Goal: Task Accomplishment & Management: Use online tool/utility

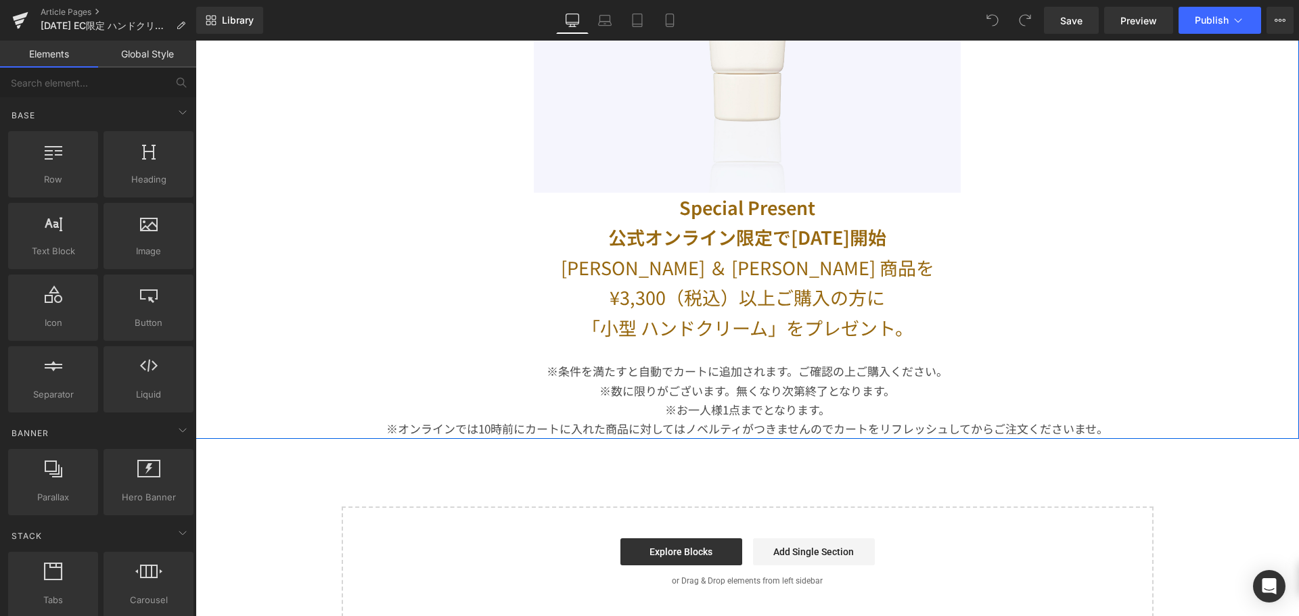
scroll to position [397, 0]
click at [779, 292] on link at bounding box center [783, 299] width 14 height 16
click at [772, 300] on icon at bounding box center [775, 298] width 7 height 7
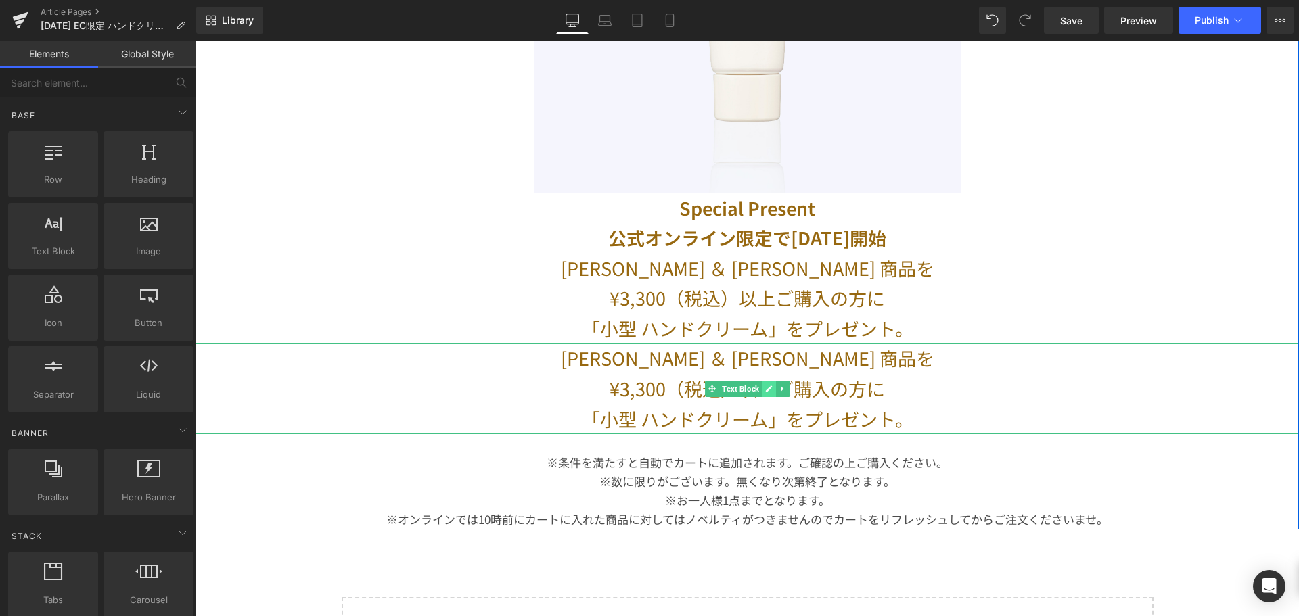
click at [768, 388] on link at bounding box center [769, 389] width 14 height 16
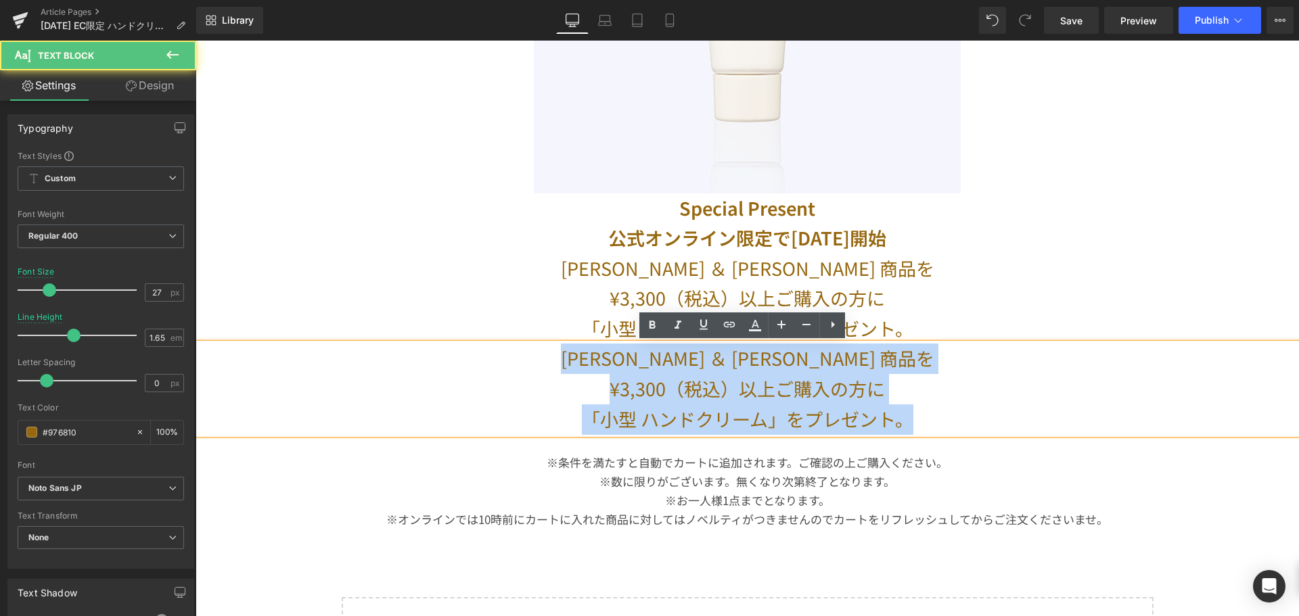
drag, startPoint x: 901, startPoint y: 429, endPoint x: 623, endPoint y: 348, distance: 289.7
click at [623, 348] on div "ポール ＆ ジョー 商品を ¥3,300（税込）以上ご購入の方に 「小型 ハンドクリーム」をプレゼント。" at bounding box center [748, 389] width 1104 height 91
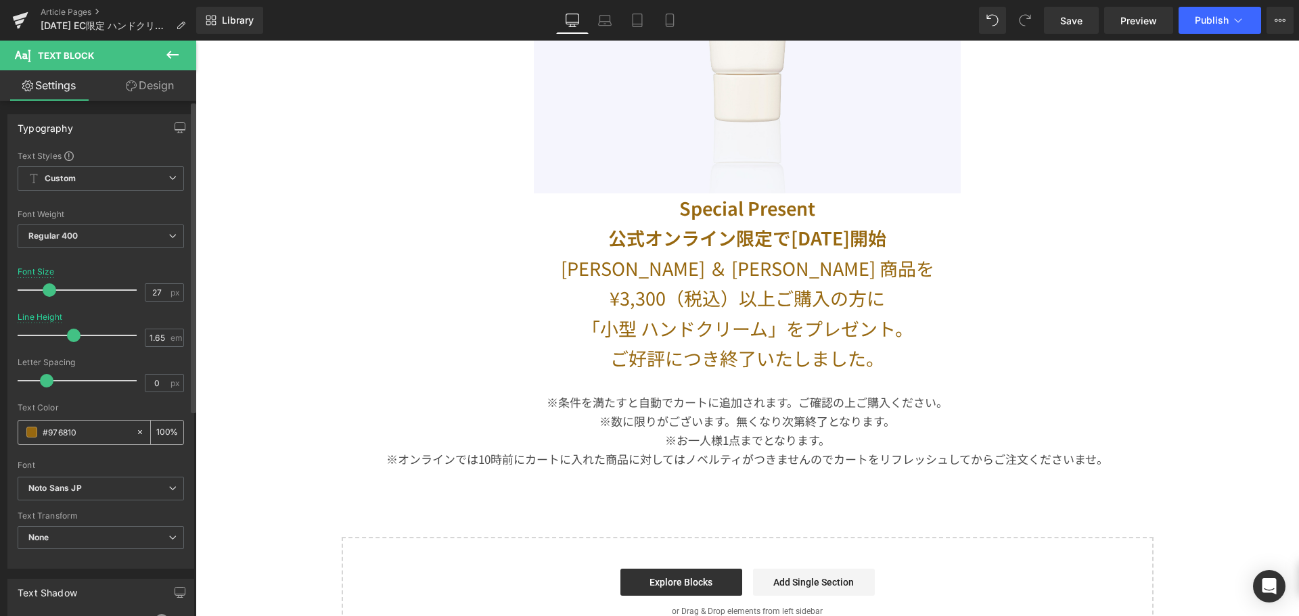
click at [32, 434] on span at bounding box center [31, 432] width 11 height 11
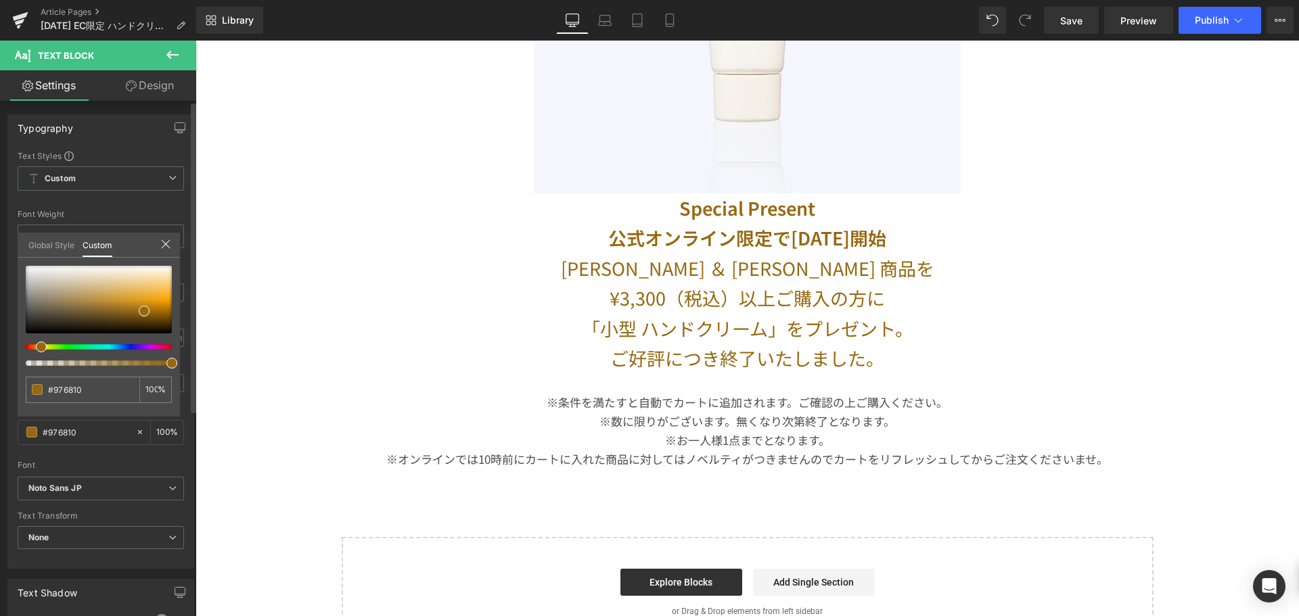
type input "#983d0f"
type input "#99310f"
type input "#990f0f"
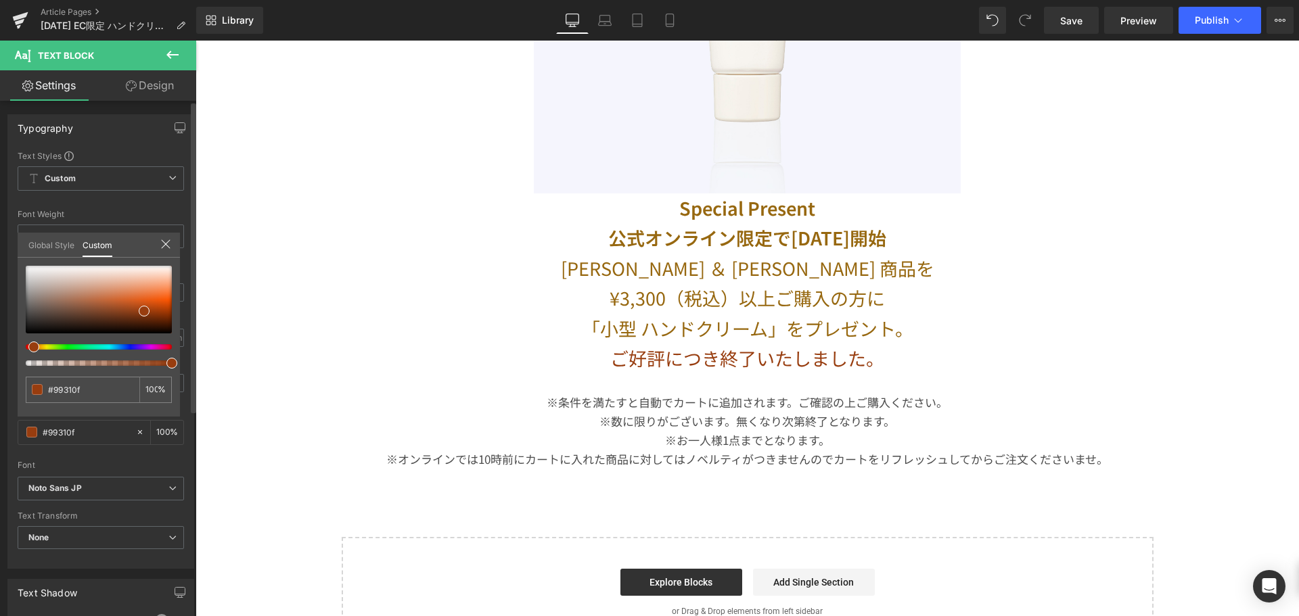
type input "#990f0f"
drag, startPoint x: 28, startPoint y: 349, endPoint x: 13, endPoint y: 343, distance: 16.7
click at [13, 343] on div "Typography Text Styles Custom Custom Setup Global Style Custom Setup Global Sty…" at bounding box center [101, 336] width 202 height 465
type input "#eb2d2d"
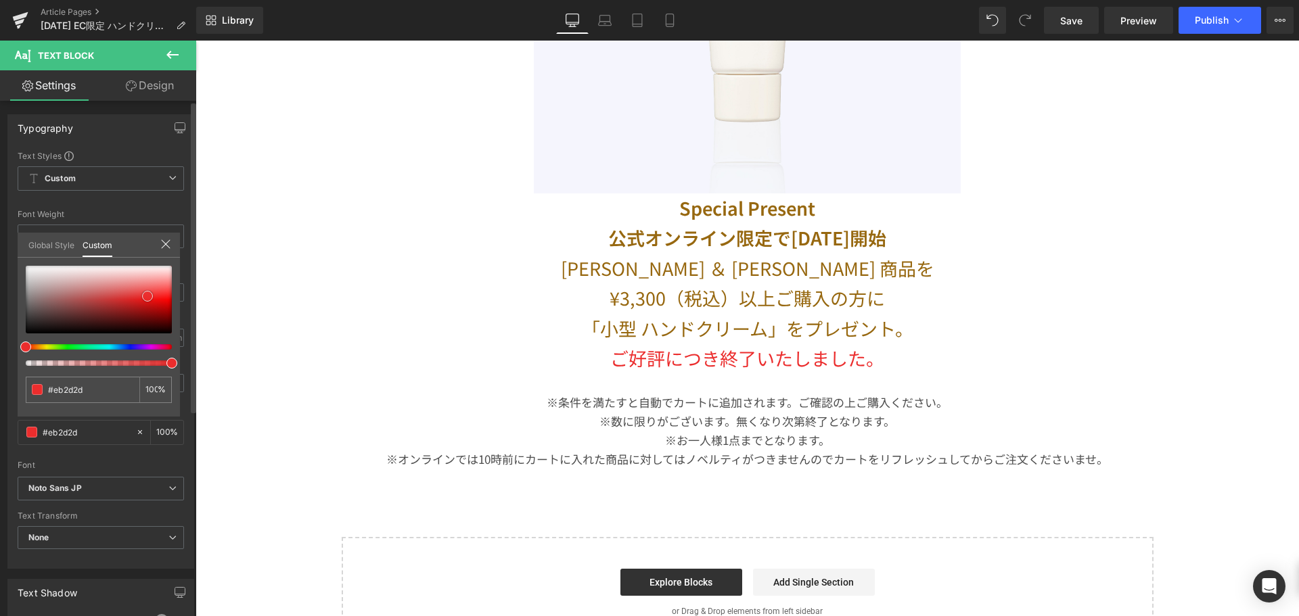
type input "#ed2a2a"
type input "#f41a1a"
drag, startPoint x: 148, startPoint y: 296, endPoint x: 162, endPoint y: 299, distance: 15.1
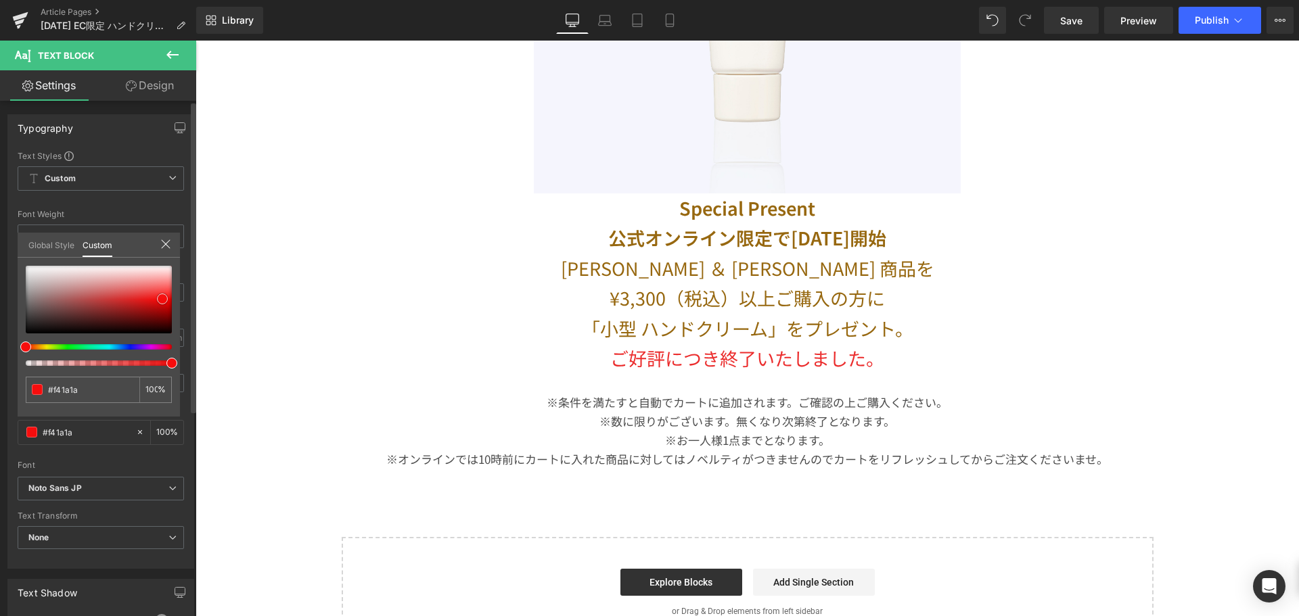
click at [162, 299] on div at bounding box center [99, 300] width 146 height 68
type input "#f60d0d"
click at [162, 299] on span at bounding box center [162, 299] width 11 height 11
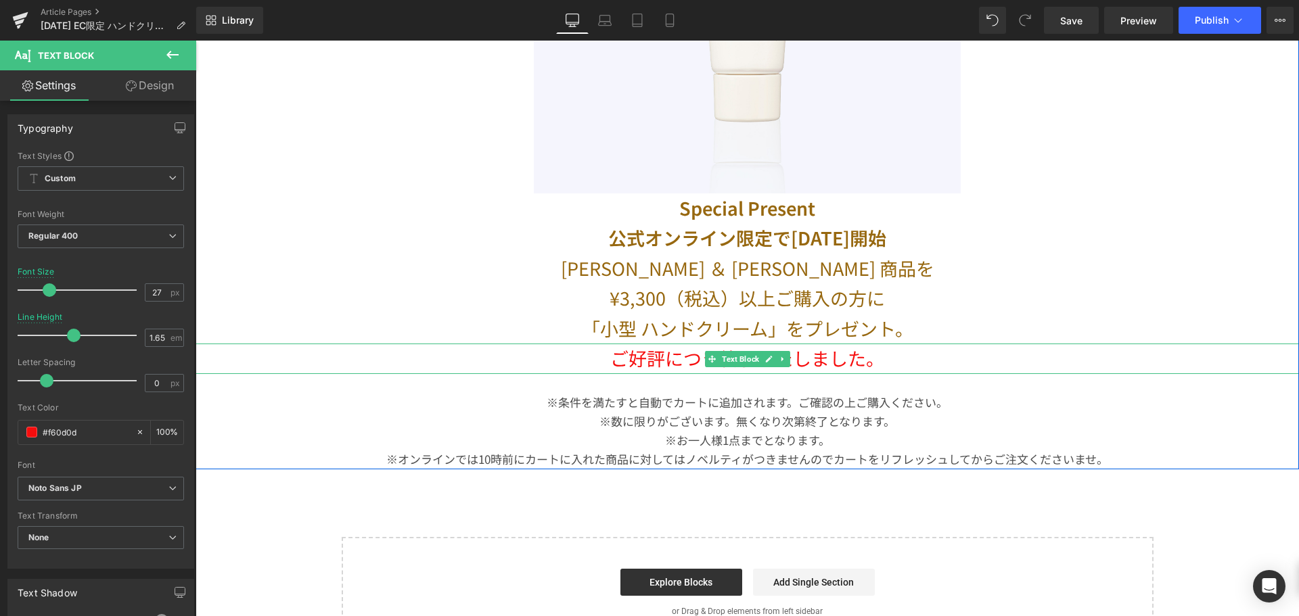
click at [615, 357] on body "コンテンツへスキップ 8月31日（日）23:59まで送料無料※サンプルのみは送料500円（税込） ポール ＆ ジョー公式オンラインストア メニューを開く 検索…" at bounding box center [748, 321] width 1104 height 1355
click at [615, 357] on p "ご好評につき終了いたしました。" at bounding box center [748, 359] width 1104 height 30
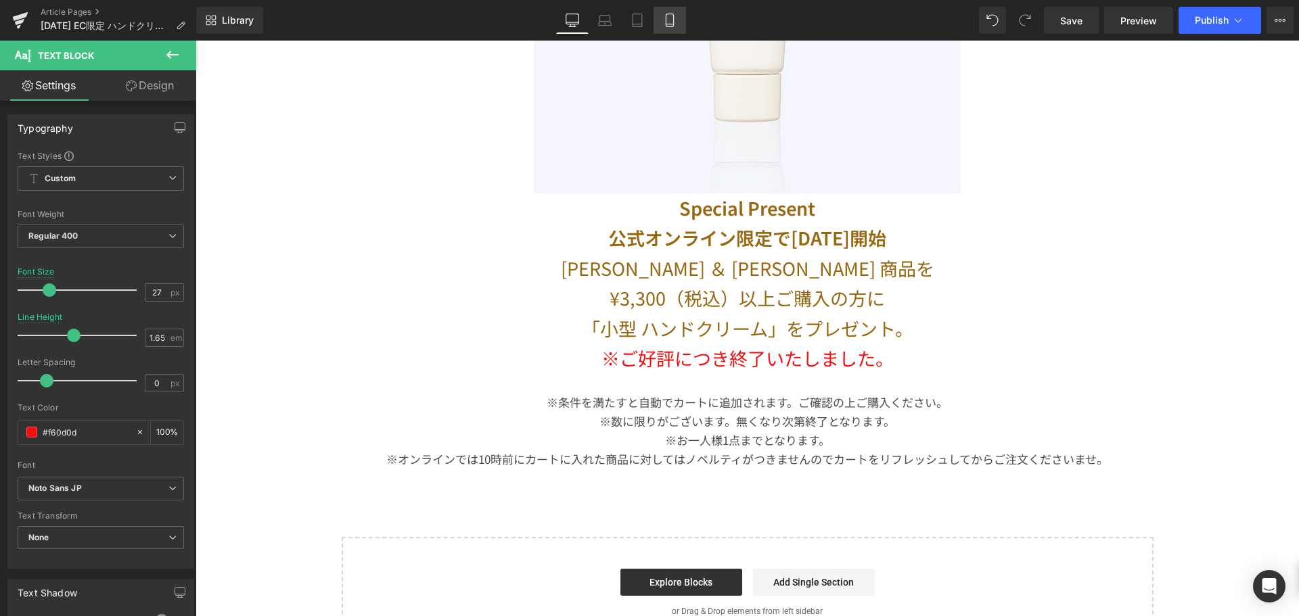
click at [673, 16] on icon at bounding box center [670, 21] width 14 height 14
type input "15"
type input "1.1"
type input "100"
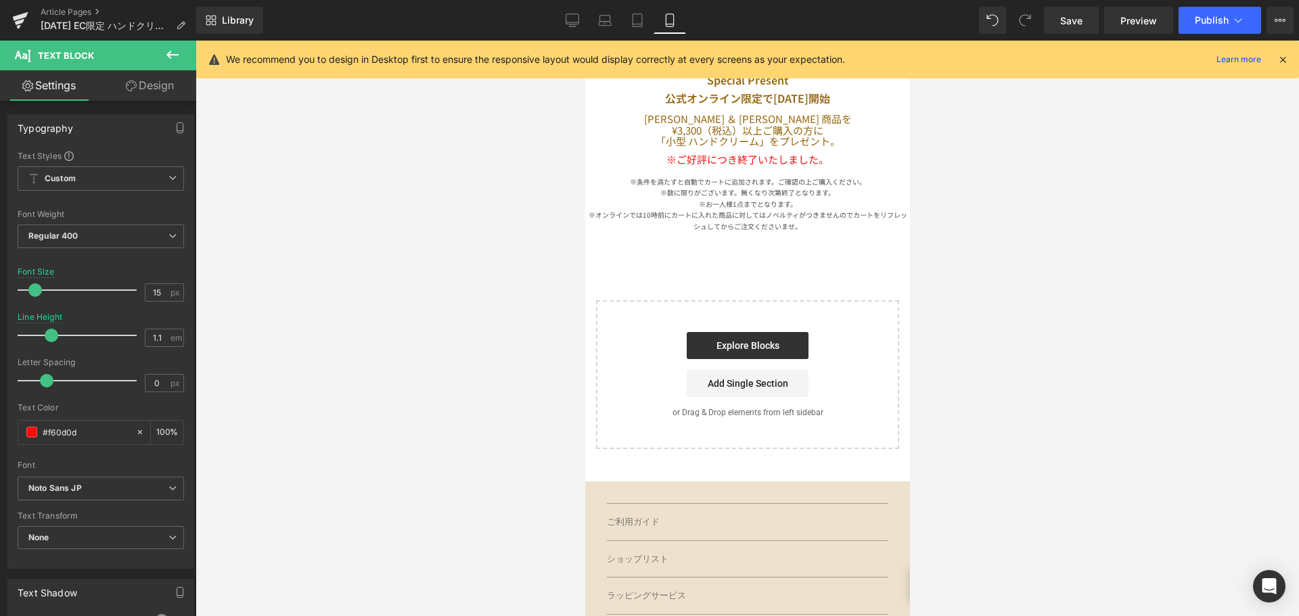
scroll to position [316, 0]
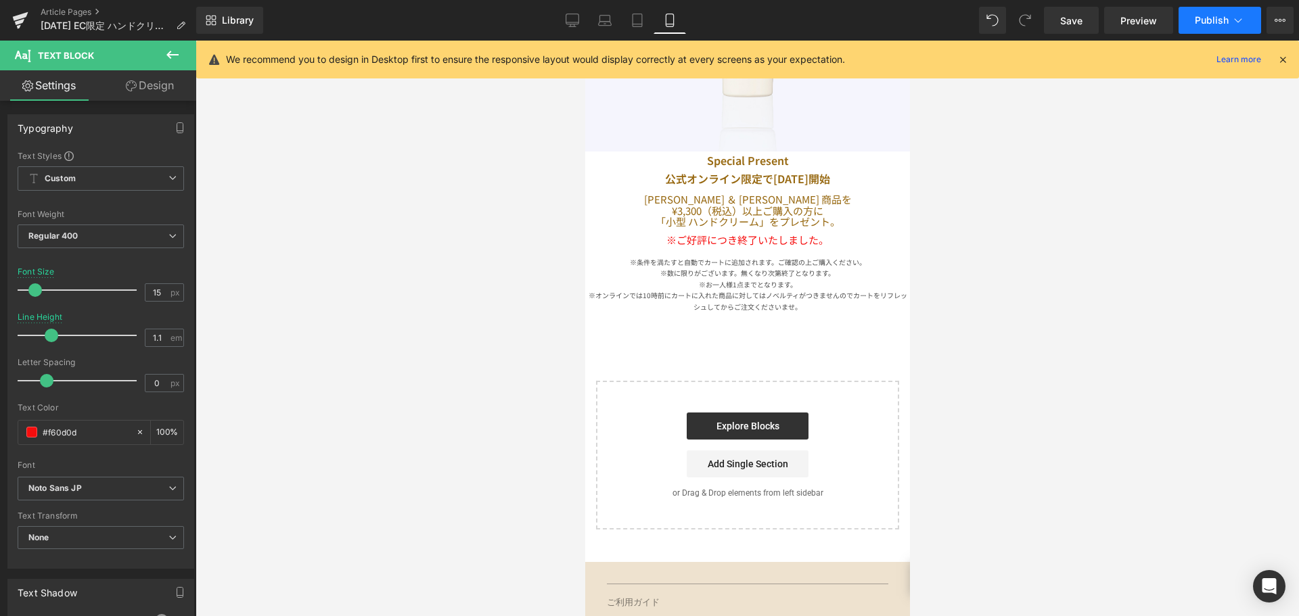
click at [1198, 18] on span "Publish" at bounding box center [1212, 20] width 34 height 11
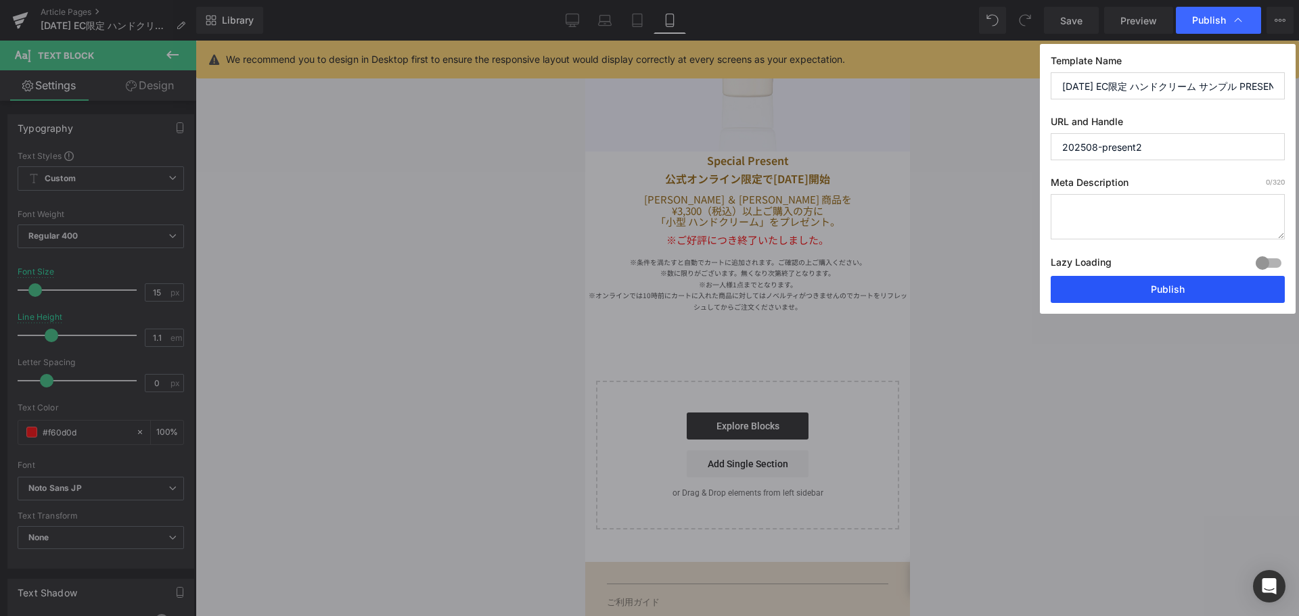
click at [1114, 290] on button "Publish" at bounding box center [1168, 289] width 234 height 27
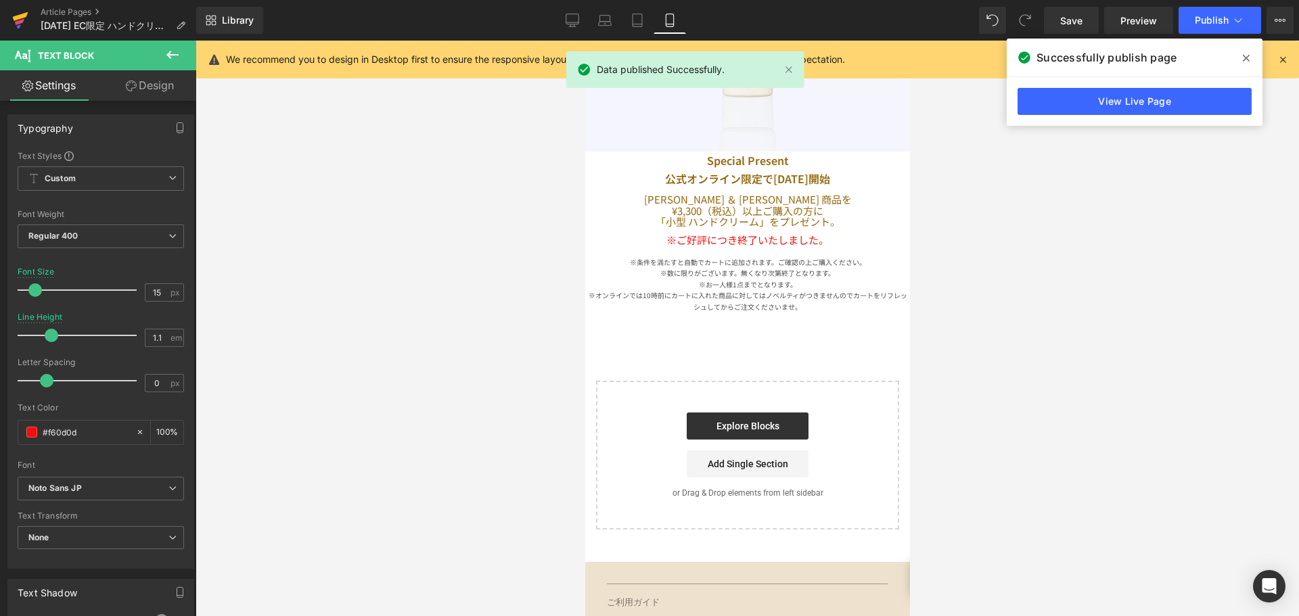
click at [11, 24] on link at bounding box center [20, 20] width 41 height 41
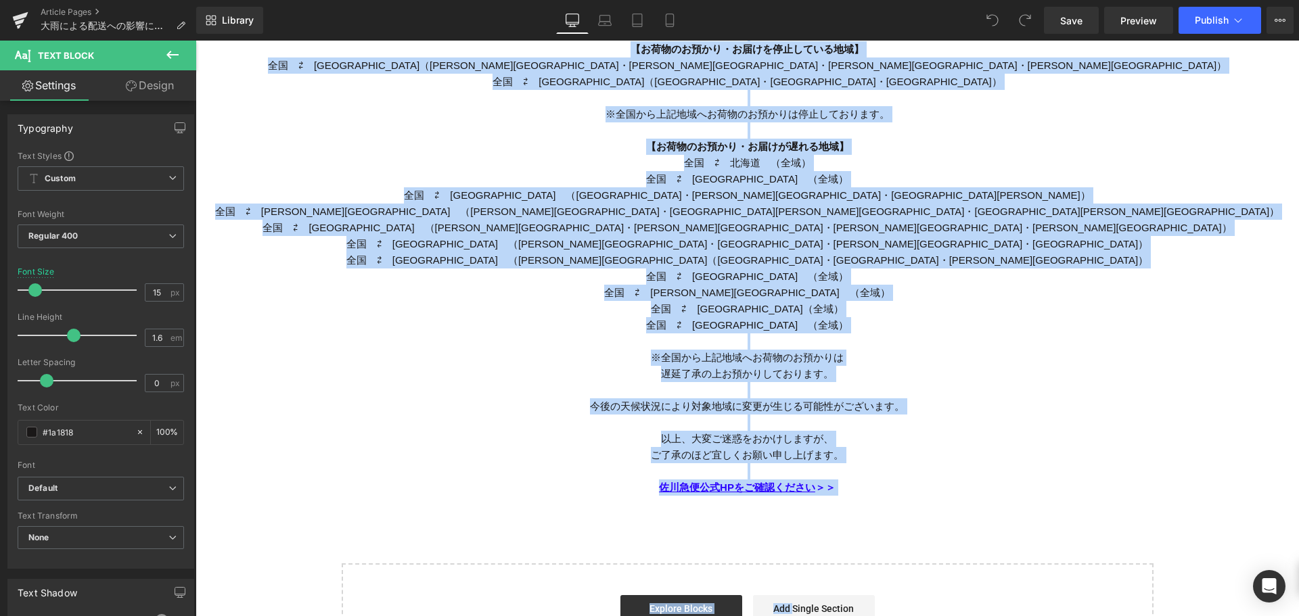
scroll to position [453, 0]
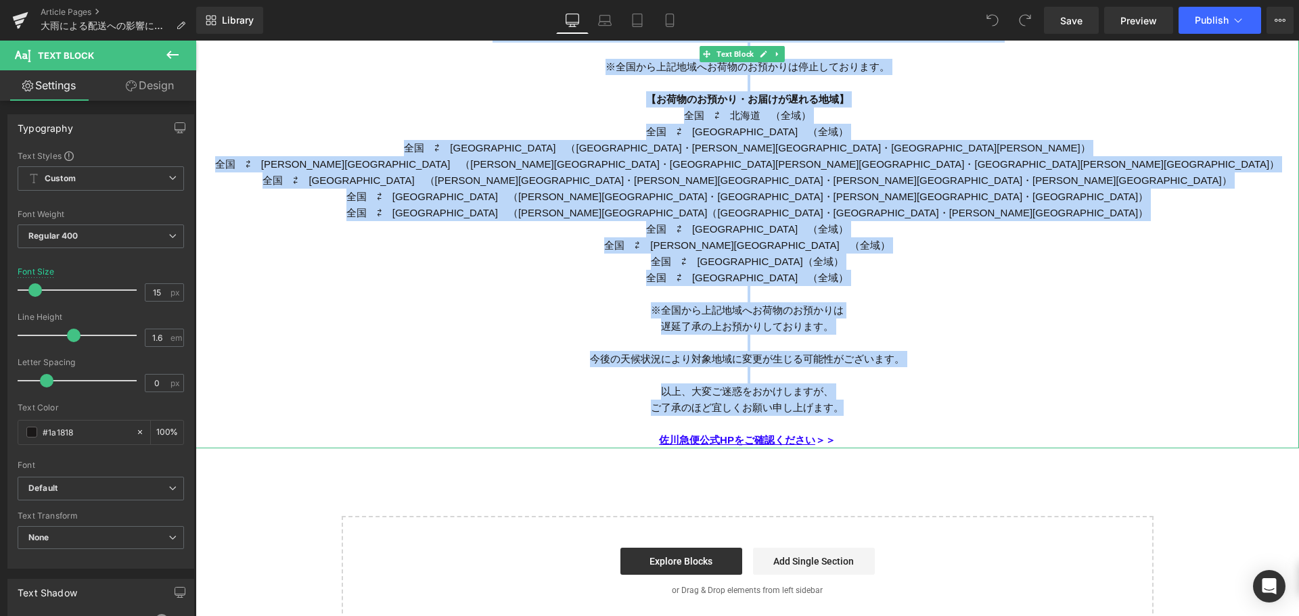
drag, startPoint x: 641, startPoint y: 258, endPoint x: 846, endPoint y: 412, distance: 256.6
click at [846, 412] on div "日頃よりポール ＆ ジョーをご愛顧いただき 誠にありがとうございます。 2月4日（火）から2月7日（金）にかけて、 日本列島は非常に強い寒気に覆われる予報です…" at bounding box center [748, 99] width 1104 height 698
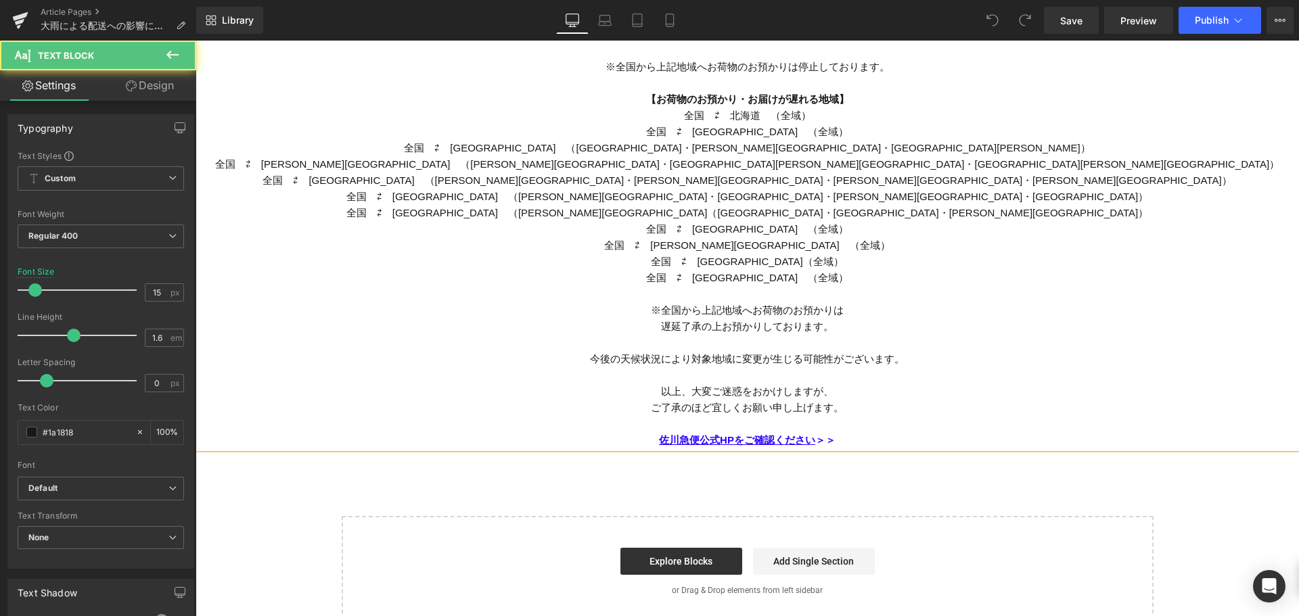
click at [861, 436] on div "佐川急便公式HPをご確認ください ＞＞" at bounding box center [748, 440] width 1104 height 16
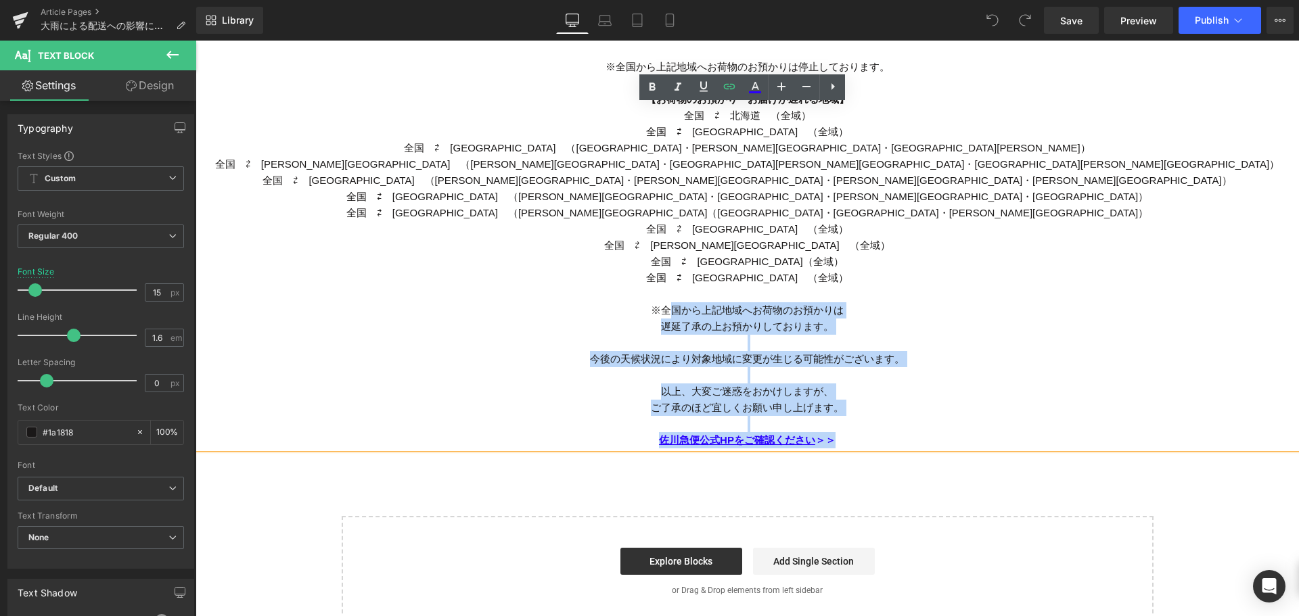
drag, startPoint x: 861, startPoint y: 436, endPoint x: 662, endPoint y: 308, distance: 236.9
click at [662, 308] on div "日頃よりポール ＆ ジョーをご愛顧いただき 誠にありがとうございます。 2月4日（火）から2月7日（金）にかけて、 日本列島は非常に強い寒気に覆われる予報です…" at bounding box center [748, 99] width 1104 height 698
click at [804, 306] on span "※全国から上記地域へお荷物のお預かりは" at bounding box center [747, 311] width 193 height 12
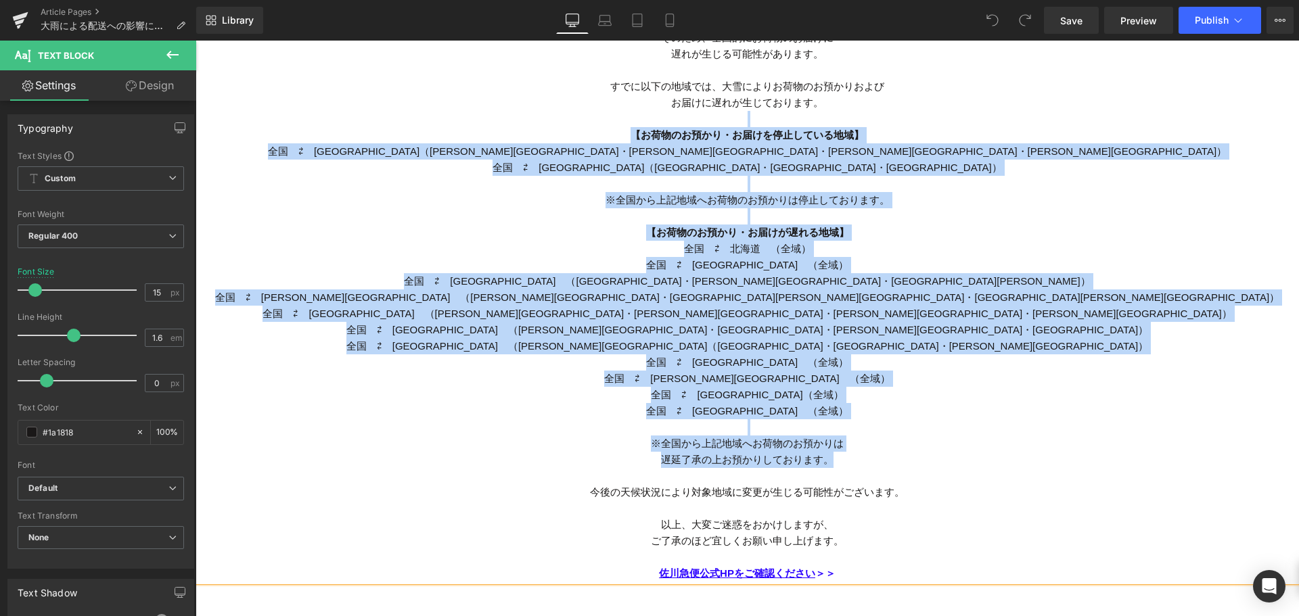
scroll to position [305, 0]
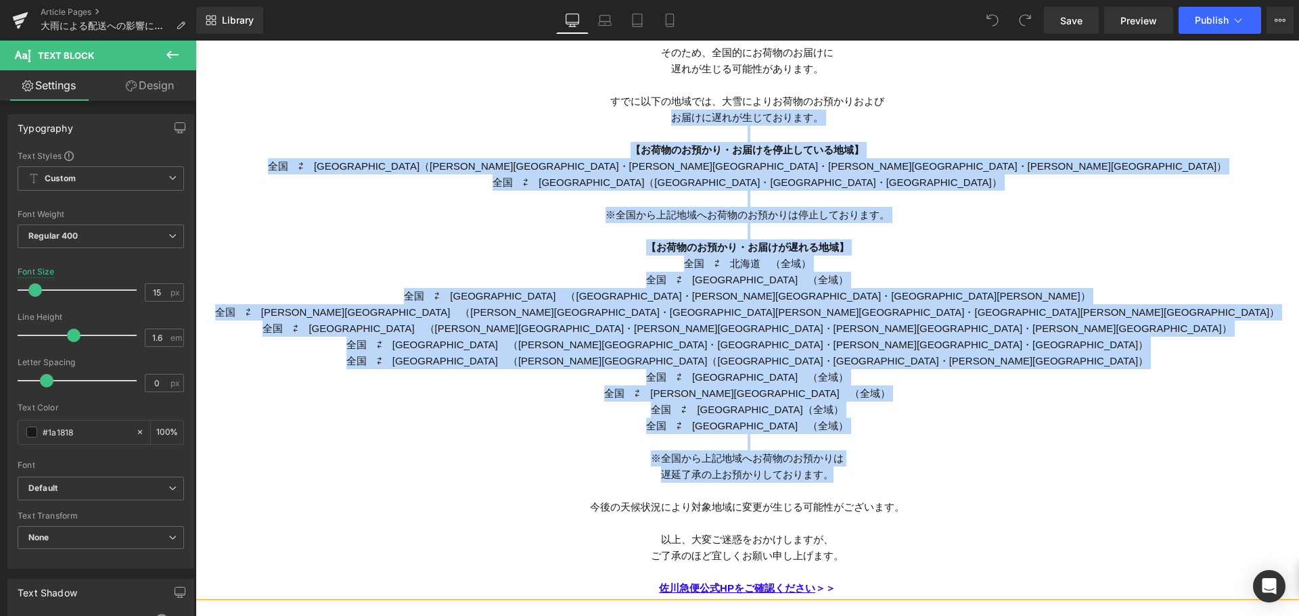
drag, startPoint x: 831, startPoint y: 328, endPoint x: 512, endPoint y: 118, distance: 382.5
click at [512, 118] on div "日頃よりポール ＆ ジョーをご愛顧いただき 誠にありがとうございます。 2月4日（火）から2月7日（金）にかけて、 日本列島は非常に強い寒気に覆われる予報です…" at bounding box center [748, 247] width 1104 height 698
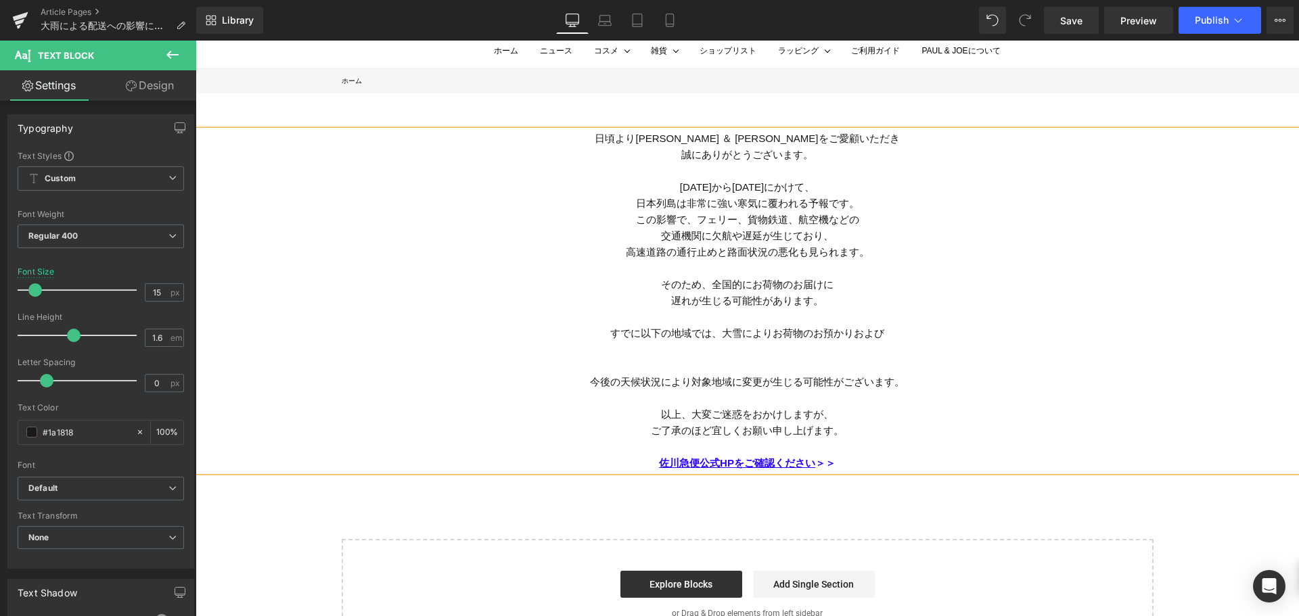
scroll to position [72, 0]
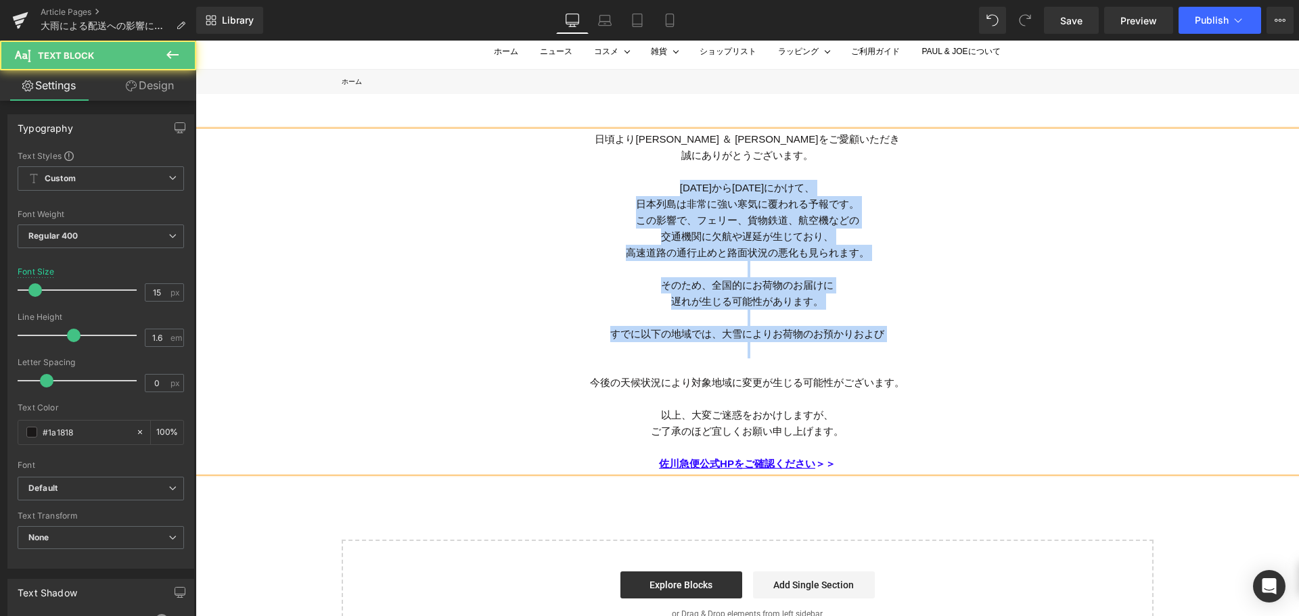
drag, startPoint x: 639, startPoint y: 181, endPoint x: 891, endPoint y: 351, distance: 304.2
click at [891, 351] on div "日頃よりポール ＆ ジョーをご愛顧いただき 誠にありがとうございます。 2月4日（火）から2月7日（金）にかけて、 日本列島は非常に強い寒気に覆われる予報です…" at bounding box center [748, 301] width 1104 height 341
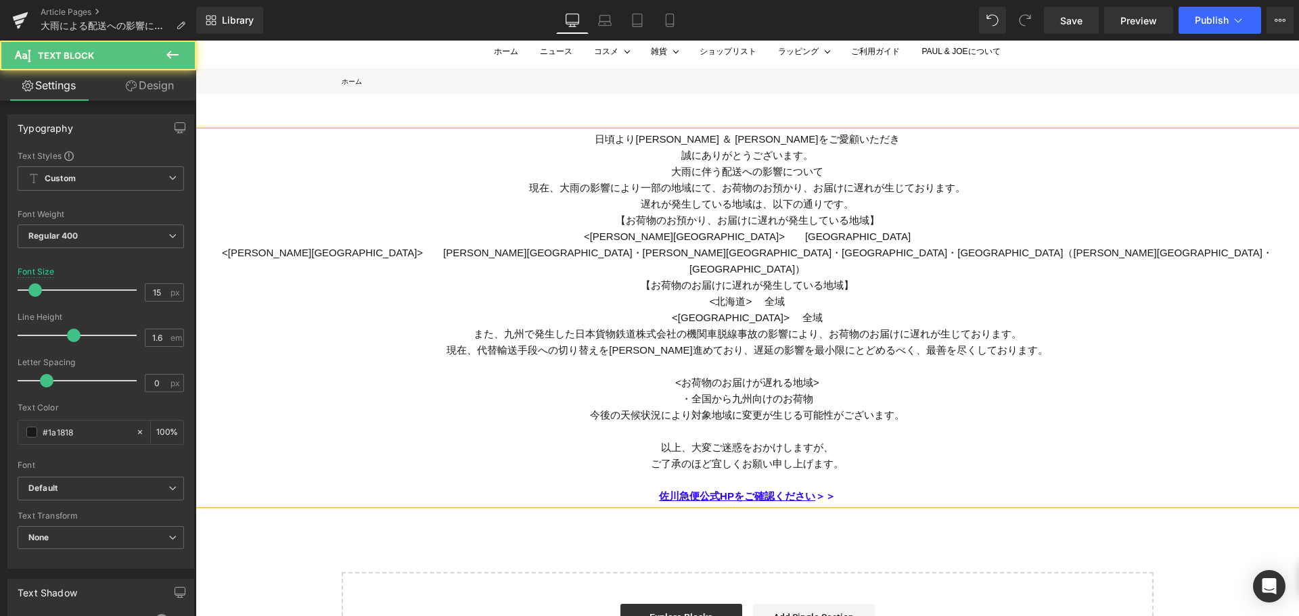
click at [813, 158] on div "日頃よりポール ＆ ジョーをご愛顧いただき 誠にありがとうございます。 大雨に伴う配送への影響について" at bounding box center [748, 155] width 1104 height 49
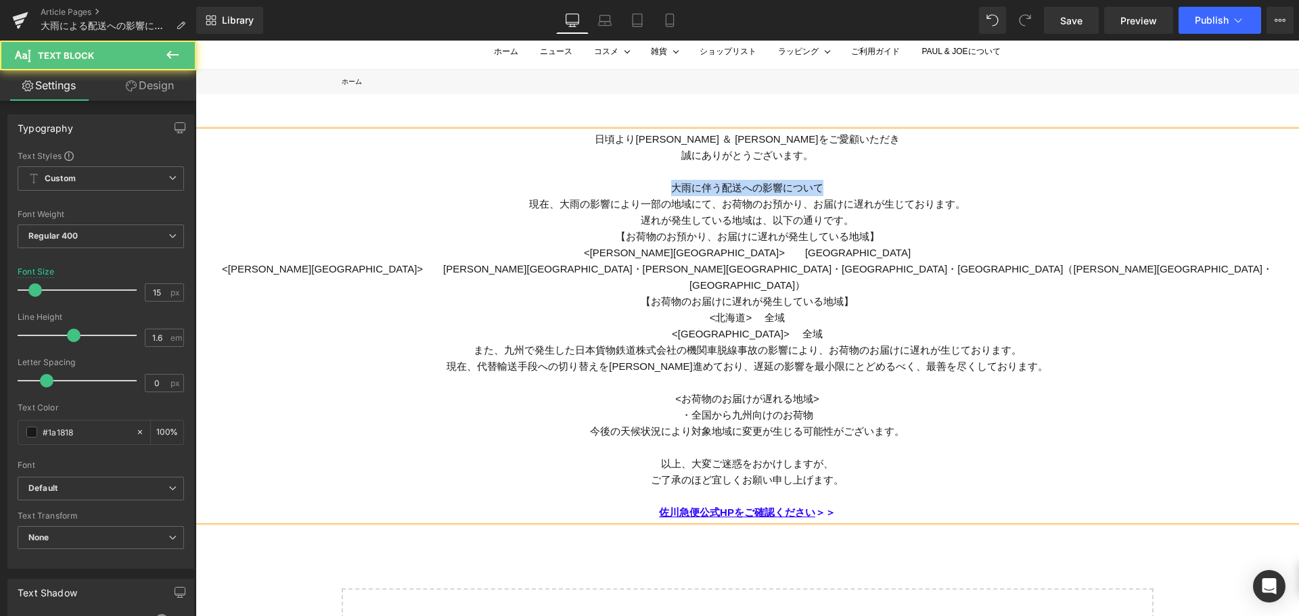
drag, startPoint x: 821, startPoint y: 186, endPoint x: 663, endPoint y: 185, distance: 158.4
click at [663, 185] on div "大雨に伴う配送への影響について" at bounding box center [748, 180] width 1104 height 32
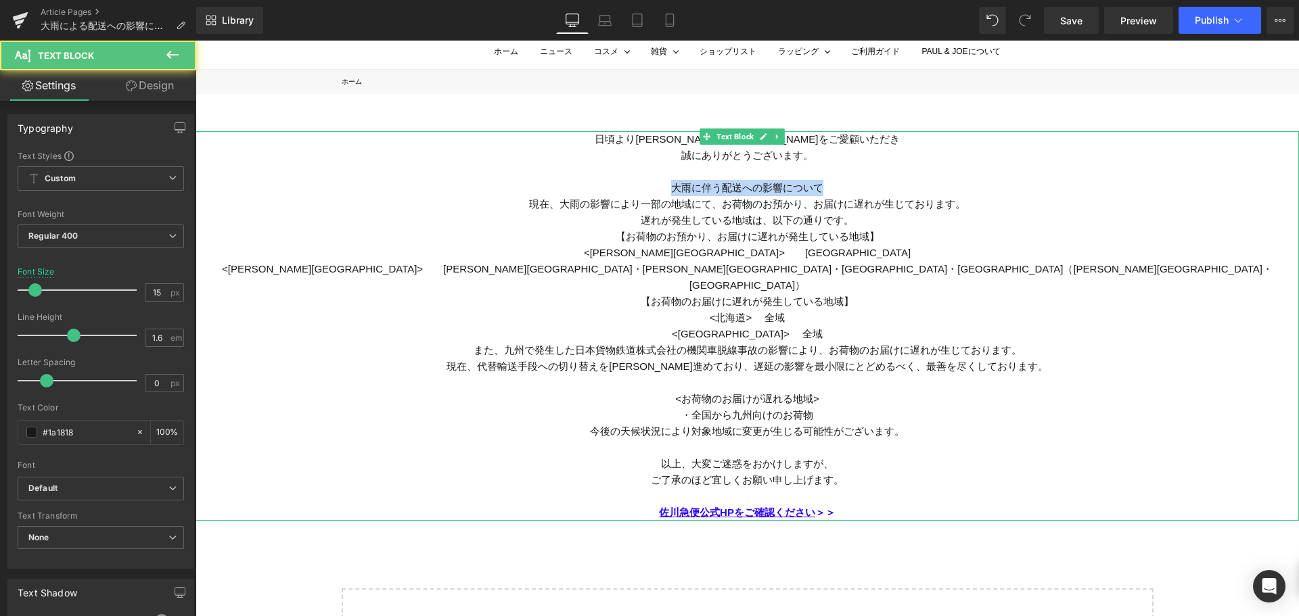
click at [743, 184] on div "大雨に伴う配送への影響について" at bounding box center [748, 180] width 1104 height 32
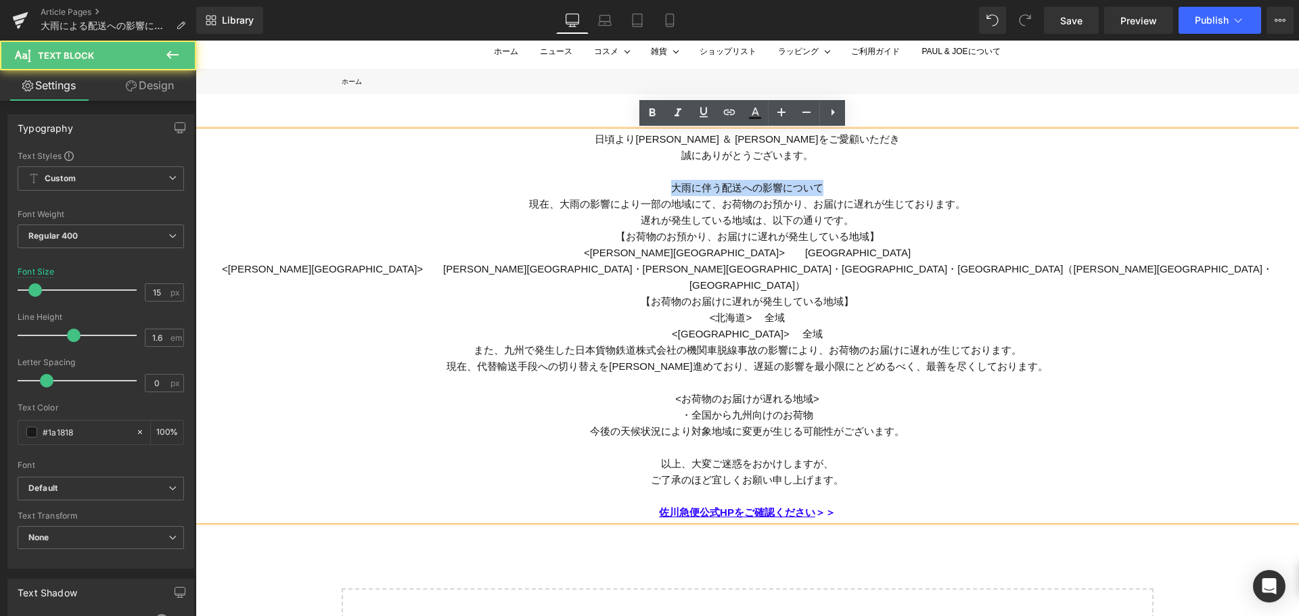
drag, startPoint x: 827, startPoint y: 187, endPoint x: 654, endPoint y: 191, distance: 173.3
click at [654, 191] on div "大雨に伴う配送への影響について" at bounding box center [748, 180] width 1104 height 32
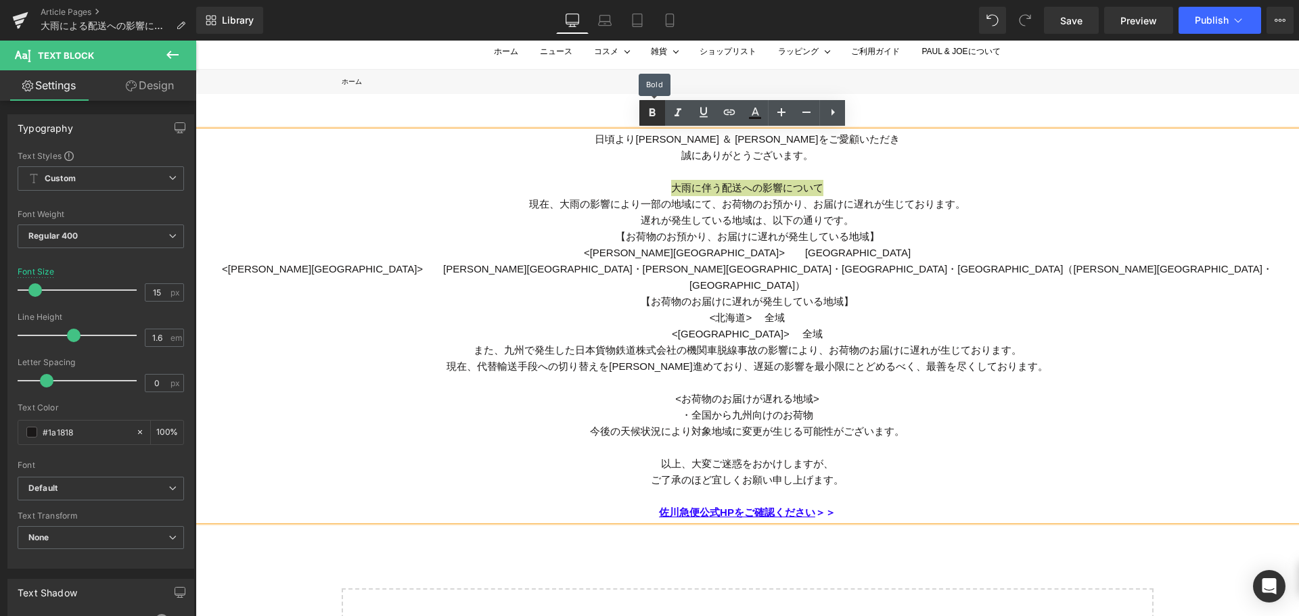
click at [648, 107] on icon at bounding box center [652, 113] width 16 height 16
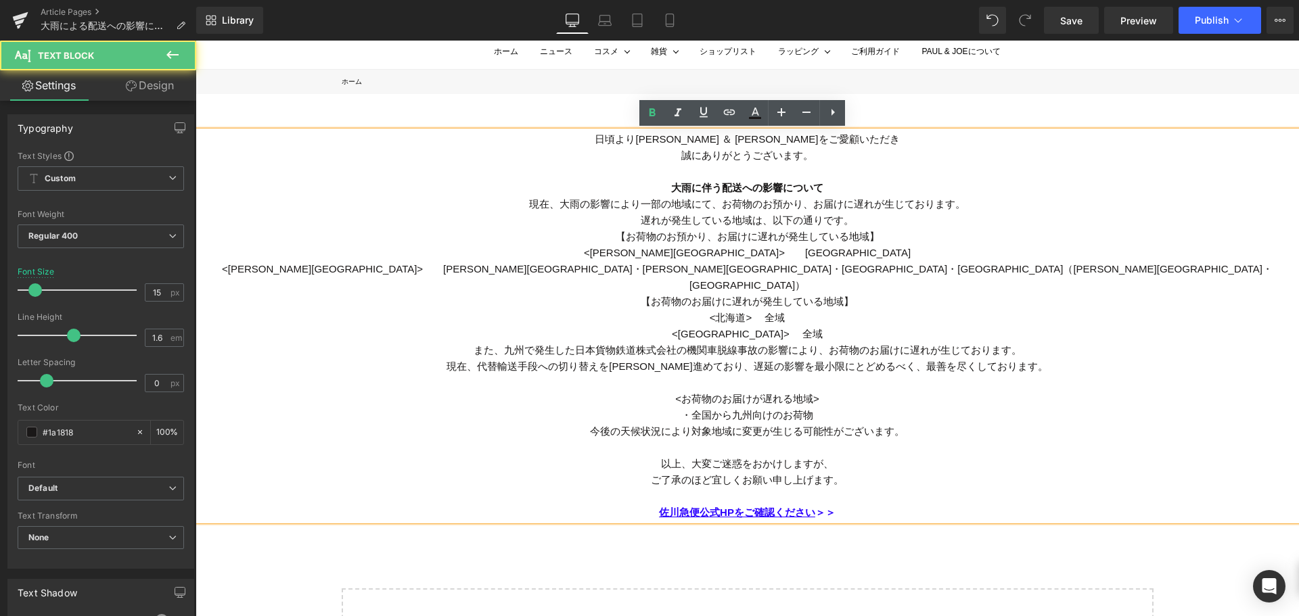
click at [850, 220] on div "遅れが発生している地域は、以下の通りです。" at bounding box center [748, 220] width 1104 height 16
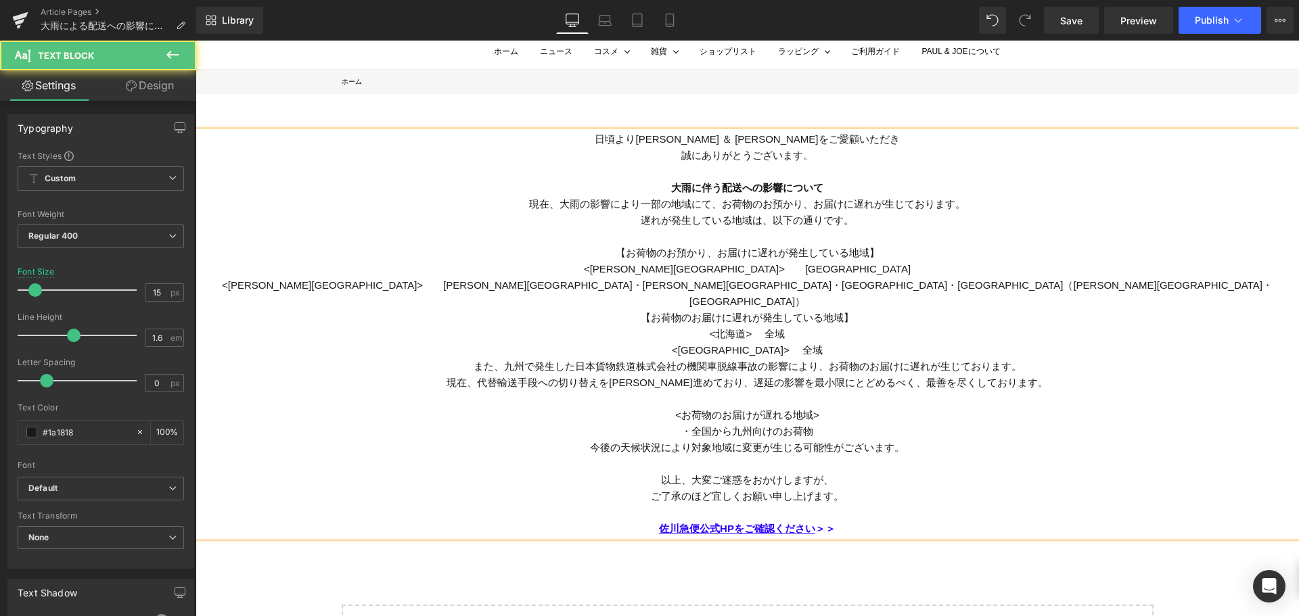
click at [892, 284] on div "<石川県>　　七尾市・輪島市・珠洲市・鳳珠郡（穴水町・能登町）" at bounding box center [748, 293] width 1104 height 32
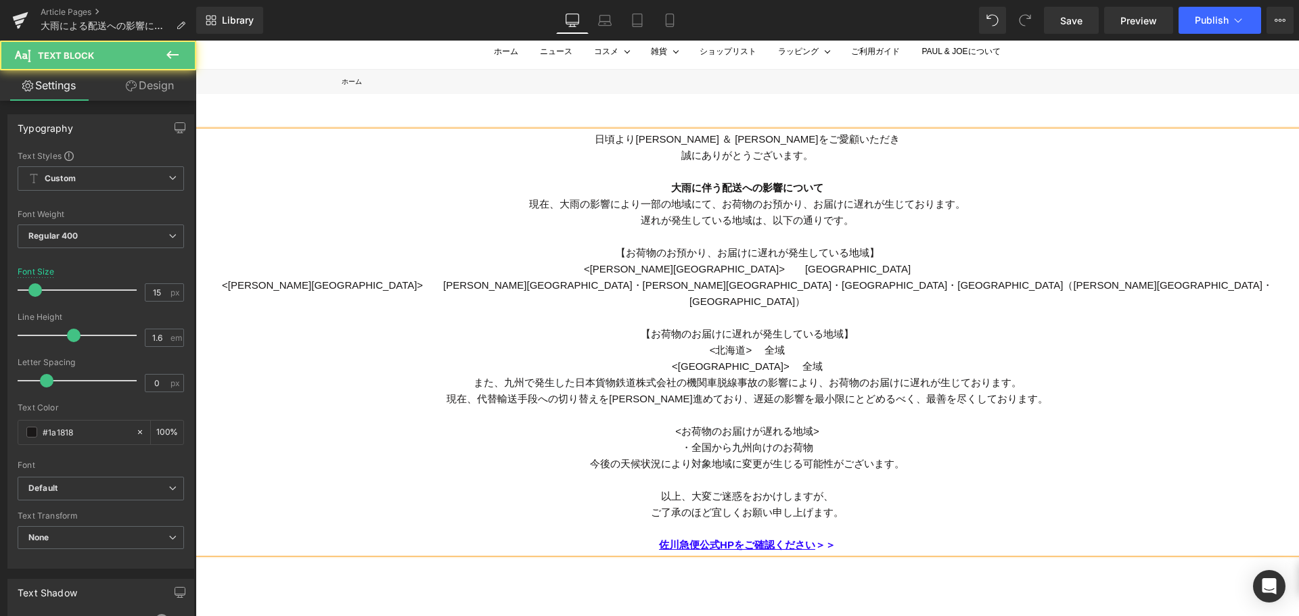
click at [764, 265] on div "<山口県>　　下関市" at bounding box center [748, 269] width 1104 height 16
click at [648, 284] on div "<石川県>　　七尾市・輪島市・珠洲市・鳳珠郡（穴水町・能登町）" at bounding box center [748, 293] width 1104 height 32
click at [760, 342] on div "<北海道>　 全域" at bounding box center [748, 350] width 1104 height 16
click at [763, 359] on div "<九　州>　 全域" at bounding box center [748, 367] width 1104 height 16
click at [836, 342] on div "<北海道> 全域" at bounding box center [748, 350] width 1104 height 16
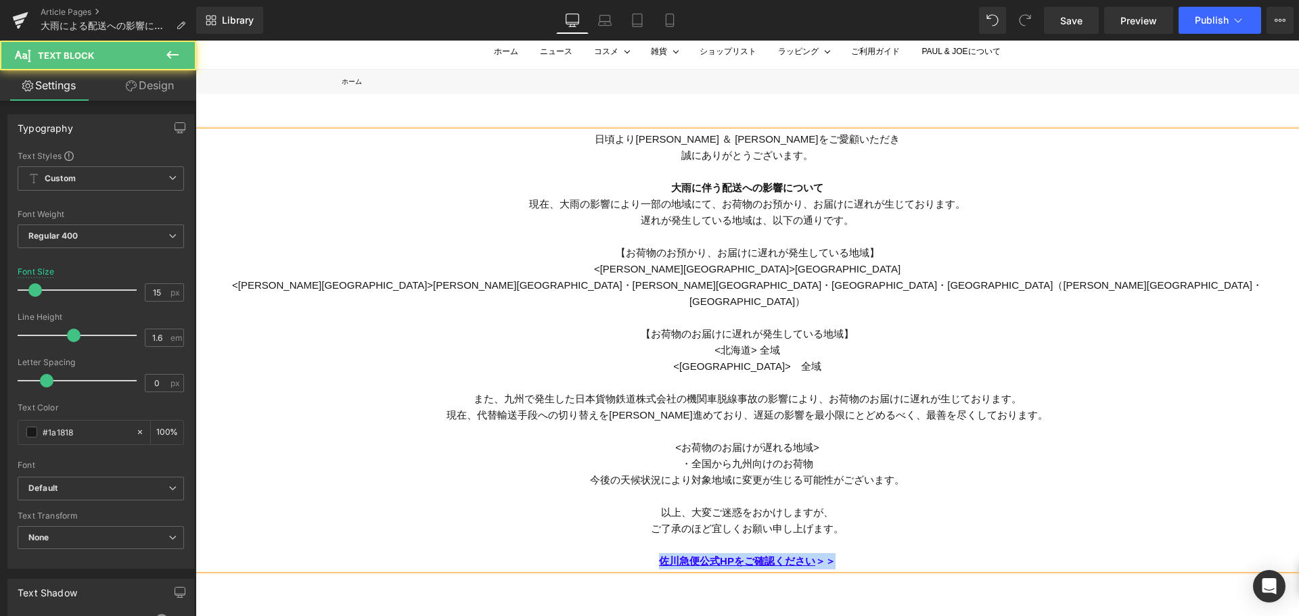
drag, startPoint x: 843, startPoint y: 543, endPoint x: 643, endPoint y: 548, distance: 200.4
click at [643, 554] on div "佐川急便公式HPをご確認ください ＞＞" at bounding box center [748, 562] width 1104 height 16
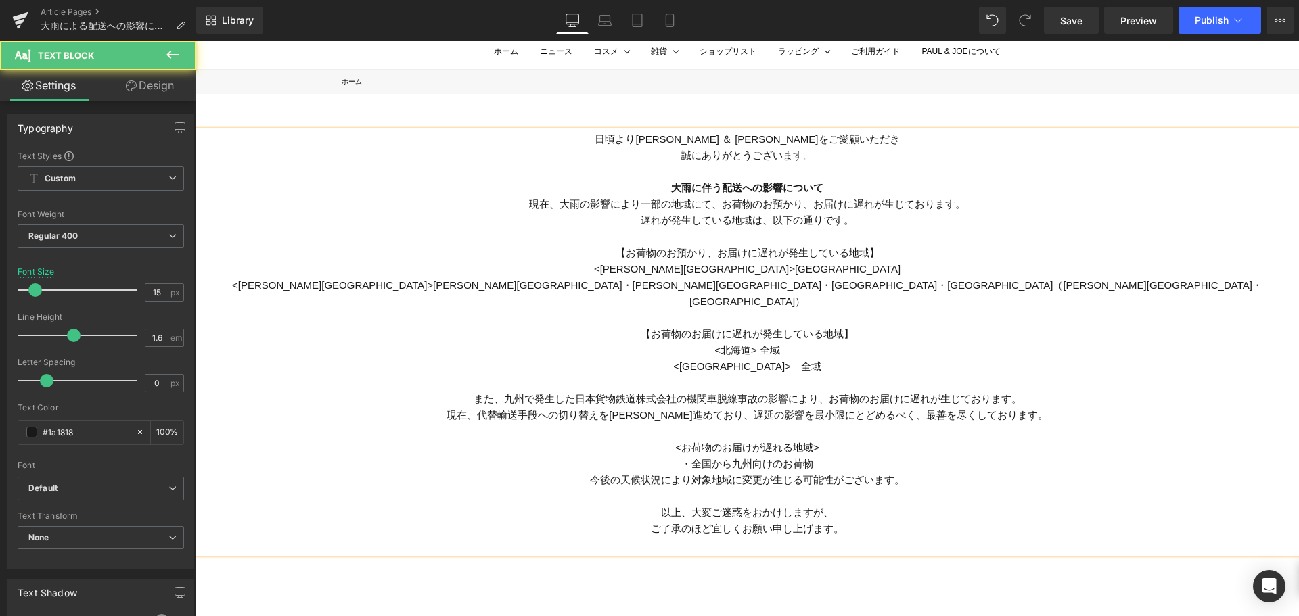
click at [828, 184] on div "大雨に伴う配送への影響について" at bounding box center [748, 180] width 1104 height 32
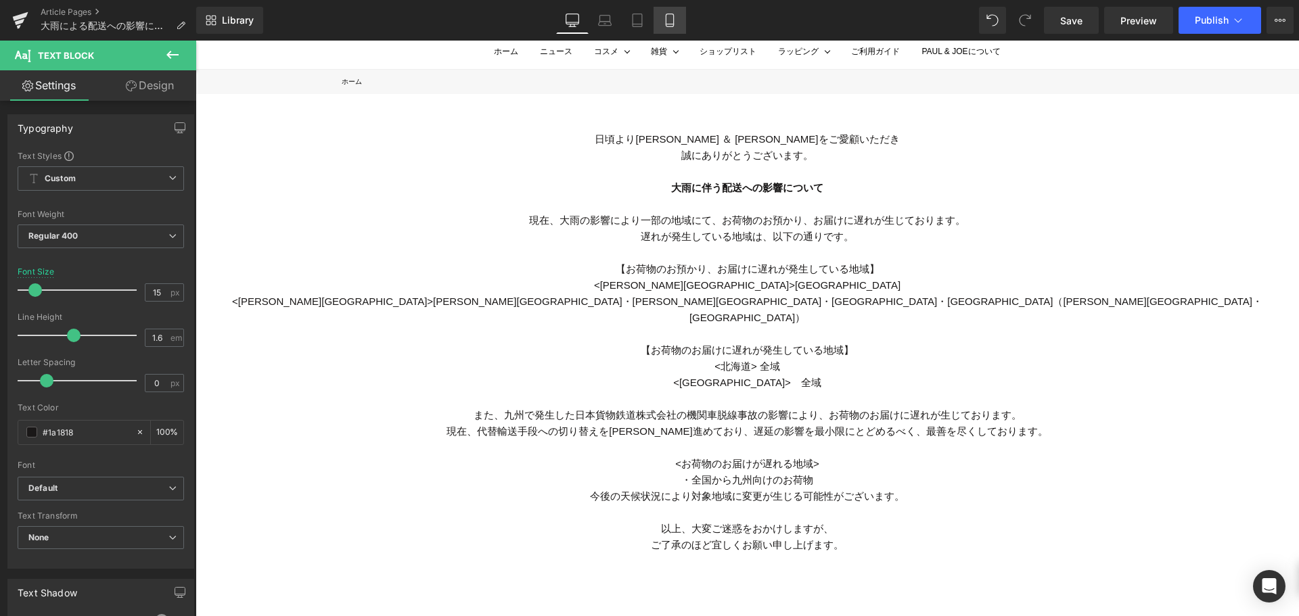
click at [673, 16] on icon at bounding box center [670, 21] width 14 height 14
type input "12"
type input "100"
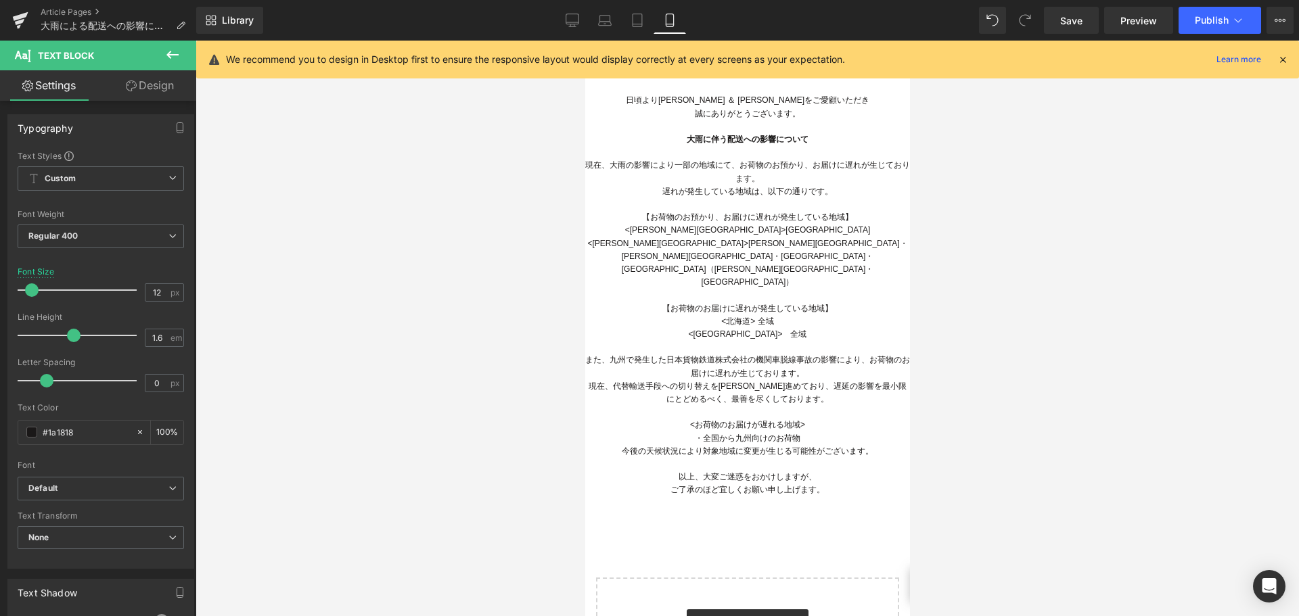
scroll to position [0, 0]
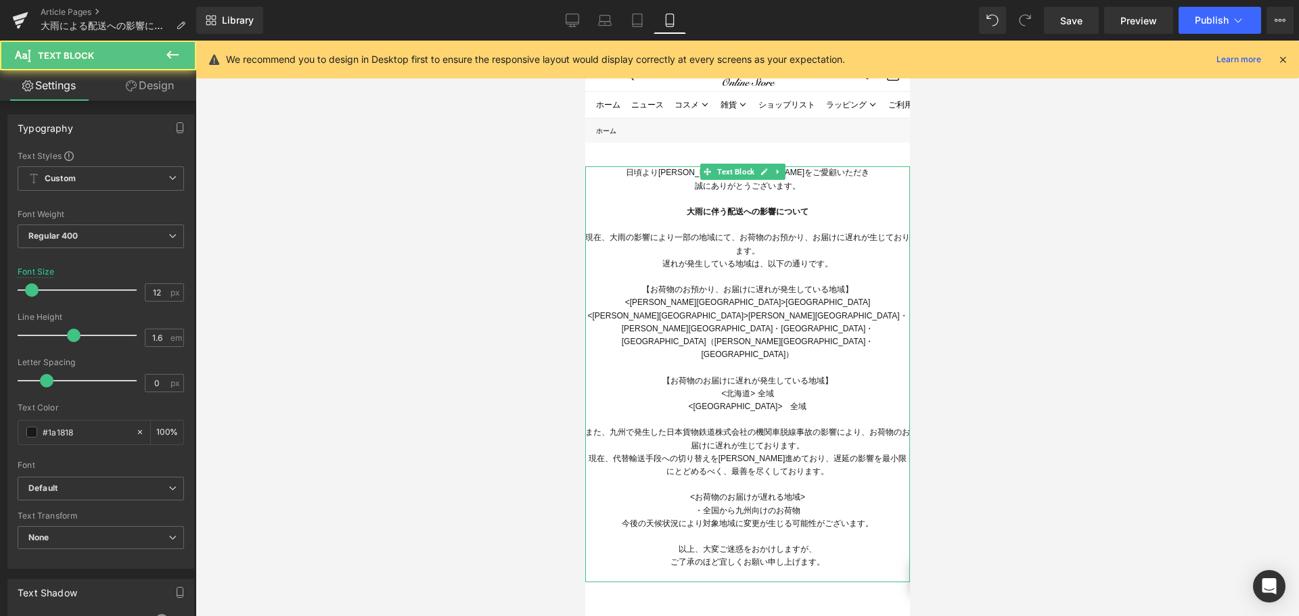
click at [740, 241] on div "現在、大雨の影響により一部の地域にて、お荷物のお預かり、お届けに遅れが生じております。" at bounding box center [747, 244] width 325 height 26
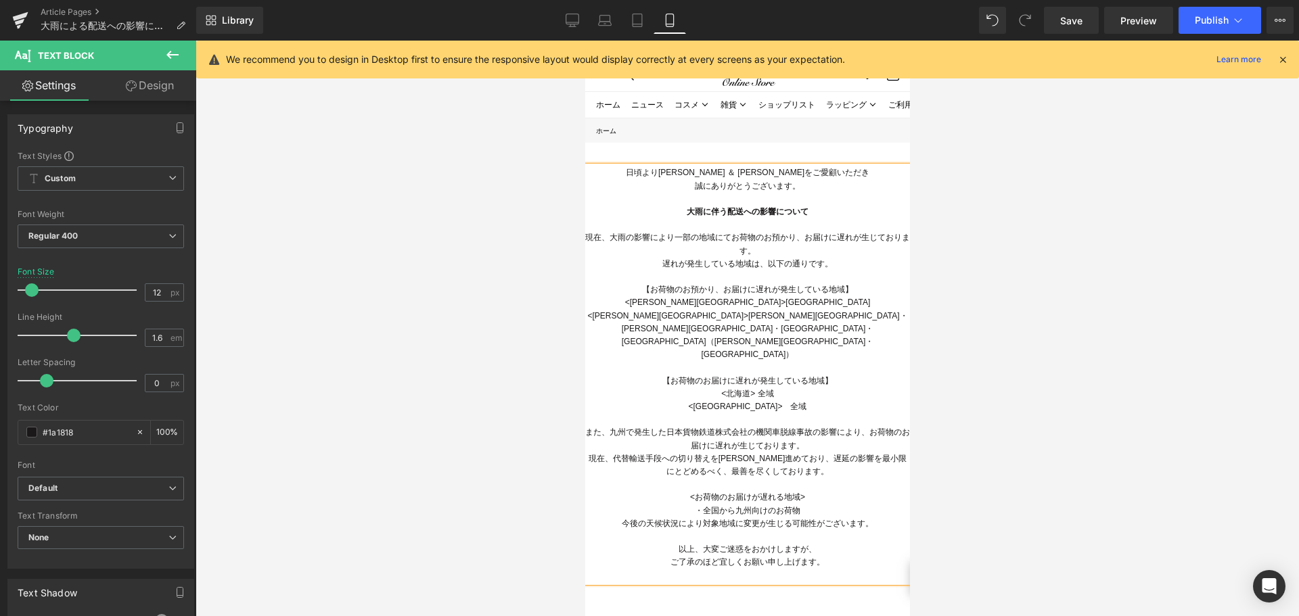
click at [803, 237] on div "現在、大雨の影響により一部の地域にてお荷物のお預かり、お届けに遅れが生じております。" at bounding box center [747, 244] width 325 height 26
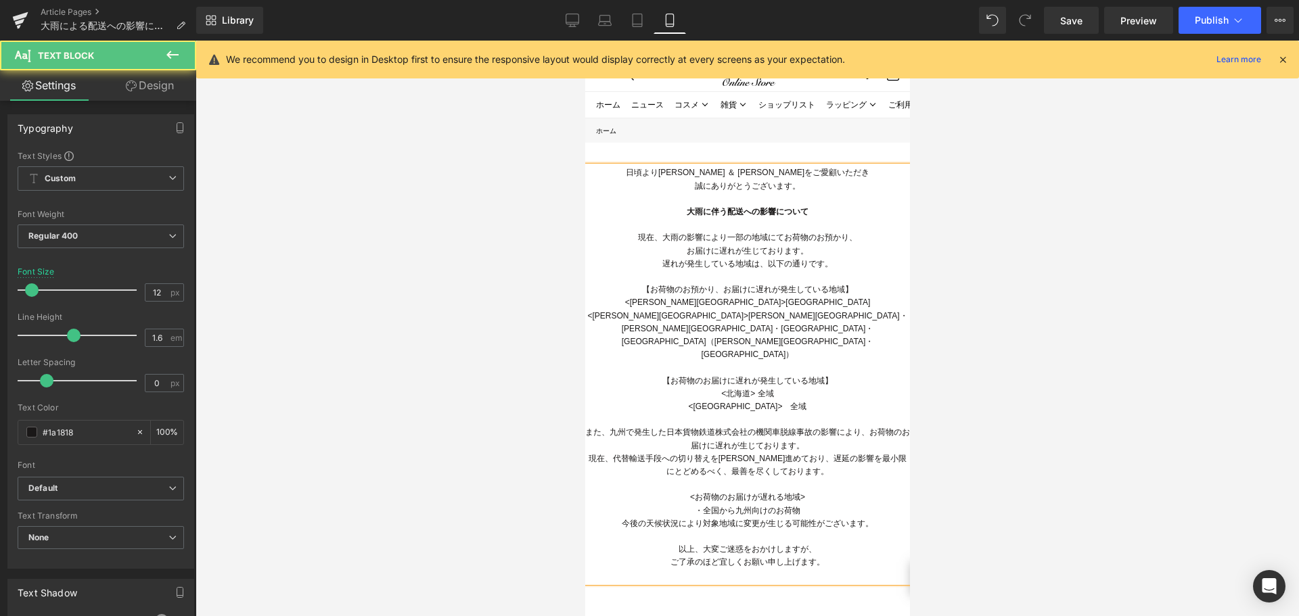
click at [757, 401] on div "<九　州>　全域" at bounding box center [747, 407] width 325 height 13
click at [760, 426] on div "また、九州で発生した日本貨物鉄道株式会社の機関車脱線事故の影響により、お荷物のお届けに遅れが生じております。" at bounding box center [747, 439] width 325 height 26
click at [720, 440] on div "機関車脱線事故の影響により、お荷物のお届けに遅れが生じております。" at bounding box center [747, 446] width 325 height 13
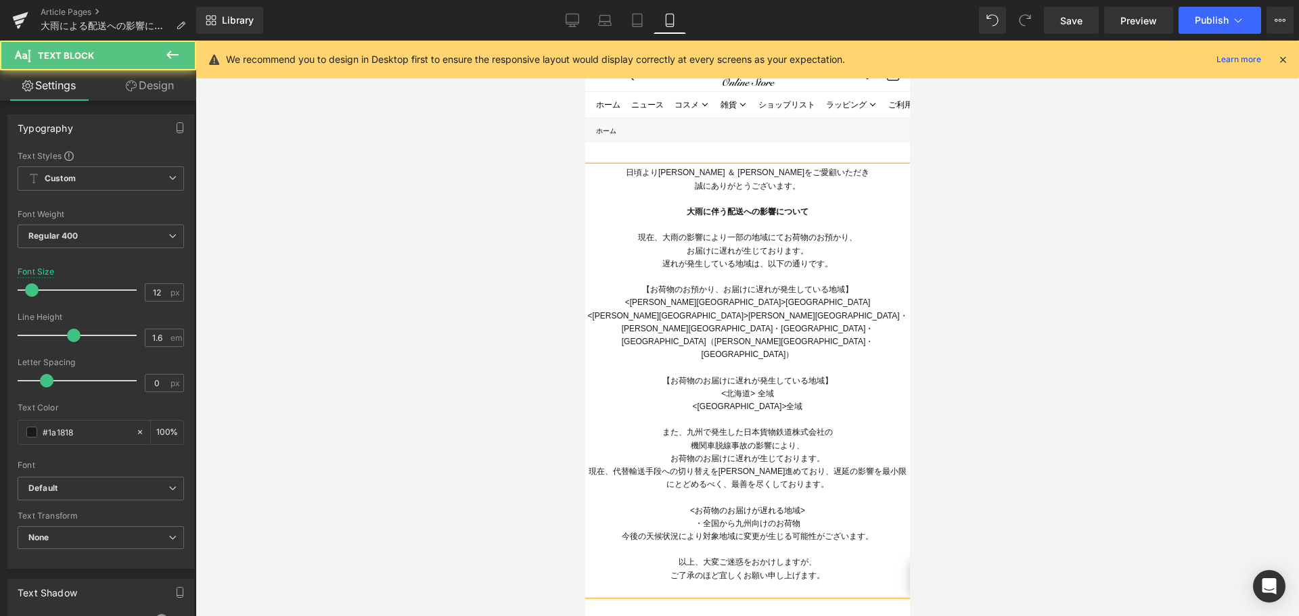
click at [782, 466] on div "現在、代替輸送手段への切り替えを順次進めており、遅延の影響を最小限にとどめるべく、最善を尽くしております。" at bounding box center [747, 479] width 325 height 26
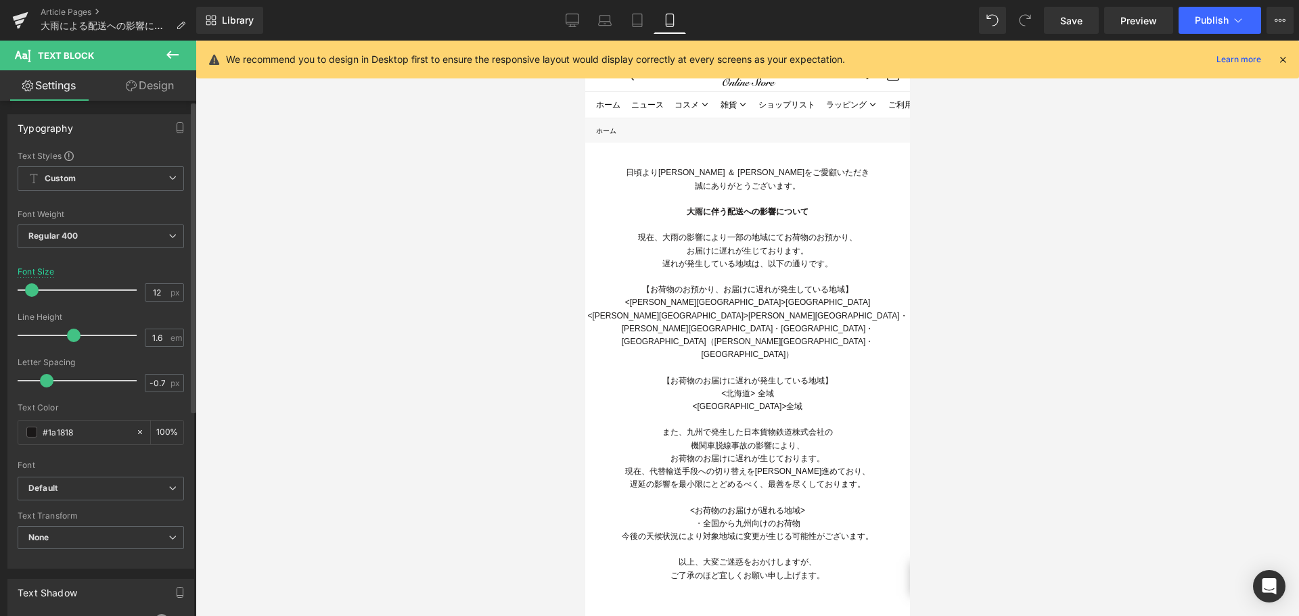
type input "-1"
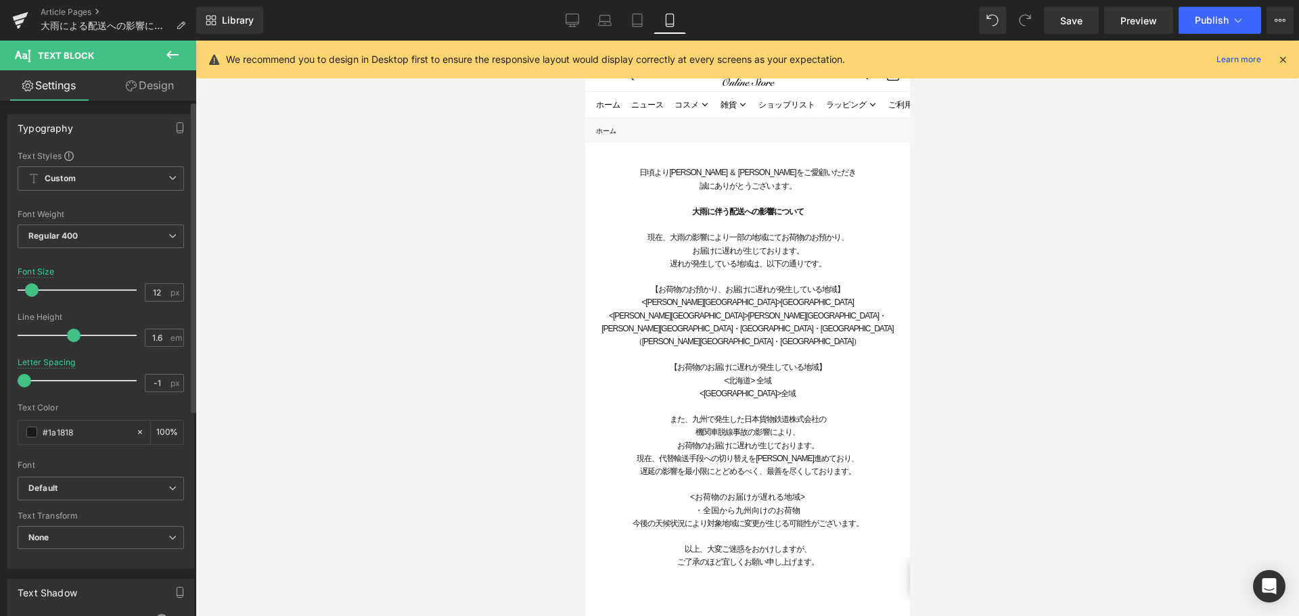
drag, startPoint x: 43, startPoint y: 380, endPoint x: 14, endPoint y: 380, distance: 29.1
click at [14, 380] on div "Text Styles Custom Custom Setup Global Style Custom Setup Global Style Thin 100…" at bounding box center [100, 359] width 185 height 418
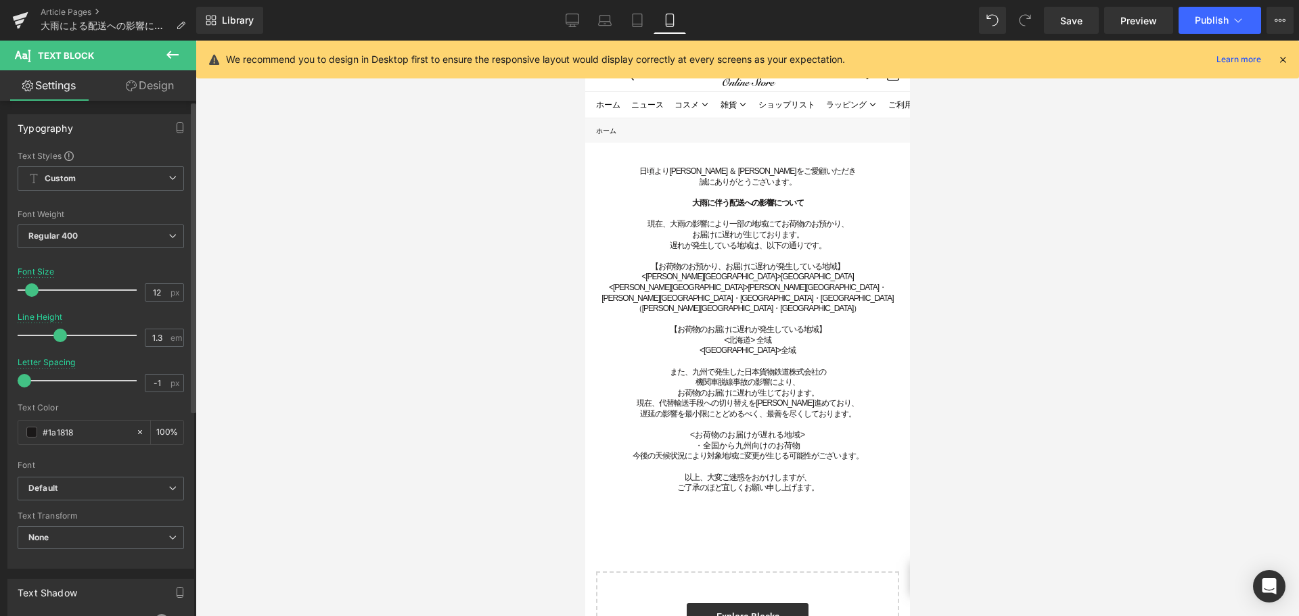
drag, startPoint x: 70, startPoint y: 334, endPoint x: 55, endPoint y: 336, distance: 14.9
click at [55, 336] on span at bounding box center [60, 336] width 14 height 14
type input "1.2"
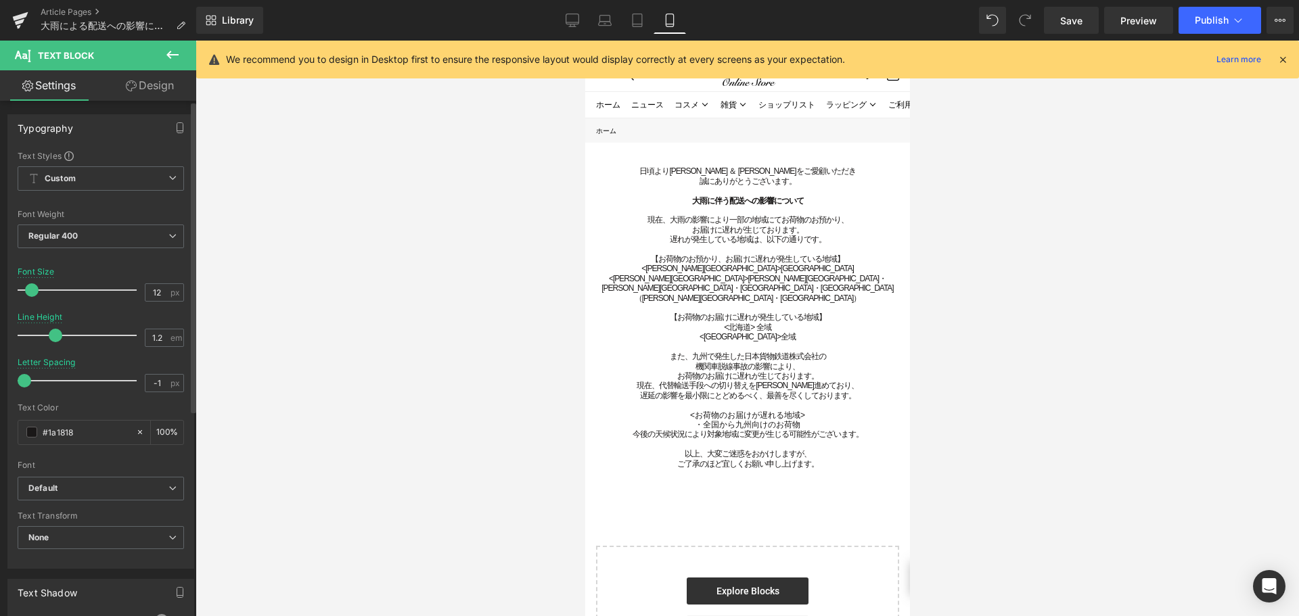
click at [51, 336] on span at bounding box center [56, 336] width 14 height 14
click at [1074, 18] on span "Save" at bounding box center [1071, 21] width 22 height 14
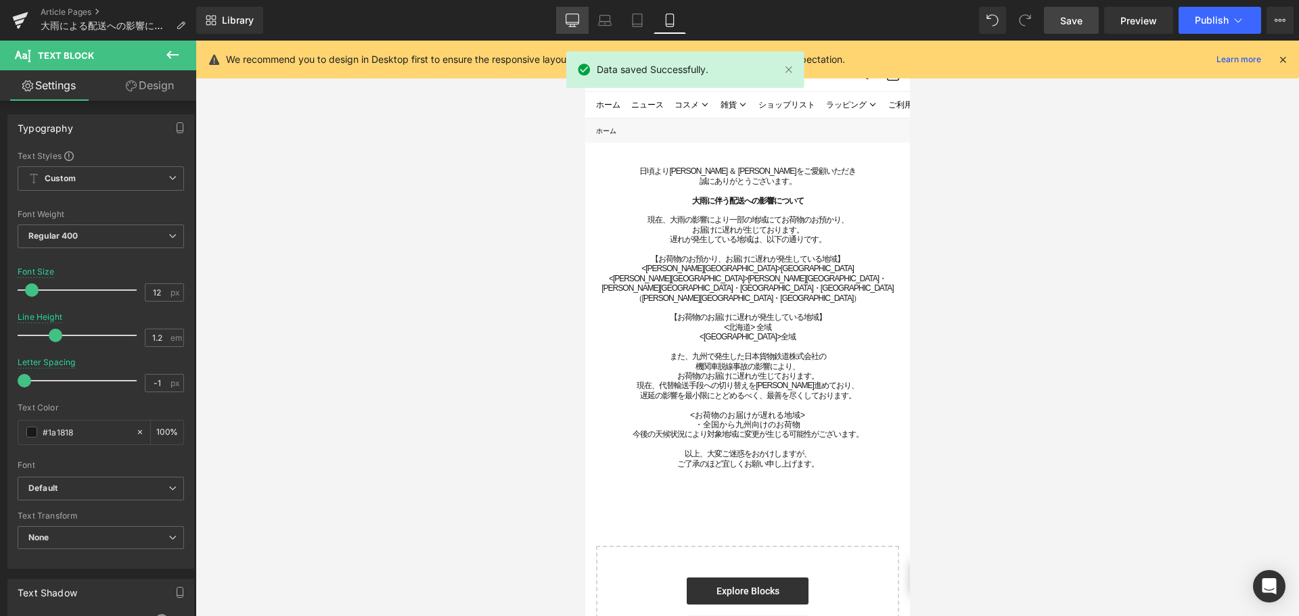
click at [579, 24] on icon at bounding box center [572, 19] width 13 height 10
type input "15"
type input "1.6"
type input "0"
type input "100"
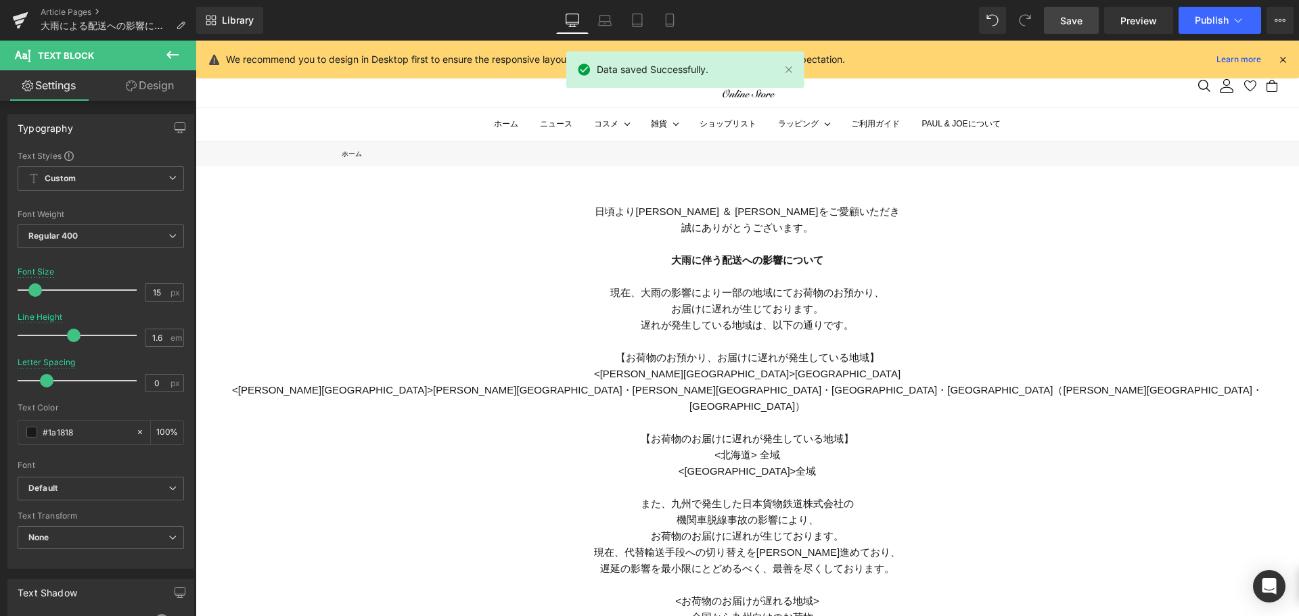
scroll to position [37, 0]
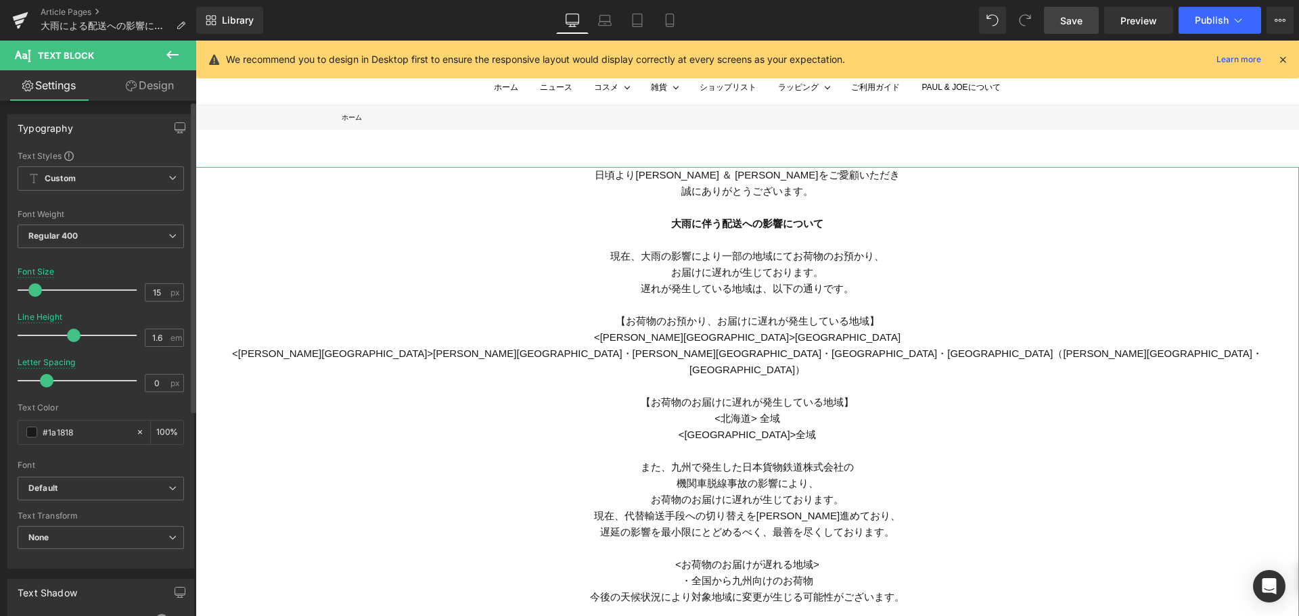
type input "1.5"
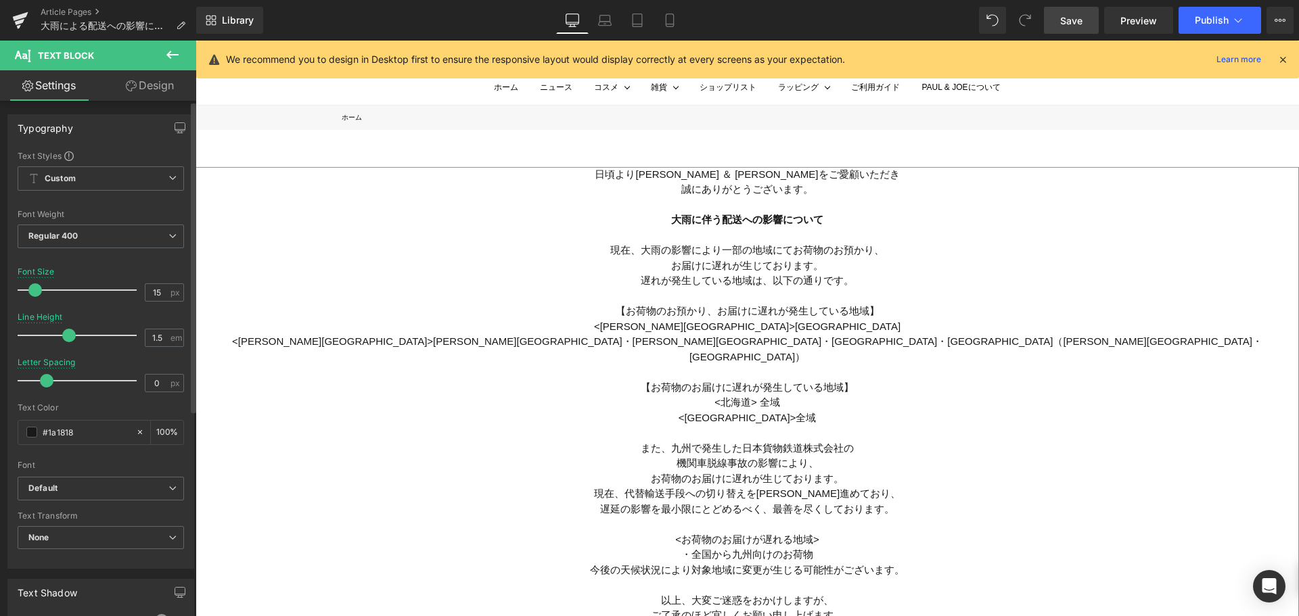
click at [67, 332] on span at bounding box center [69, 336] width 14 height 14
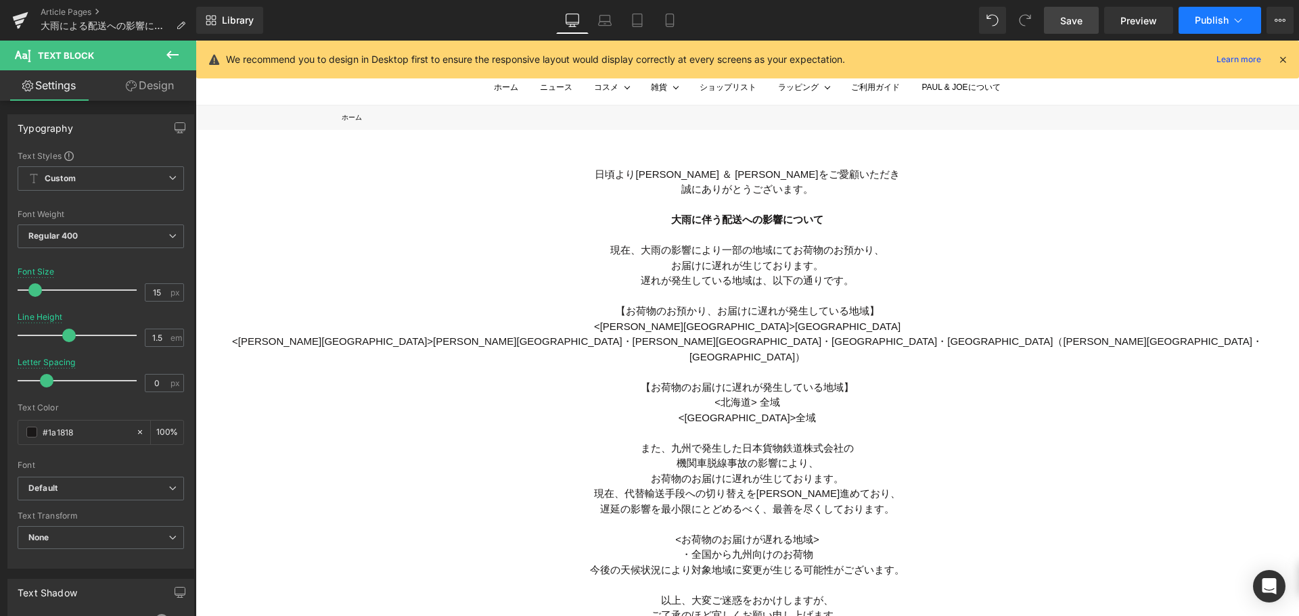
click at [1215, 18] on span "Publish" at bounding box center [1212, 20] width 34 height 11
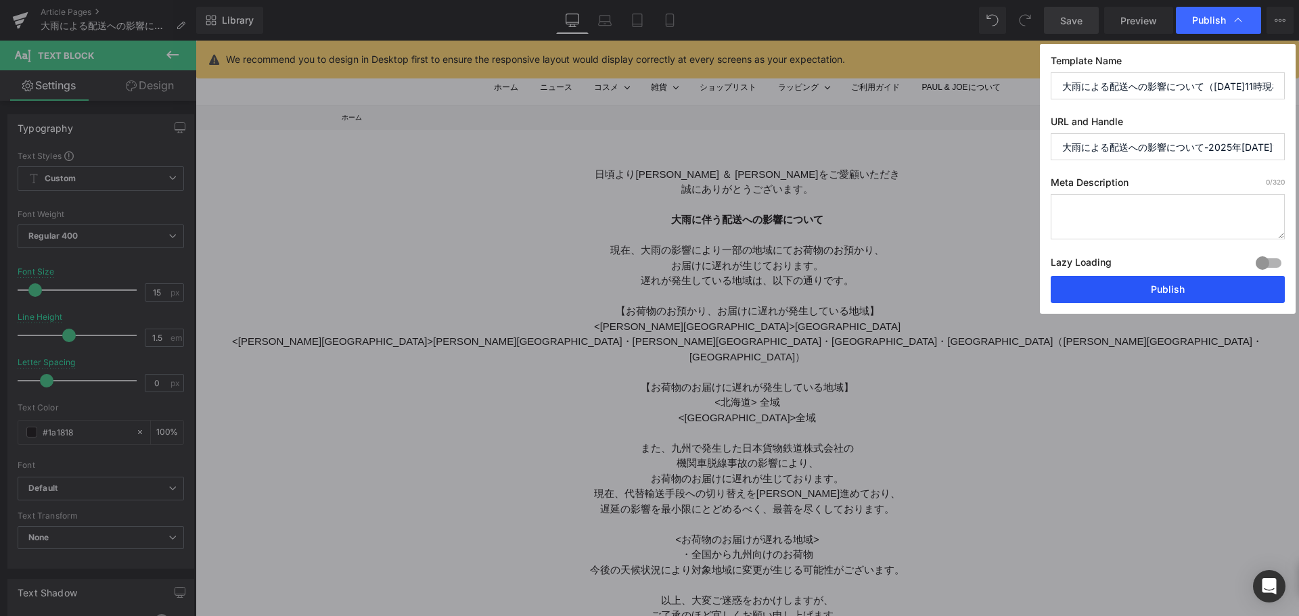
click at [1119, 294] on button "Publish" at bounding box center [1168, 289] width 234 height 27
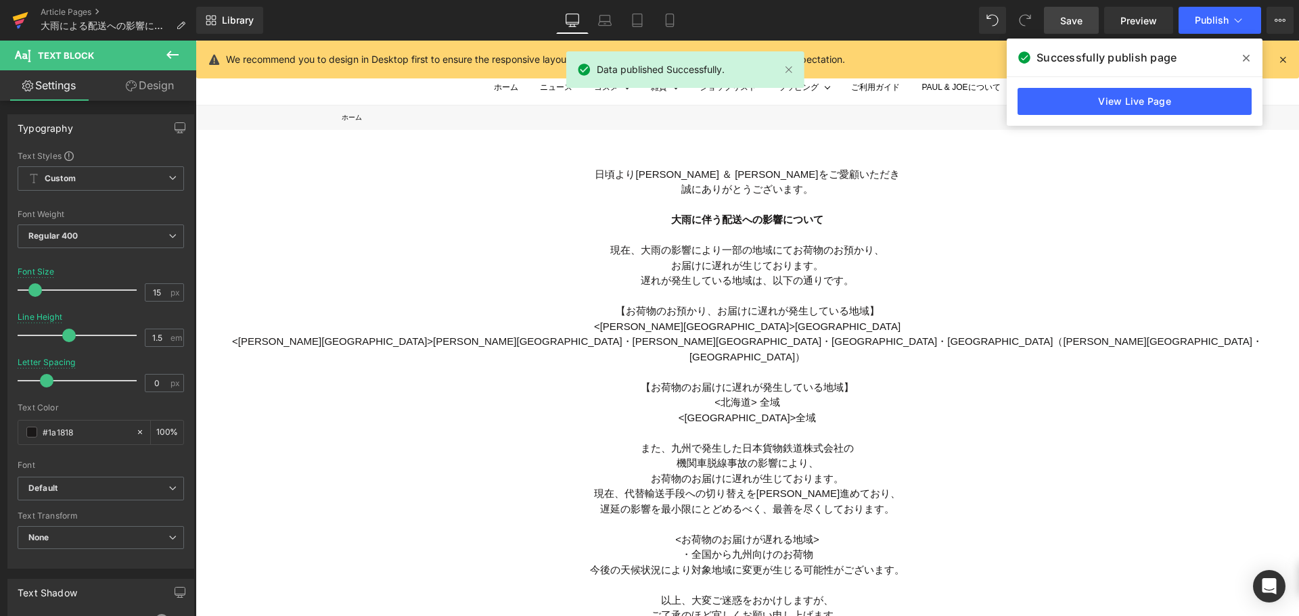
click at [20, 26] on icon at bounding box center [19, 26] width 4 height 4
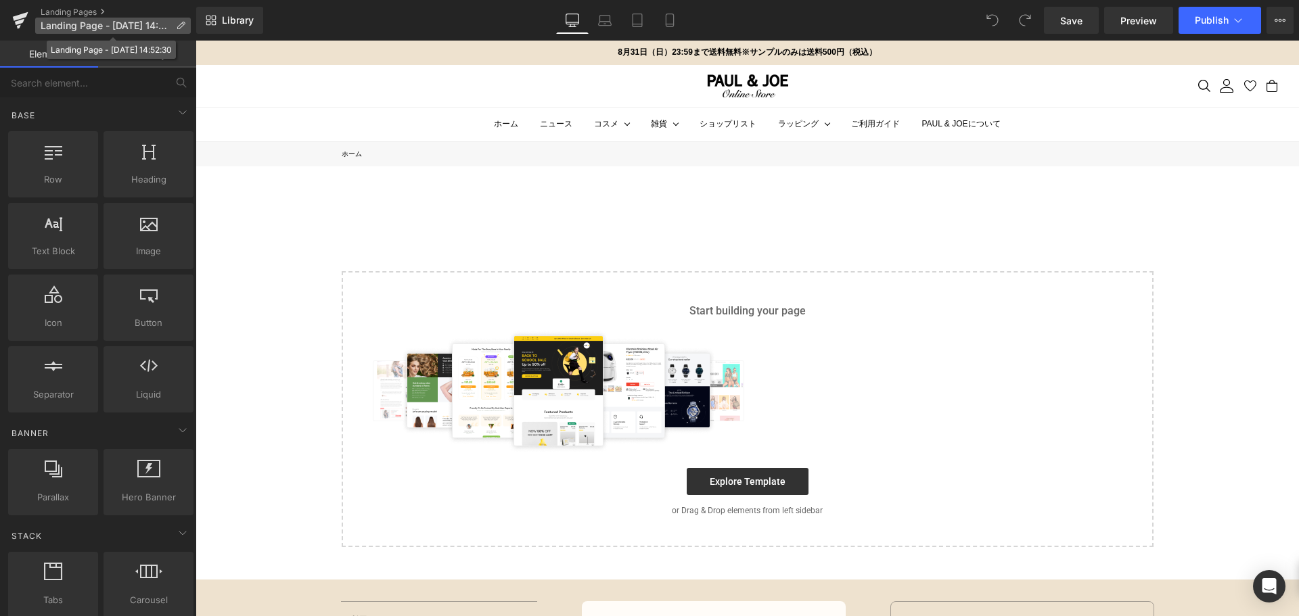
click at [183, 24] on icon at bounding box center [180, 25] width 9 height 9
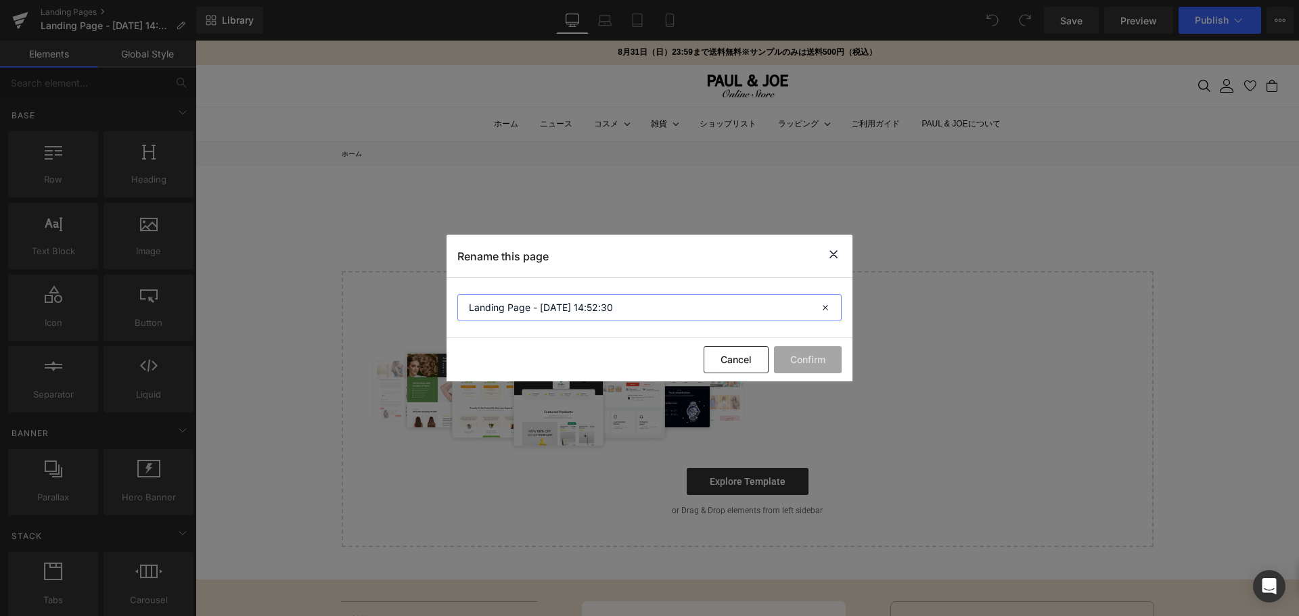
drag, startPoint x: 627, startPoint y: 307, endPoint x: 317, endPoint y: 309, distance: 309.9
click at [317, 309] on div "Rename this page Landing Page - [DATE] 14:52:30 Cancel Confirm" at bounding box center [649, 308] width 1299 height 616
paste input "リップスティック ケース リミテッド R"
type input "リップスティック ケース リミテッド R"
click at [797, 368] on button "Confirm" at bounding box center [808, 359] width 68 height 27
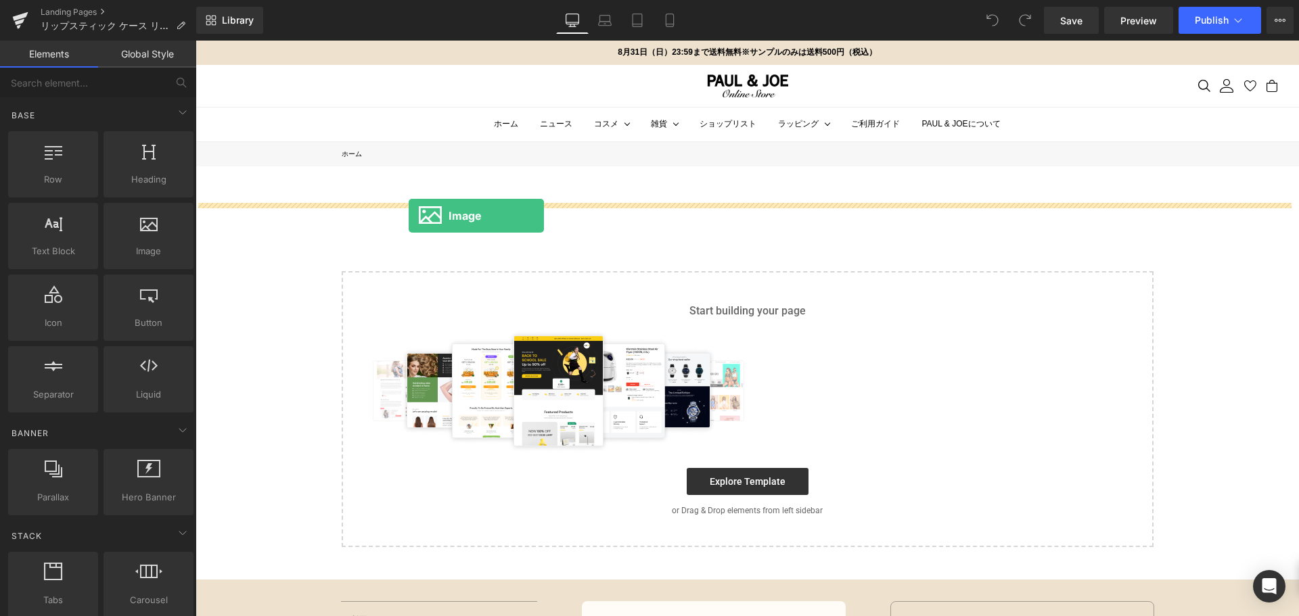
drag, startPoint x: 345, startPoint y: 284, endPoint x: 409, endPoint y: 216, distance: 92.9
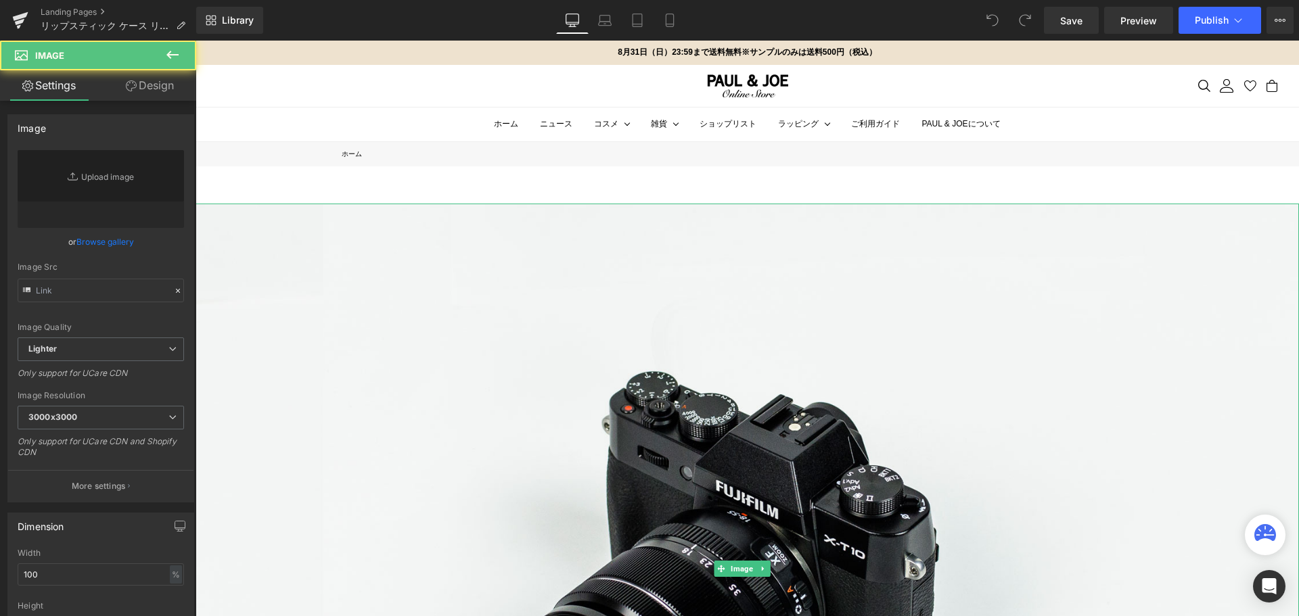
type input "//[DOMAIN_NAME][URL]"
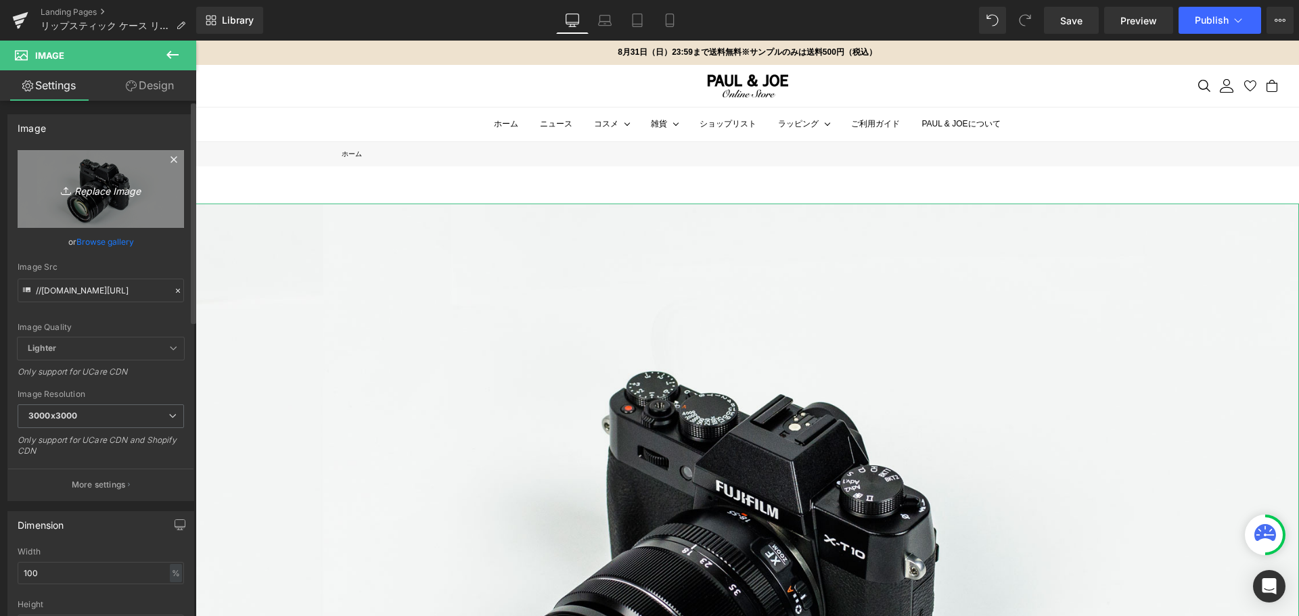
click at [89, 174] on link "Replace Image" at bounding box center [101, 189] width 166 height 78
click at [126, 183] on icon "Replace Image" at bounding box center [101, 189] width 108 height 17
type input "C:\fakepath\neko_case.jpg"
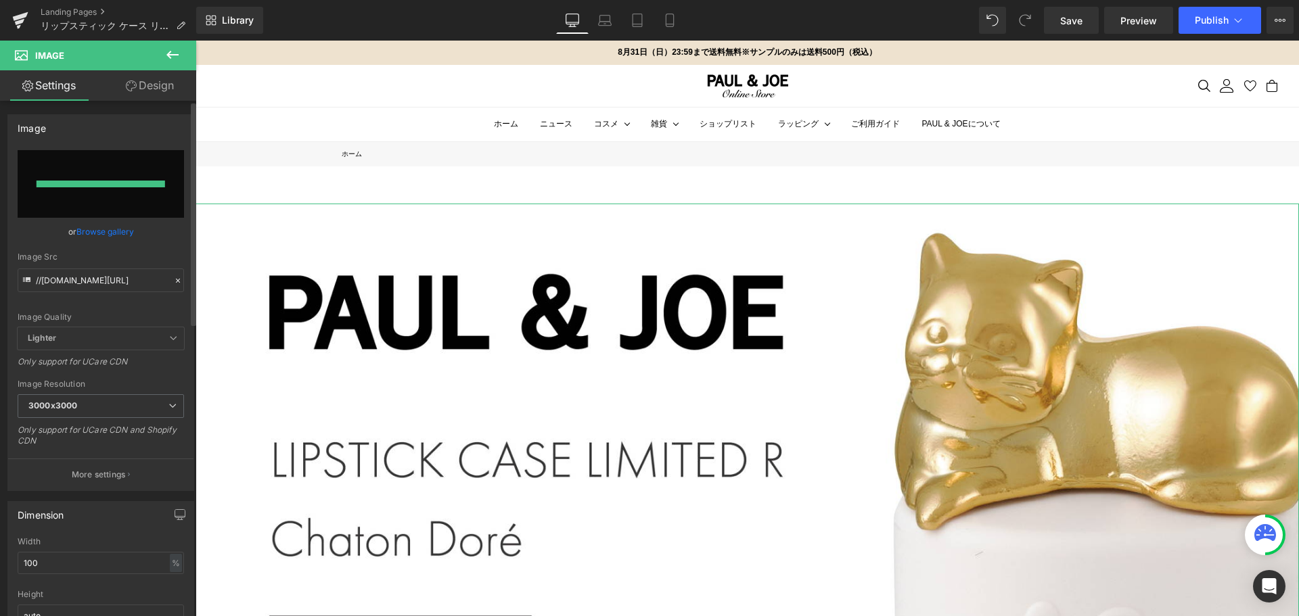
type input "[URL][DOMAIN_NAME]"
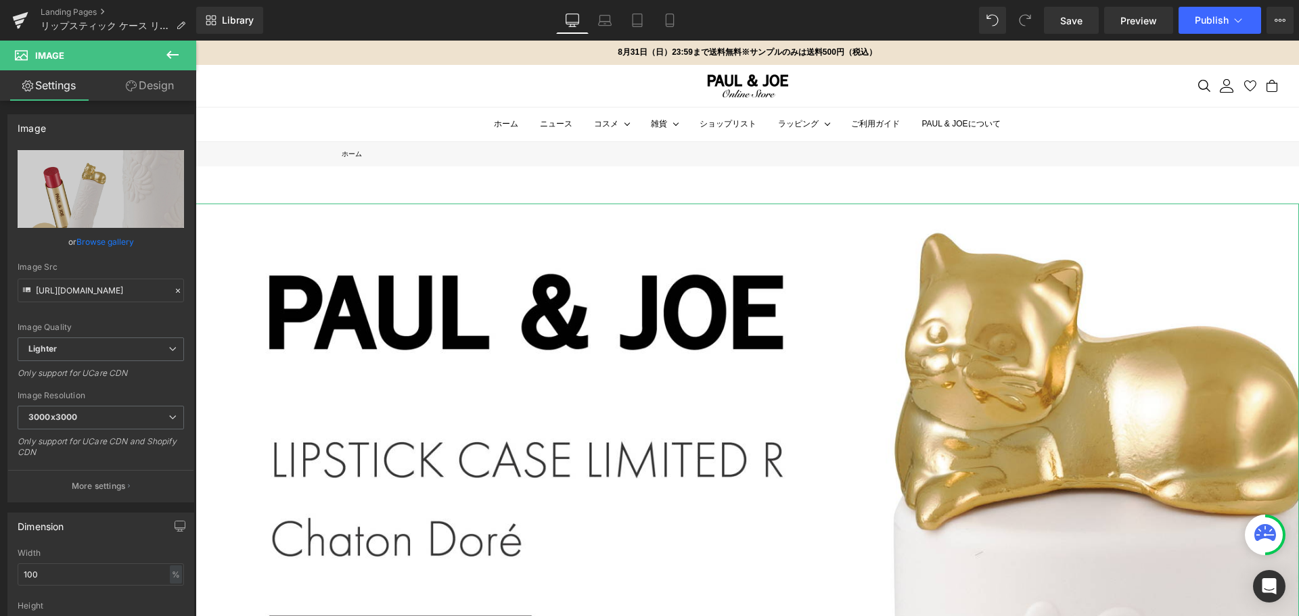
click at [158, 81] on link "Design" at bounding box center [150, 85] width 98 height 30
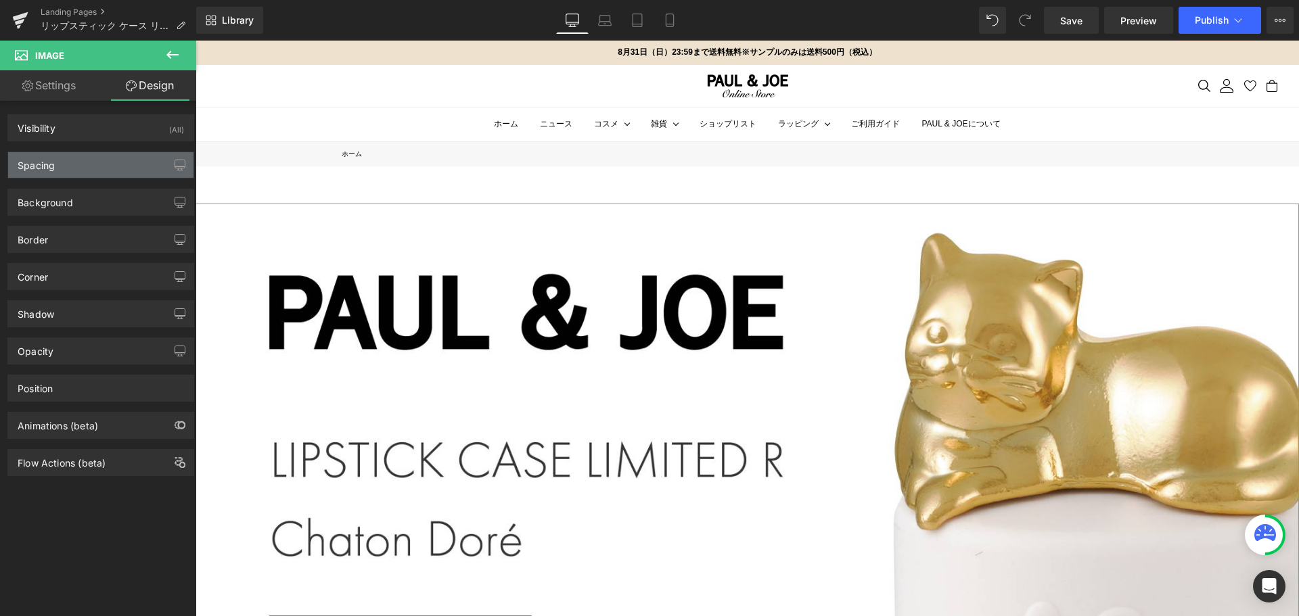
type input "0"
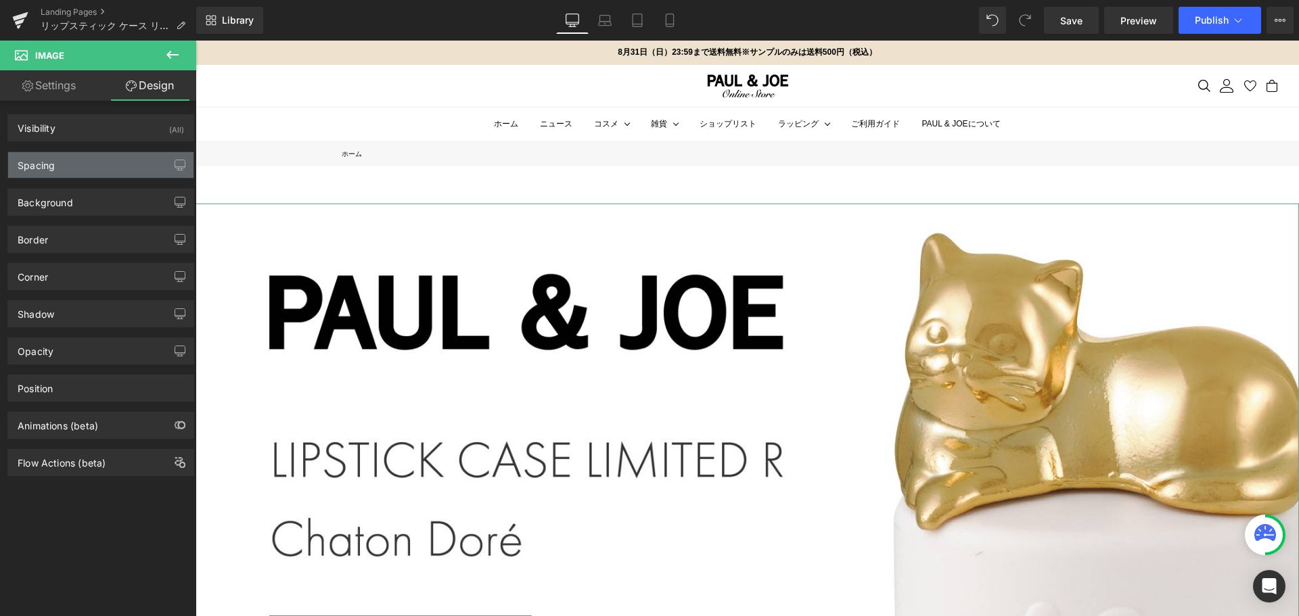
type input "0"
click at [127, 171] on div "Spacing" at bounding box center [100, 165] width 185 height 26
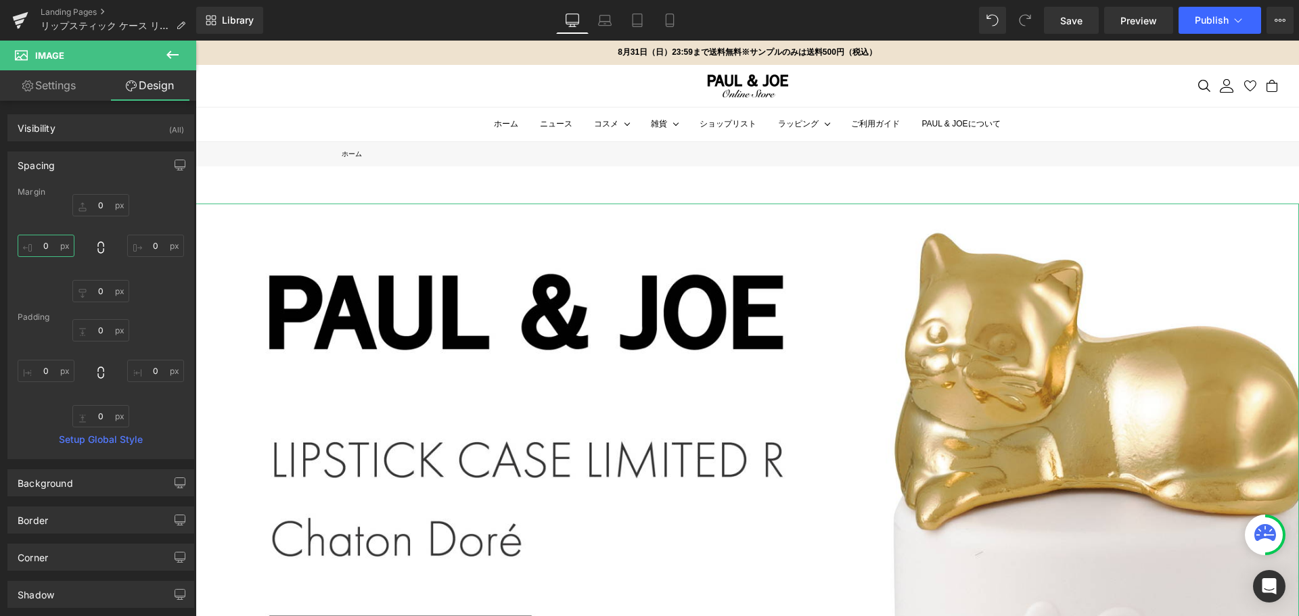
click at [51, 249] on input "0" at bounding box center [46, 246] width 57 height 22
type input "４"
type input "４０"
type input "４００"
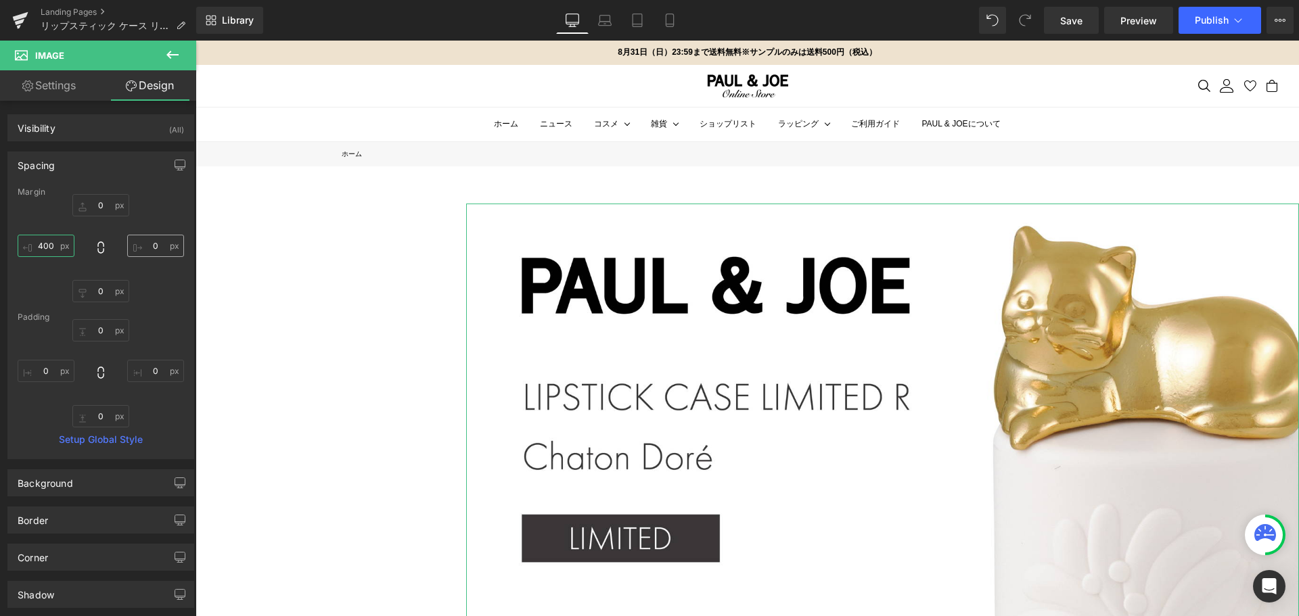
type input "400"
click at [147, 249] on input "0" at bounding box center [155, 246] width 57 height 22
type input "４"
type input "４０"
type input "４００"
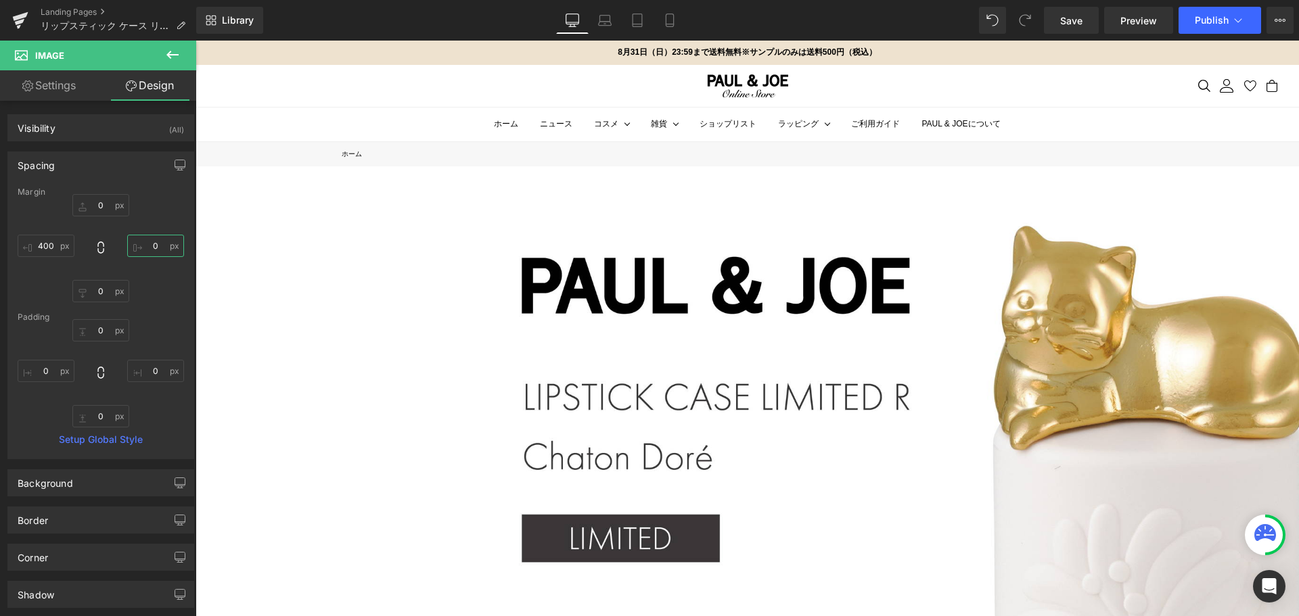
type input "400"
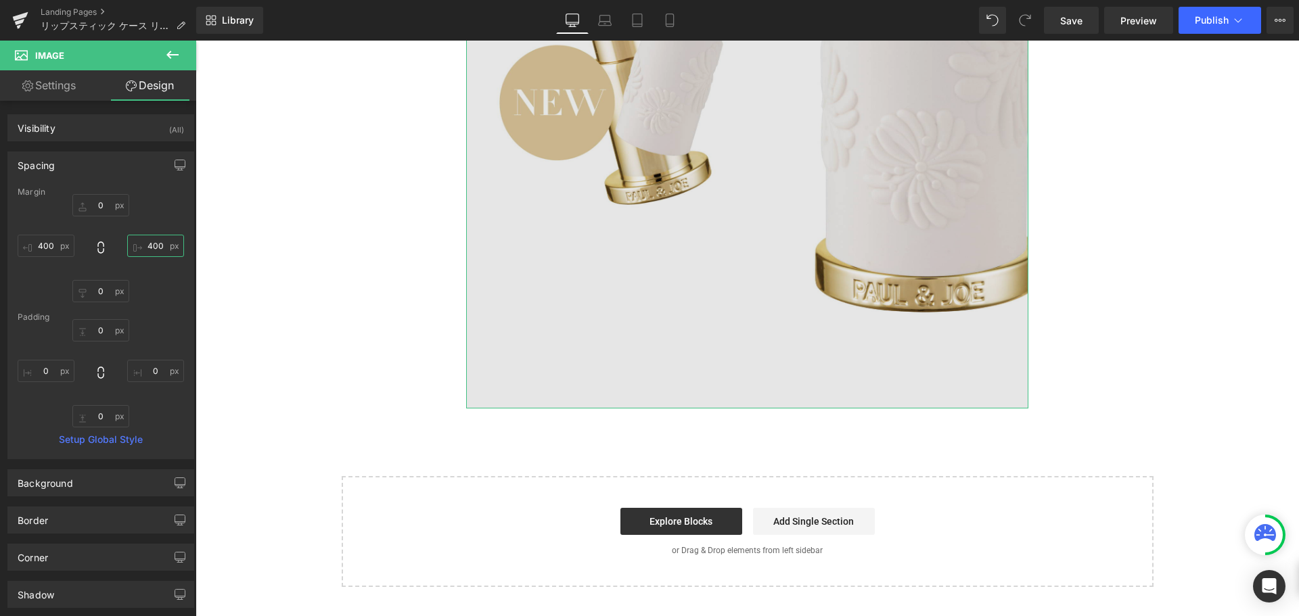
scroll to position [751, 0]
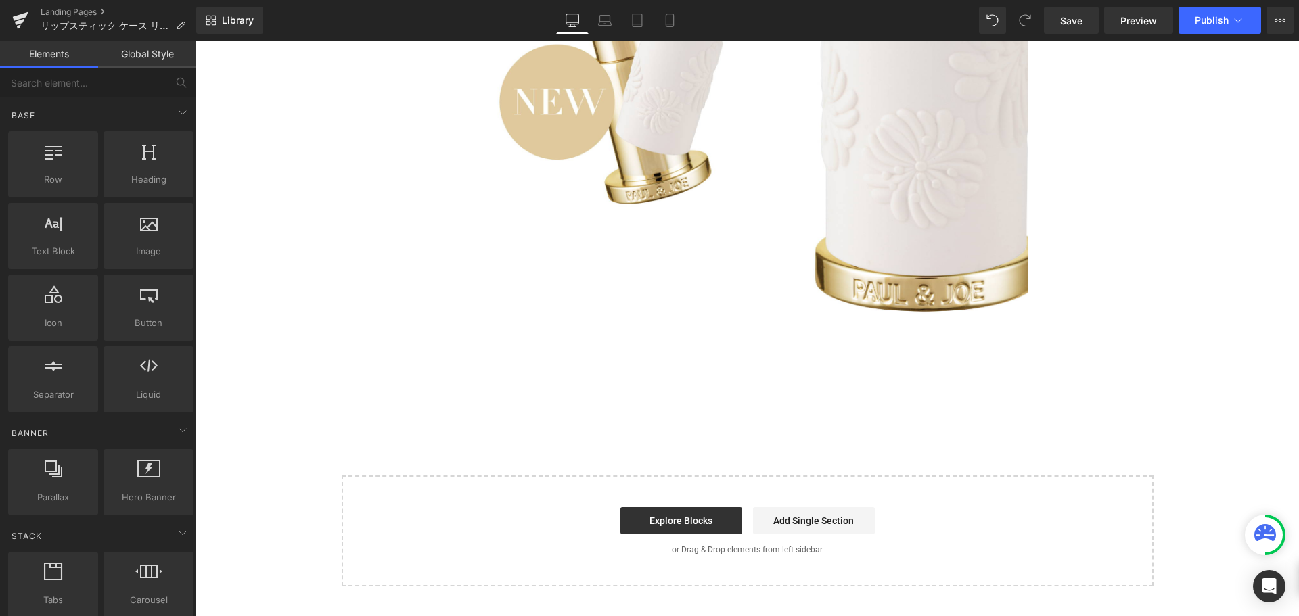
click at [335, 312] on div "Image Select your layout" at bounding box center [748, 0] width 1104 height 1171
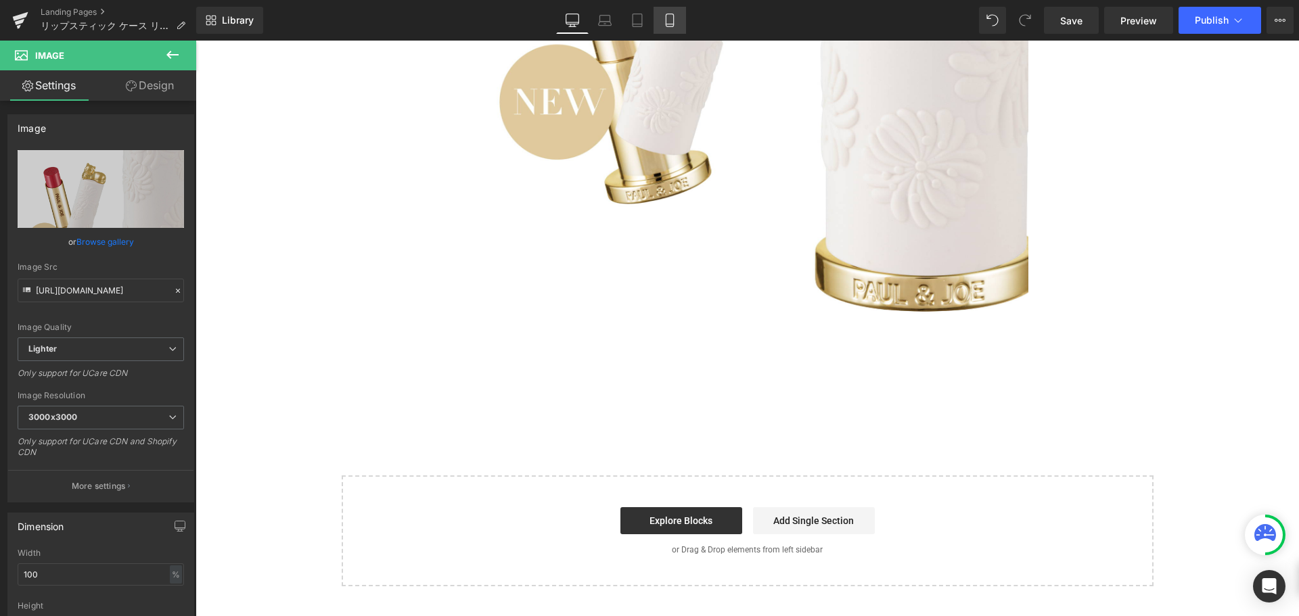
click at [671, 15] on icon at bounding box center [670, 21] width 14 height 14
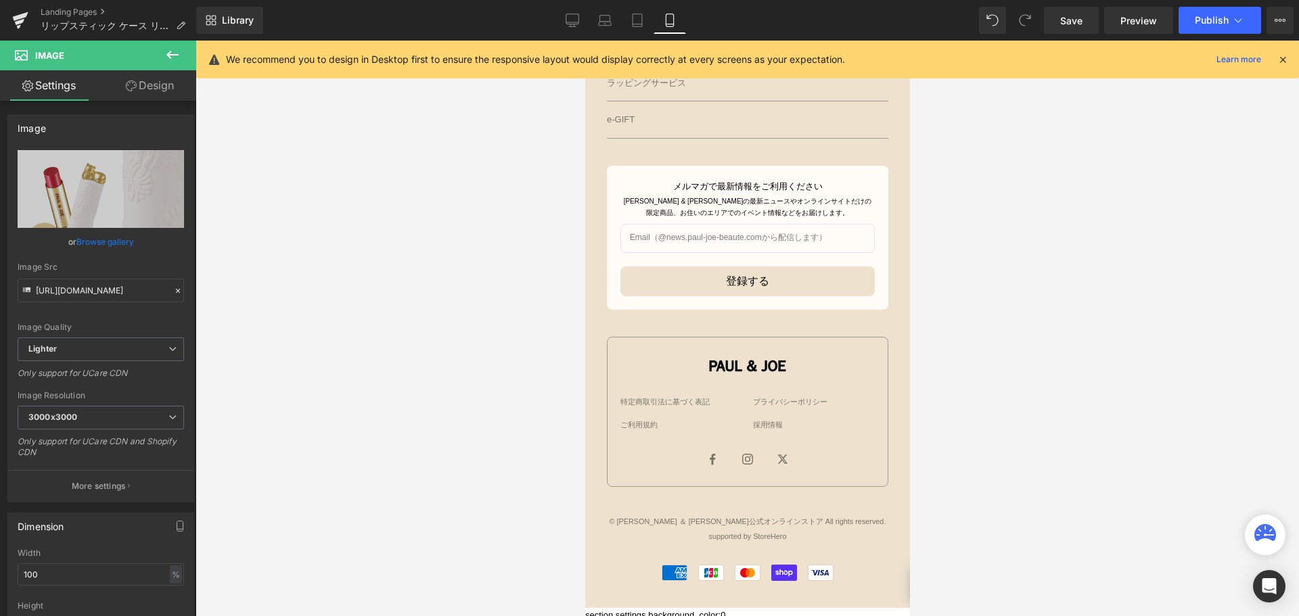
scroll to position [0, 0]
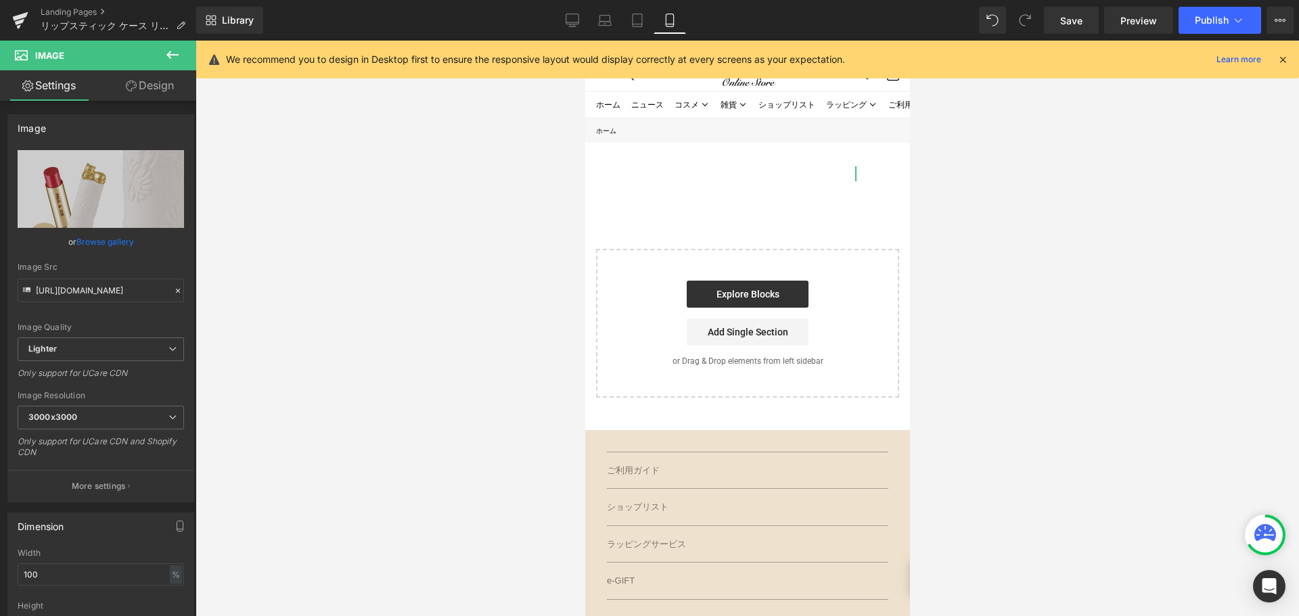
click at [154, 84] on link "Design" at bounding box center [150, 85] width 98 height 30
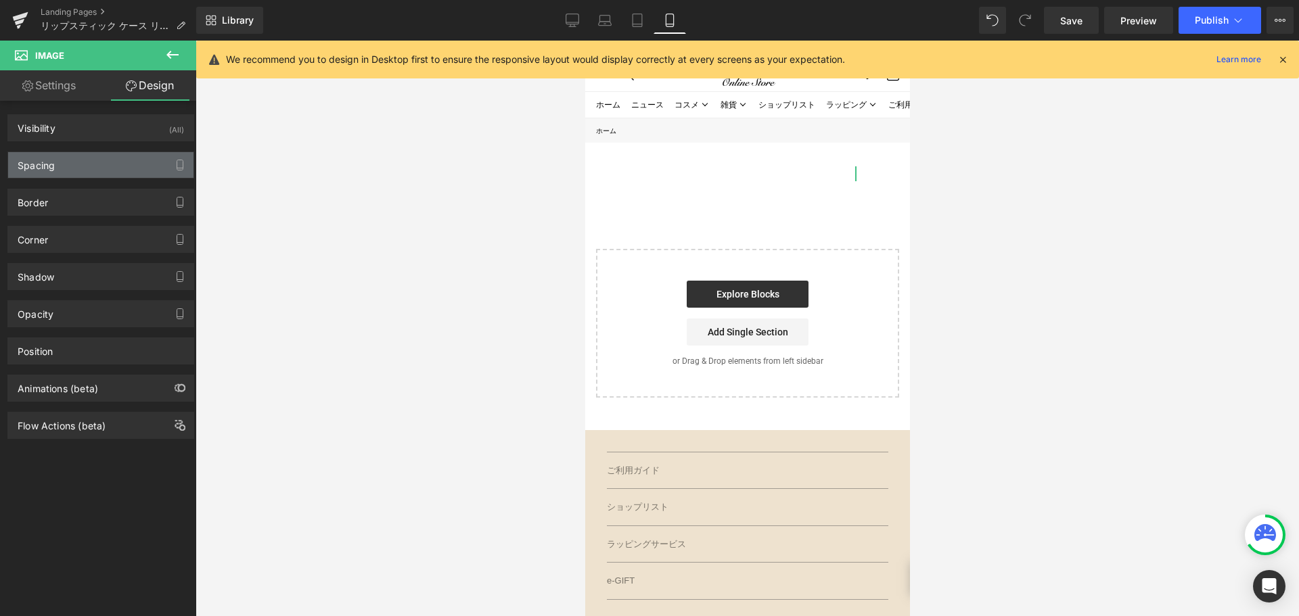
type input "0"
type input "400"
type input "0"
type input "400"
type input "0"
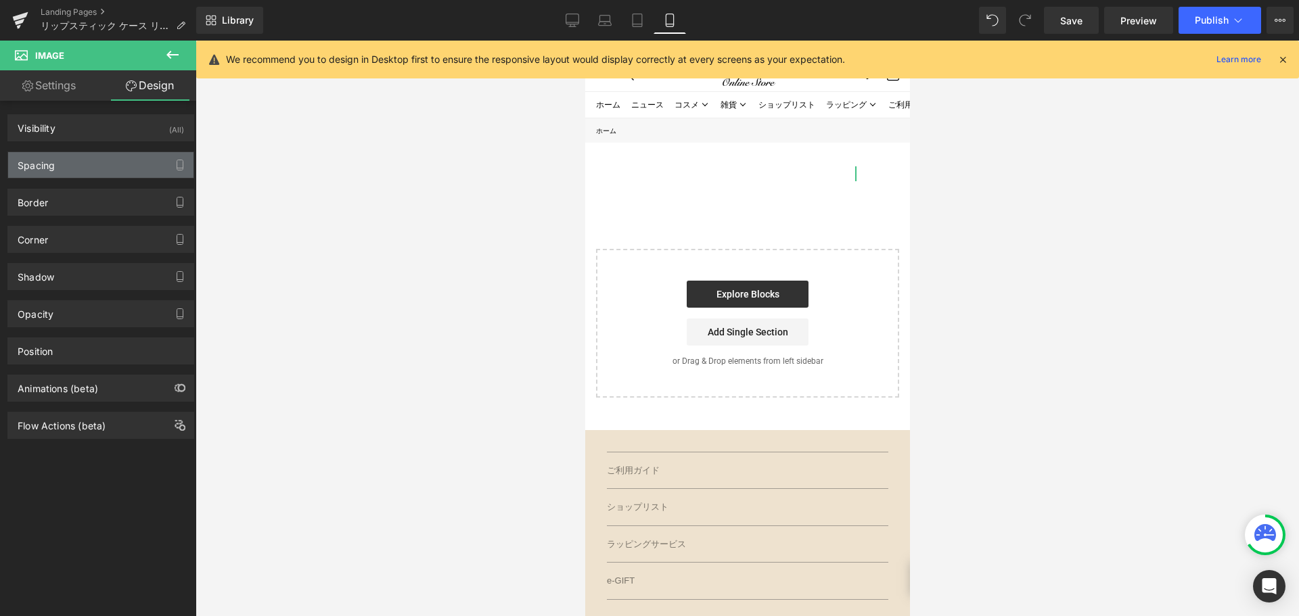
type input "0"
click at [106, 163] on div "Spacing" at bounding box center [100, 165] width 185 height 26
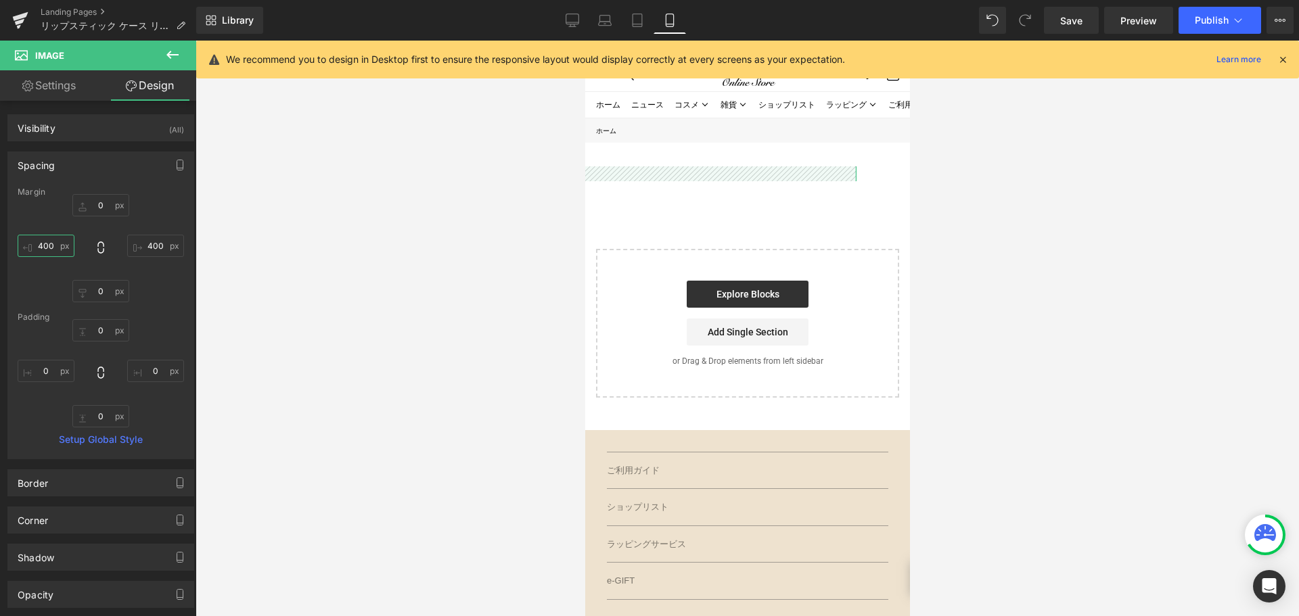
click at [52, 248] on input "400" at bounding box center [46, 246] width 57 height 22
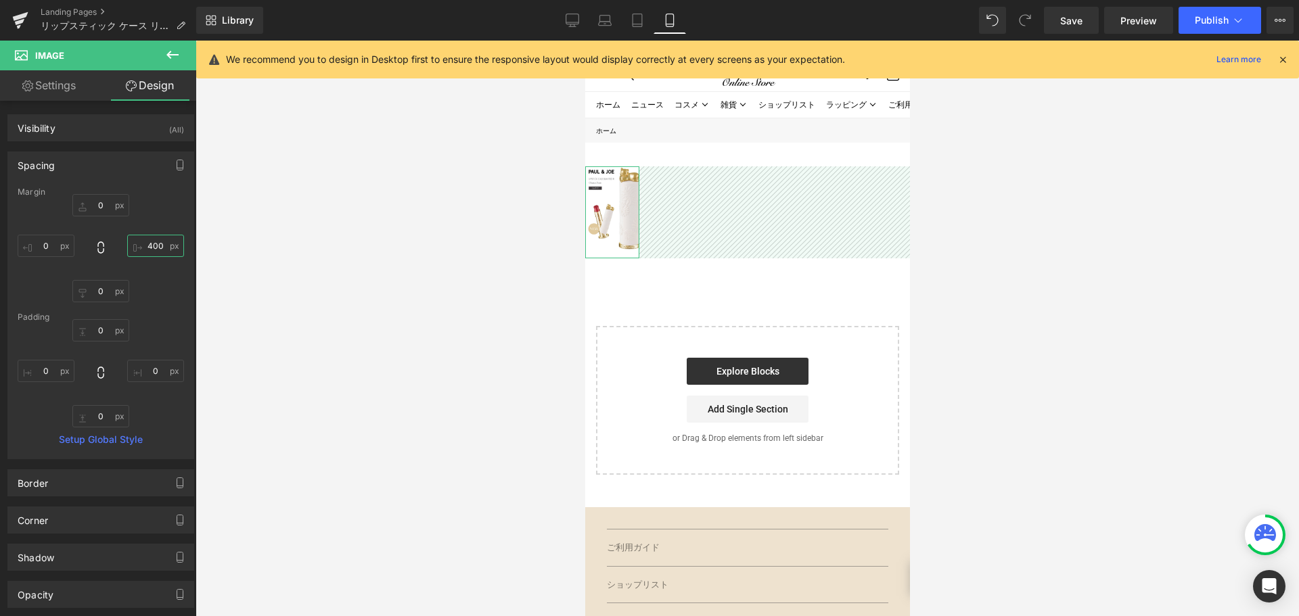
click at [155, 249] on input "400" at bounding box center [155, 246] width 57 height 22
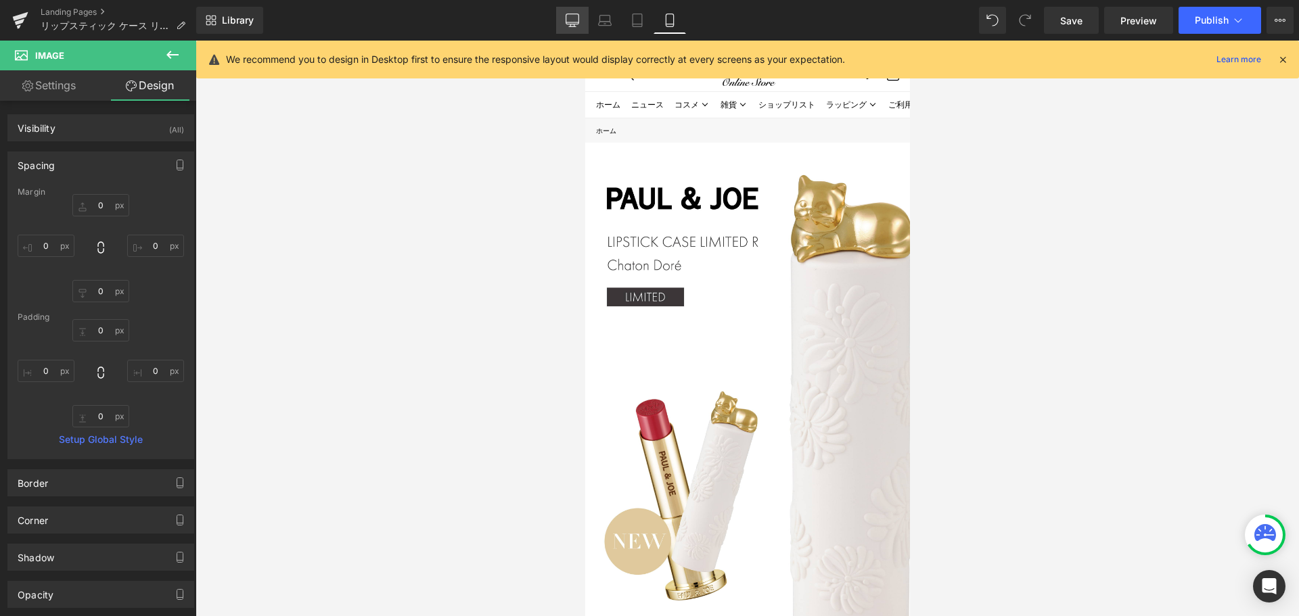
click at [569, 24] on icon at bounding box center [572, 19] width 13 height 10
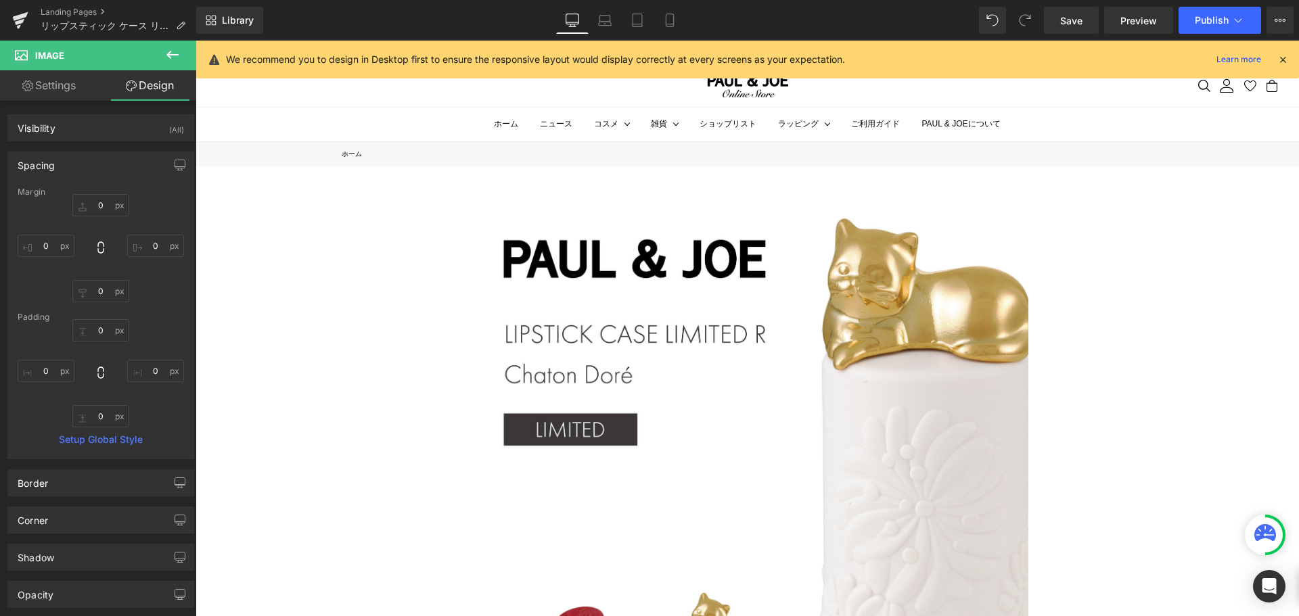
type input "0"
type input "400"
type input "0"
type input "400"
type input "0"
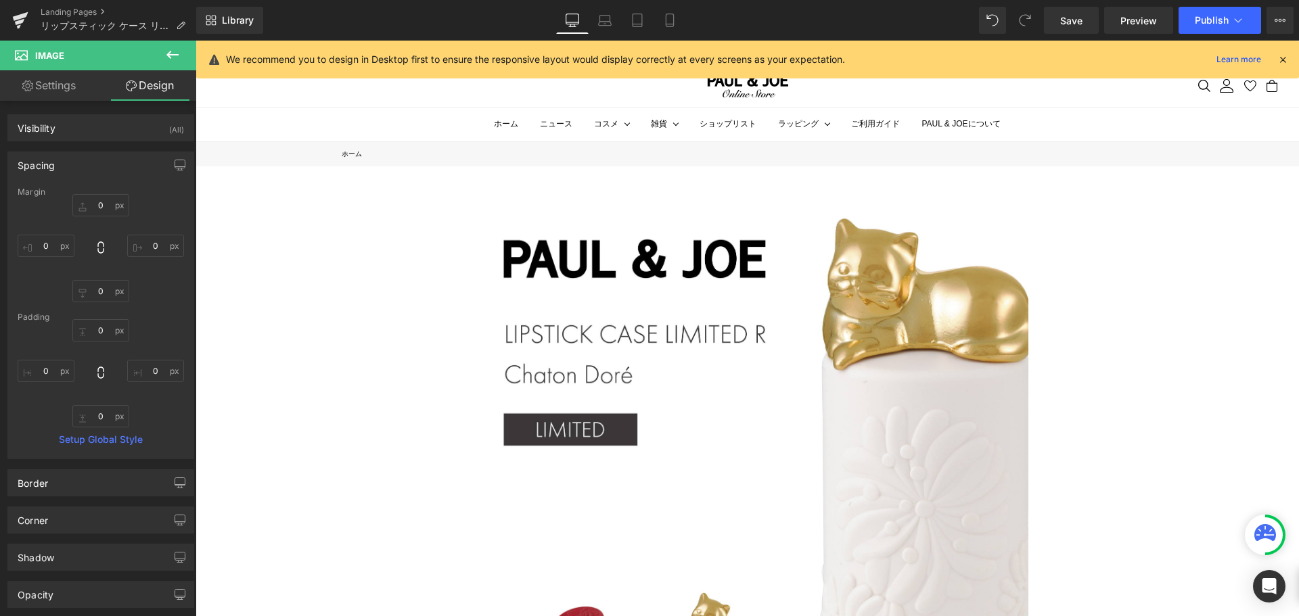
type input "0"
click at [102, 209] on input "0" at bounding box center [100, 205] width 57 height 22
type input "ー"
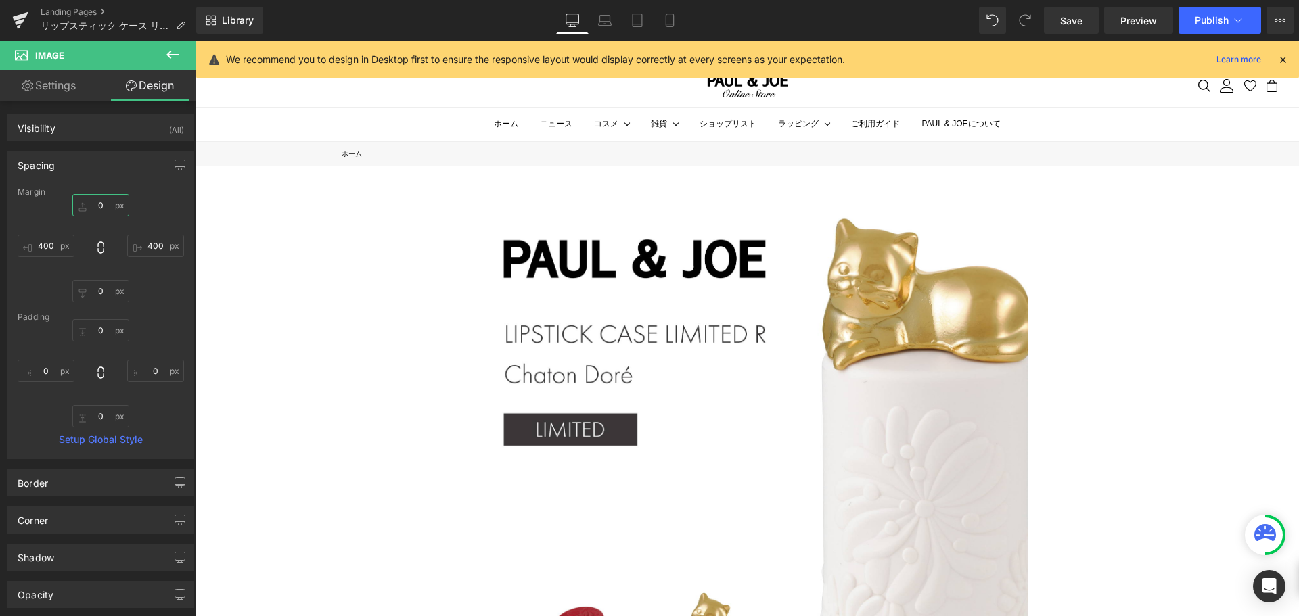
type input "ー４"
type input "ー４０"
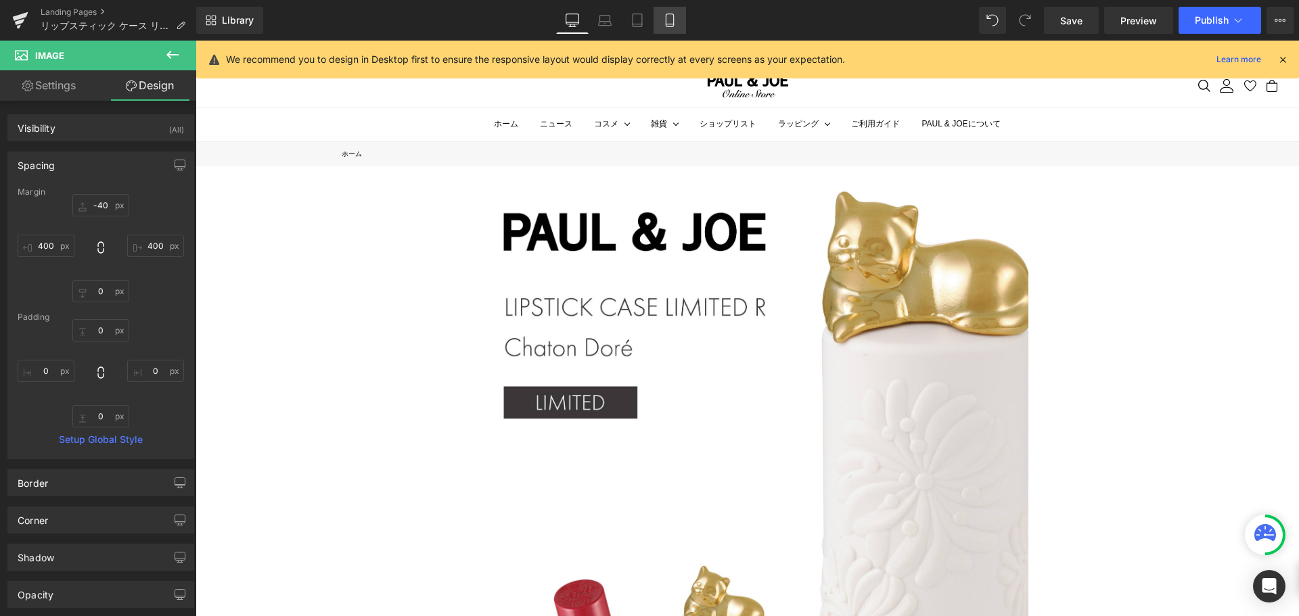
click at [666, 27] on link "Mobile" at bounding box center [670, 20] width 32 height 27
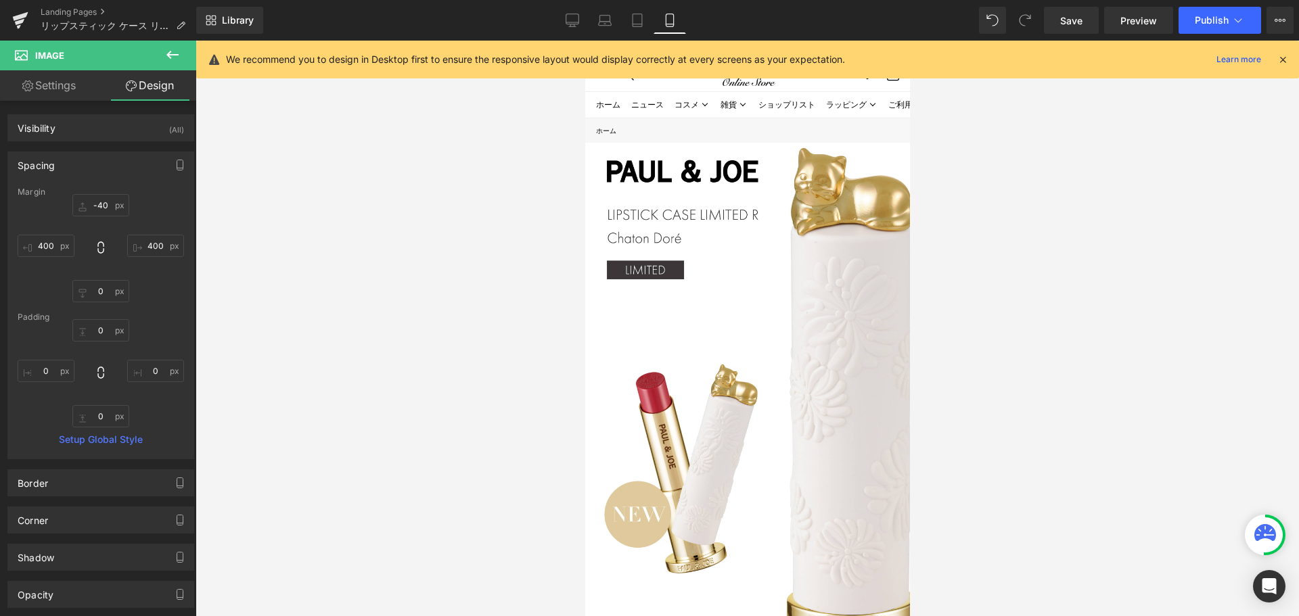
type input "-40"
type input "0"
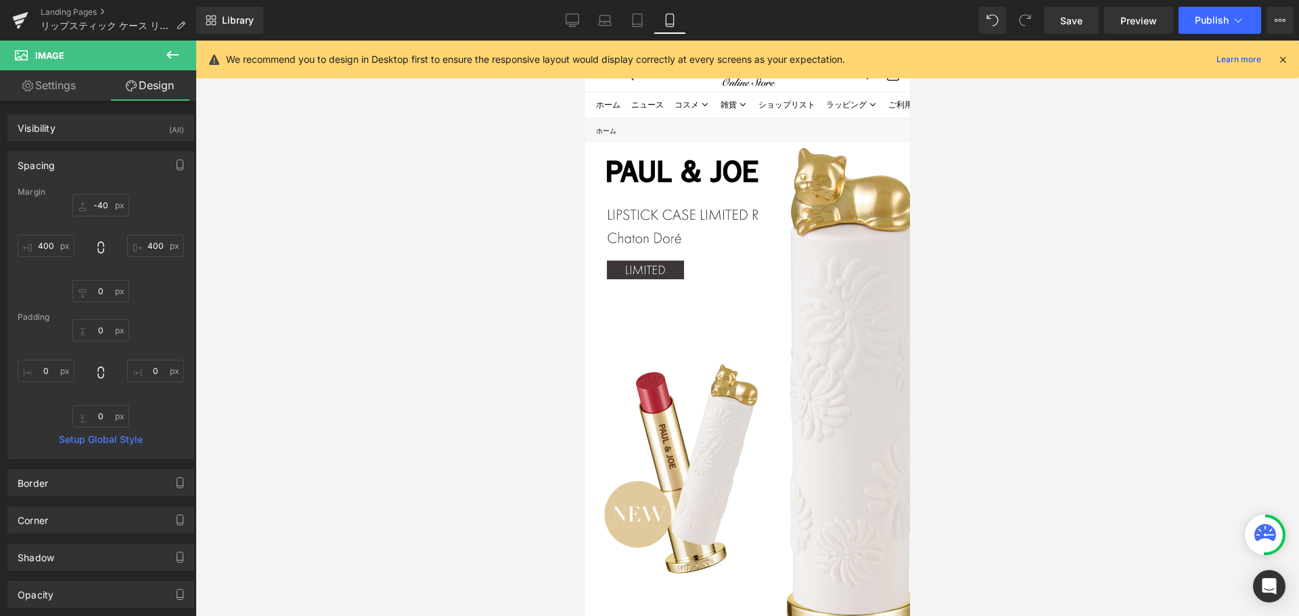
type input "0"
click at [566, 24] on icon at bounding box center [573, 21] width 14 height 14
type input "-40"
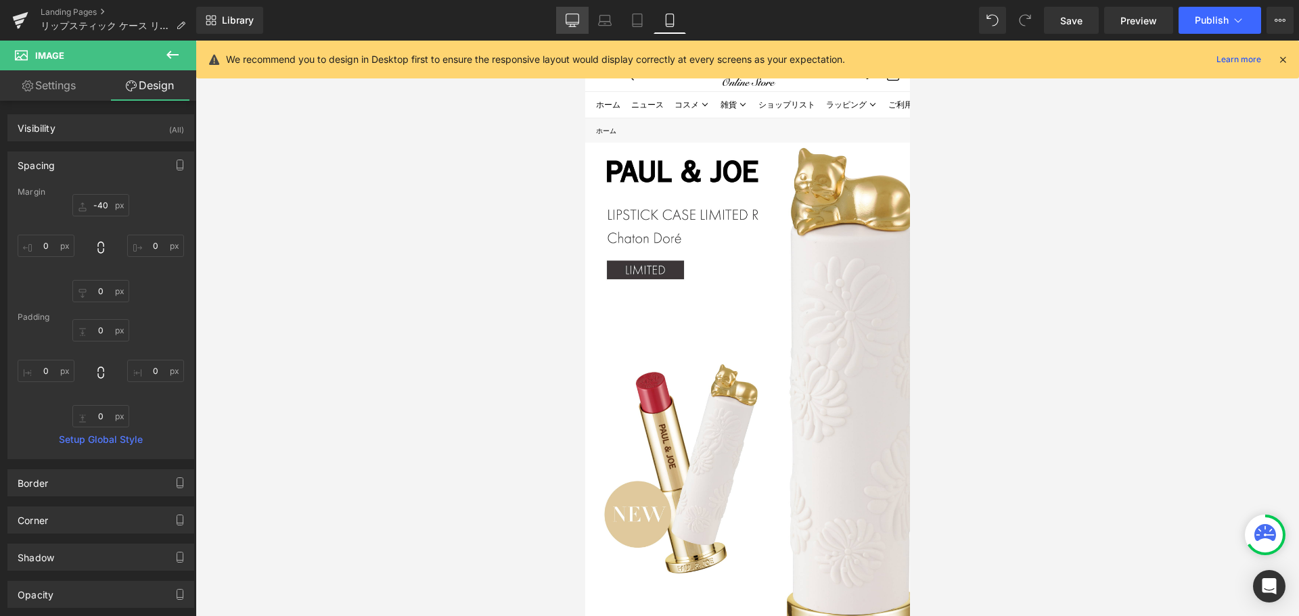
type input "400"
type input "0"
type input "400"
type input "0"
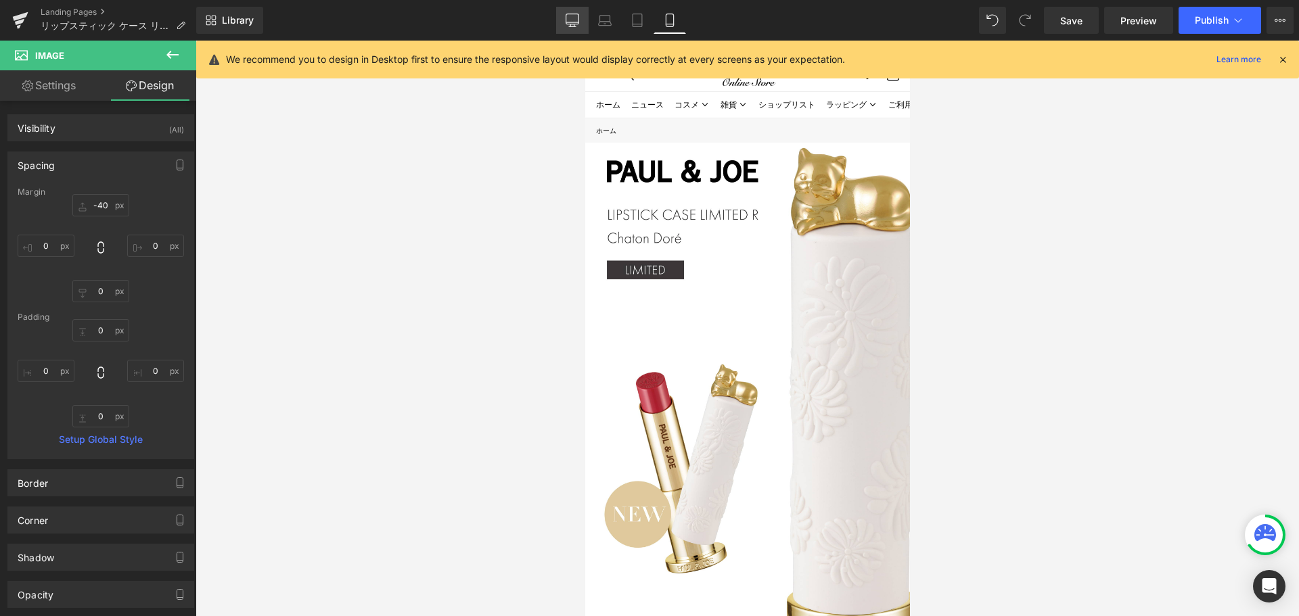
type input "0"
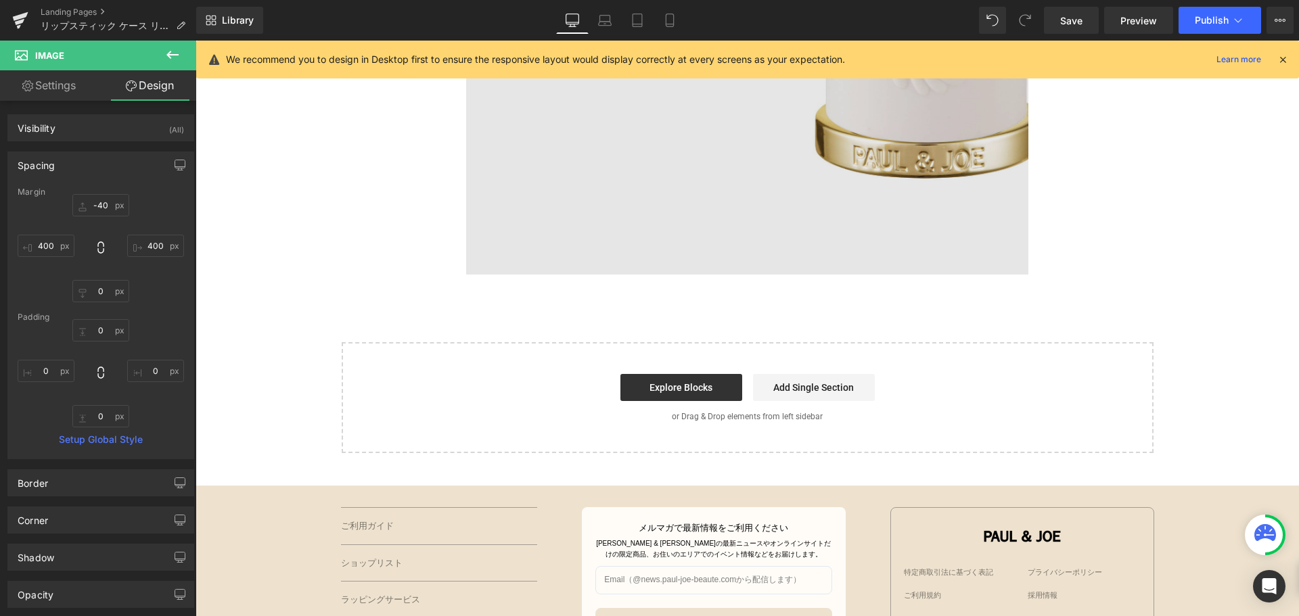
scroll to position [858, 0]
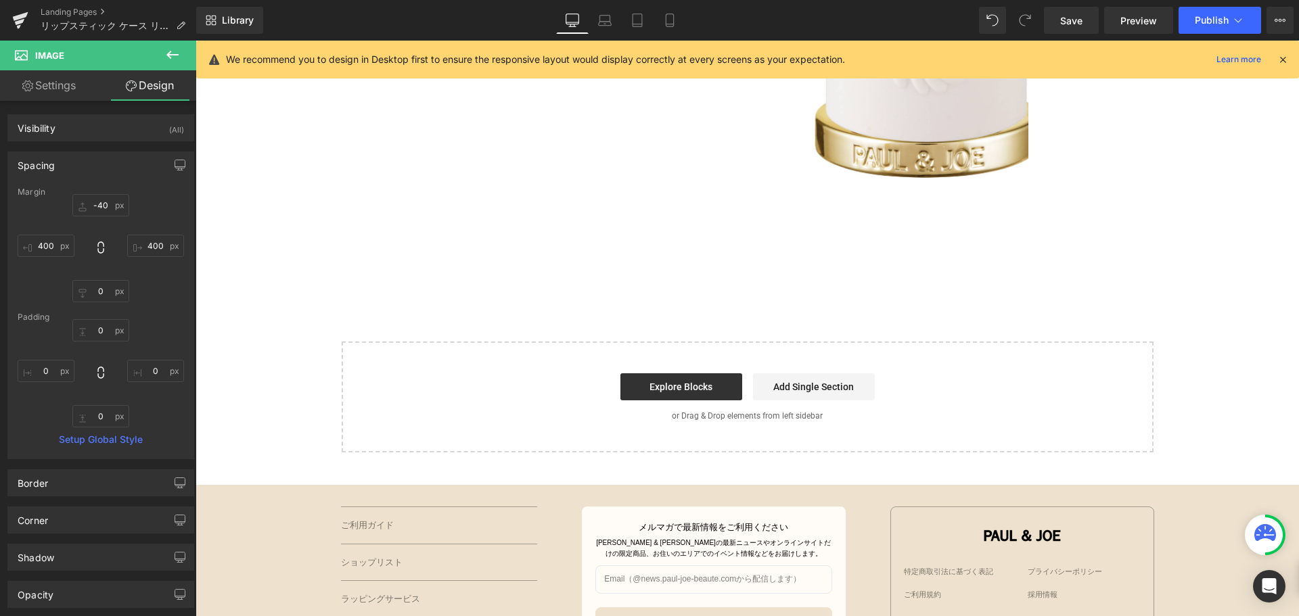
click at [170, 51] on icon at bounding box center [172, 55] width 16 height 16
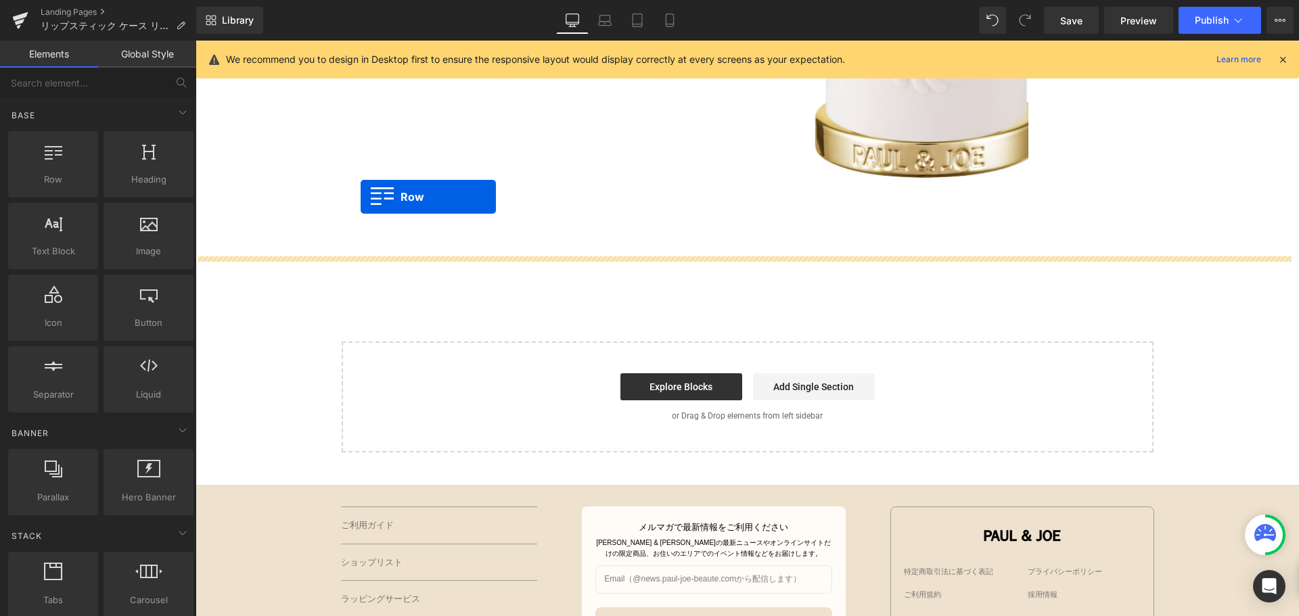
drag, startPoint x: 263, startPoint y: 221, endPoint x: 361, endPoint y: 197, distance: 100.3
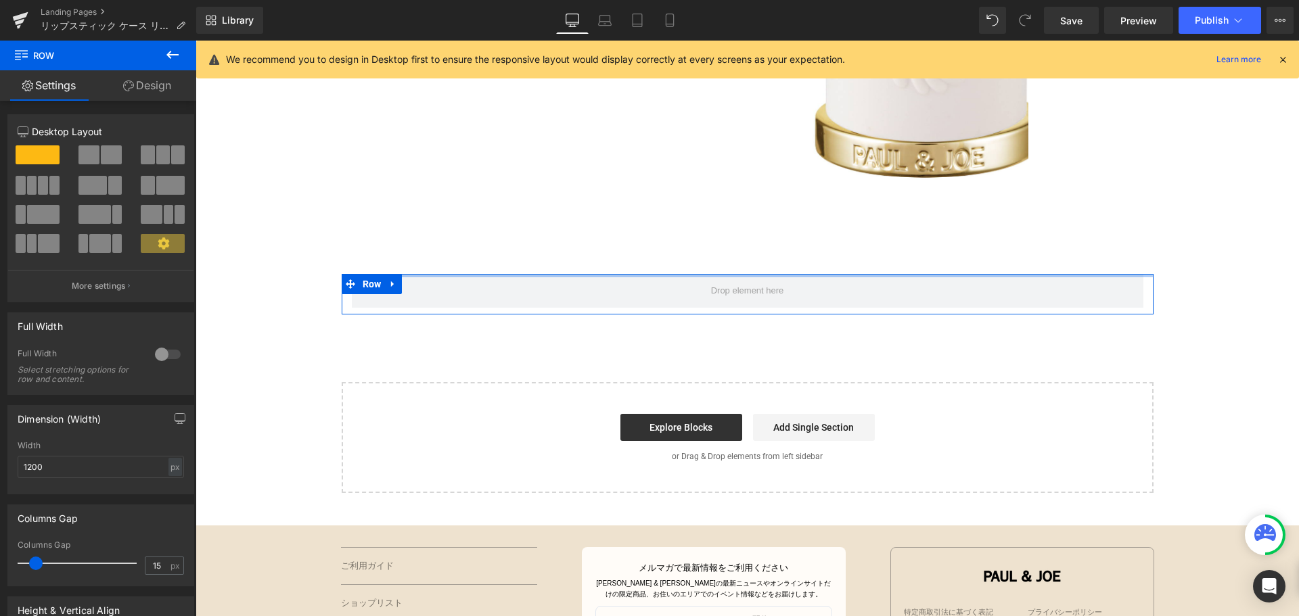
drag, startPoint x: 430, startPoint y: 267, endPoint x: 422, endPoint y: 213, distance: 54.6
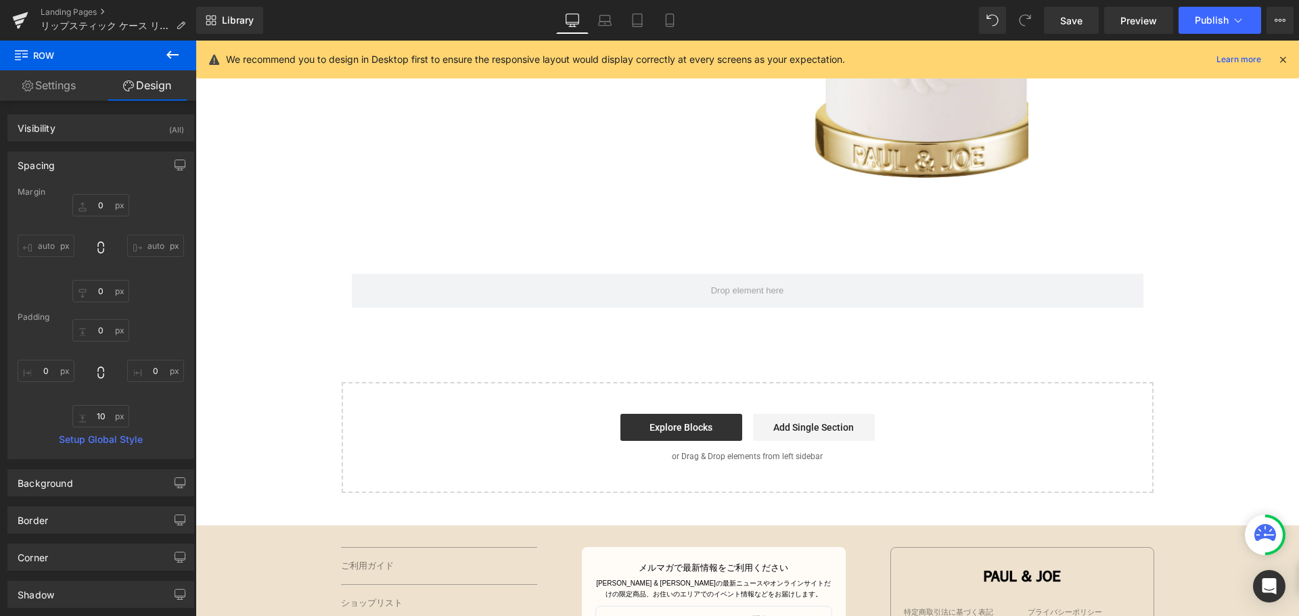
click at [184, 49] on button at bounding box center [172, 56] width 47 height 30
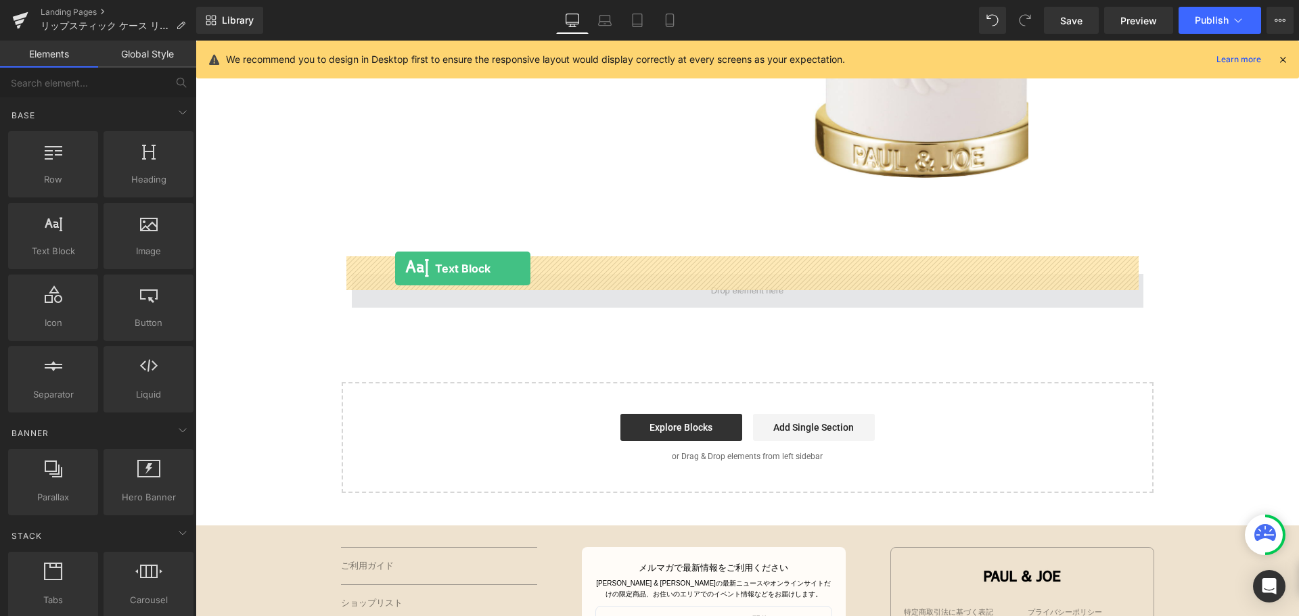
drag, startPoint x: 246, startPoint y: 289, endPoint x: 395, endPoint y: 269, distance: 150.3
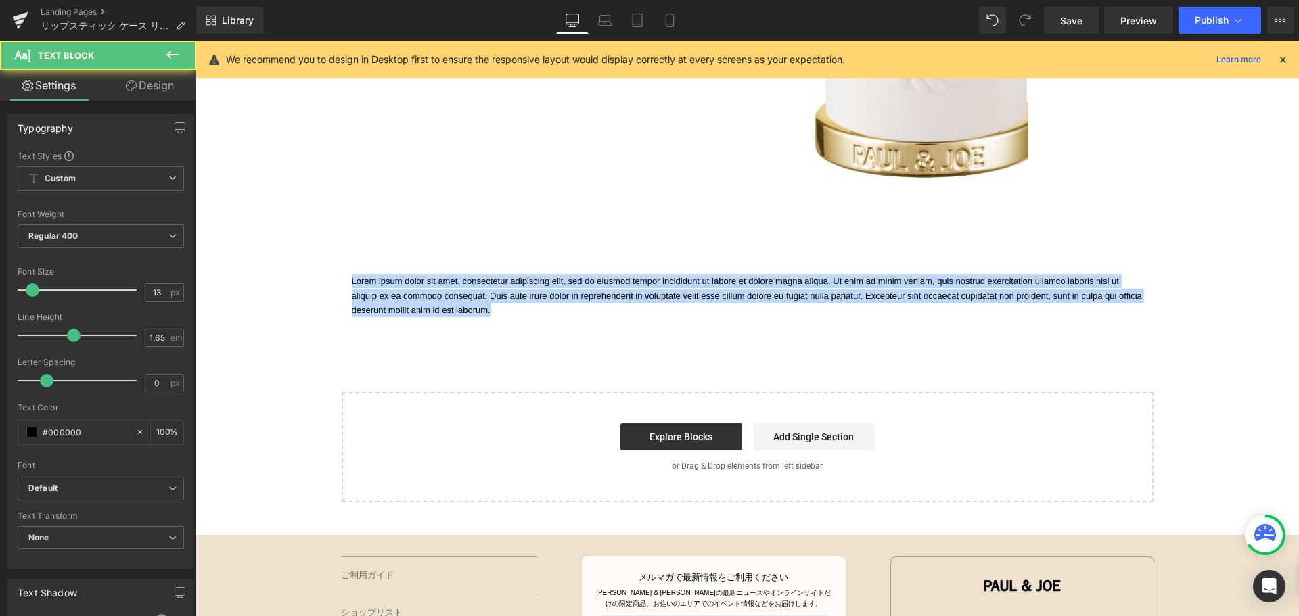
drag, startPoint x: 717, startPoint y: 292, endPoint x: 331, endPoint y: 254, distance: 387.6
paste div
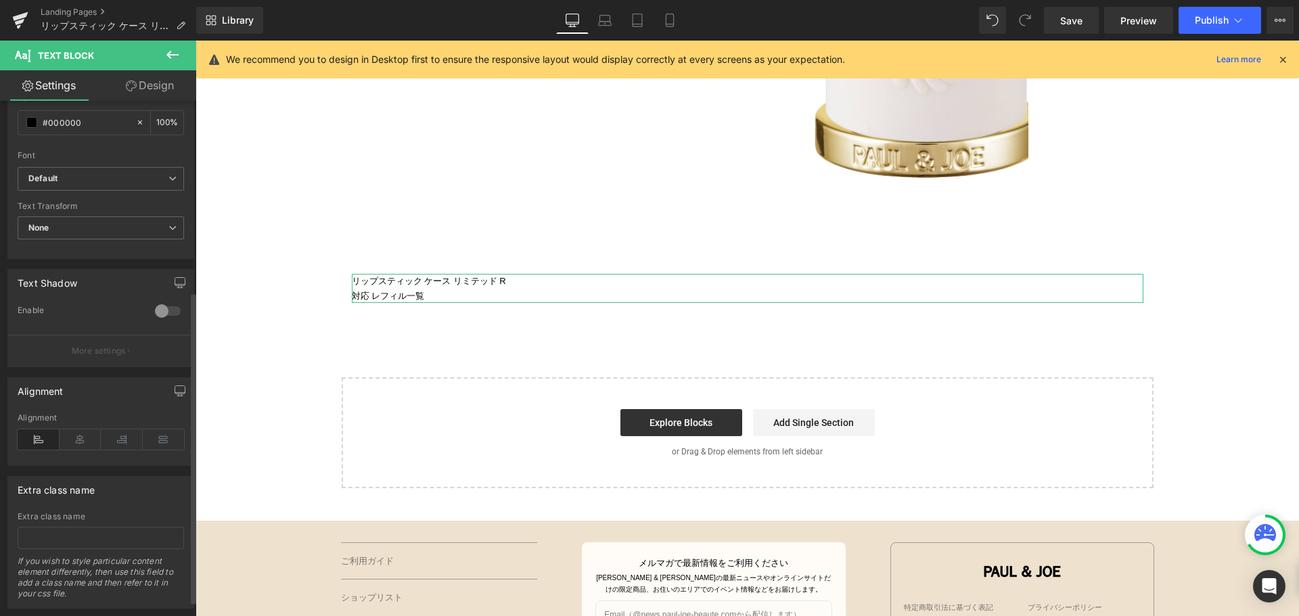
scroll to position [316, 0]
click at [83, 430] on icon at bounding box center [81, 434] width 42 height 20
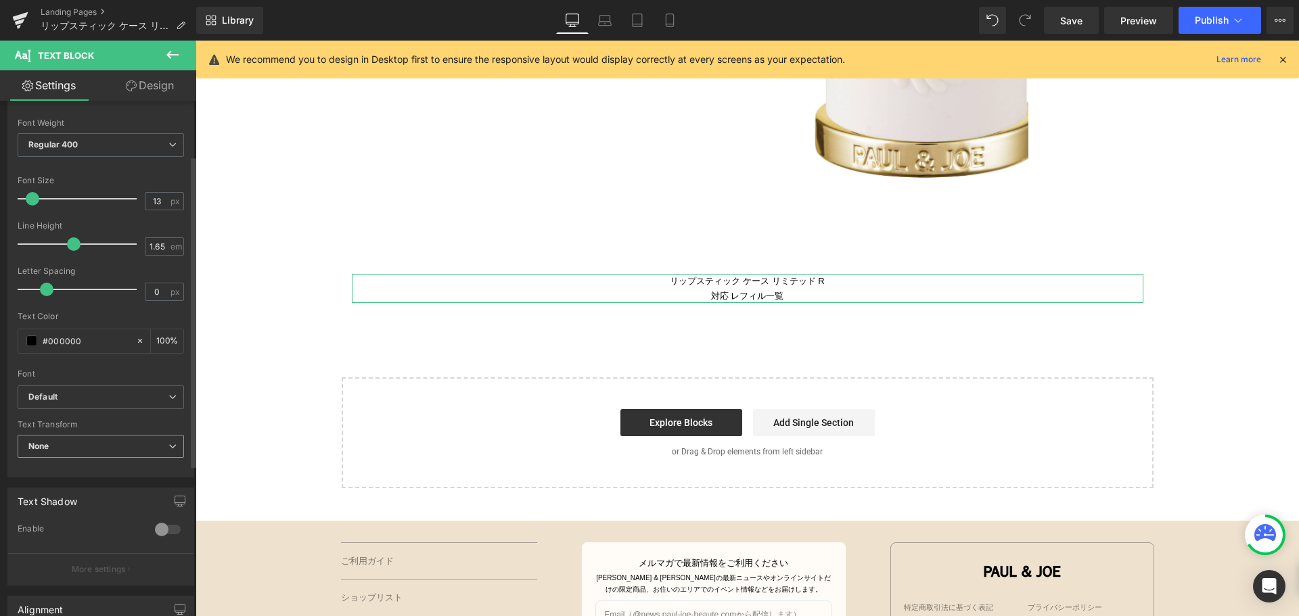
scroll to position [91, 0]
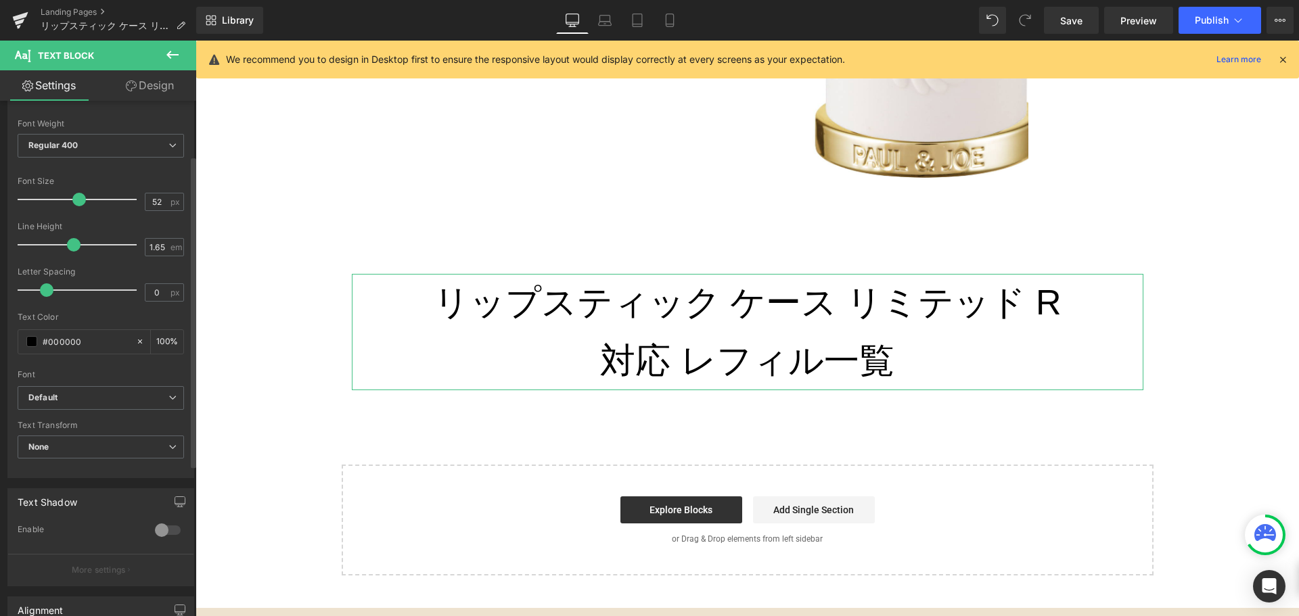
click at [76, 200] on div at bounding box center [80, 199] width 112 height 27
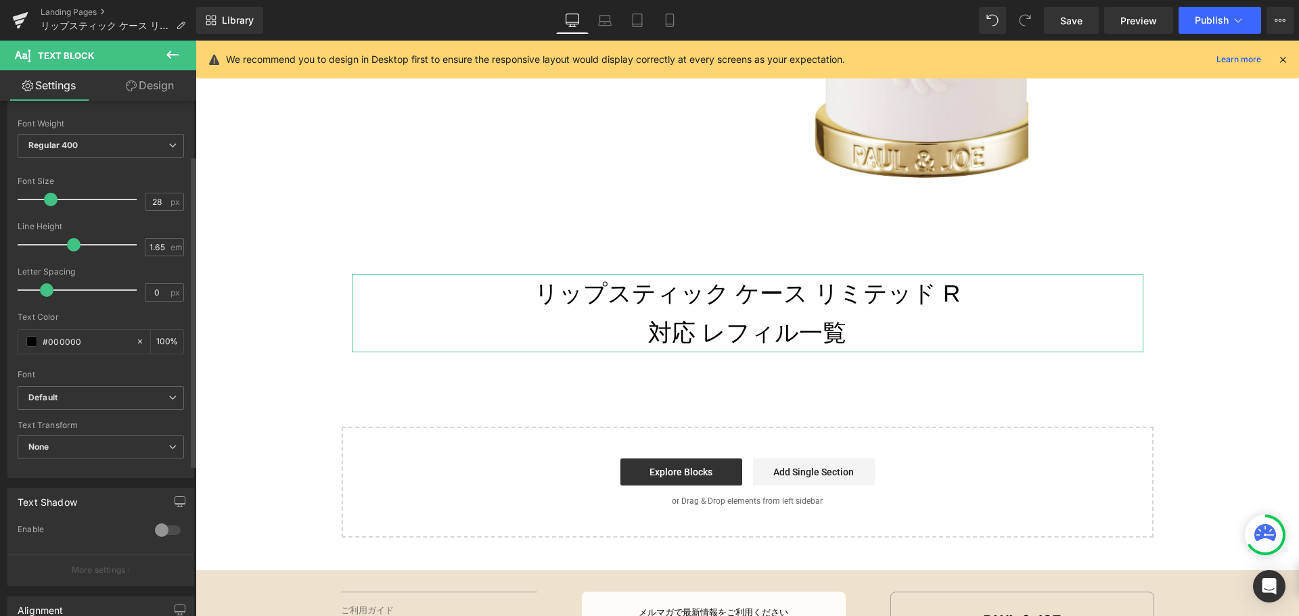
type input "26"
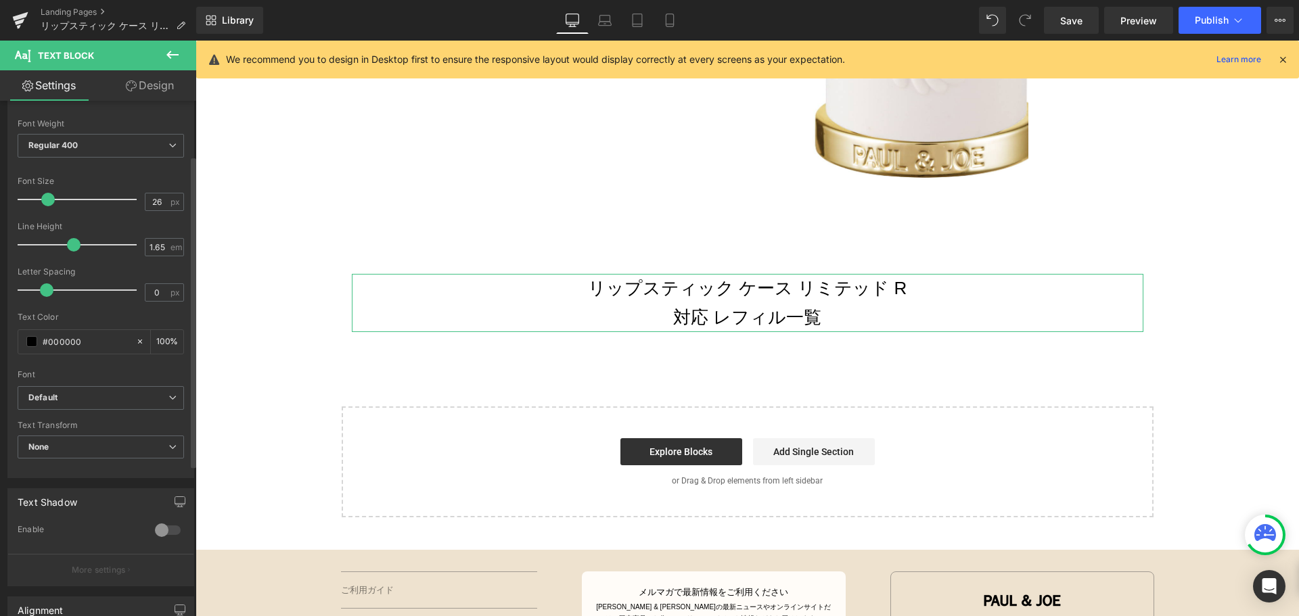
drag, startPoint x: 79, startPoint y: 200, endPoint x: 49, endPoint y: 197, distance: 30.0
click at [49, 197] on span at bounding box center [48, 200] width 14 height 14
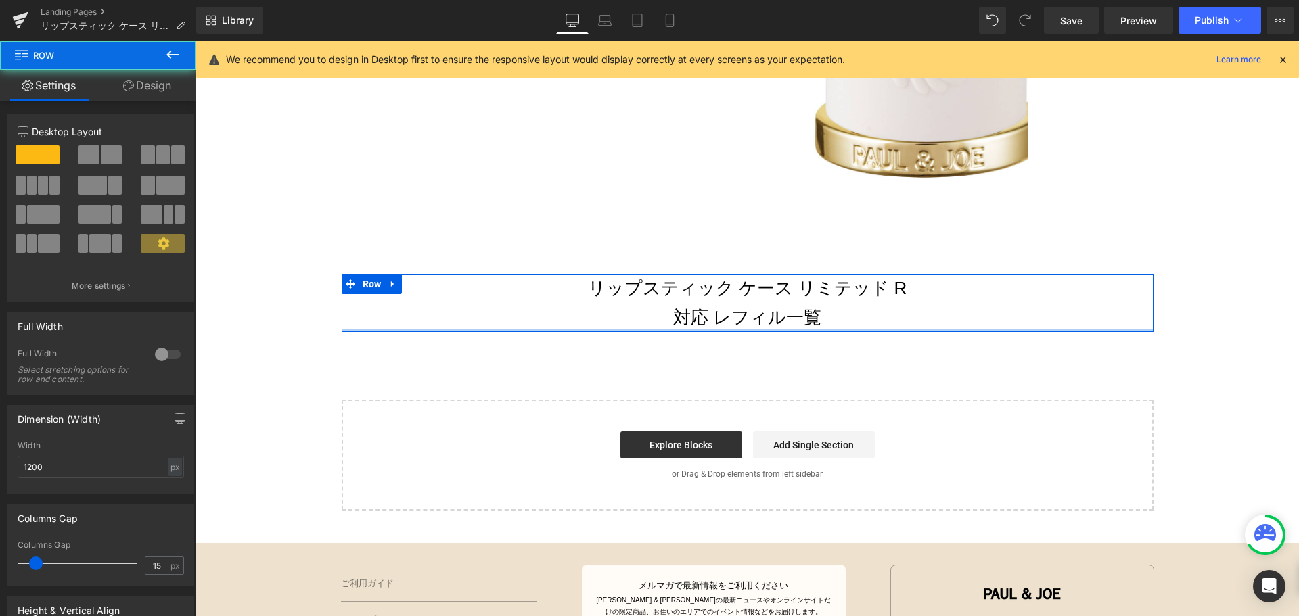
drag, startPoint x: 784, startPoint y: 317, endPoint x: 781, endPoint y: 300, distance: 17.8
click at [781, 300] on div "リップスティック ケース リミテッド R 対応 レフィル一覧 Text Block Row" at bounding box center [748, 303] width 812 height 58
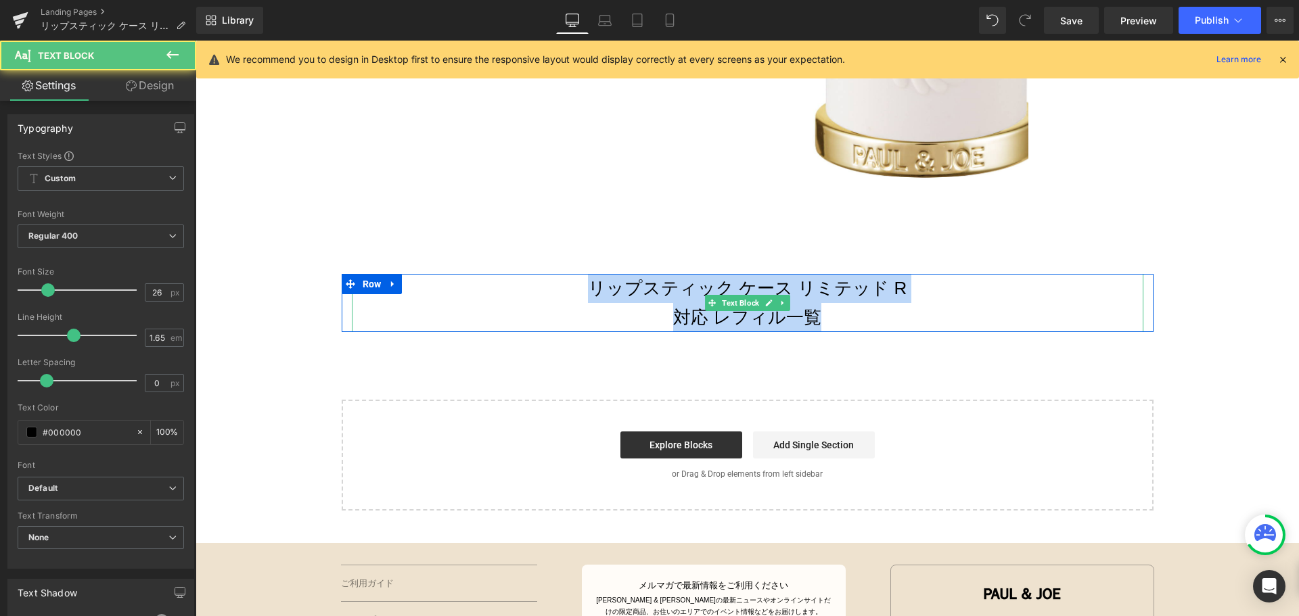
drag, startPoint x: 834, startPoint y: 302, endPoint x: 568, endPoint y: 268, distance: 268.8
click at [568, 274] on div "リップスティック ケース リミテッド R 対応 レフィル一覧" at bounding box center [748, 303] width 792 height 58
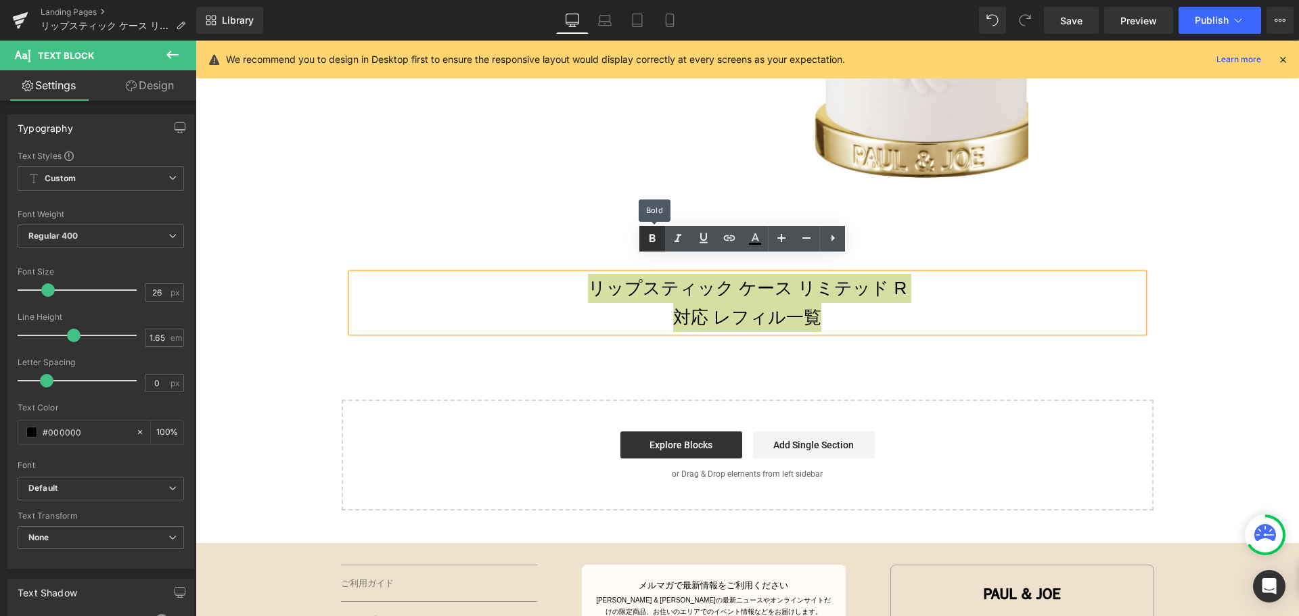
click at [649, 233] on icon at bounding box center [652, 239] width 16 height 16
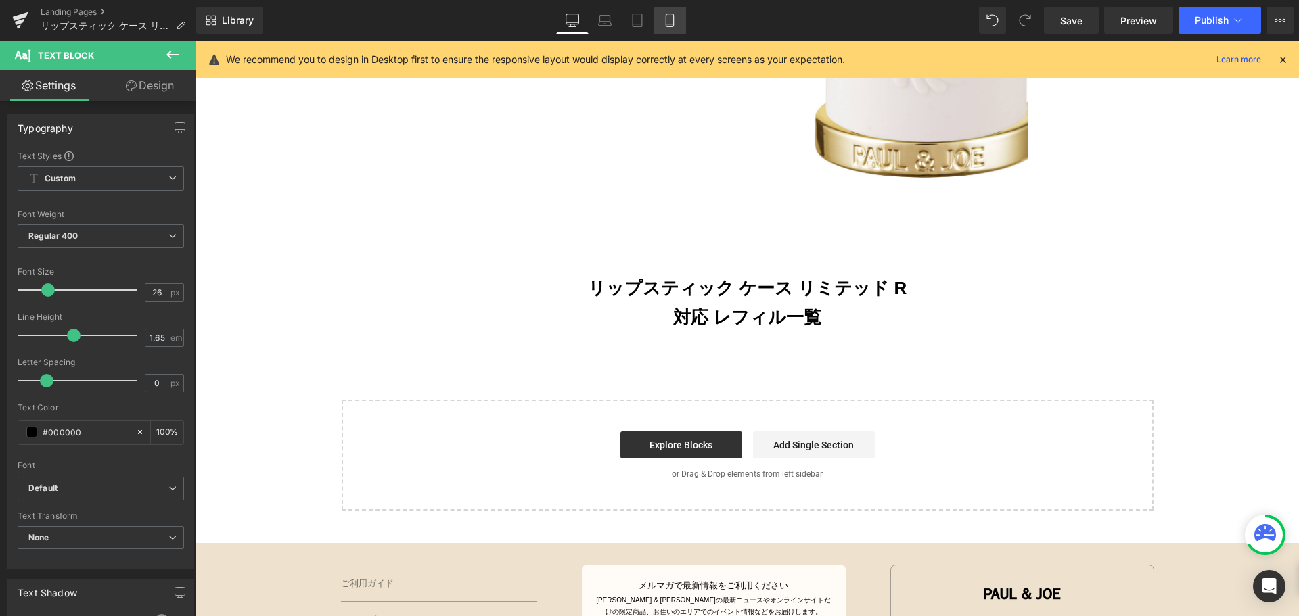
click at [679, 13] on link "Mobile" at bounding box center [670, 20] width 32 height 27
type input "100"
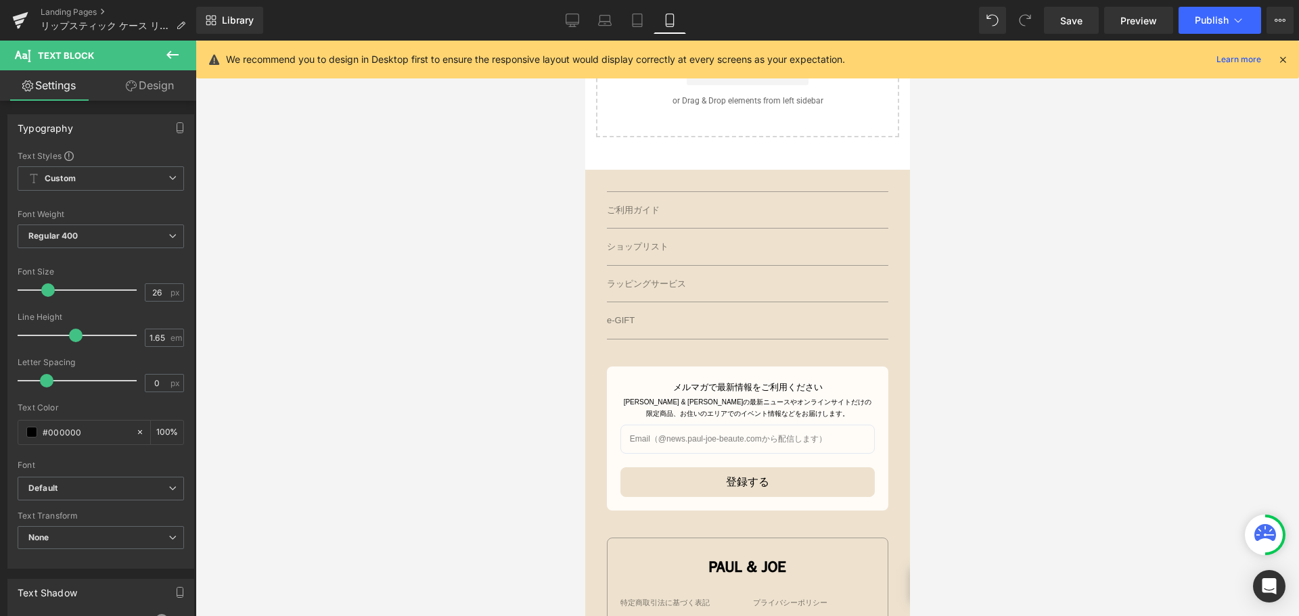
scroll to position [418, 0]
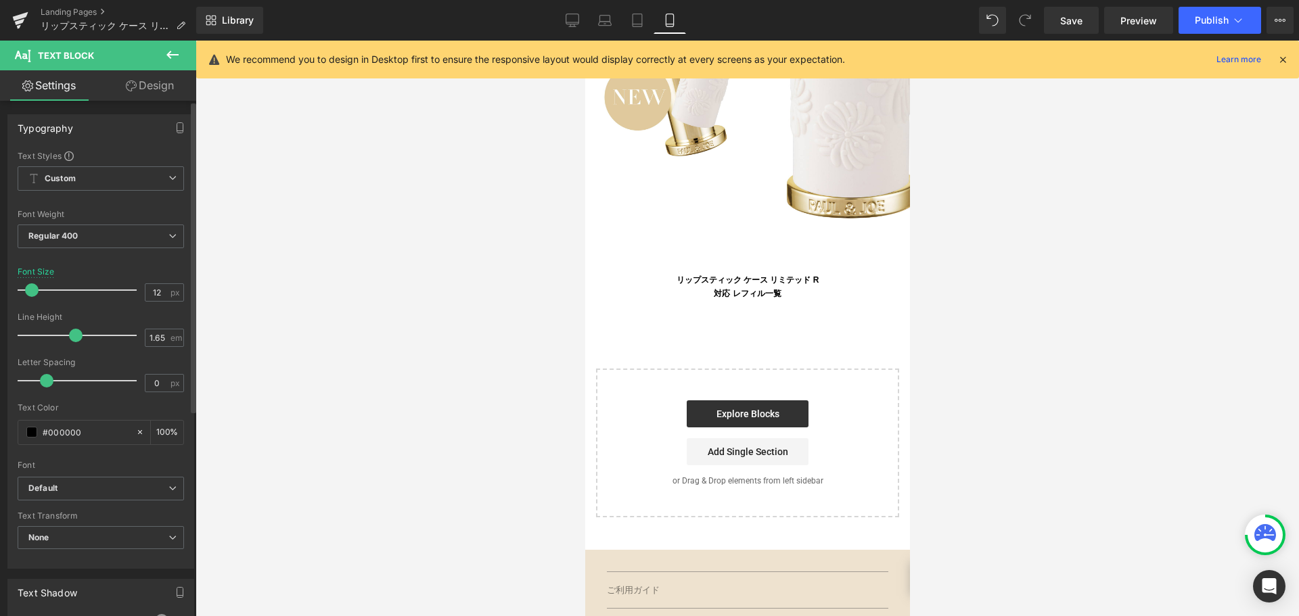
type input "13"
drag, startPoint x: 47, startPoint y: 289, endPoint x: 32, endPoint y: 289, distance: 14.9
click at [32, 289] on span at bounding box center [33, 291] width 14 height 14
type input "1.4"
drag, startPoint x: 76, startPoint y: 339, endPoint x: 65, endPoint y: 337, distance: 11.7
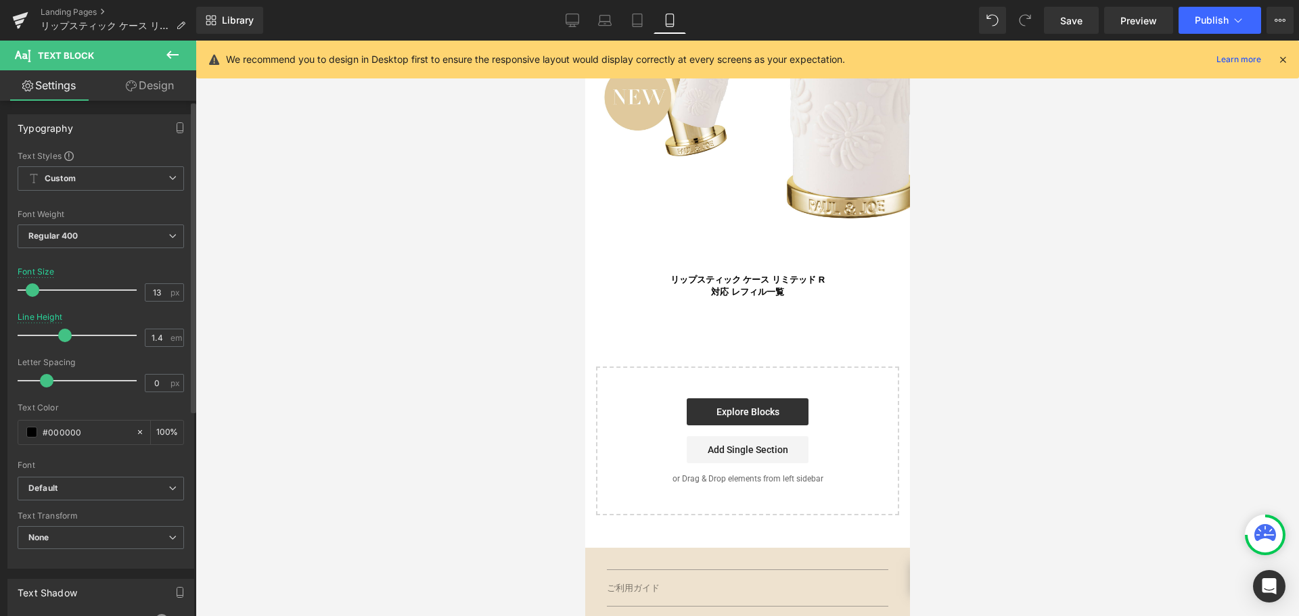
click at [65, 337] on span at bounding box center [65, 336] width 14 height 14
click at [574, 24] on icon at bounding box center [572, 19] width 13 height 10
type input "26"
type input "1.65"
type input "100"
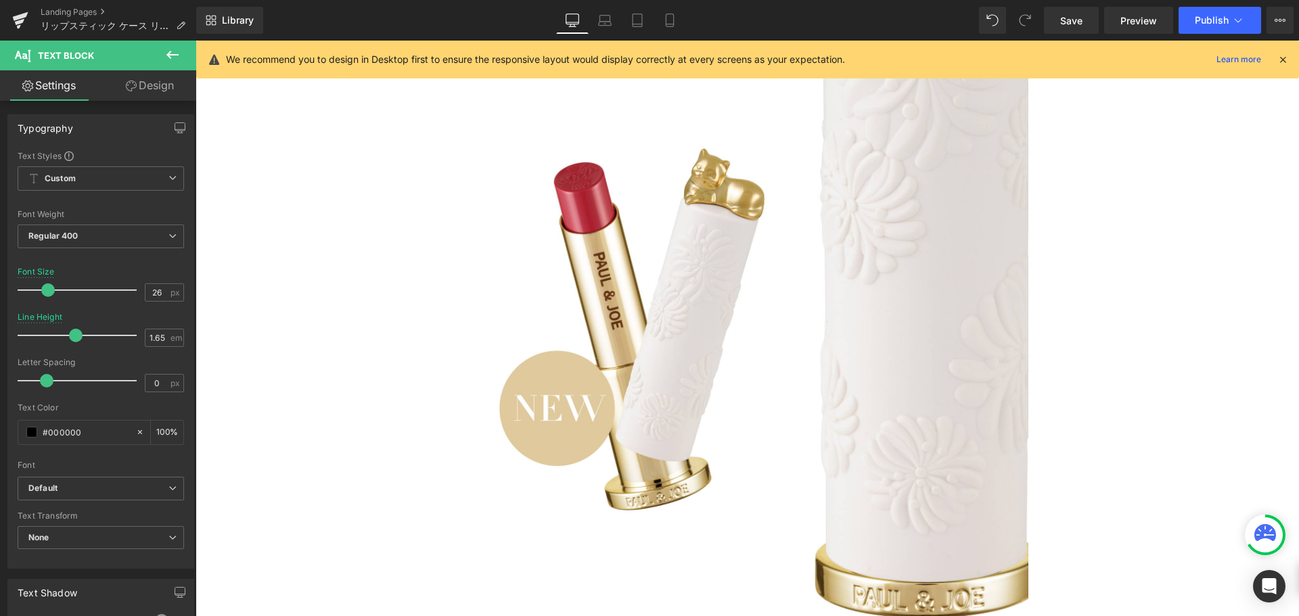
scroll to position [858, 0]
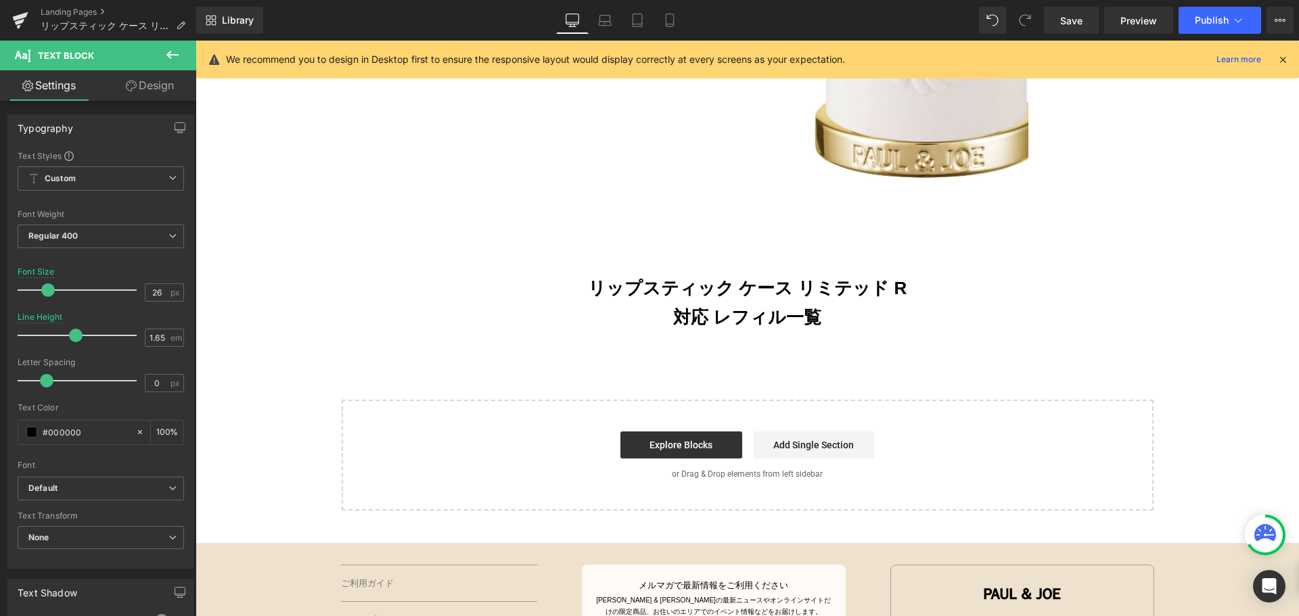
click at [168, 51] on icon at bounding box center [172, 55] width 16 height 16
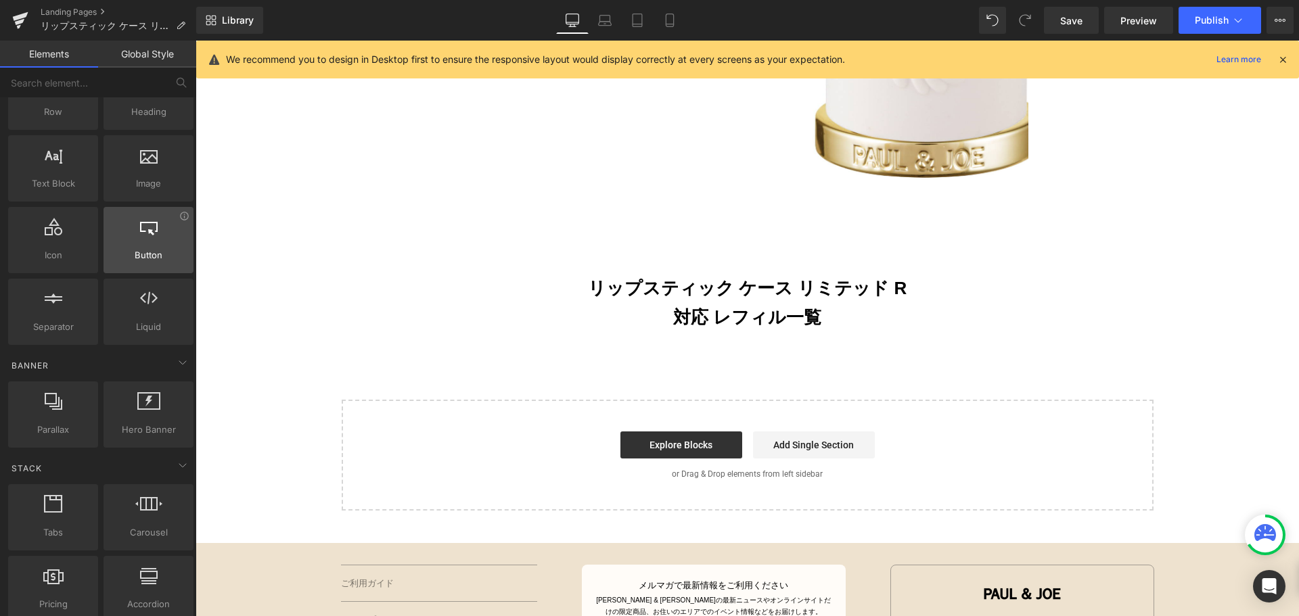
scroll to position [72, 0]
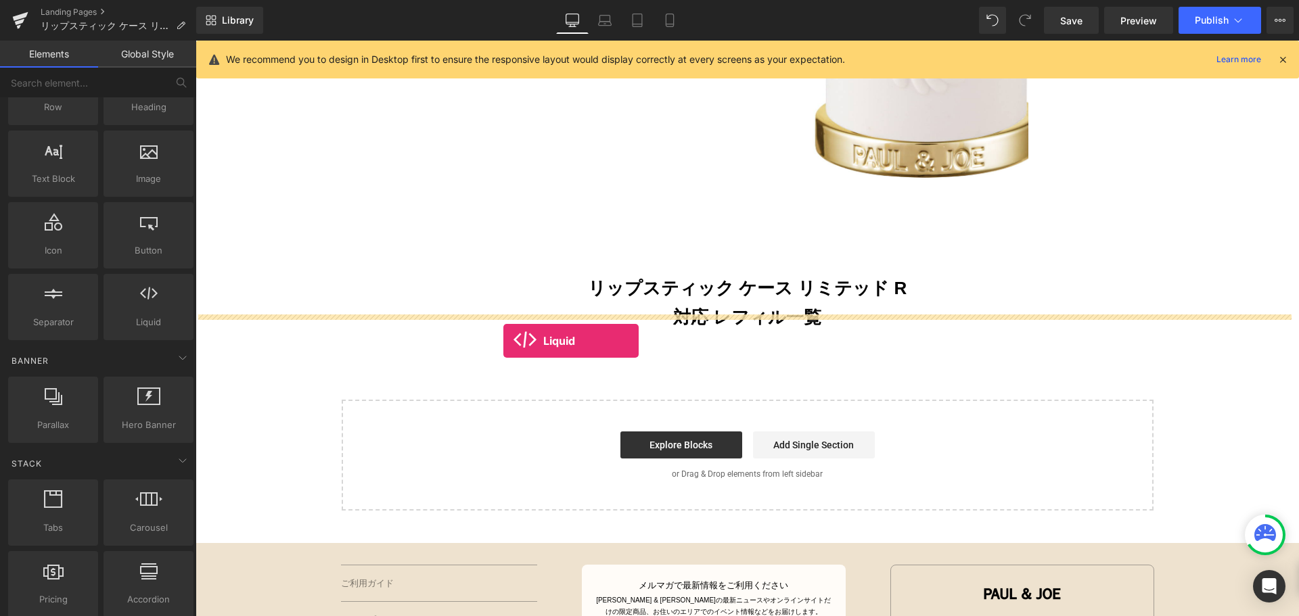
drag, startPoint x: 346, startPoint y: 367, endPoint x: 503, endPoint y: 341, distance: 159.1
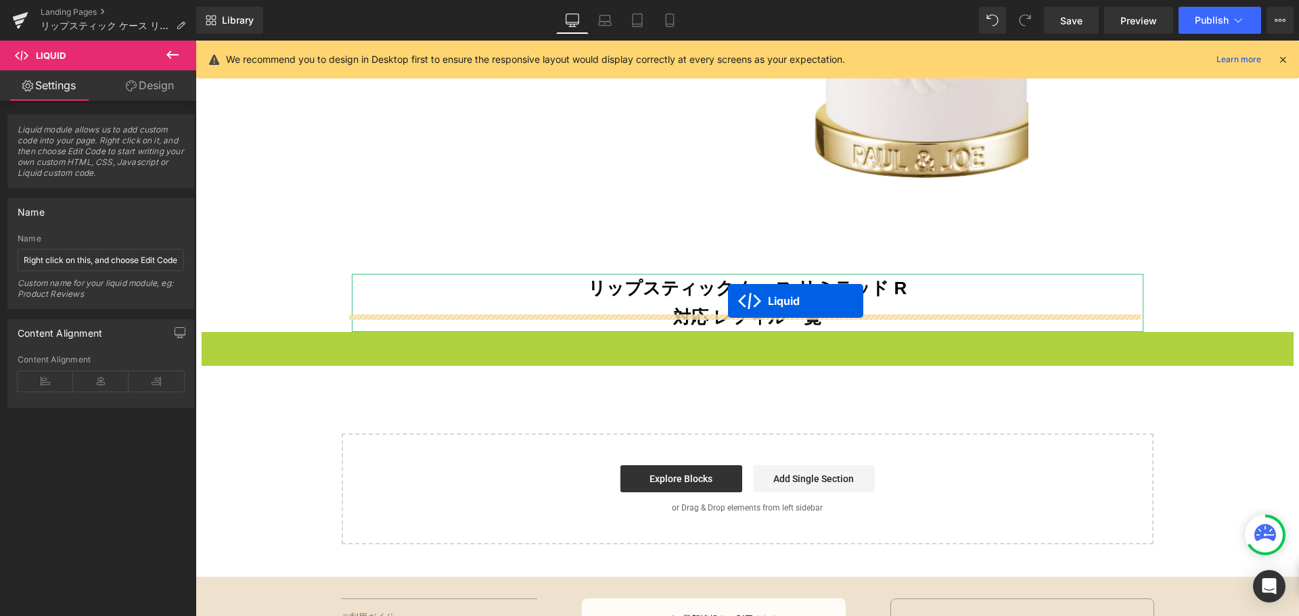
drag, startPoint x: 732, startPoint y: 321, endPoint x: 727, endPoint y: 301, distance: 20.7
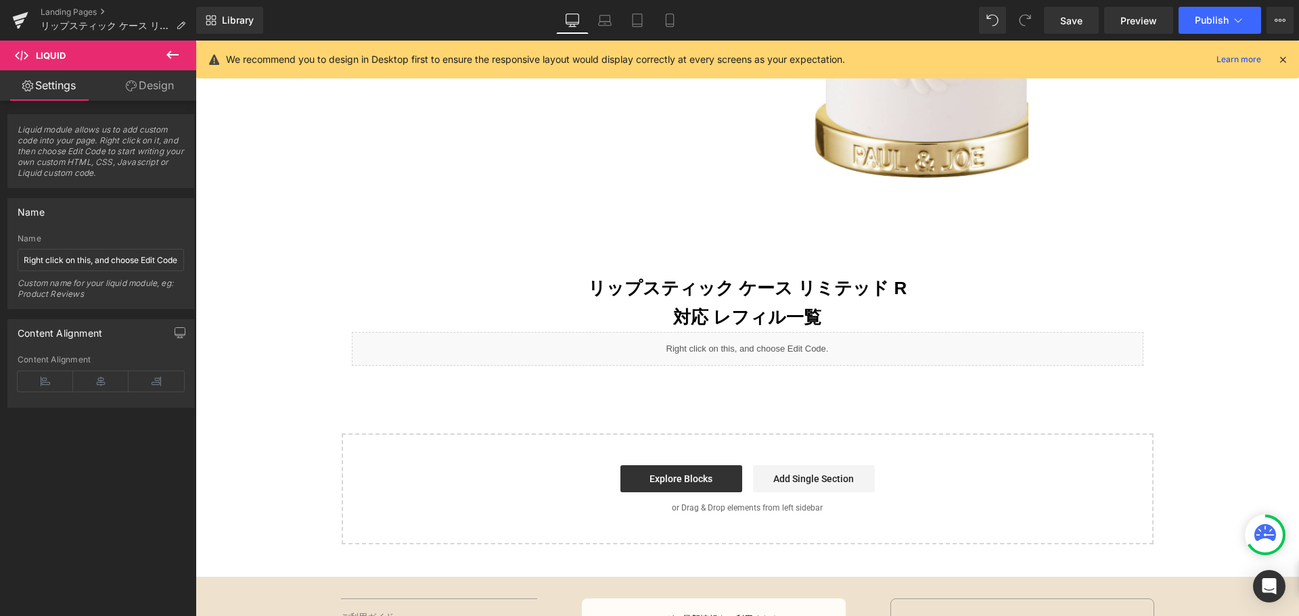
click at [172, 61] on icon at bounding box center [172, 55] width 16 height 16
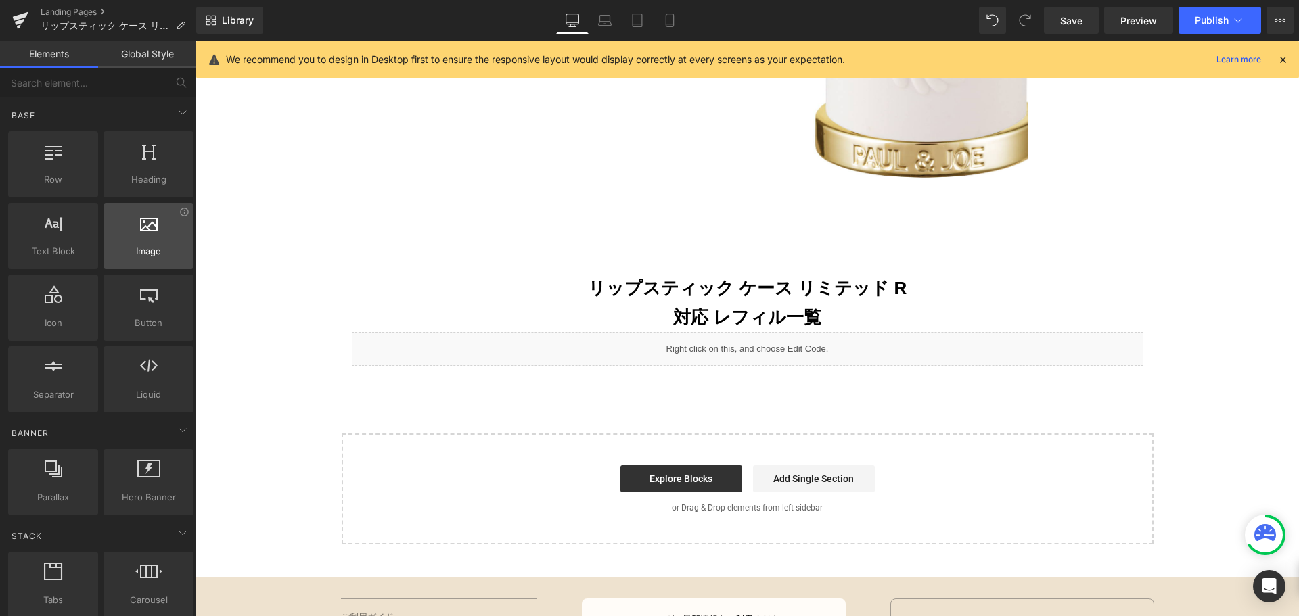
scroll to position [1, 0]
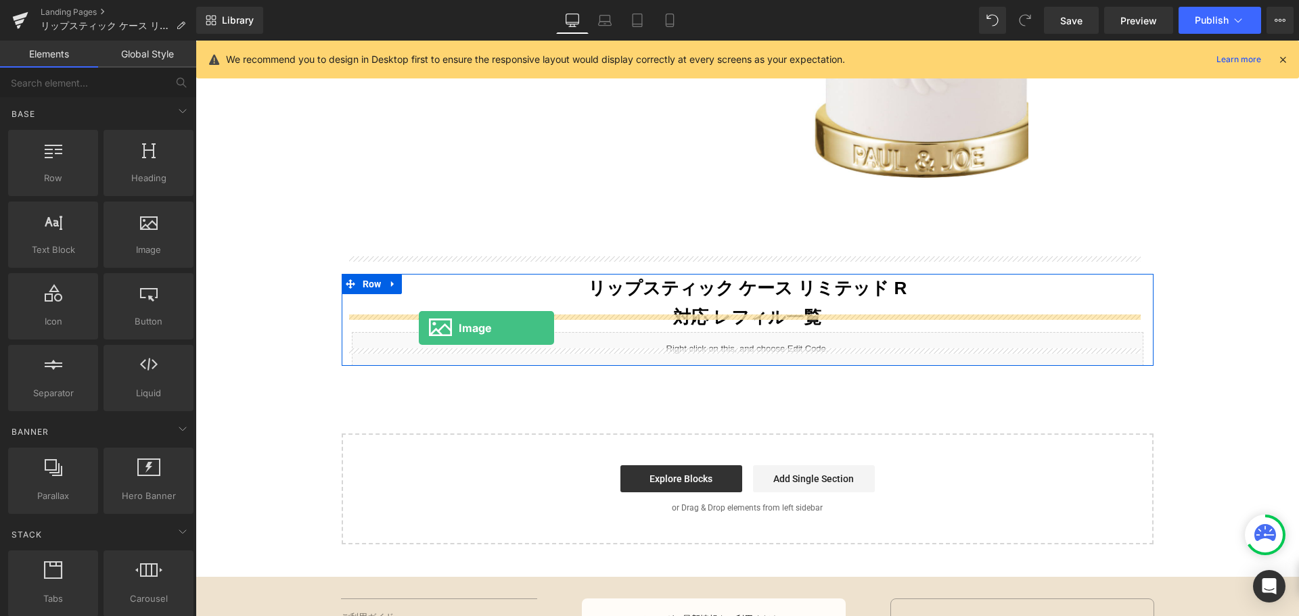
drag, startPoint x: 330, startPoint y: 274, endPoint x: 419, endPoint y: 328, distance: 103.9
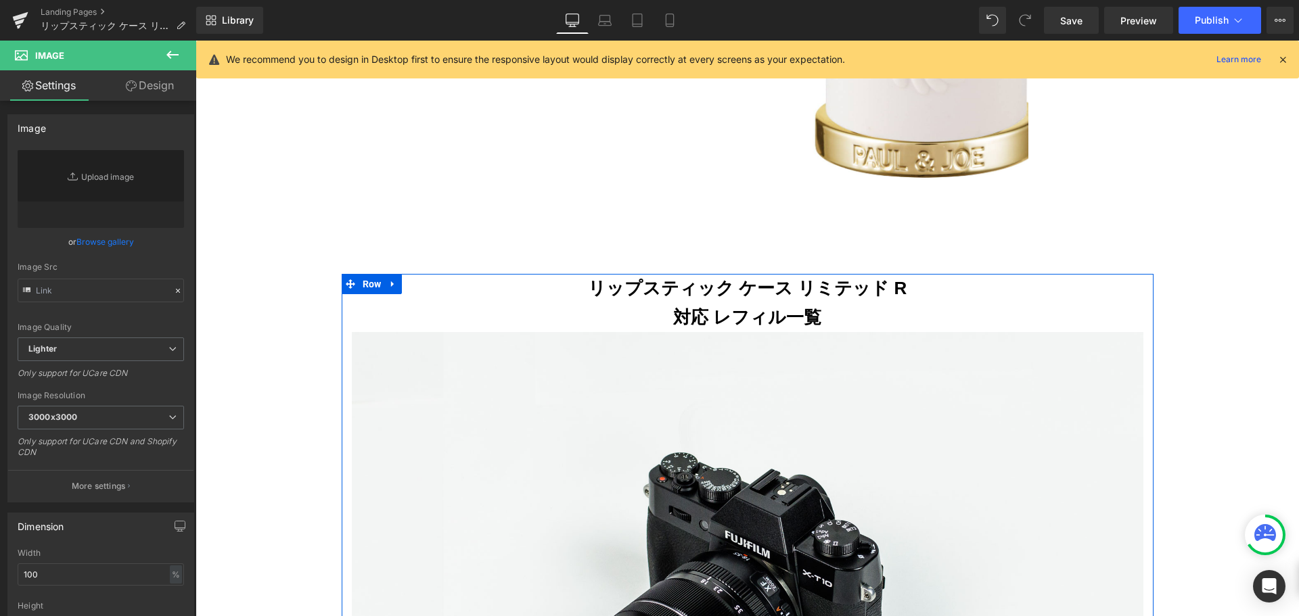
type input "//[DOMAIN_NAME][URL]"
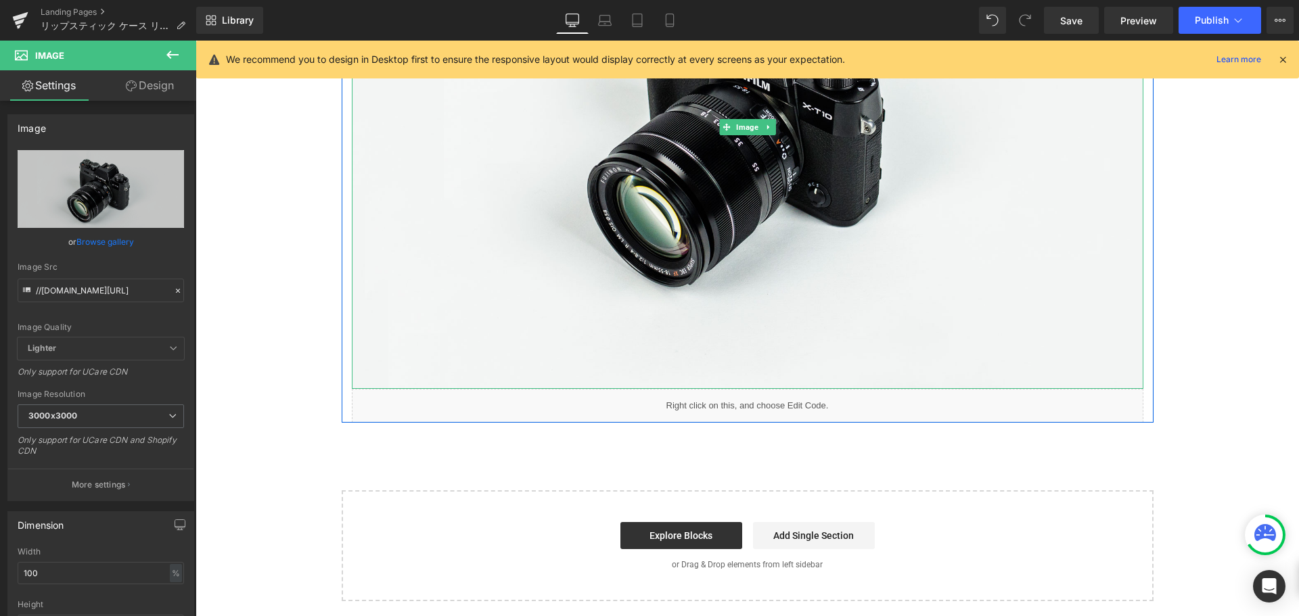
scroll to position [848, 0]
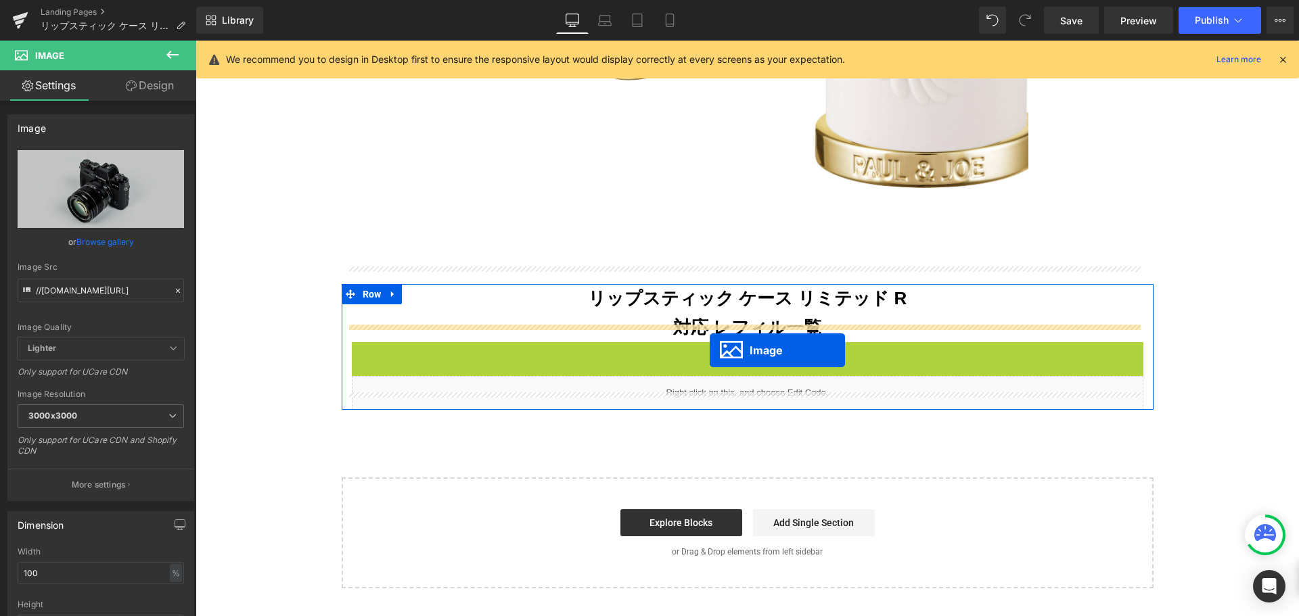
drag, startPoint x: 737, startPoint y: 112, endPoint x: 710, endPoint y: 351, distance: 240.4
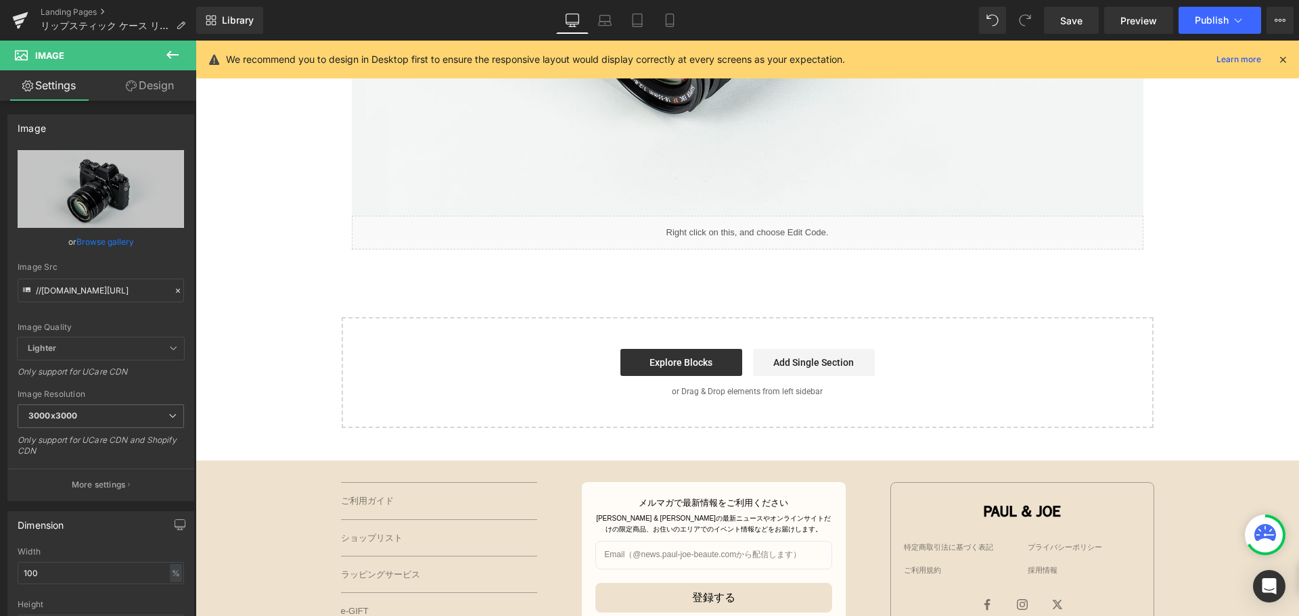
scroll to position [1487, 0]
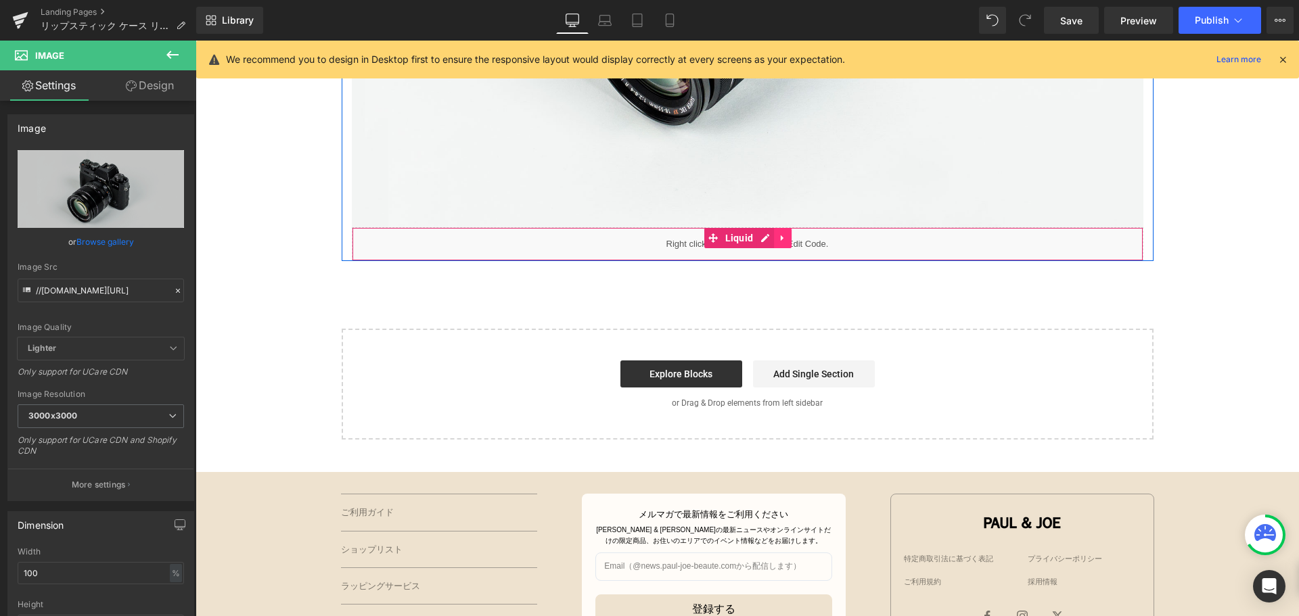
click at [774, 228] on link at bounding box center [783, 238] width 18 height 20
click at [787, 233] on icon at bounding box center [791, 237] width 9 height 9
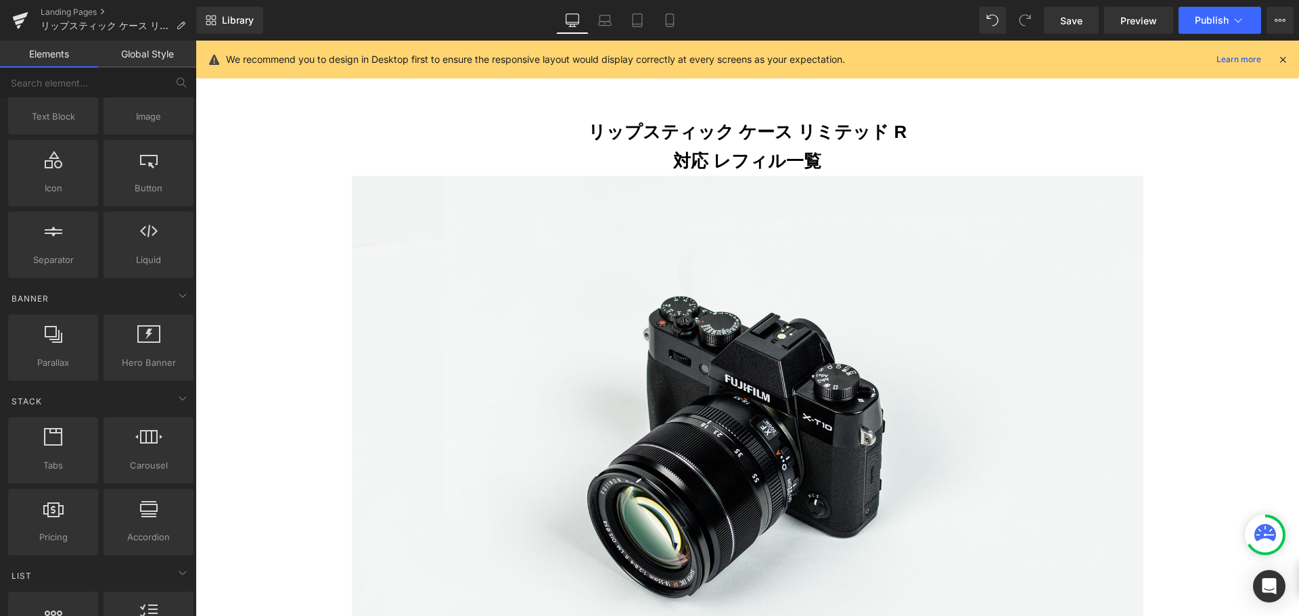
scroll to position [135, 0]
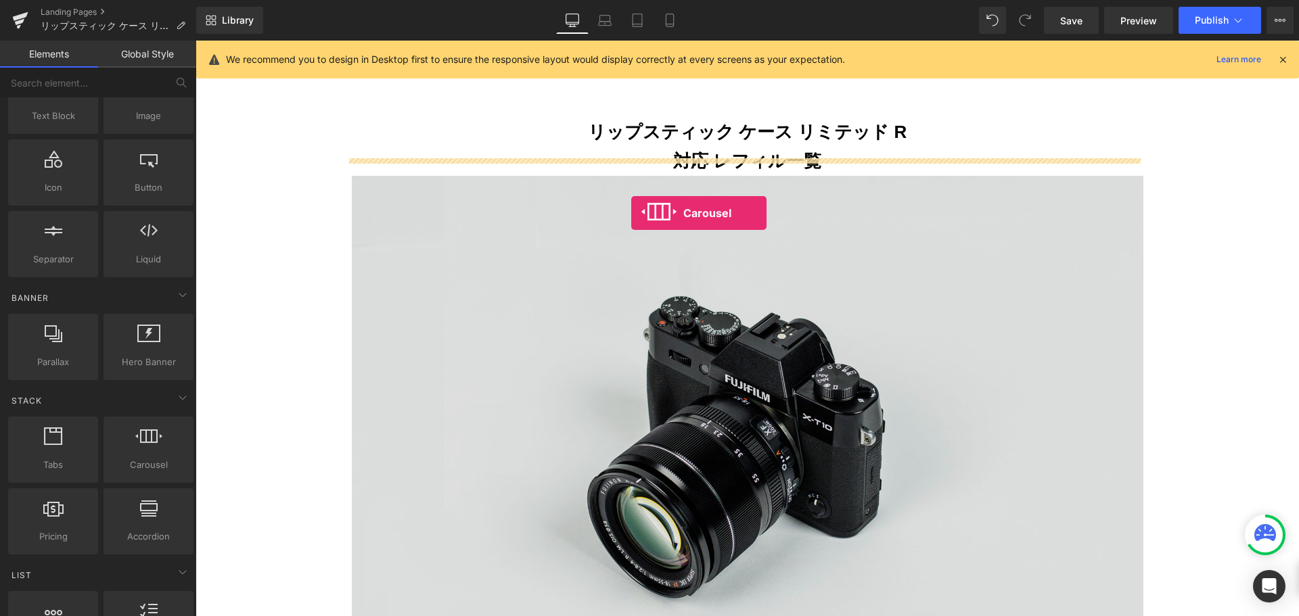
drag, startPoint x: 339, startPoint y: 487, endPoint x: 631, endPoint y: 213, distance: 400.7
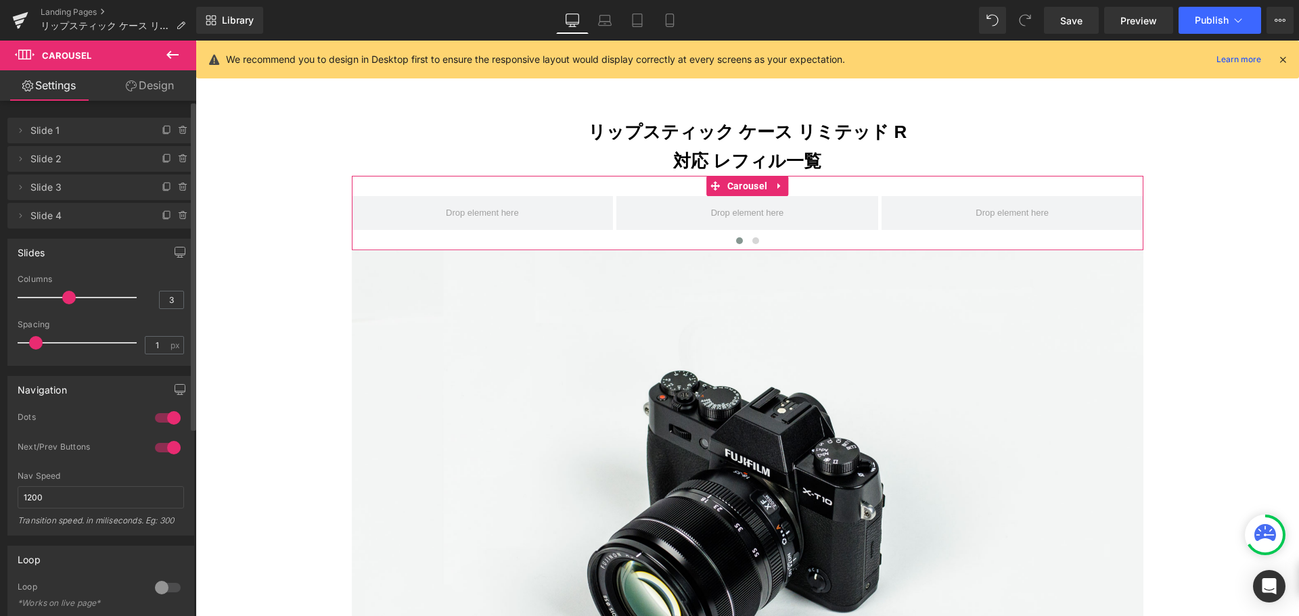
type input "0"
drag, startPoint x: 31, startPoint y: 341, endPoint x: 0, endPoint y: 342, distance: 31.1
click at [0, 342] on div "Slides 3 Columns 3 3 Columns 3 3 Columns 3 1 Columns 1 0px Spacing 0 px 5px Spa…" at bounding box center [101, 297] width 202 height 137
type input "1"
drag, startPoint x: 68, startPoint y: 300, endPoint x: 0, endPoint y: 300, distance: 67.7
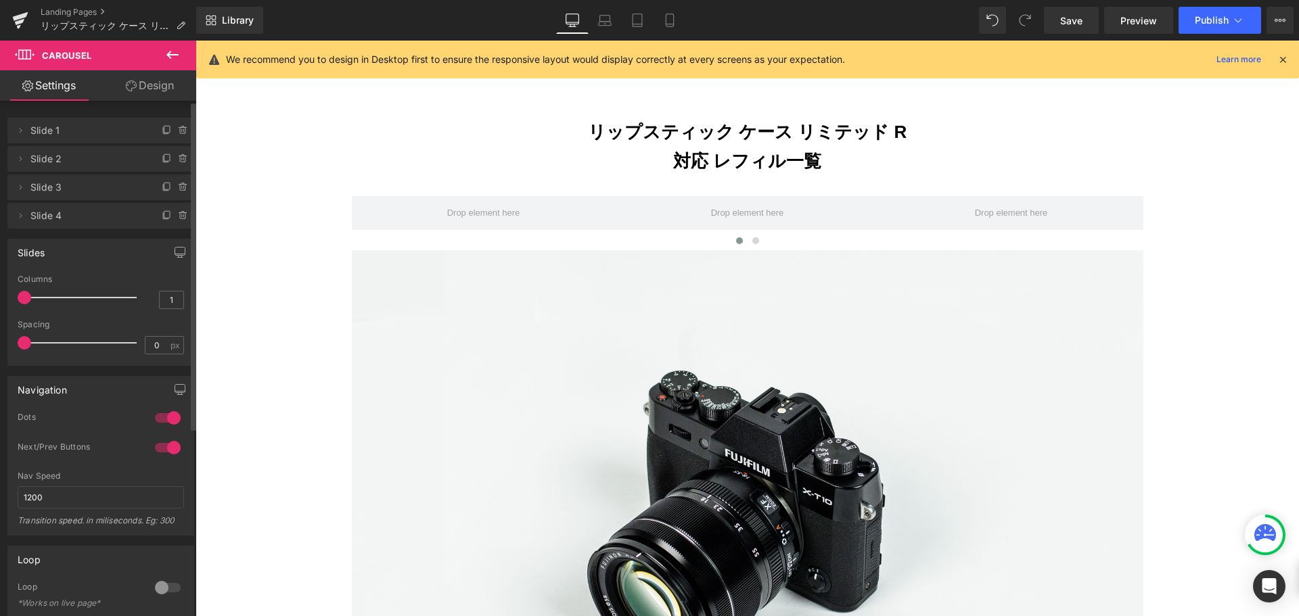
click at [0, 300] on div "Slides 1 Columns 1 3 Columns 3 3 Columns 3 1 Columns 1 0px Spacing 0 px 5px Spa…" at bounding box center [101, 297] width 202 height 137
click at [180, 186] on icon at bounding box center [182, 188] width 5 height 6
click at [173, 195] on button "Delete" at bounding box center [169, 188] width 43 height 18
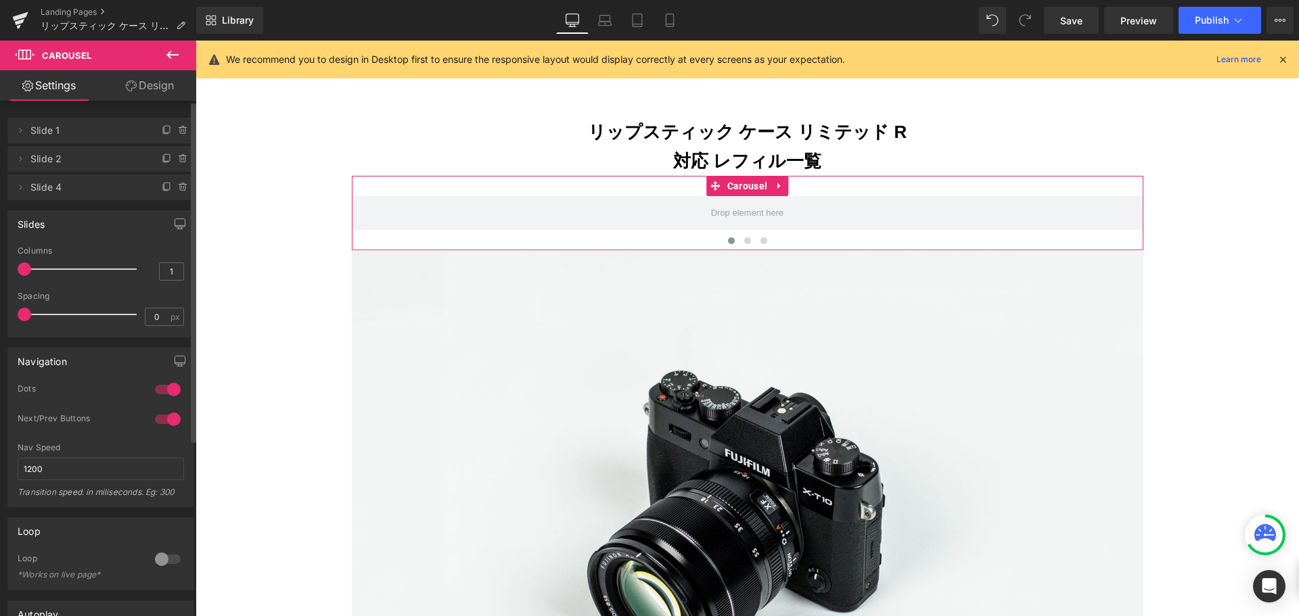
click at [173, 195] on li "Delete Cancel Slide 4 Slide 4" at bounding box center [100, 188] width 187 height 26
click at [181, 185] on icon at bounding box center [182, 183] width 3 height 1
click at [178, 185] on button "Delete" at bounding box center [169, 188] width 43 height 18
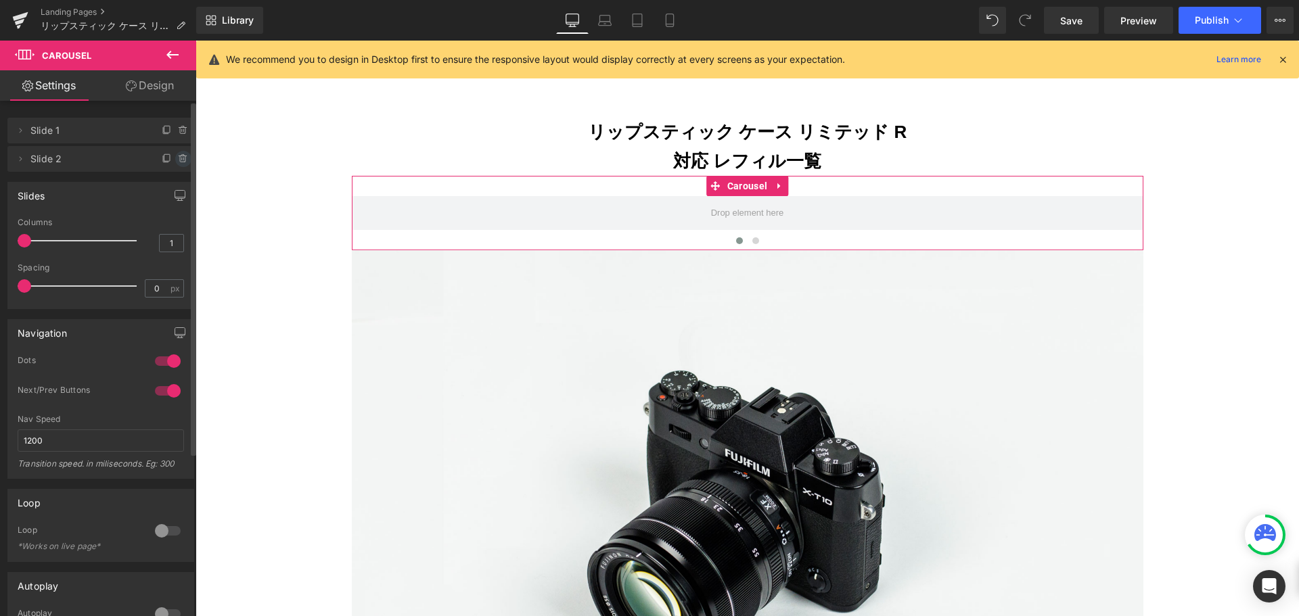
click at [181, 163] on icon at bounding box center [183, 159] width 11 height 11
click at [181, 163] on button "Delete" at bounding box center [169, 160] width 43 height 18
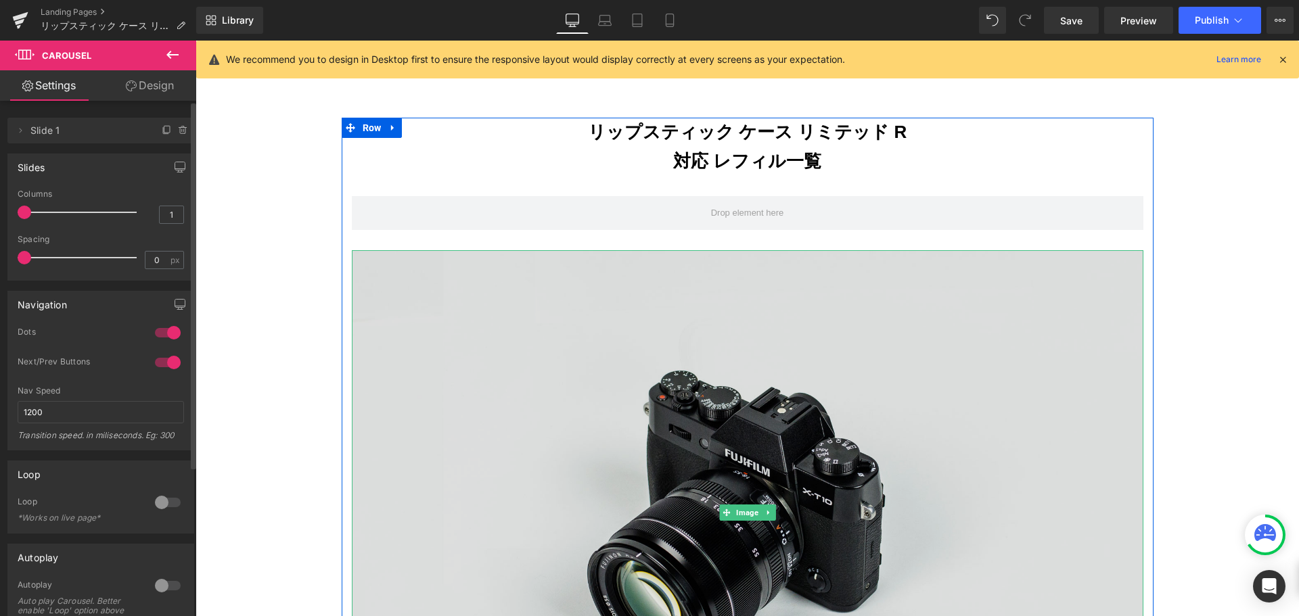
click at [665, 388] on img at bounding box center [748, 512] width 792 height 524
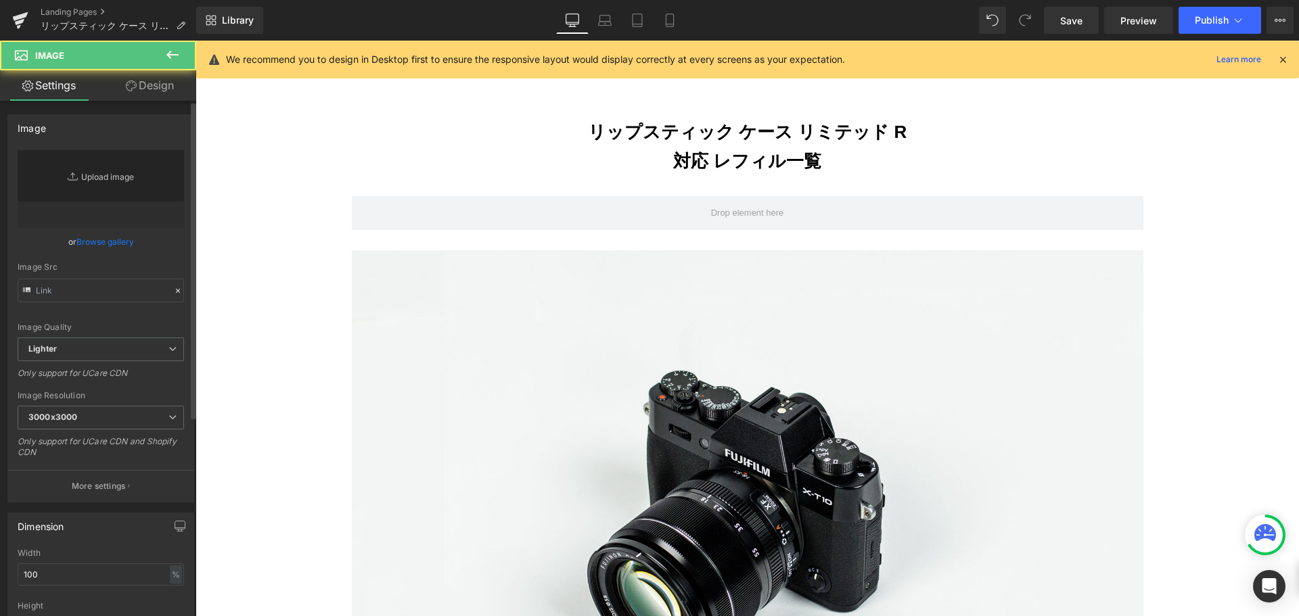
type input "//[DOMAIN_NAME][URL]"
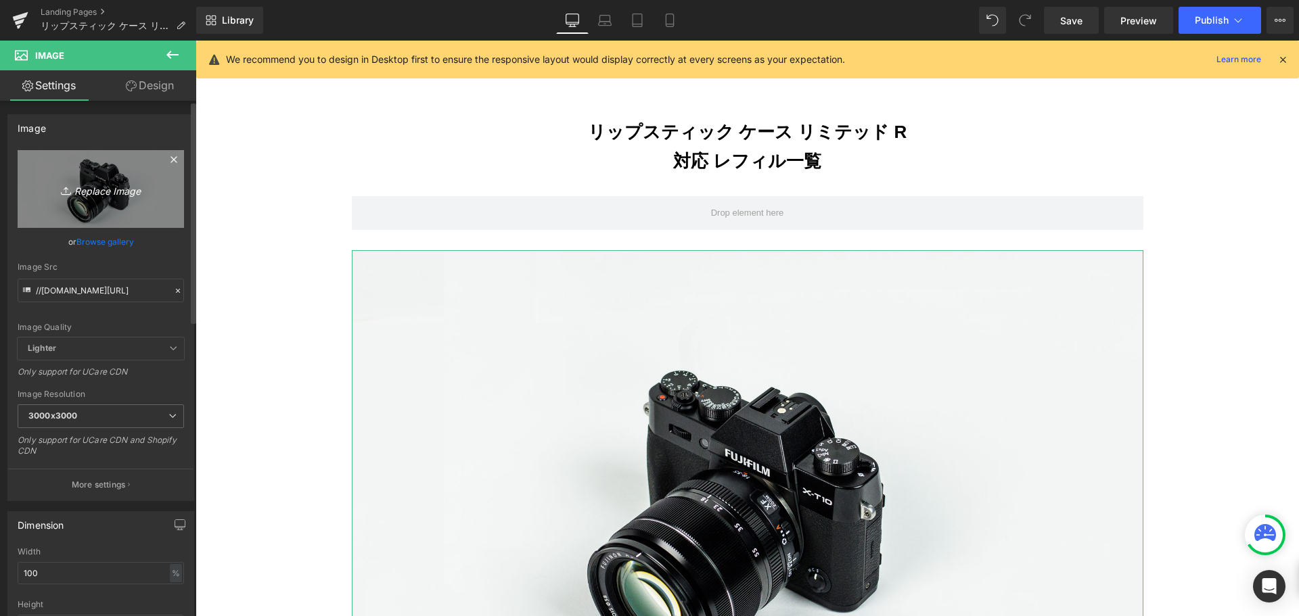
click at [110, 185] on icon "Replace Image" at bounding box center [101, 189] width 108 height 17
click at [59, 198] on link "Replace Image" at bounding box center [101, 189] width 166 height 78
type input "C:\fakepath\16.png"
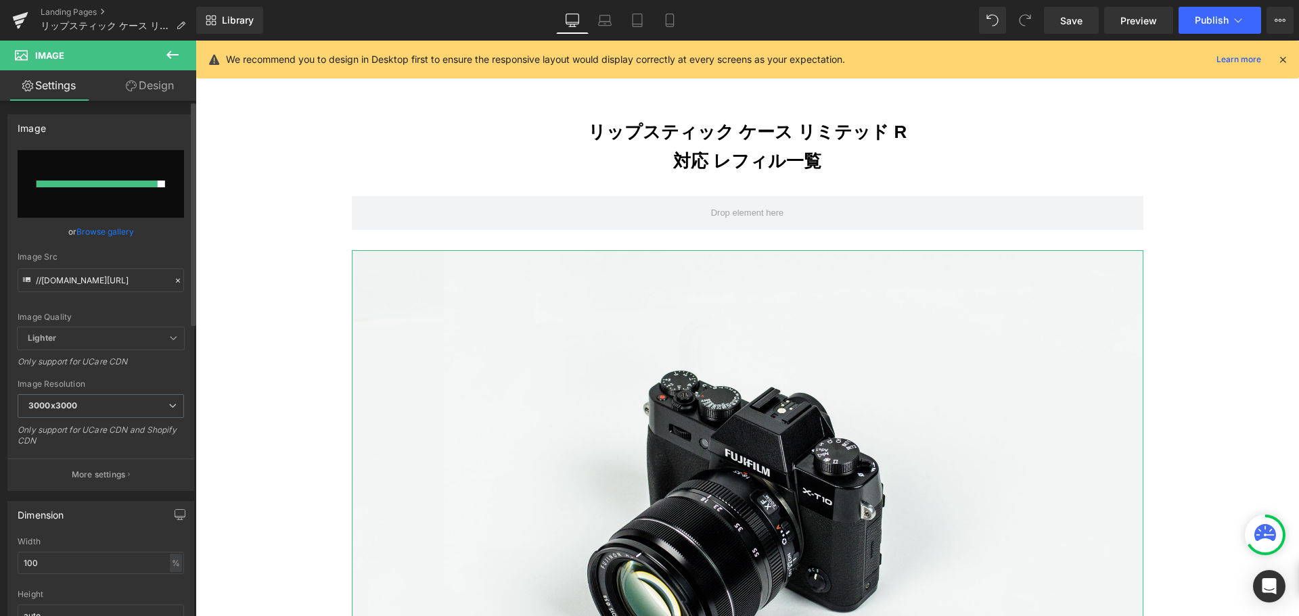
type input "[URL][DOMAIN_NAME]"
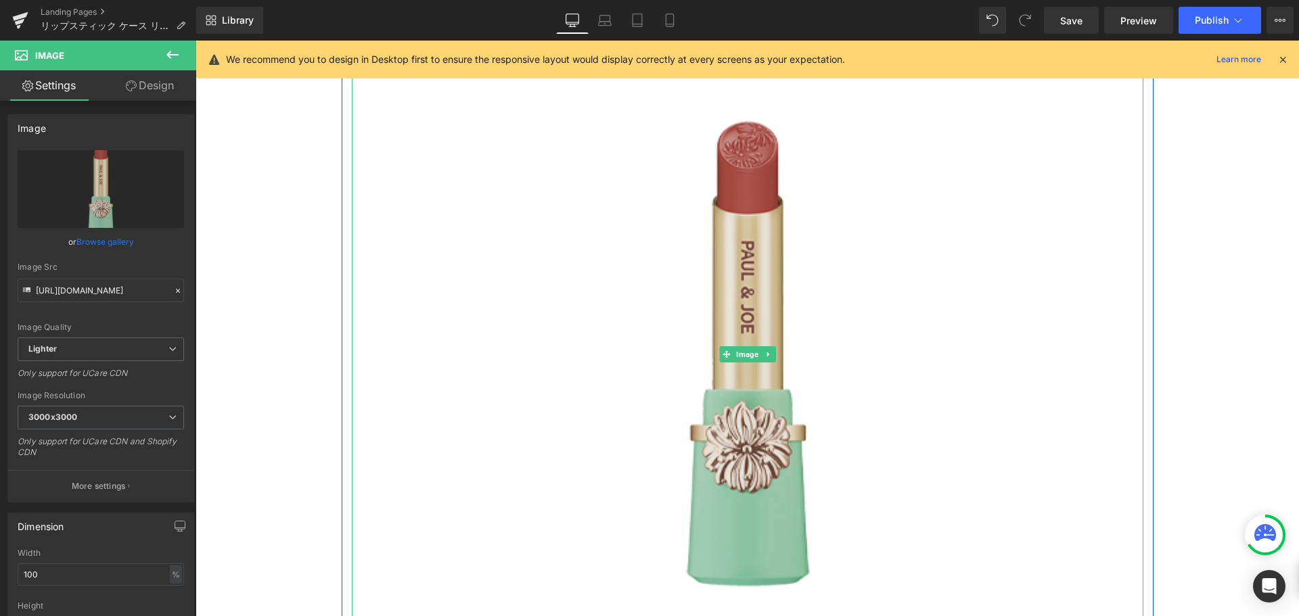
scroll to position [1308, 0]
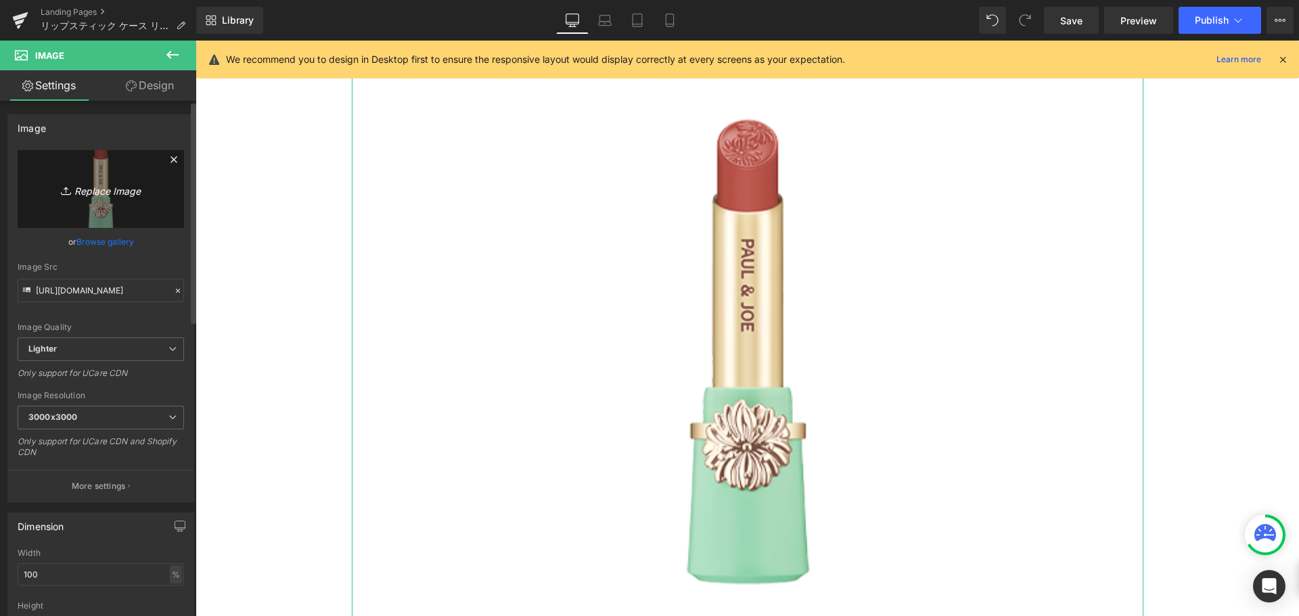
click at [68, 208] on link "Replace Image" at bounding box center [101, 189] width 166 height 78
type input "C:\fakepath\02.png"
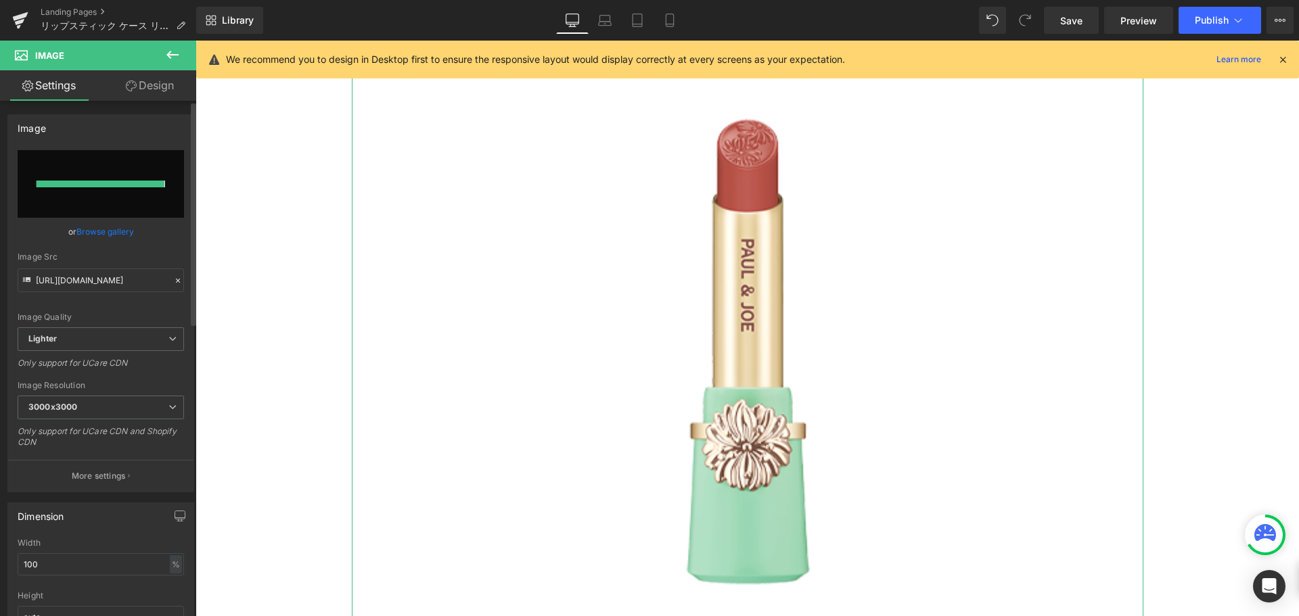
type input "[URL][DOMAIN_NAME]"
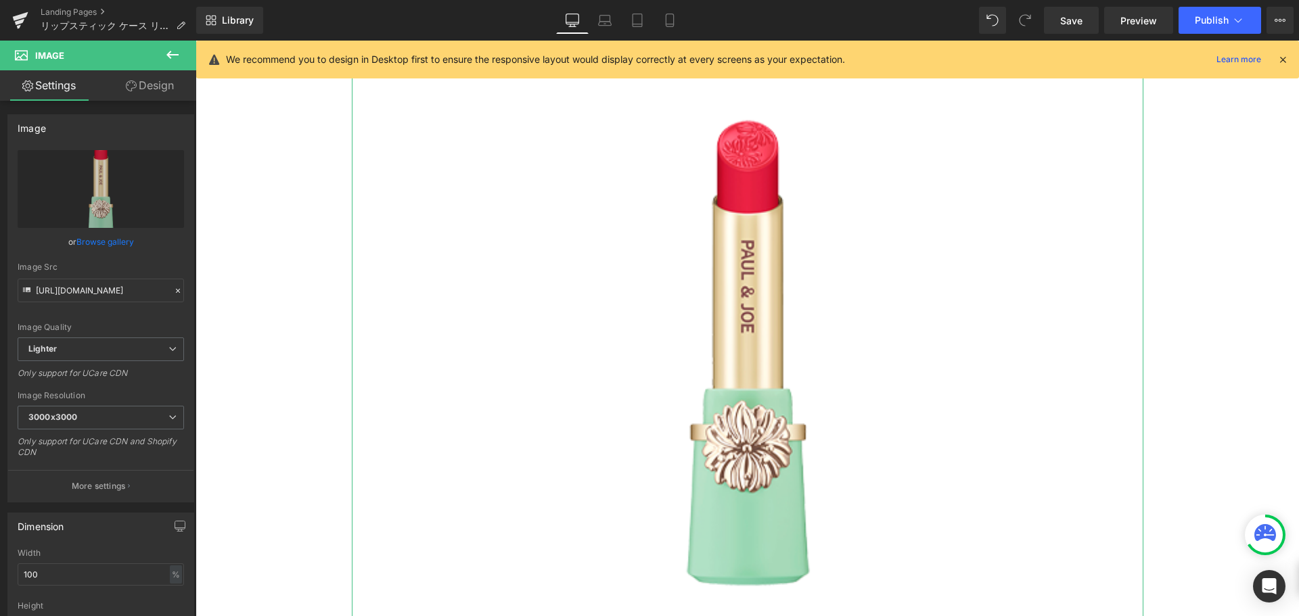
click at [168, 79] on link "Design" at bounding box center [150, 85] width 98 height 30
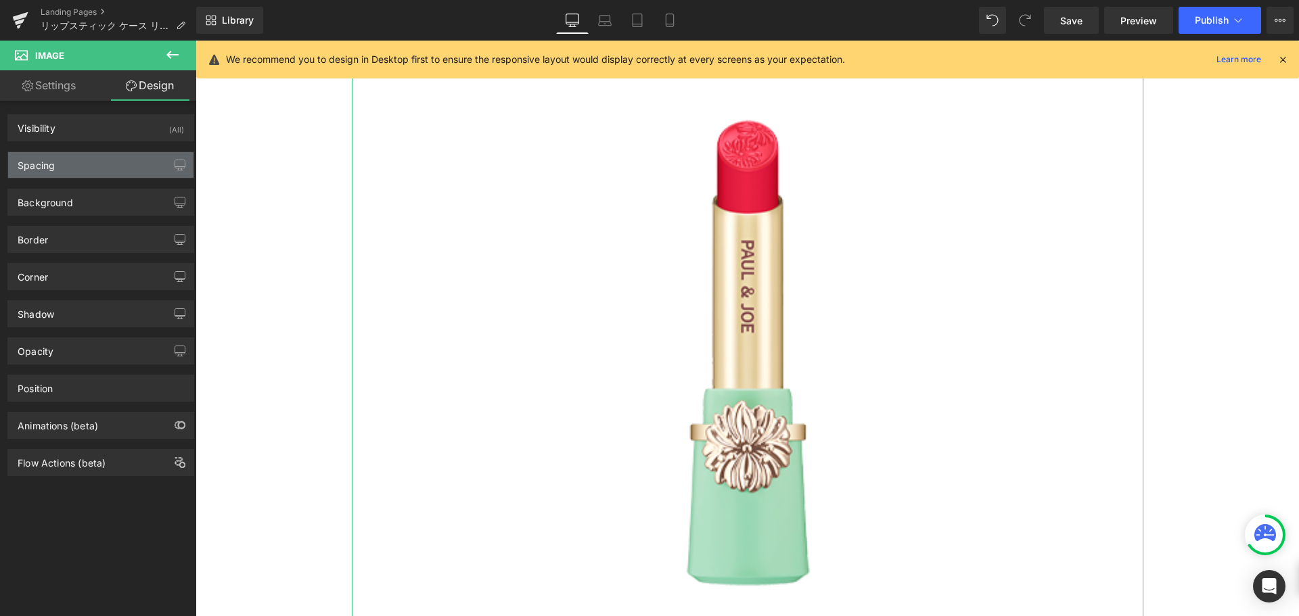
type input "0"
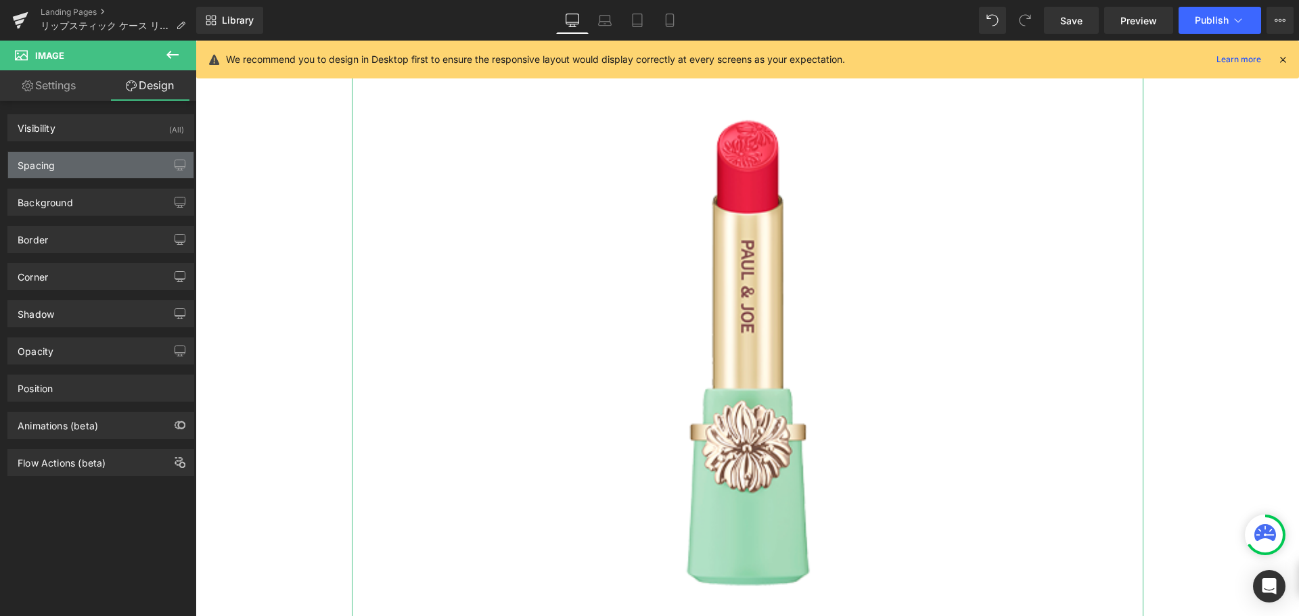
type input "0"
click at [127, 166] on div "Spacing" at bounding box center [100, 165] width 185 height 26
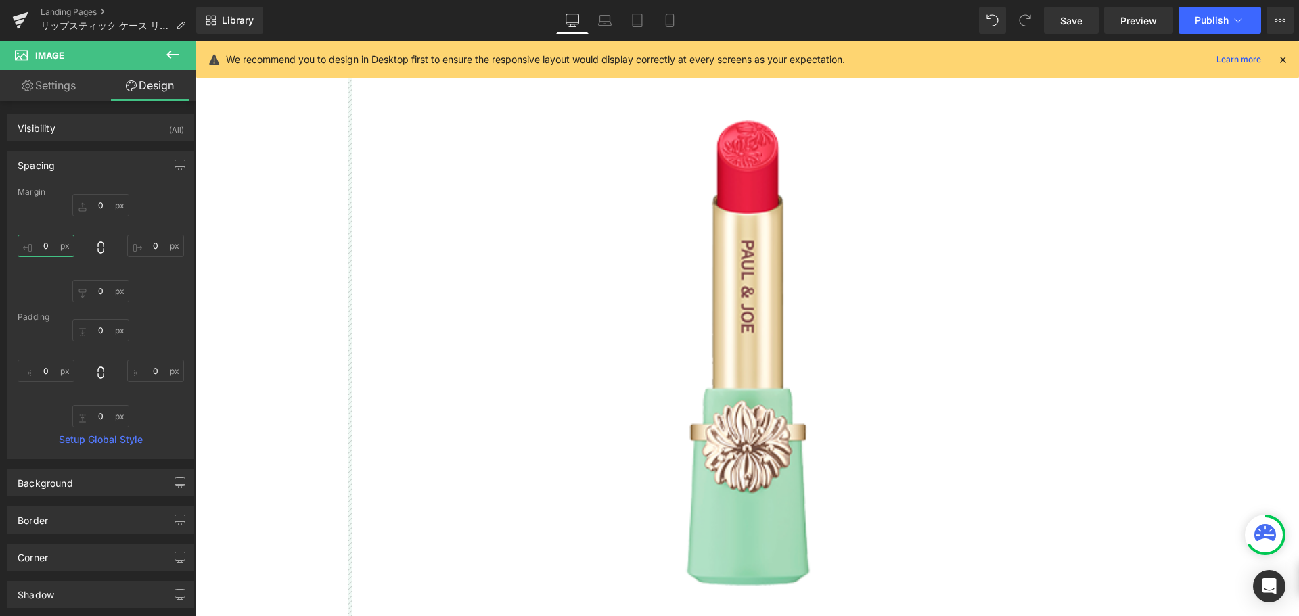
click at [57, 240] on input "0" at bounding box center [46, 246] width 57 height 22
type input "２"
type input "２０"
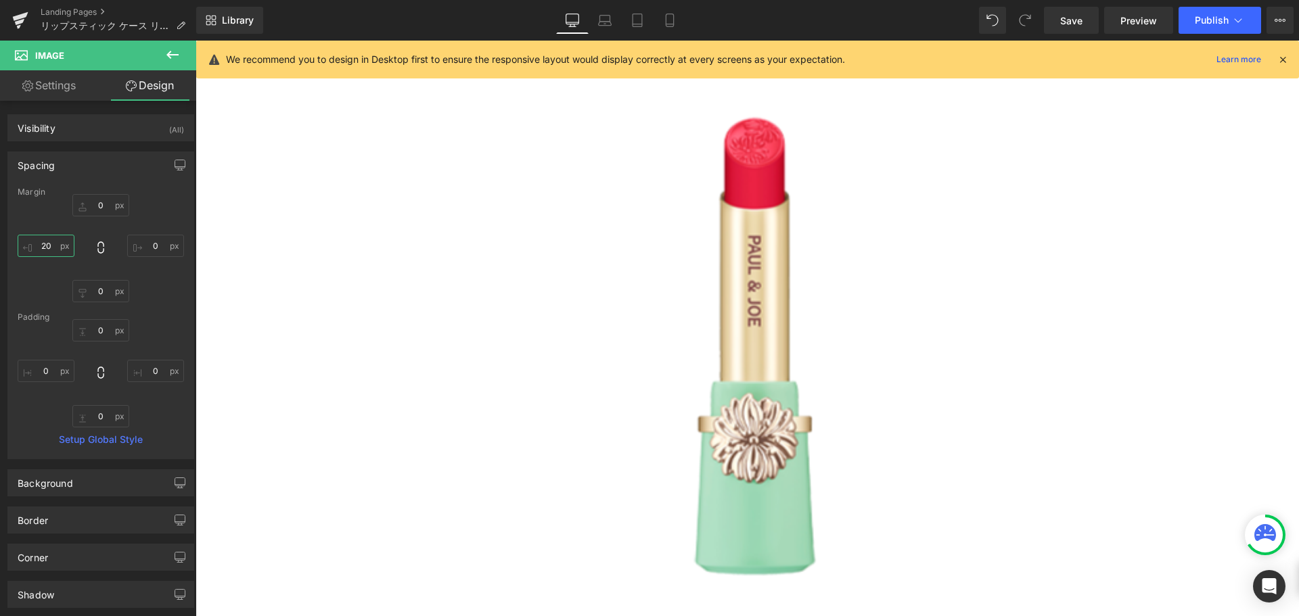
type input "2"
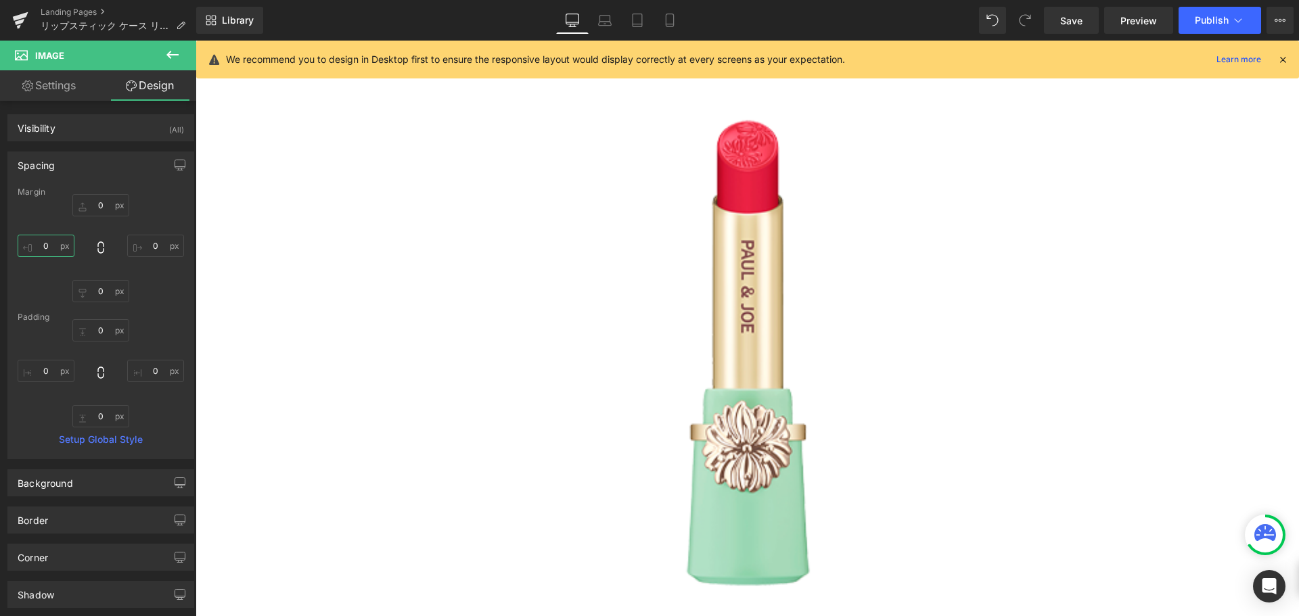
type input "３"
type input "３０"
type input "３００"
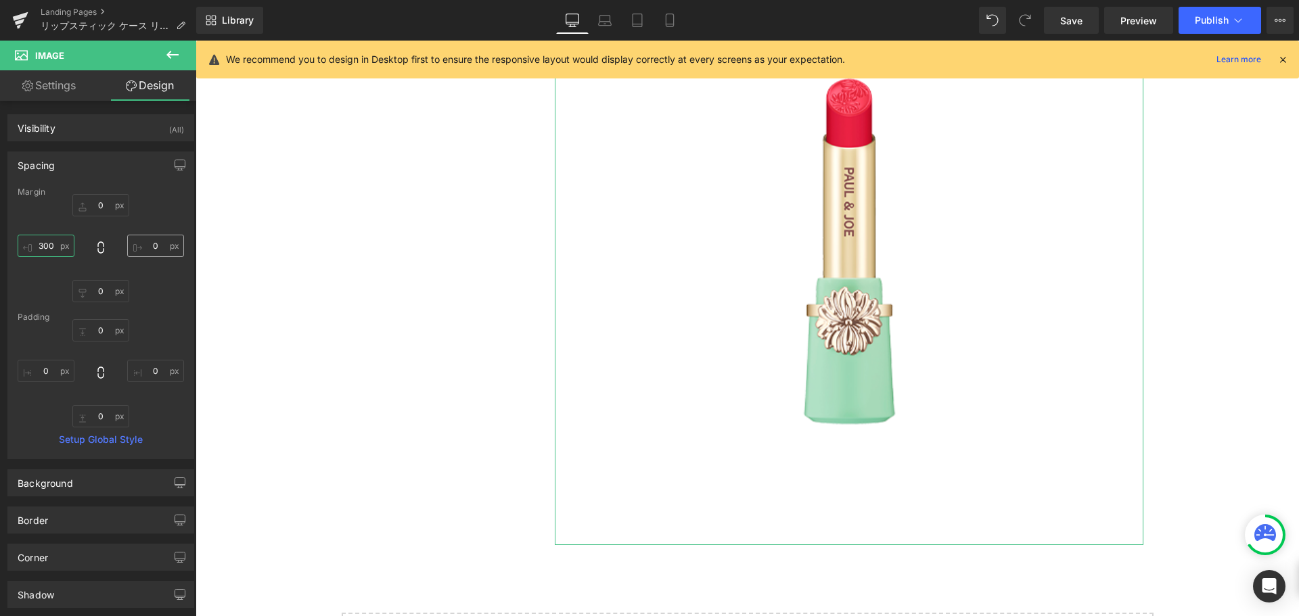
type input "300"
click at [148, 246] on input "0" at bounding box center [155, 246] width 57 height 22
type input "３"
type input "３０"
type input "３００"
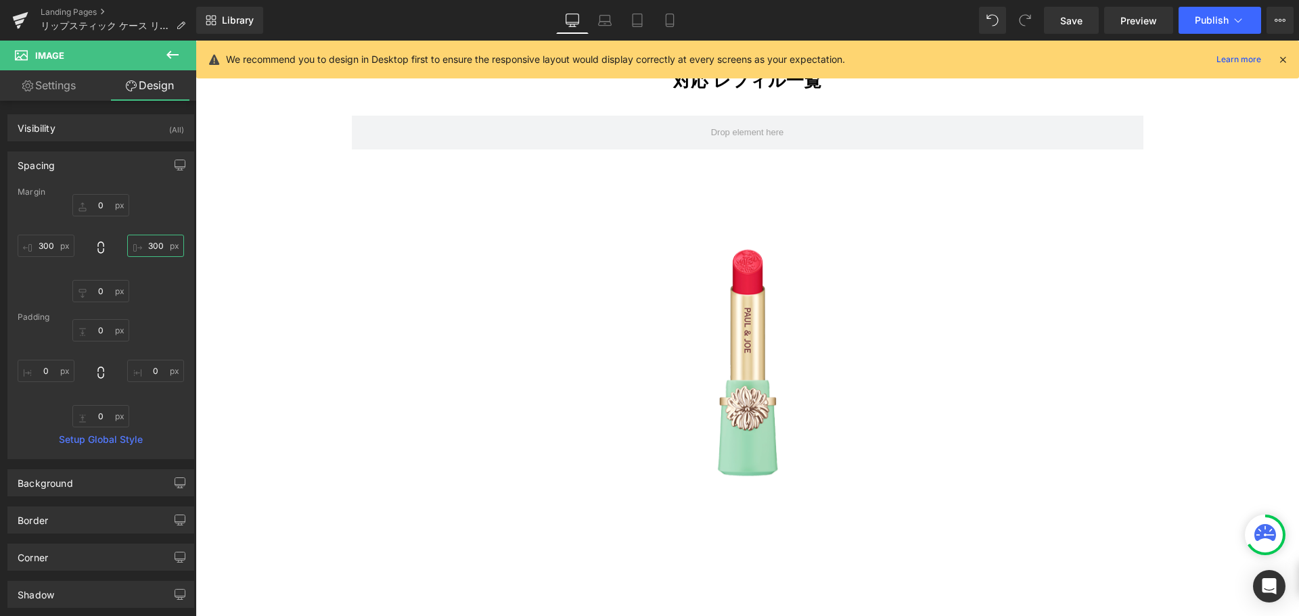
scroll to position [1161, 0]
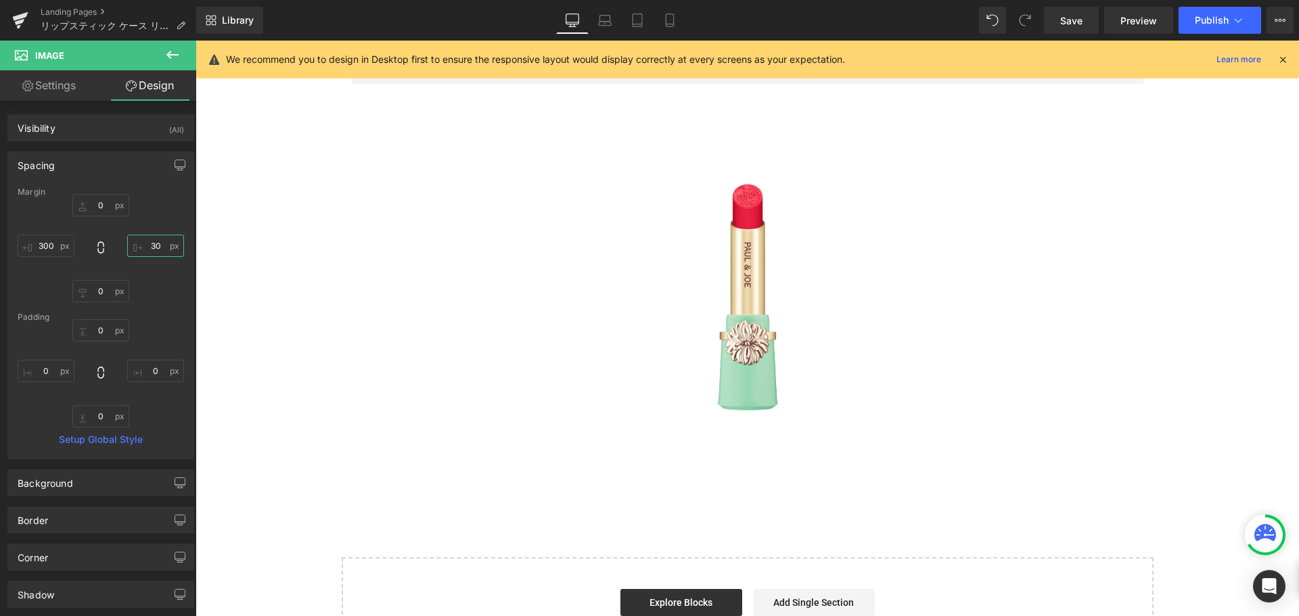
type input "3"
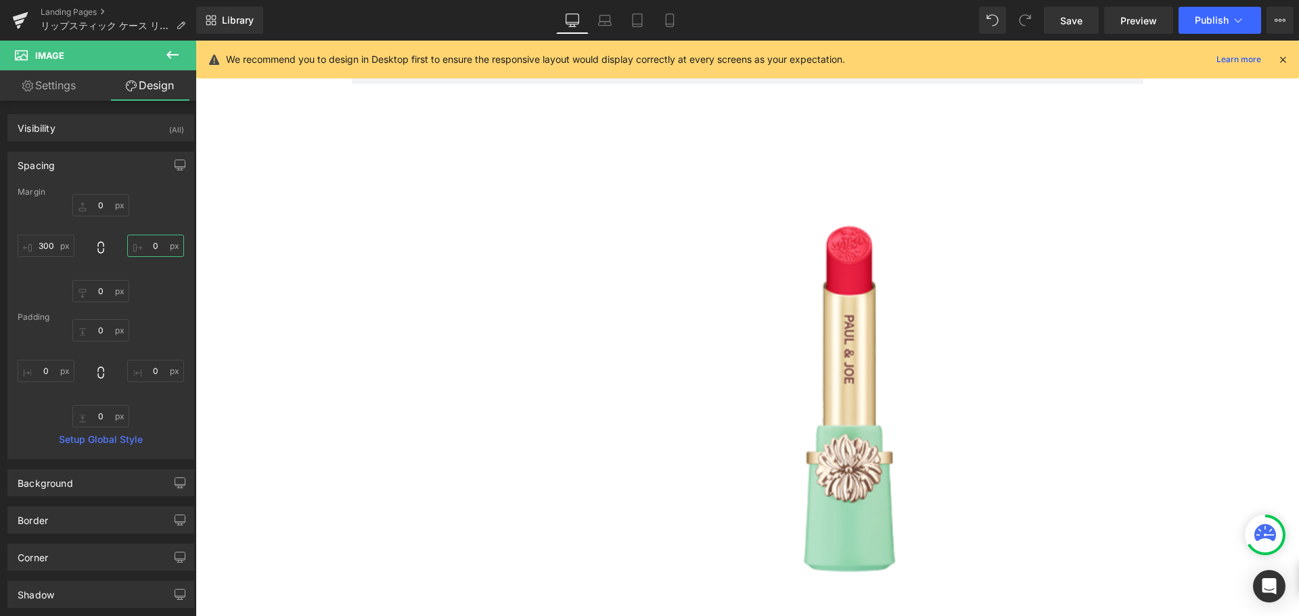
type input "２"
type input "２０"
type input "２００"
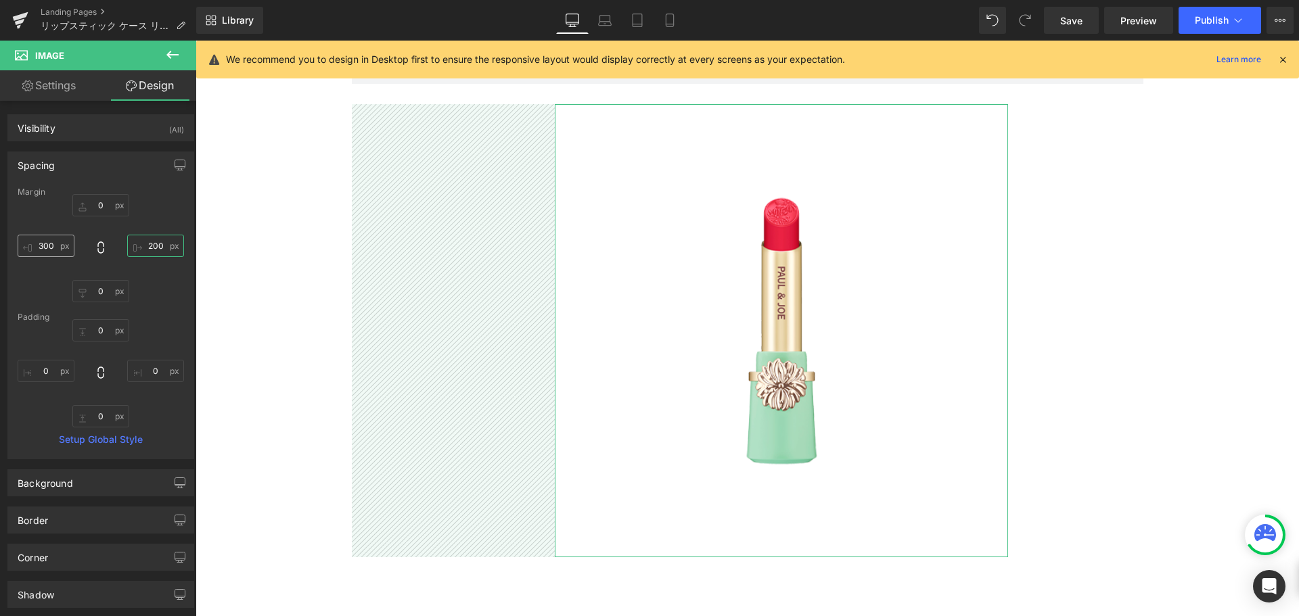
type input "200"
click at [54, 244] on input "300" at bounding box center [46, 246] width 57 height 22
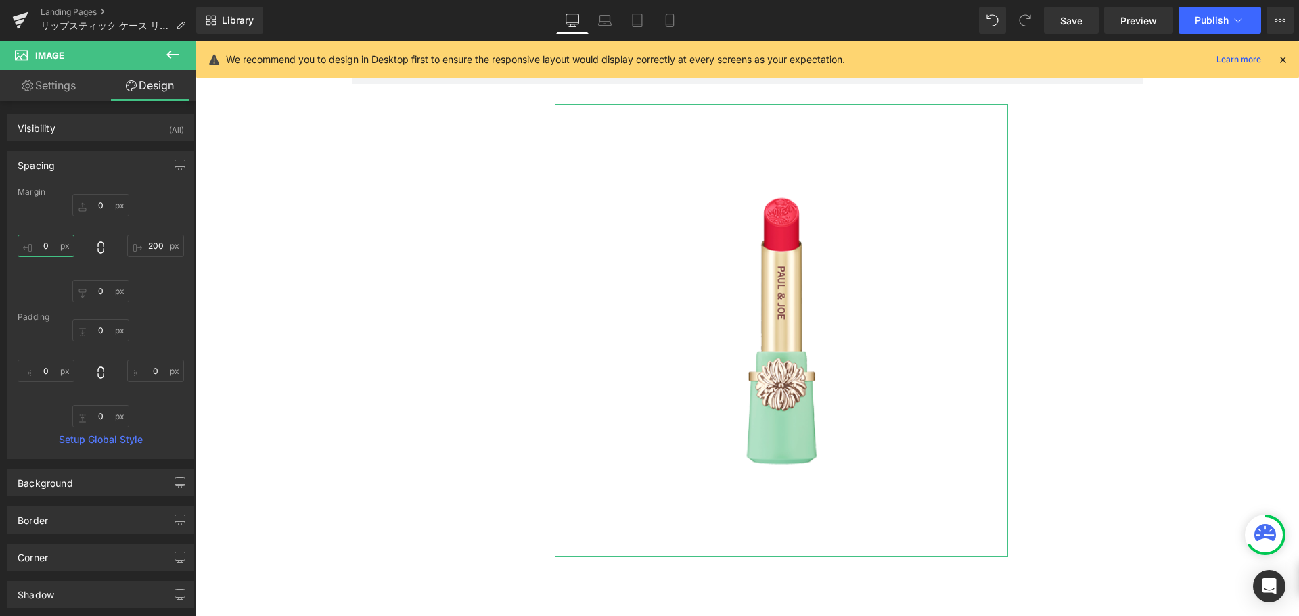
type input "２"
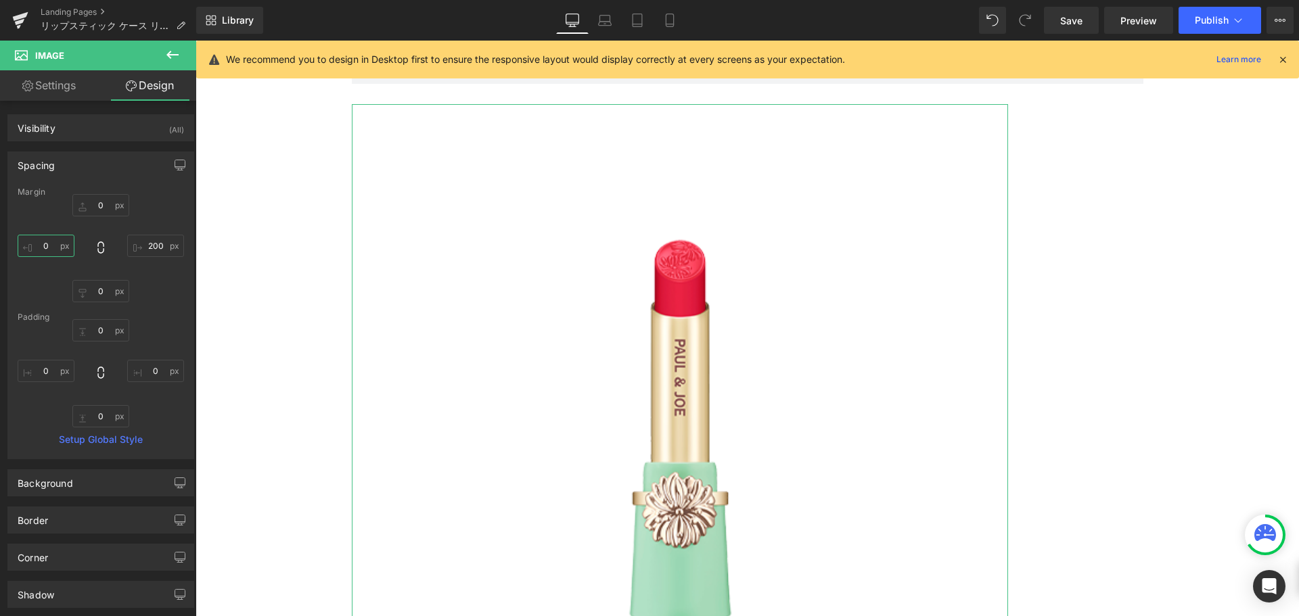
type input "２０"
type input "２００"
type input "200"
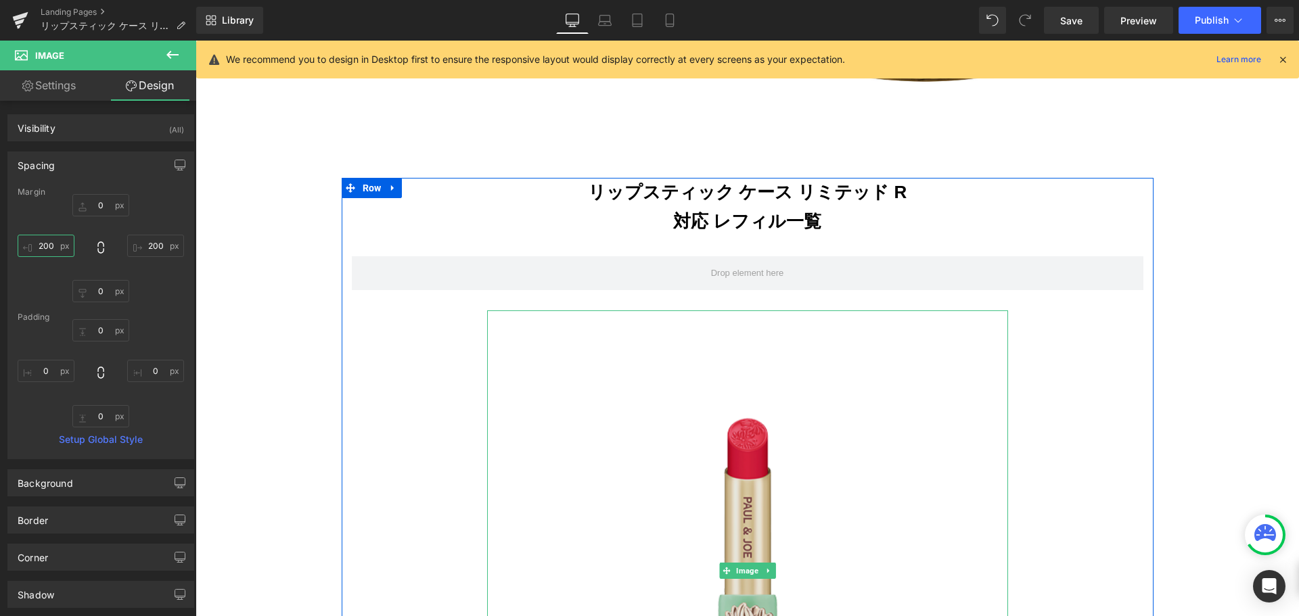
scroll to position [954, 0]
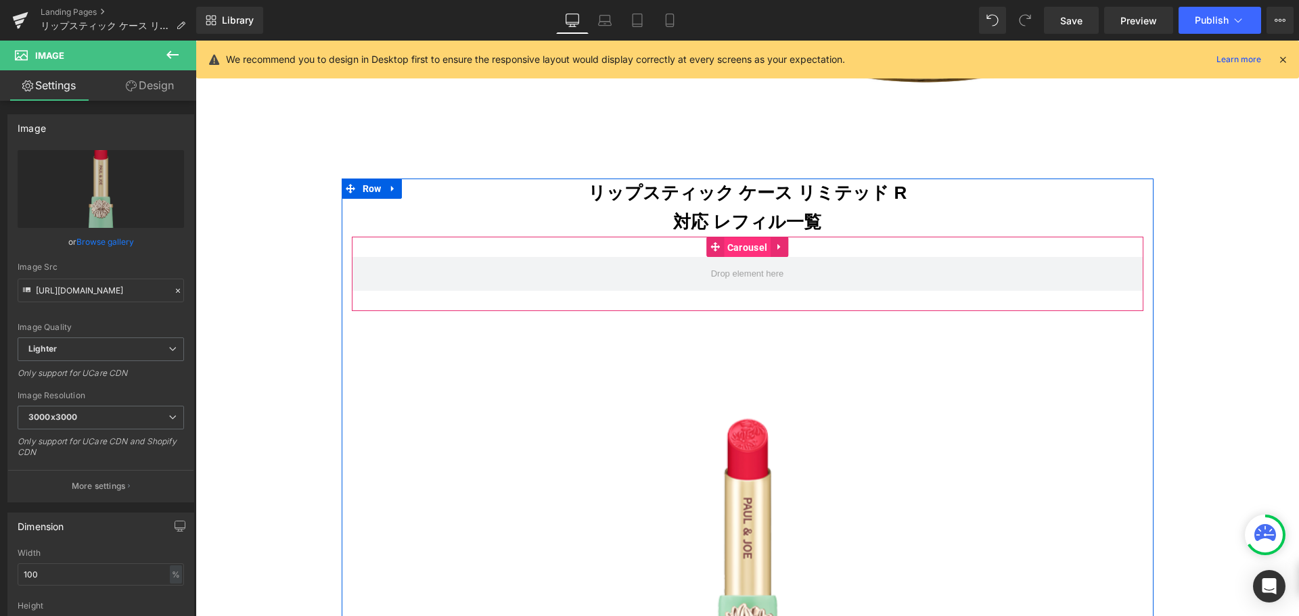
click at [740, 238] on span "Carousel" at bounding box center [747, 248] width 47 height 20
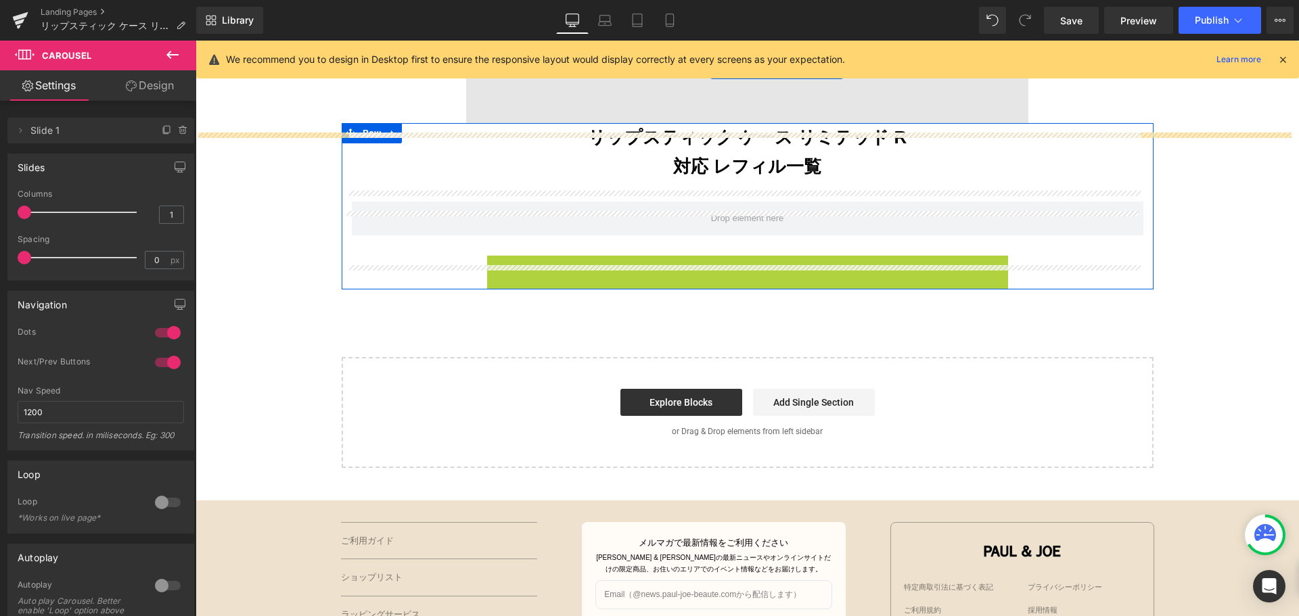
scroll to position [901, 0]
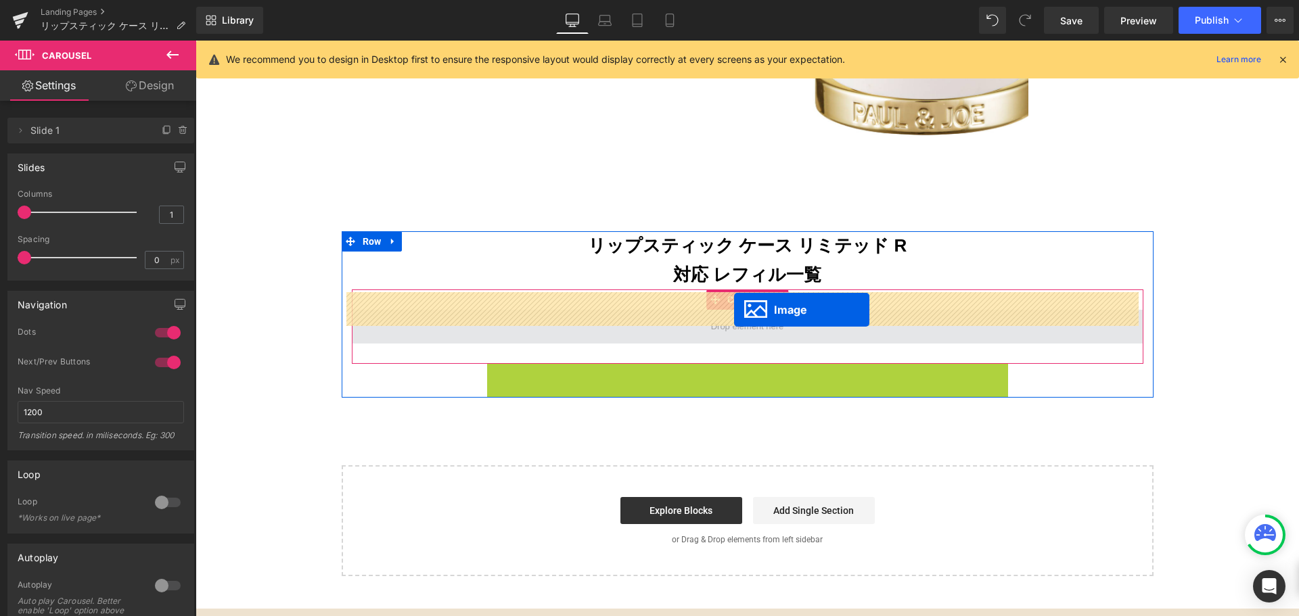
drag, startPoint x: 740, startPoint y: 388, endPoint x: 734, endPoint y: 310, distance: 78.7
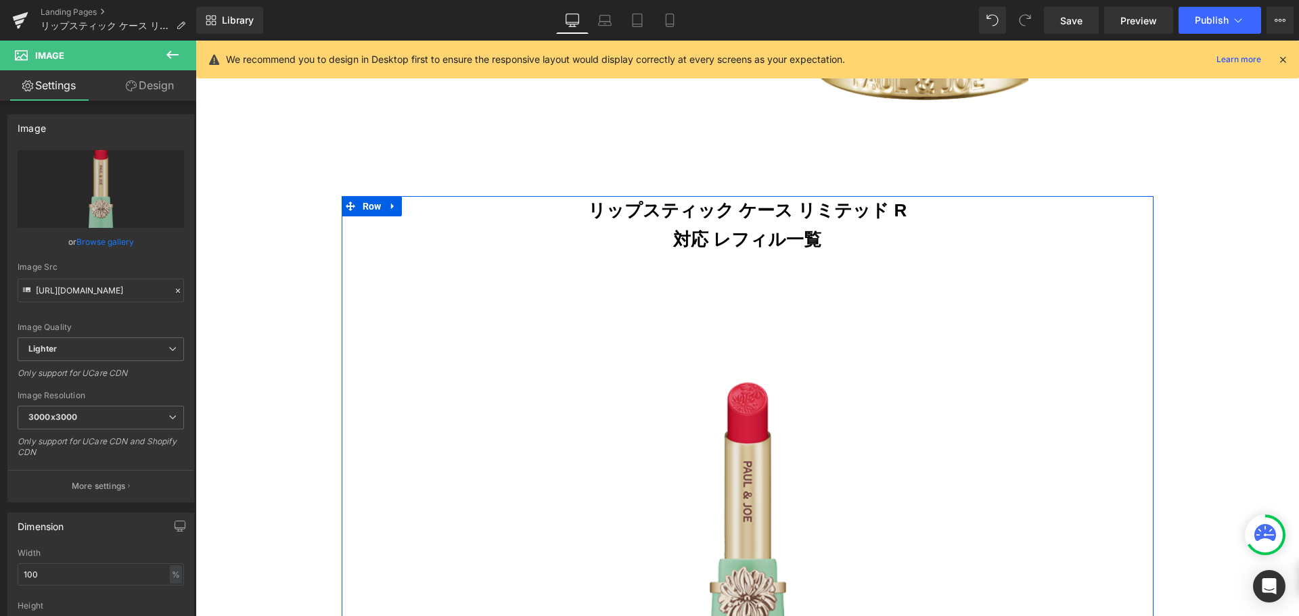
scroll to position [935, 0]
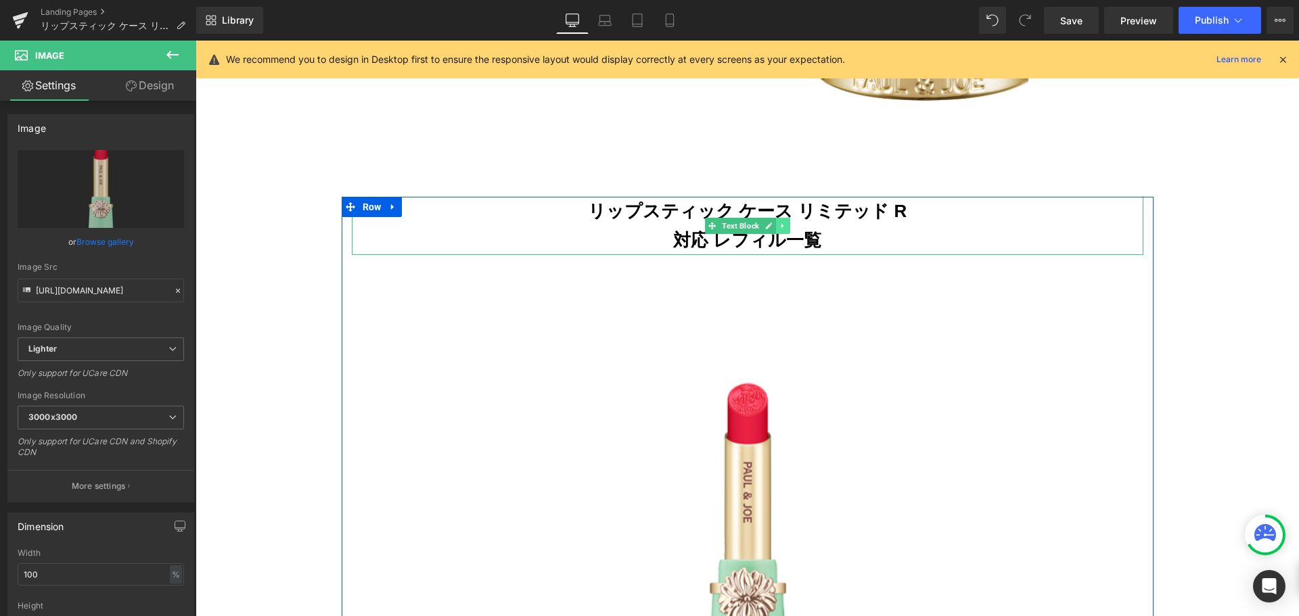
click at [779, 222] on icon at bounding box center [782, 226] width 7 height 8
click at [769, 218] on link at bounding box center [776, 226] width 14 height 16
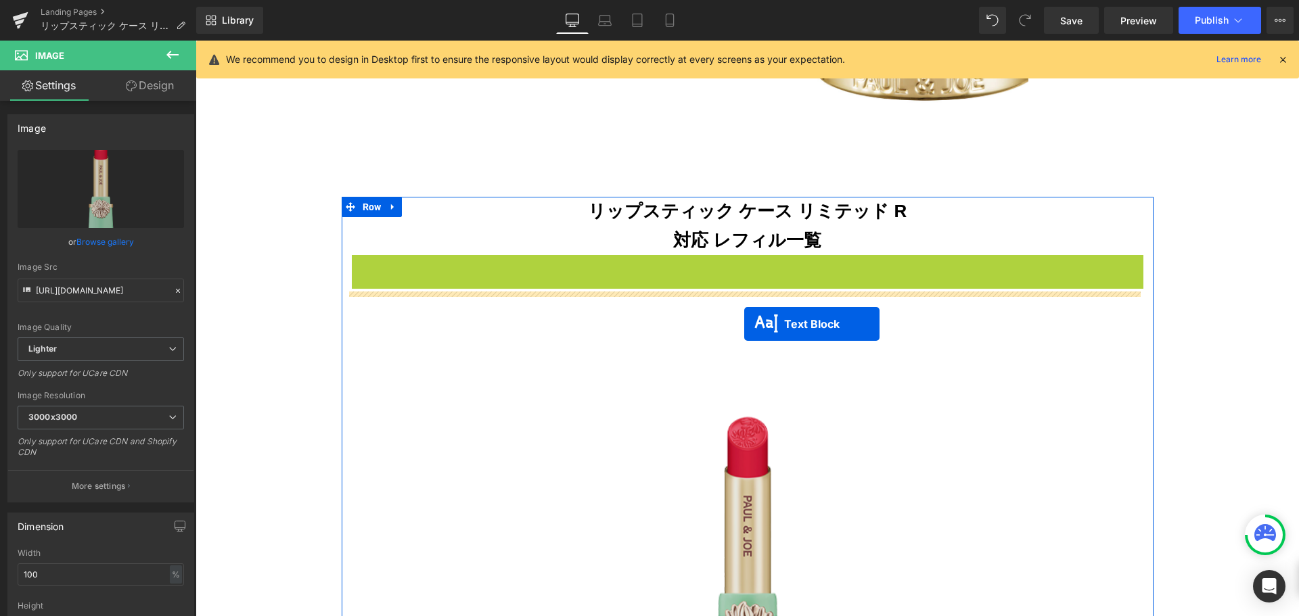
drag, startPoint x: 749, startPoint y: 265, endPoint x: 743, endPoint y: 319, distance: 53.8
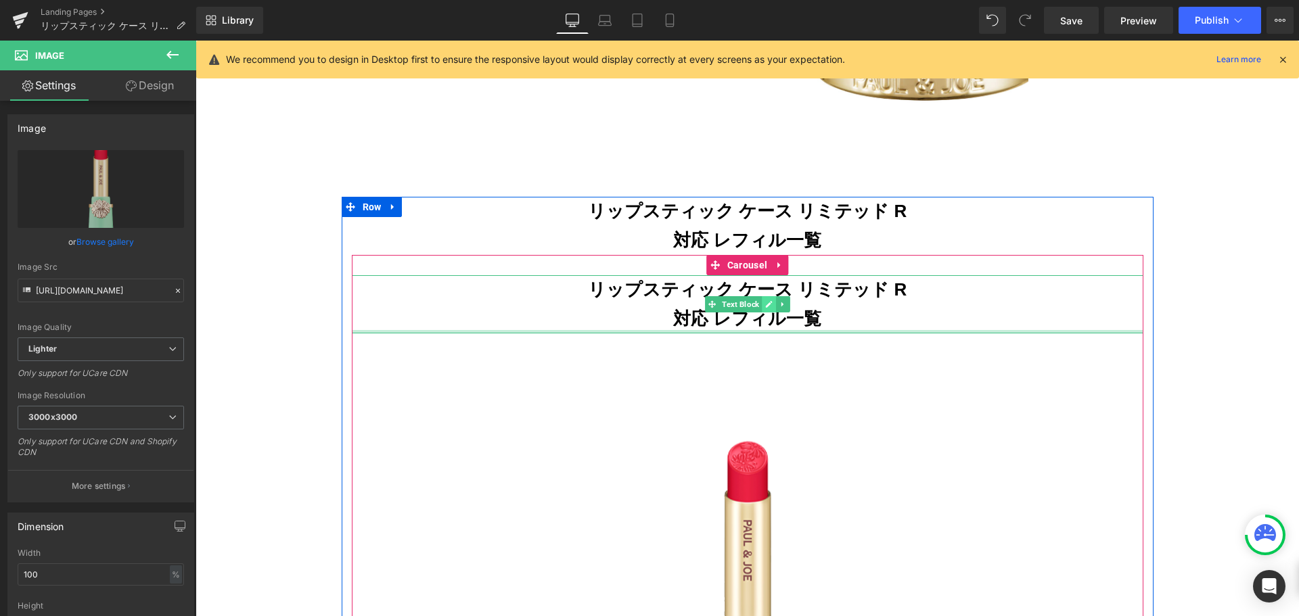
click at [765, 300] on icon at bounding box center [768, 304] width 7 height 8
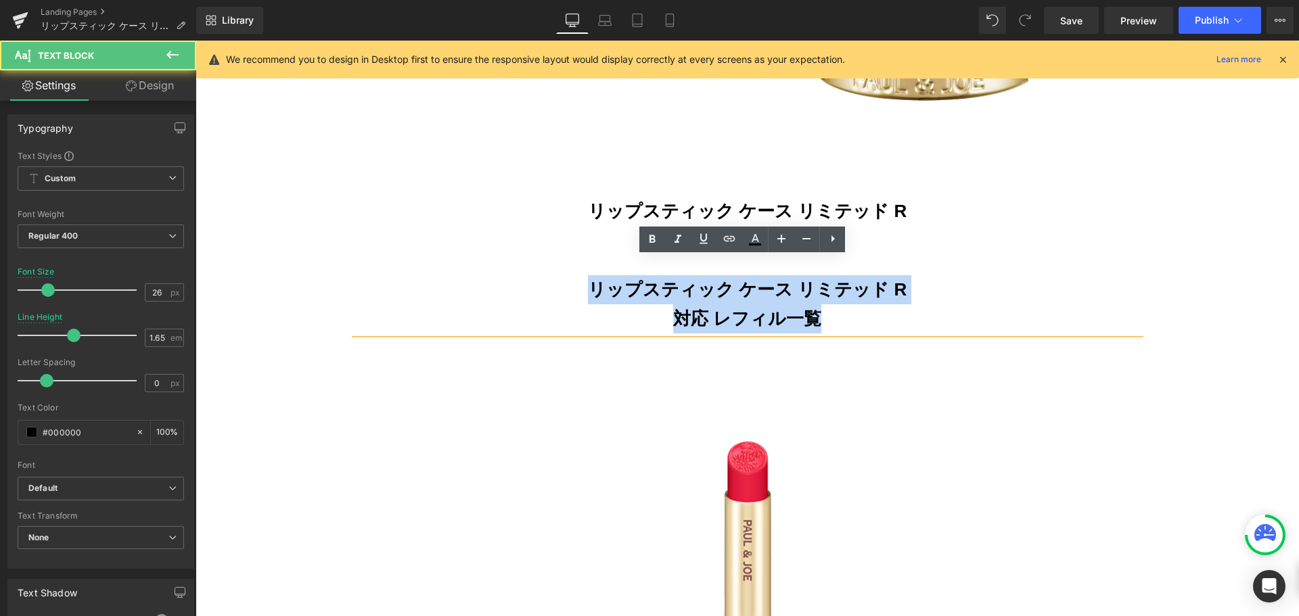
drag, startPoint x: 822, startPoint y: 306, endPoint x: 528, endPoint y: 270, distance: 295.9
click at [528, 275] on div "リップスティック ケース リミテッド R 対応 レフィル一覧" at bounding box center [748, 304] width 792 height 58
paste div
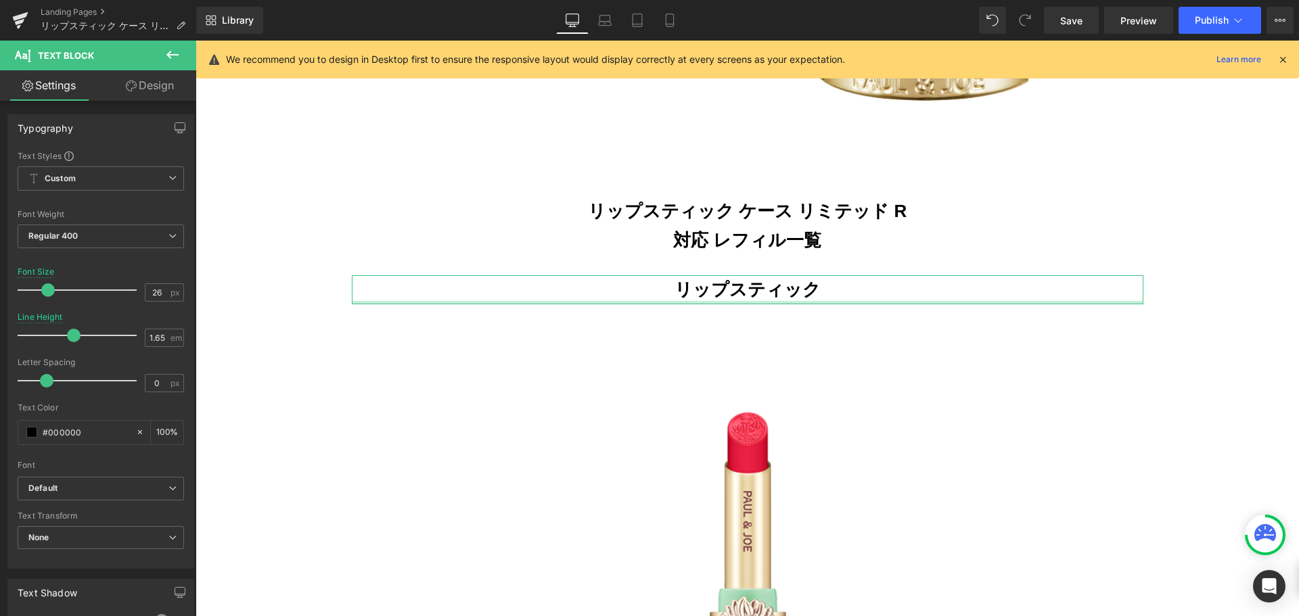
click at [166, 83] on link "Design" at bounding box center [150, 85] width 98 height 30
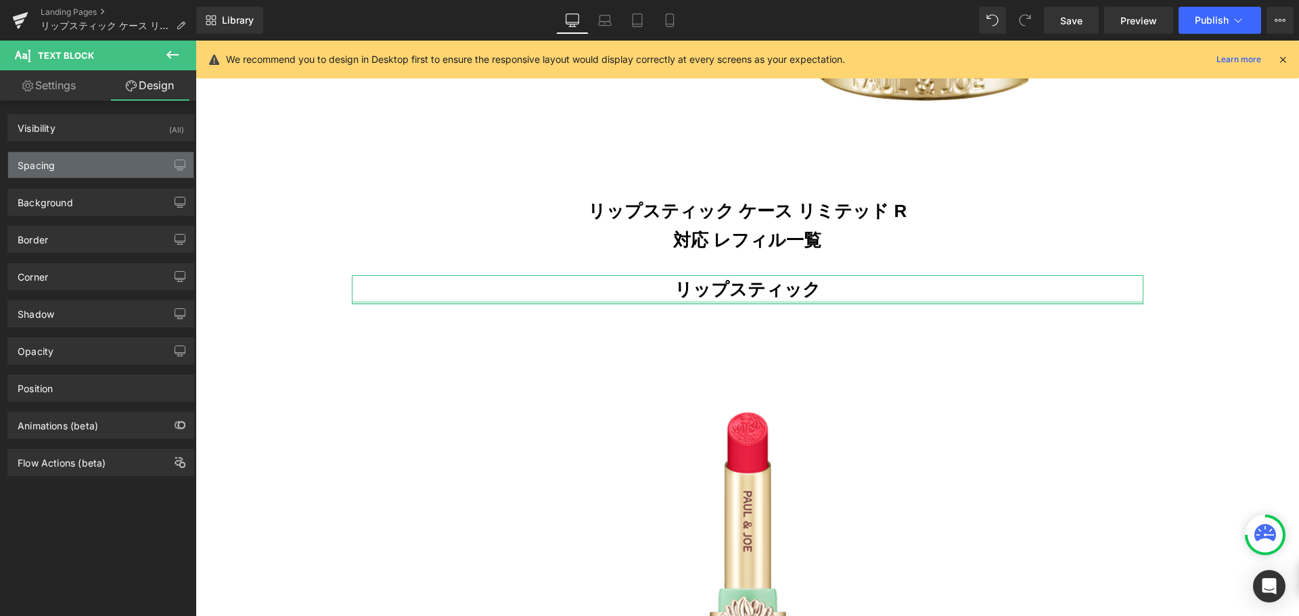
click at [146, 169] on div "Spacing" at bounding box center [100, 165] width 185 height 26
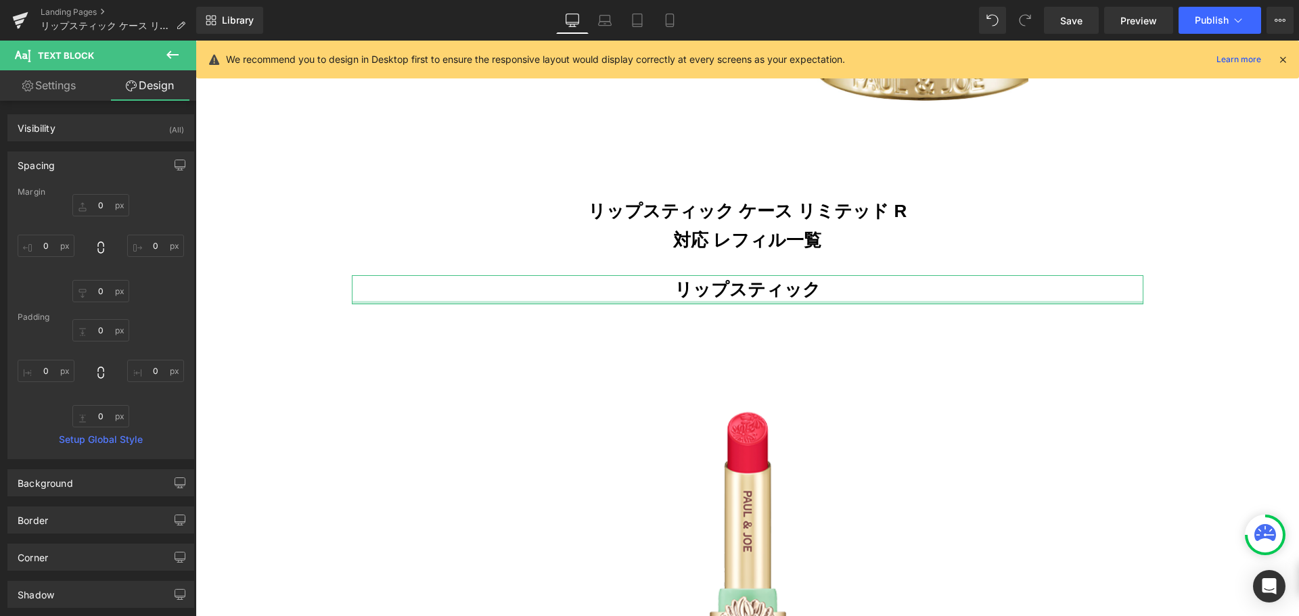
click at [127, 161] on div "Spacing" at bounding box center [100, 165] width 185 height 26
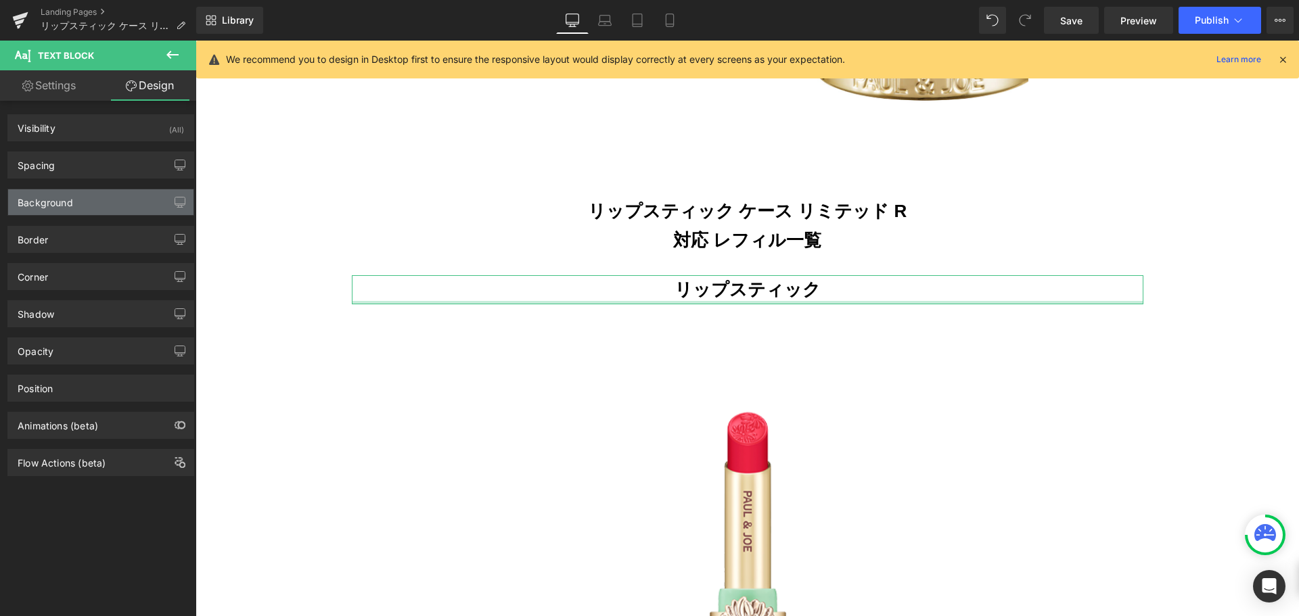
click at [93, 214] on div "Background" at bounding box center [100, 202] width 185 height 26
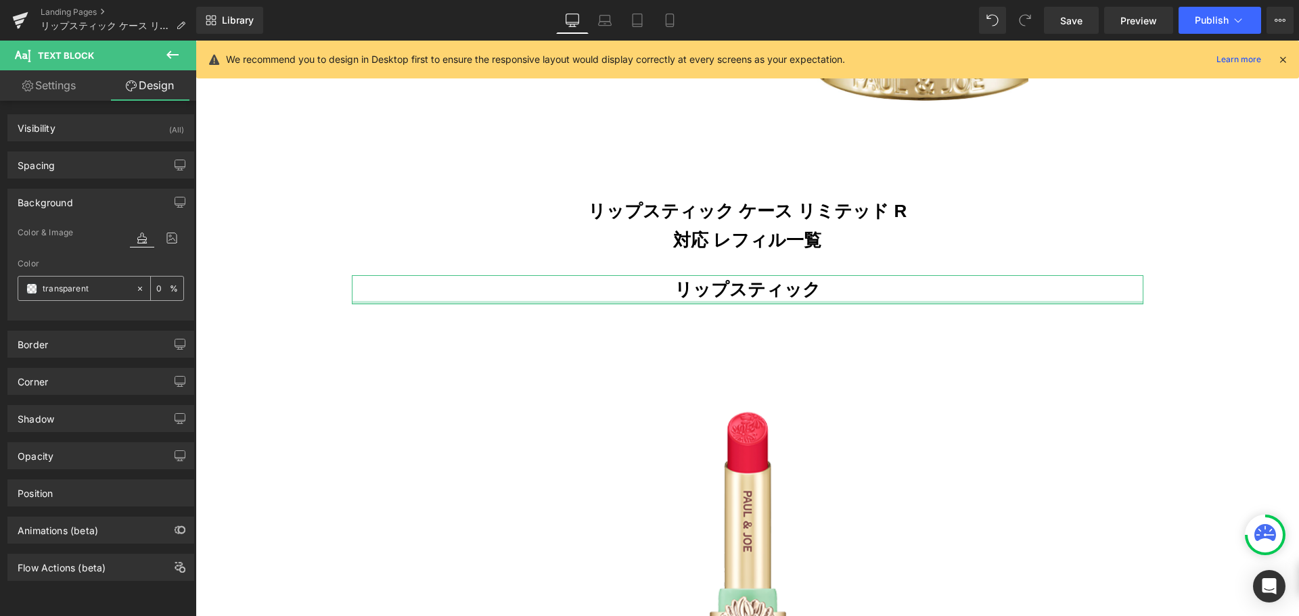
click at [28, 290] on span at bounding box center [31, 289] width 11 height 11
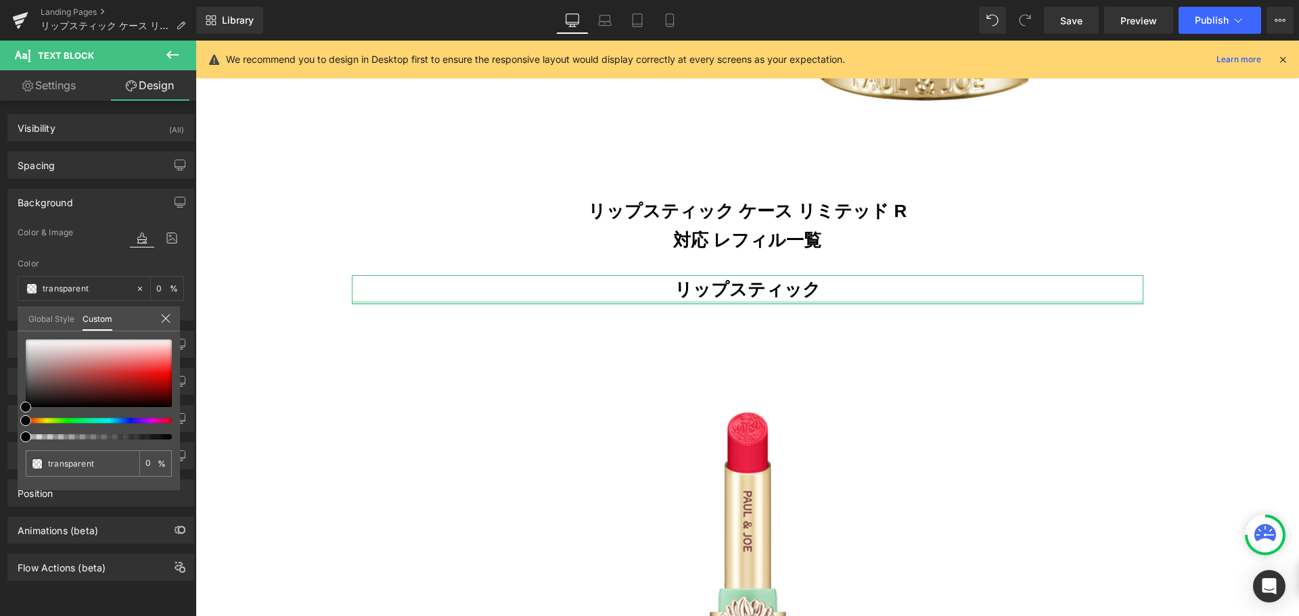
type input "#000000"
type input "100"
type input "#000000"
type input "100"
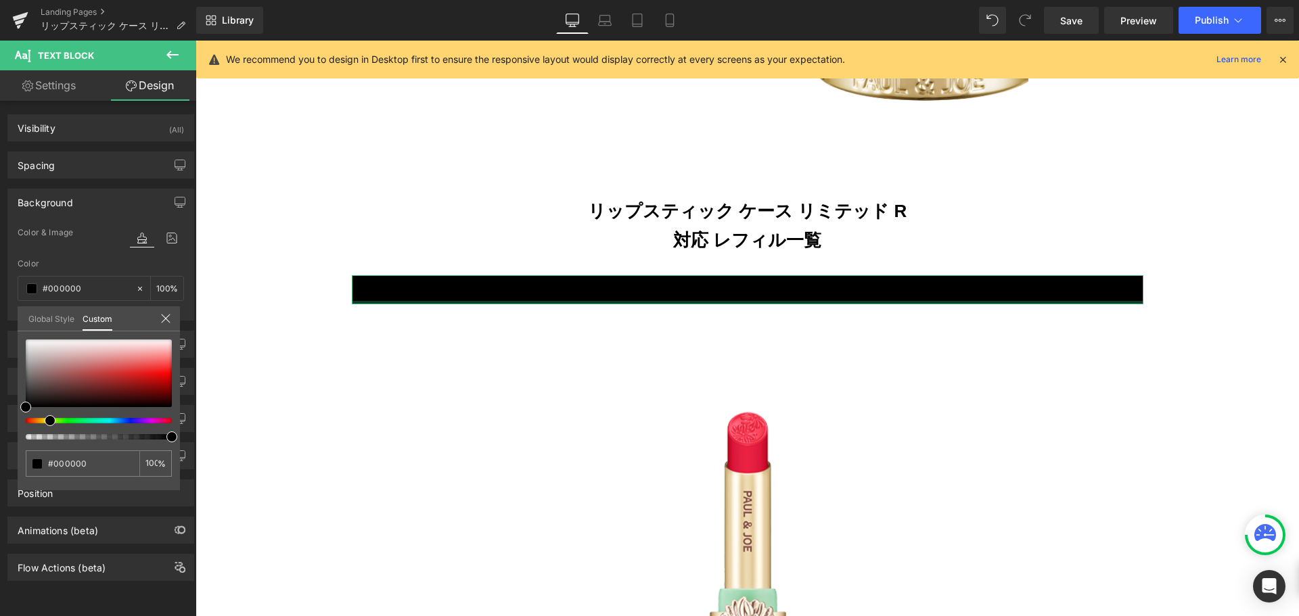
click at [45, 419] on div at bounding box center [93, 420] width 146 height 5
drag, startPoint x: 45, startPoint y: 419, endPoint x: 34, endPoint y: 418, distance: 10.9
click at [34, 418] on div at bounding box center [99, 390] width 146 height 100
click at [29, 416] on div at bounding box center [99, 390] width 146 height 100
click at [37, 418] on div at bounding box center [93, 420] width 146 height 5
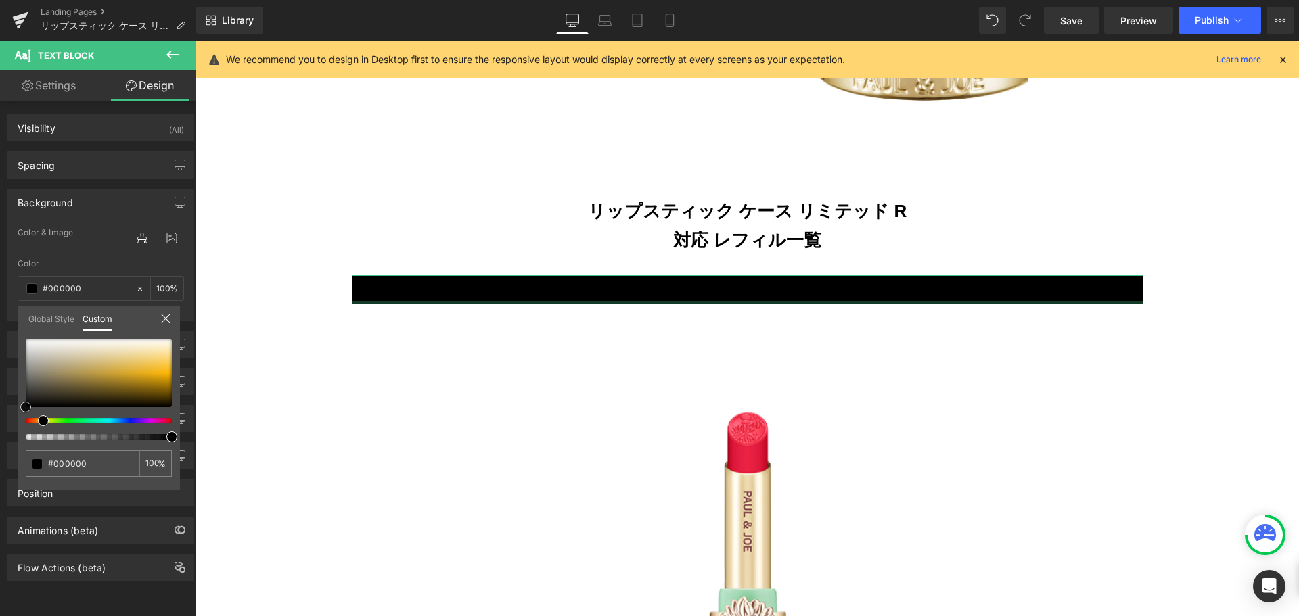
type input "#f1daa1"
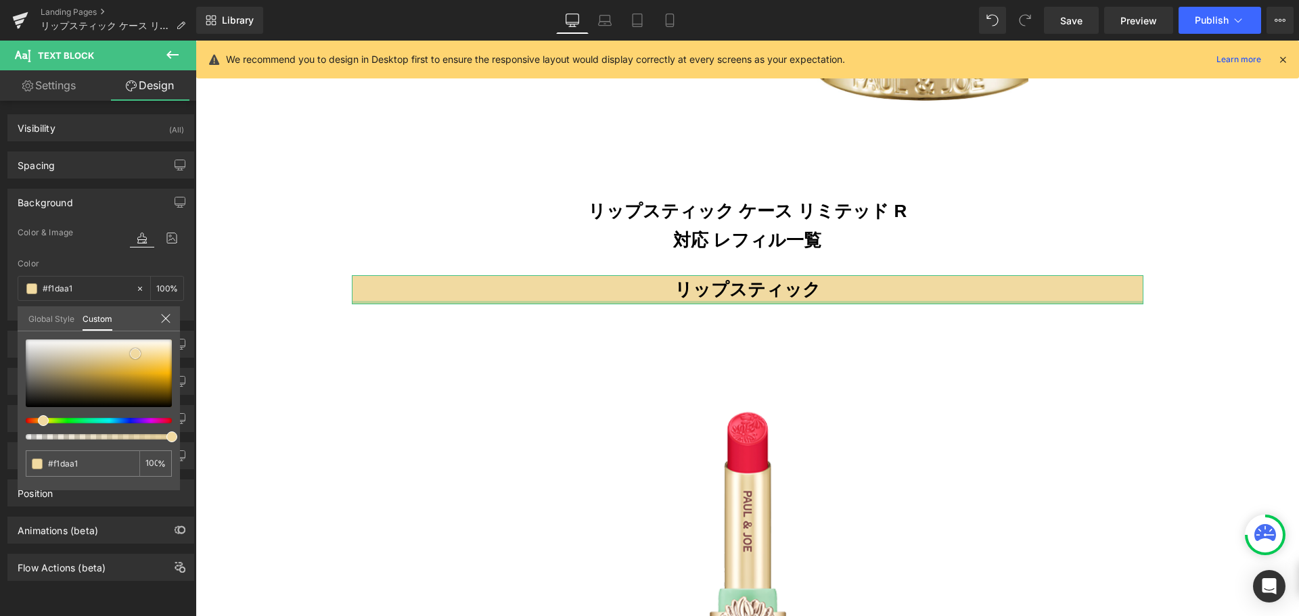
click at [135, 354] on div at bounding box center [99, 374] width 146 height 68
type input "#ebd8a7"
click at [118, 354] on div at bounding box center [99, 374] width 146 height 68
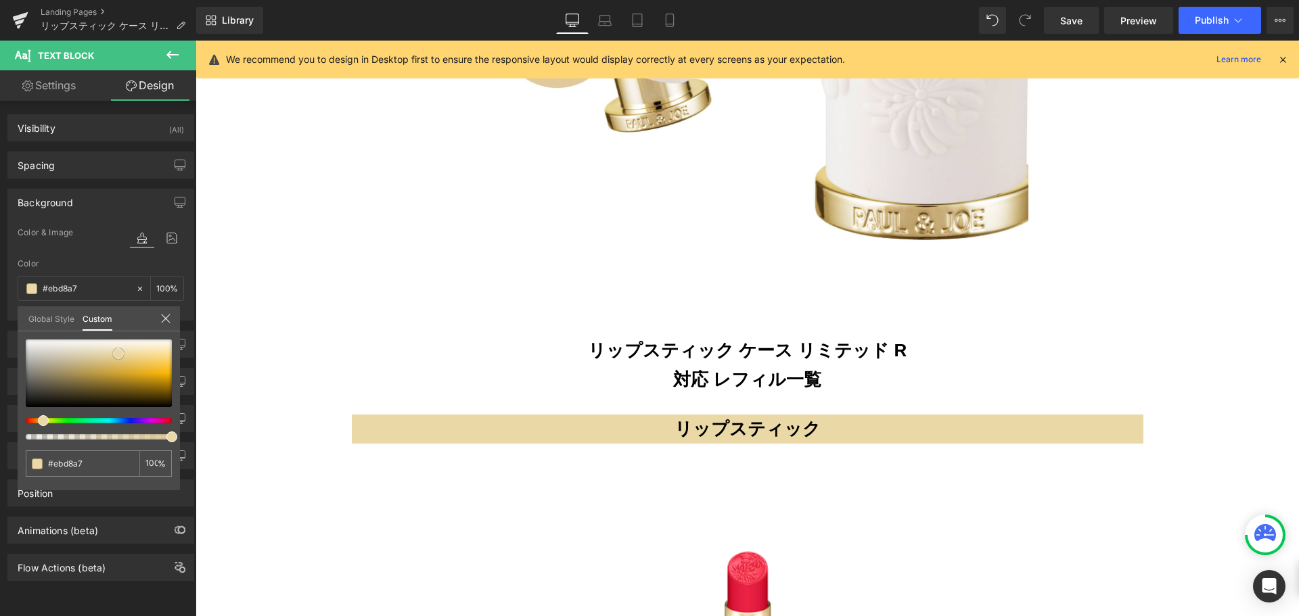
scroll to position [798, 0]
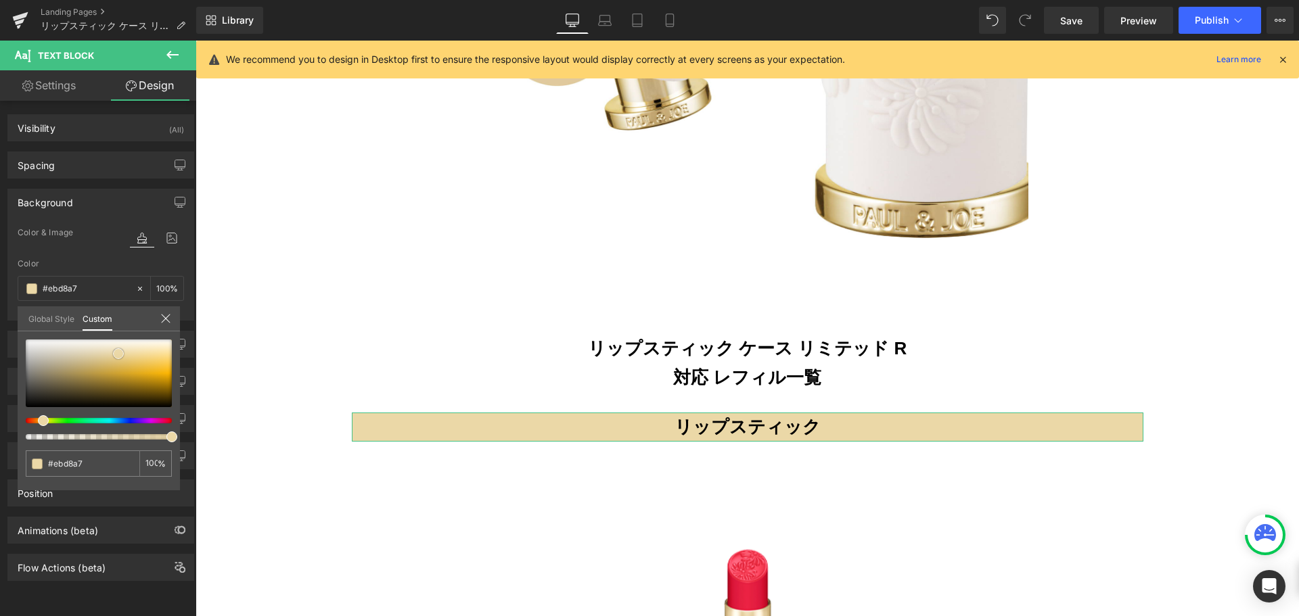
type input "#dfd0a9"
click at [95, 355] on div at bounding box center [99, 374] width 146 height 68
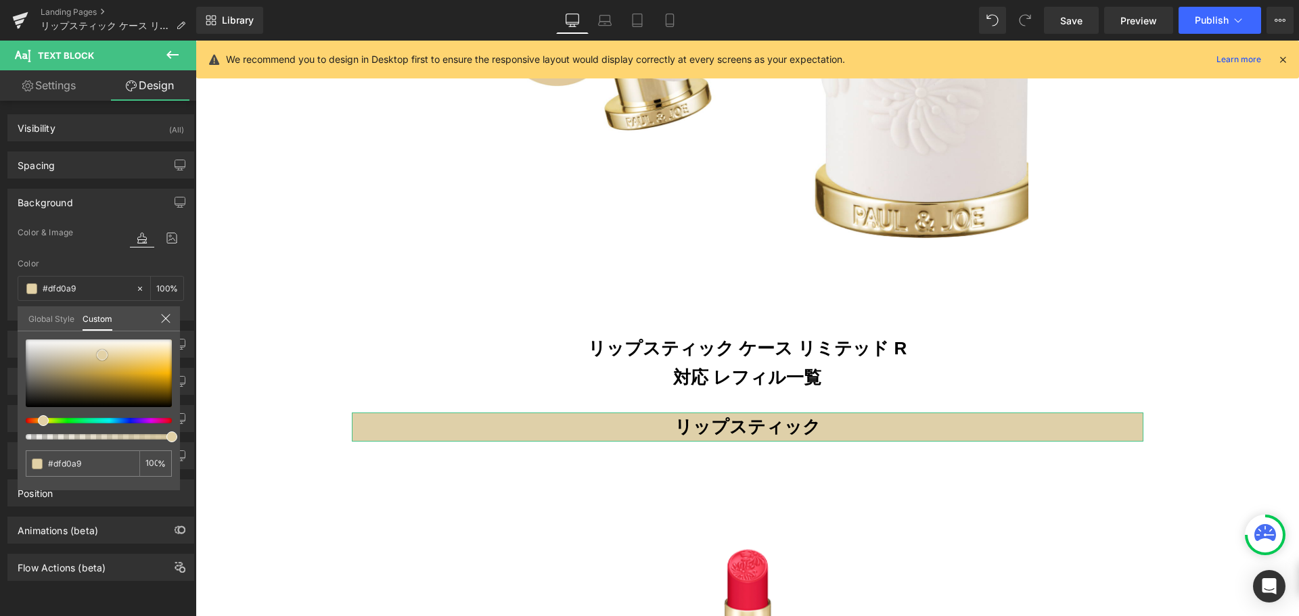
type input "#e2d1a6"
click at [102, 355] on div at bounding box center [99, 374] width 146 height 68
type input "#e1cfa2"
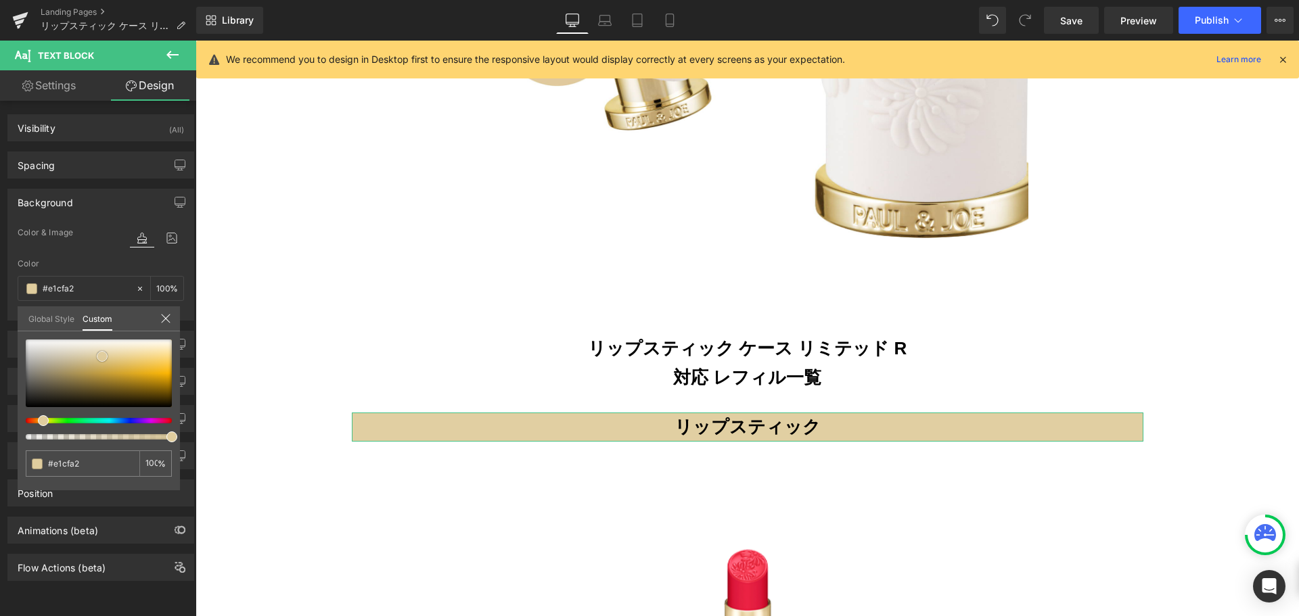
type input "#dfcb9a"
type input "#ddc996"
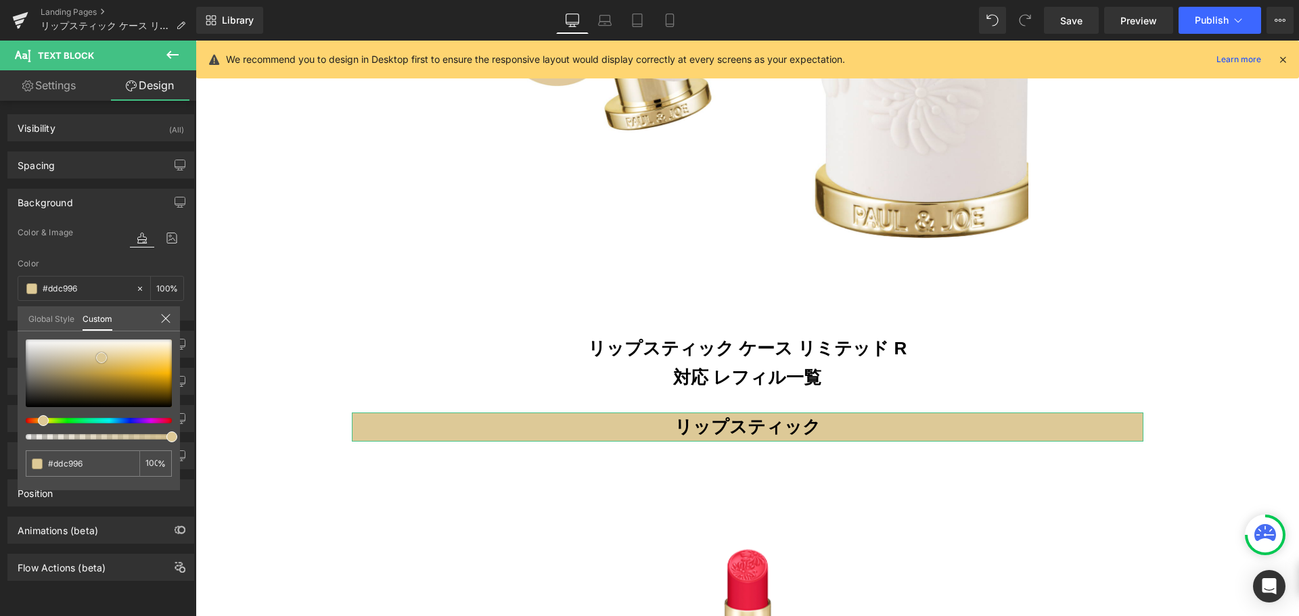
type input "#ddc997"
type input "#e1d1a7"
type input "#e7dbbb"
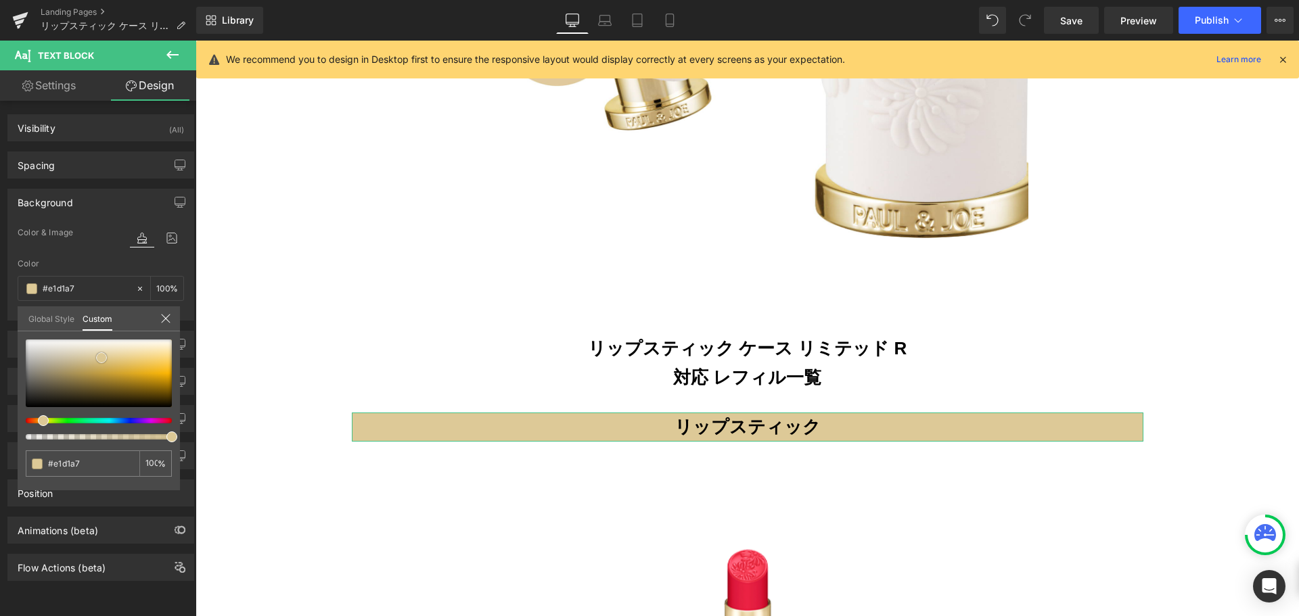
type input "#e7dbbb"
type input "#e8ddbe"
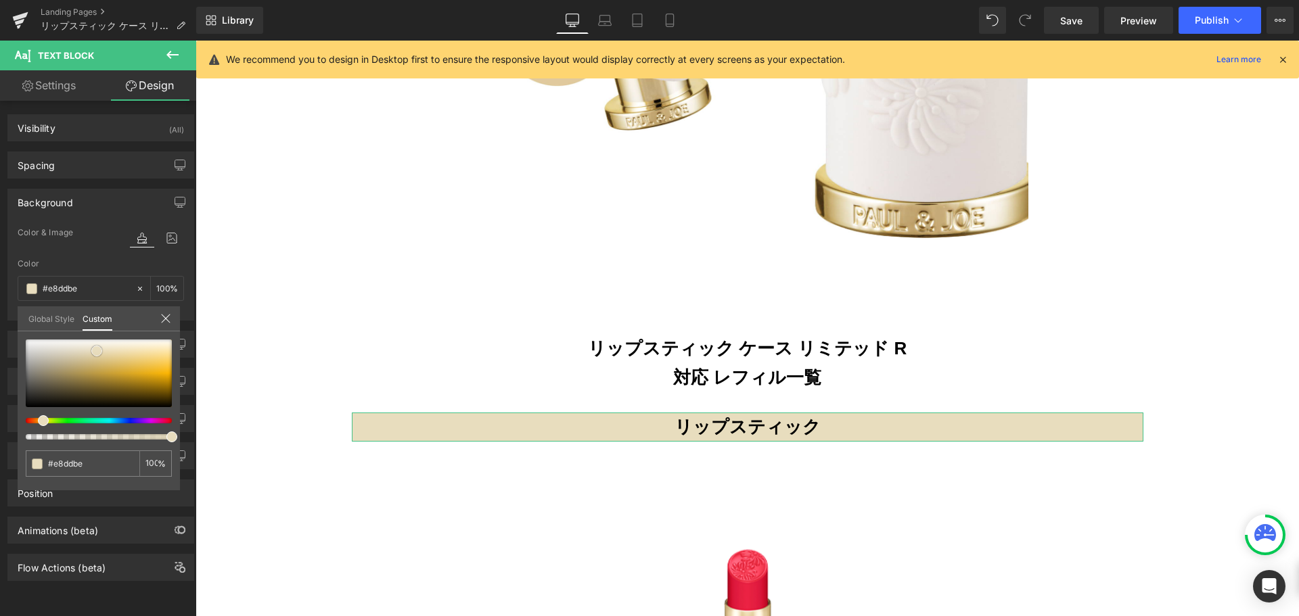
type input "#e9dfc3"
type input "#ebe1c6"
type input "#efe7d1"
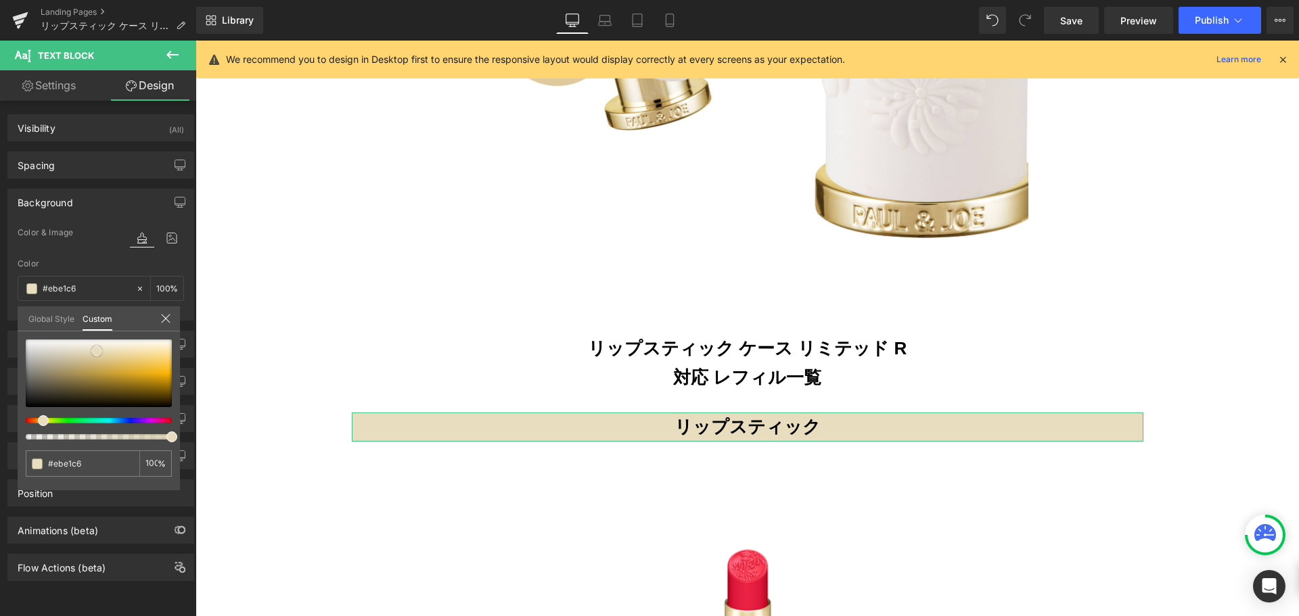
type input "#efe7d1"
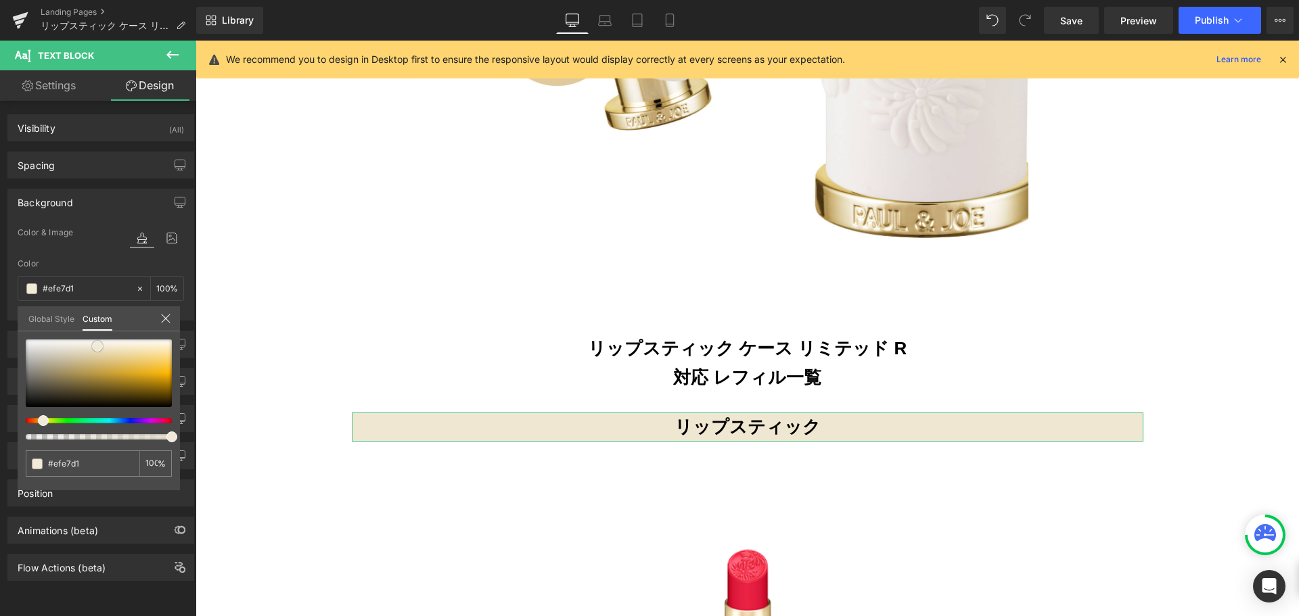
type input "#f1ead9"
type input "#f2ead8"
type input "#f0e8d5"
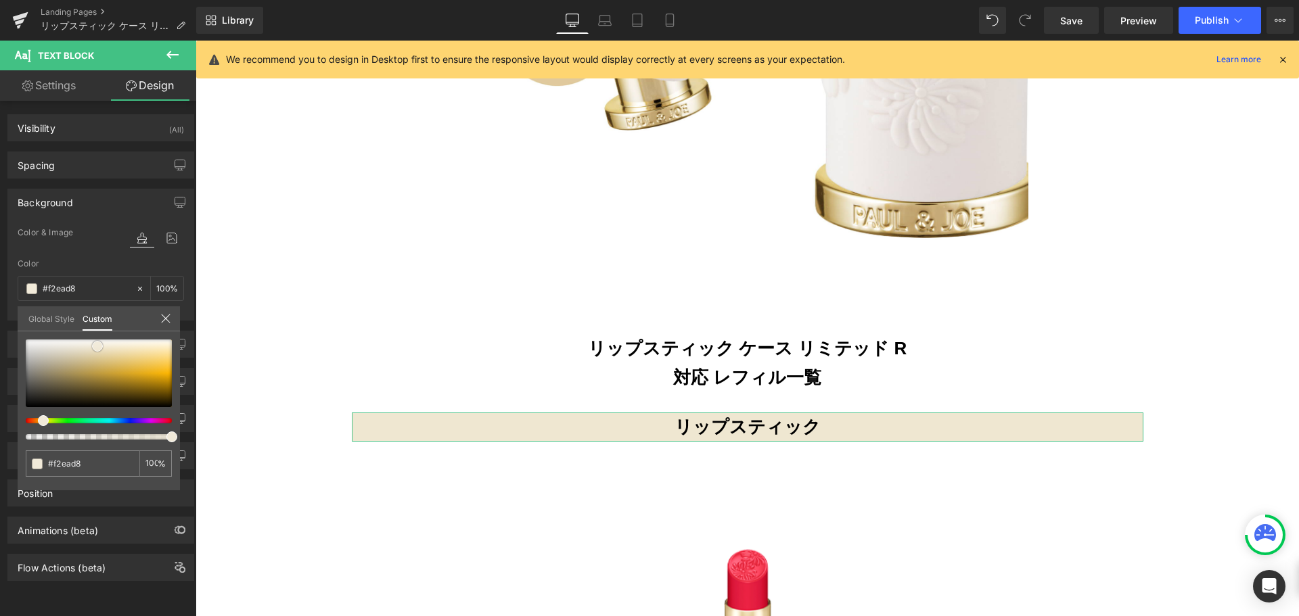
type input "#f0e8d5"
type input "#f1e8d4"
type input "#f0e6d0"
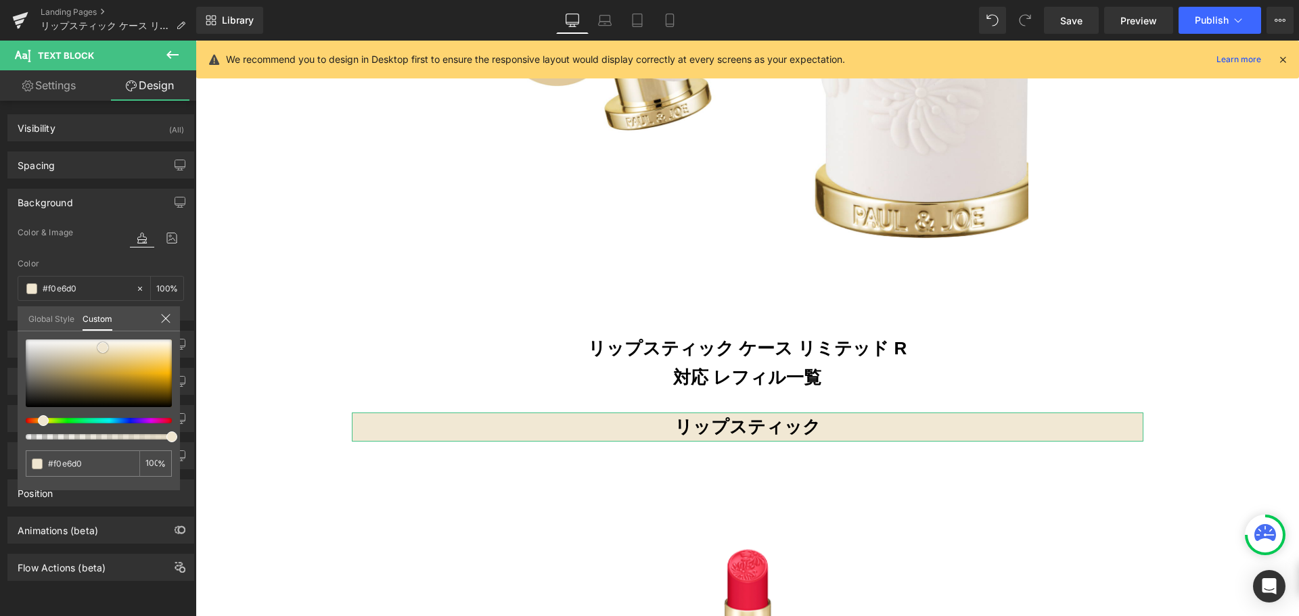
type input "#e9d9b8"
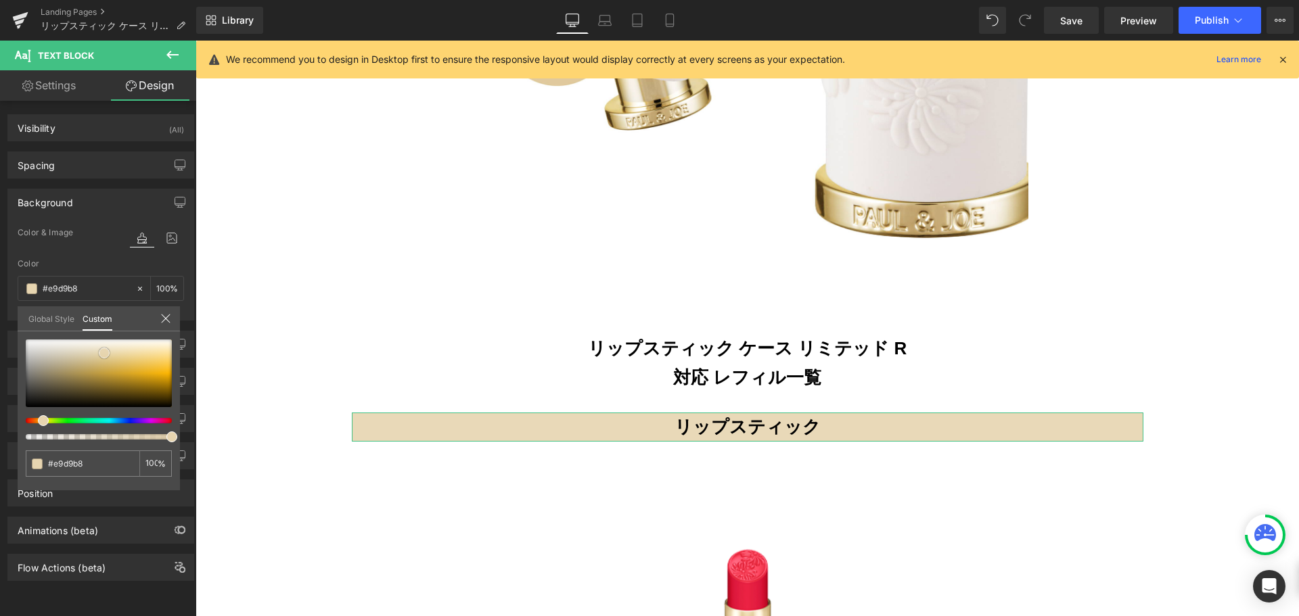
type input "#e7d5b0"
type input "#e5d2ad"
type input "#e5d0a8"
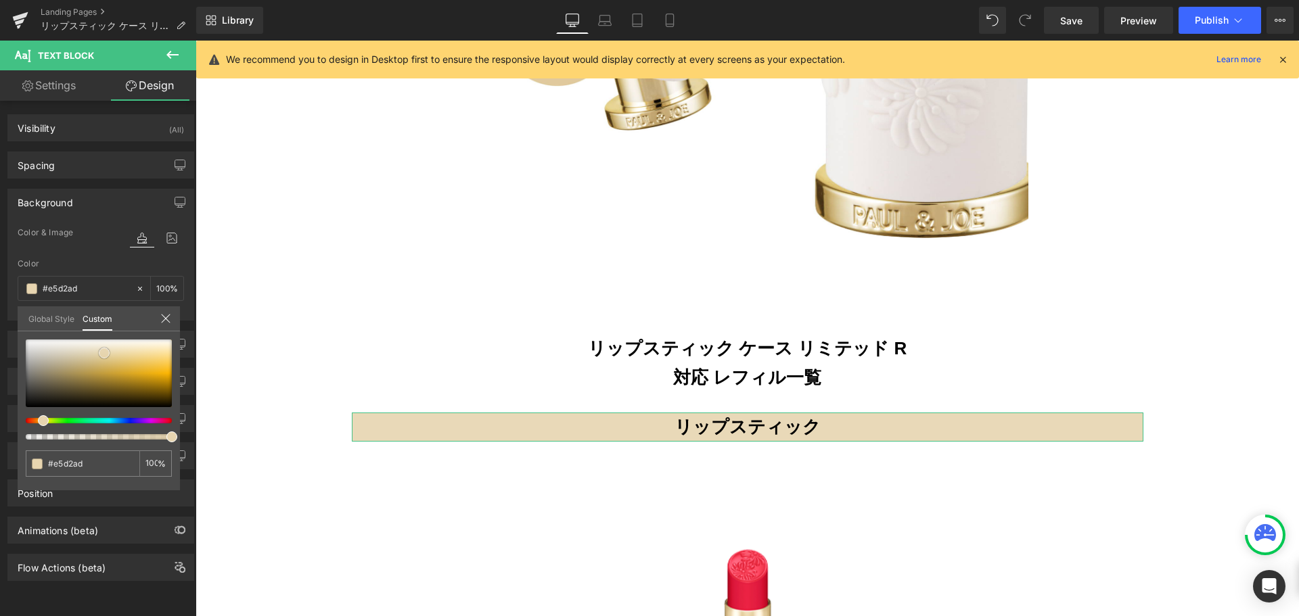
type input "#e5d0a8"
type input "#e4cda4"
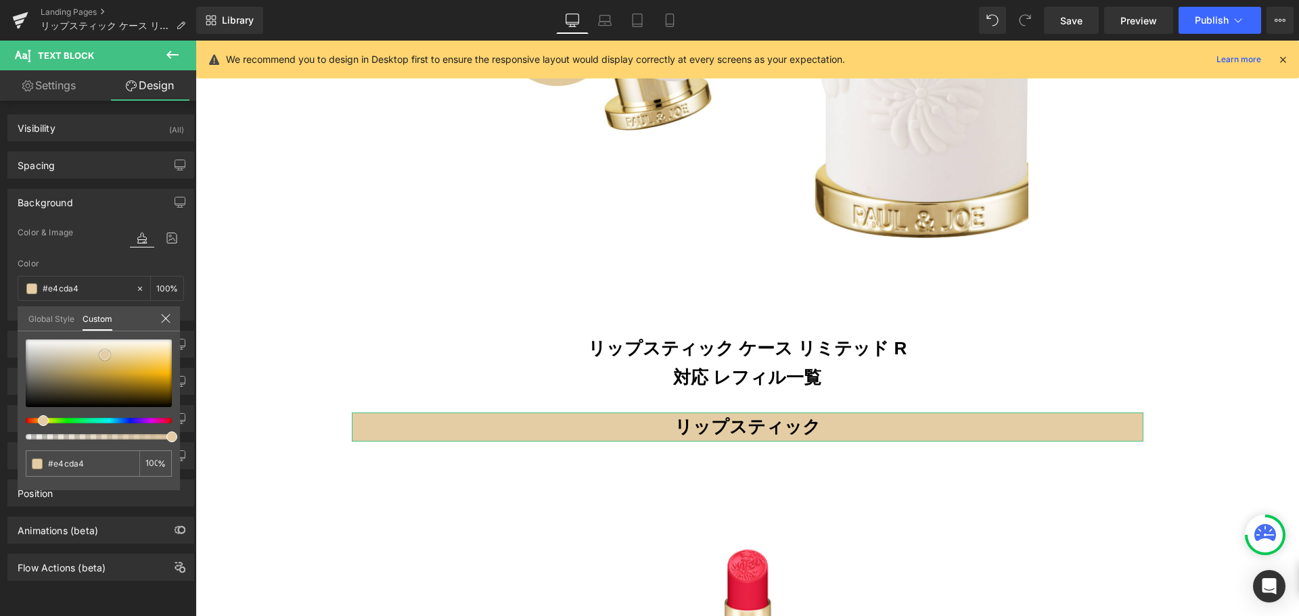
type input "#e4cca4"
type input "#e3cca5"
type input "#e5cea8"
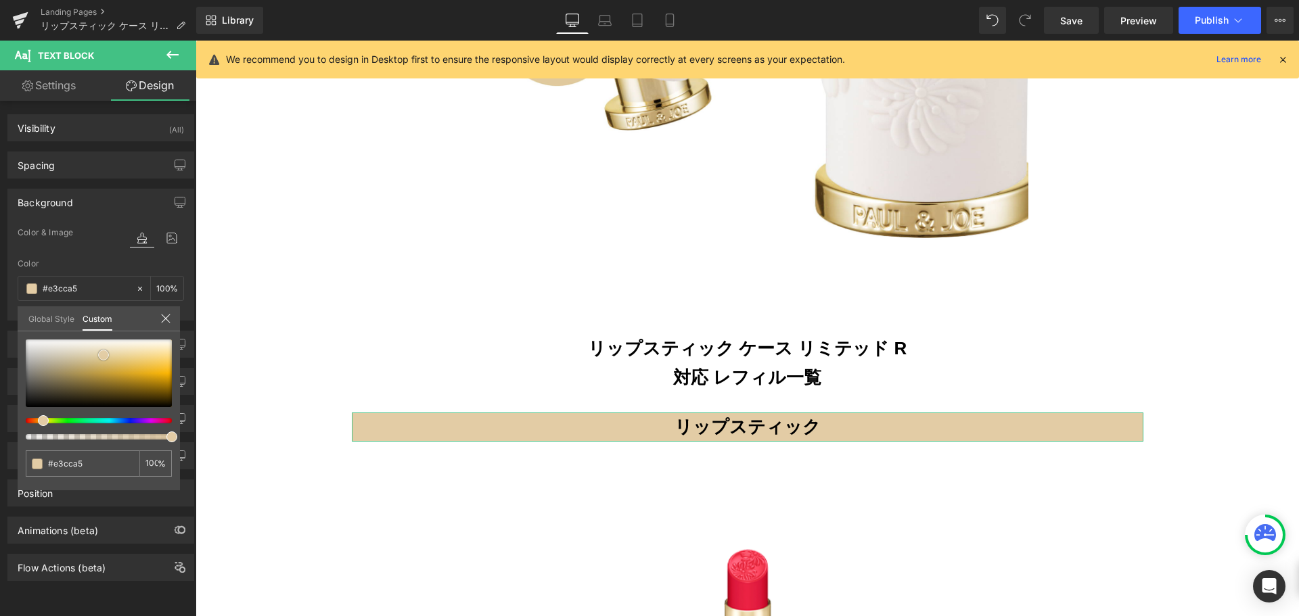
type input "#e5cea8"
type input "#e5cda8"
type input "#e5cca8"
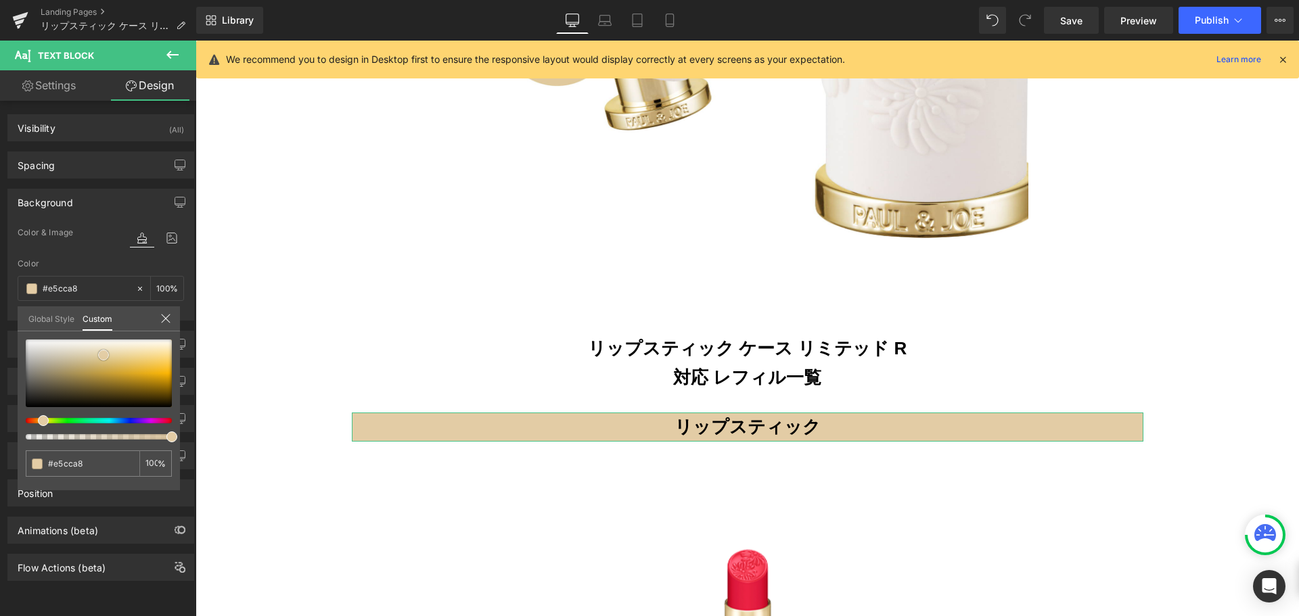
type input "#e6cba7"
type input "#e7cdab"
type input "#e8cfaf"
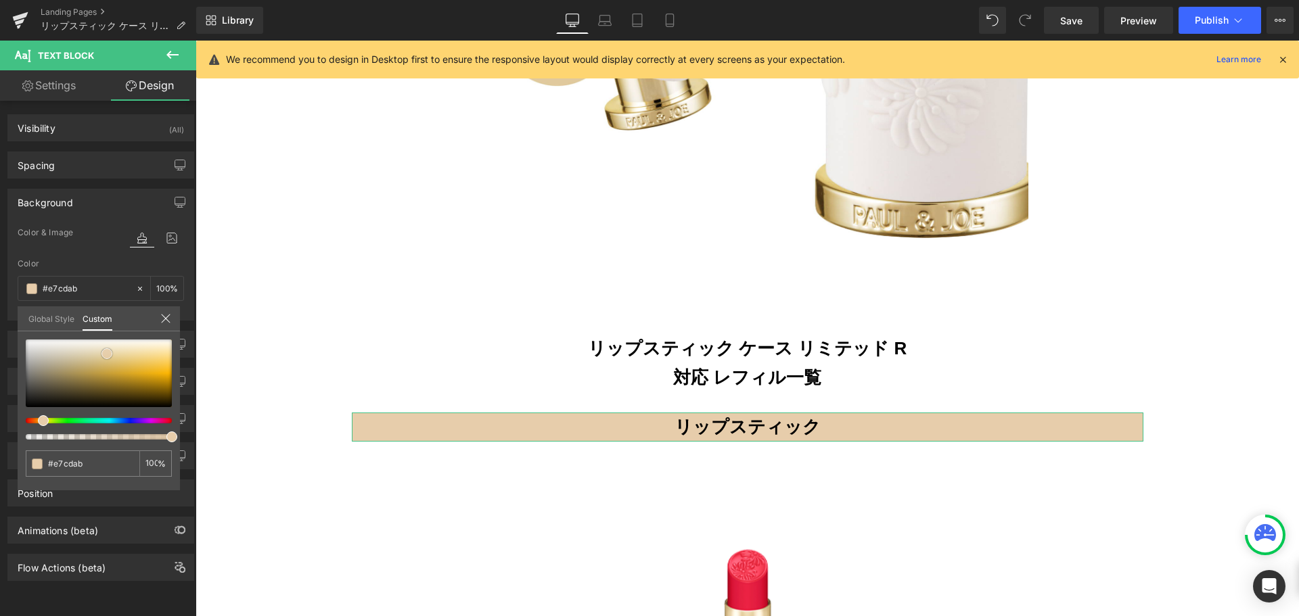
type input "#e8cfaf"
type input "#e9d2b3"
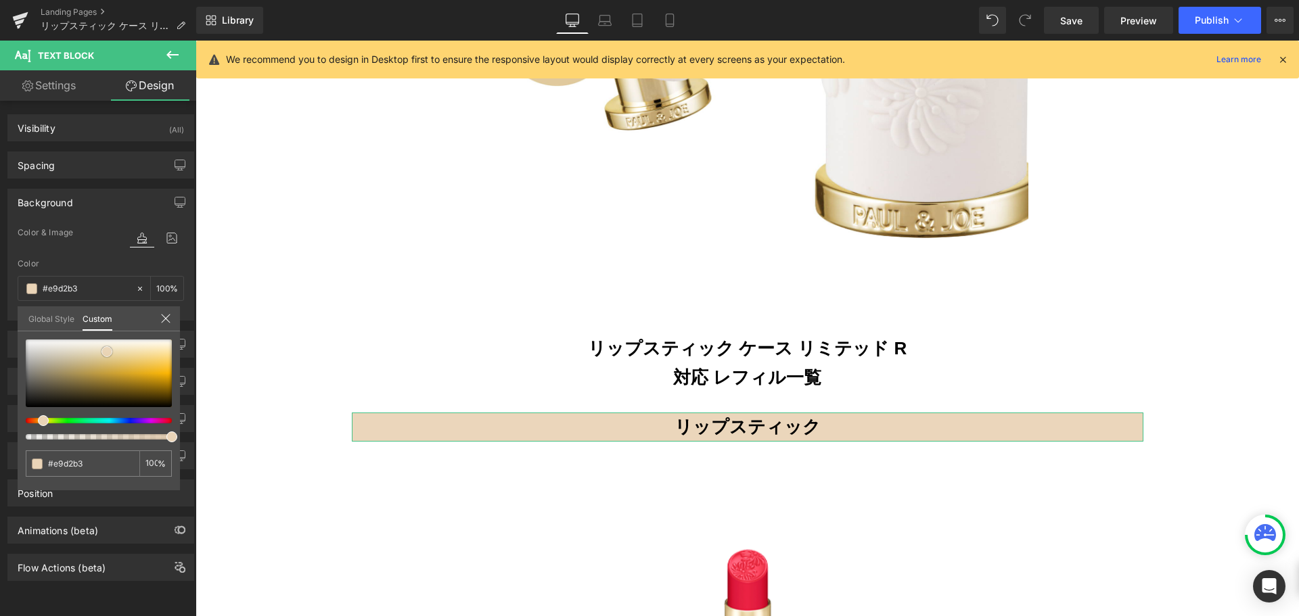
type input "#ebd6bb"
type input "#ecd9c0"
type input "#eddbc4"
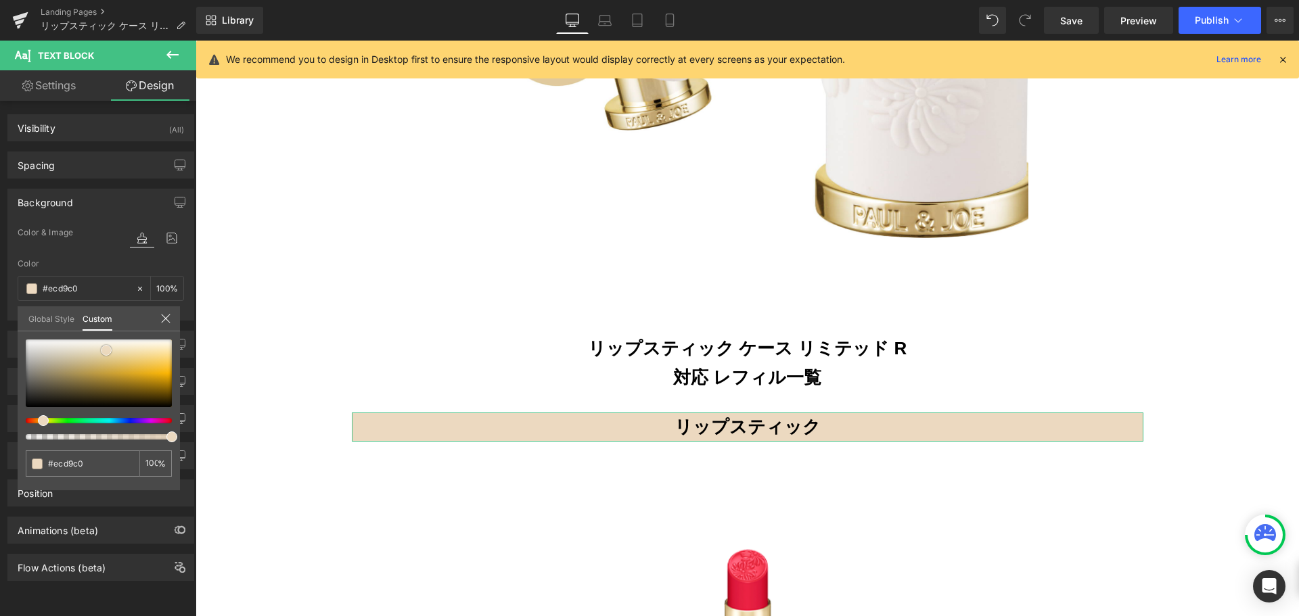
type input "#eddbc4"
type input "#eeddc8"
type input "#efdfcc"
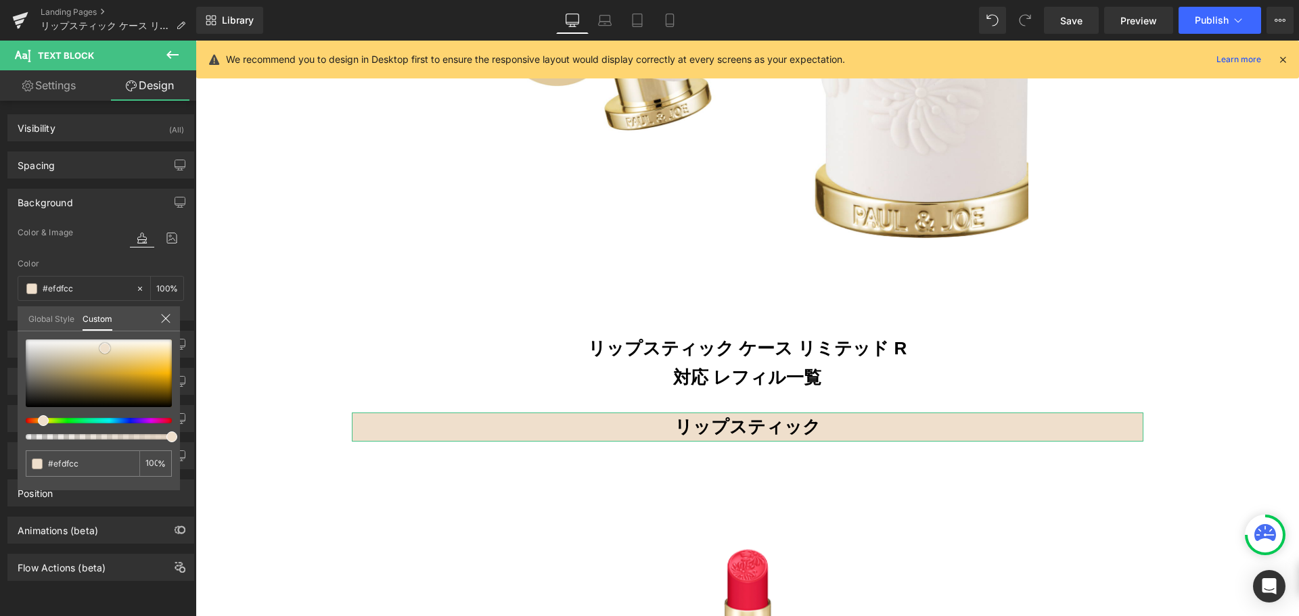
type input "#f0e1d0"
drag, startPoint x: 102, startPoint y: 355, endPoint x: 102, endPoint y: 347, distance: 8.1
click at [102, 347] on span at bounding box center [104, 348] width 11 height 11
type input "#eacfb2"
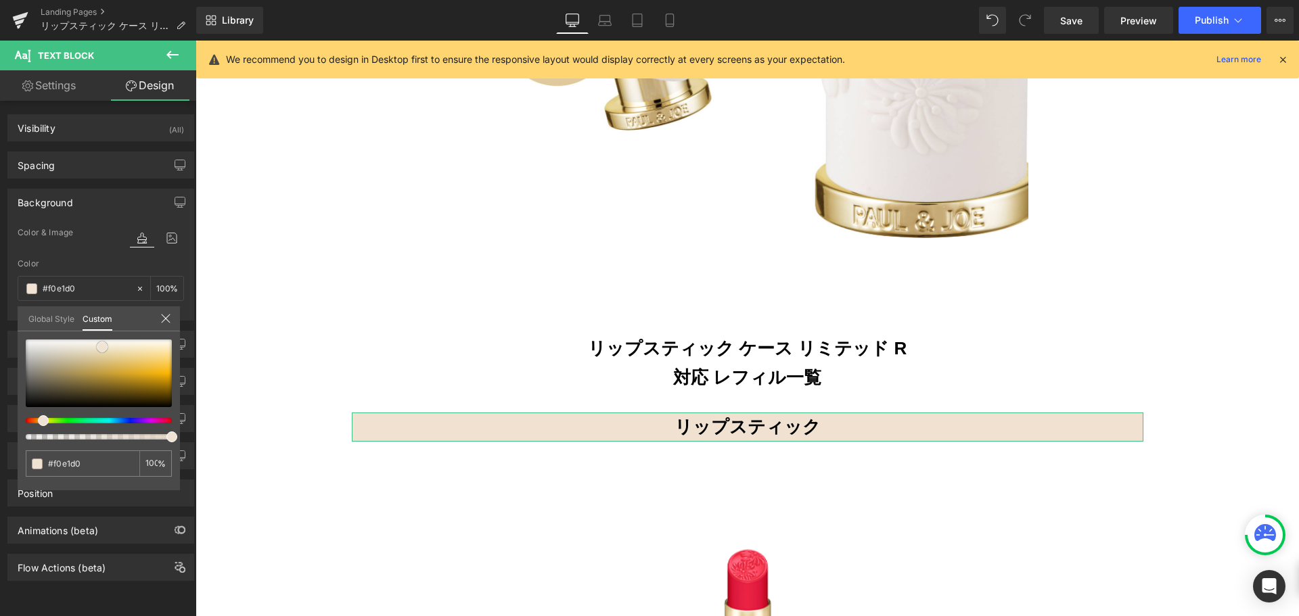
type input "#eacfb2"
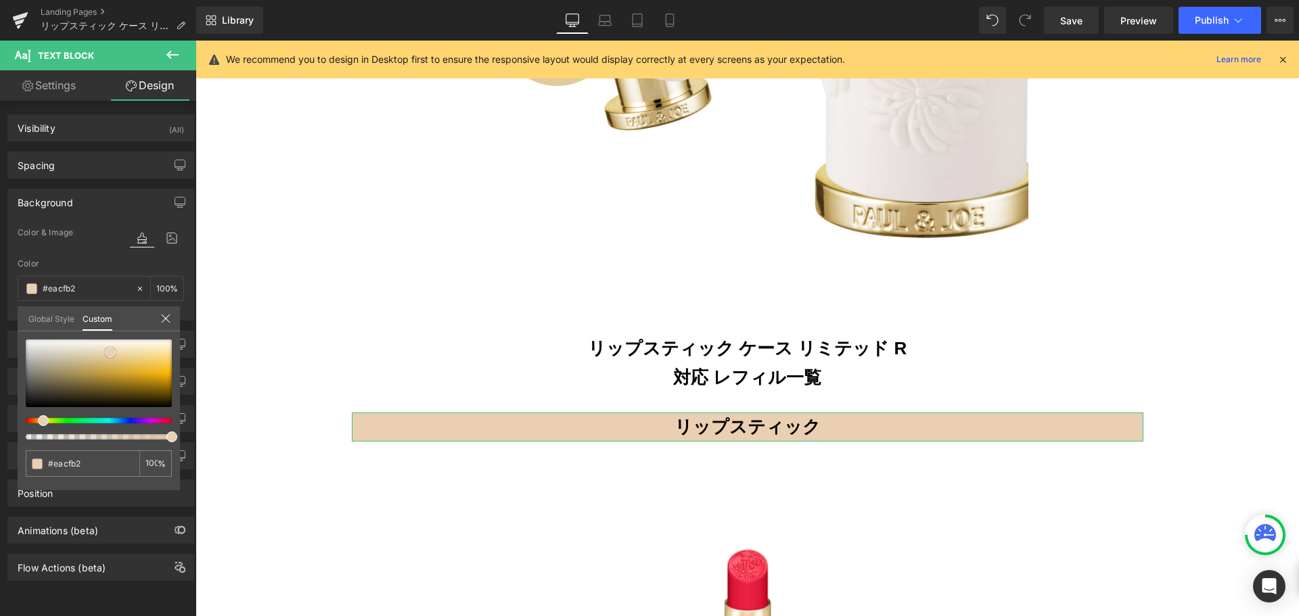
click at [110, 353] on div at bounding box center [99, 374] width 146 height 68
type input "#ead6c2"
click at [97, 351] on div at bounding box center [99, 374] width 146 height 68
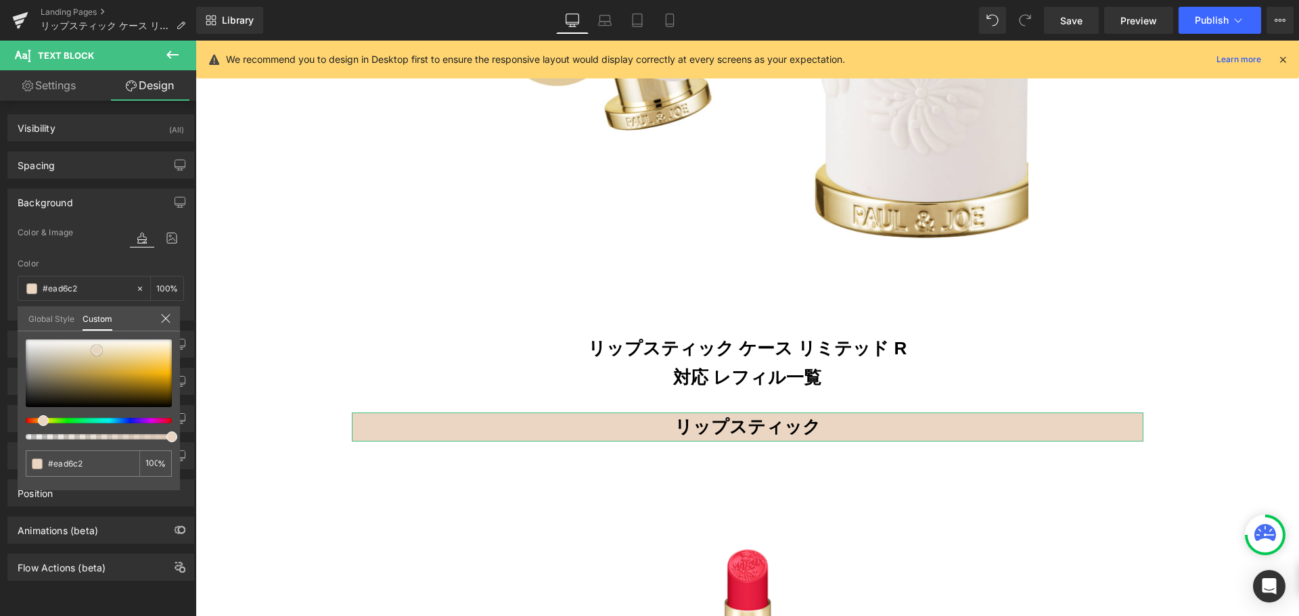
click at [95, 355] on span at bounding box center [96, 350] width 11 height 11
type input "#ebddd0"
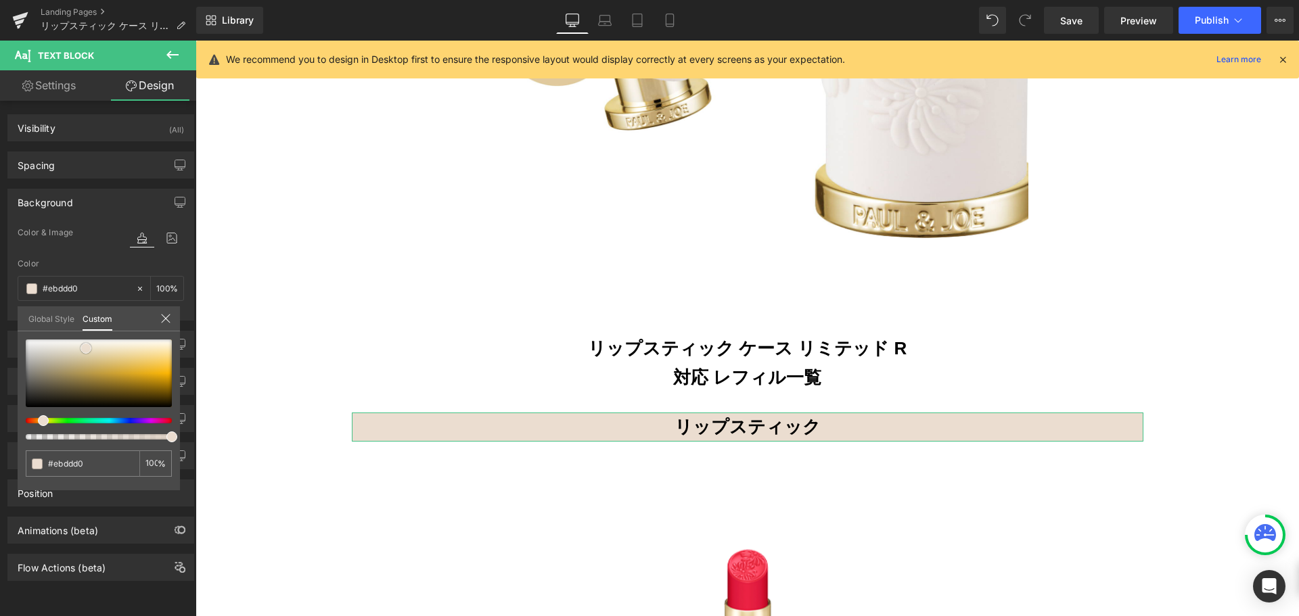
click at [86, 349] on div at bounding box center [99, 374] width 146 height 68
type input "#ebd2bb"
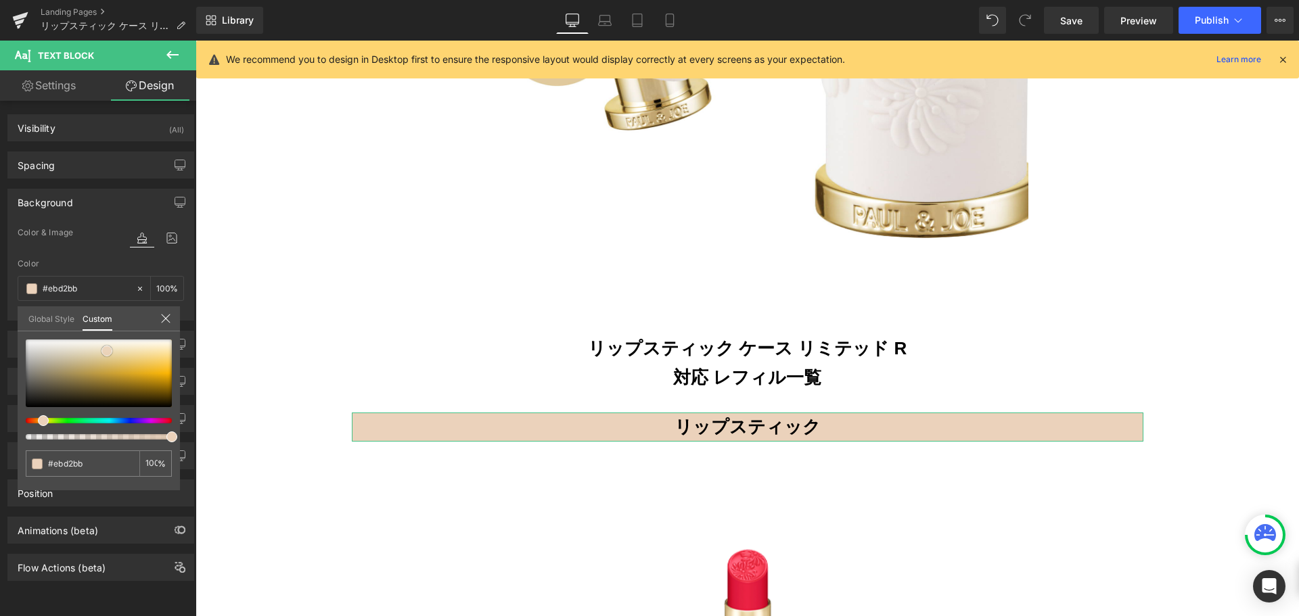
click at [107, 351] on div at bounding box center [99, 374] width 146 height 68
type input "#ebe8bb"
type input "#ebe9bb"
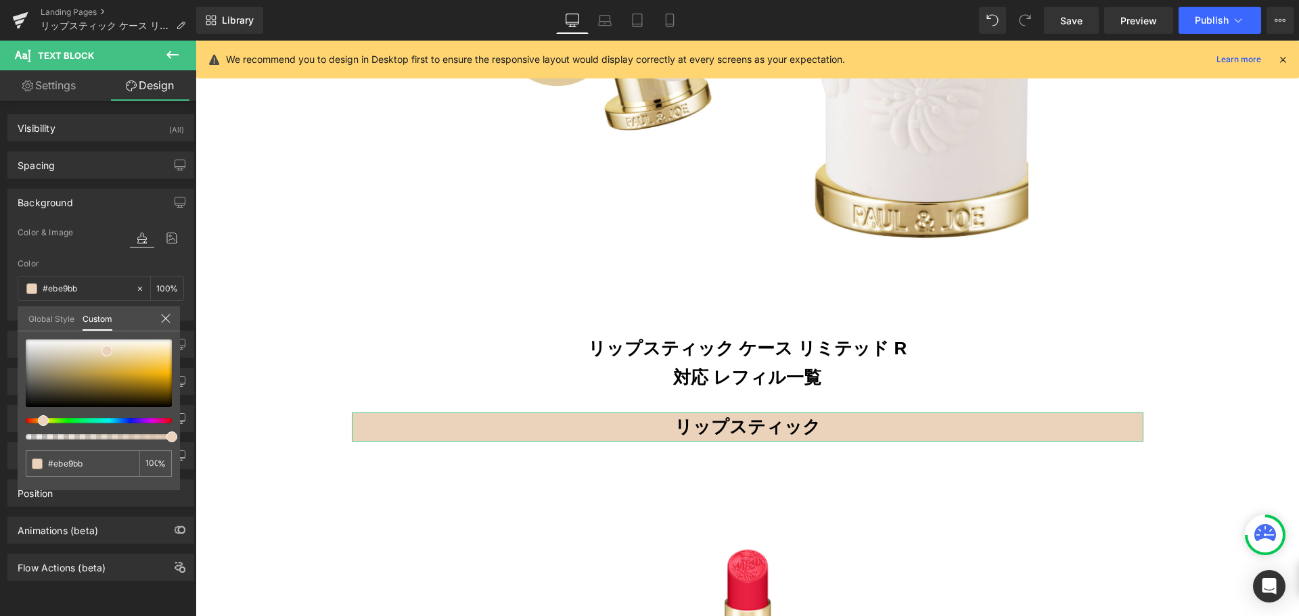
type input "#ebebbb"
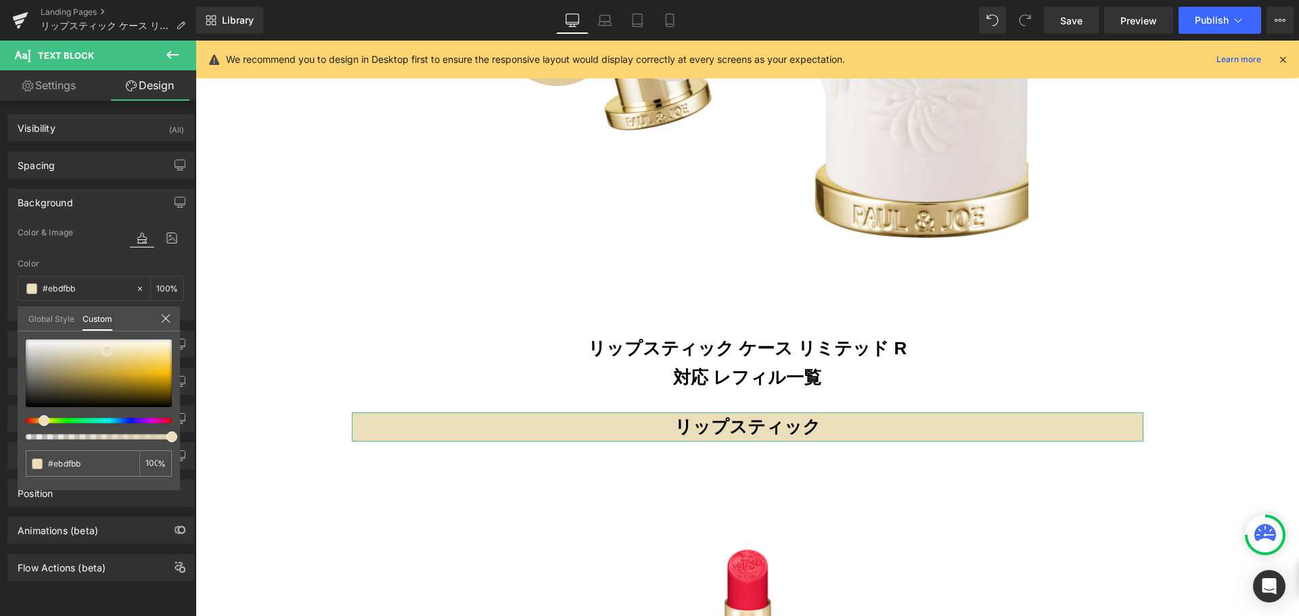
click at [43, 420] on span at bounding box center [44, 421] width 11 height 11
click at [95, 351] on div at bounding box center [99, 374] width 146 height 68
click at [98, 351] on span at bounding box center [95, 350] width 11 height 11
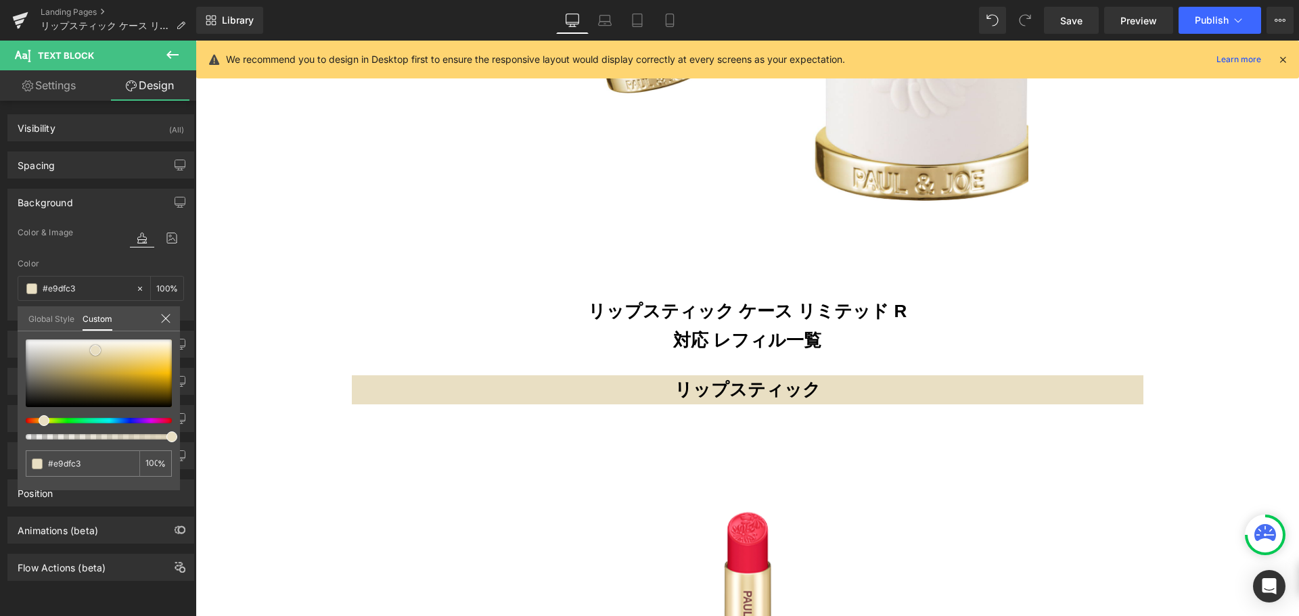
scroll to position [753, 0]
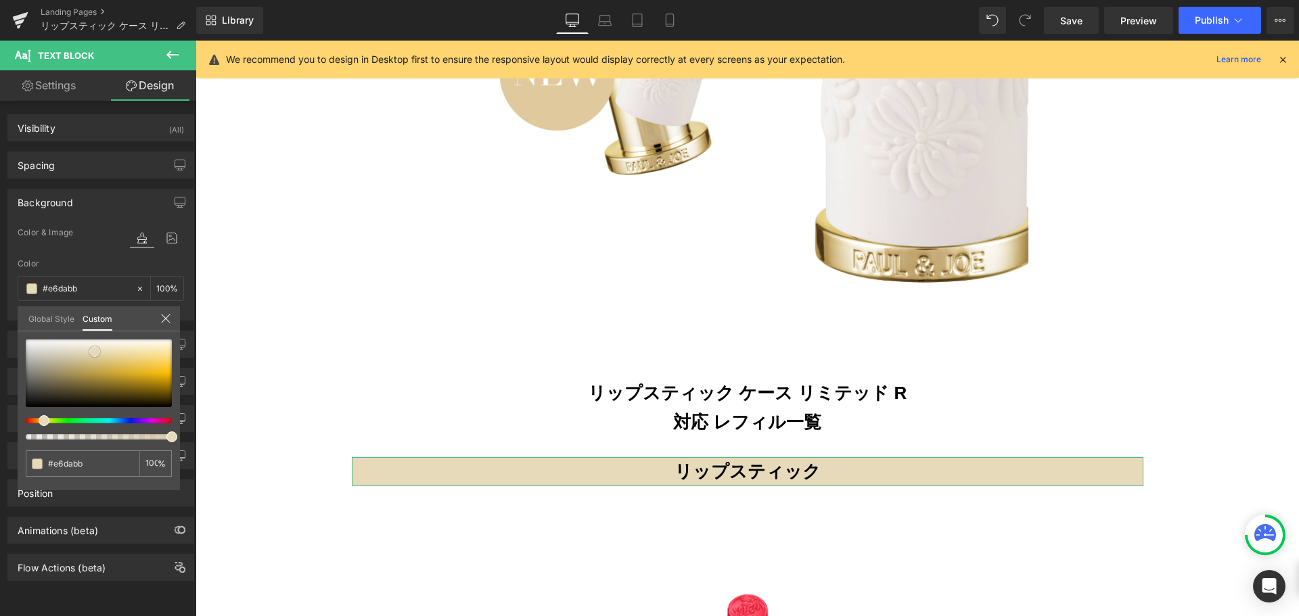
click at [89, 353] on span at bounding box center [94, 351] width 11 height 11
click at [164, 320] on icon at bounding box center [165, 318] width 9 height 9
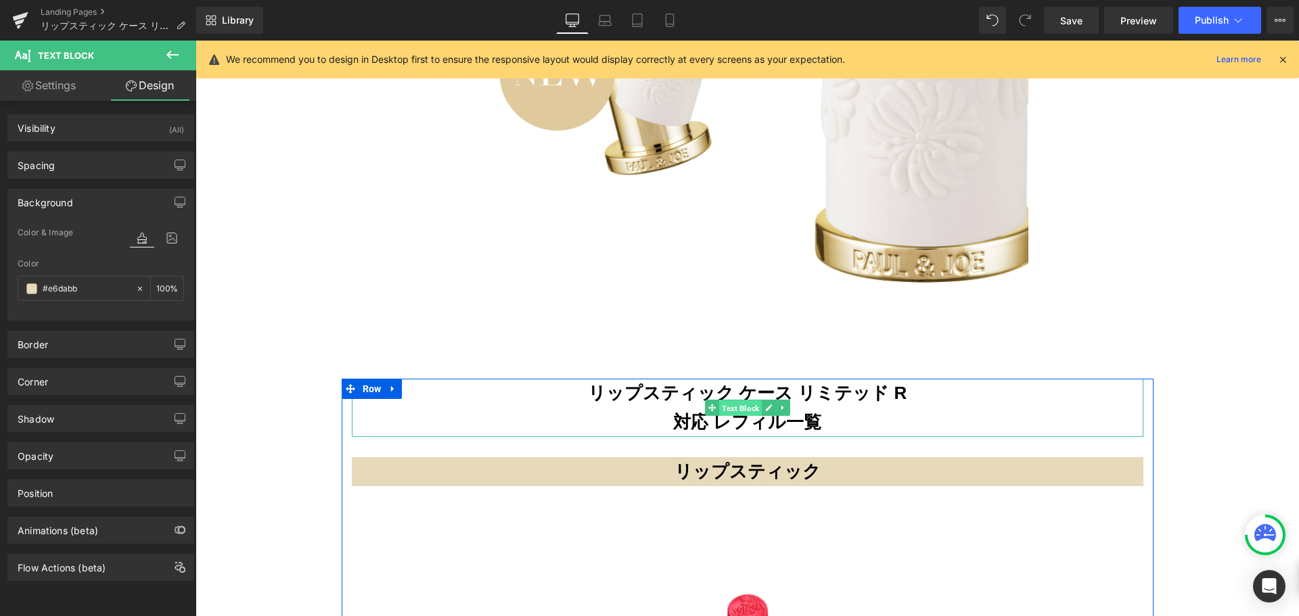
click at [725, 401] on span "Text Block" at bounding box center [740, 409] width 43 height 16
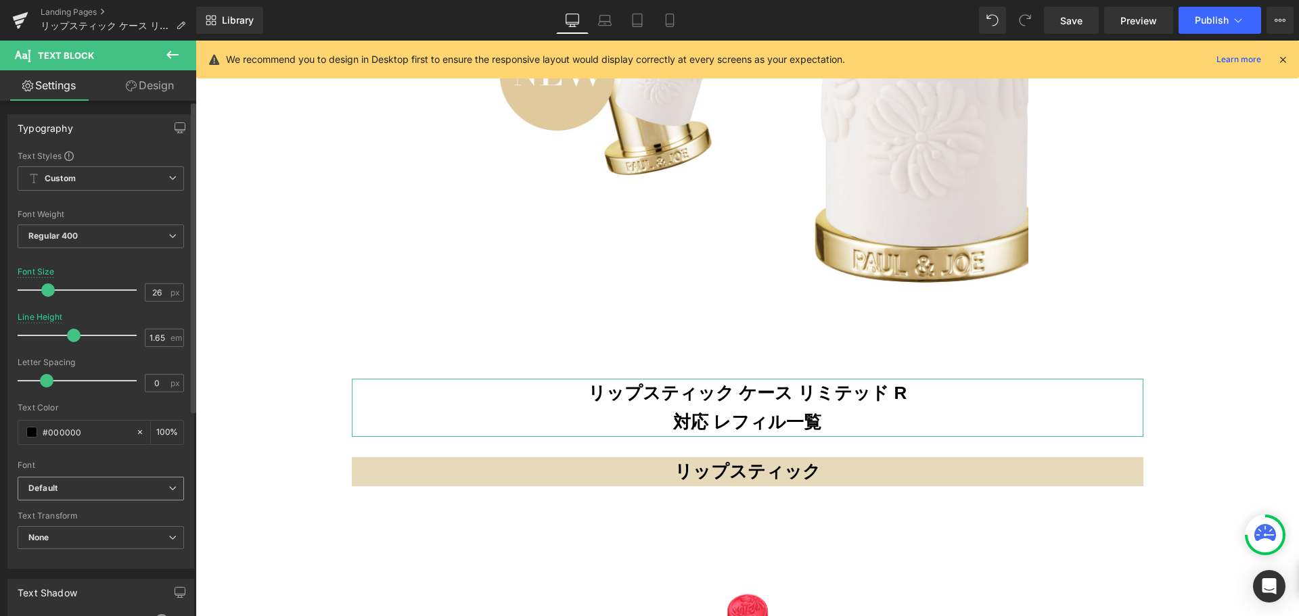
click at [79, 491] on b "Default" at bounding box center [98, 489] width 140 height 12
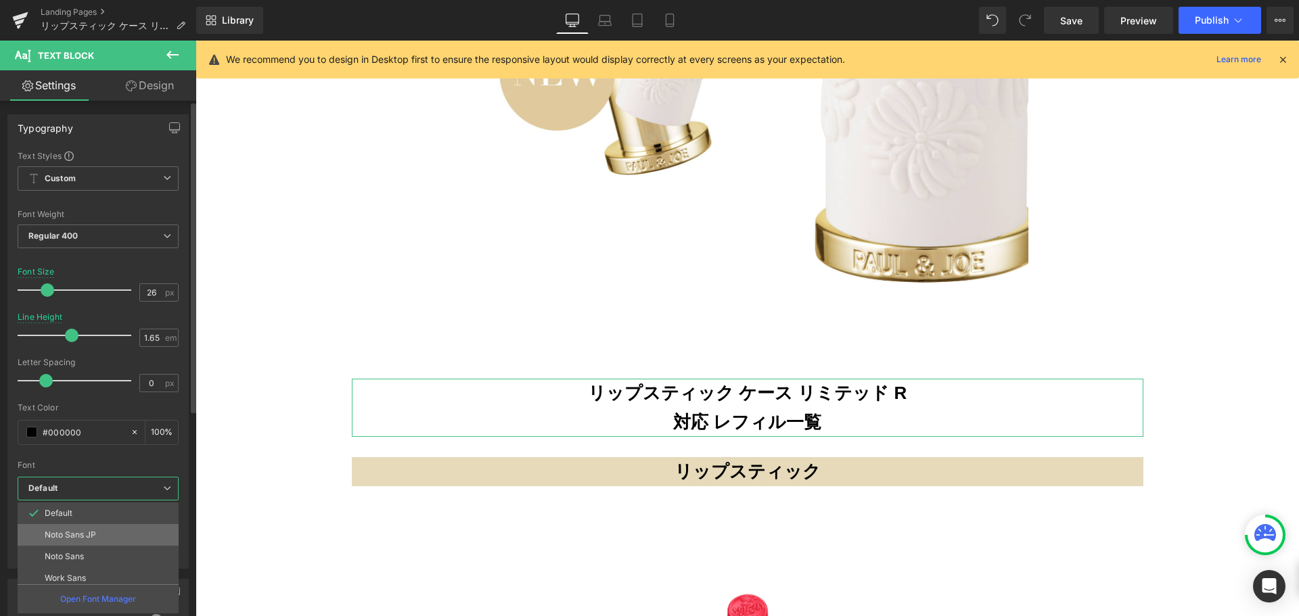
click at [83, 540] on li "Noto Sans JP" at bounding box center [101, 535] width 167 height 22
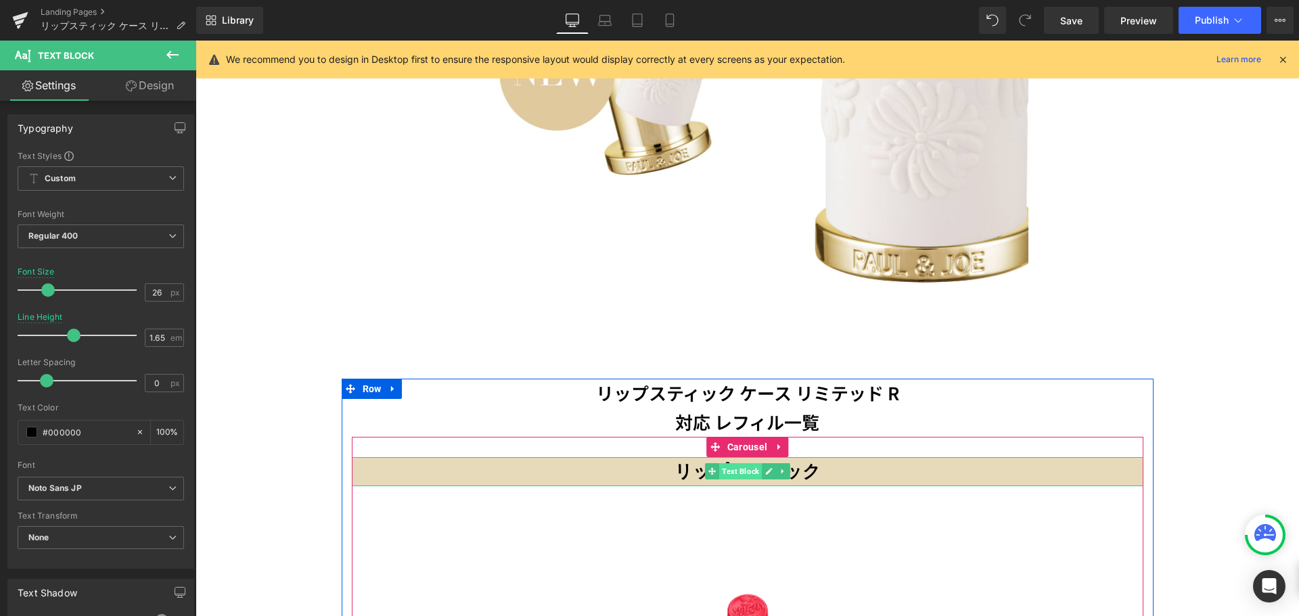
click at [731, 464] on span "Text Block" at bounding box center [740, 472] width 43 height 16
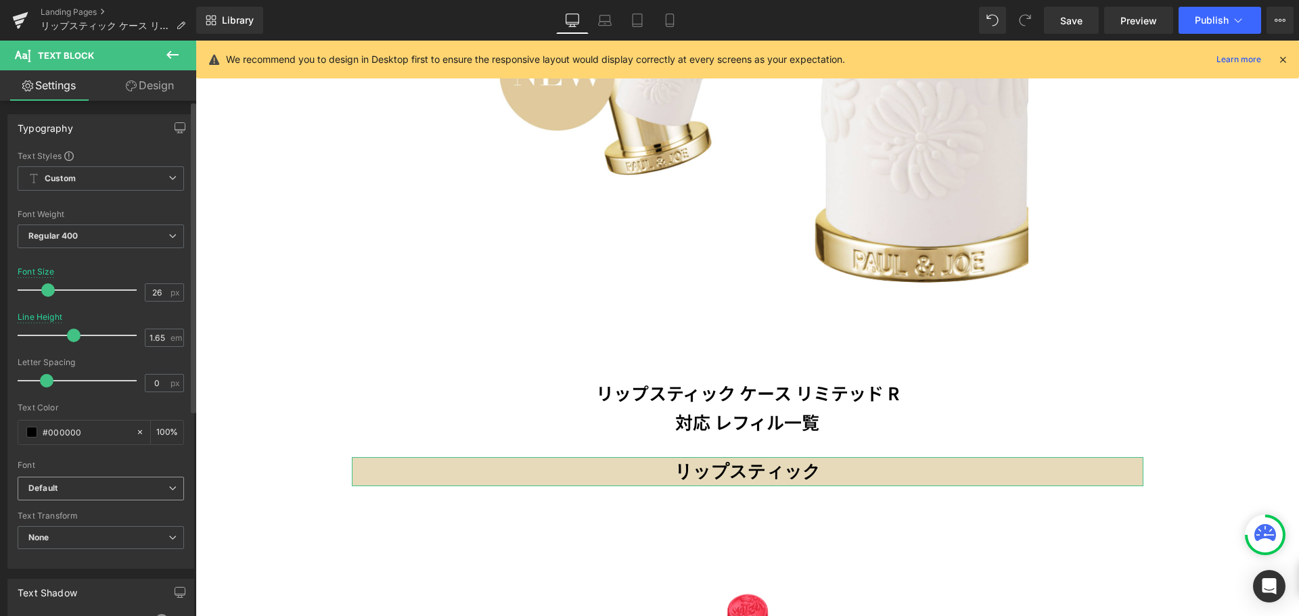
click at [122, 481] on span "Default" at bounding box center [101, 489] width 166 height 24
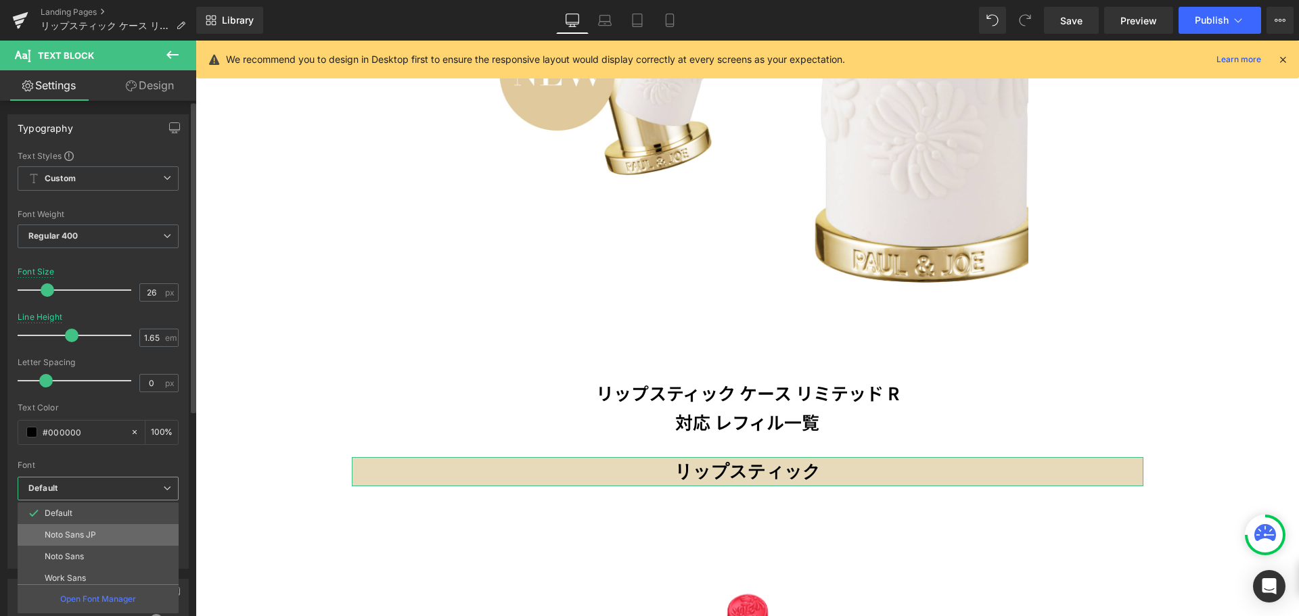
click at [133, 529] on li "Noto Sans JP" at bounding box center [101, 535] width 167 height 22
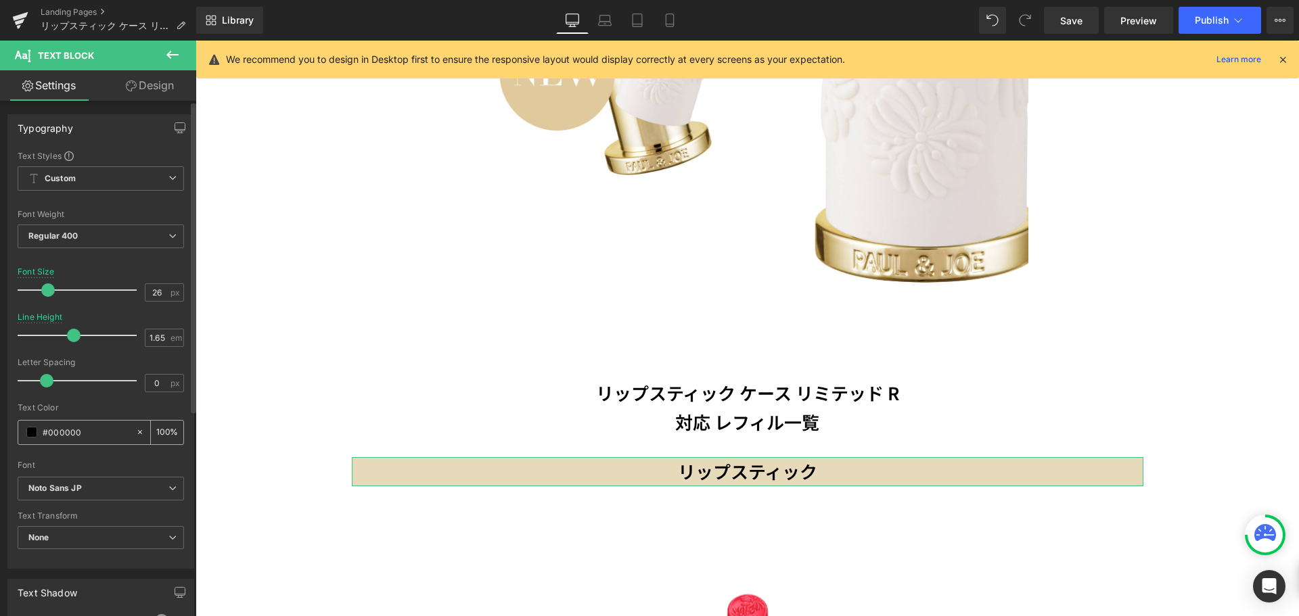
click at [31, 431] on span at bounding box center [31, 432] width 11 height 11
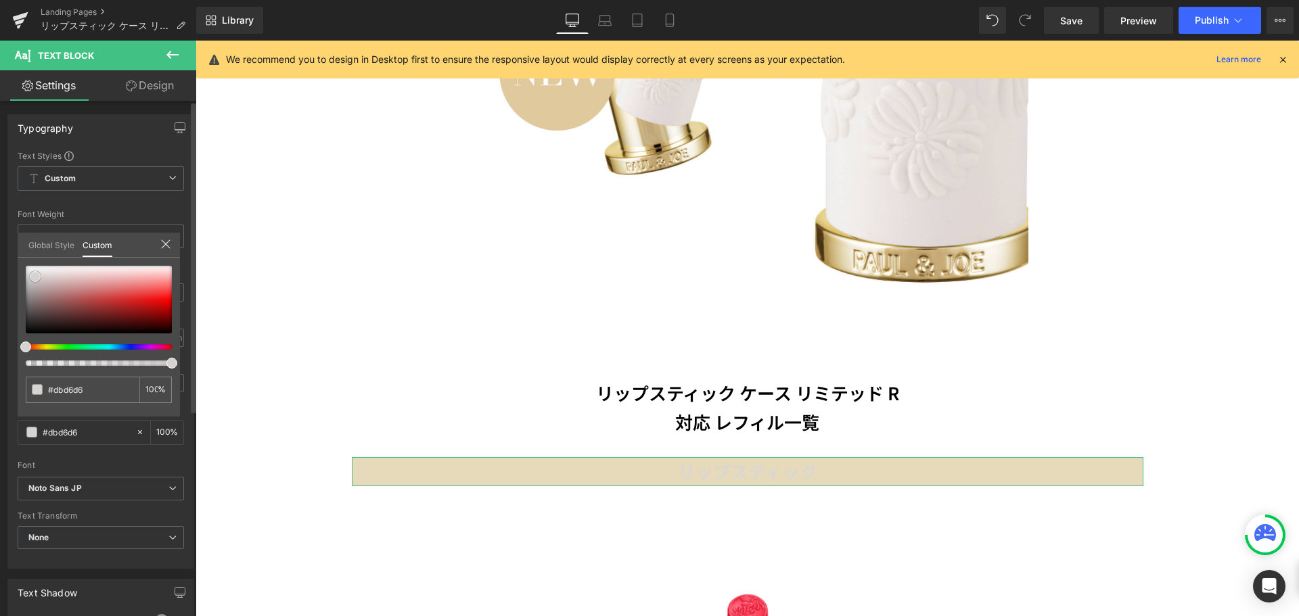
drag, startPoint x: 35, startPoint y: 277, endPoint x: 11, endPoint y: 252, distance: 34.9
click at [11, 252] on div "Typography Text Styles Custom Custom Setup Global Style Custom Setup Global Sty…" at bounding box center [101, 336] width 202 height 465
click at [165, 247] on icon at bounding box center [165, 244] width 11 height 11
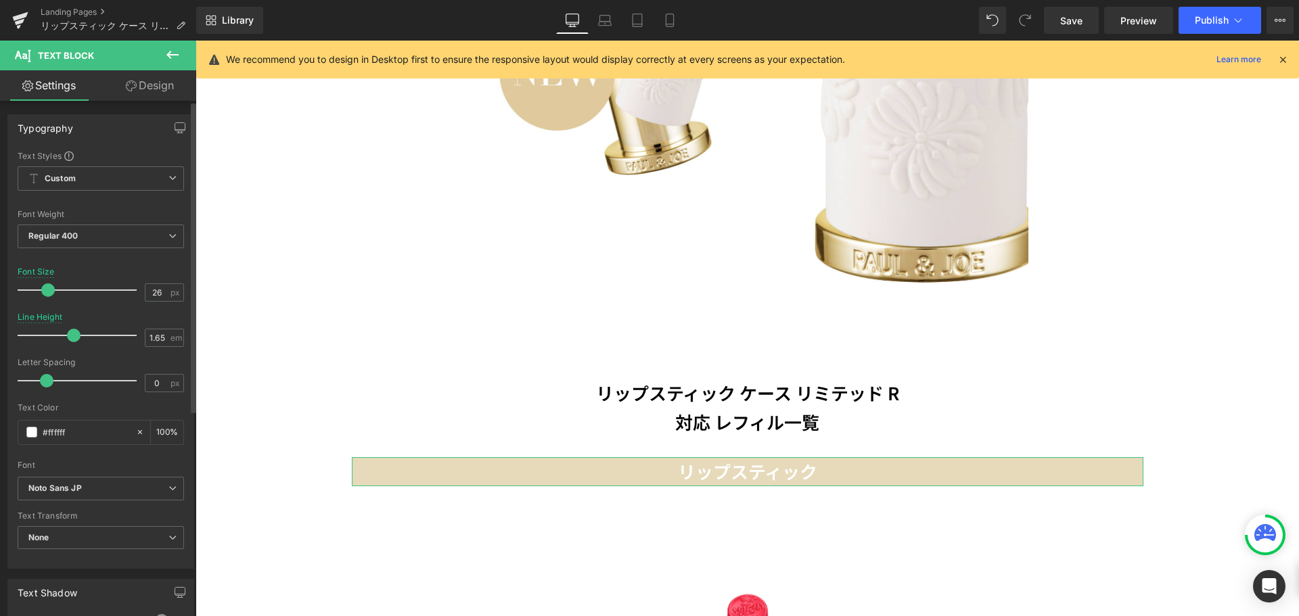
click at [151, 85] on link "Design" at bounding box center [150, 85] width 98 height 30
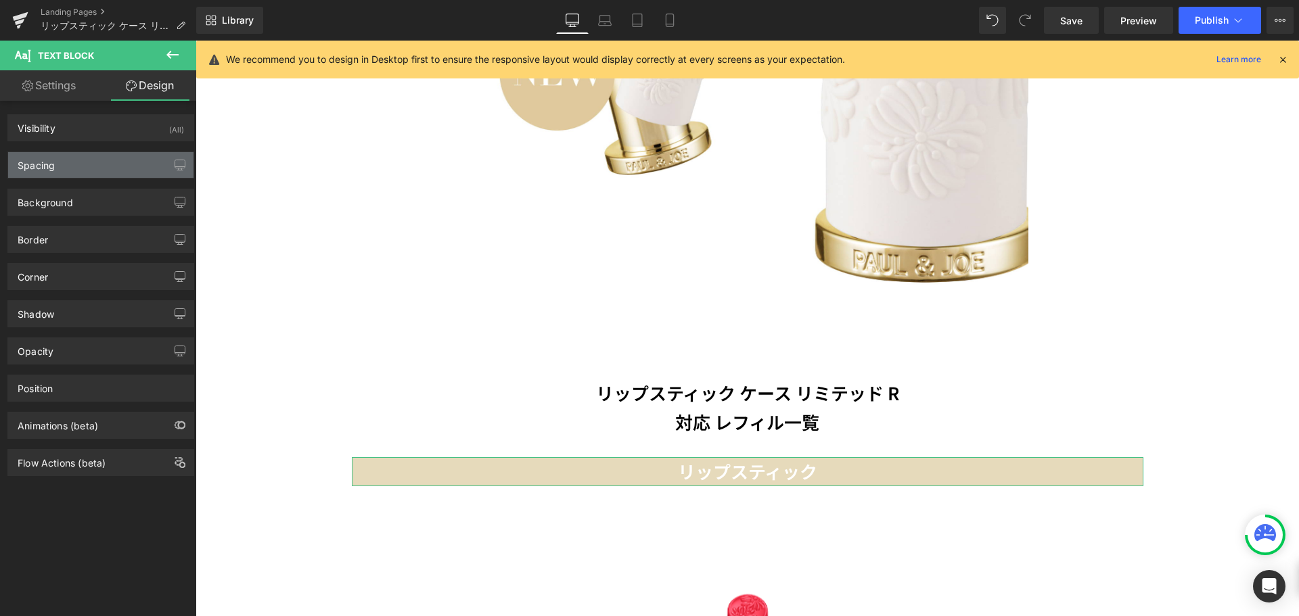
click at [139, 158] on div "Spacing" at bounding box center [100, 165] width 185 height 26
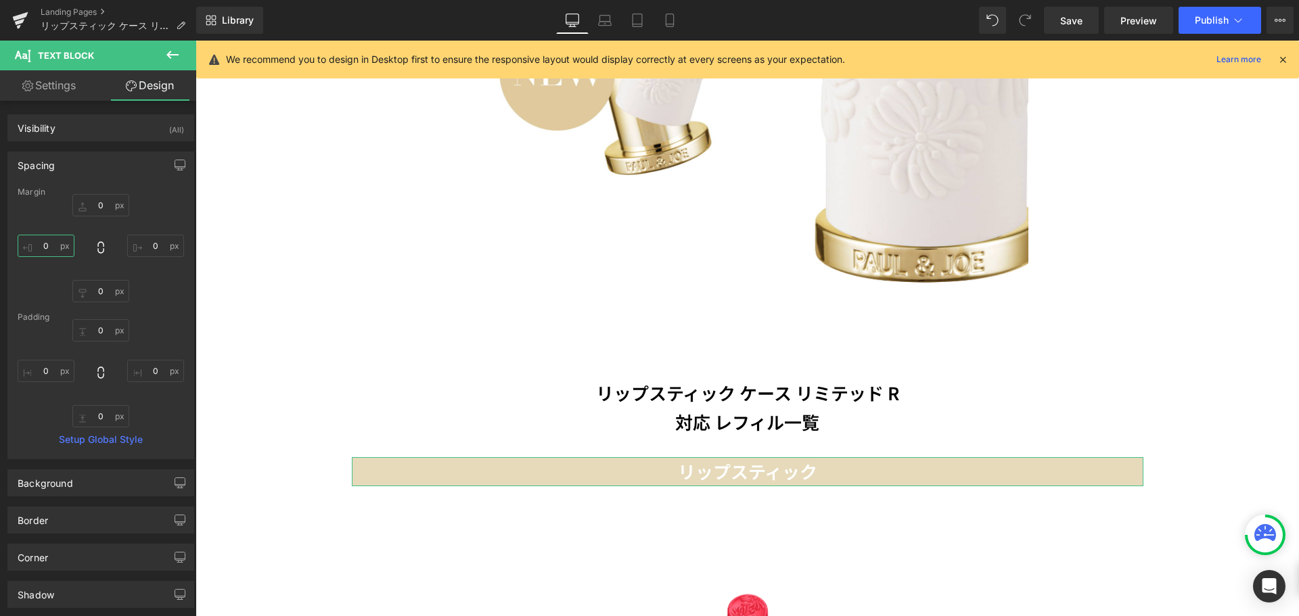
click at [53, 248] on input "0" at bounding box center [46, 246] width 57 height 22
click at [163, 248] on input "0" at bounding box center [155, 246] width 57 height 22
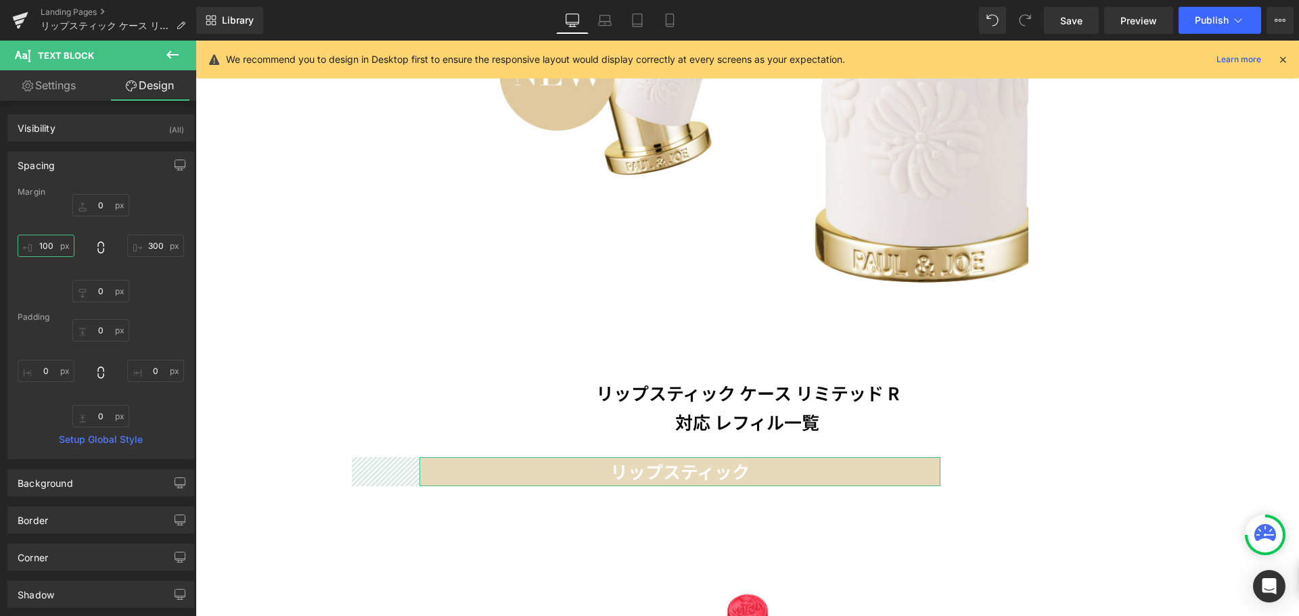
click at [55, 248] on input "100" at bounding box center [46, 246] width 57 height 22
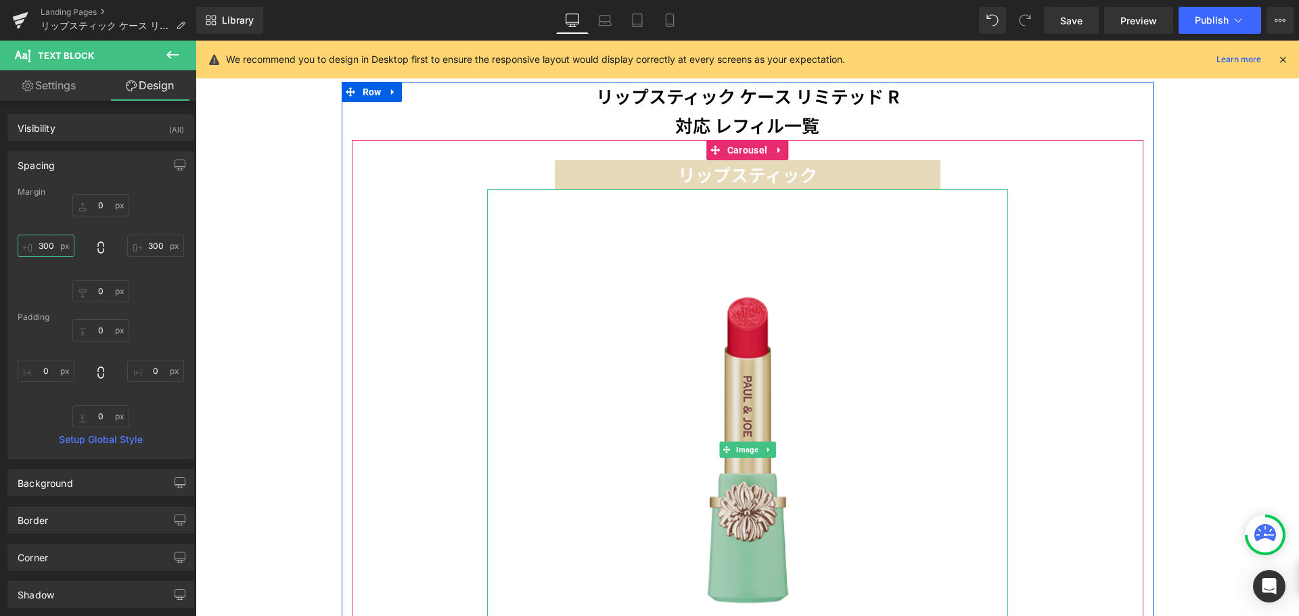
scroll to position [1043, 0]
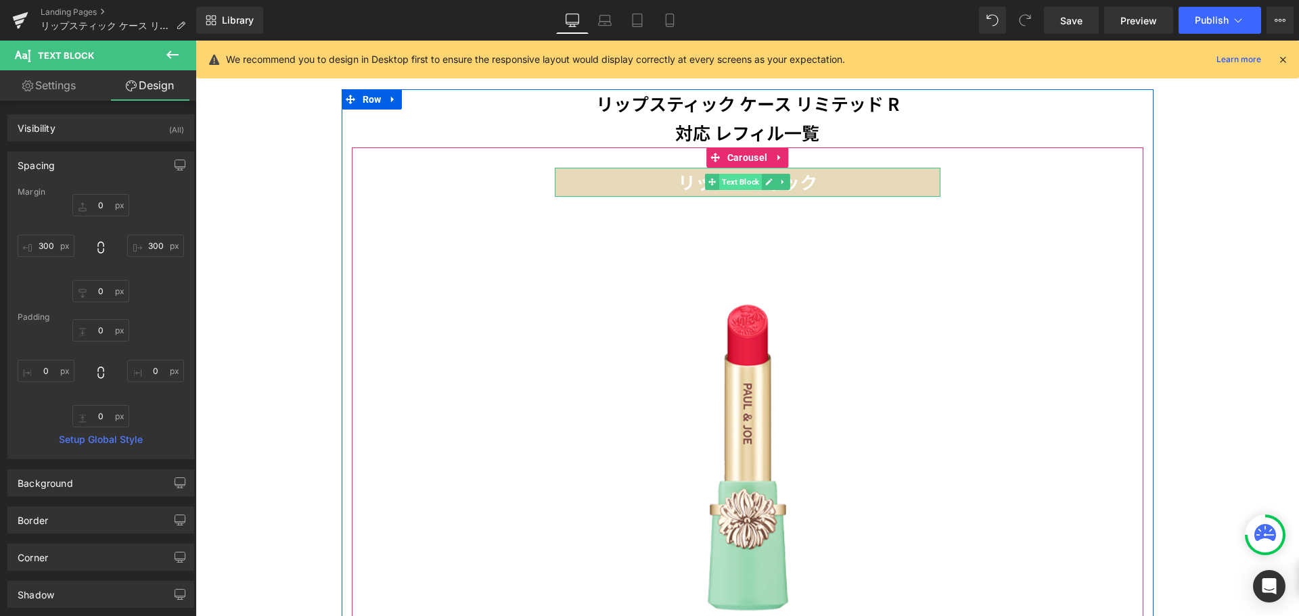
click at [740, 174] on span "Text Block" at bounding box center [740, 182] width 43 height 16
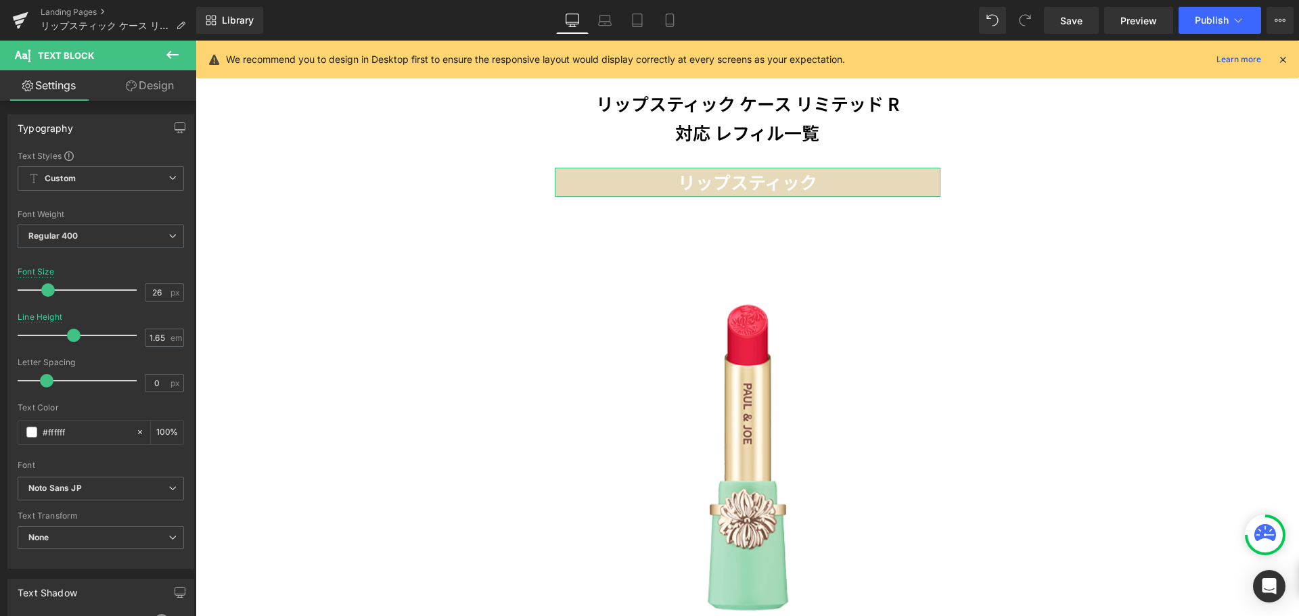
click at [153, 85] on link "Design" at bounding box center [150, 85] width 98 height 30
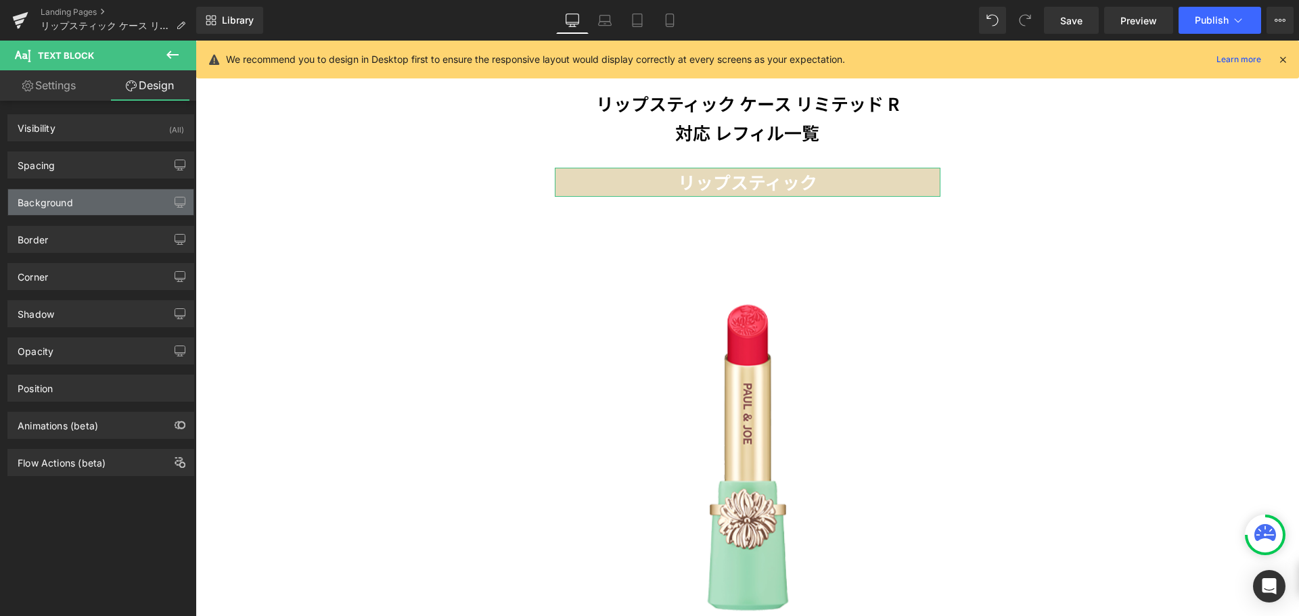
click at [116, 199] on div "Background" at bounding box center [100, 202] width 185 height 26
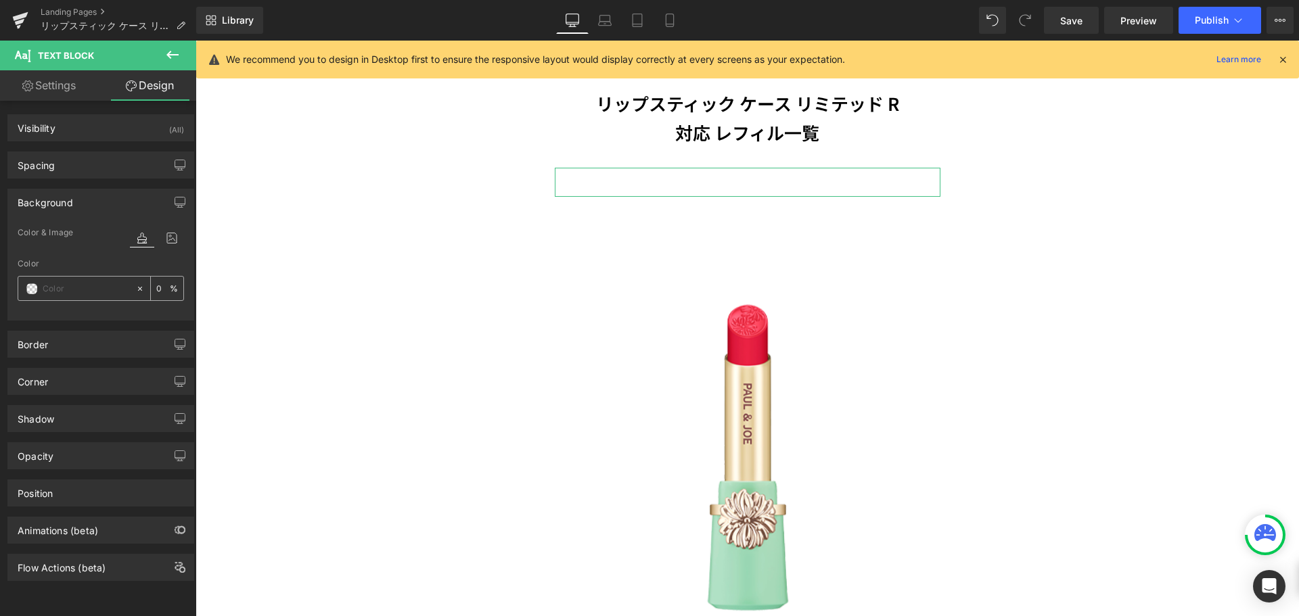
paste input "text"
paste input "dcc69a"
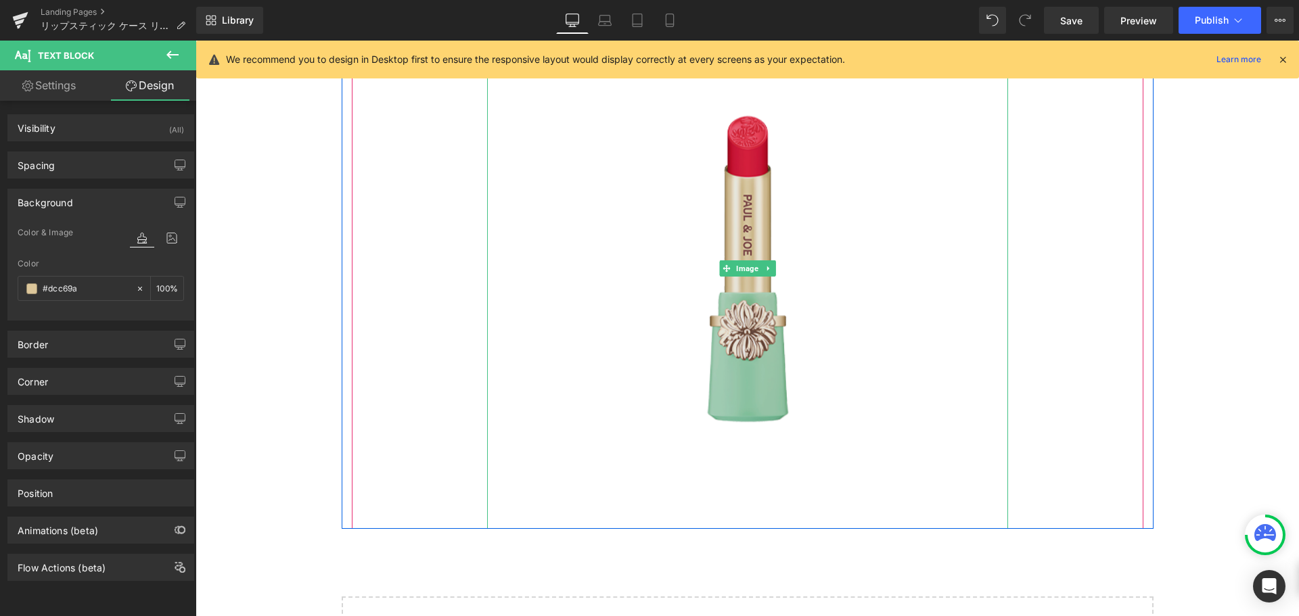
scroll to position [1231, 0]
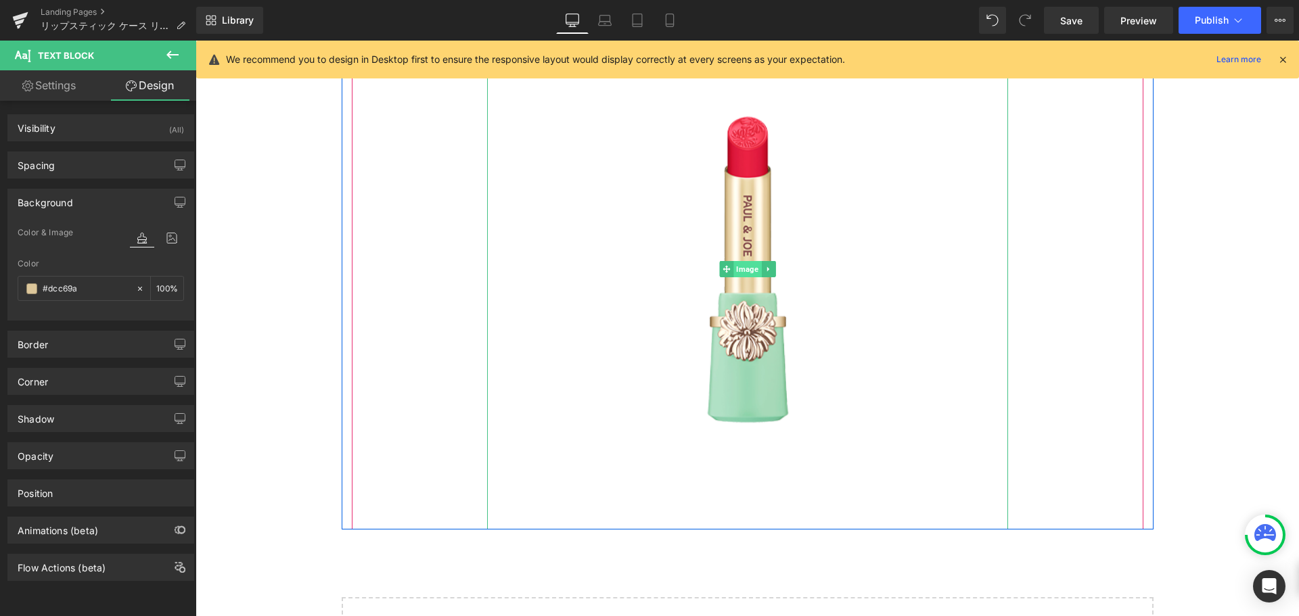
click at [740, 261] on span "Image" at bounding box center [748, 269] width 28 height 16
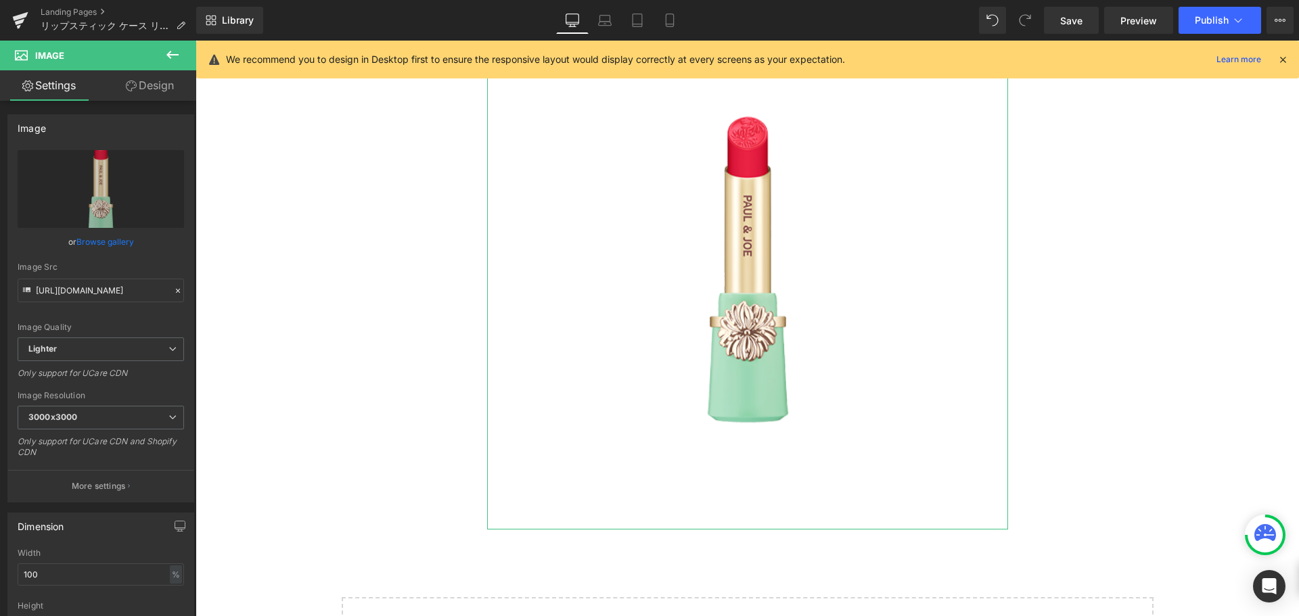
click at [169, 93] on link "Design" at bounding box center [150, 85] width 98 height 30
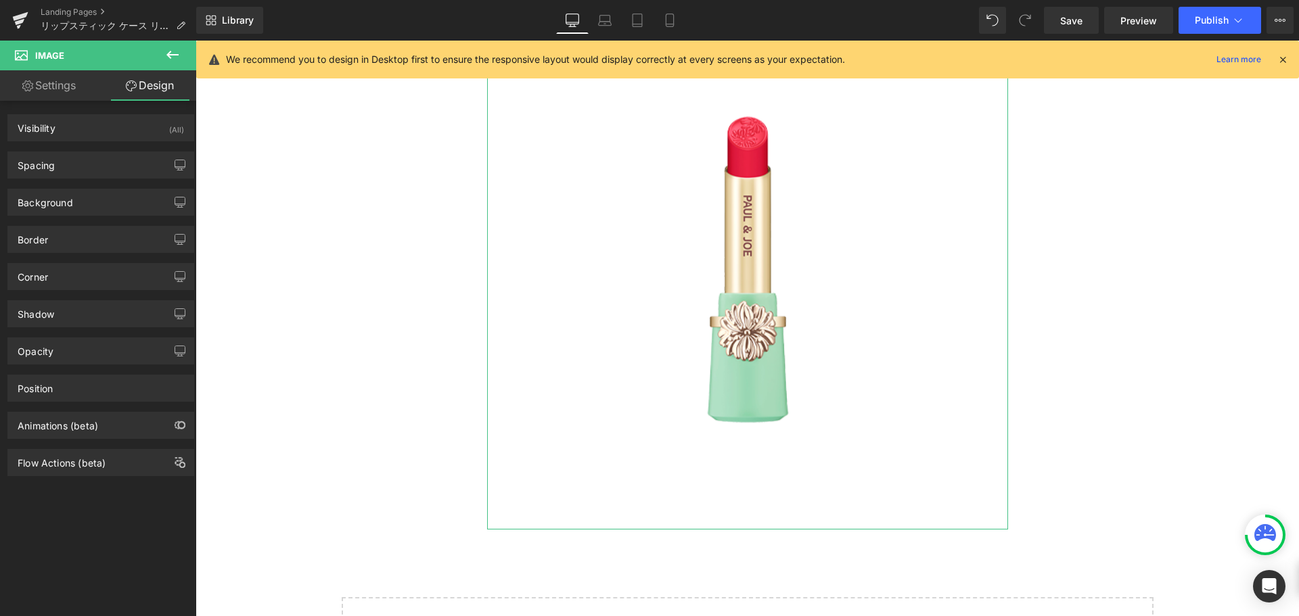
click at [74, 82] on link "Settings" at bounding box center [49, 85] width 98 height 30
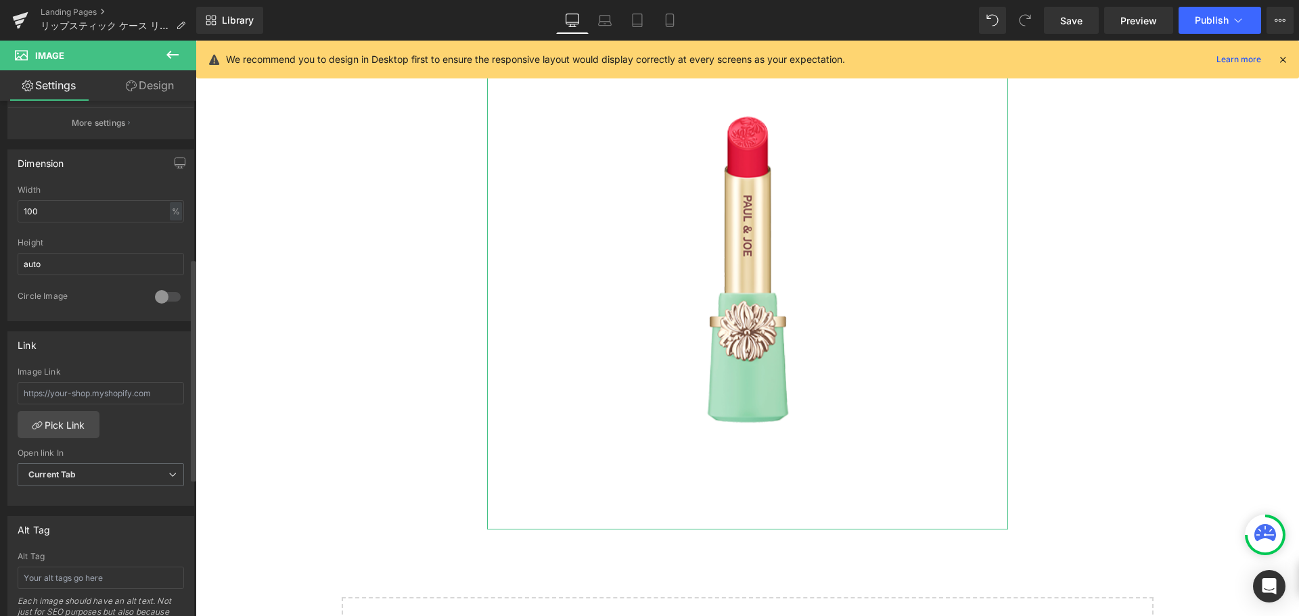
scroll to position [367, 0]
click at [124, 388] on input "text" at bounding box center [101, 390] width 166 height 22
paste input "[URL][DOMAIN_NAME][PERSON_NAME]"
click at [673, 16] on icon at bounding box center [670, 21] width 14 height 14
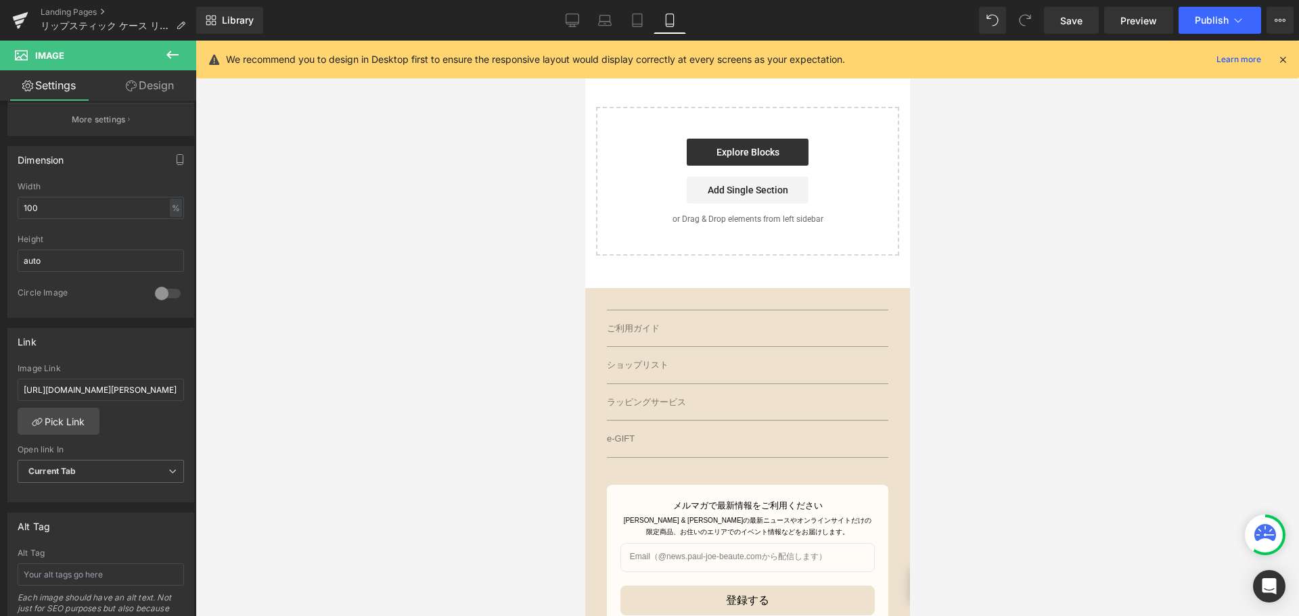
scroll to position [497, 0]
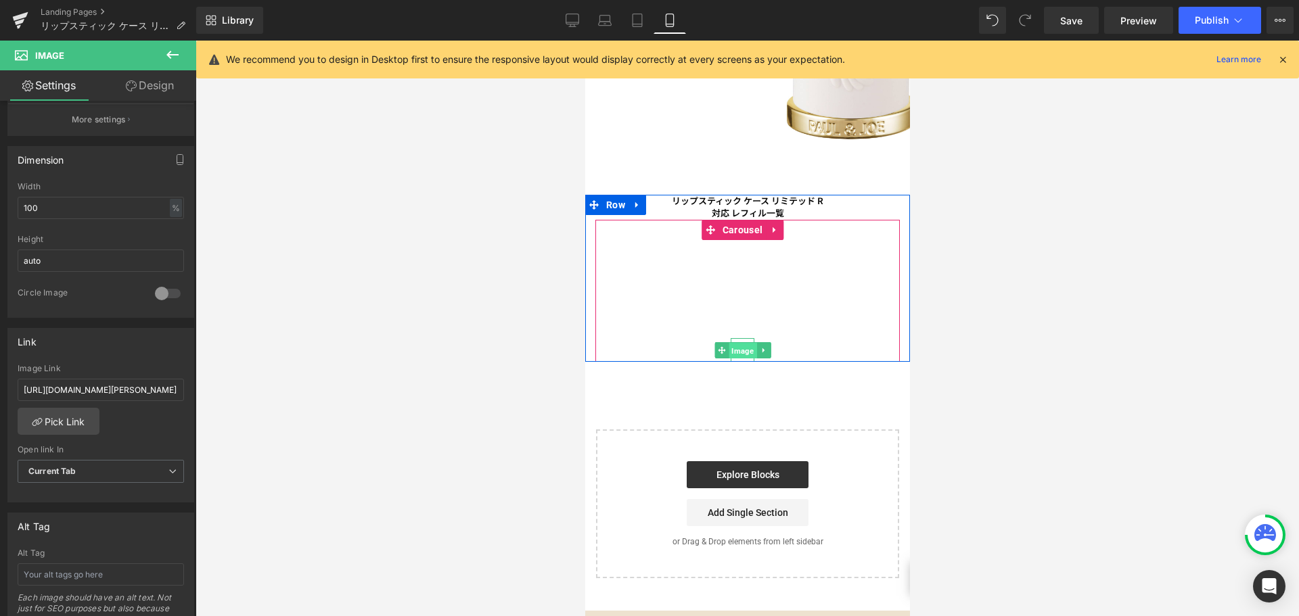
click at [743, 343] on span "Image" at bounding box center [742, 351] width 28 height 16
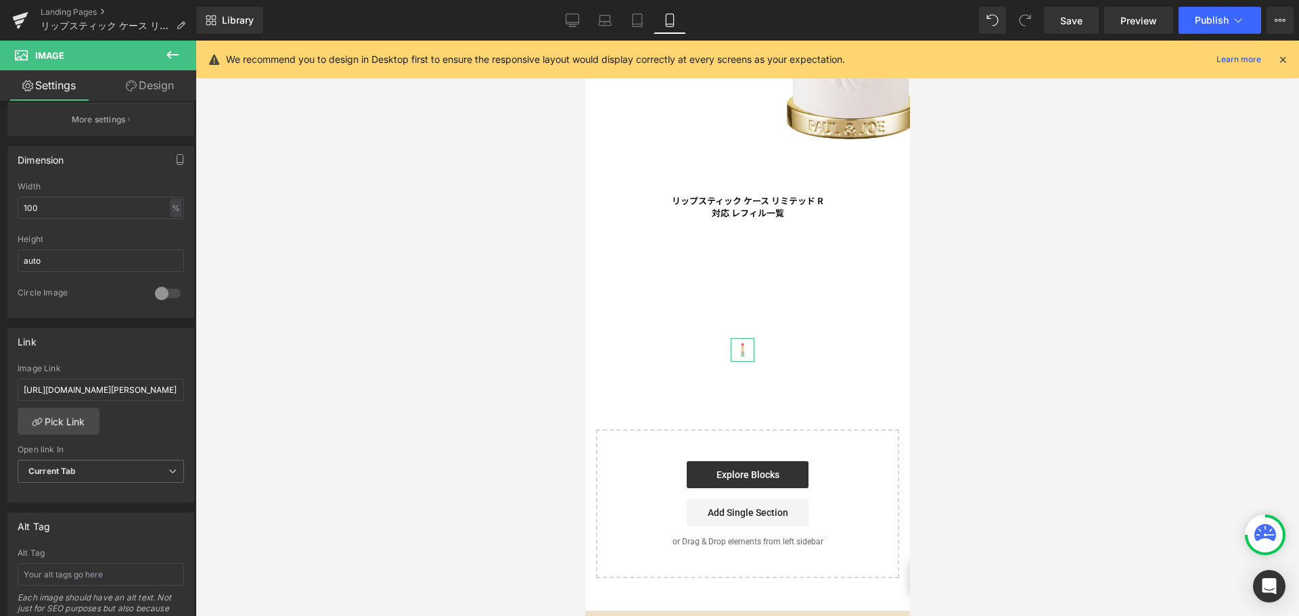
click at [155, 88] on link "Design" at bounding box center [150, 85] width 98 height 30
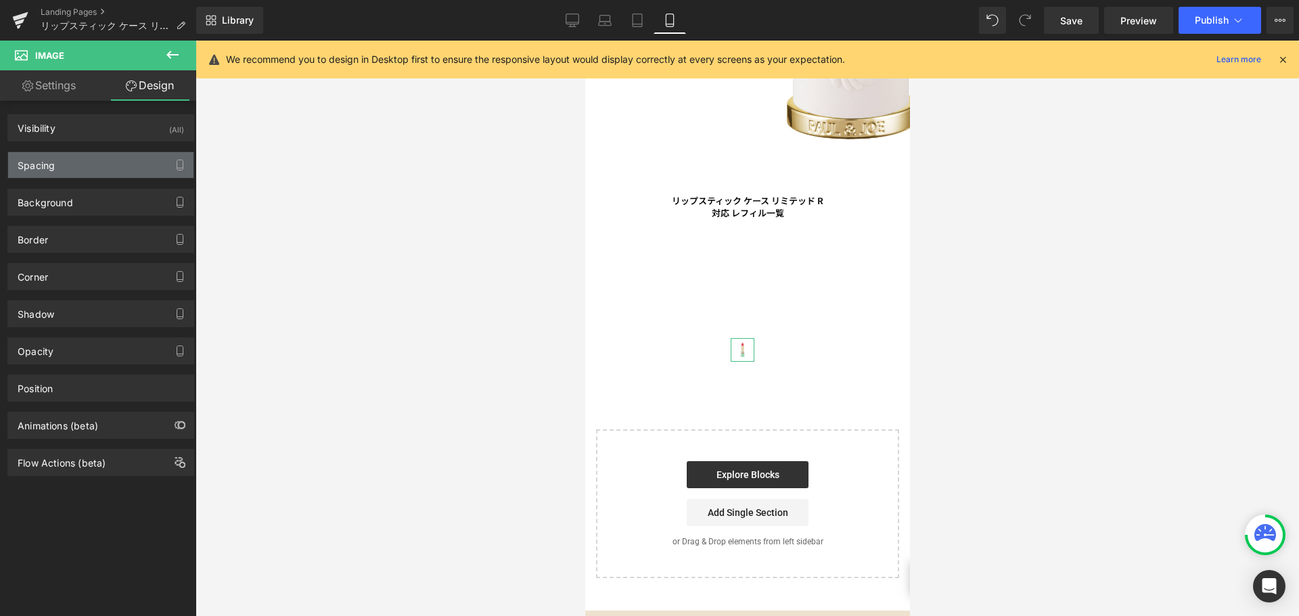
click at [134, 173] on div "Spacing" at bounding box center [100, 165] width 185 height 26
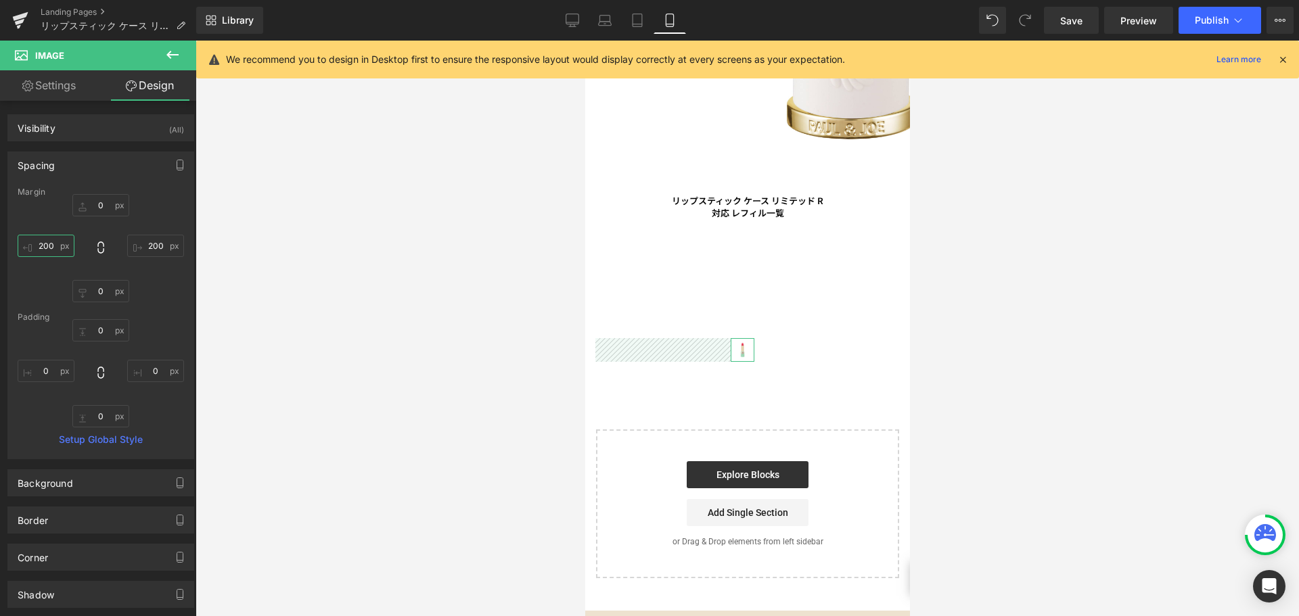
click at [61, 244] on input "200" at bounding box center [46, 246] width 57 height 22
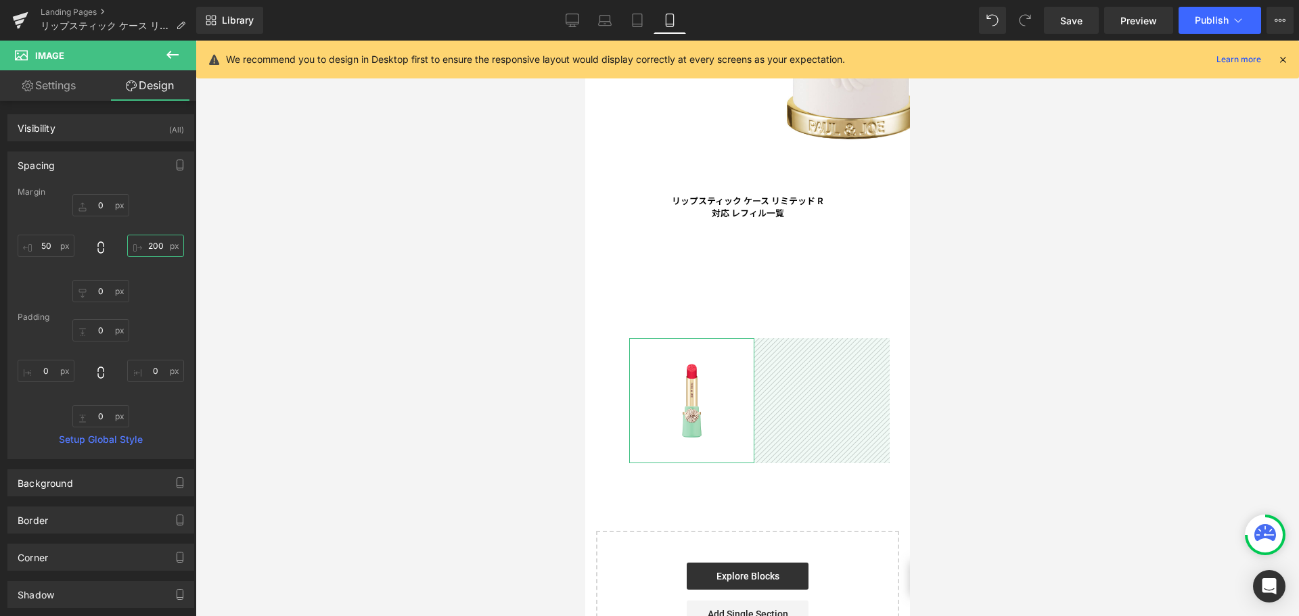
click at [156, 251] on input "200" at bounding box center [155, 246] width 57 height 22
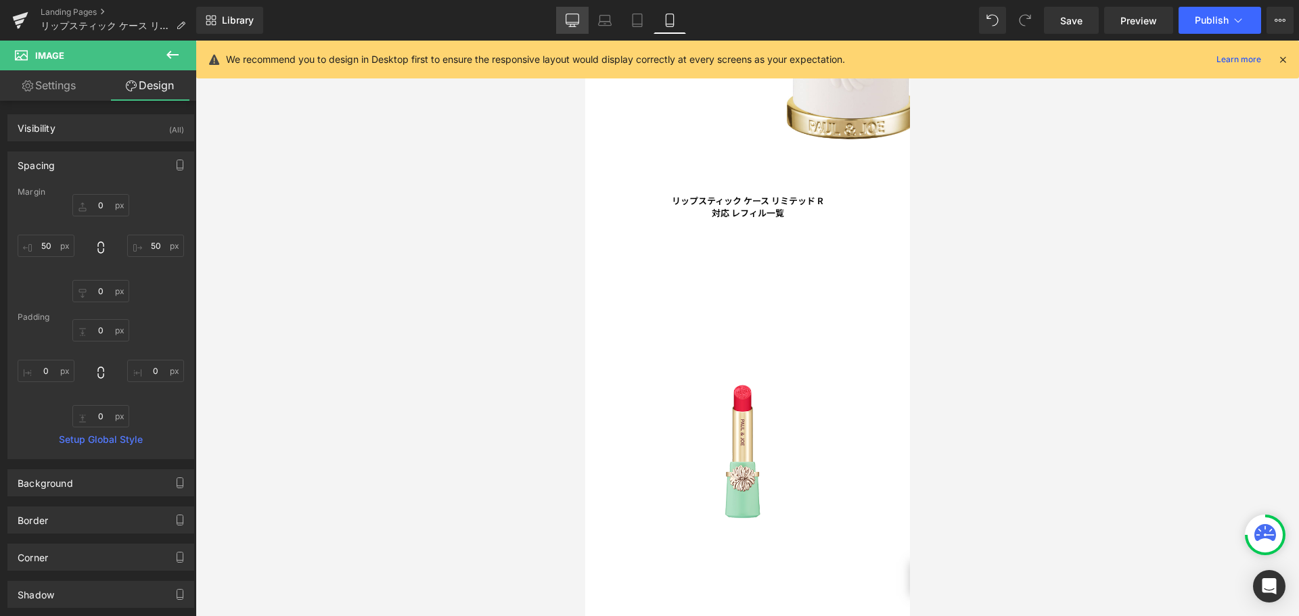
click at [579, 13] on link "Desktop" at bounding box center [572, 20] width 32 height 27
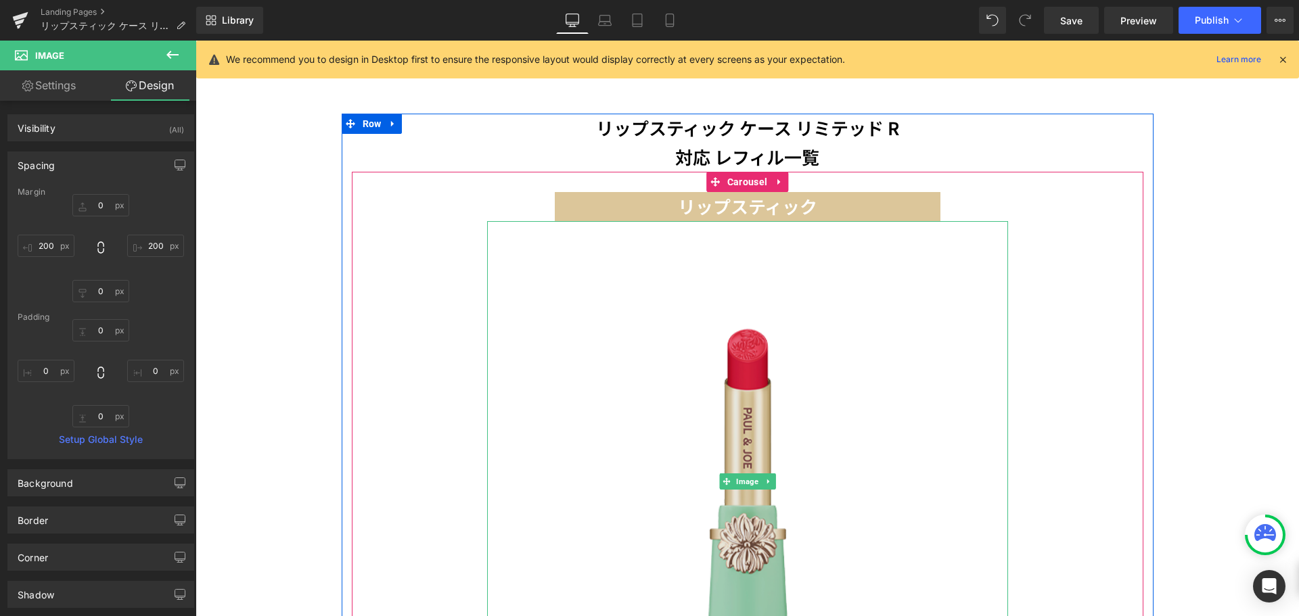
scroll to position [1016, 0]
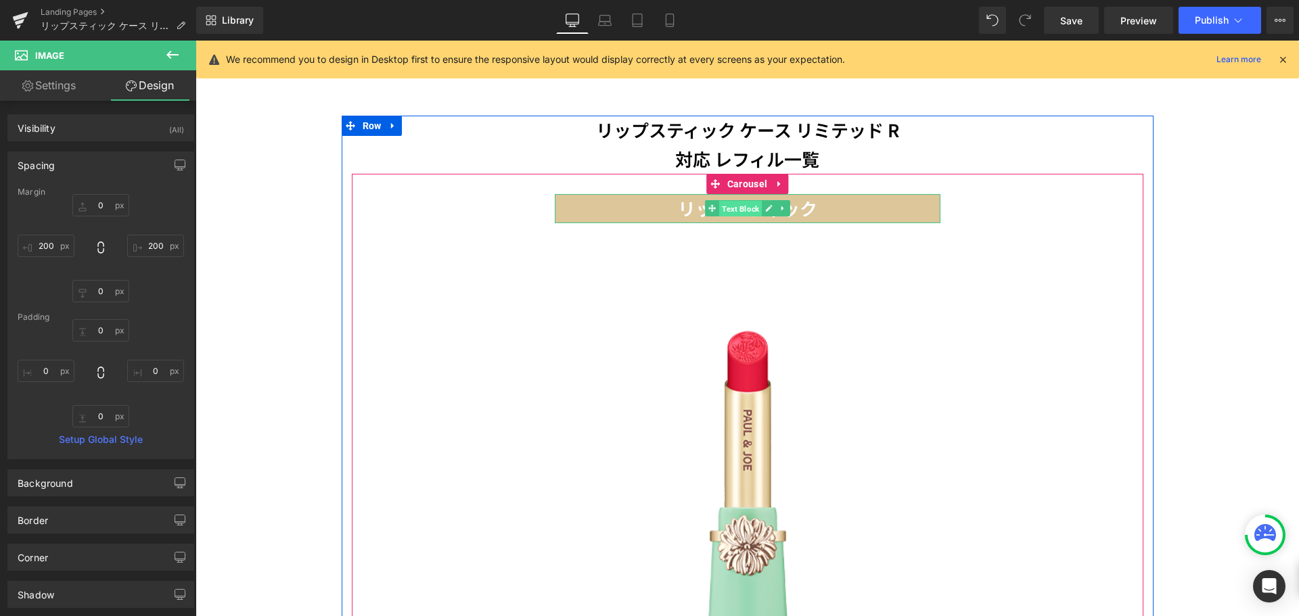
click at [740, 201] on span "Text Block" at bounding box center [740, 209] width 43 height 16
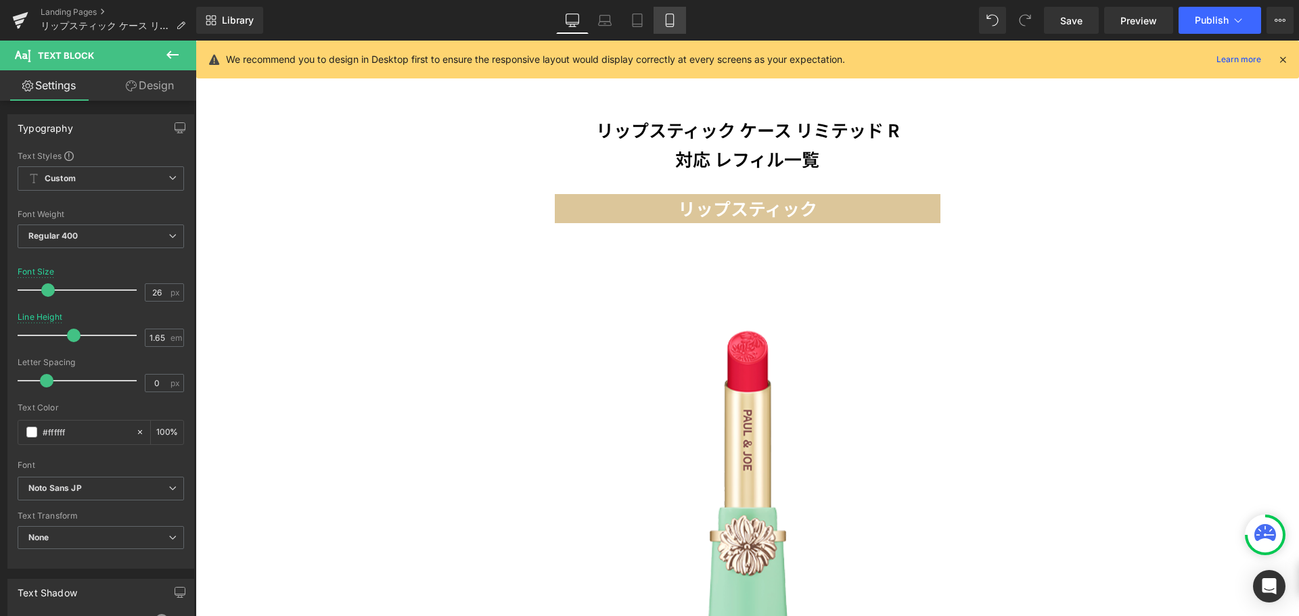
click at [669, 28] on link "Mobile" at bounding box center [670, 20] width 32 height 27
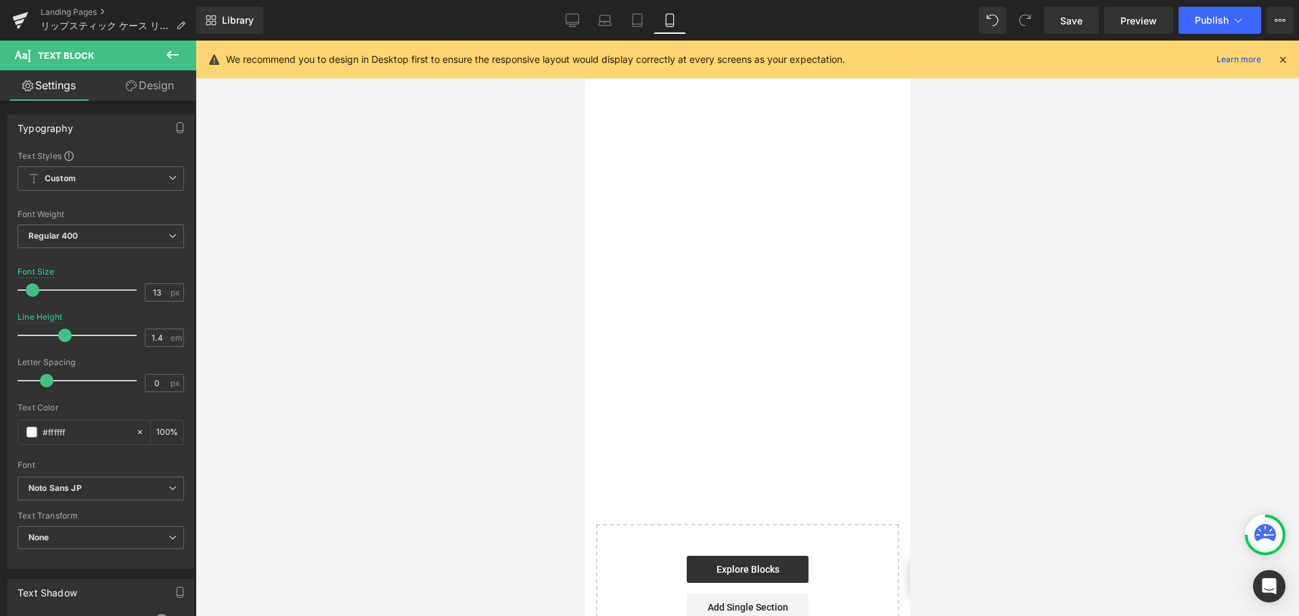
scroll to position [543, 0]
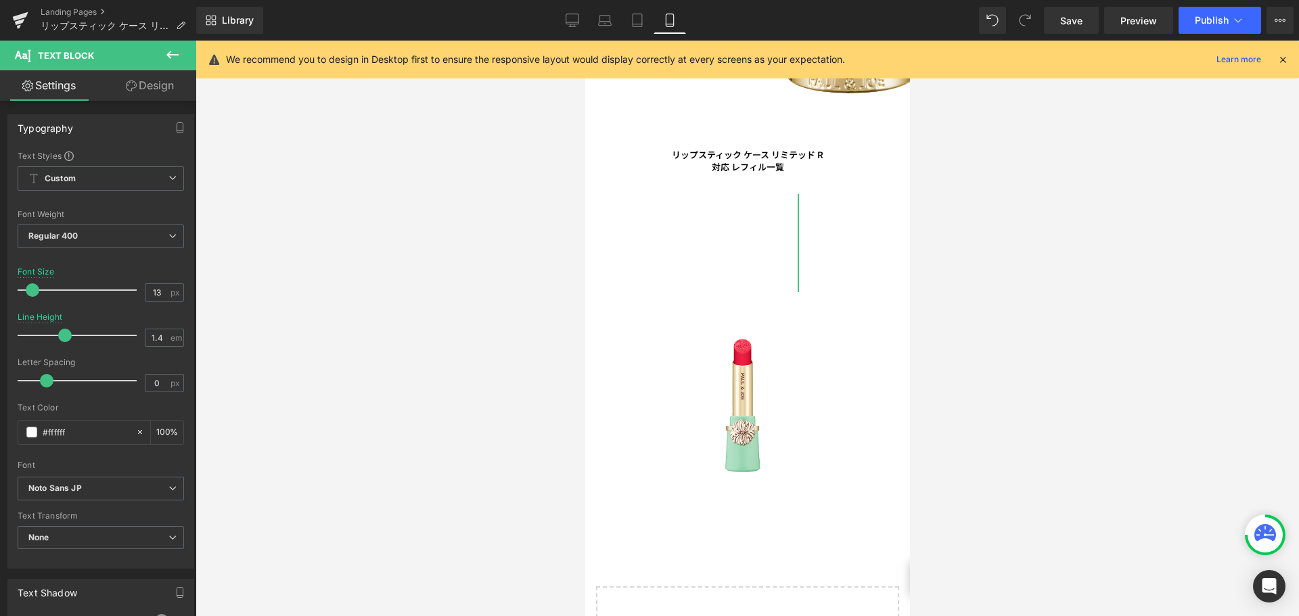
click at [144, 89] on link "Design" at bounding box center [150, 85] width 98 height 30
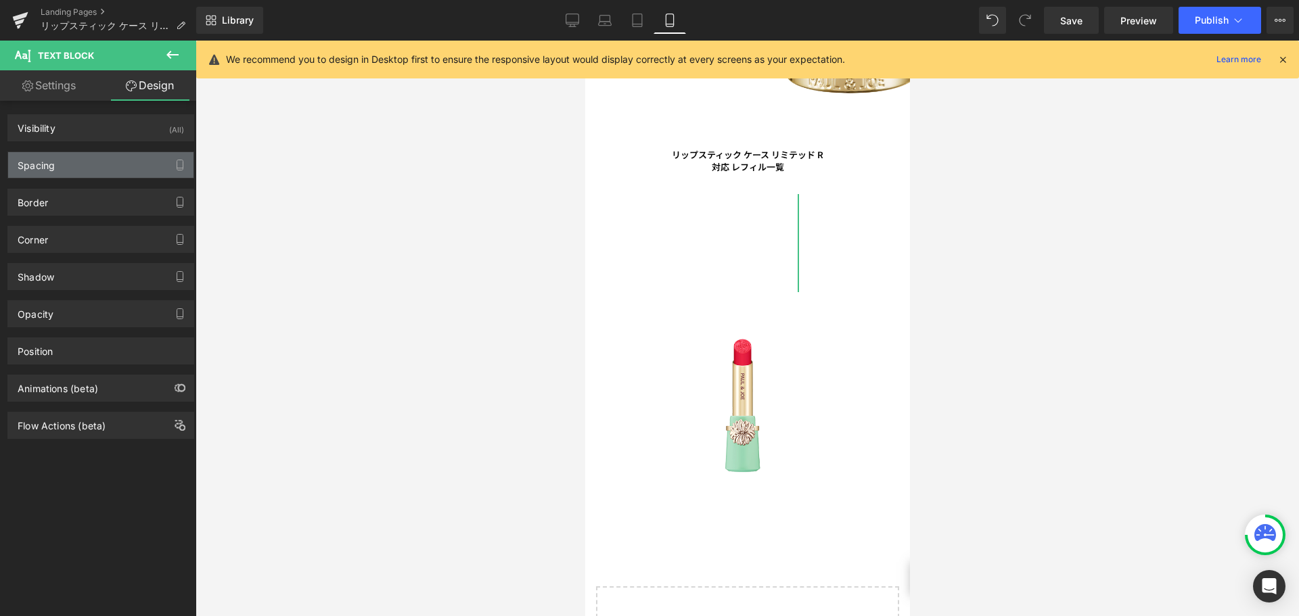
click at [87, 164] on div "Spacing" at bounding box center [100, 165] width 185 height 26
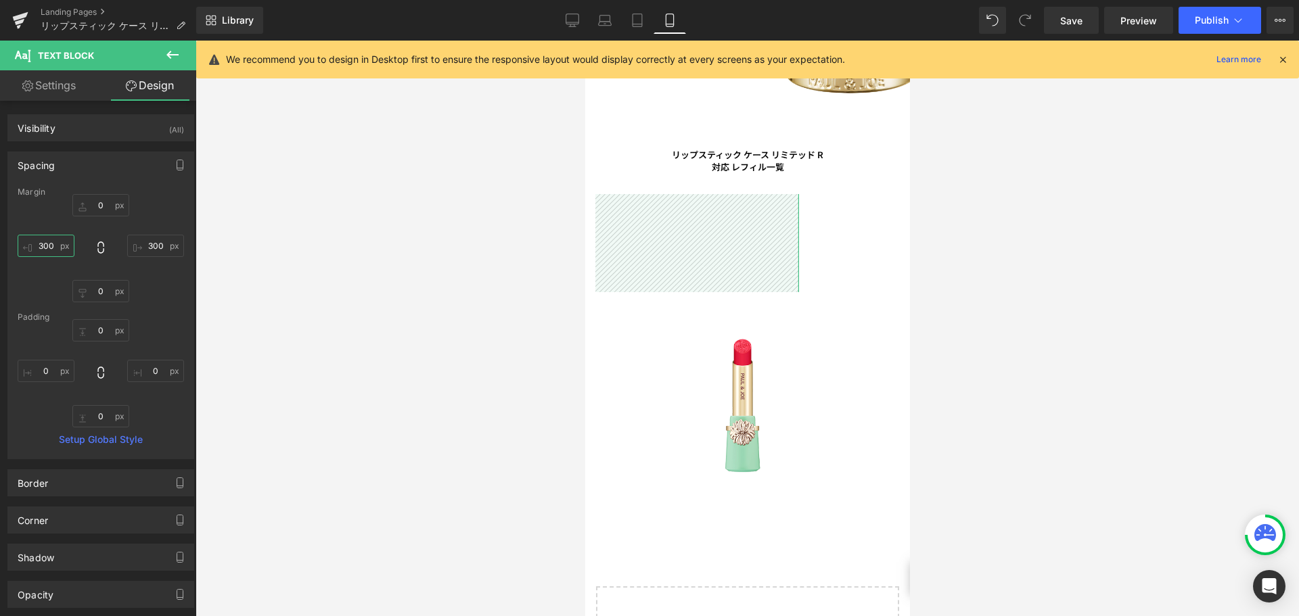
click at [58, 243] on input "300" at bounding box center [46, 246] width 57 height 22
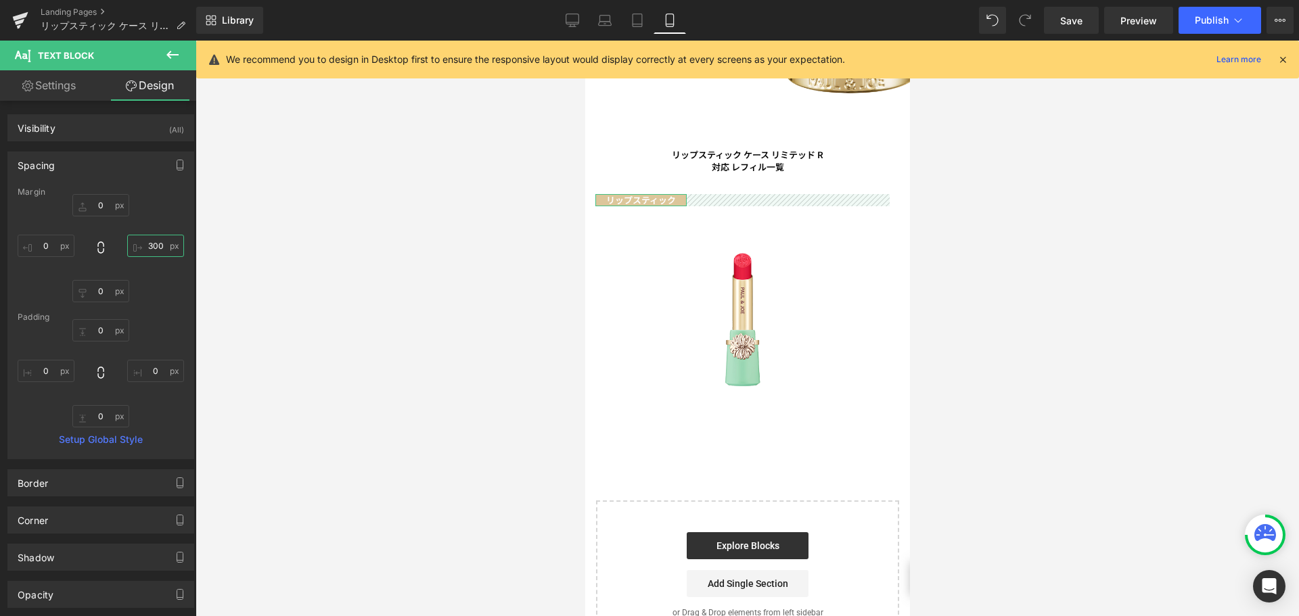
click at [152, 242] on input "300" at bounding box center [155, 246] width 57 height 22
click at [20, 91] on link "Settings" at bounding box center [49, 85] width 98 height 30
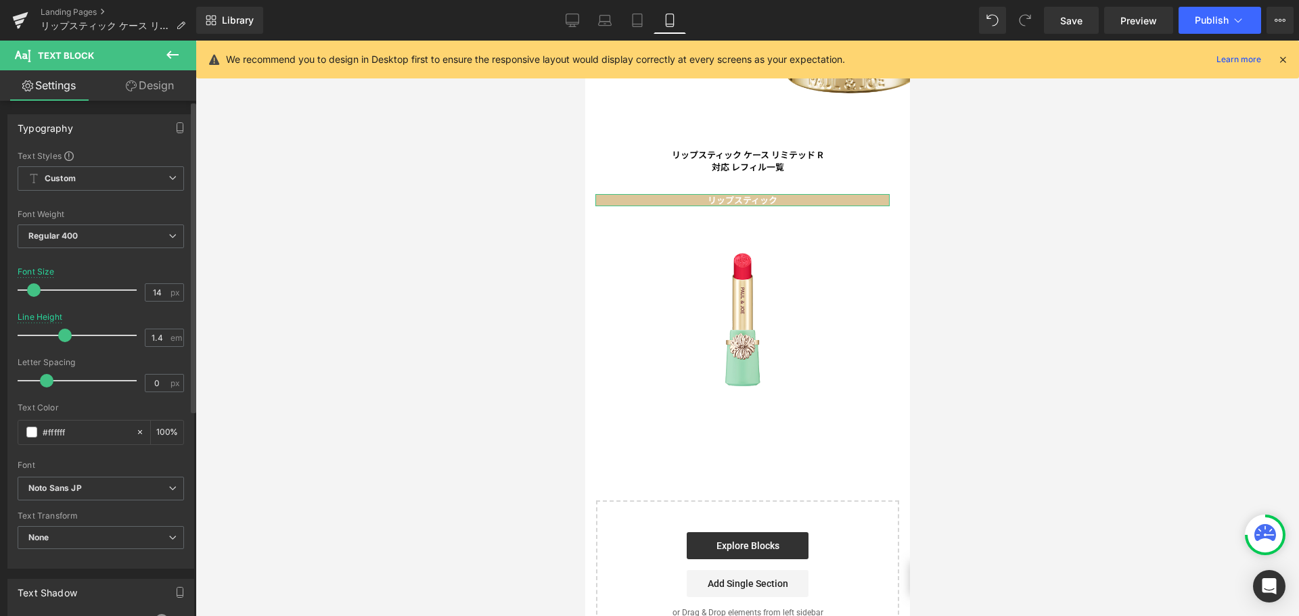
click at [33, 294] on span at bounding box center [34, 291] width 14 height 14
click at [157, 70] on link "Design" at bounding box center [150, 85] width 98 height 30
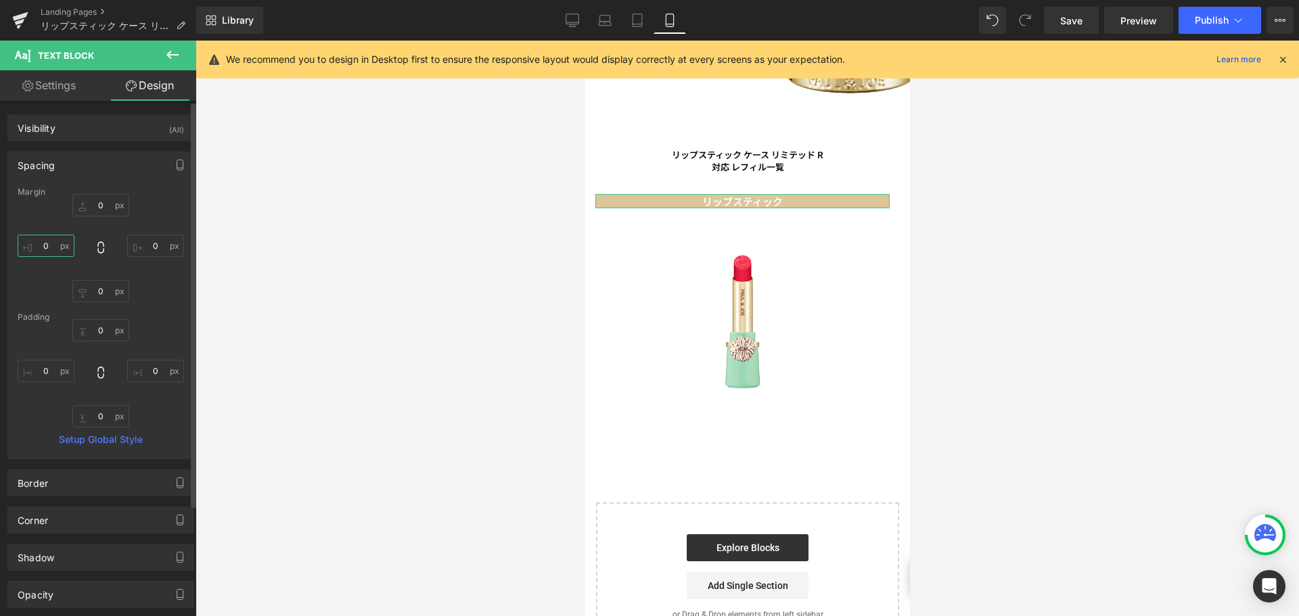
click at [47, 253] on input "0" at bounding box center [46, 246] width 57 height 22
click at [152, 252] on input "0" at bounding box center [155, 246] width 57 height 22
click at [101, 207] on input "0" at bounding box center [100, 205] width 57 height 22
click at [102, 336] on input "0" at bounding box center [100, 330] width 57 height 22
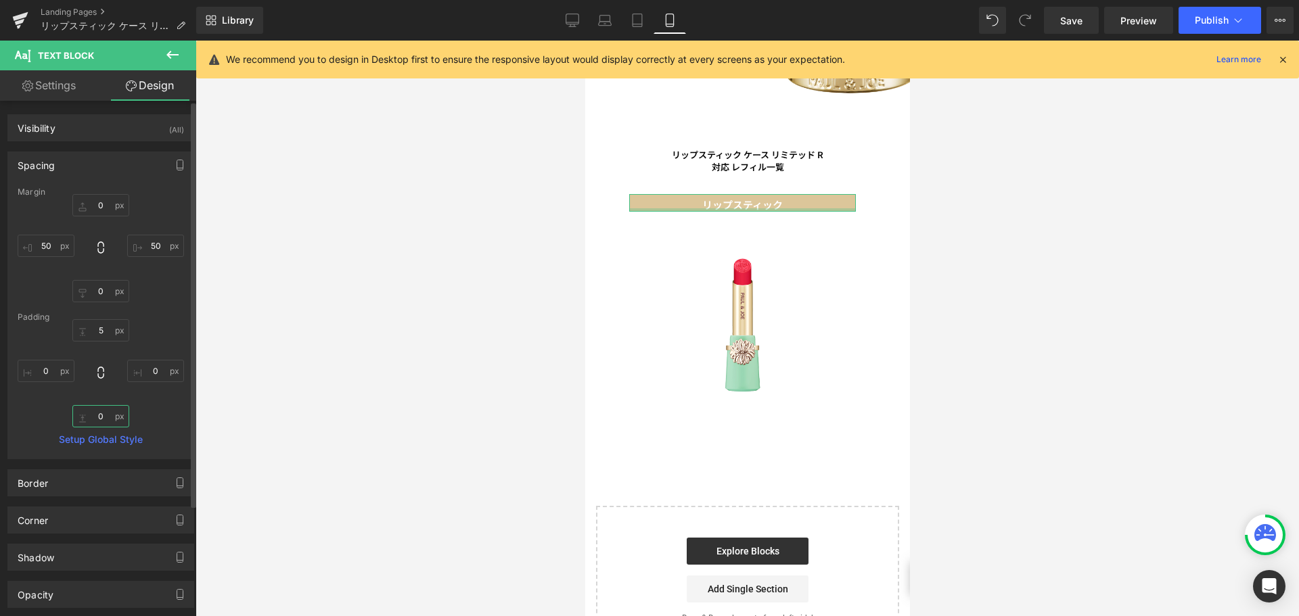
click at [112, 416] on input "0" at bounding box center [100, 416] width 57 height 22
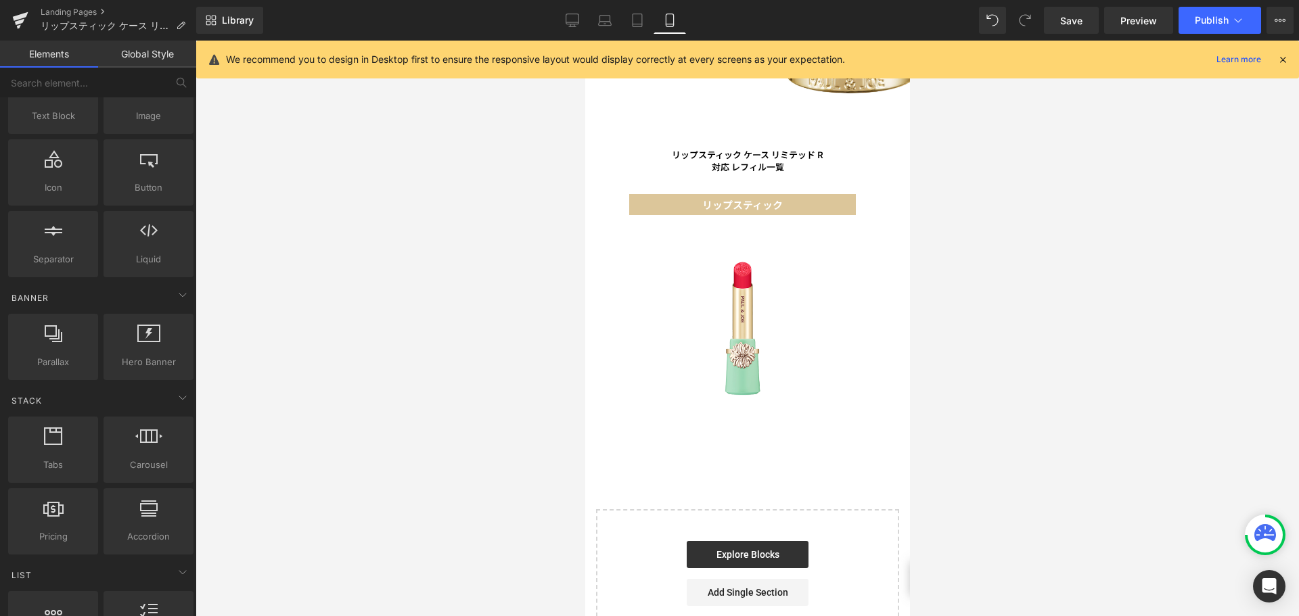
click at [435, 284] on div at bounding box center [748, 329] width 1104 height 576
click at [1074, 25] on span "Save" at bounding box center [1071, 21] width 22 height 14
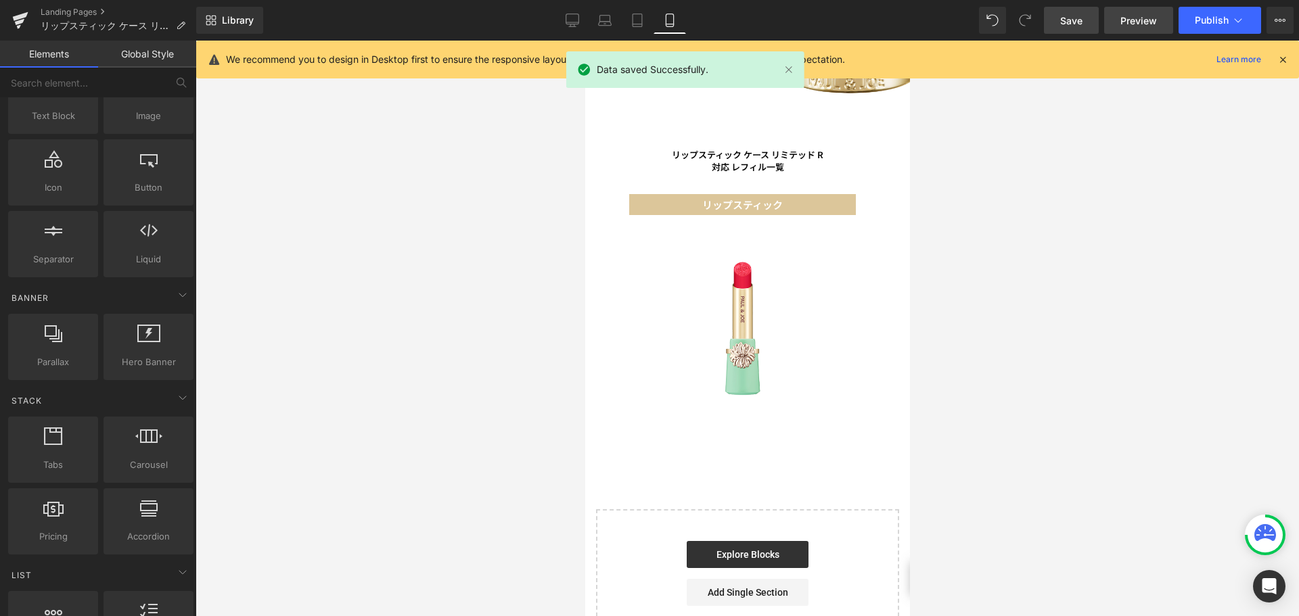
click at [1129, 12] on link "Preview" at bounding box center [1138, 20] width 69 height 27
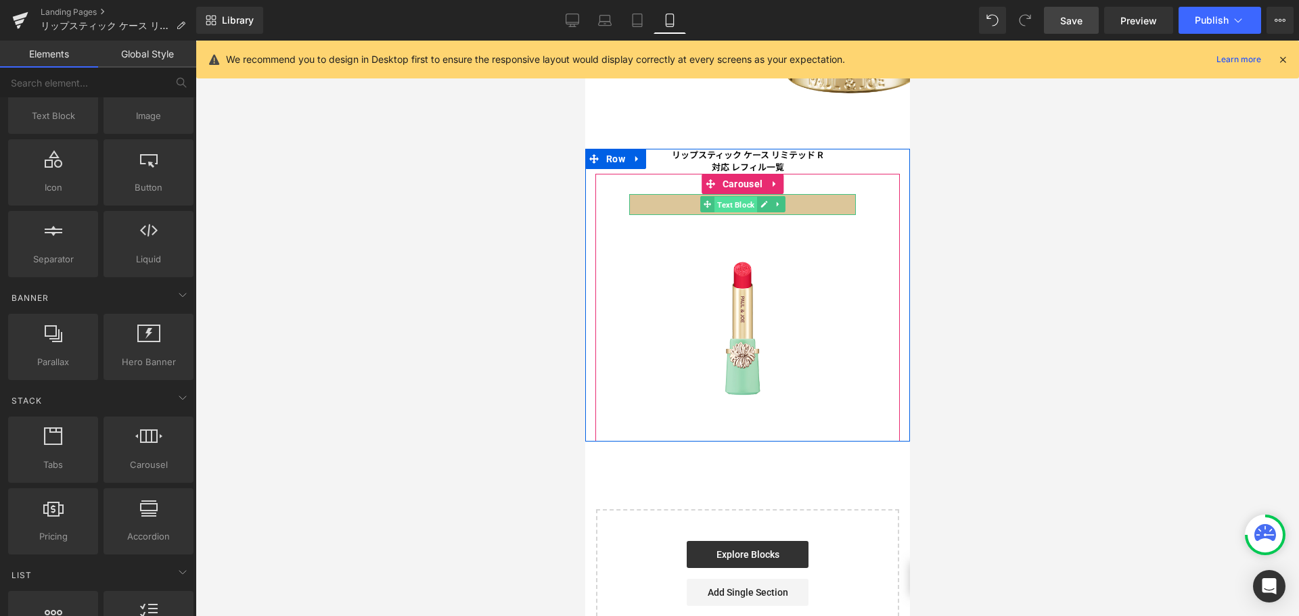
click at [725, 197] on span "Text Block" at bounding box center [735, 205] width 43 height 16
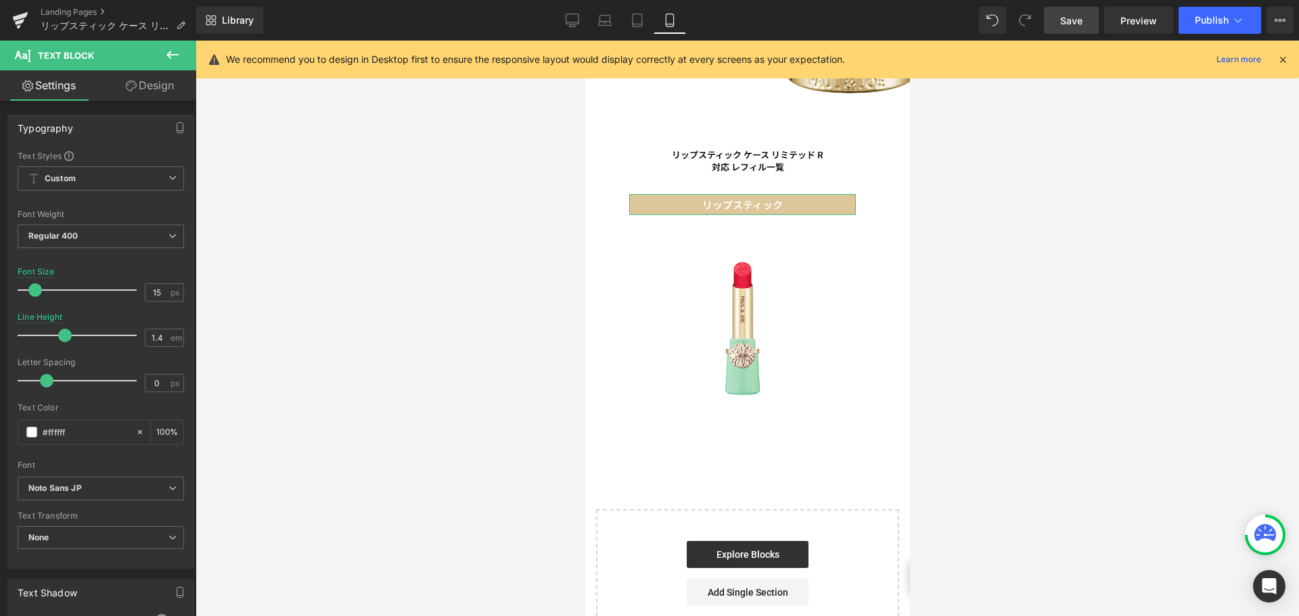
click at [146, 87] on link "Design" at bounding box center [150, 85] width 98 height 30
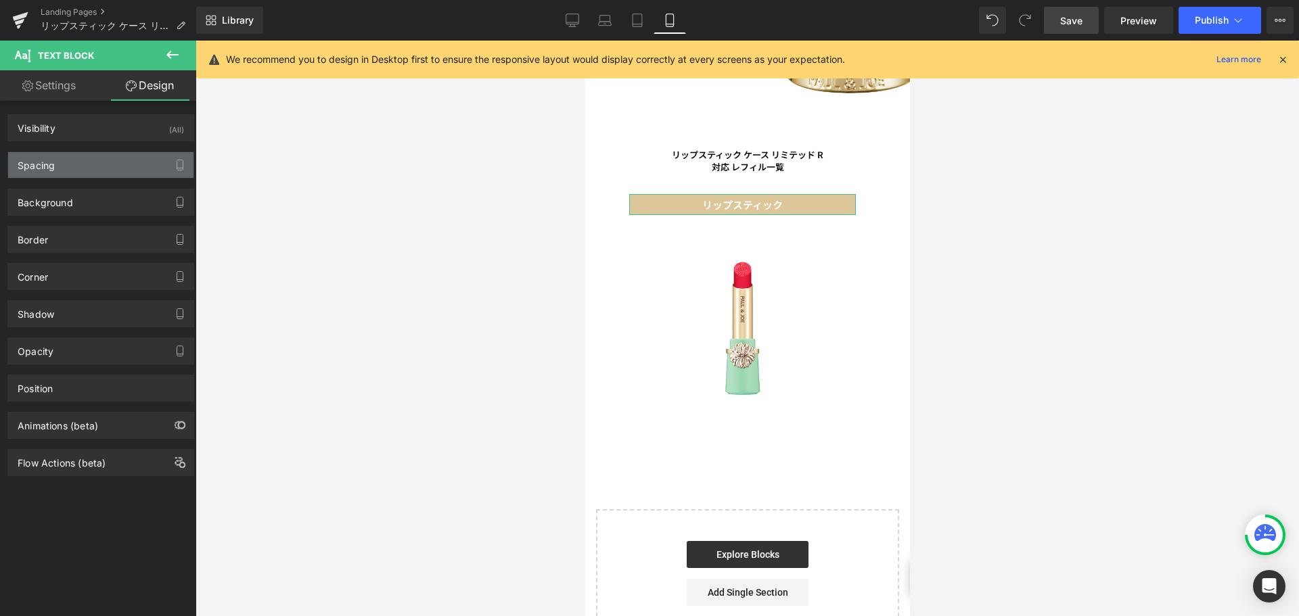
click at [116, 167] on div "Spacing" at bounding box center [100, 165] width 185 height 26
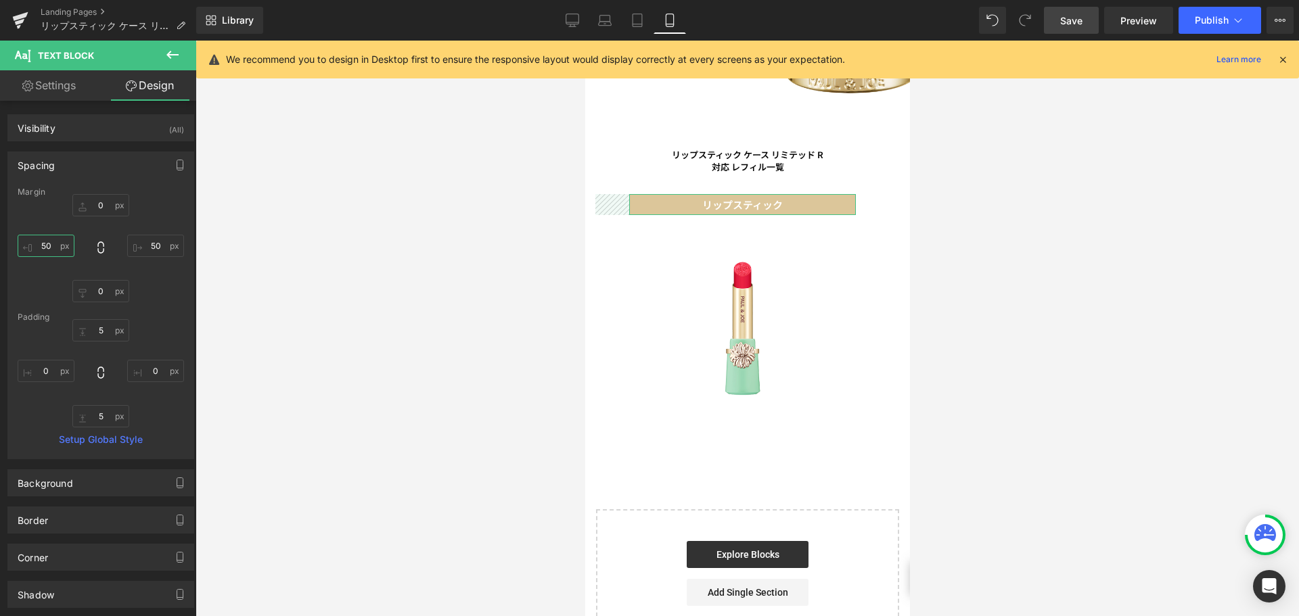
click at [54, 249] on input "50" at bounding box center [46, 246] width 57 height 22
click at [151, 252] on input "50" at bounding box center [155, 246] width 57 height 22
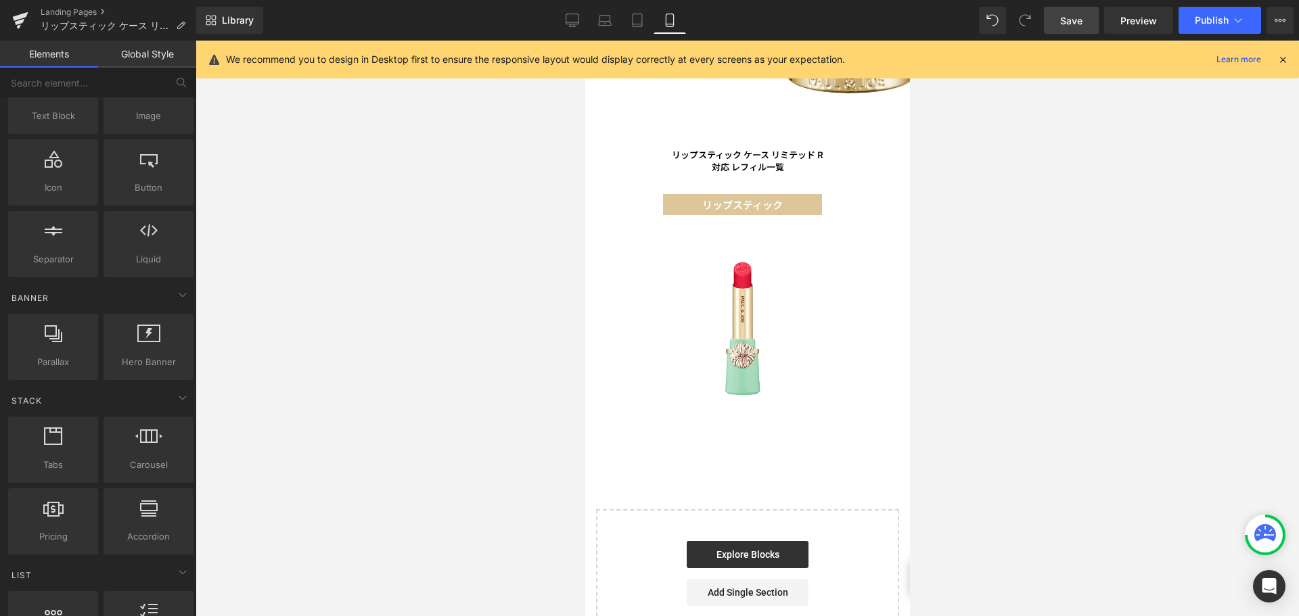
click at [330, 317] on div at bounding box center [748, 329] width 1104 height 576
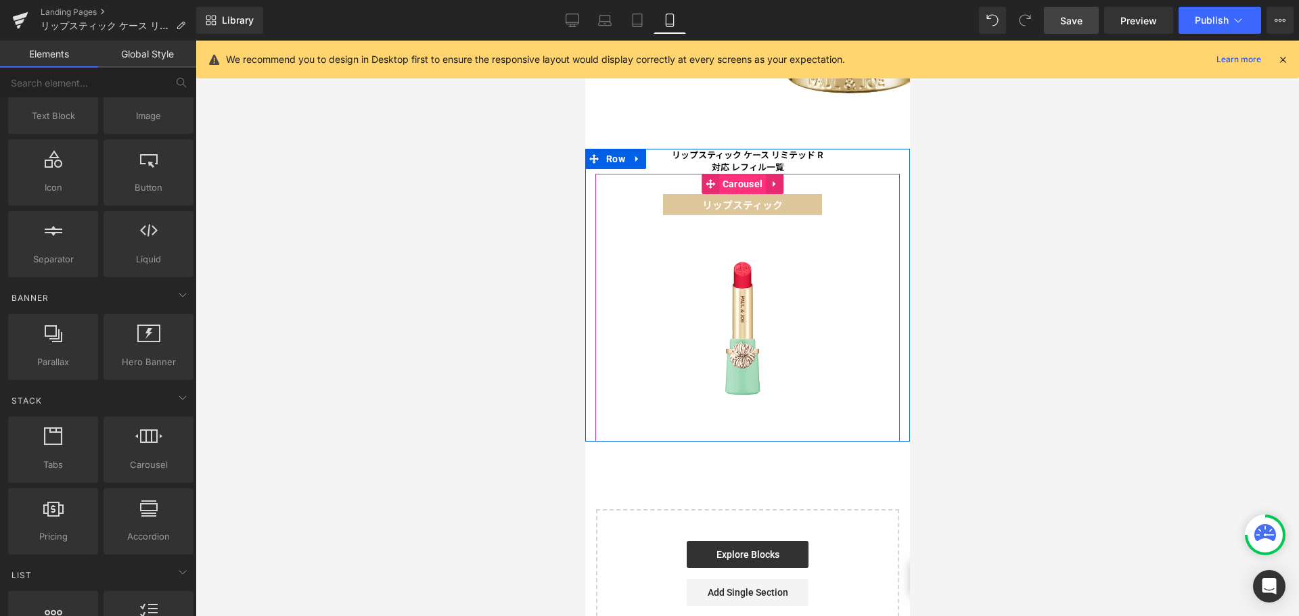
click at [746, 174] on span "Carousel" at bounding box center [742, 184] width 47 height 20
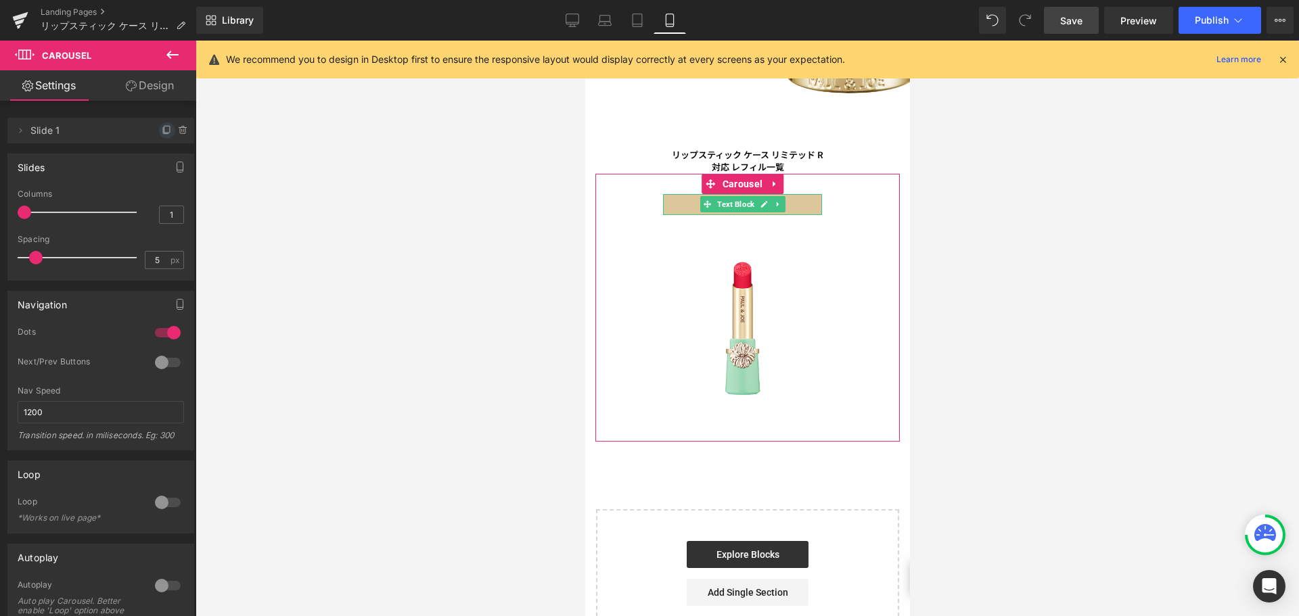
click at [162, 131] on icon at bounding box center [167, 130] width 11 height 11
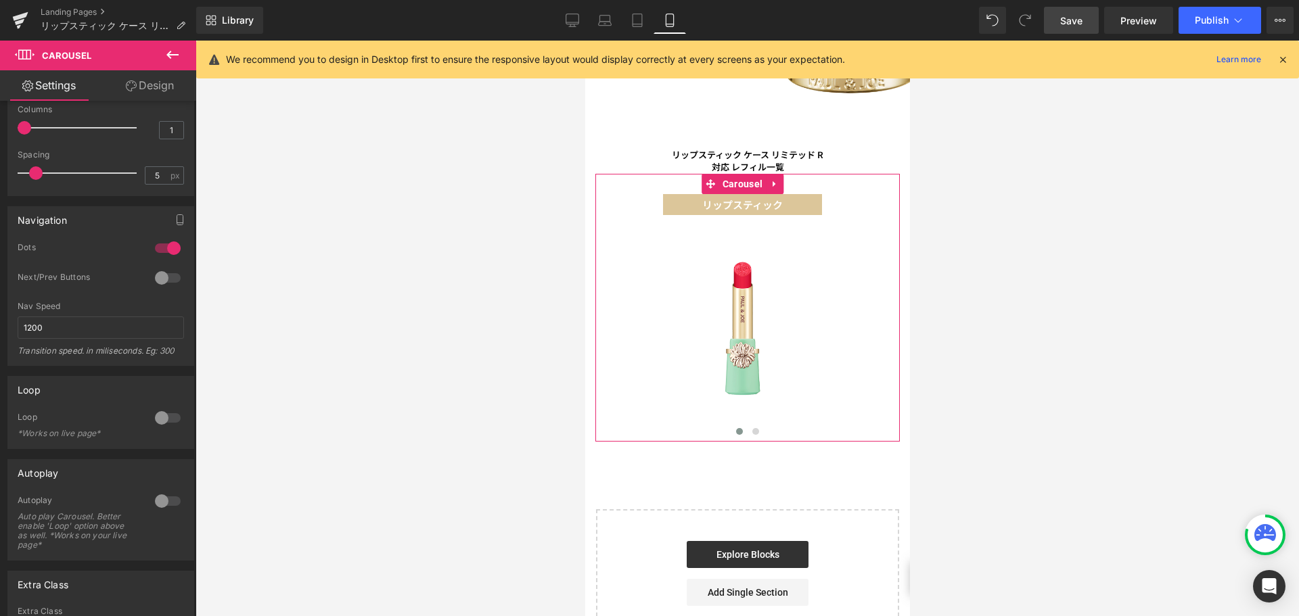
scroll to position [114, 0]
click at [159, 277] on div at bounding box center [168, 278] width 32 height 22
click at [153, 420] on div at bounding box center [168, 418] width 32 height 22
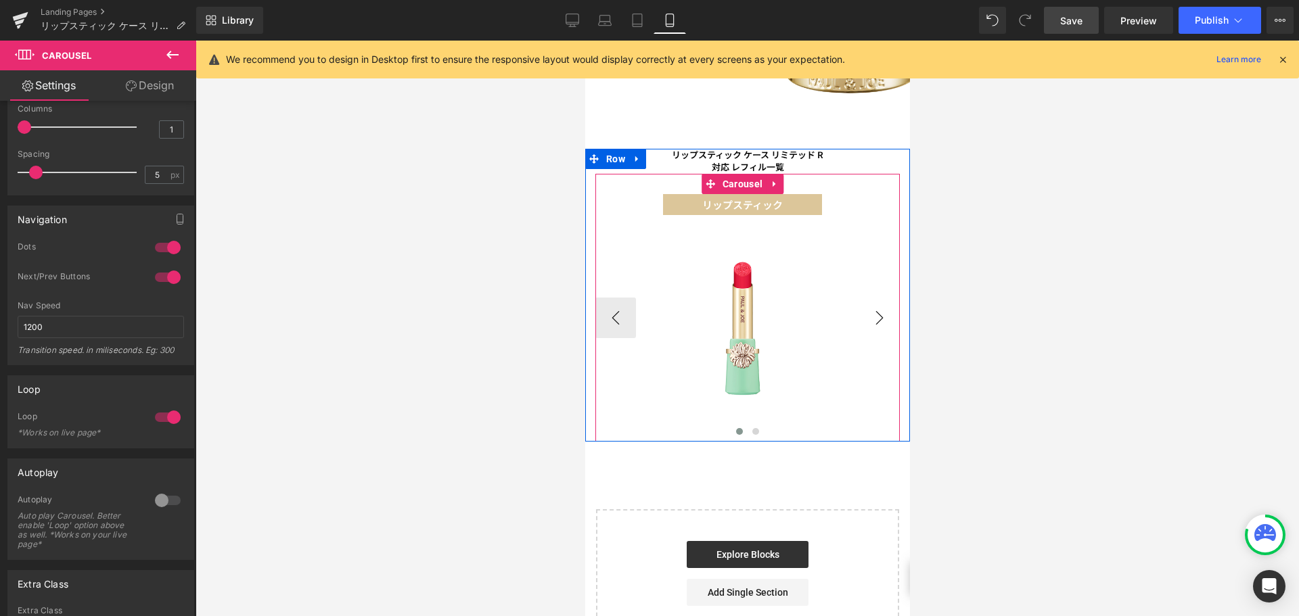
click at [881, 303] on button "›" at bounding box center [879, 318] width 41 height 41
click at [742, 321] on span "Image" at bounding box center [742, 329] width 28 height 16
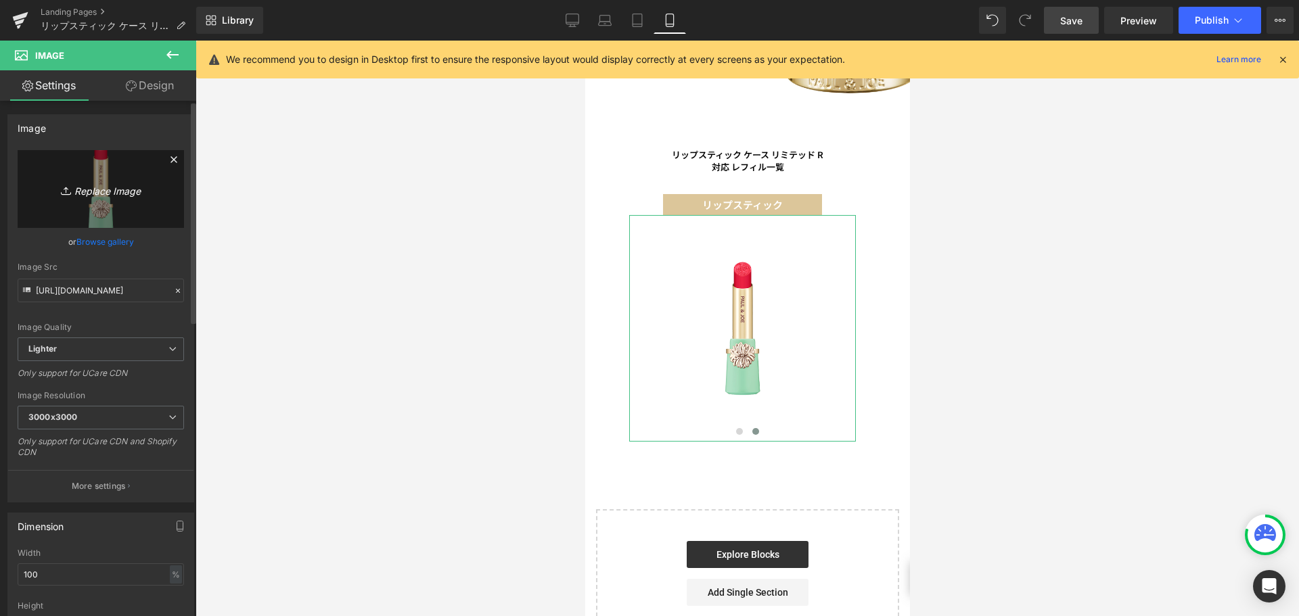
click at [81, 183] on icon "Replace Image" at bounding box center [101, 189] width 108 height 17
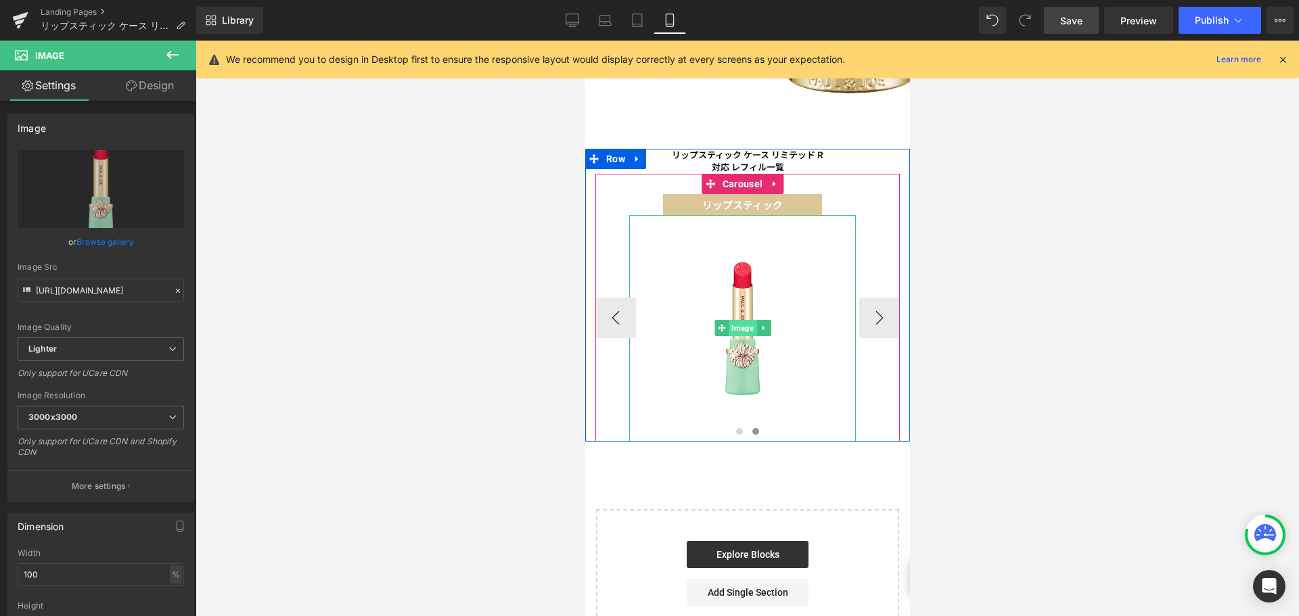
click at [736, 320] on span "Image" at bounding box center [742, 328] width 28 height 16
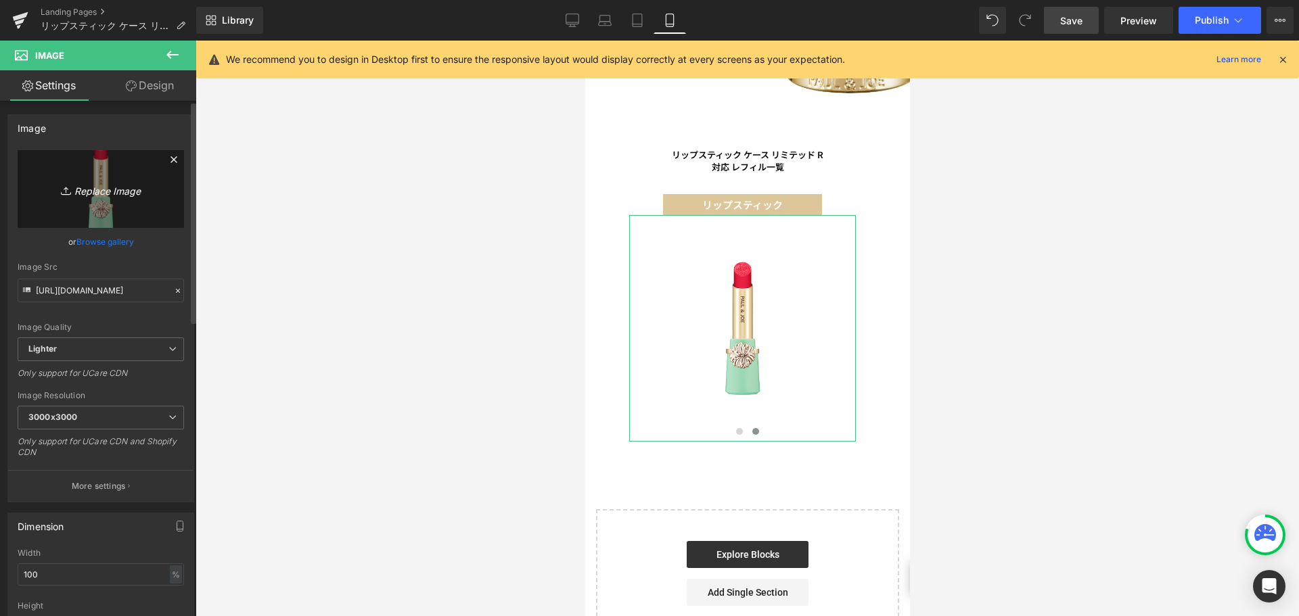
click at [87, 183] on icon "Replace Image" at bounding box center [101, 189] width 108 height 17
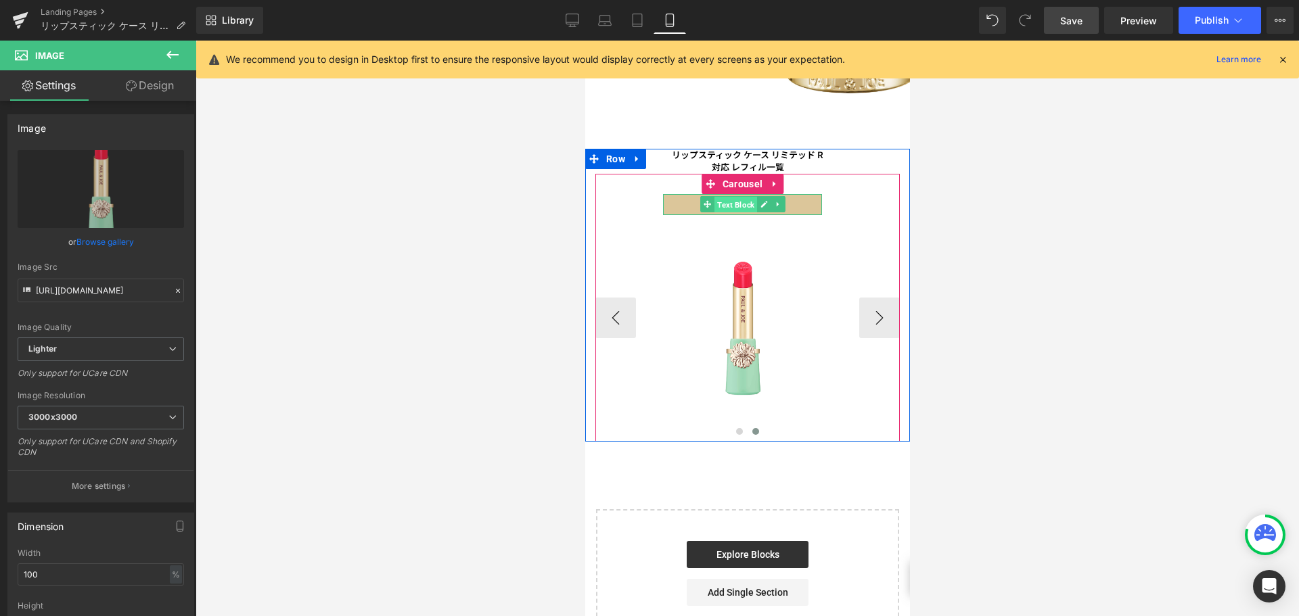
click at [744, 197] on span "Text Block" at bounding box center [735, 205] width 43 height 16
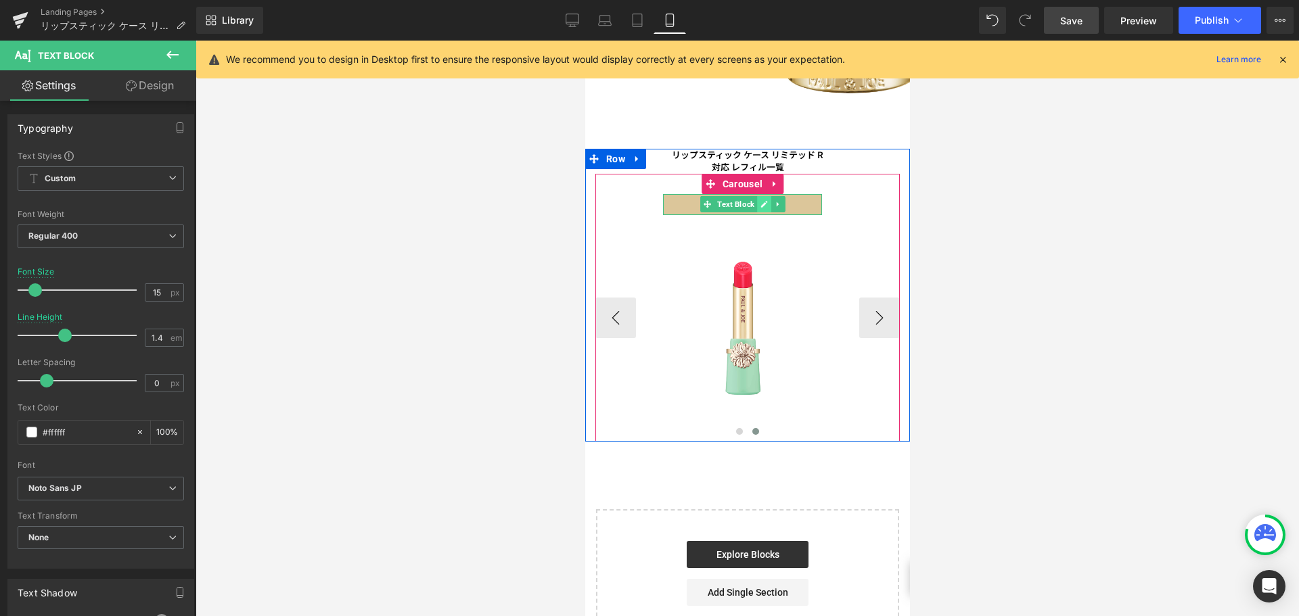
click at [763, 201] on icon at bounding box center [763, 204] width 7 height 7
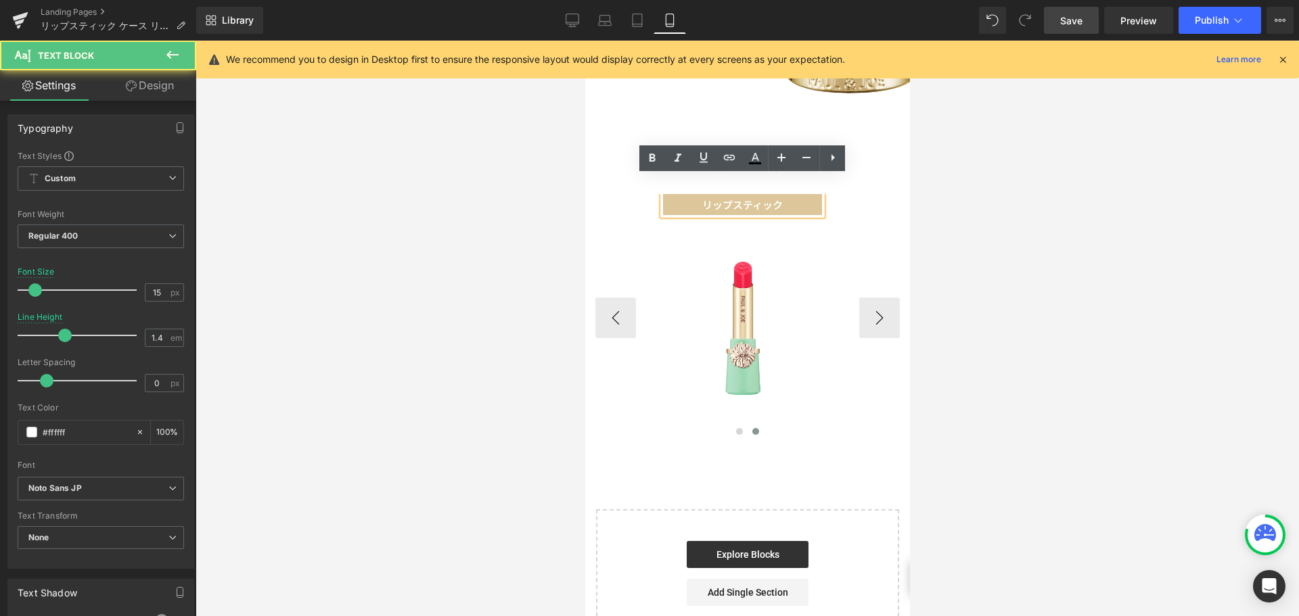
click at [778, 198] on b "リップスティック" at bounding box center [742, 205] width 81 height 14
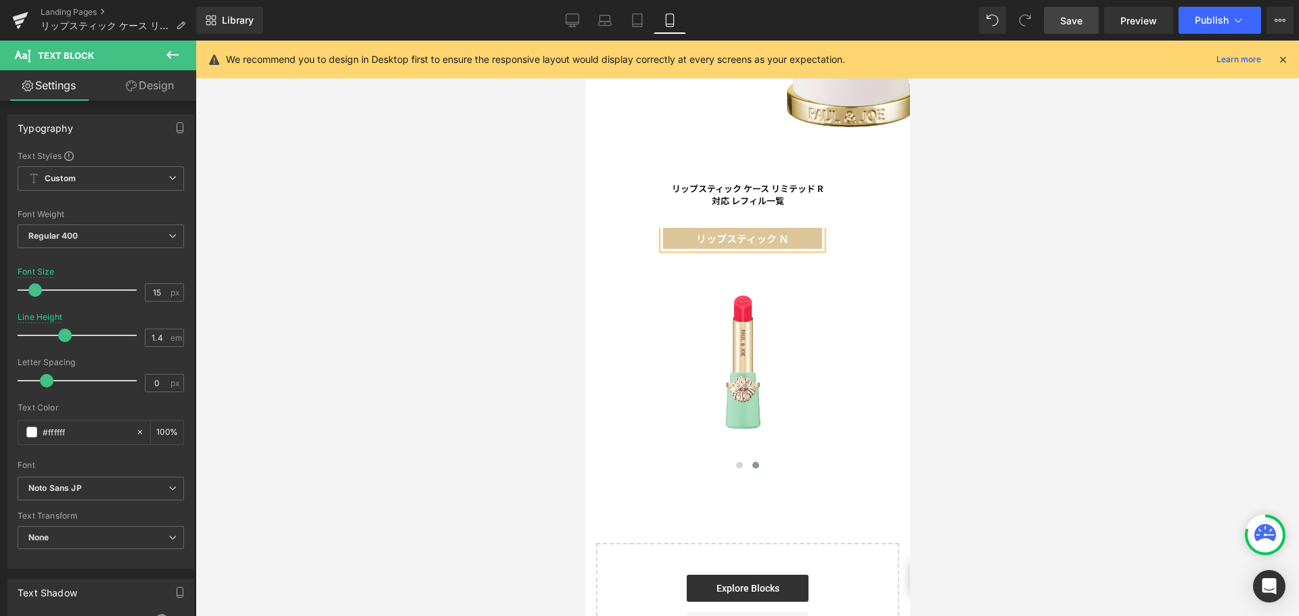
scroll to position [510, 0]
click at [564, 28] on link "Desktop" at bounding box center [572, 20] width 32 height 27
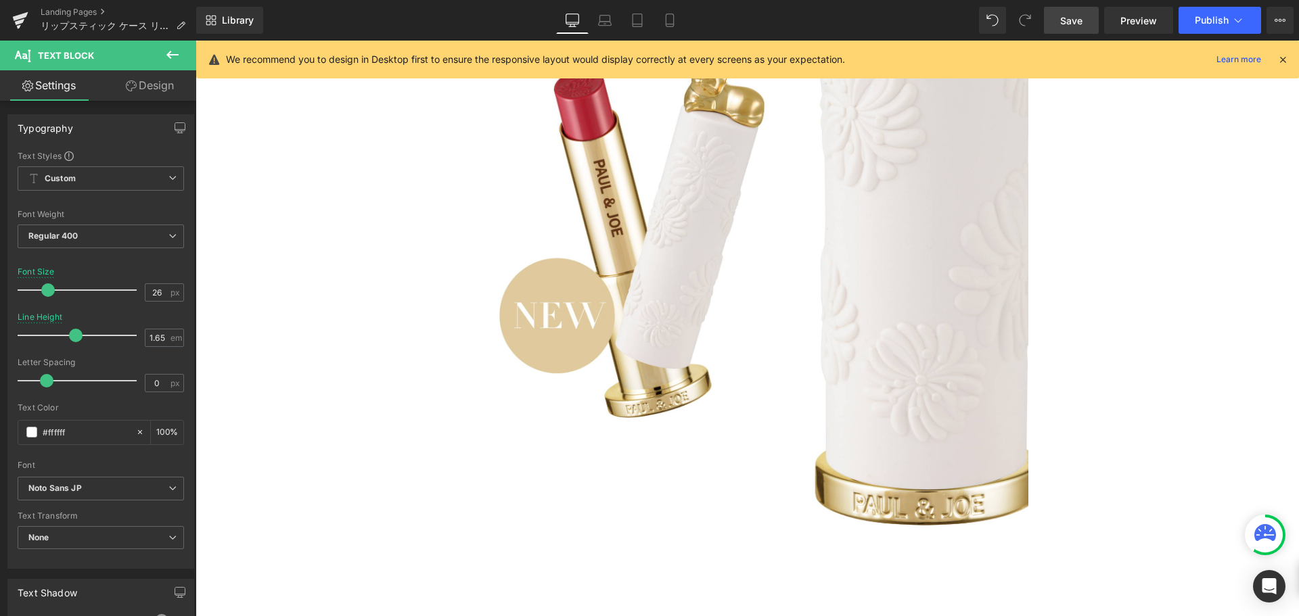
scroll to position [984, 0]
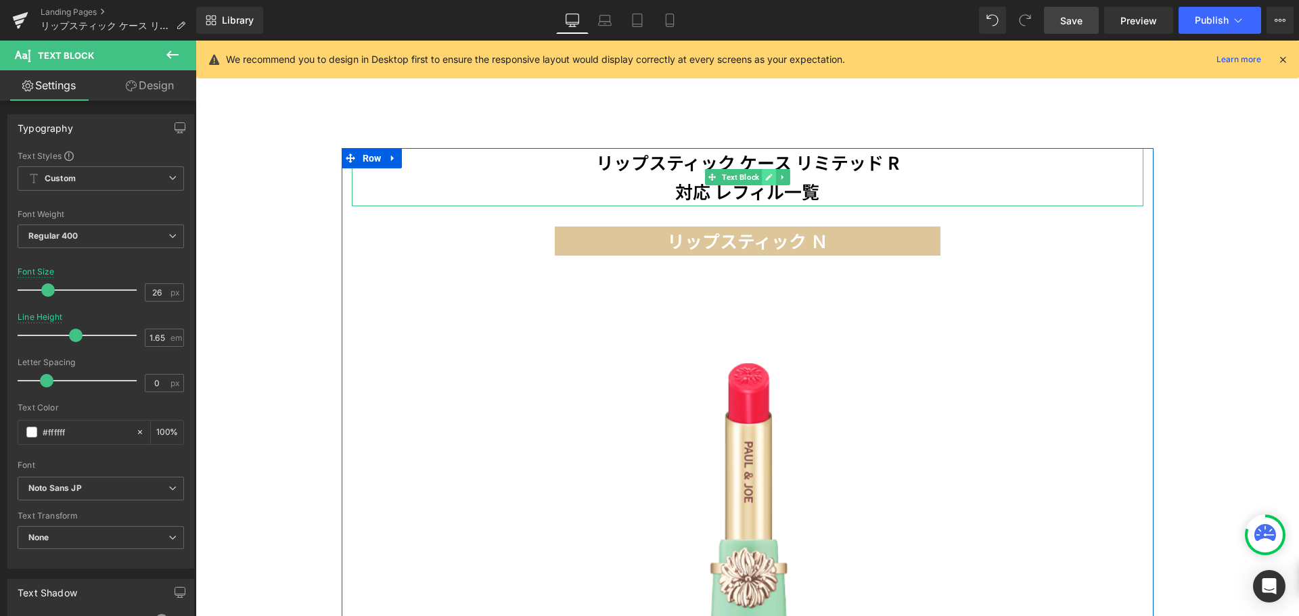
click at [769, 169] on link at bounding box center [769, 177] width 14 height 16
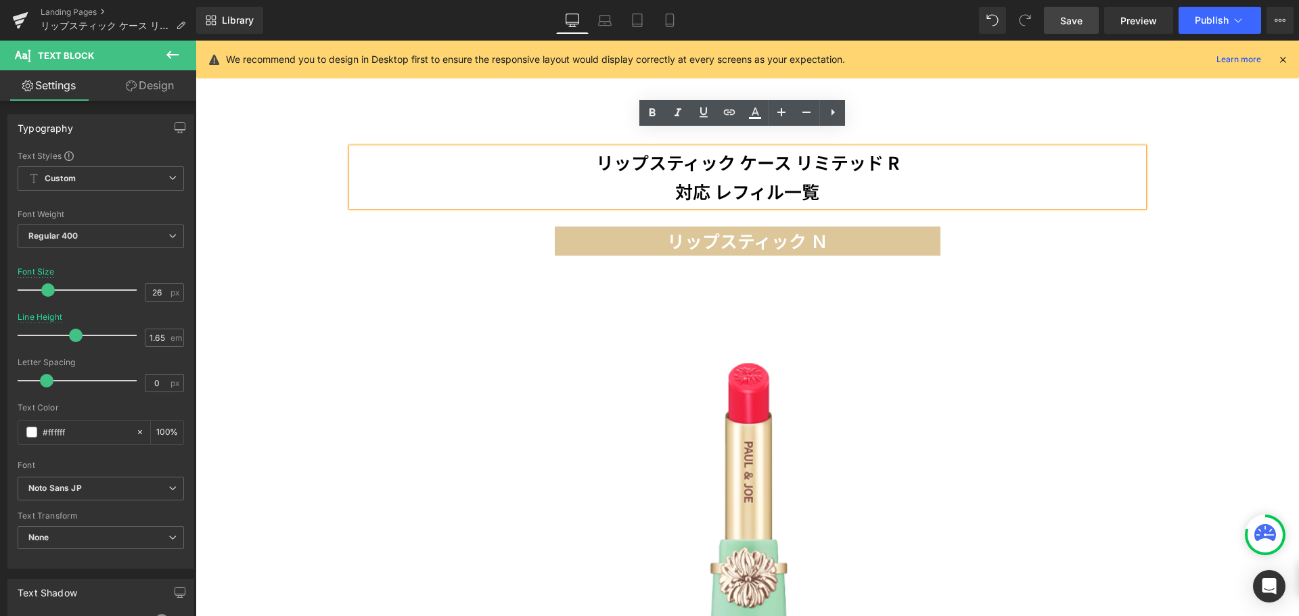
click at [900, 159] on p "リップスティック ケース リミテッド R" at bounding box center [748, 162] width 792 height 29
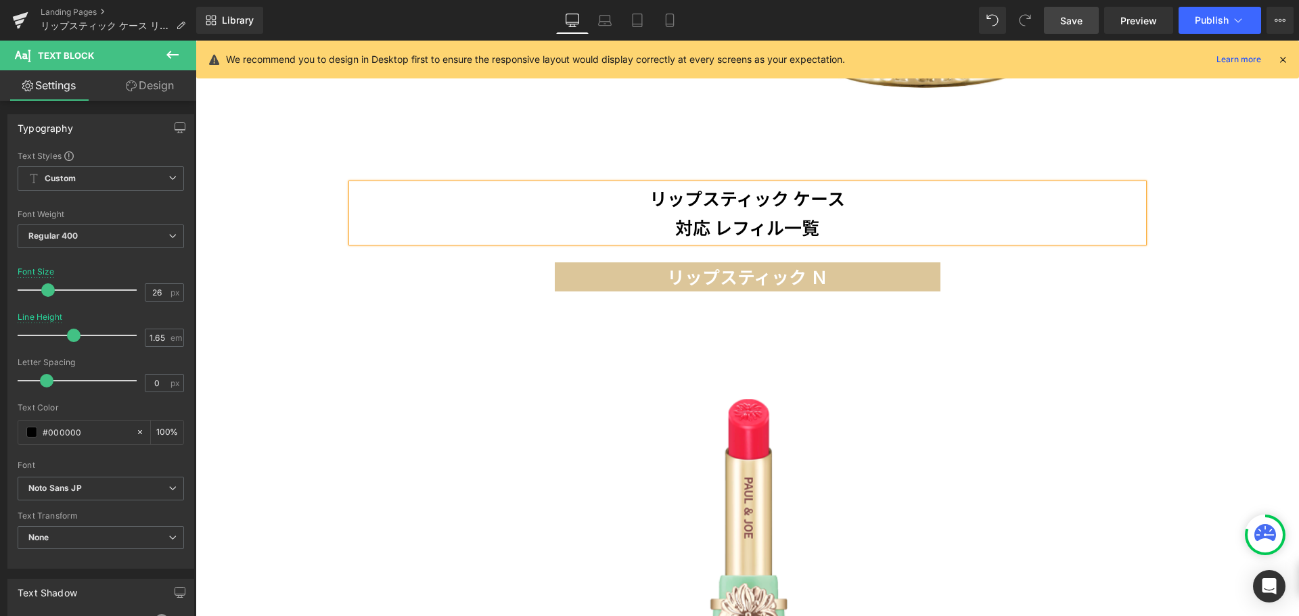
scroll to position [947, 0]
click at [776, 244] on link at bounding box center [780, 253] width 18 height 20
click at [766, 248] on icon at bounding box center [770, 253] width 9 height 10
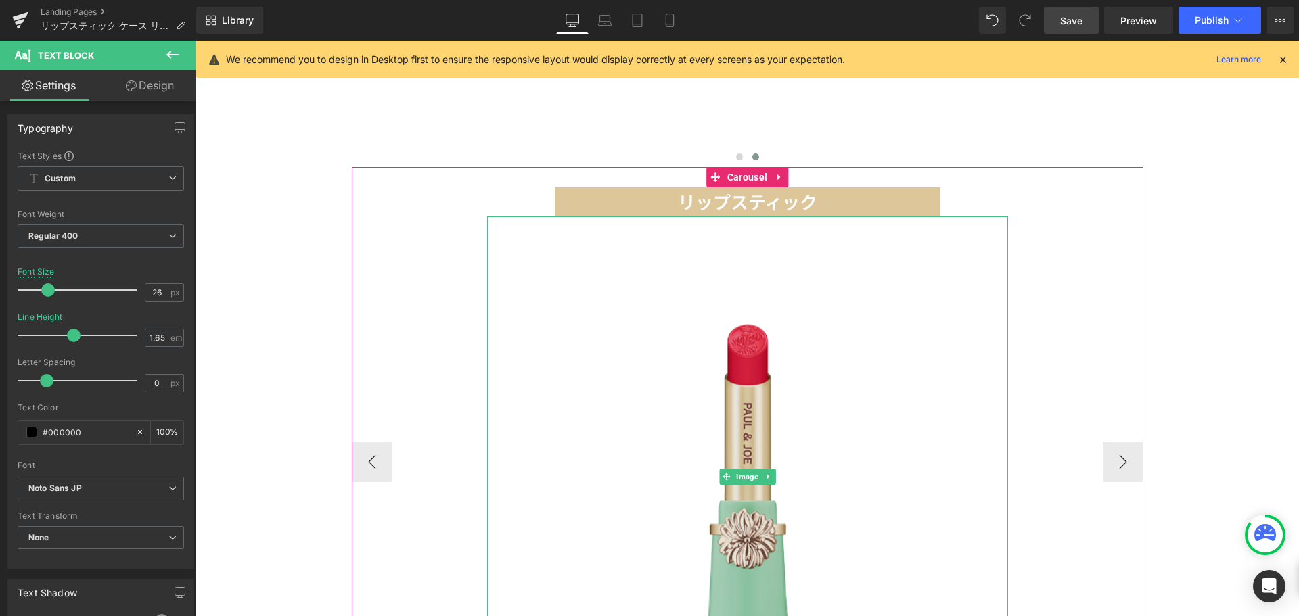
scroll to position [1597, 0]
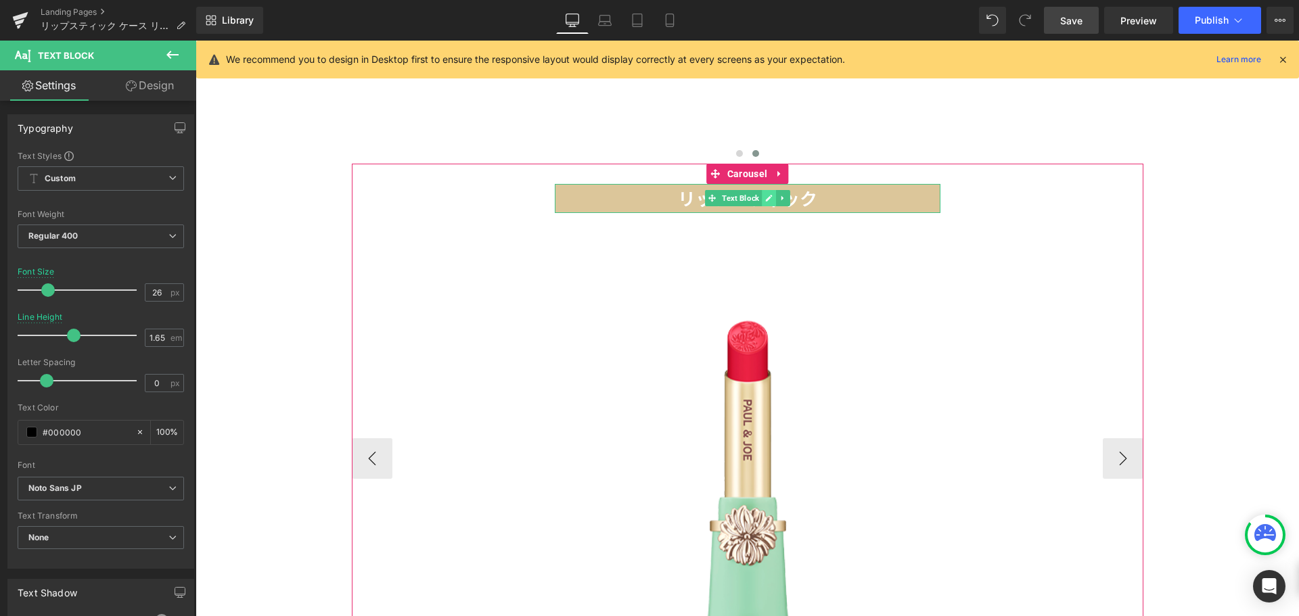
click at [762, 190] on link at bounding box center [769, 198] width 14 height 16
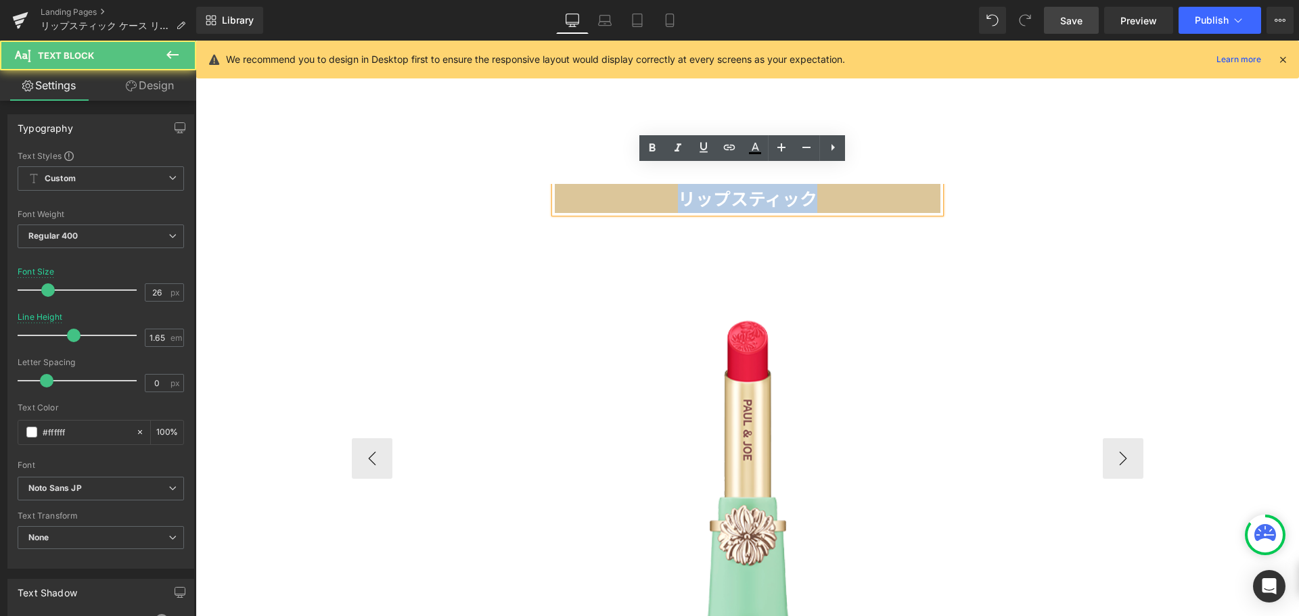
drag, startPoint x: 813, startPoint y: 184, endPoint x: 665, endPoint y: 178, distance: 149.0
click at [665, 184] on p "リップスティック" at bounding box center [748, 198] width 386 height 29
paste div
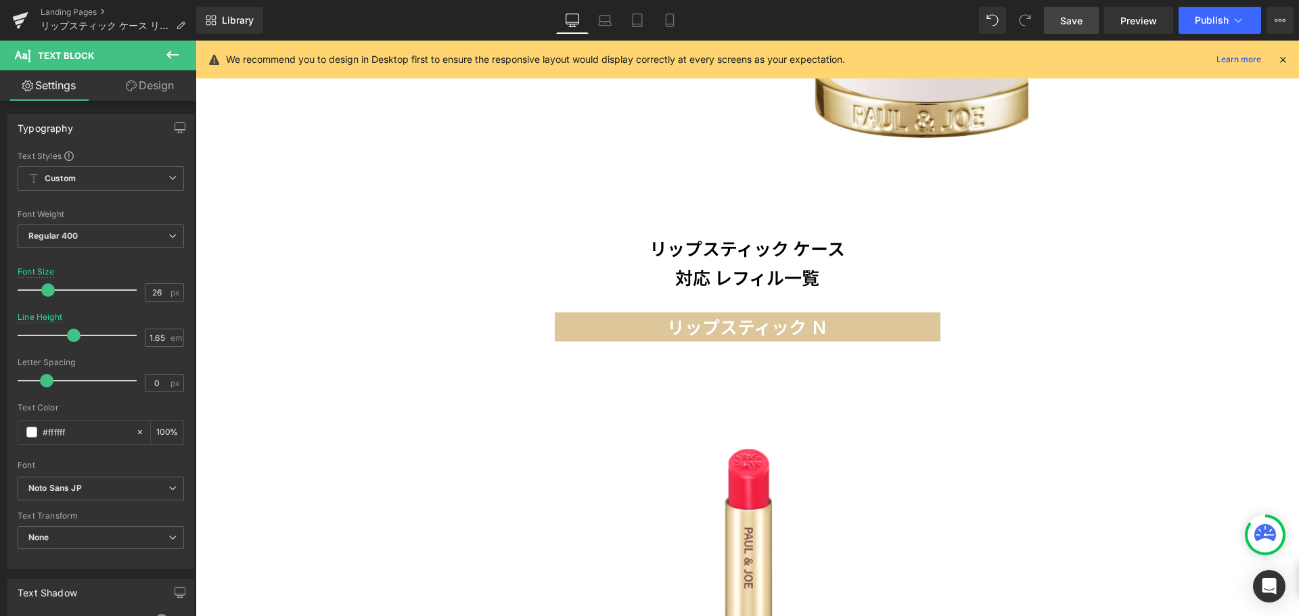
scroll to position [899, 0]
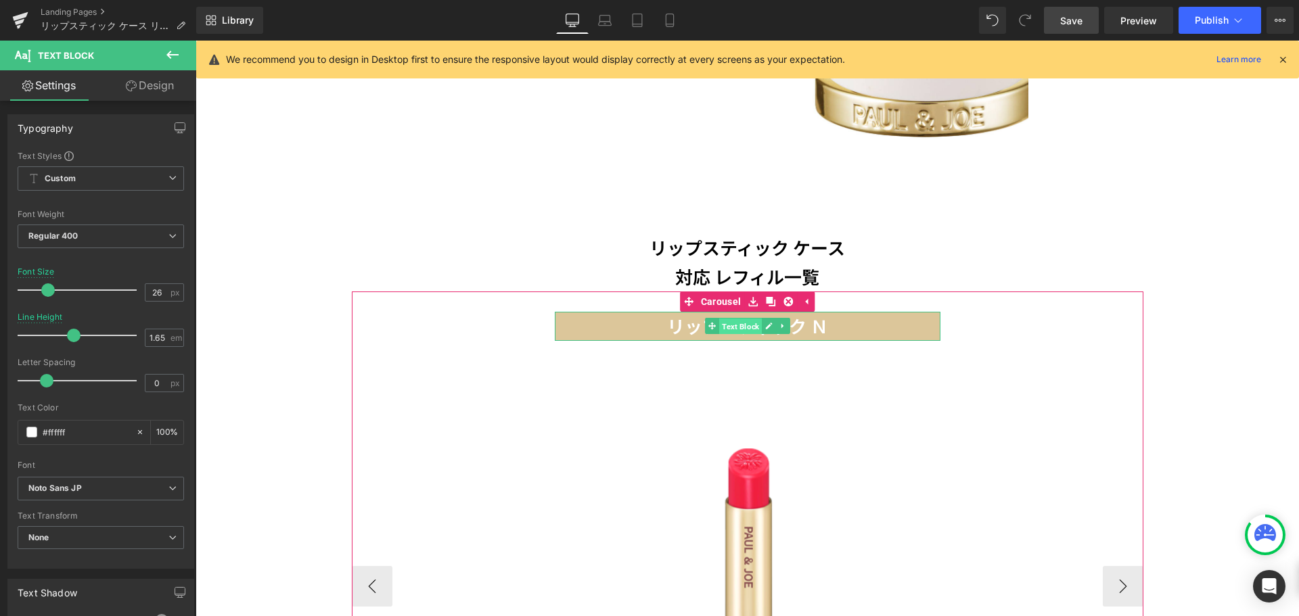
click at [733, 319] on span "Text Block" at bounding box center [740, 327] width 43 height 16
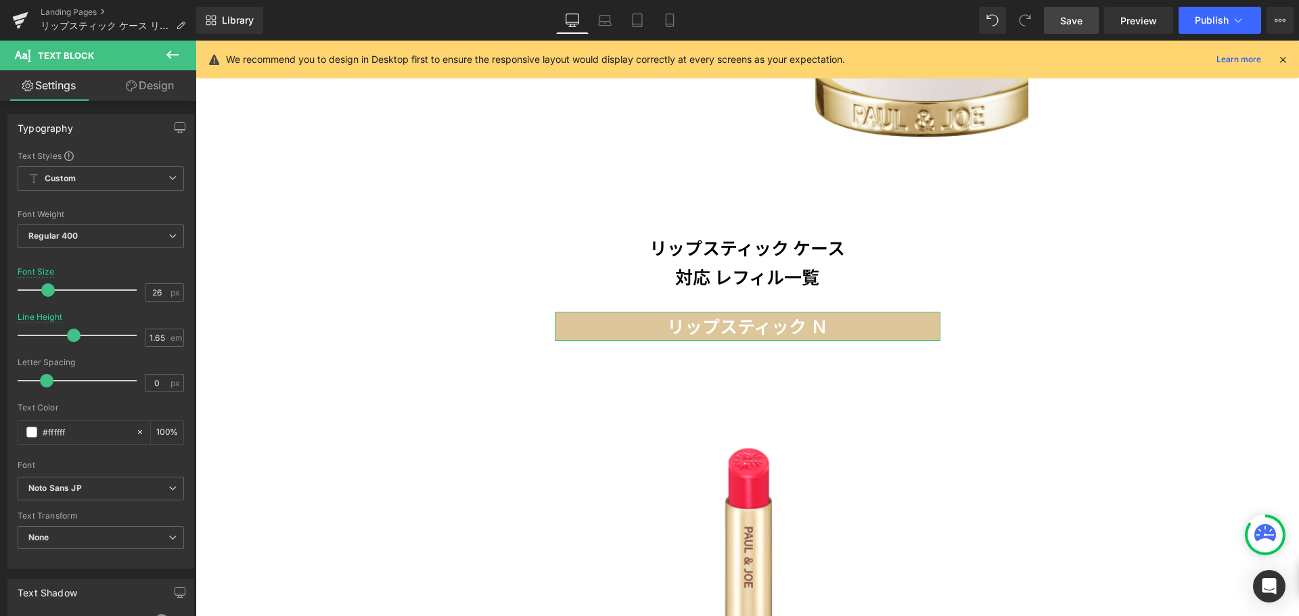
click at [156, 88] on link "Design" at bounding box center [150, 85] width 98 height 30
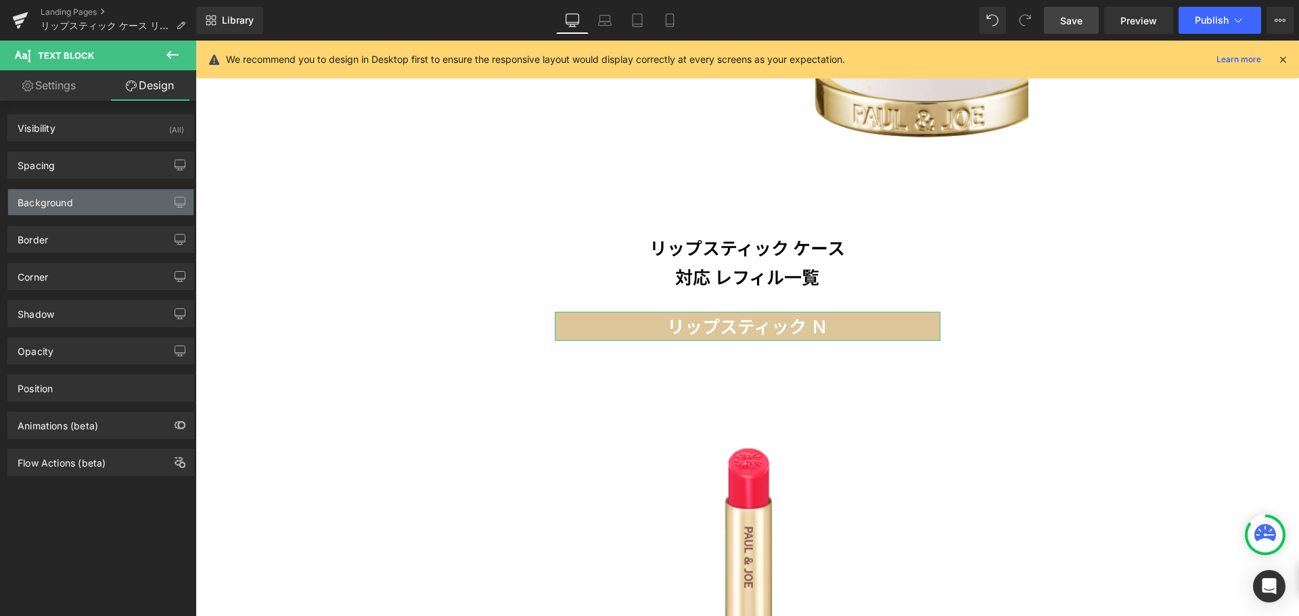
click at [102, 208] on div "Background" at bounding box center [100, 202] width 185 height 26
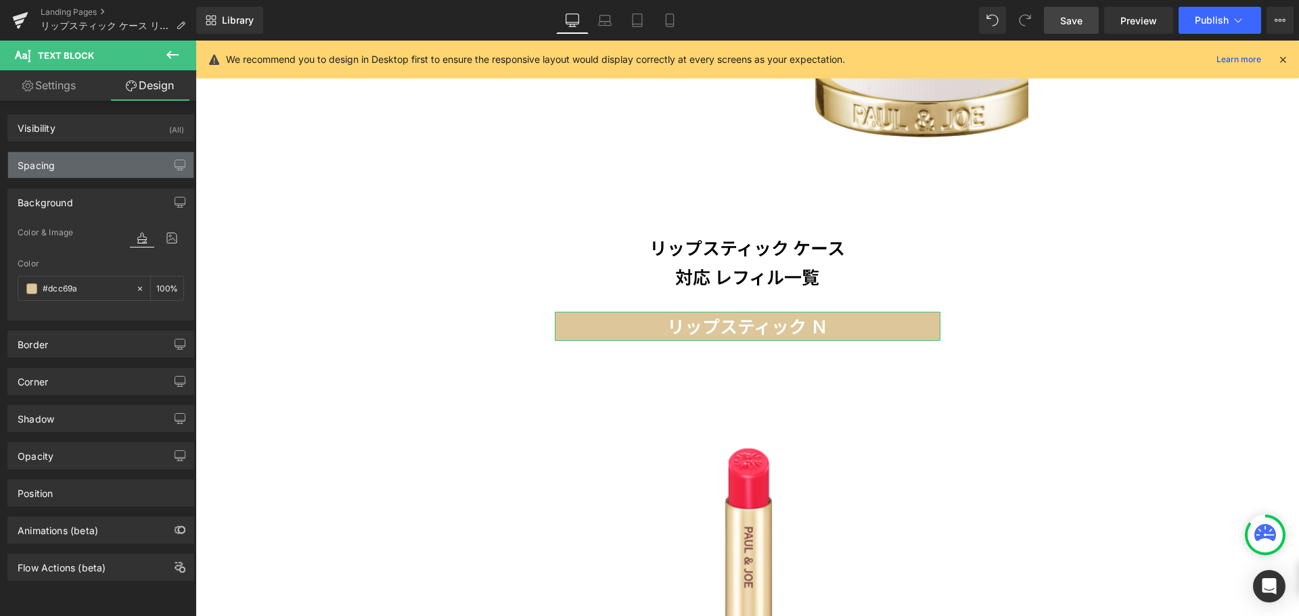
click at [82, 171] on div "Spacing" at bounding box center [100, 165] width 185 height 26
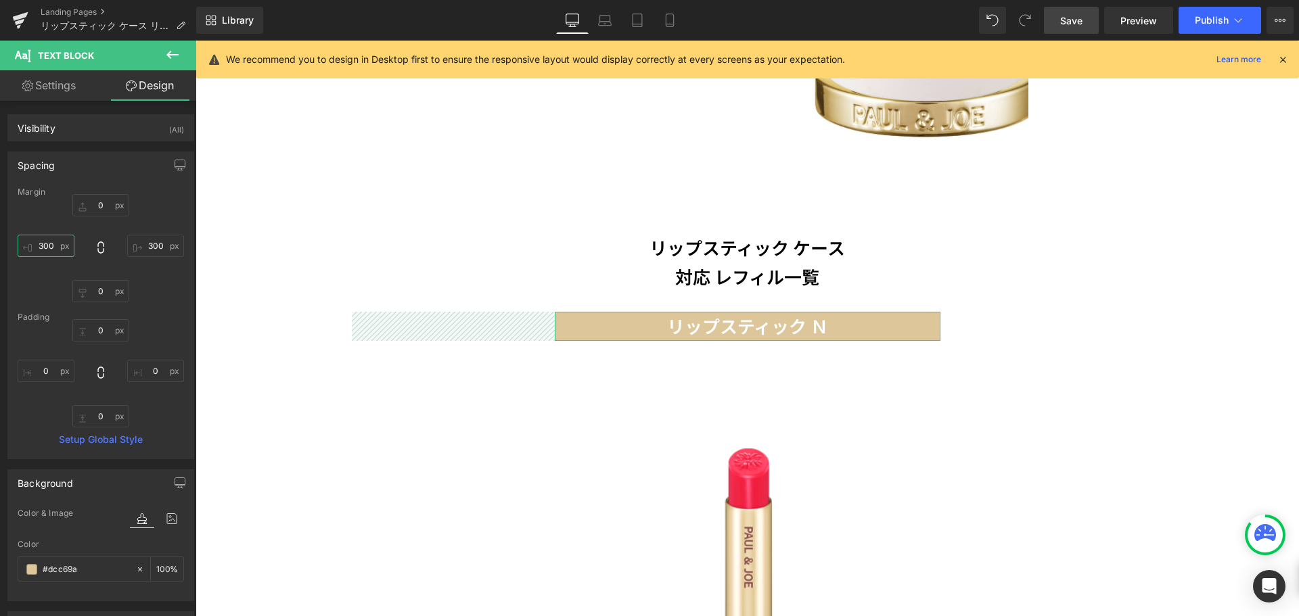
click at [60, 243] on input "300" at bounding box center [46, 246] width 57 height 22
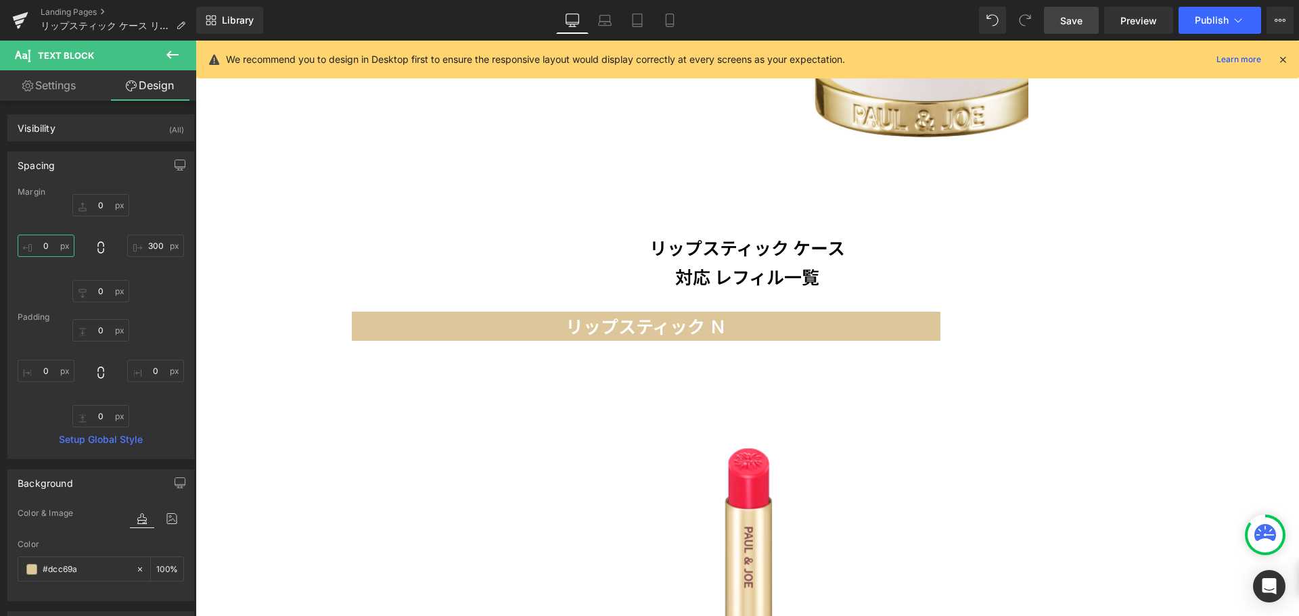
scroll to position [0, 0]
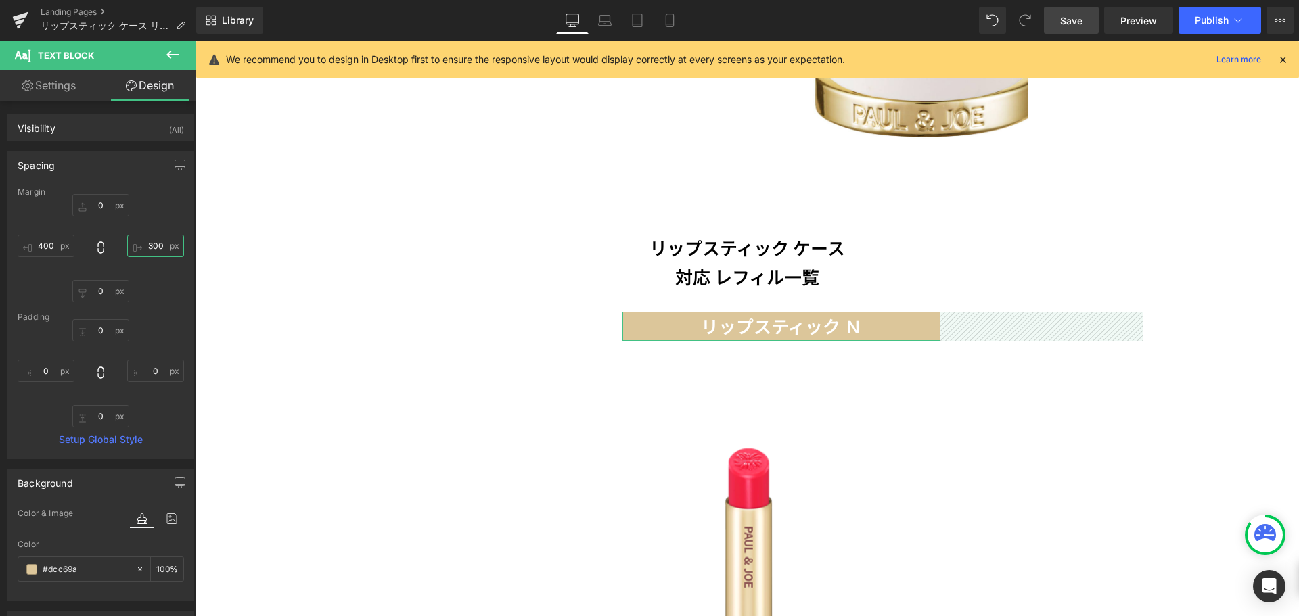
click at [158, 244] on input "300" at bounding box center [155, 246] width 57 height 22
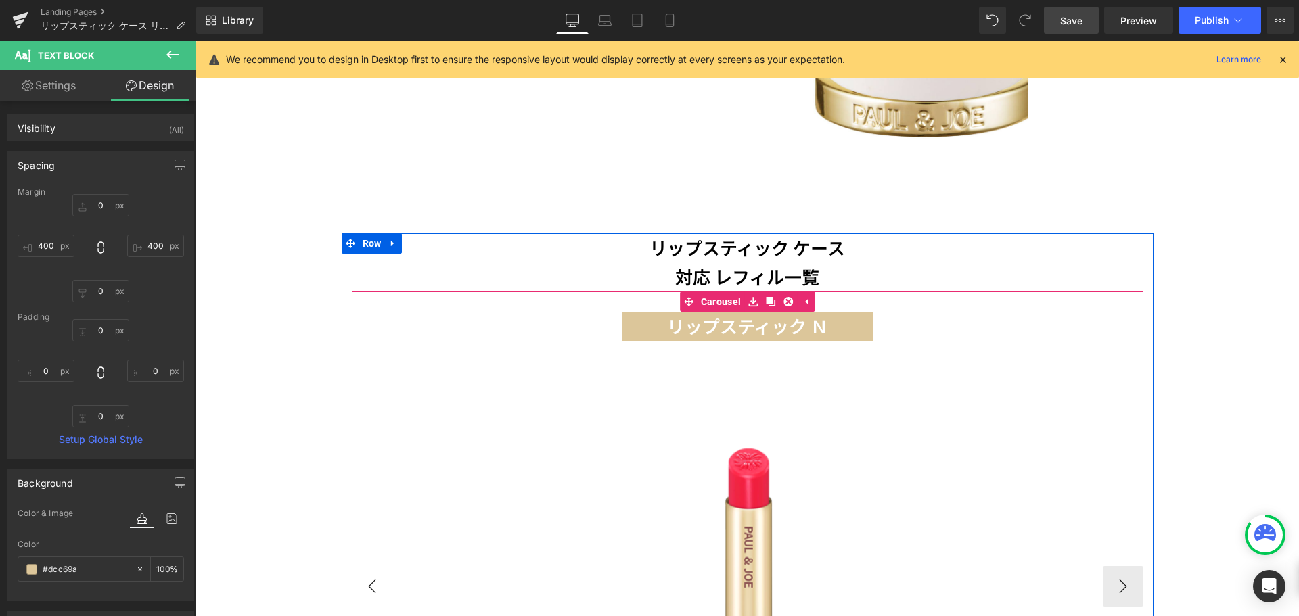
click at [364, 581] on button "‹" at bounding box center [372, 586] width 41 height 41
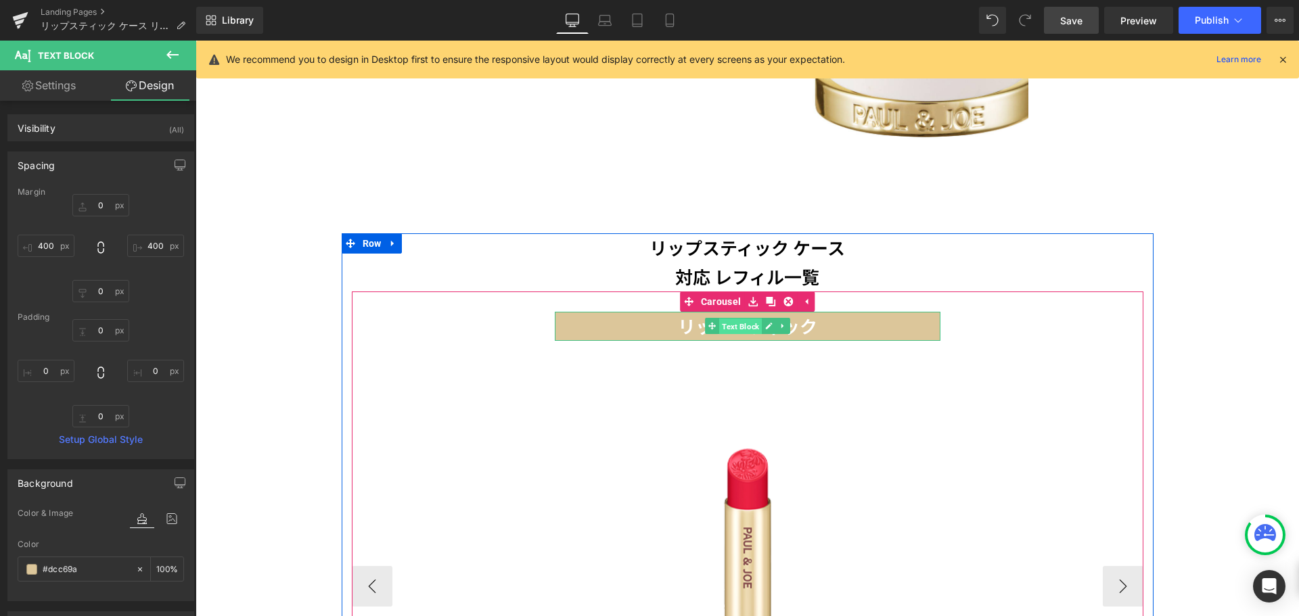
click at [738, 319] on span "Text Block" at bounding box center [740, 327] width 43 height 16
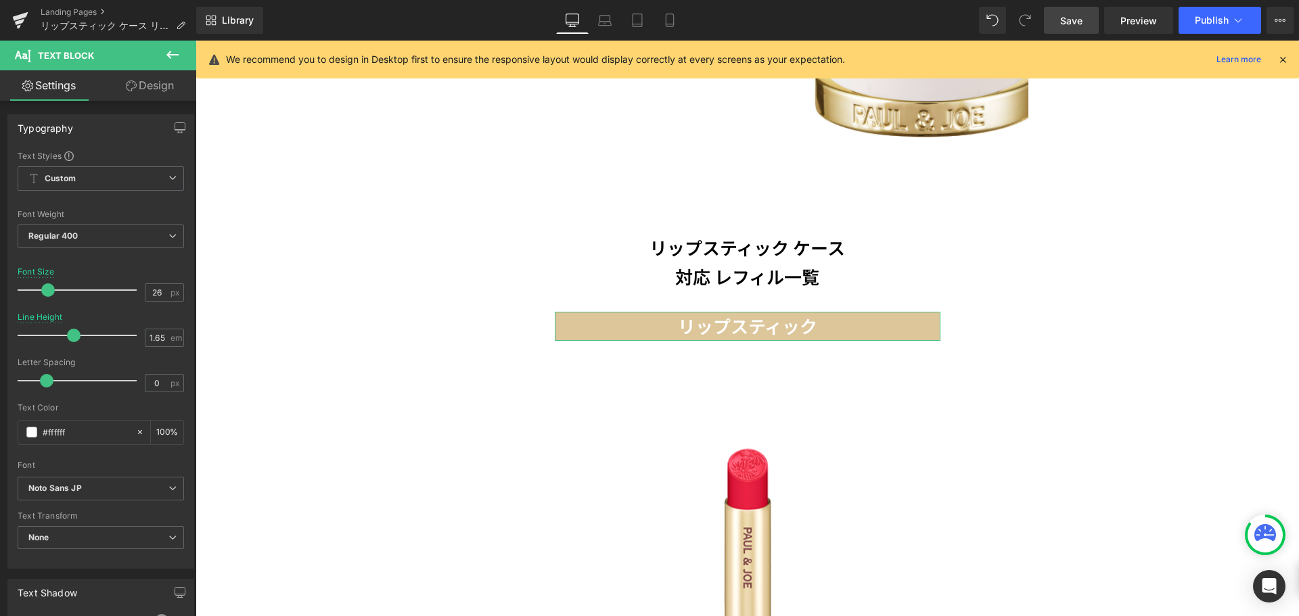
click at [176, 79] on link "Design" at bounding box center [150, 85] width 98 height 30
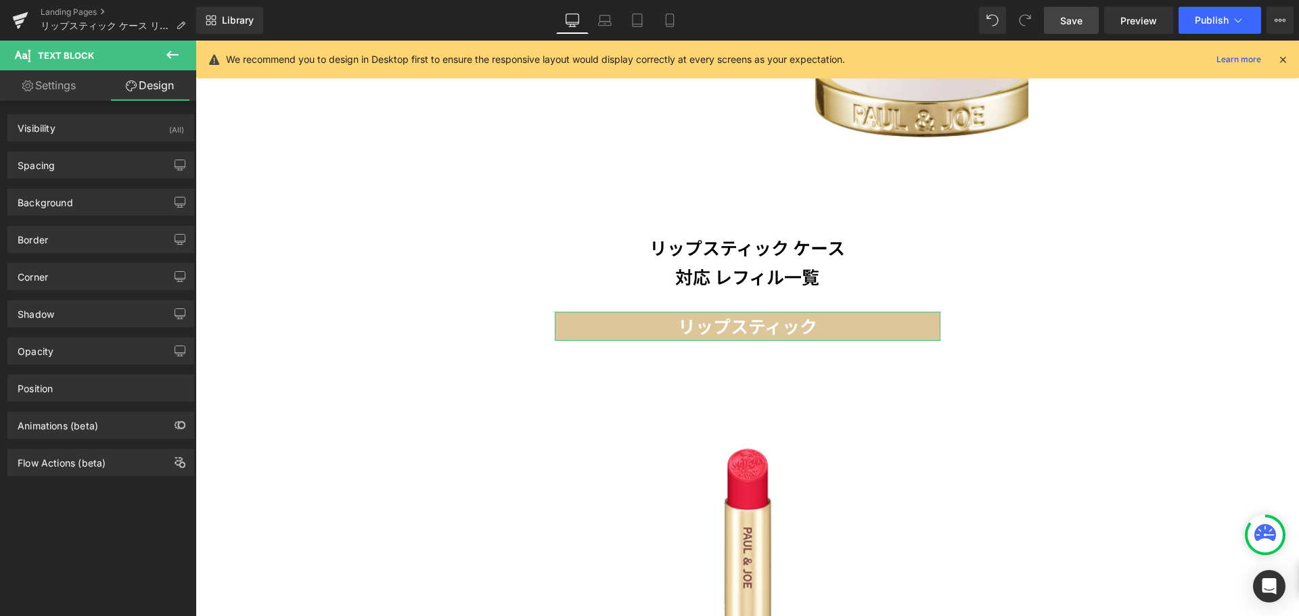
click at [127, 181] on div "Background Color & Image color Color % Image Replace Image Upload image or Brow…" at bounding box center [101, 197] width 202 height 37
click at [124, 179] on div "Background Color & Image color rgba(220, 198, 154, 1) Color #dcc69a 100 % Image…" at bounding box center [101, 197] width 202 height 37
click at [116, 169] on div "Spacing" at bounding box center [100, 165] width 185 height 26
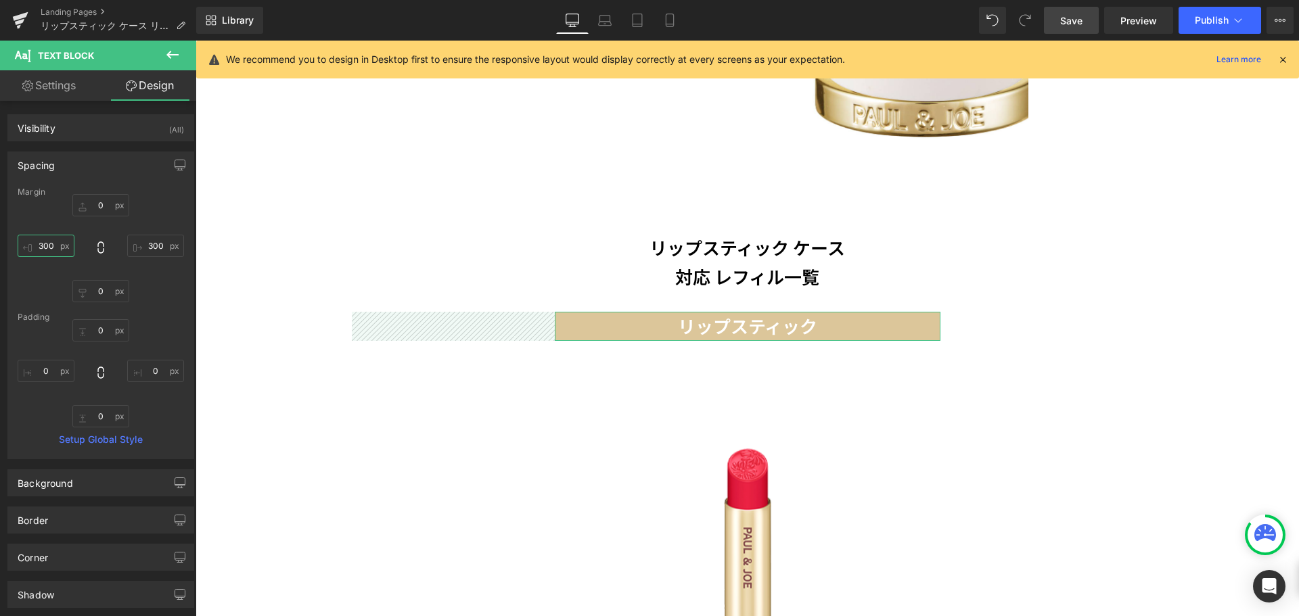
click at [58, 245] on input "300" at bounding box center [46, 246] width 57 height 22
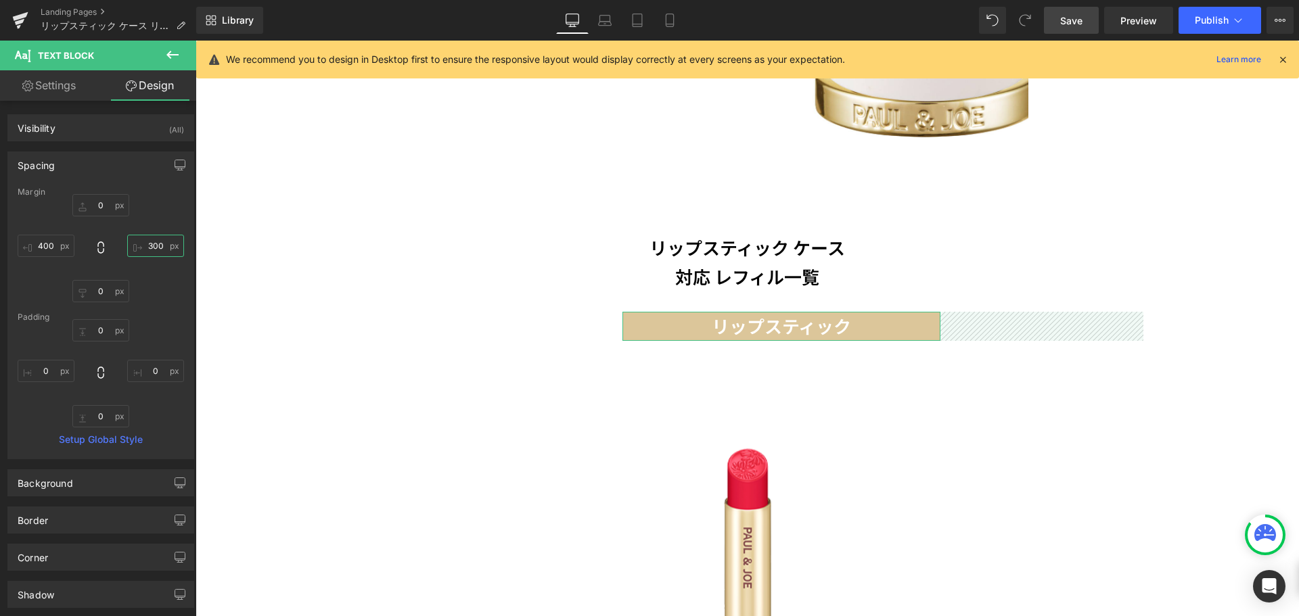
click at [165, 244] on input "300" at bounding box center [155, 246] width 57 height 22
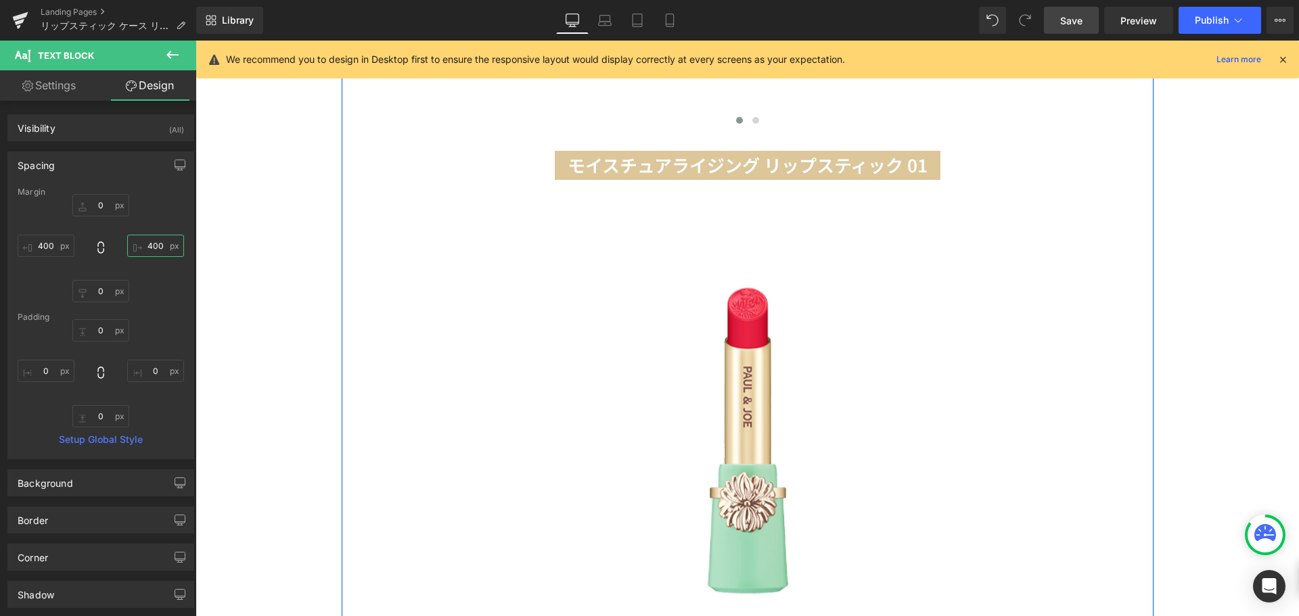
scroll to position [1631, 0]
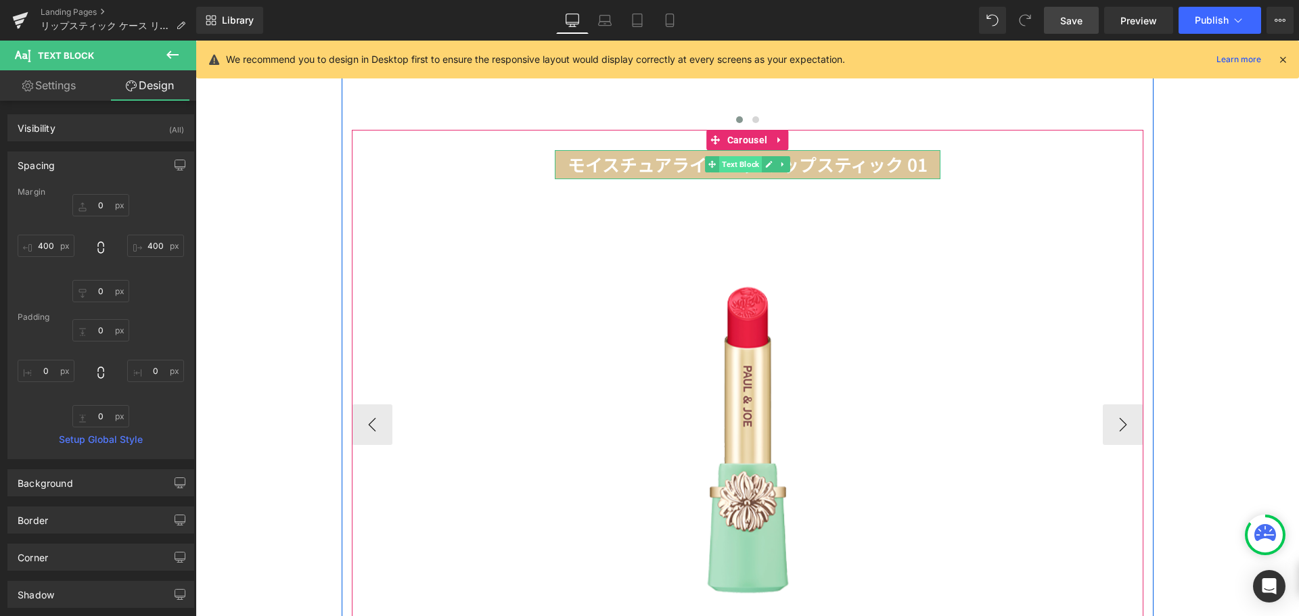
click at [732, 156] on span "Text Block" at bounding box center [740, 164] width 43 height 16
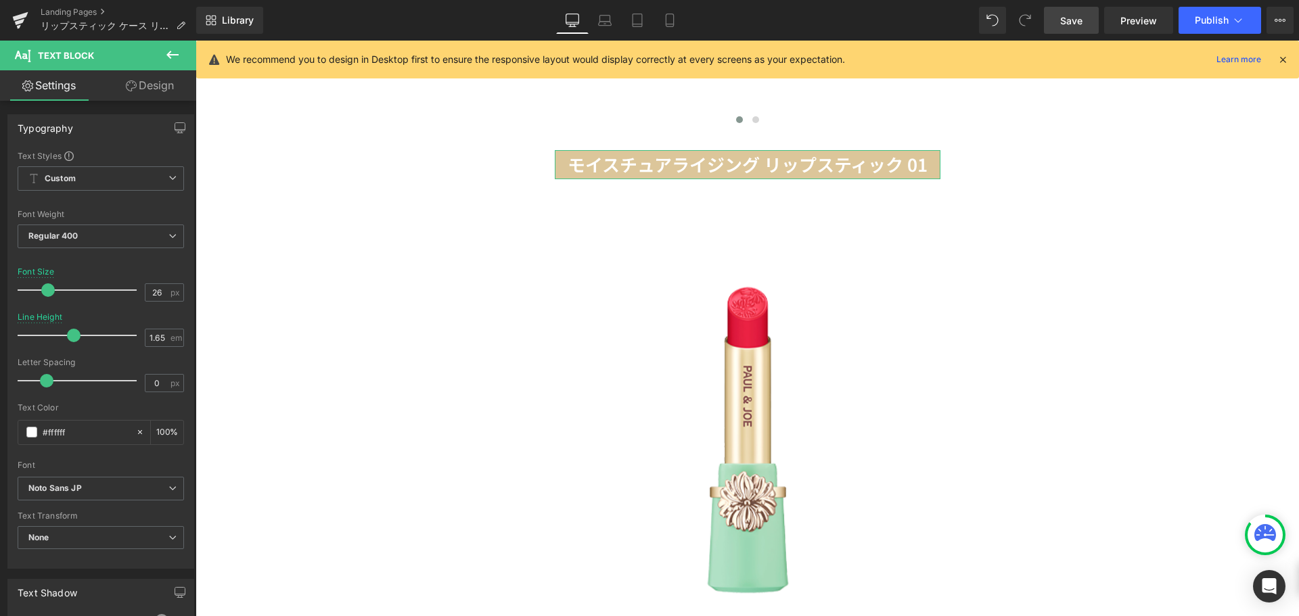
click at [162, 85] on link "Design" at bounding box center [150, 85] width 98 height 30
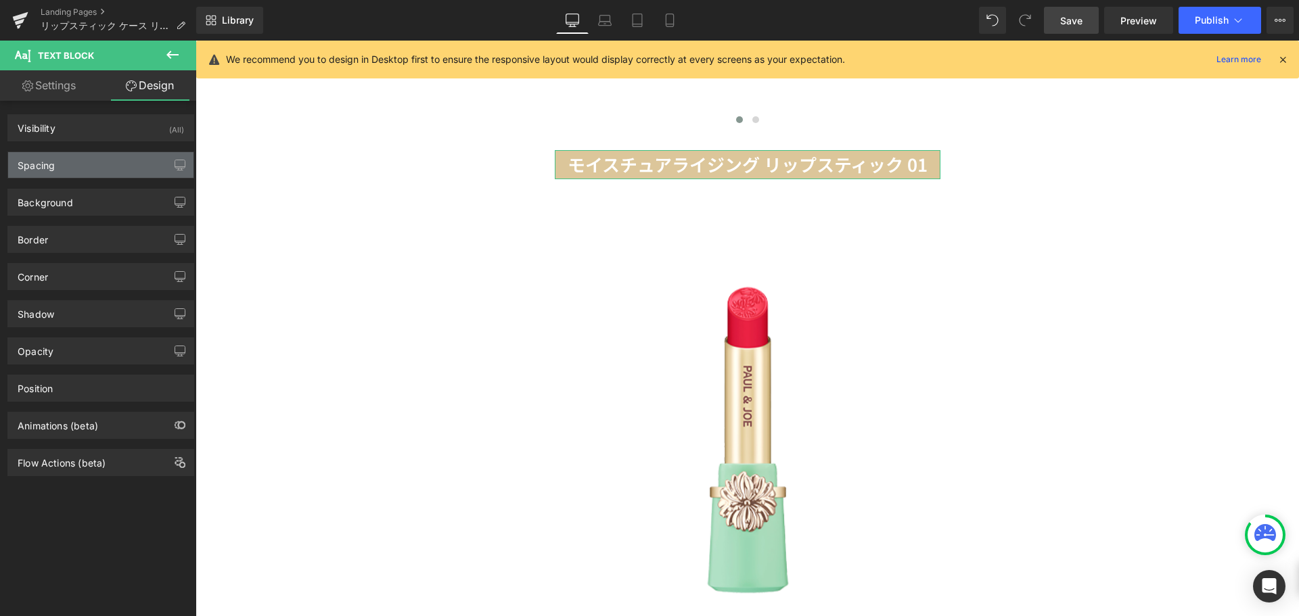
click at [156, 159] on div "Spacing" at bounding box center [100, 165] width 185 height 26
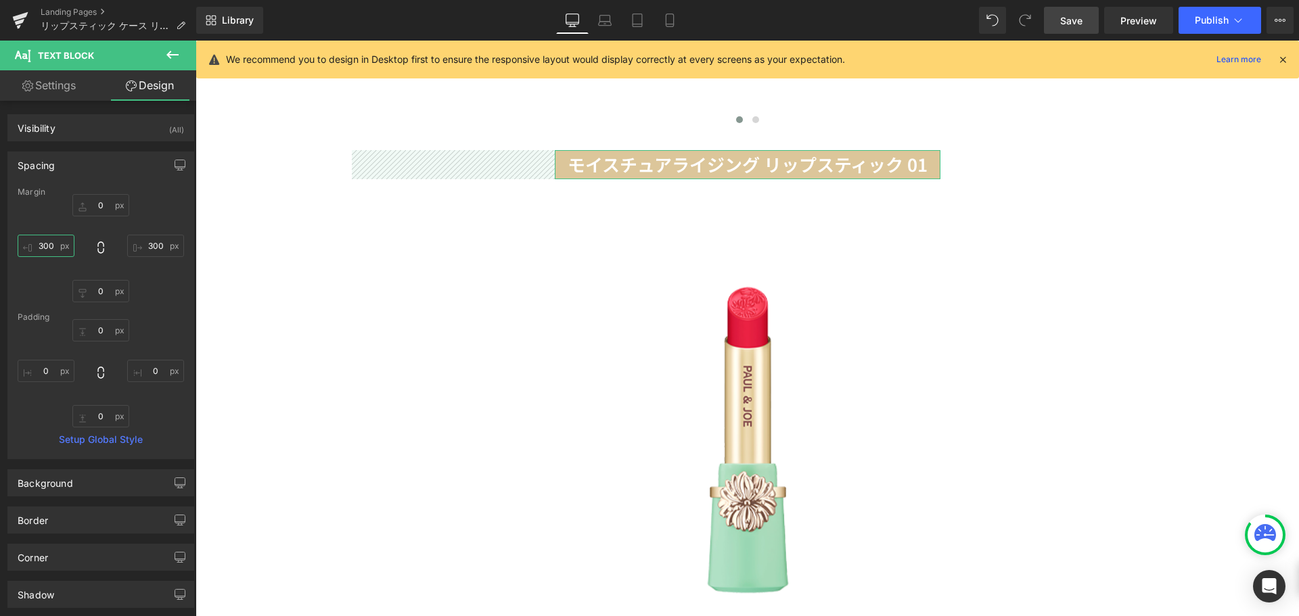
click at [52, 246] on input "300" at bounding box center [46, 246] width 57 height 22
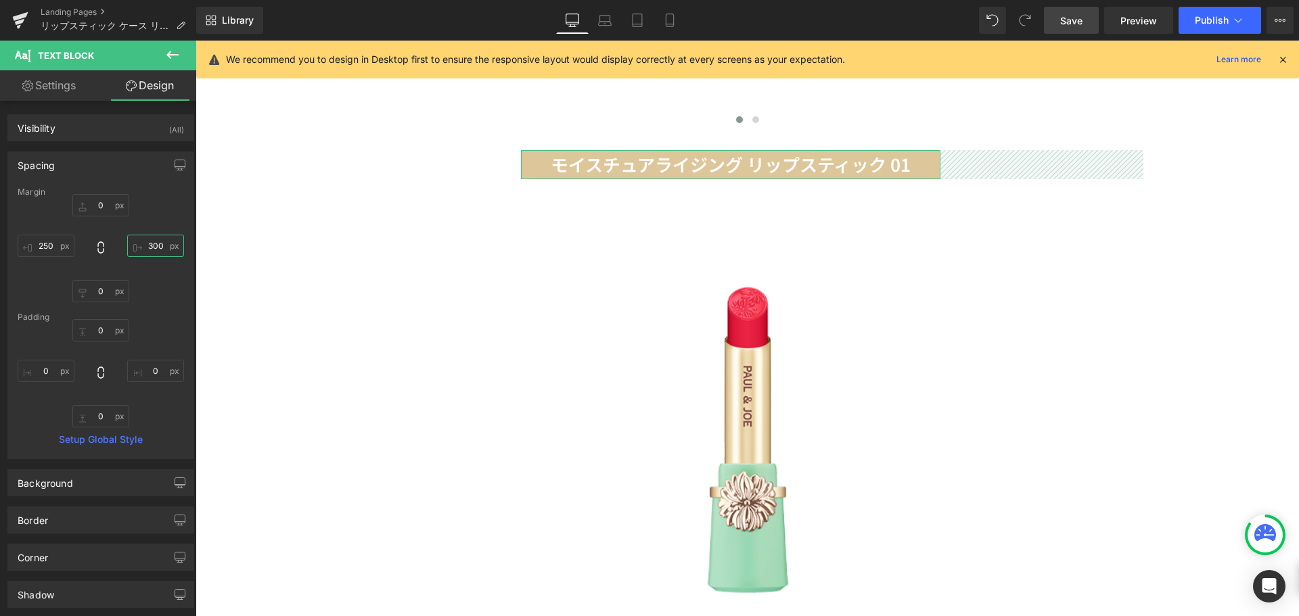
click at [149, 247] on input "300" at bounding box center [155, 246] width 57 height 22
click at [673, 17] on icon at bounding box center [670, 21] width 14 height 14
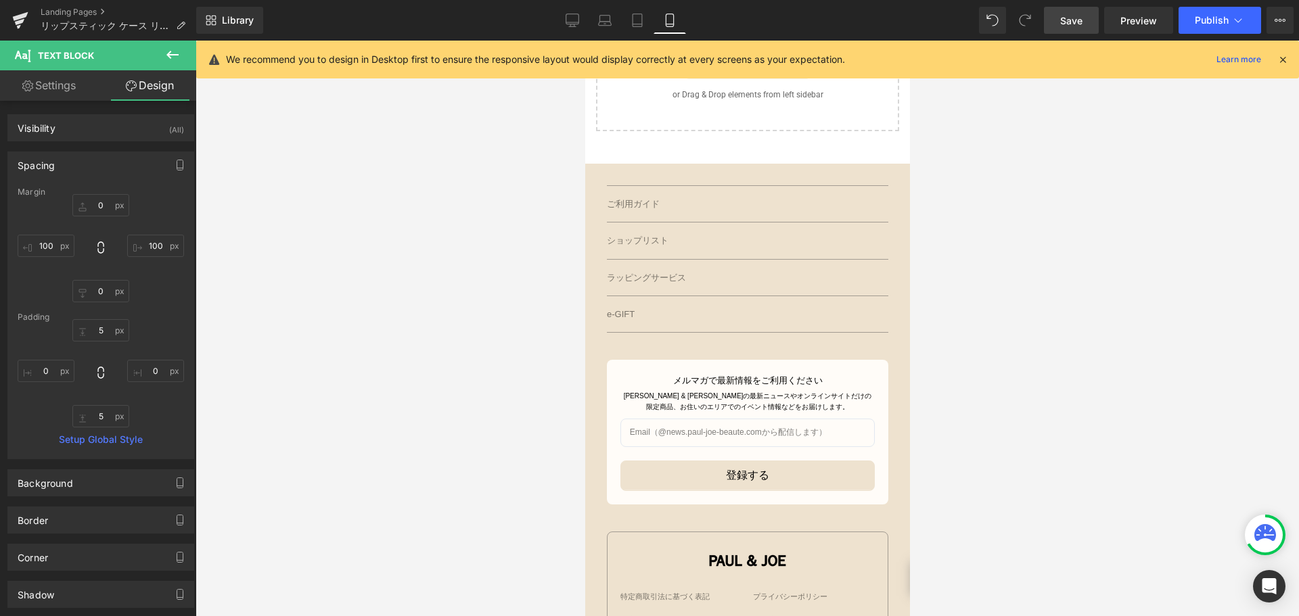
scroll to position [855, 0]
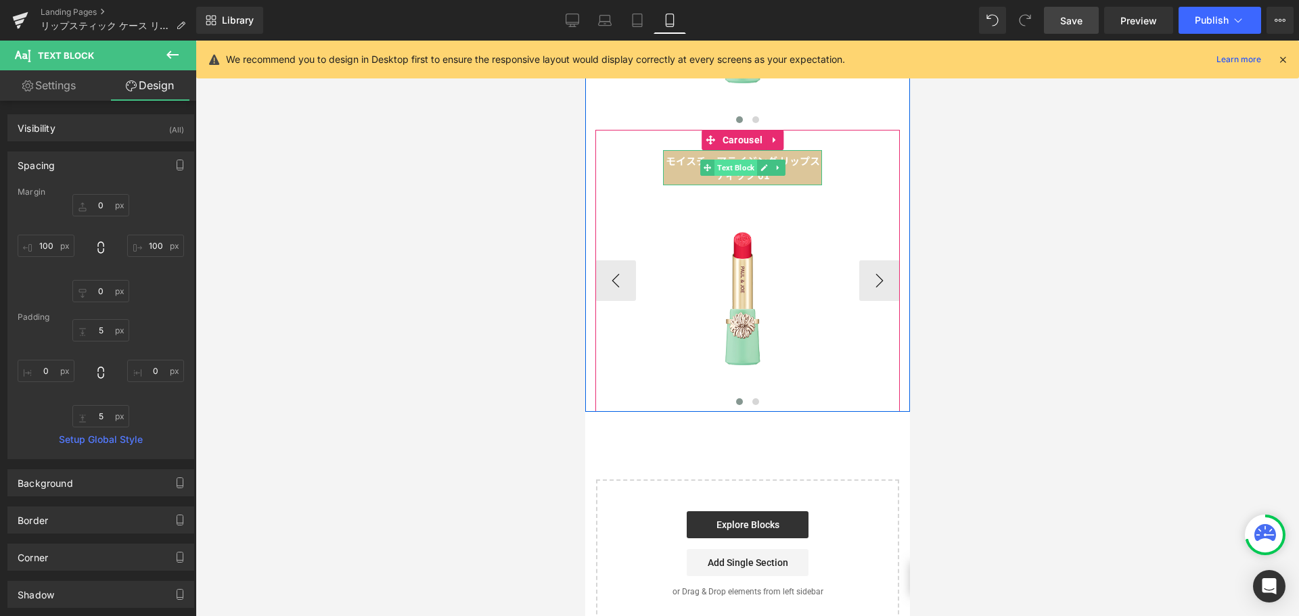
click at [733, 160] on span "Text Block" at bounding box center [735, 168] width 43 height 16
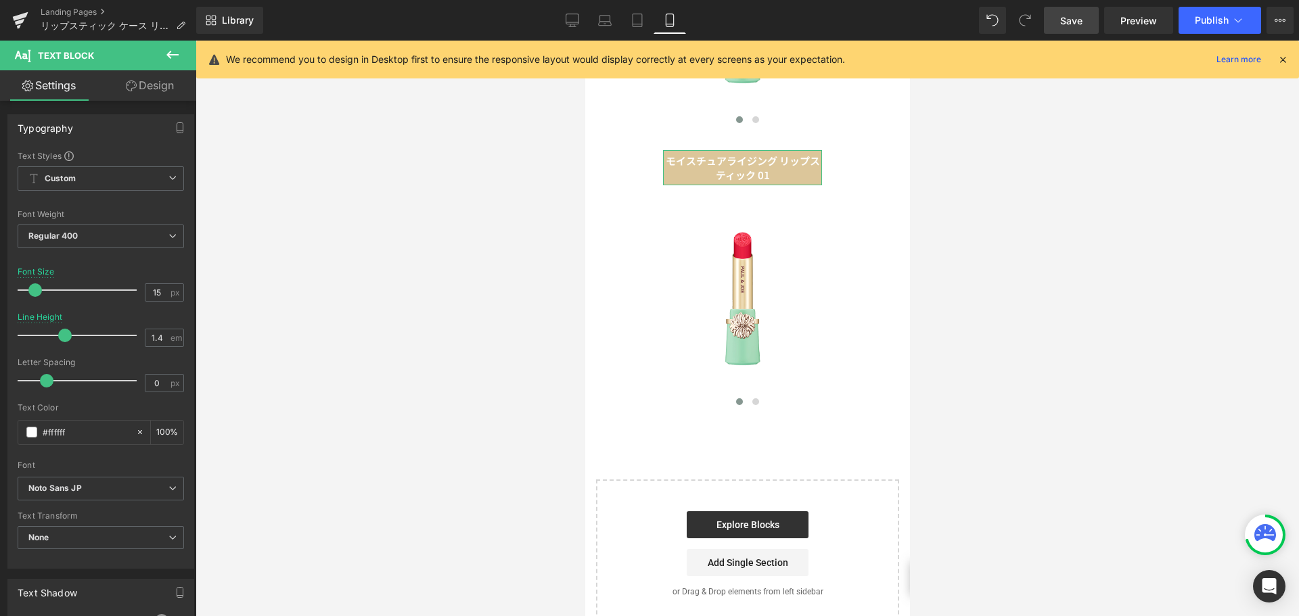
click at [166, 91] on link "Design" at bounding box center [150, 85] width 98 height 30
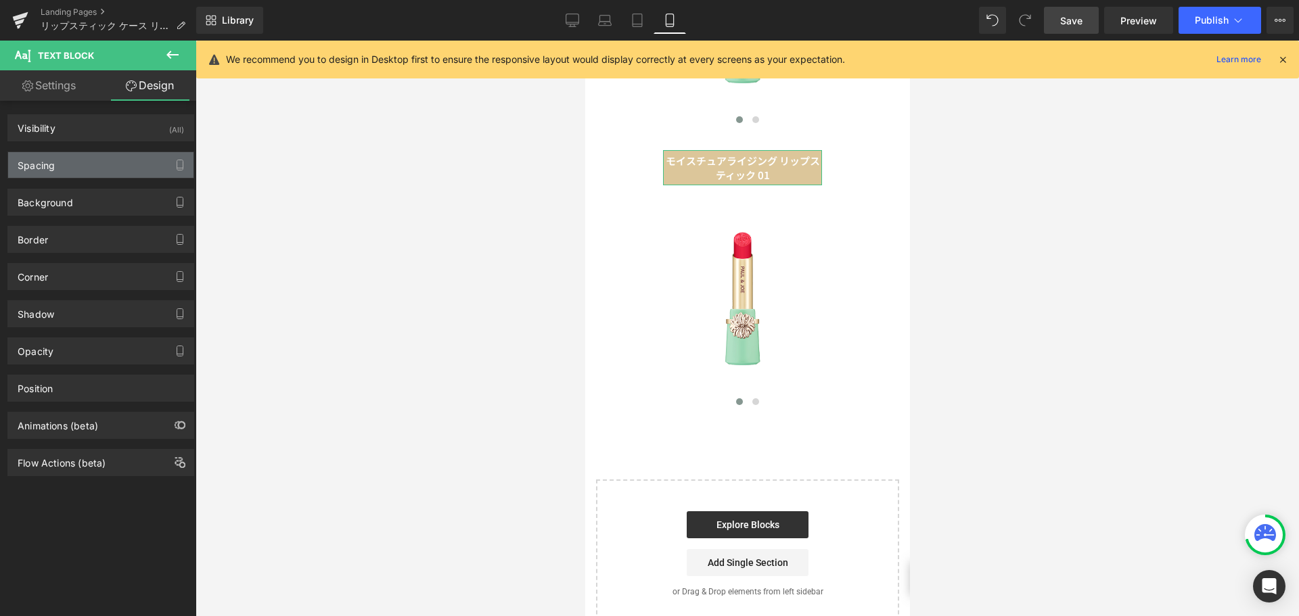
click at [130, 171] on div "Spacing" at bounding box center [100, 165] width 185 height 26
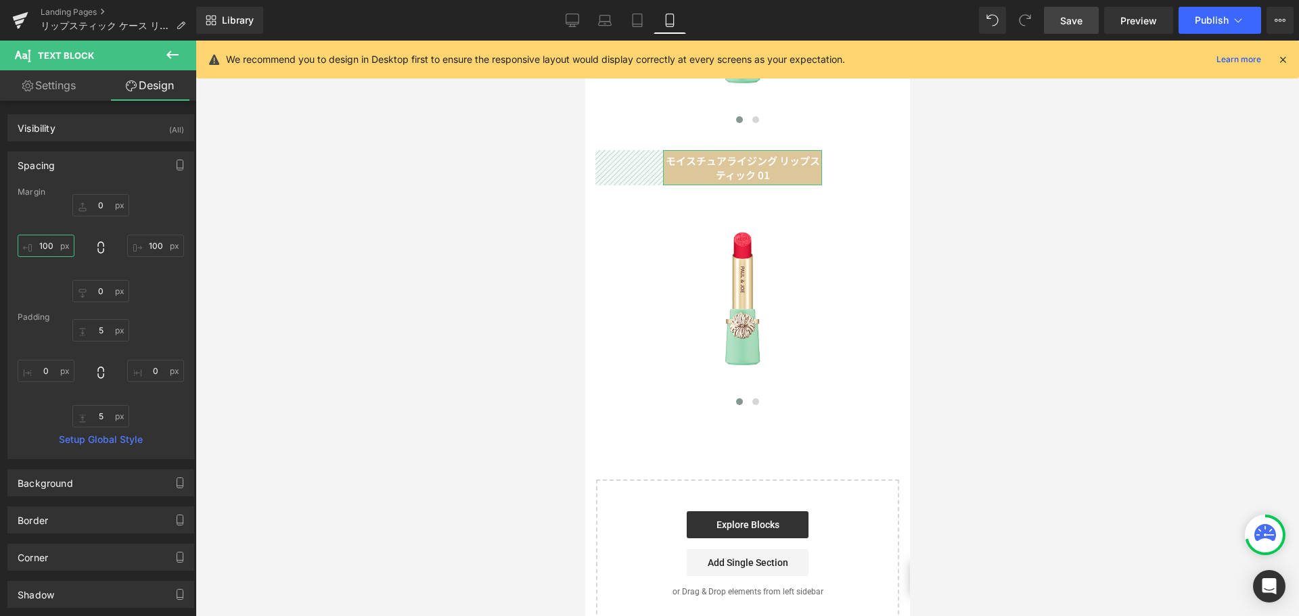
click at [50, 249] on input "100" at bounding box center [46, 246] width 57 height 22
click at [146, 255] on input "100" at bounding box center [155, 246] width 57 height 22
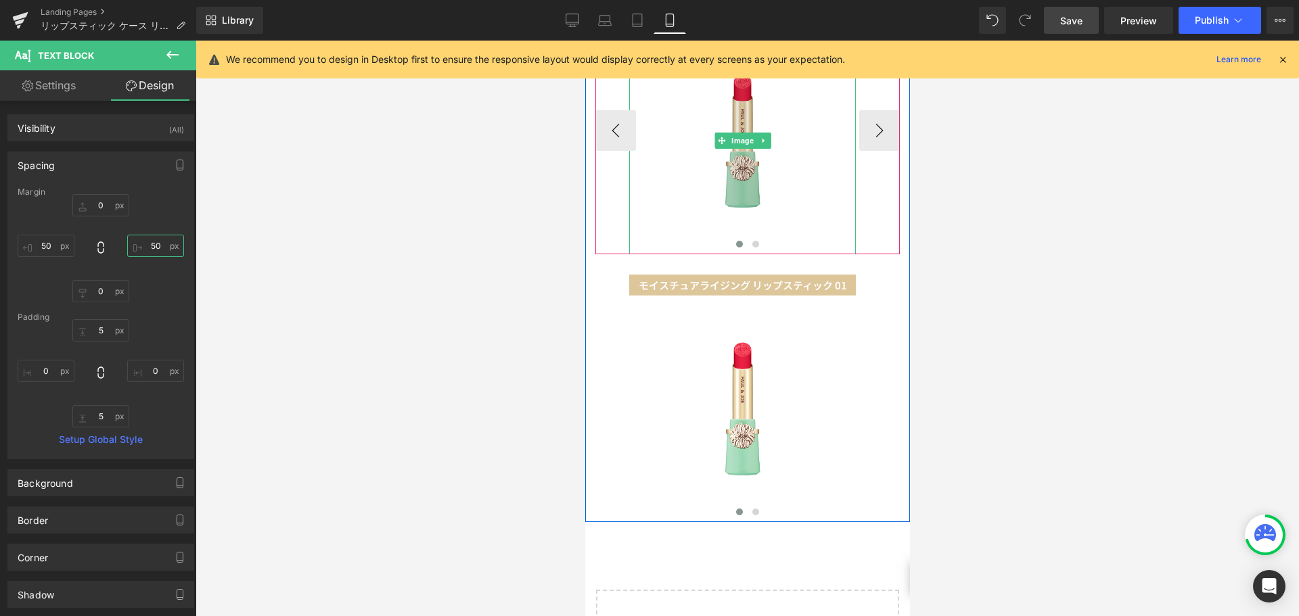
scroll to position [732, 0]
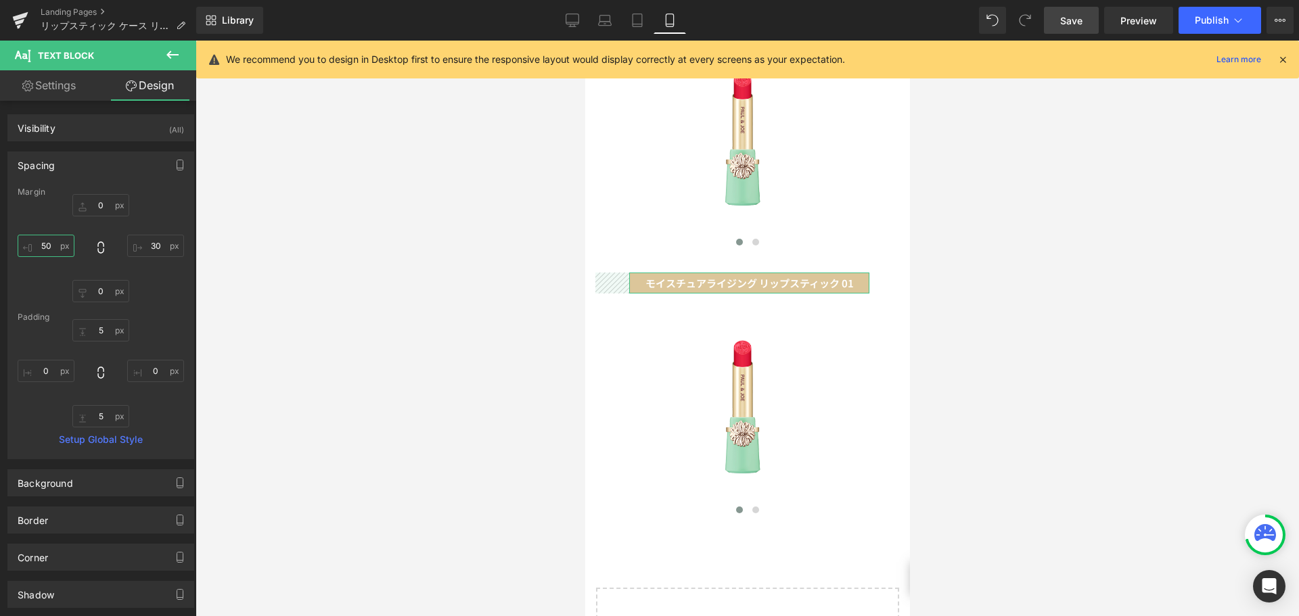
click at [47, 249] on input "50" at bounding box center [46, 246] width 57 height 22
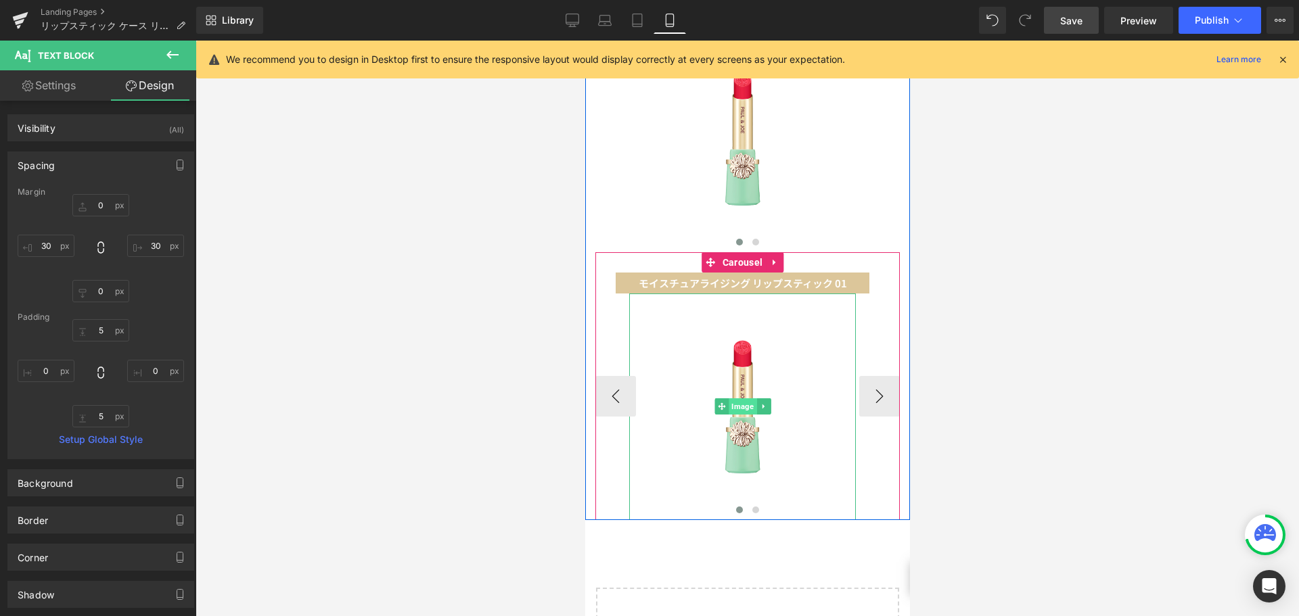
click at [750, 399] on span "Image" at bounding box center [742, 407] width 28 height 16
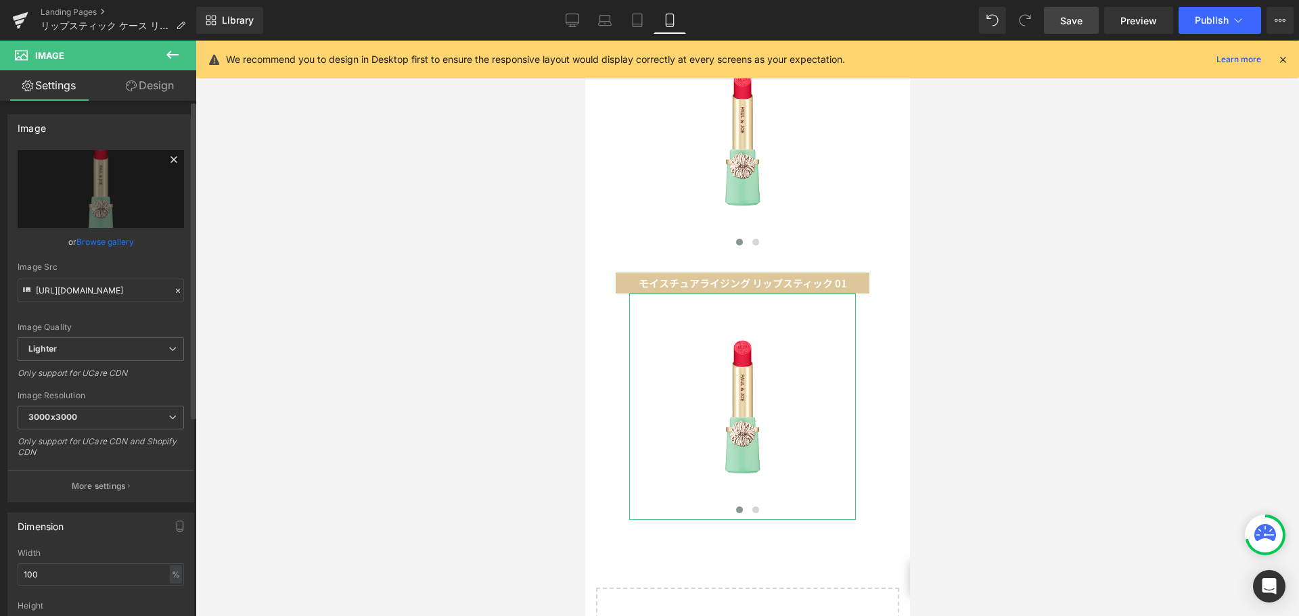
click at [164, 162] on link at bounding box center [174, 162] width 20 height 20
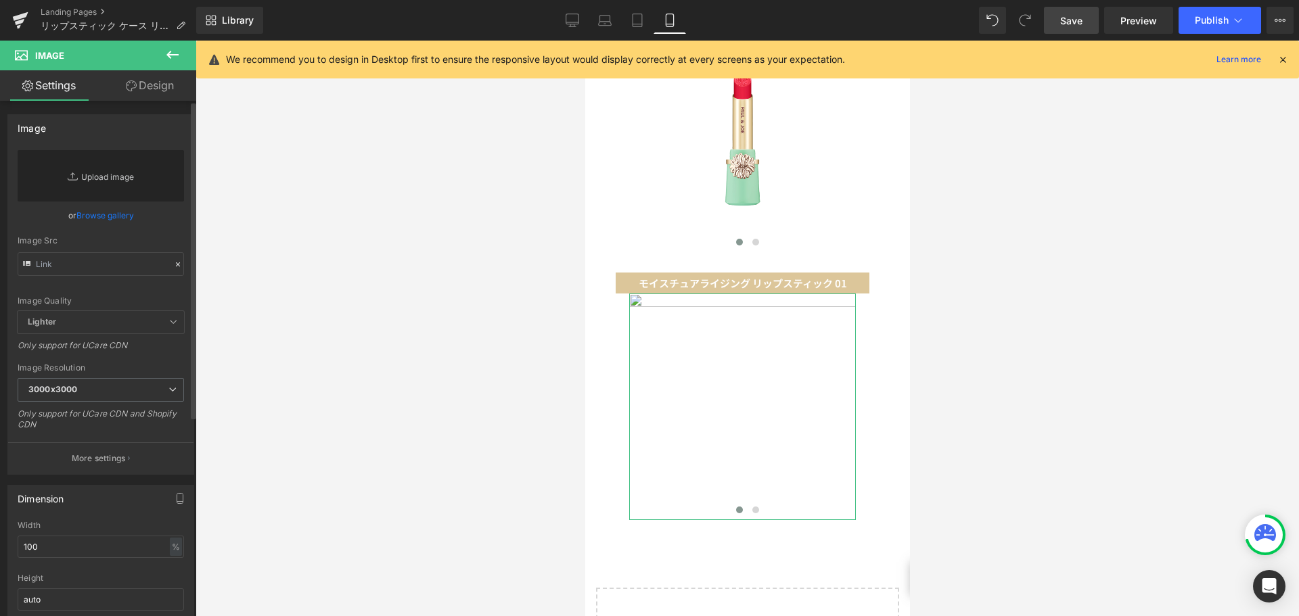
click at [93, 184] on link "Replace Image" at bounding box center [101, 175] width 166 height 51
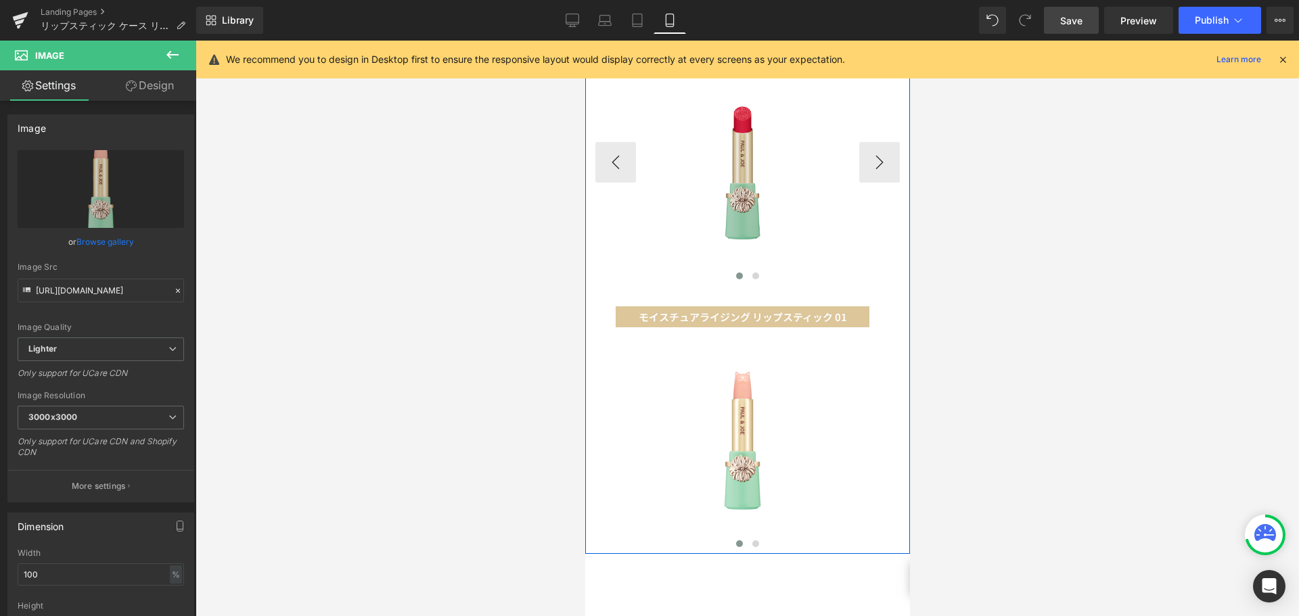
scroll to position [712, 0]
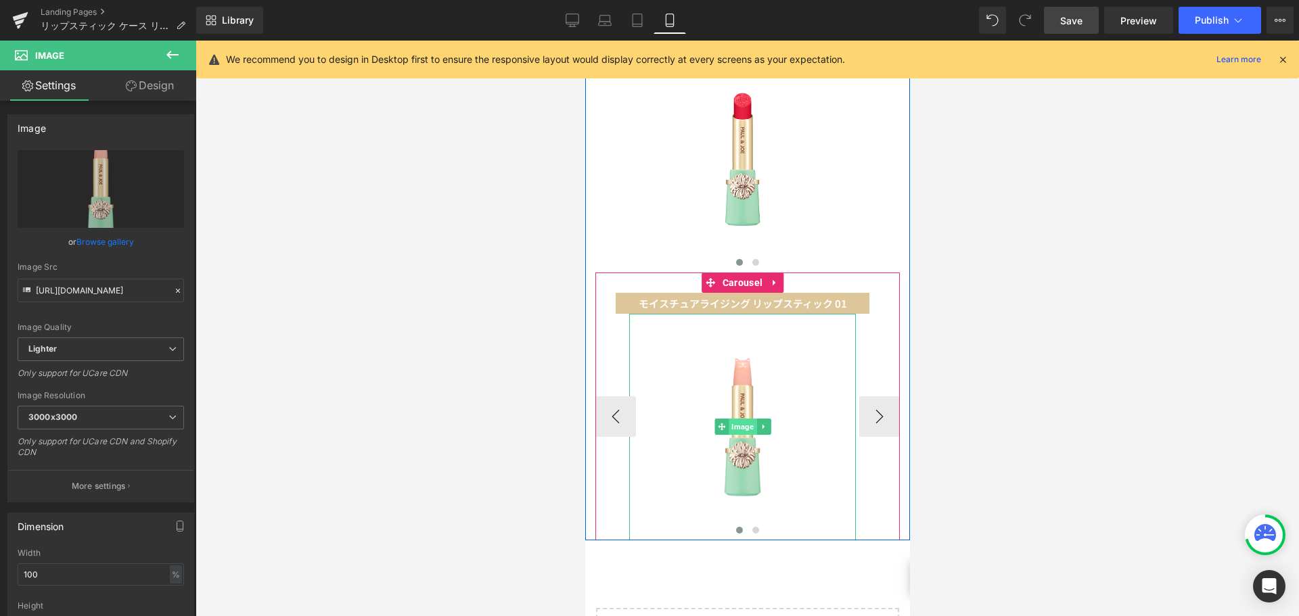
click at [744, 419] on span "Image" at bounding box center [742, 427] width 28 height 16
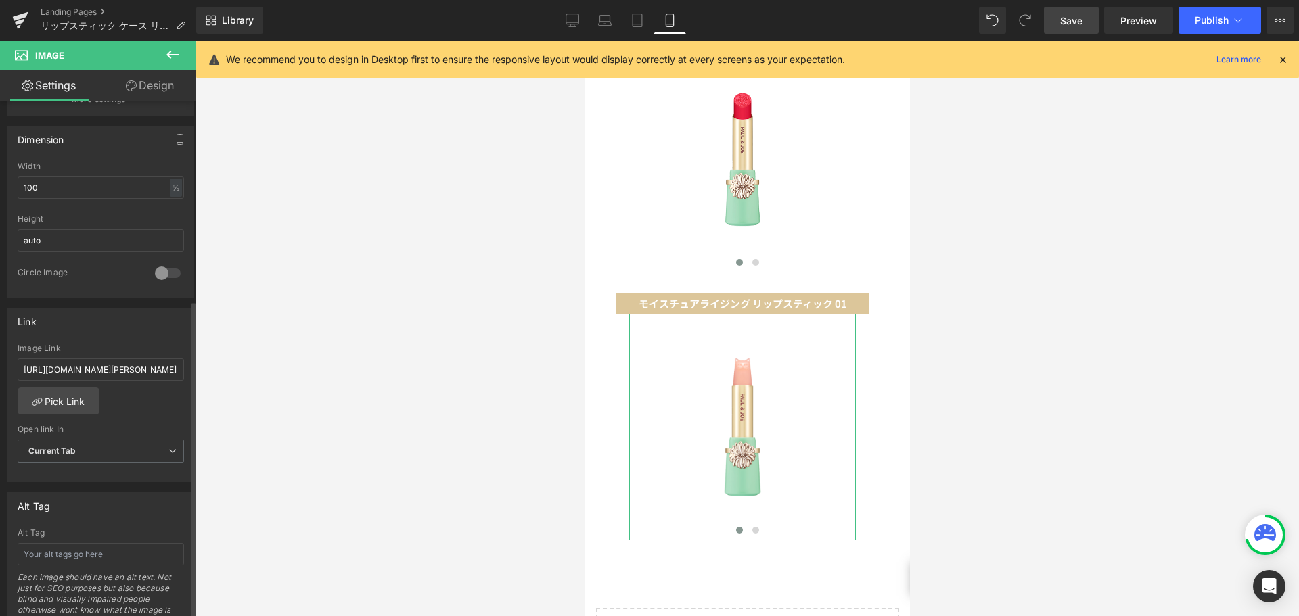
scroll to position [388, 0]
click at [142, 370] on input "[URL][DOMAIN_NAME][PERSON_NAME]" at bounding box center [101, 369] width 166 height 22
paste input "[URL][DOMAIN_NAME][PERSON_NAME]"
click at [1052, 9] on link "Save" at bounding box center [1071, 20] width 55 height 27
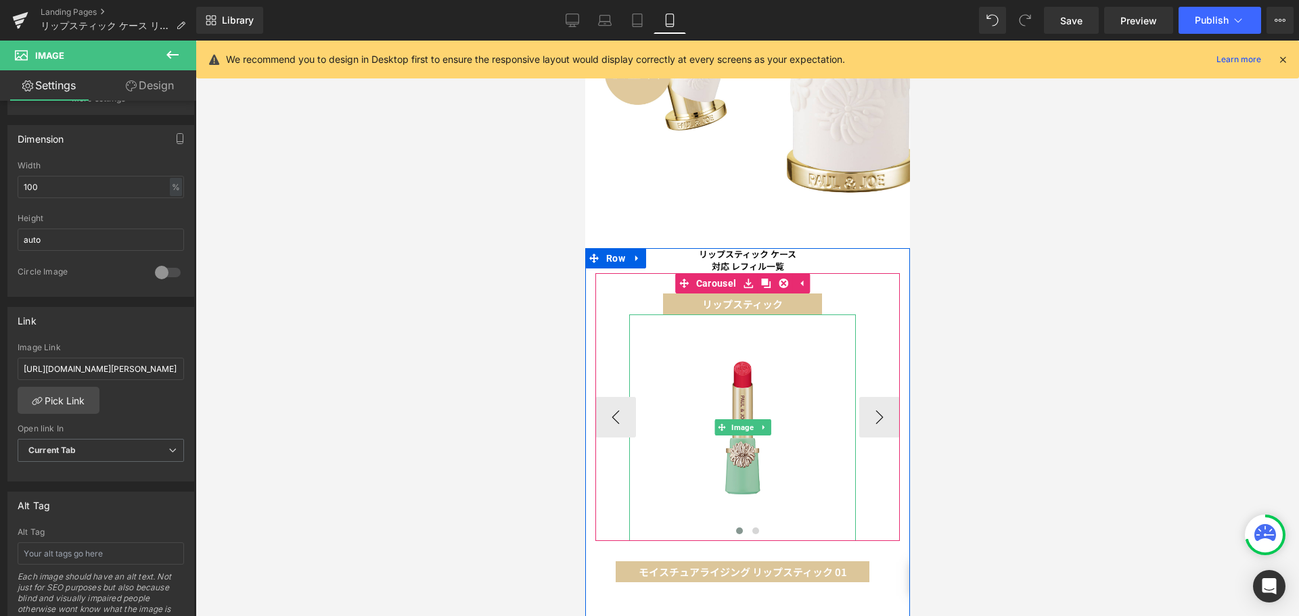
scroll to position [443, 0]
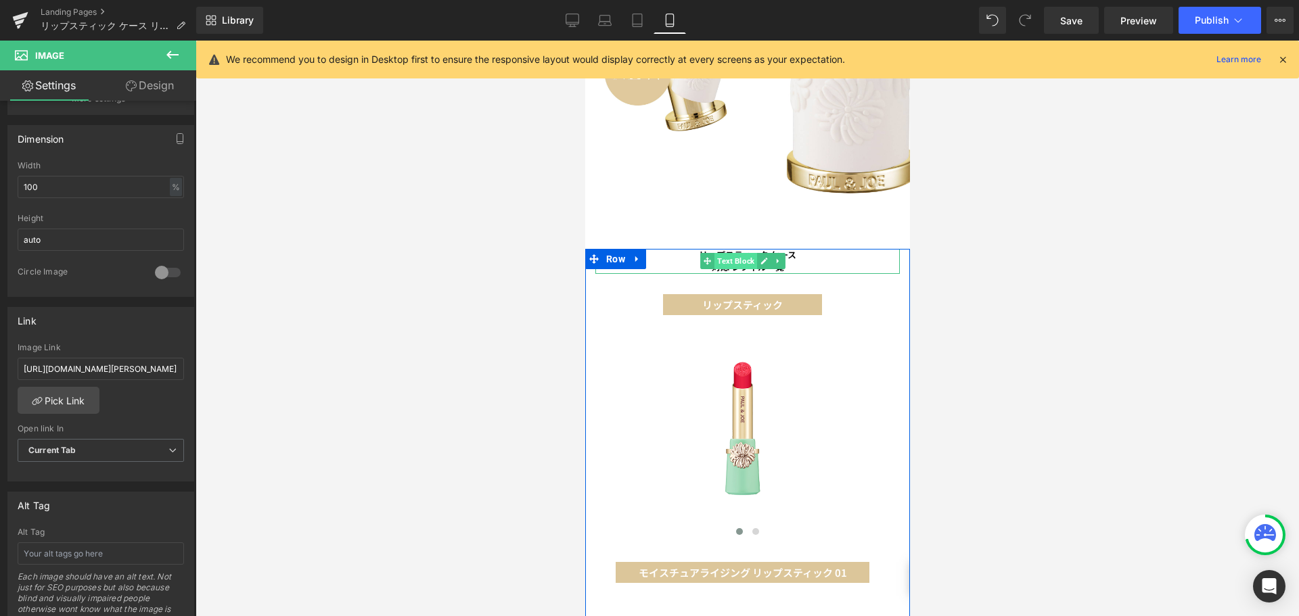
click at [744, 253] on span "Text Block" at bounding box center [735, 261] width 43 height 16
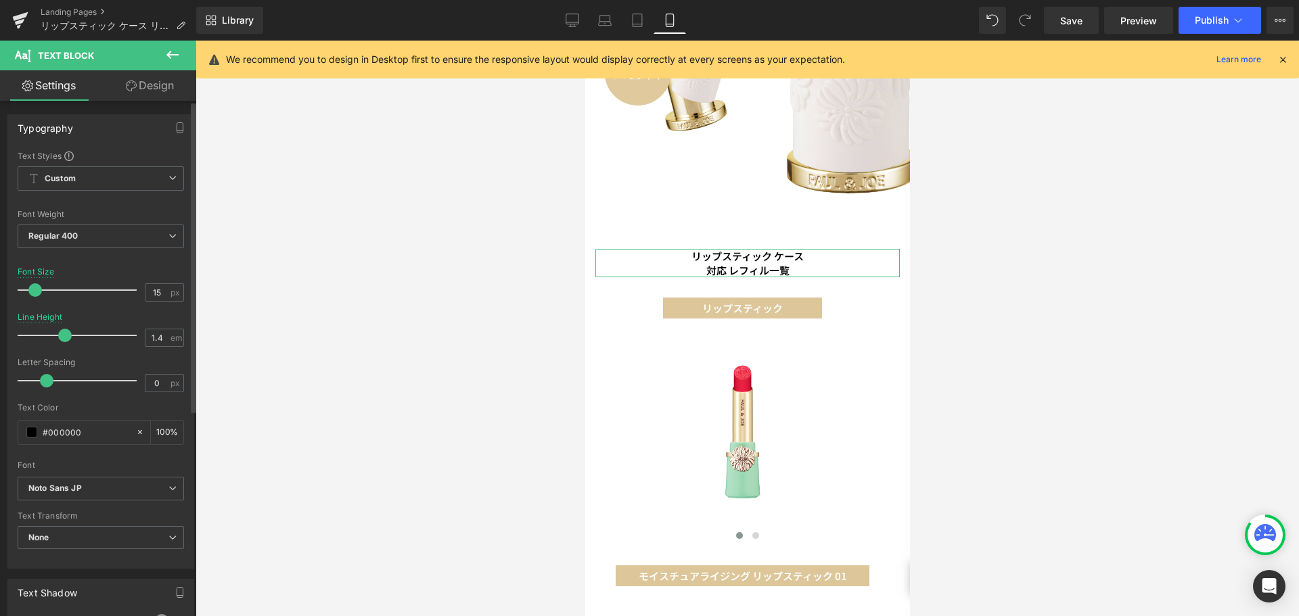
click at [35, 292] on span at bounding box center [35, 291] width 14 height 14
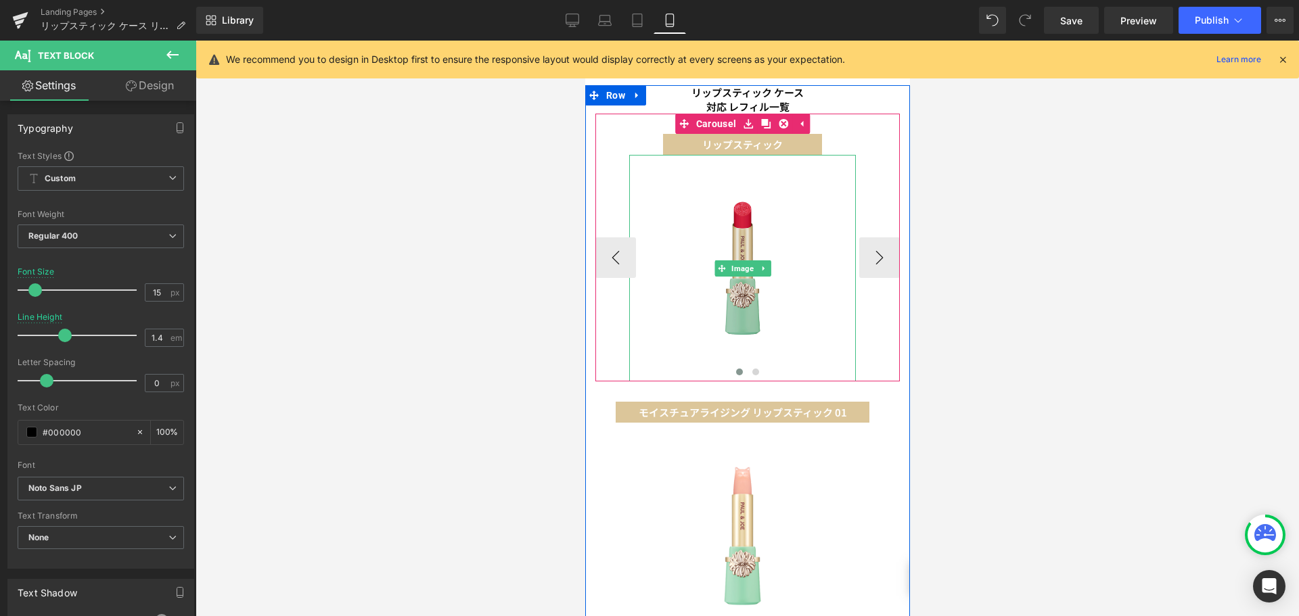
scroll to position [607, 0]
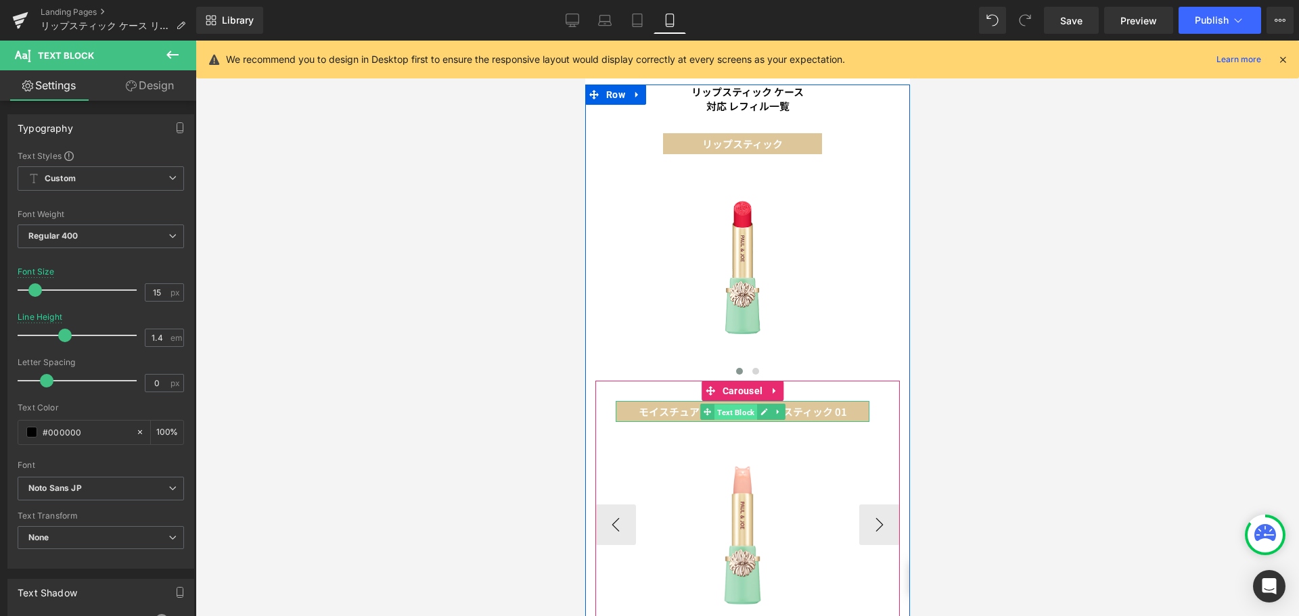
click at [741, 405] on span "Text Block" at bounding box center [735, 413] width 43 height 16
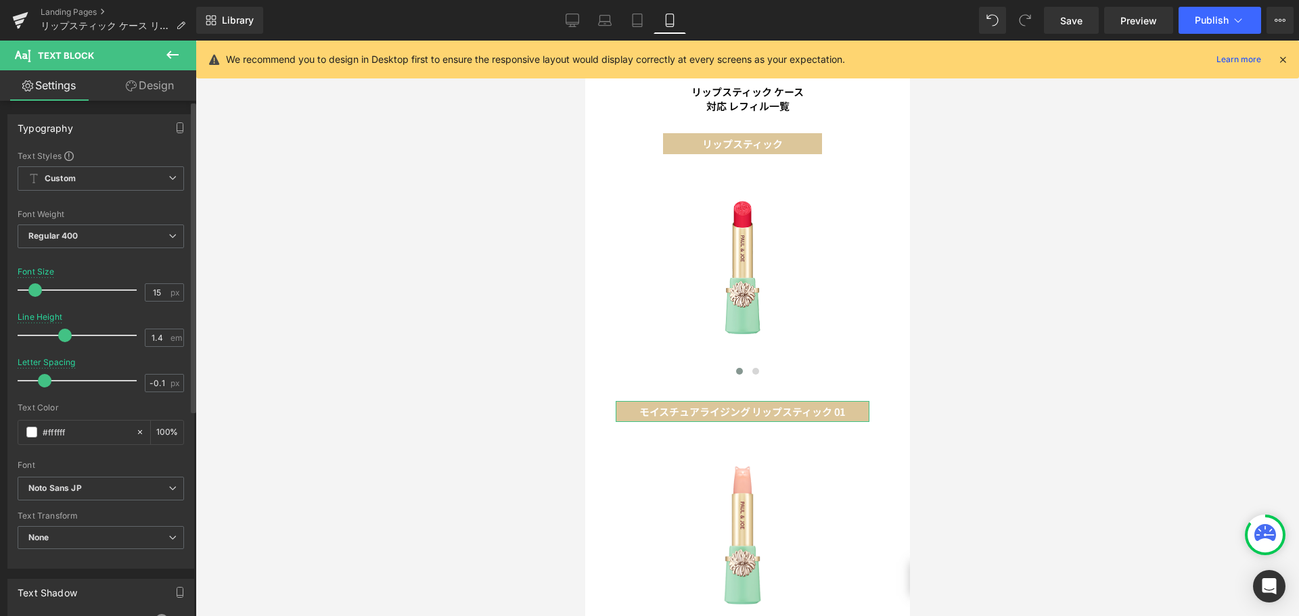
click at [42, 383] on span at bounding box center [45, 381] width 14 height 14
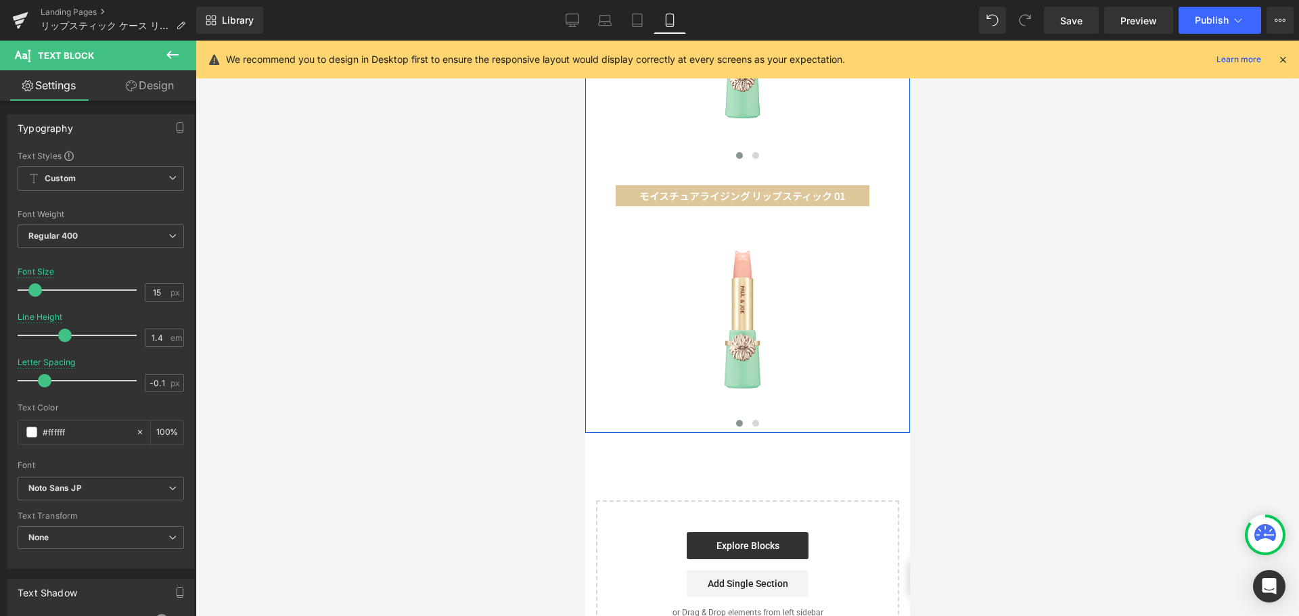
scroll to position [824, 0]
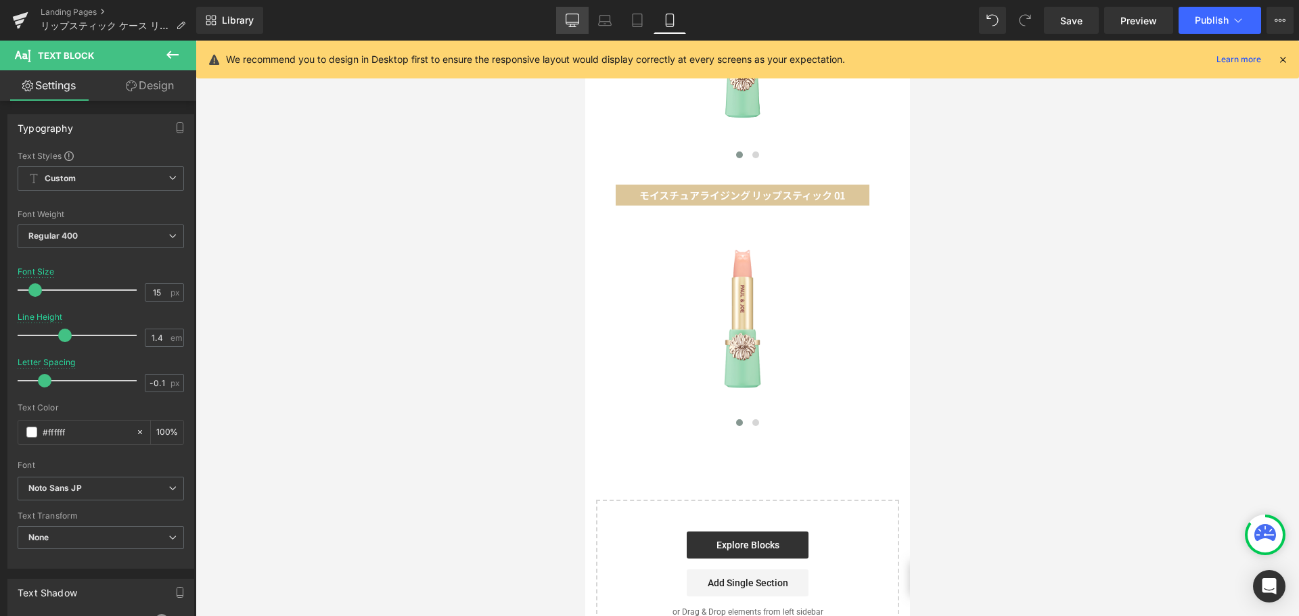
click at [576, 21] on icon at bounding box center [573, 21] width 14 height 14
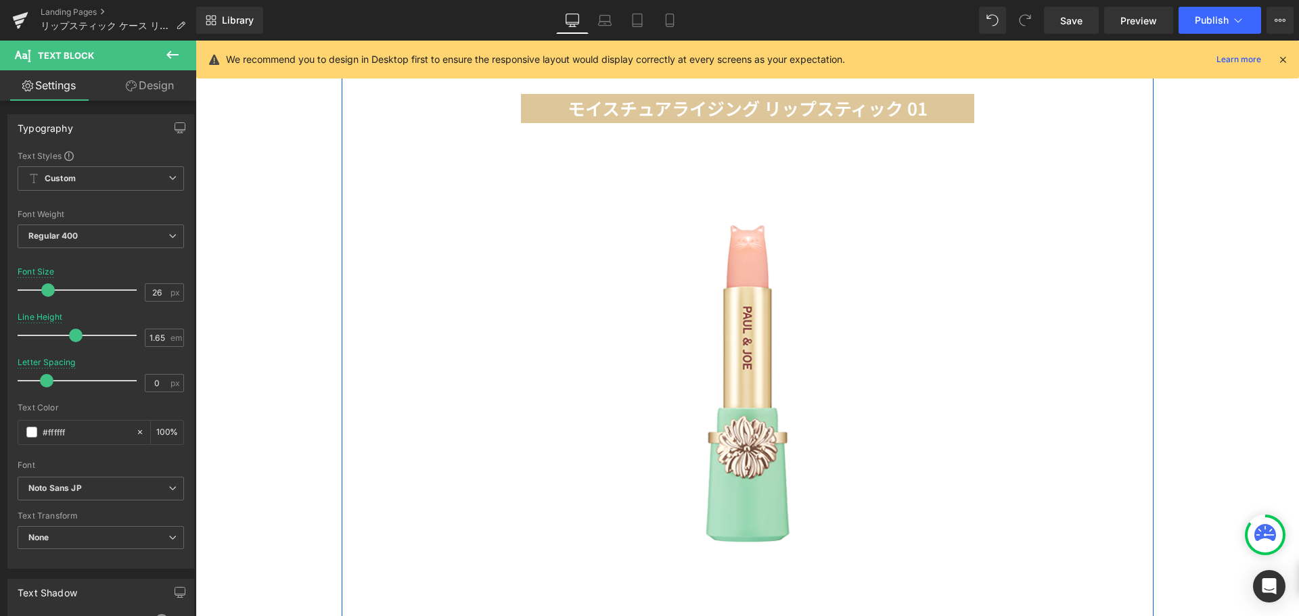
scroll to position [1686, 0]
click at [1131, 350] on button "›" at bounding box center [1123, 369] width 41 height 41
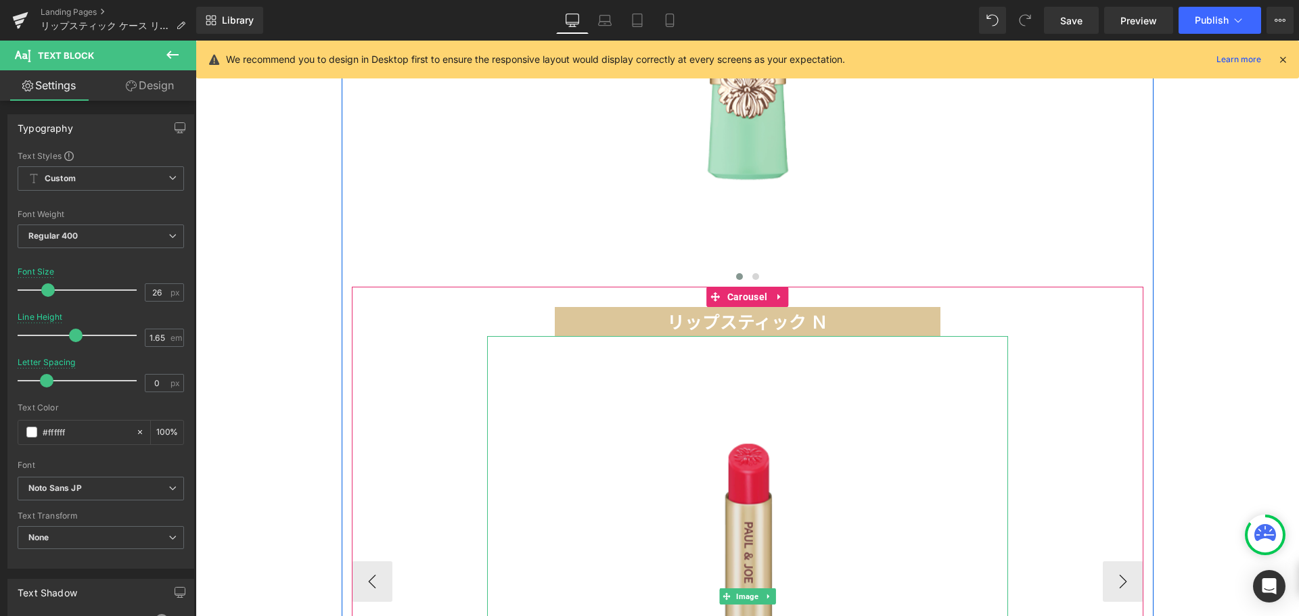
scroll to position [1473, 0]
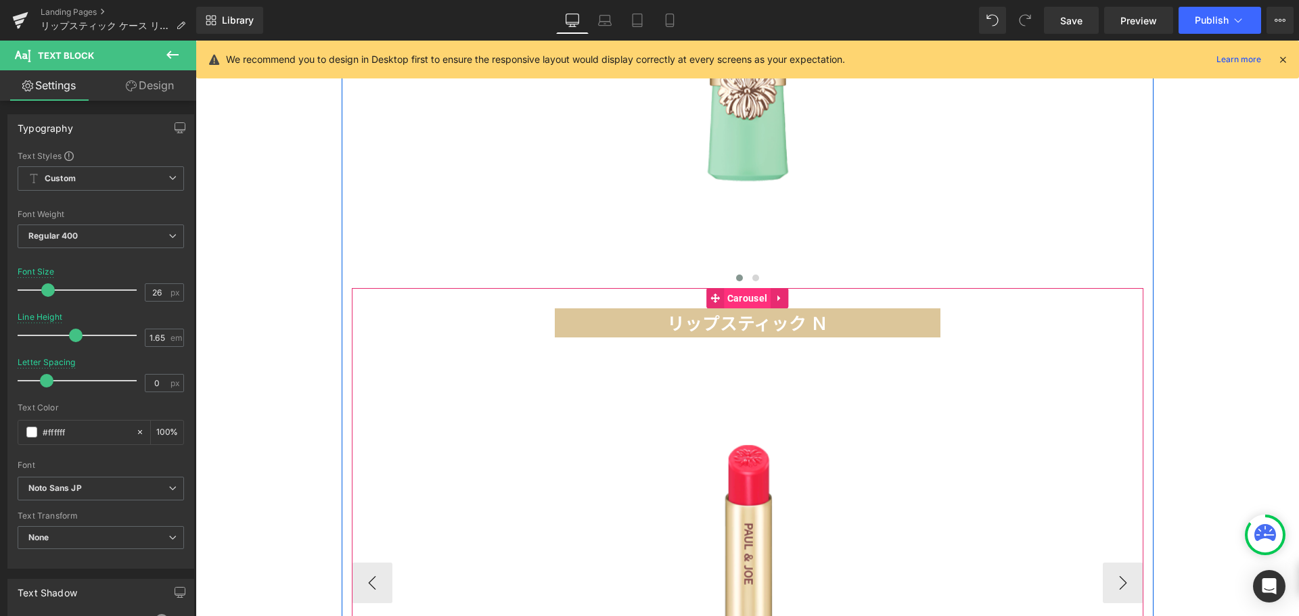
click at [734, 288] on span "Carousel" at bounding box center [747, 298] width 47 height 20
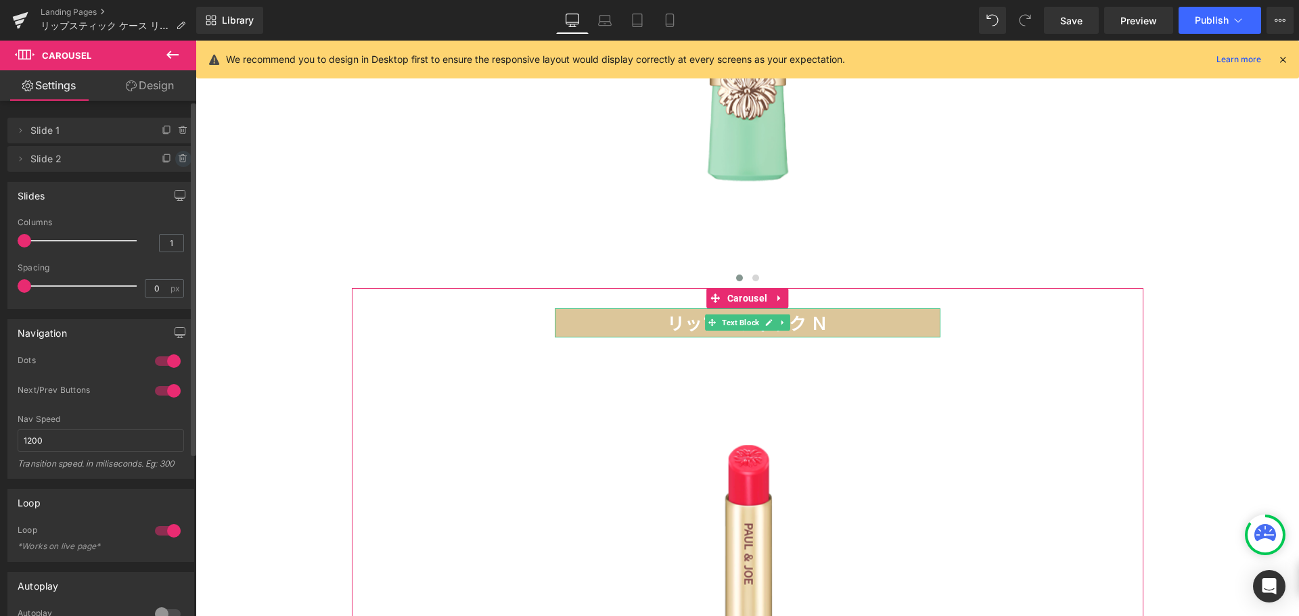
click at [178, 158] on icon at bounding box center [183, 159] width 11 height 11
click at [174, 158] on button "Delete" at bounding box center [169, 160] width 43 height 18
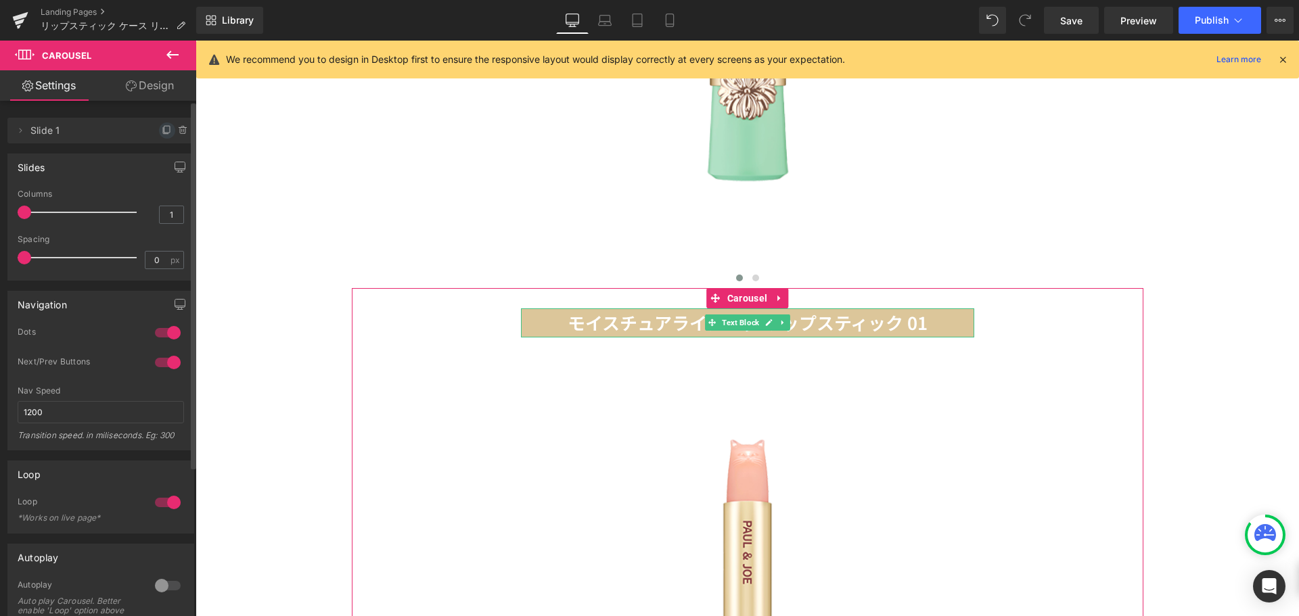
click at [162, 131] on icon at bounding box center [167, 130] width 11 height 11
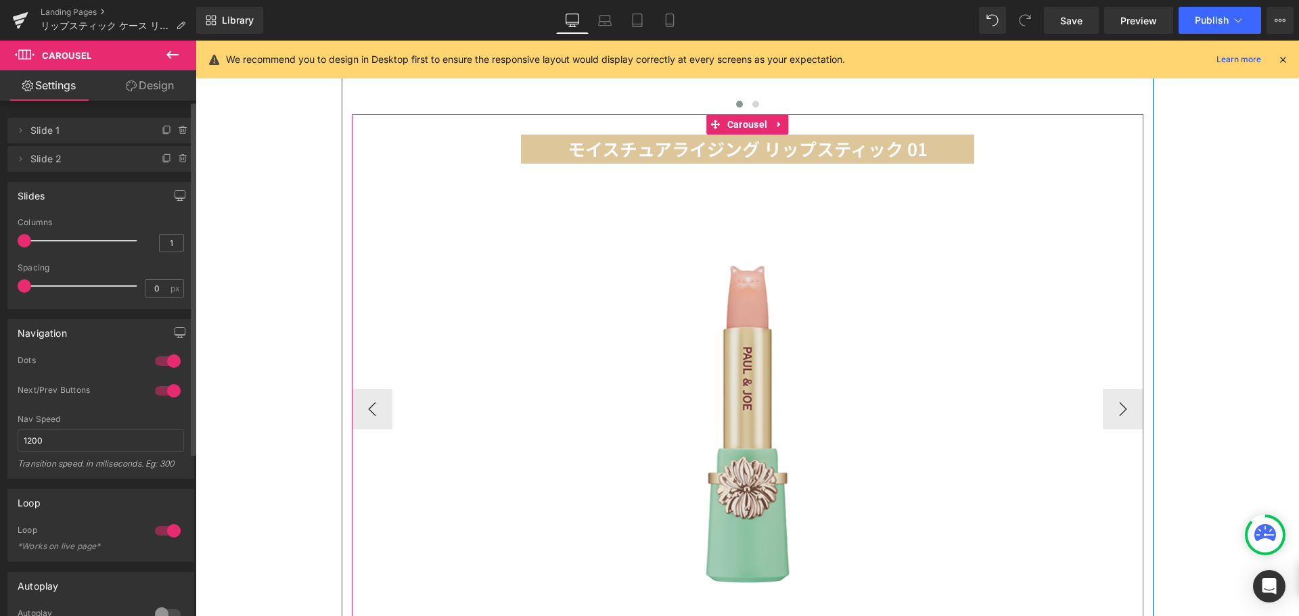
scroll to position [1655, 0]
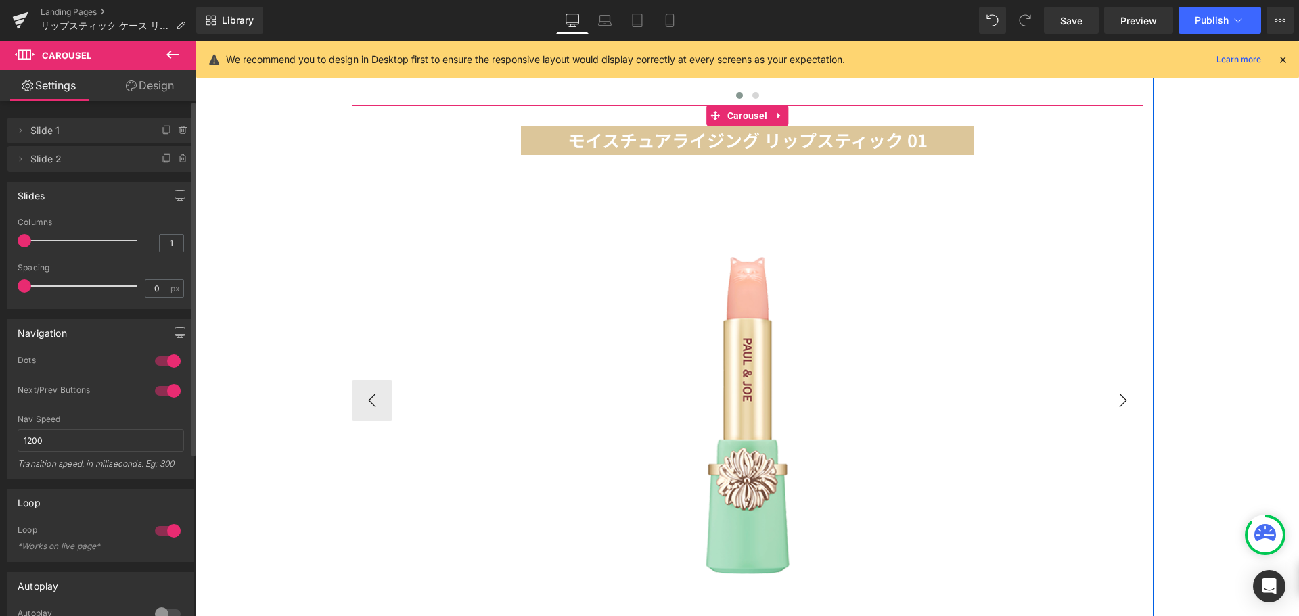
click at [1126, 390] on button "›" at bounding box center [1123, 400] width 41 height 41
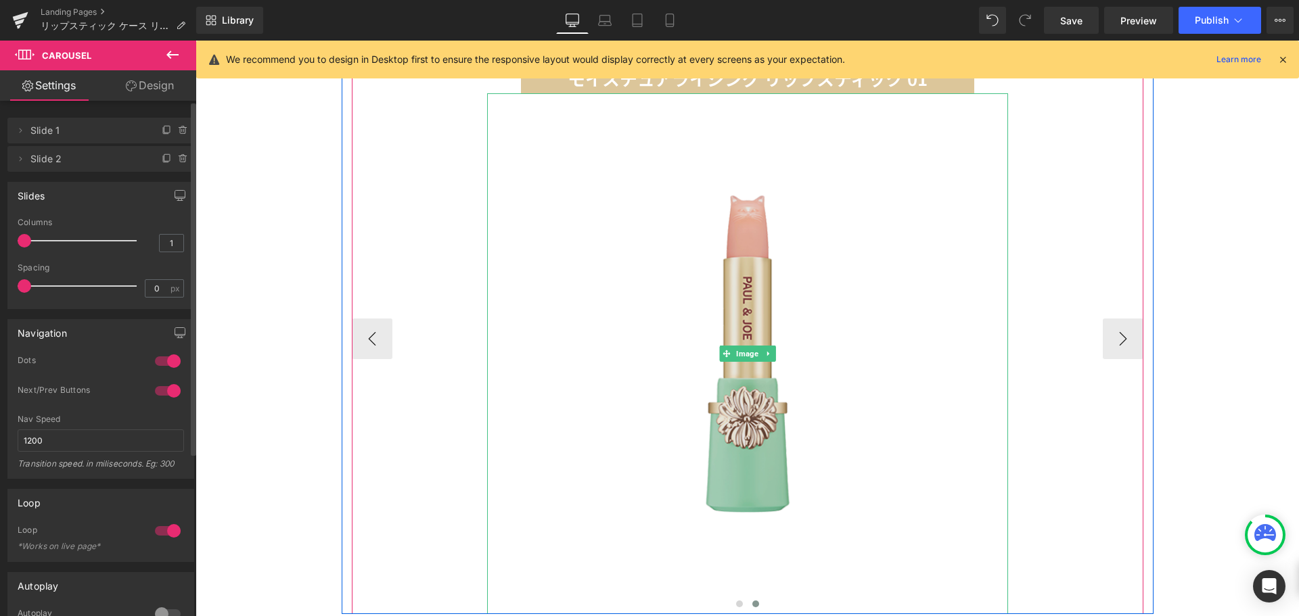
scroll to position [1716, 0]
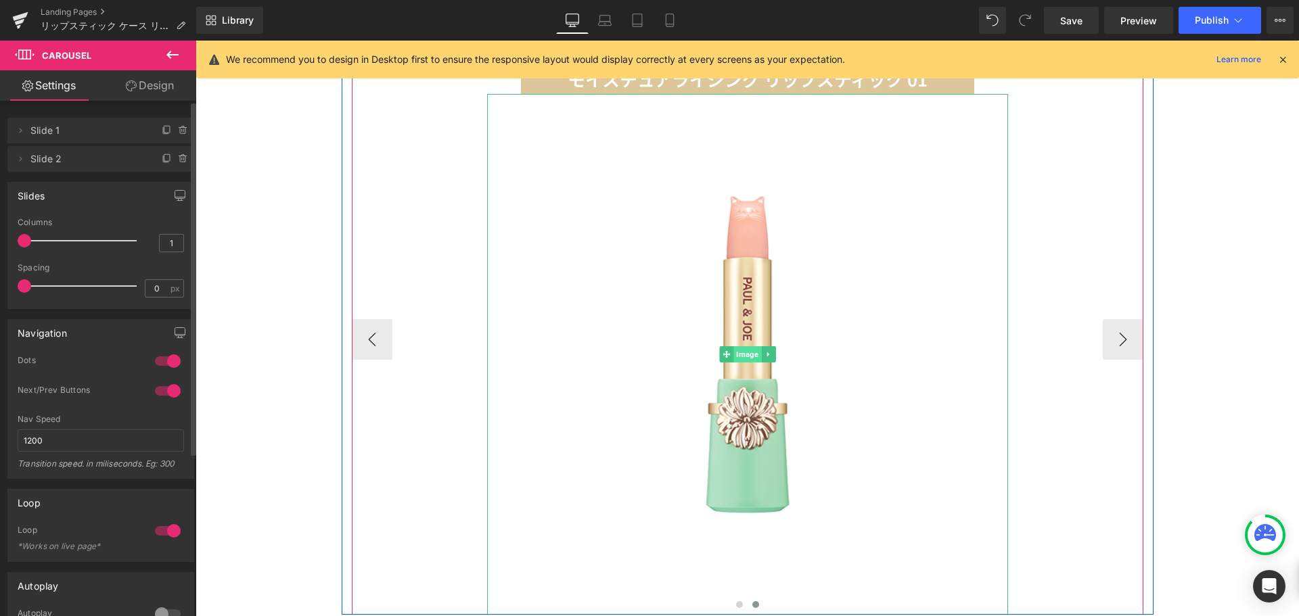
click at [741, 346] on span "Image" at bounding box center [748, 354] width 28 height 16
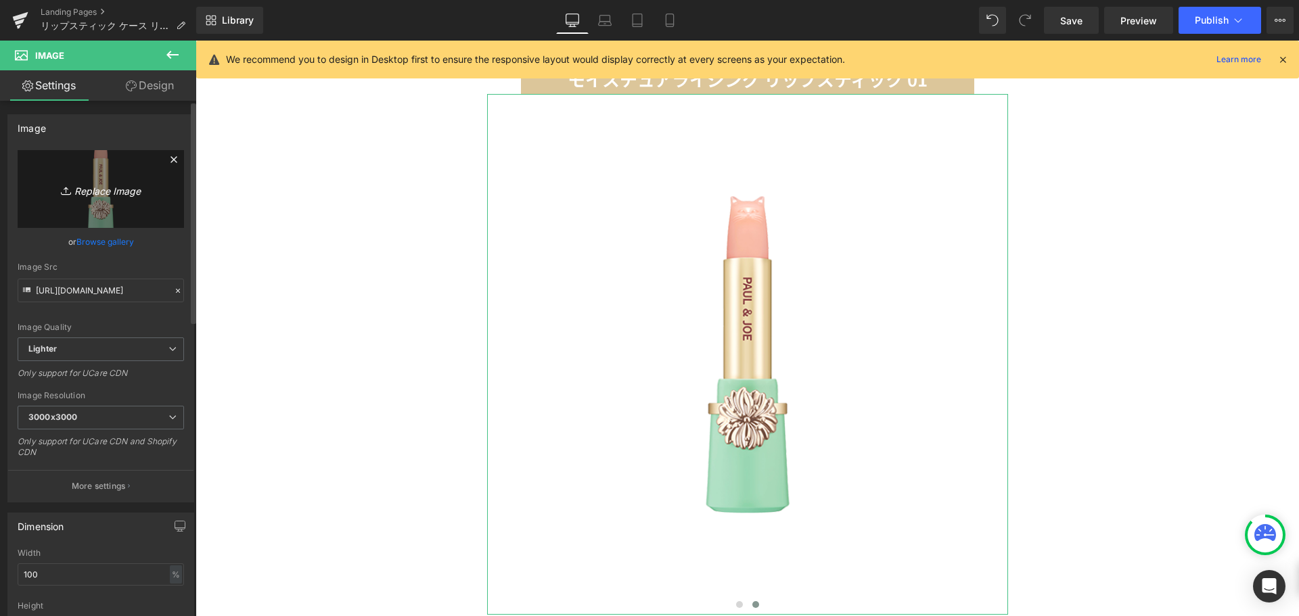
click at [120, 181] on icon "Replace Image" at bounding box center [101, 189] width 108 height 17
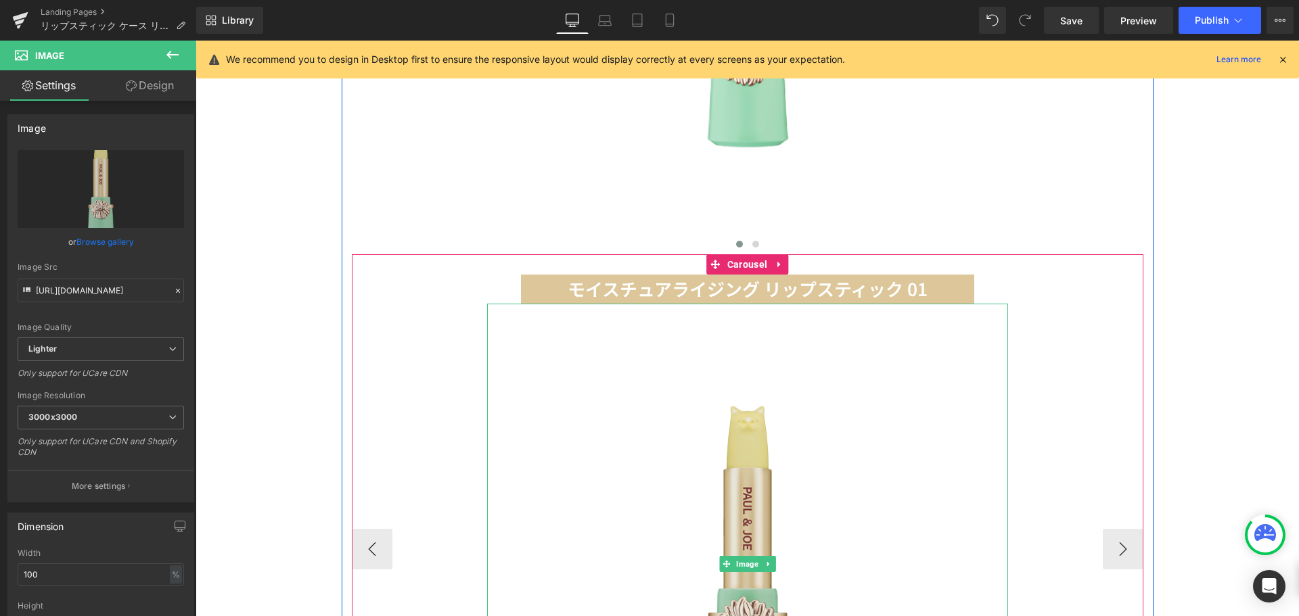
scroll to position [1503, 0]
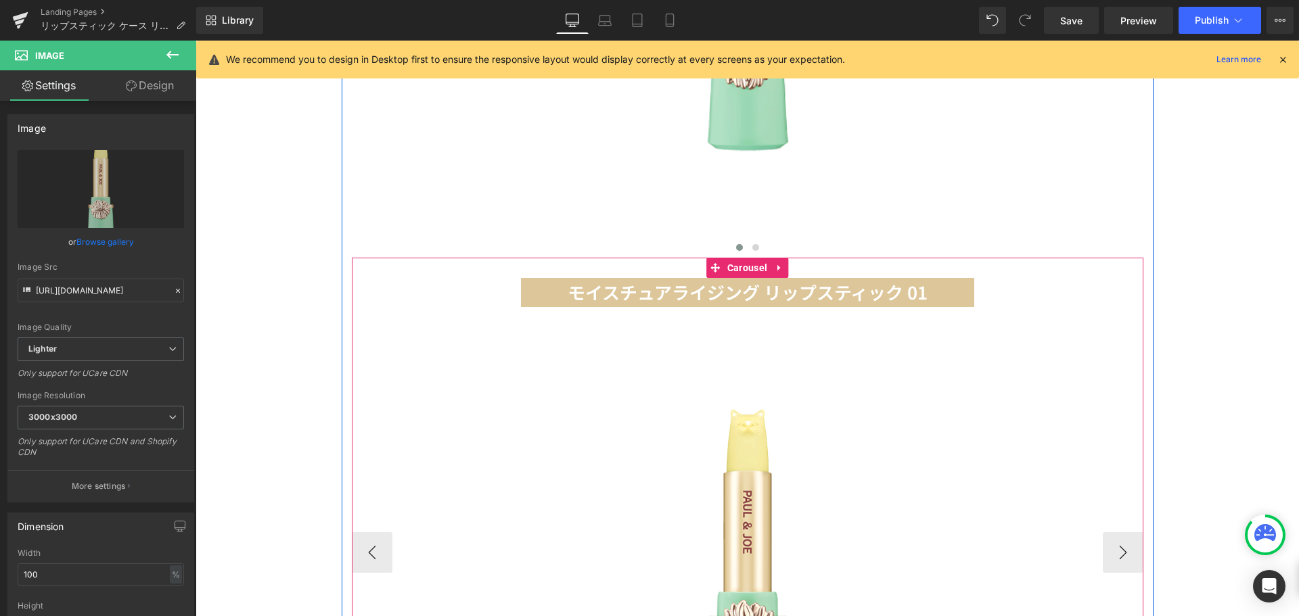
click at [754, 278] on div "モイスチュアライジング リップスティック 01 Text Block" at bounding box center [747, 292] width 453 height 29
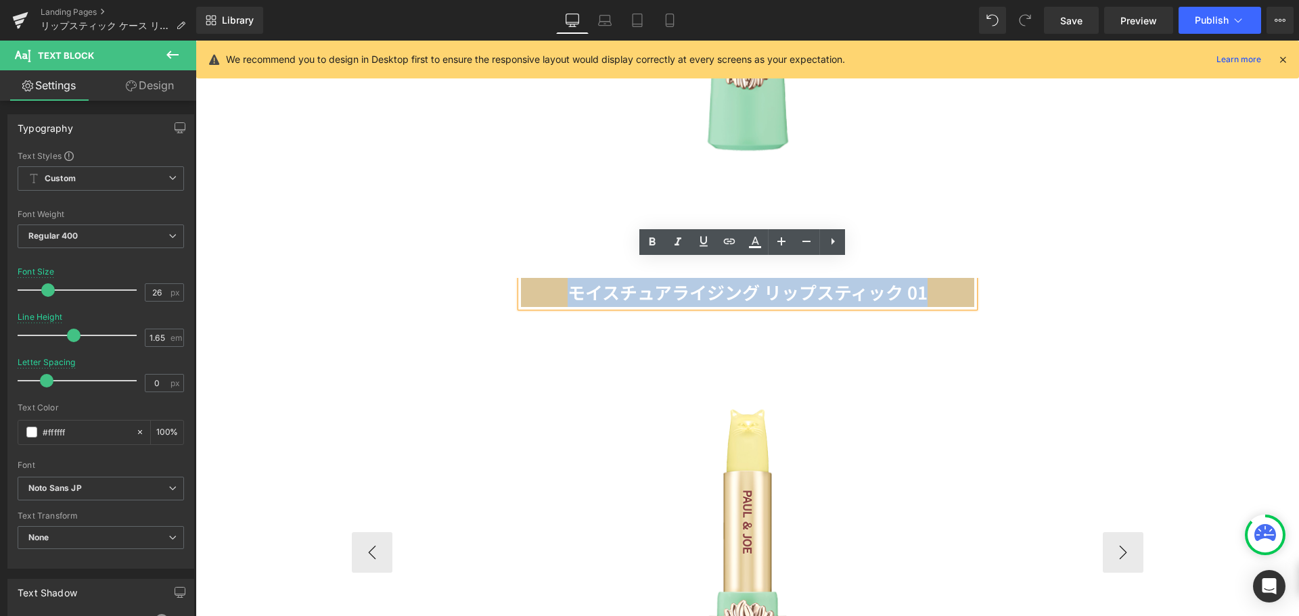
drag, startPoint x: 564, startPoint y: 276, endPoint x: 925, endPoint y: 275, distance: 360.7
click at [925, 278] on p "モイスチュアライジング リップスティック 01" at bounding box center [747, 292] width 453 height 29
paste div
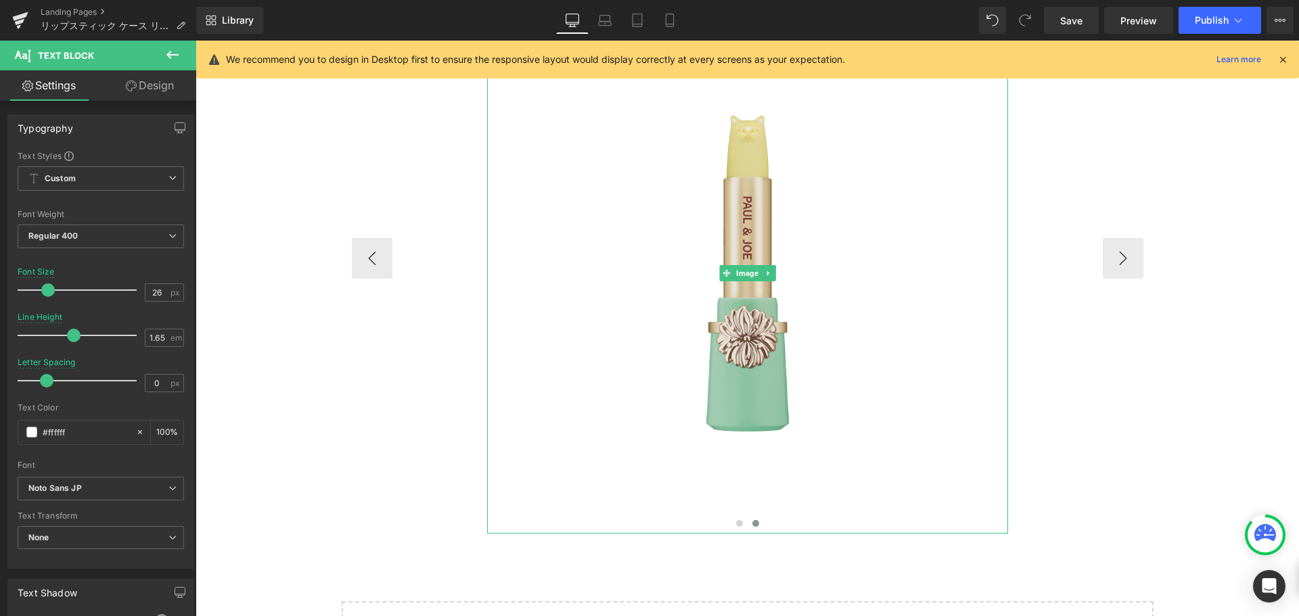
scroll to position [1802, 0]
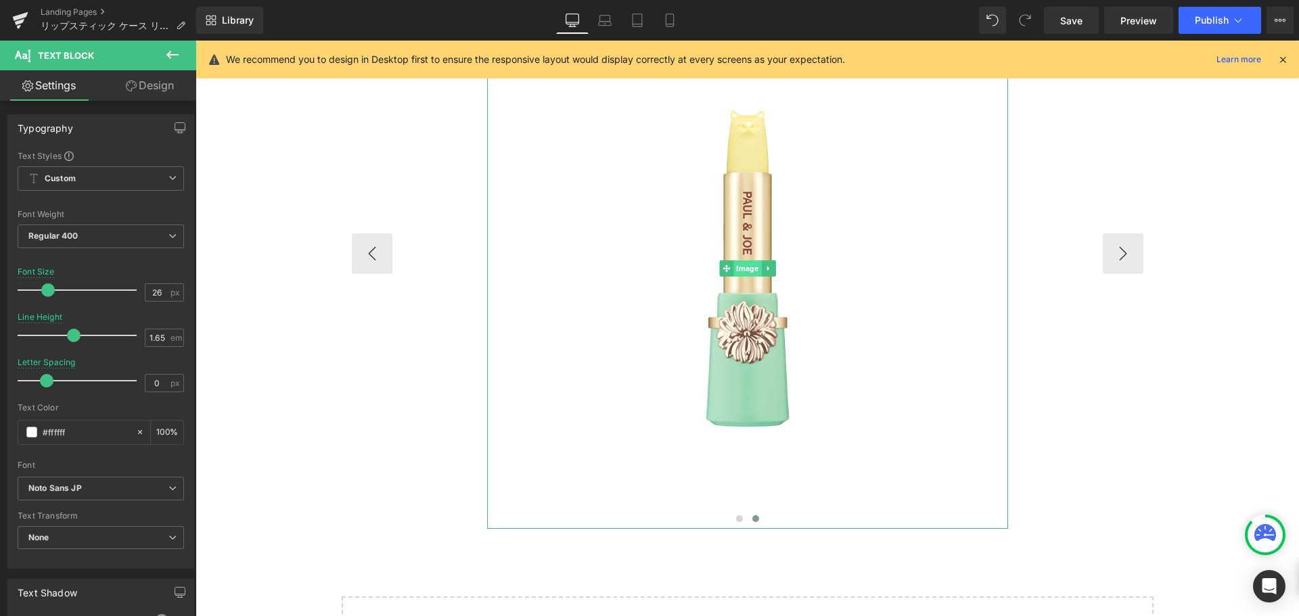
click at [736, 261] on span "Image" at bounding box center [748, 269] width 28 height 16
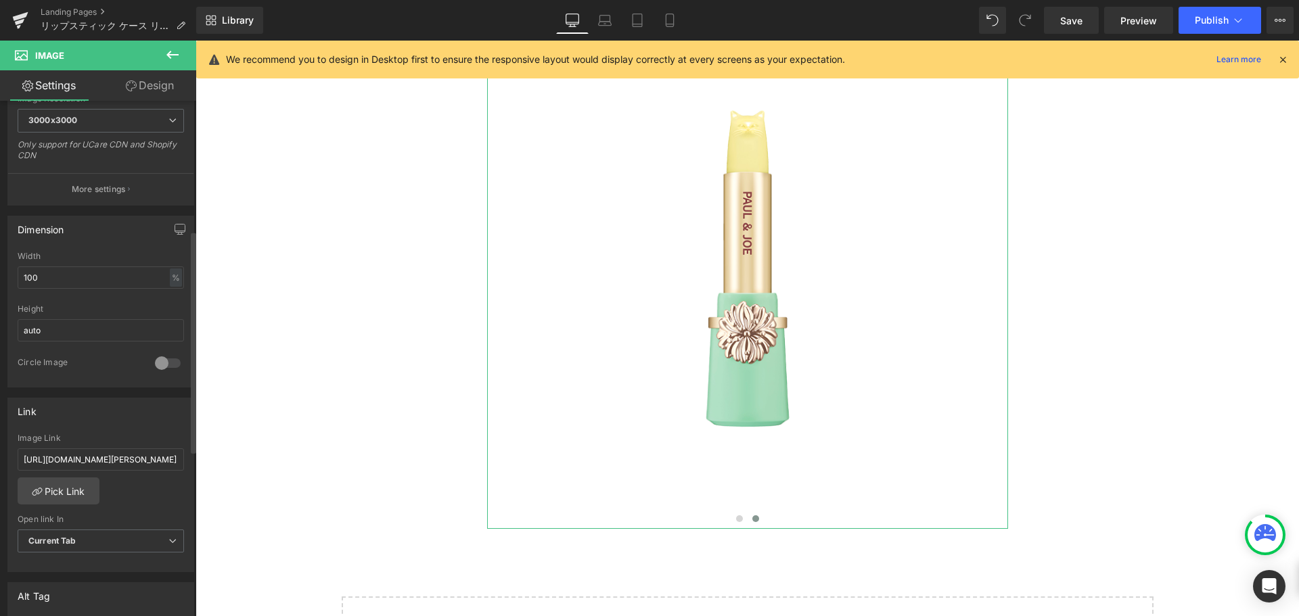
scroll to position [301, 0]
click at [120, 455] on input "[URL][DOMAIN_NAME][PERSON_NAME]" at bounding box center [101, 456] width 166 height 22
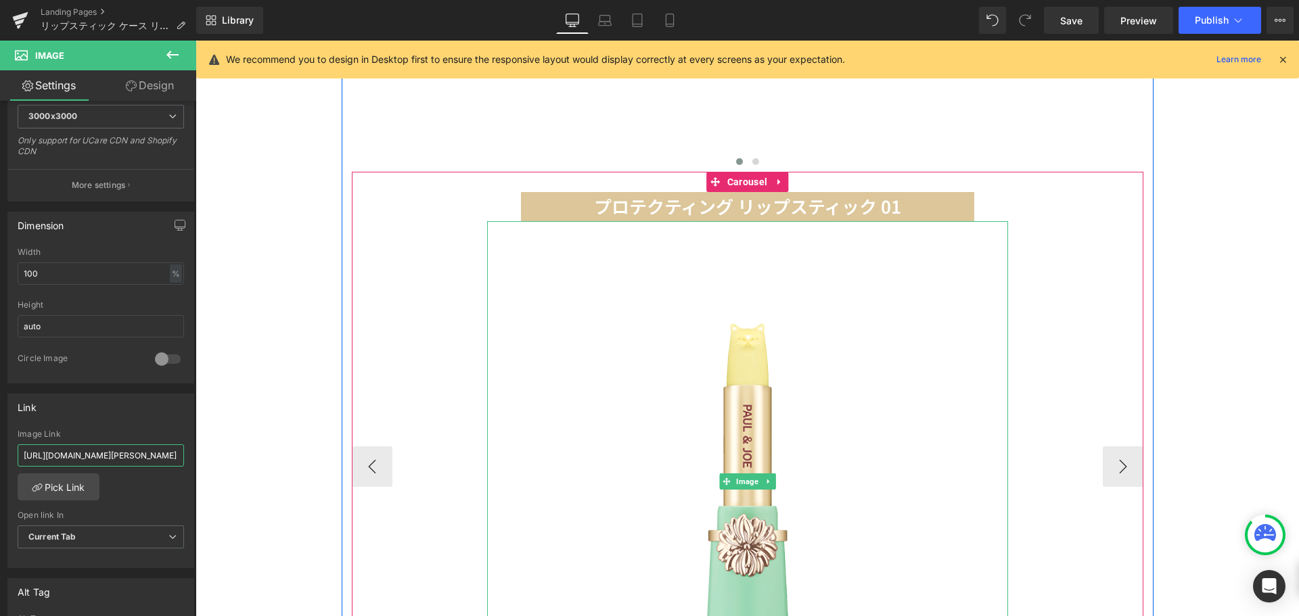
scroll to position [1588, 0]
click at [744, 173] on span "Carousel" at bounding box center [747, 183] width 47 height 20
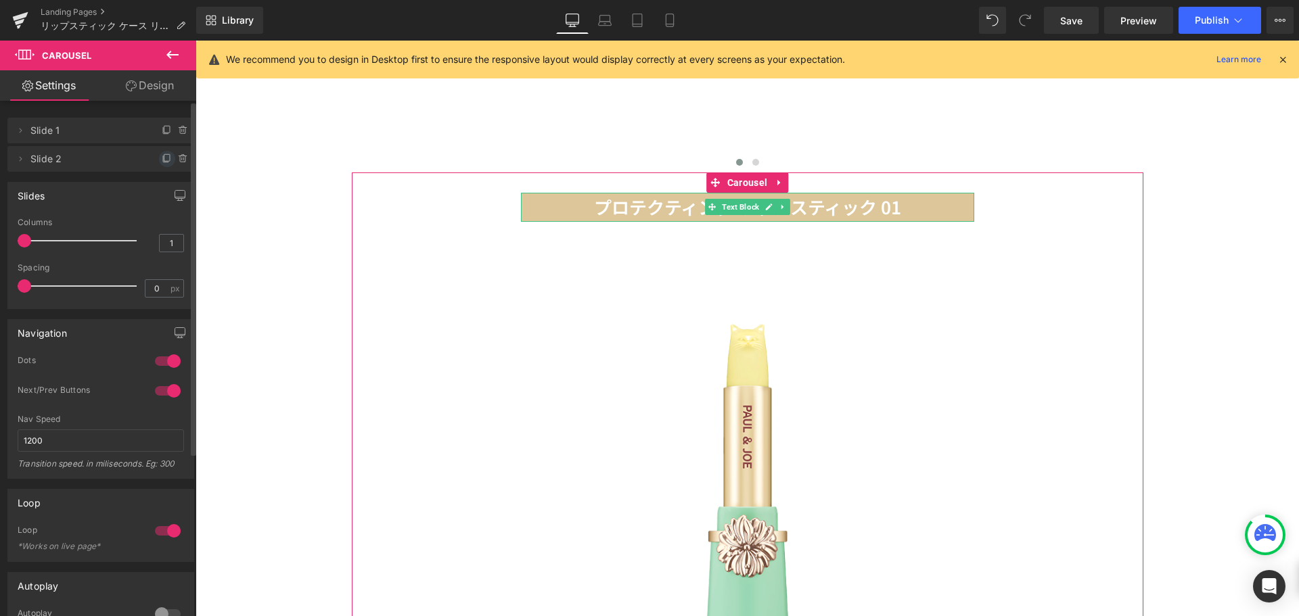
click at [162, 162] on icon at bounding box center [167, 159] width 11 height 11
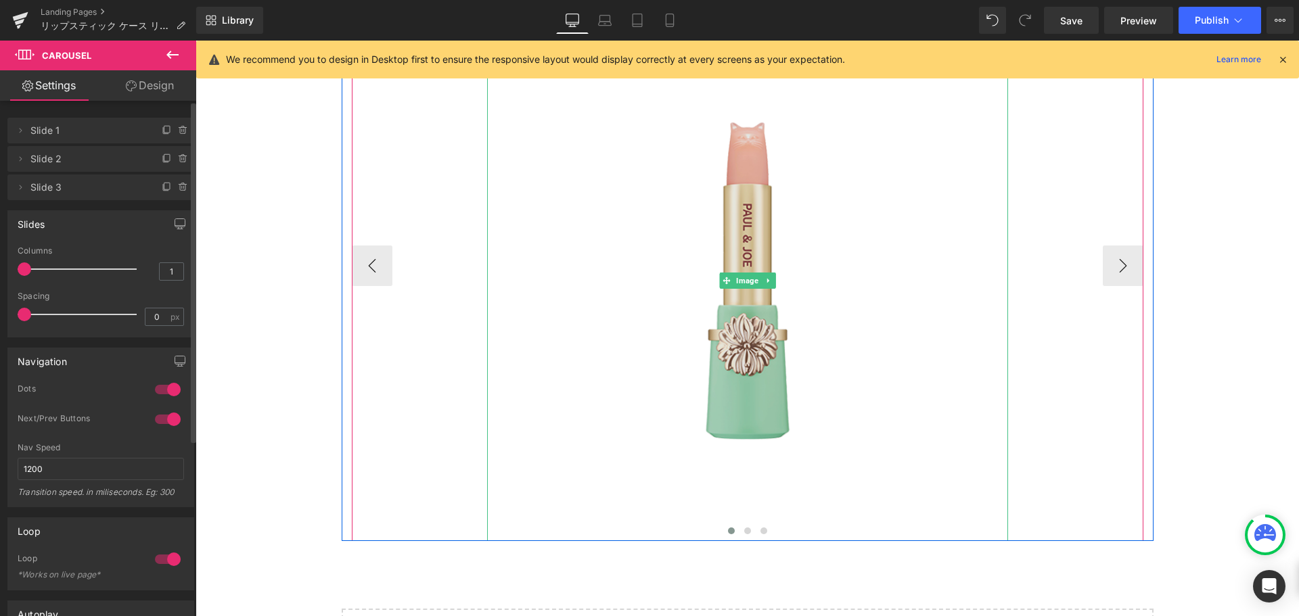
scroll to position [1793, 0]
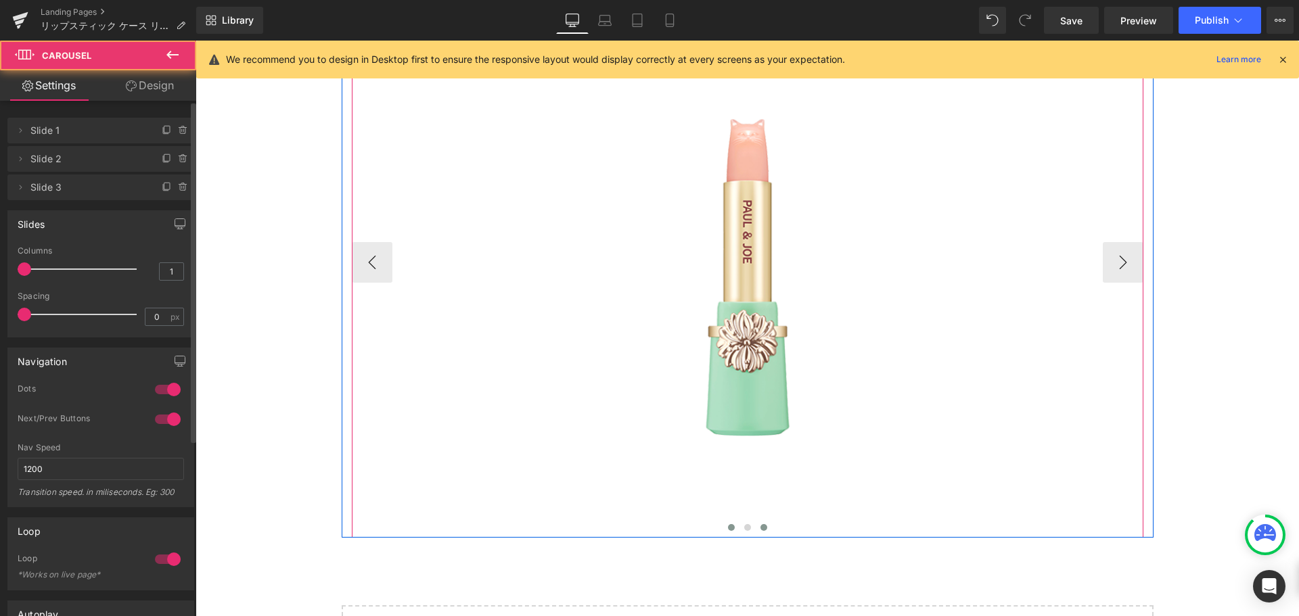
click at [761, 524] on span at bounding box center [764, 527] width 7 height 7
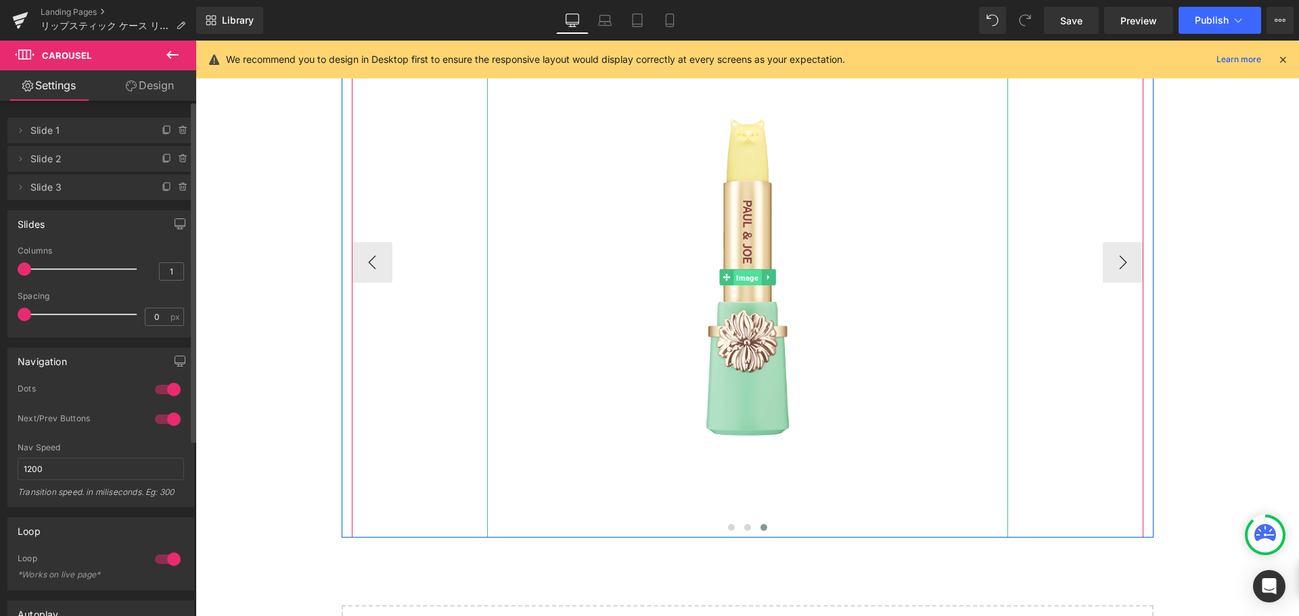
click at [747, 270] on span "Image" at bounding box center [748, 278] width 28 height 16
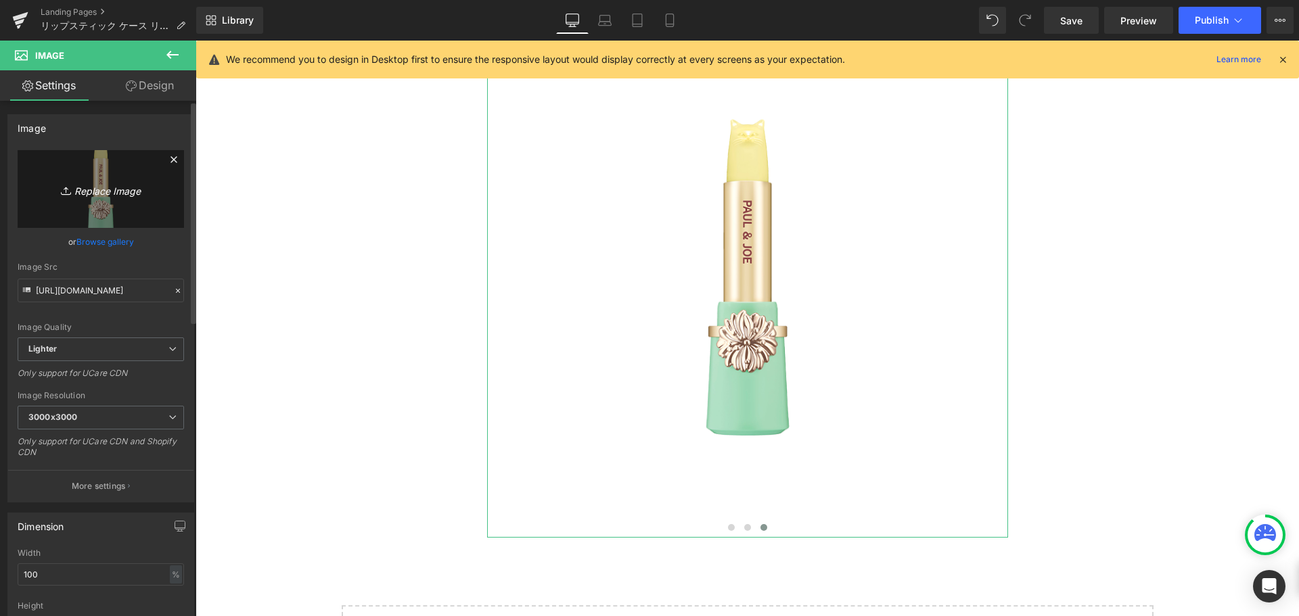
click at [82, 181] on icon "Replace Image" at bounding box center [101, 189] width 108 height 17
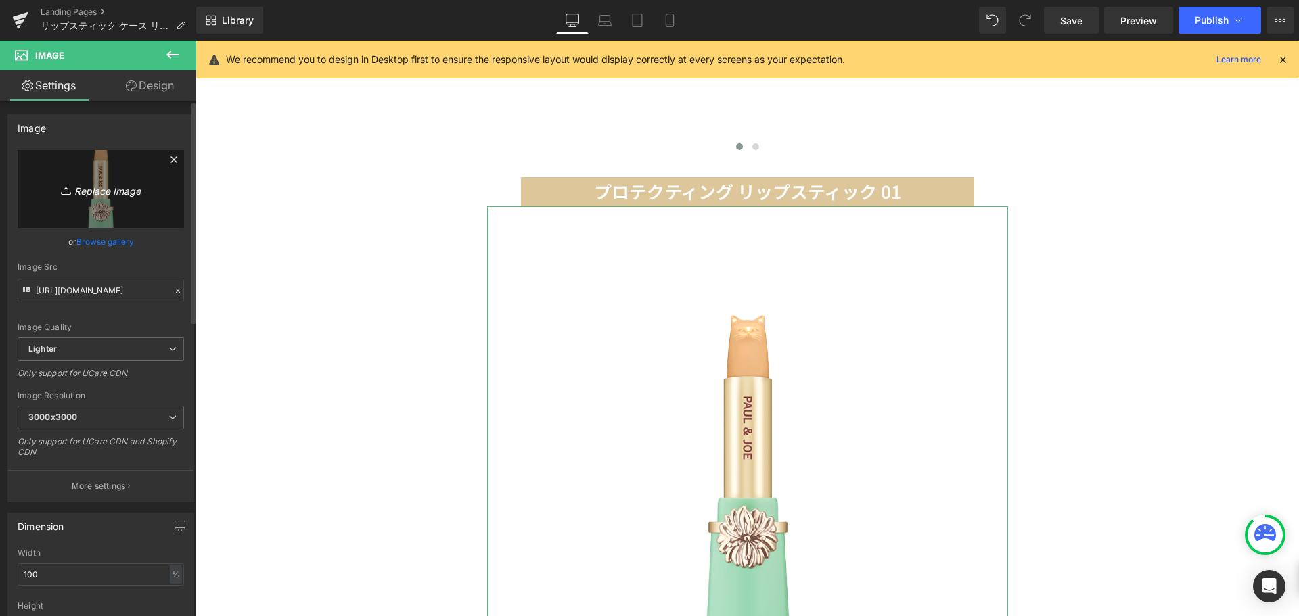
scroll to position [1597, 0]
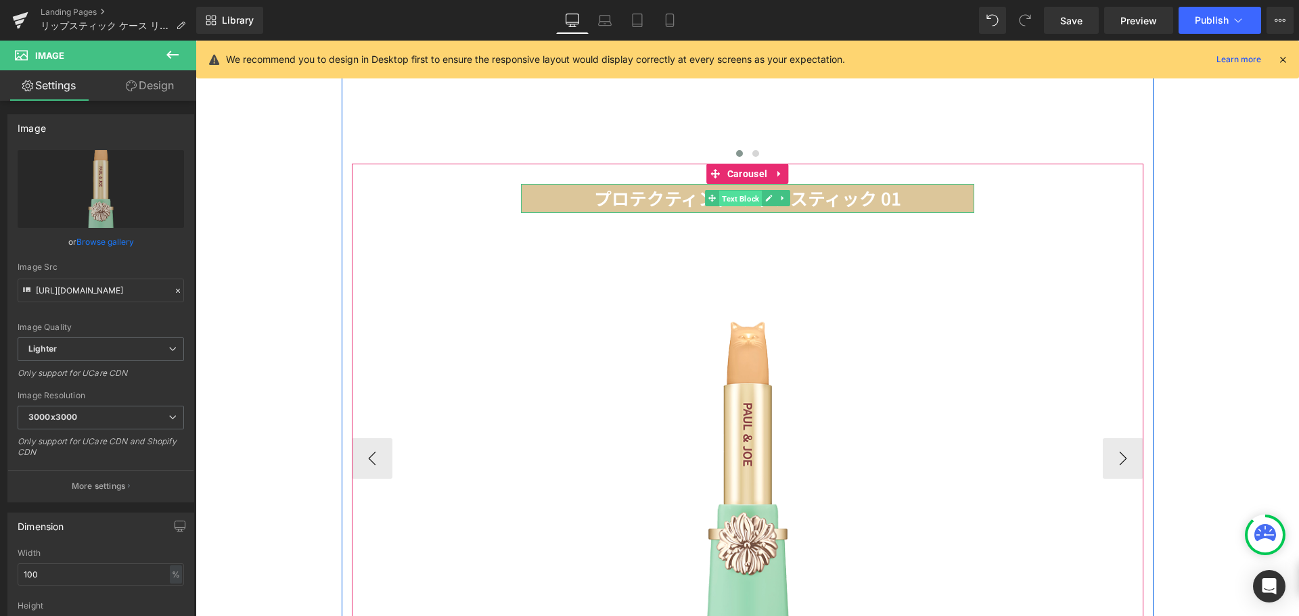
click at [745, 191] on span "Text Block" at bounding box center [740, 199] width 43 height 16
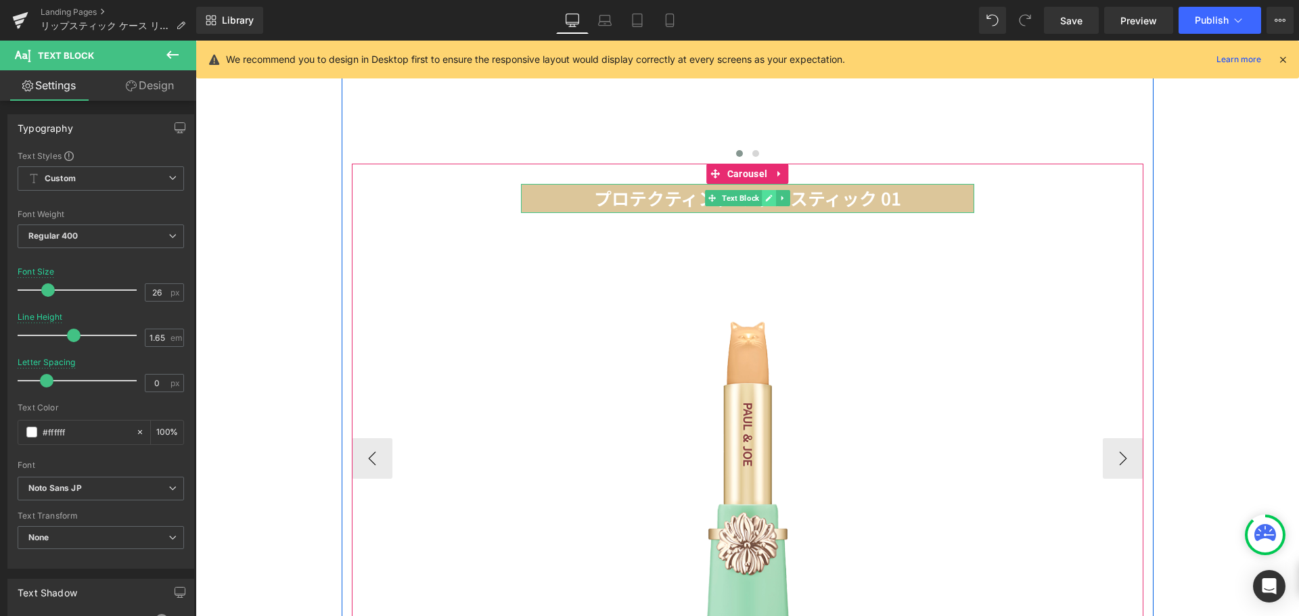
click at [765, 195] on icon at bounding box center [768, 198] width 7 height 7
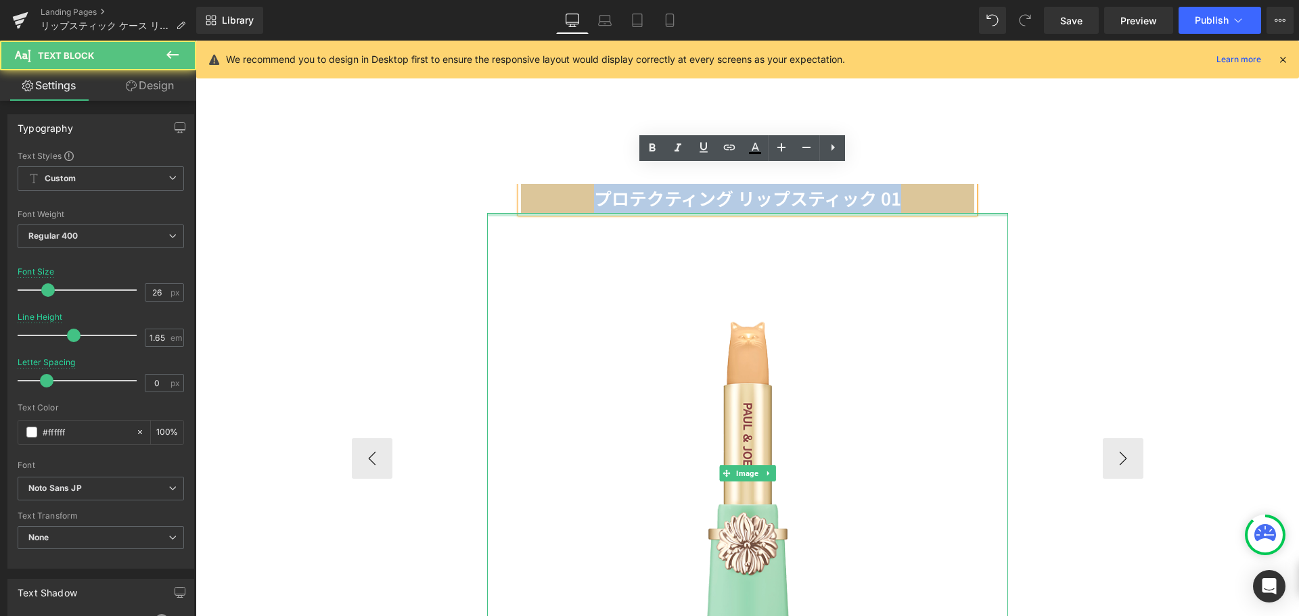
drag, startPoint x: 910, startPoint y: 183, endPoint x: 596, endPoint y: 197, distance: 315.0
click at [596, 197] on div "プロテクティング リップスティック 01 Text Block Image" at bounding box center [748, 459] width 792 height 550
paste div
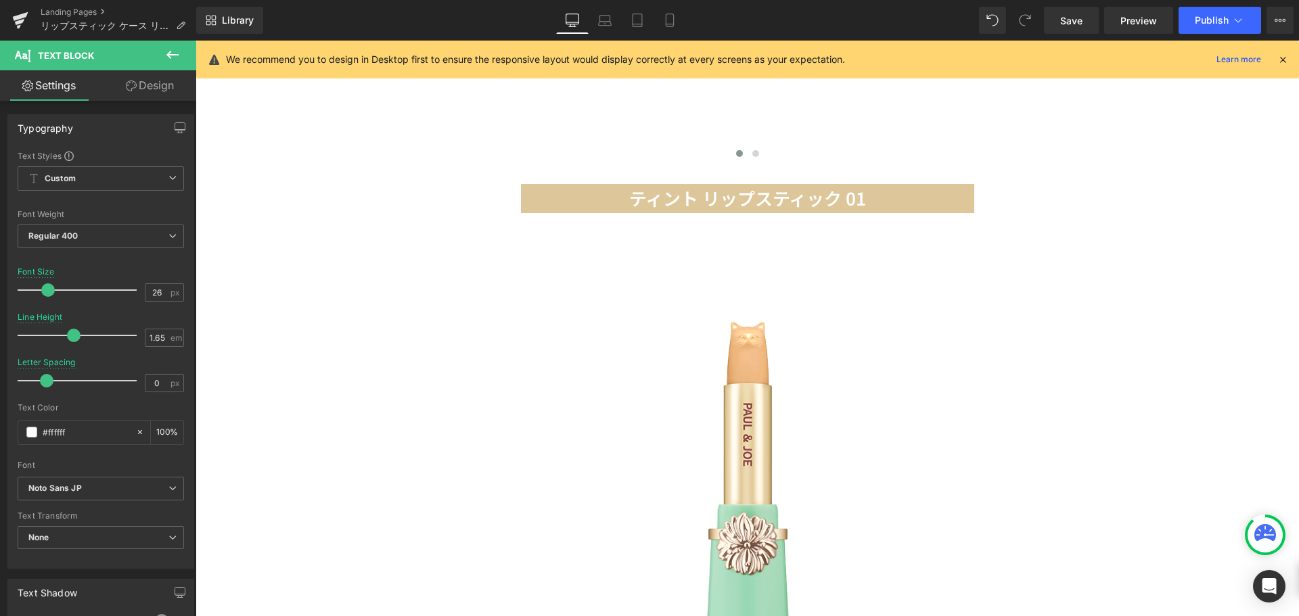
click at [160, 93] on link "Design" at bounding box center [150, 85] width 98 height 30
click at [0, 0] on div "Spacing" at bounding box center [0, 0] width 0 height 0
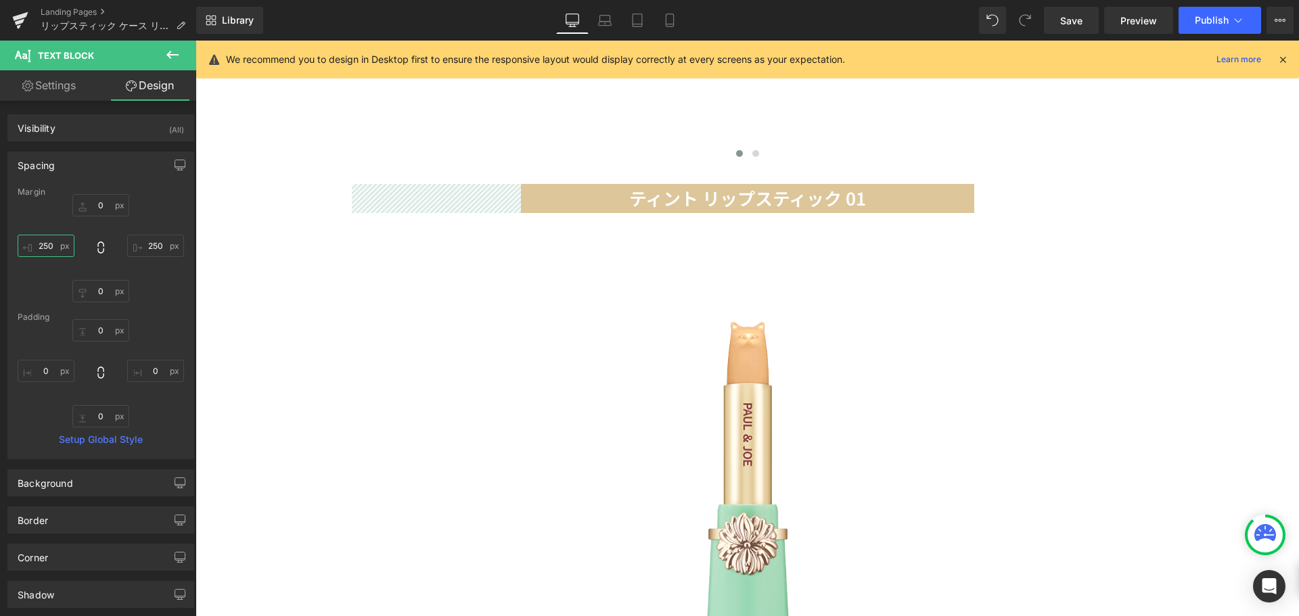
click at [51, 243] on input "250" at bounding box center [46, 246] width 57 height 22
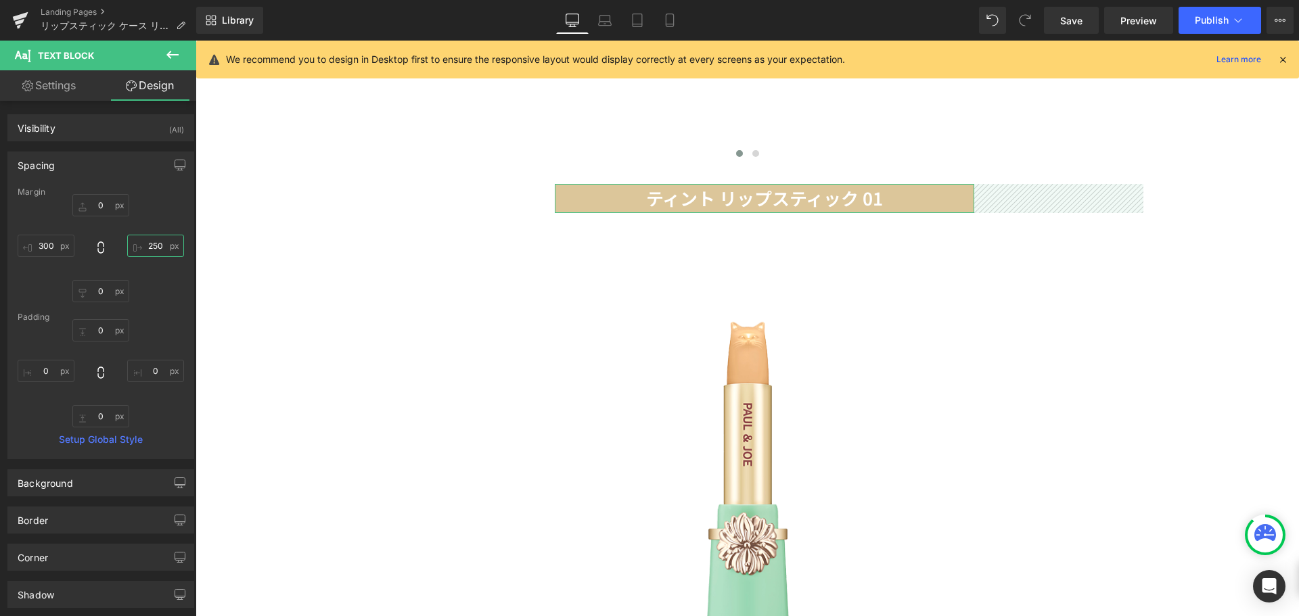
click at [150, 250] on input "250" at bounding box center [155, 246] width 57 height 22
click at [667, 22] on icon at bounding box center [670, 21] width 14 height 14
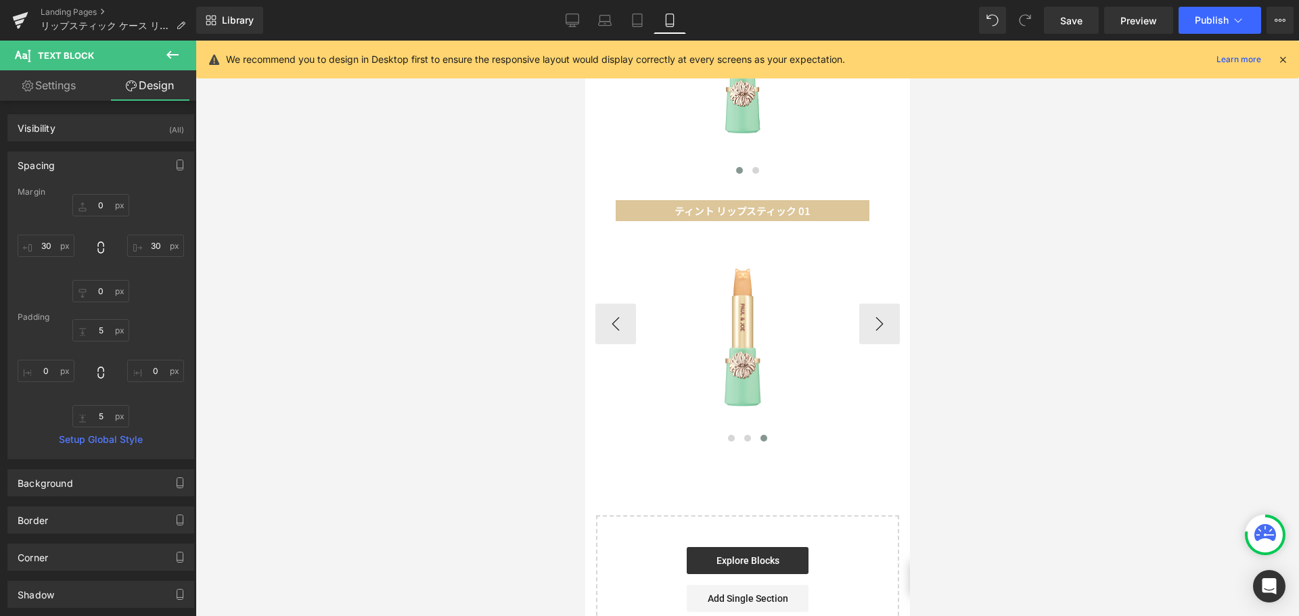
scroll to position [807, 0]
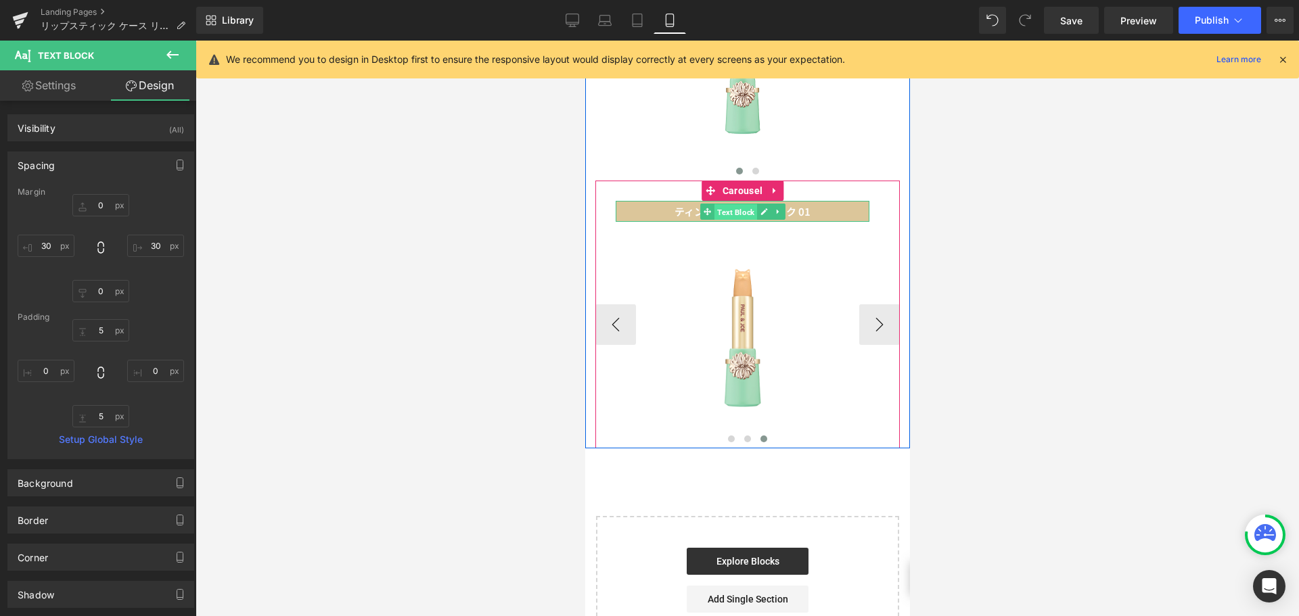
click at [735, 204] on span "Text Block" at bounding box center [735, 212] width 43 height 16
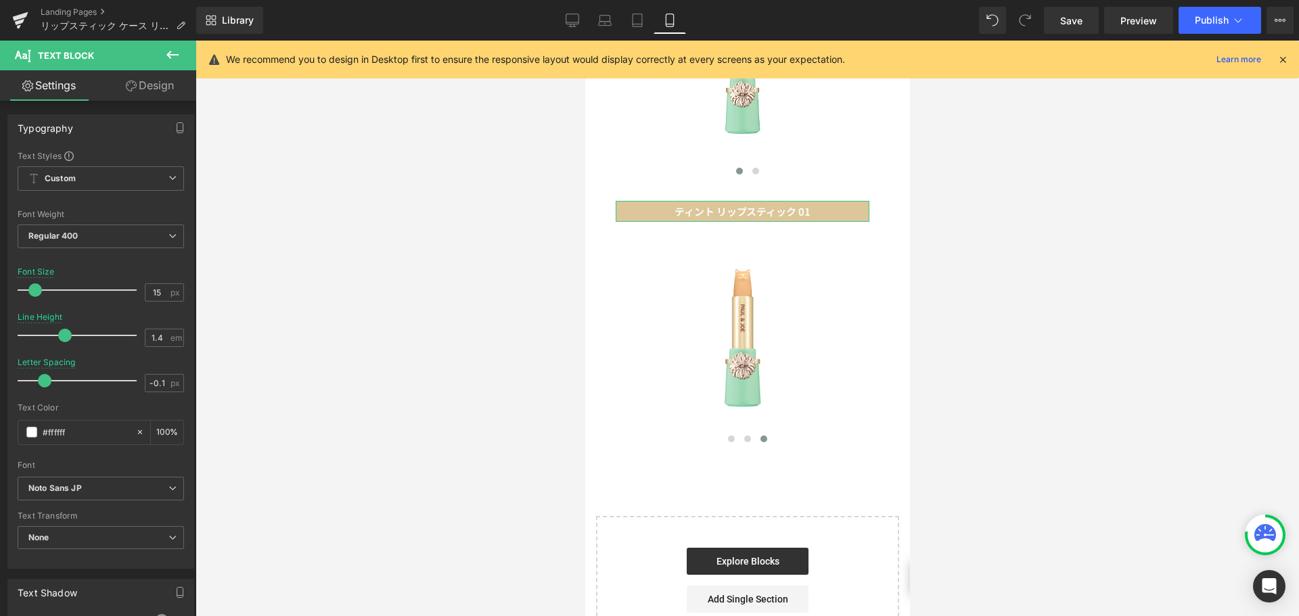
click at [173, 80] on link "Design" at bounding box center [150, 85] width 98 height 30
click at [0, 0] on div "Spacing" at bounding box center [0, 0] width 0 height 0
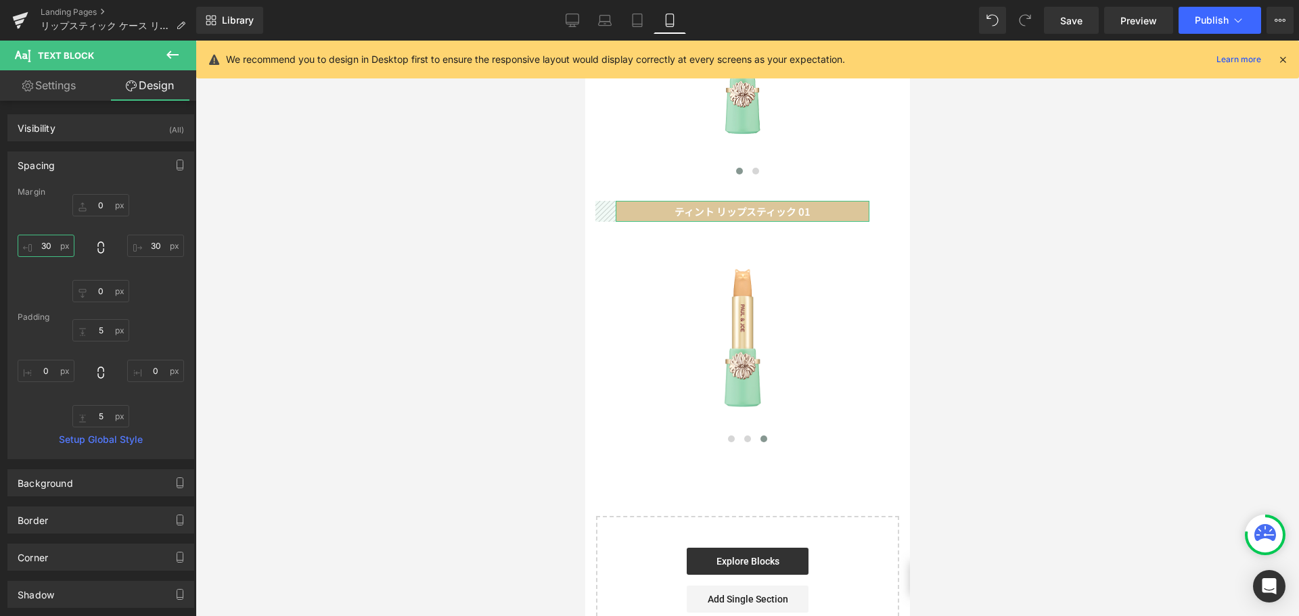
click at [51, 247] on input "30" at bounding box center [46, 246] width 57 height 22
click at [148, 250] on input "30" at bounding box center [155, 246] width 57 height 22
click at [53, 244] on input "50" at bounding box center [46, 246] width 57 height 22
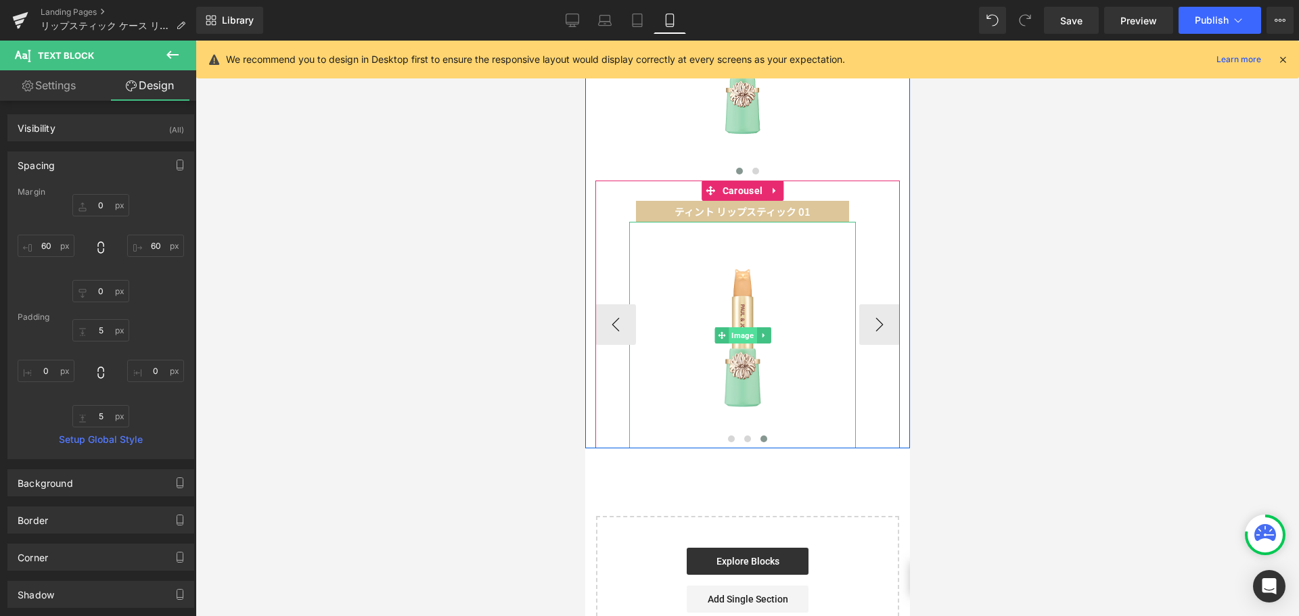
click at [738, 328] on span "Image" at bounding box center [742, 336] width 28 height 16
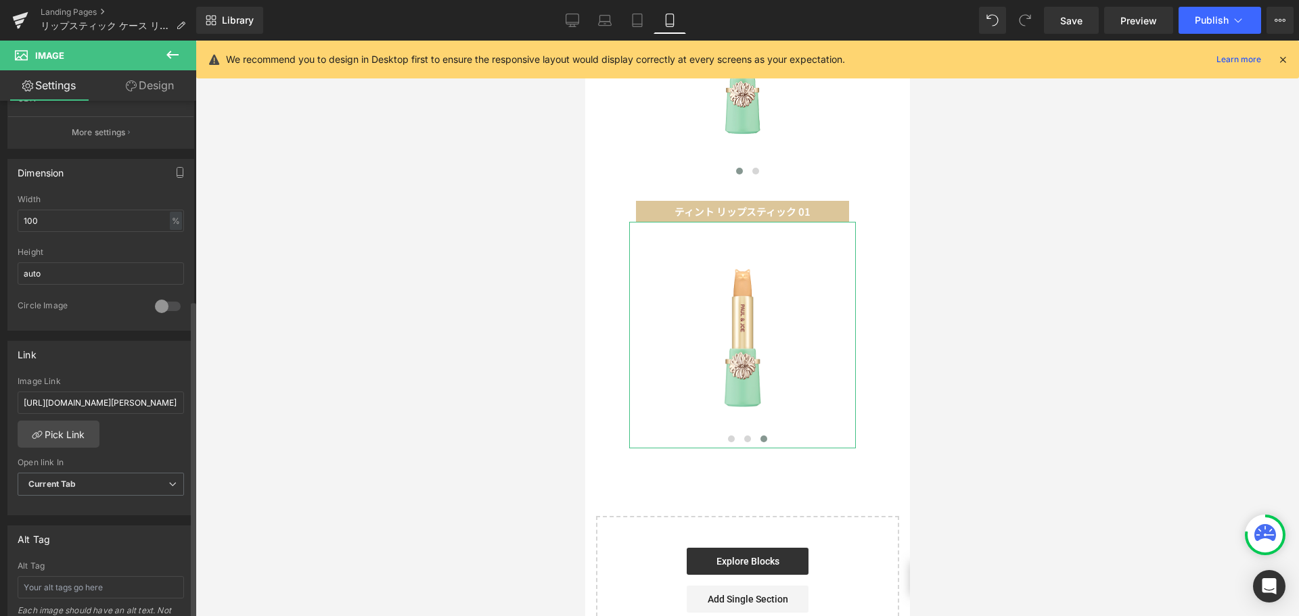
scroll to position [355, 0]
click at [142, 405] on input "[URL][DOMAIN_NAME][PERSON_NAME]" at bounding box center [101, 402] width 166 height 22
paste input "[URL][DOMAIN_NAME][PERSON_NAME]"
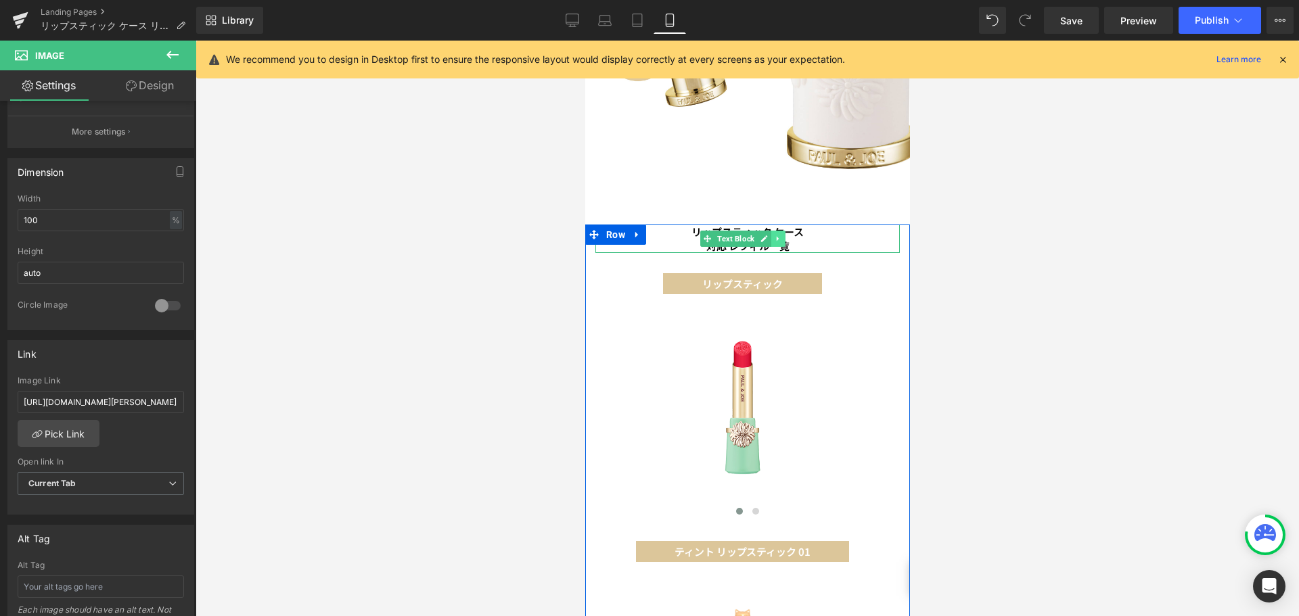
scroll to position [0, 0]
click at [777, 237] on icon at bounding box center [777, 239] width 2 height 5
click at [770, 236] on icon at bounding box center [770, 239] width 7 height 7
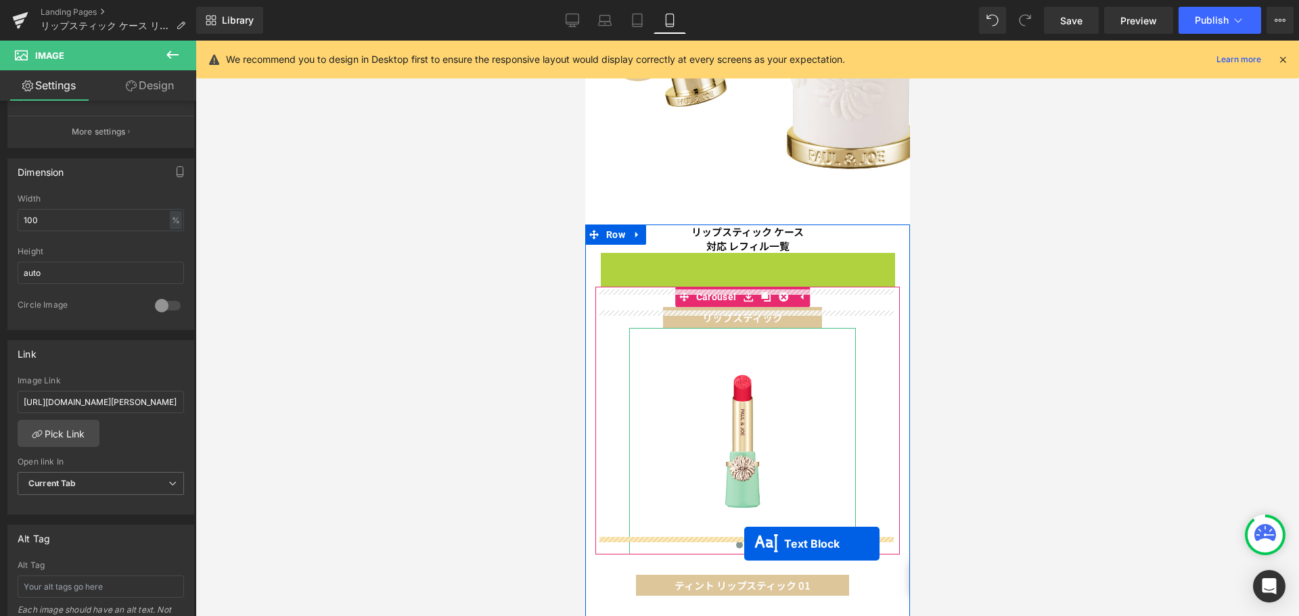
drag, startPoint x: 739, startPoint y: 251, endPoint x: 744, endPoint y: 544, distance: 293.1
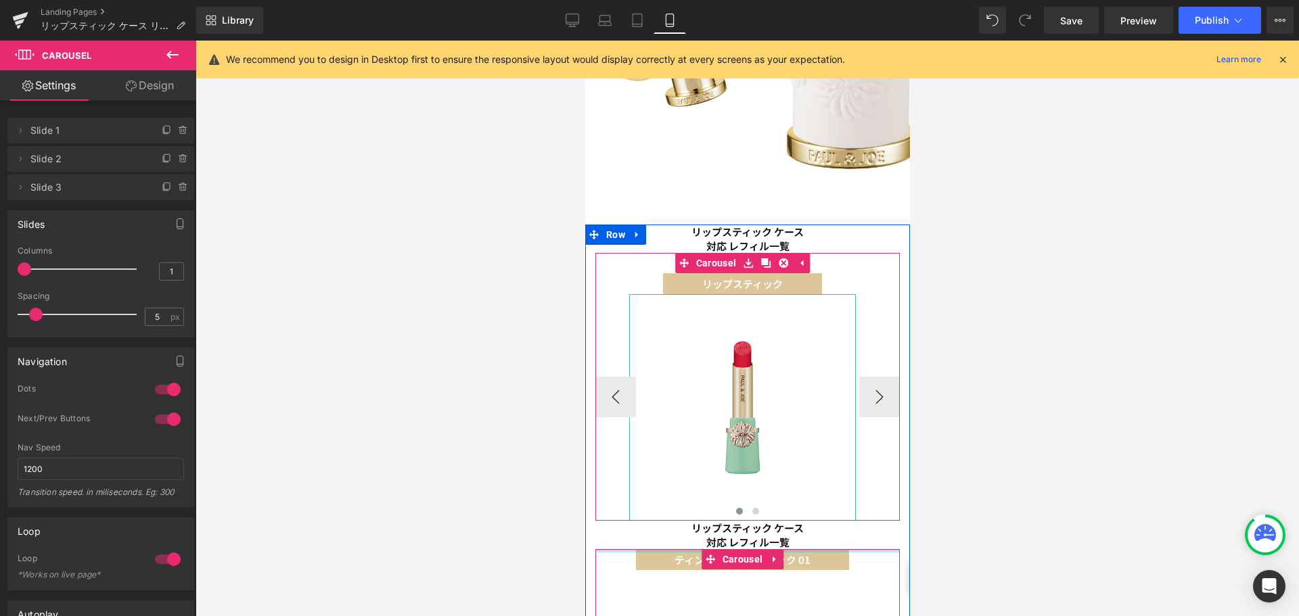
drag, startPoint x: 826, startPoint y: 545, endPoint x: 807, endPoint y: 372, distance: 173.7
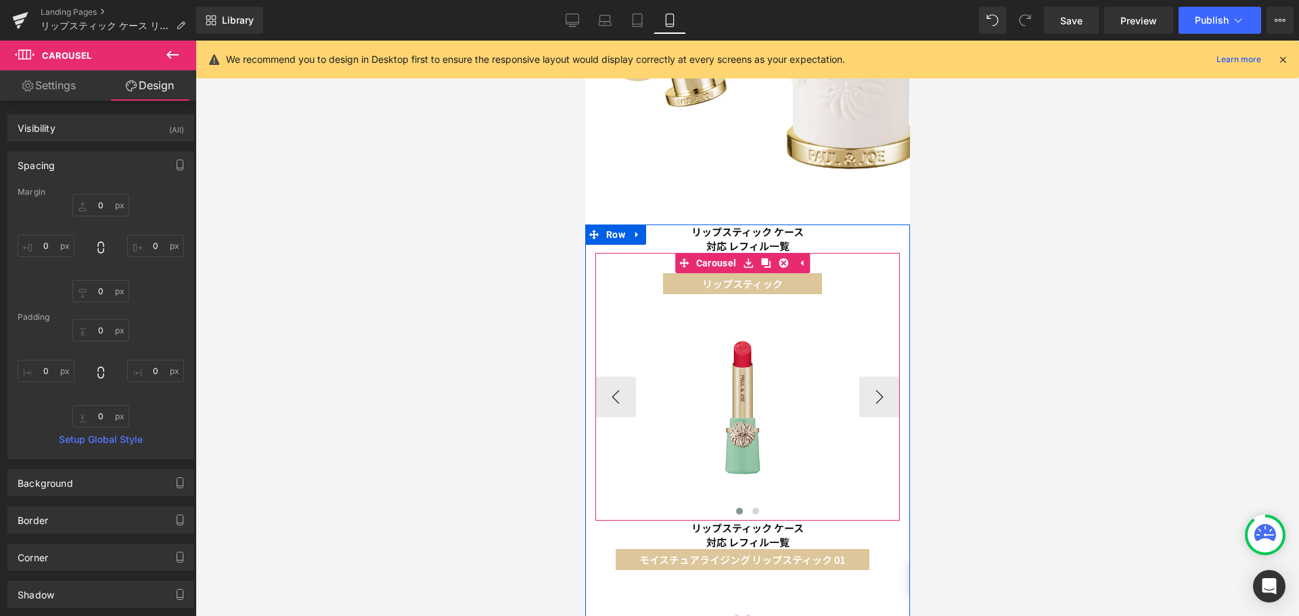
scroll to position [525, 0]
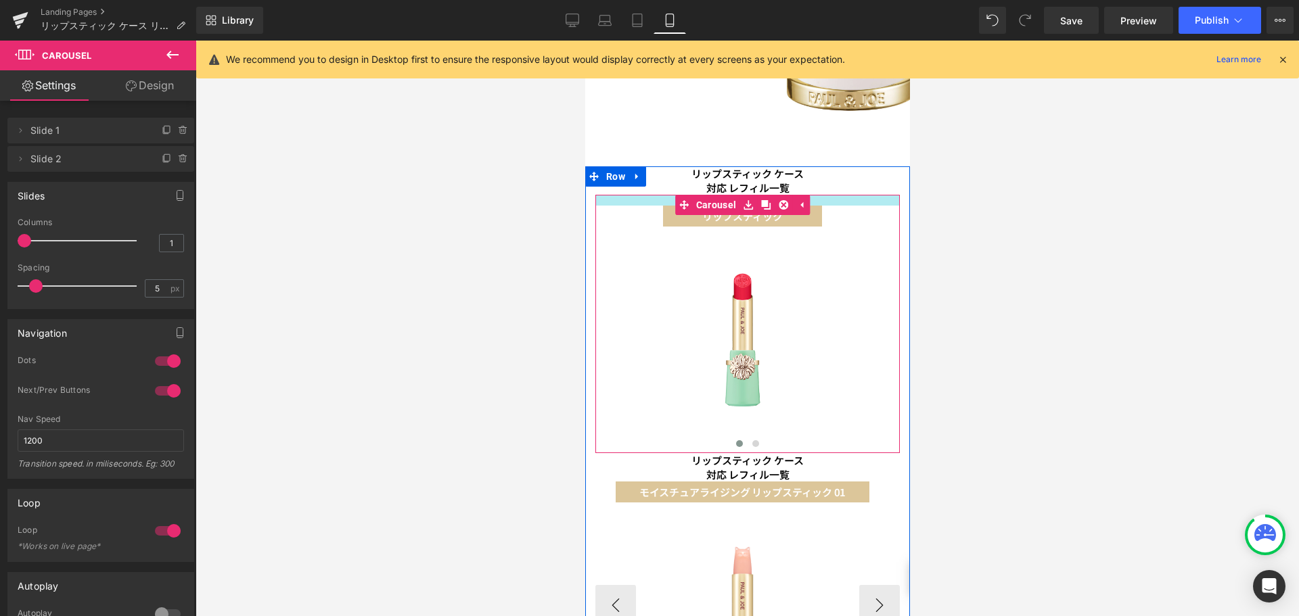
drag, startPoint x: 832, startPoint y: 196, endPoint x: 823, endPoint y: 473, distance: 276.9
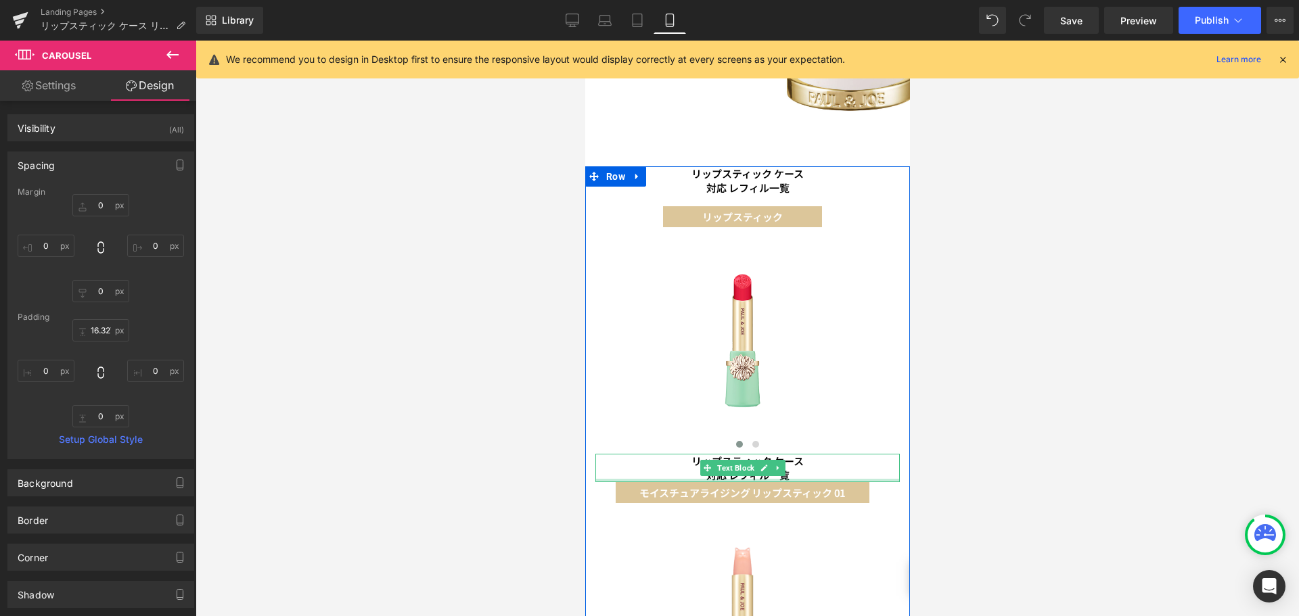
click at [817, 479] on div at bounding box center [747, 480] width 305 height 3
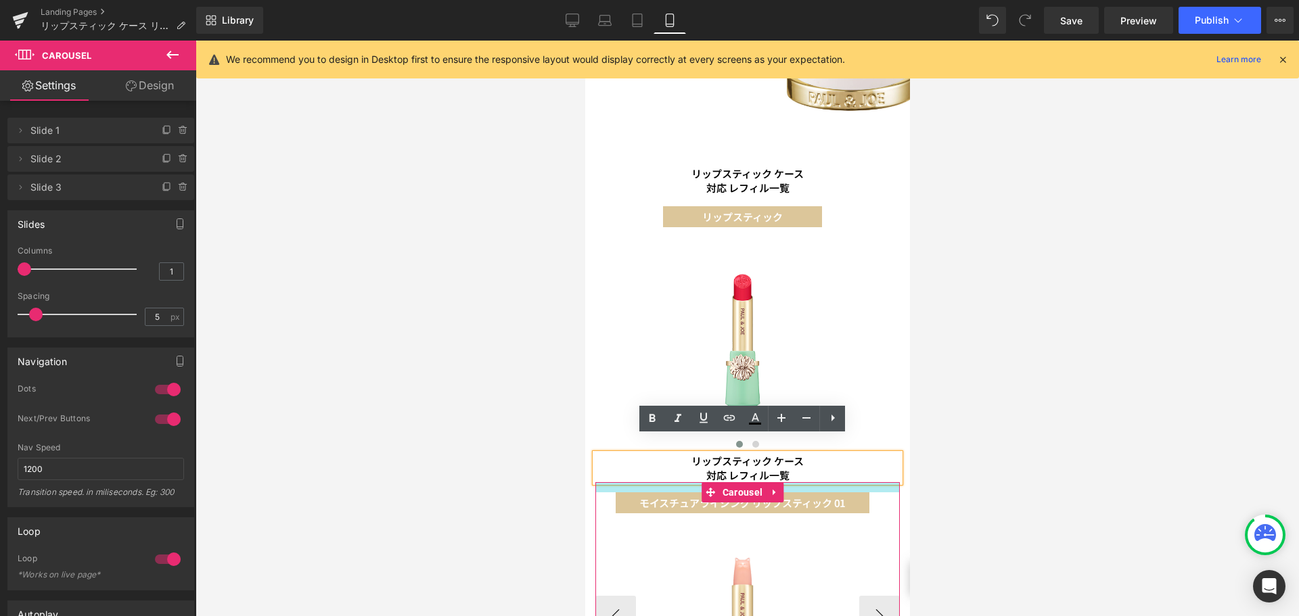
drag, startPoint x: 872, startPoint y: 467, endPoint x: 872, endPoint y: 475, distance: 8.1
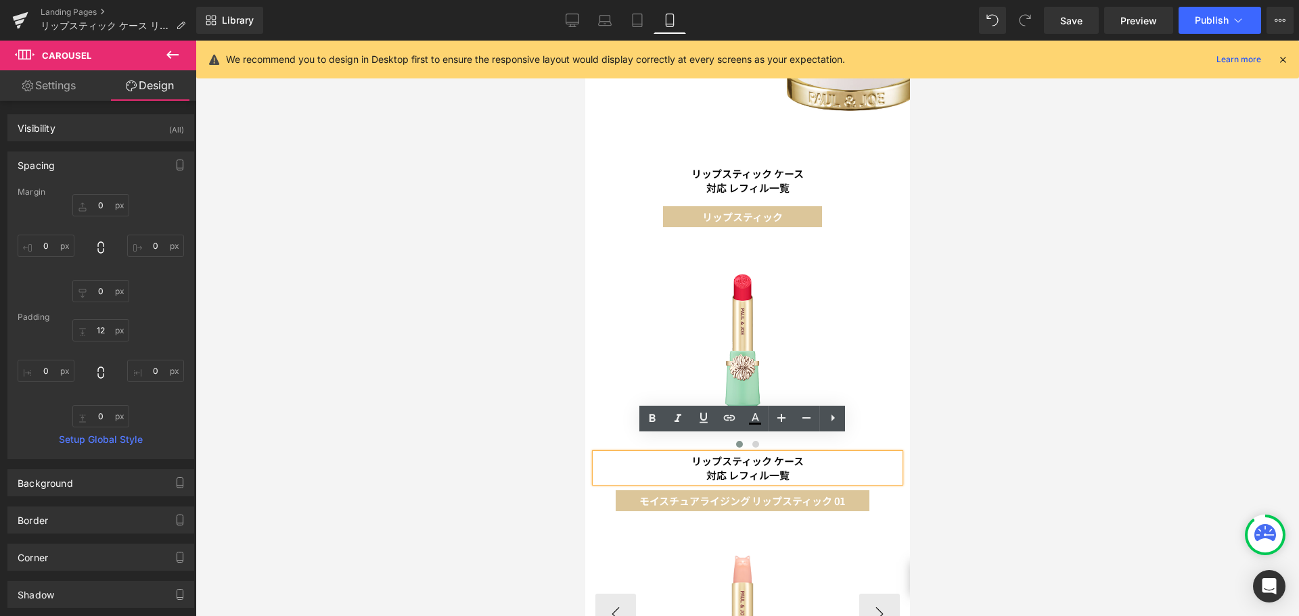
click at [512, 95] on div at bounding box center [748, 329] width 1104 height 576
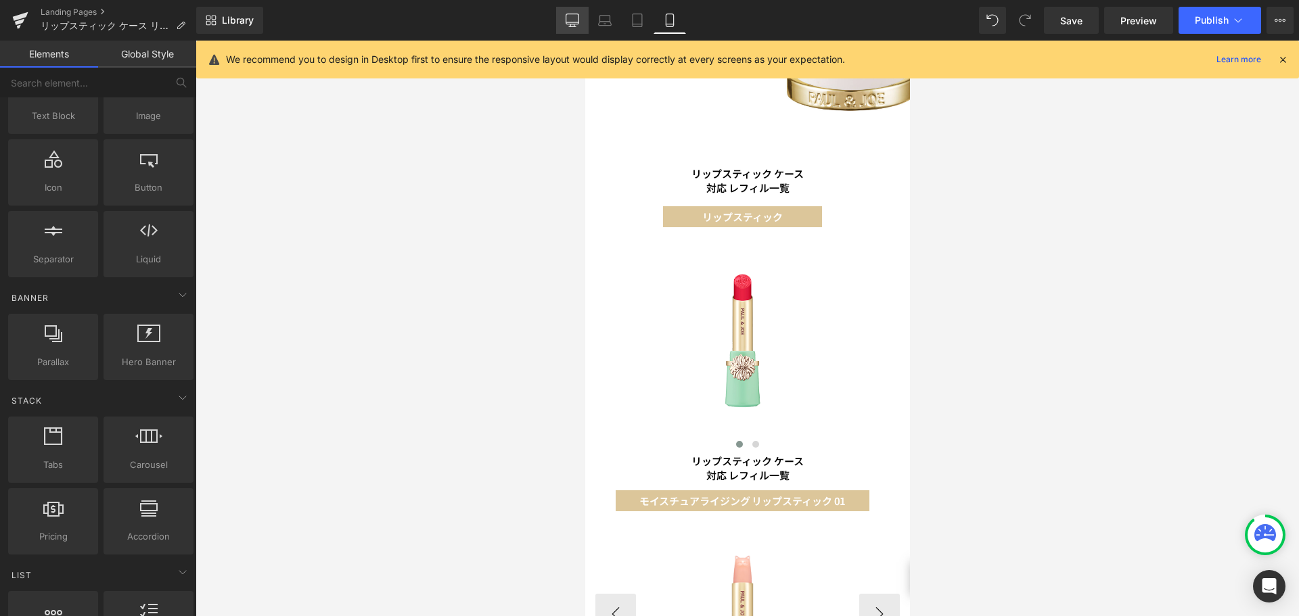
click at [577, 18] on icon at bounding box center [573, 21] width 14 height 14
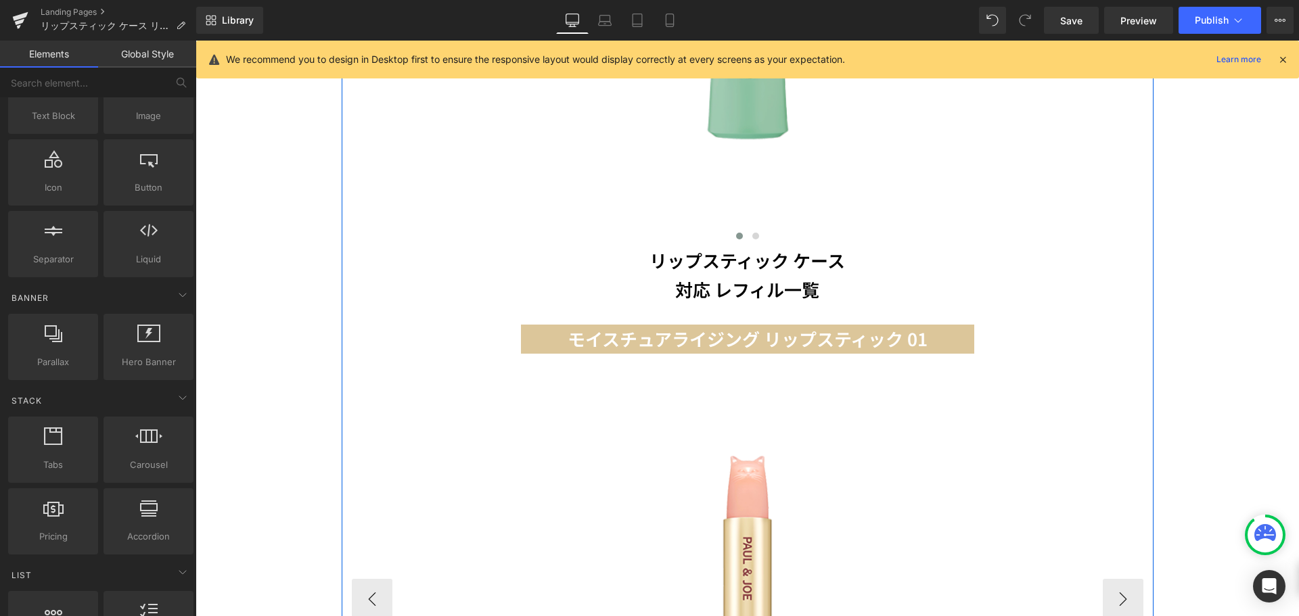
scroll to position [1512, 0]
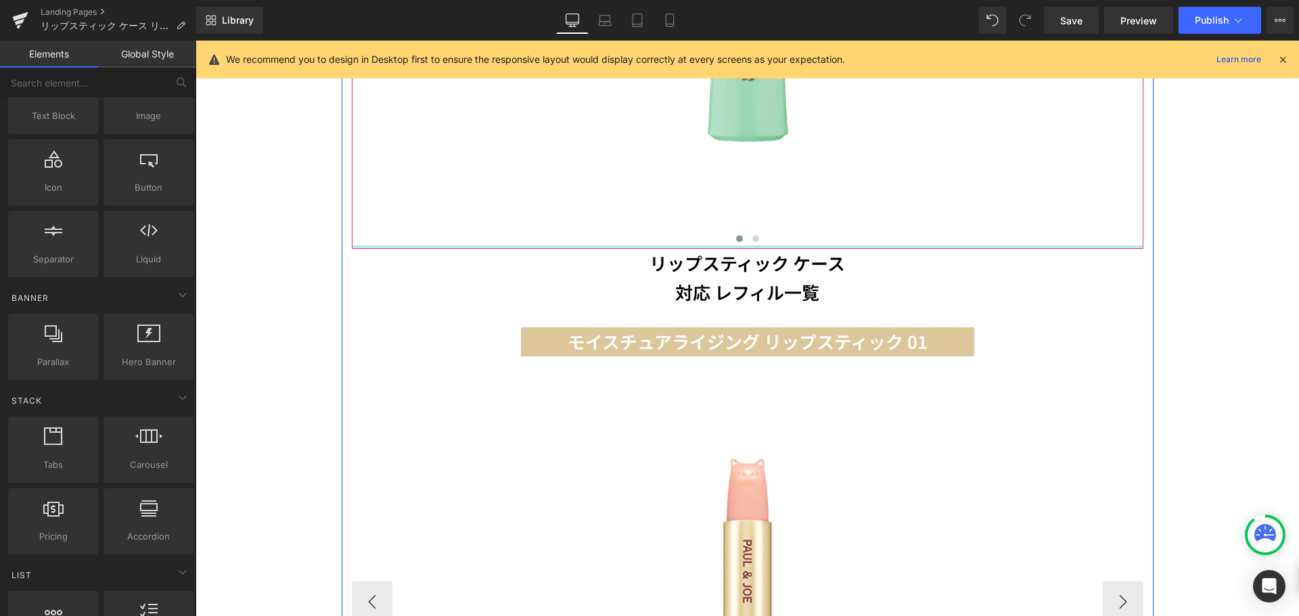
click at [771, 246] on div at bounding box center [748, 247] width 792 height 3
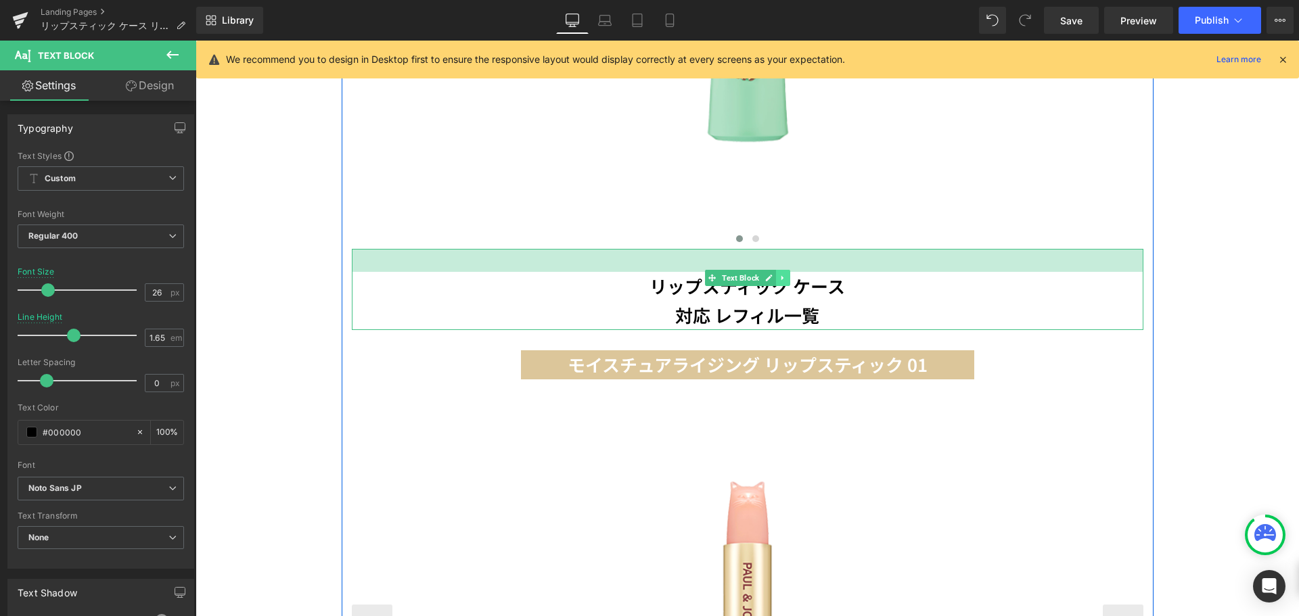
drag, startPoint x: 771, startPoint y: 233, endPoint x: 777, endPoint y: 256, distance: 23.8
click at [777, 256] on div "リップスティック ケース 対応 レフィル一覧 Text Block 34px" at bounding box center [748, 289] width 792 height 81
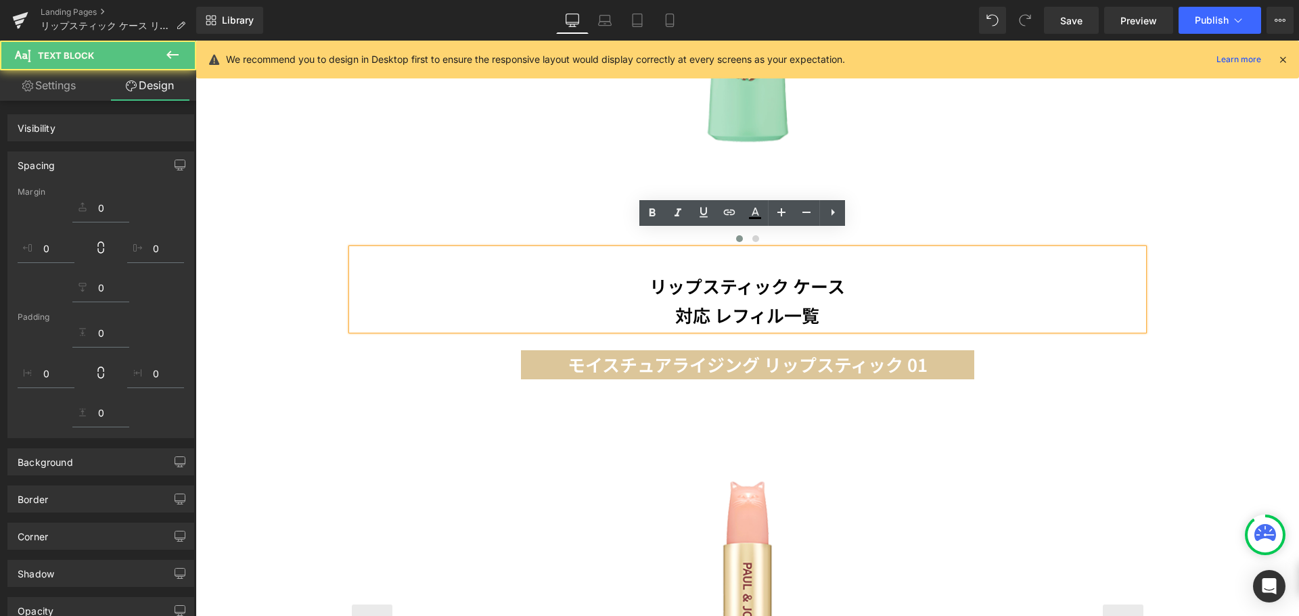
drag, startPoint x: 831, startPoint y: 298, endPoint x: 640, endPoint y: 267, distance: 194.0
click at [640, 267] on div "リップスティック ケース 対応 レフィル一覧" at bounding box center [748, 289] width 792 height 81
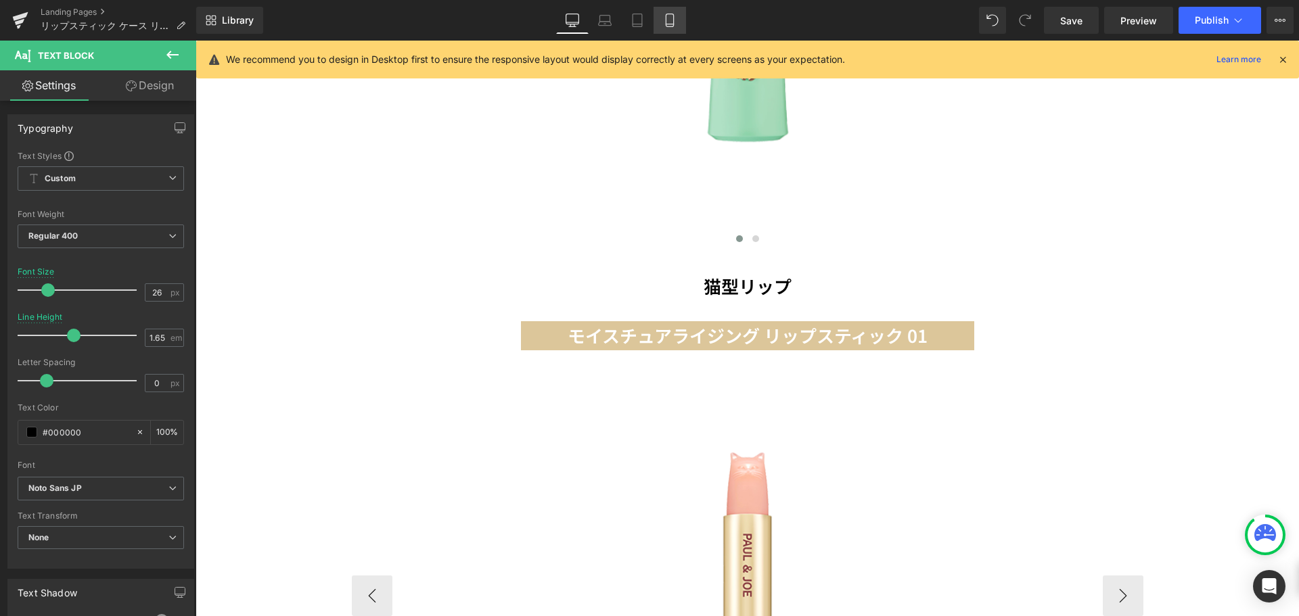
click at [671, 16] on icon at bounding box center [670, 21] width 14 height 14
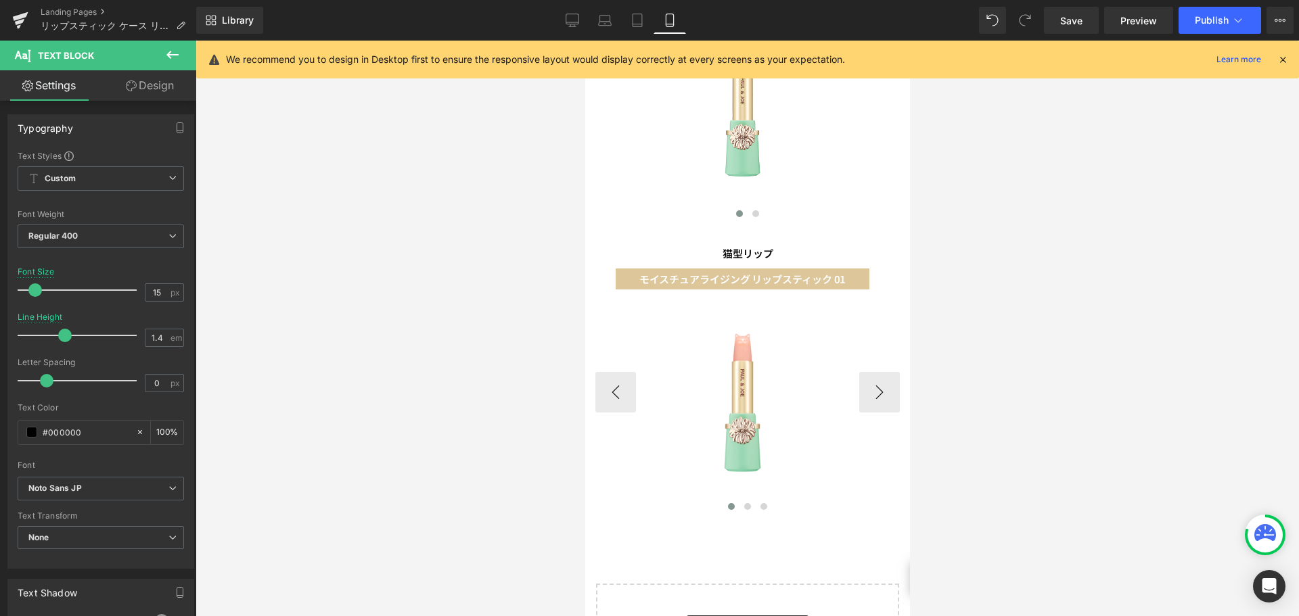
scroll to position [762, 0]
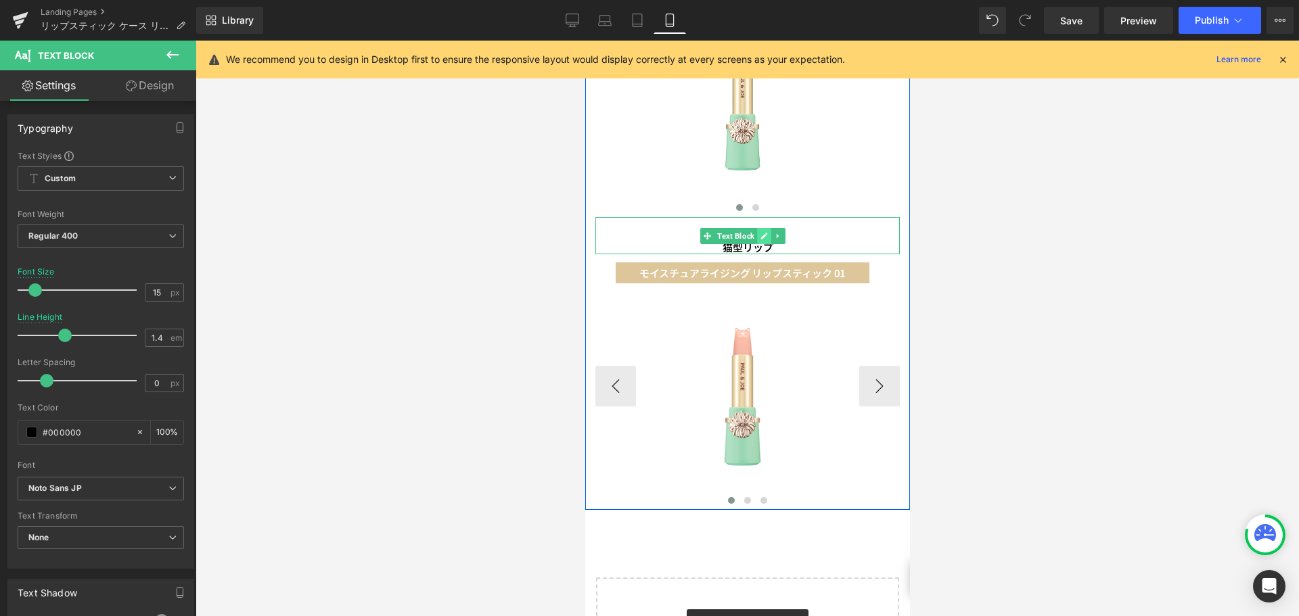
click at [763, 228] on link at bounding box center [764, 236] width 14 height 16
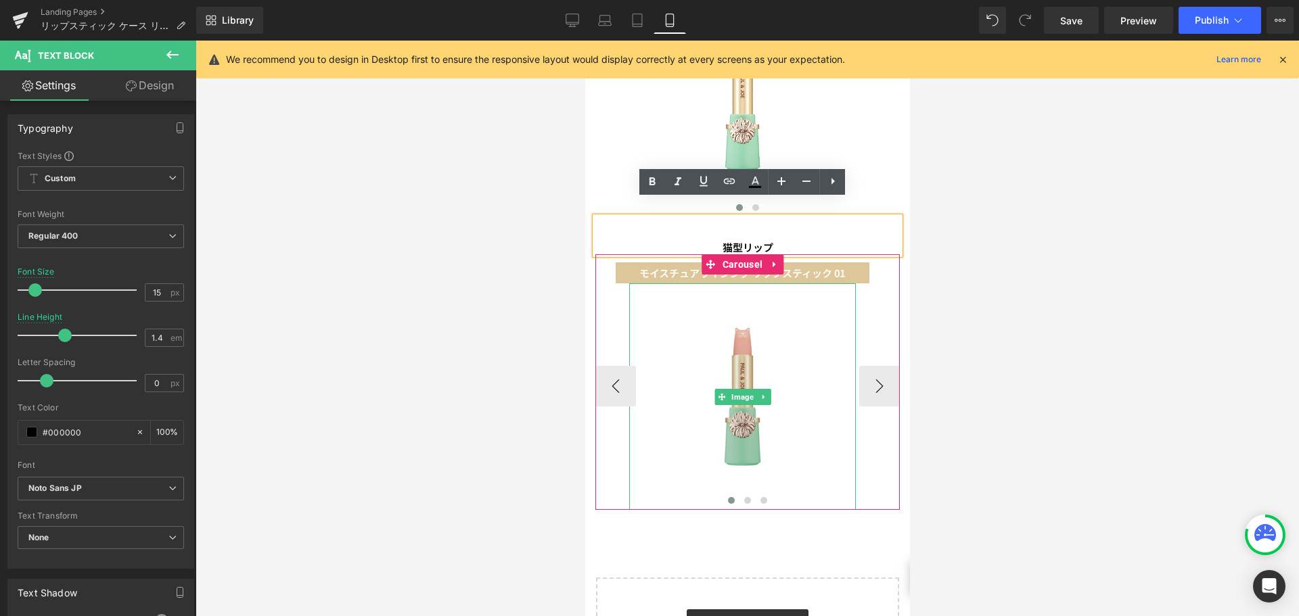
click at [695, 361] on img at bounding box center [742, 397] width 227 height 227
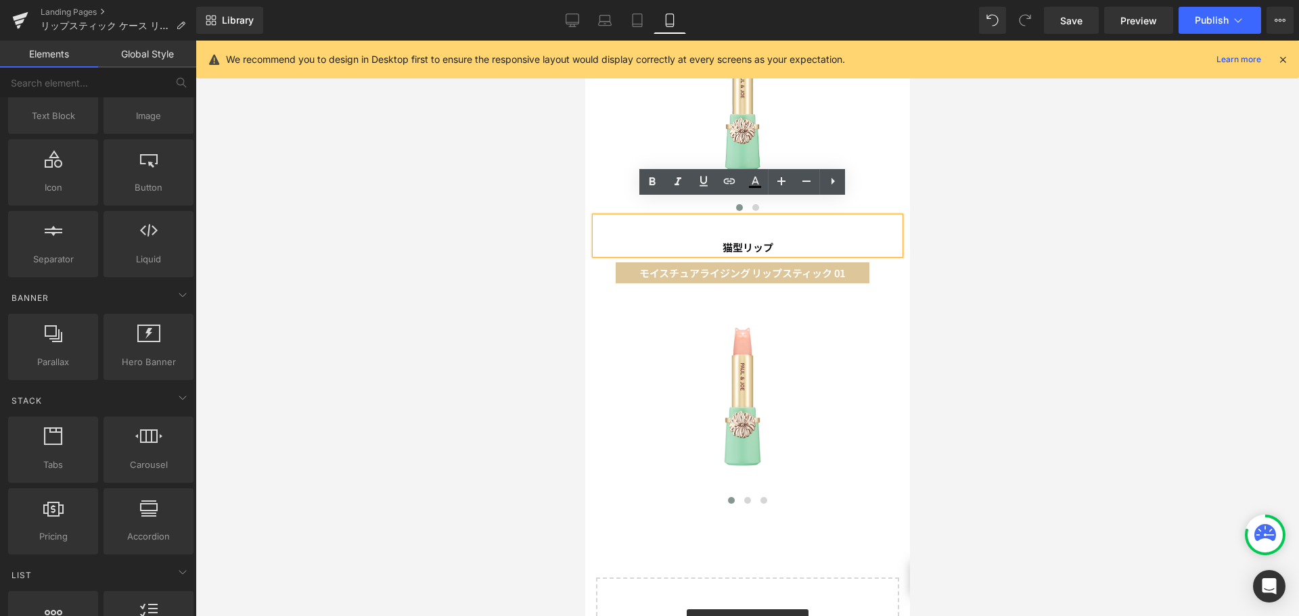
click at [979, 228] on div at bounding box center [748, 329] width 1104 height 576
click at [571, 12] on link "Desktop" at bounding box center [572, 20] width 32 height 27
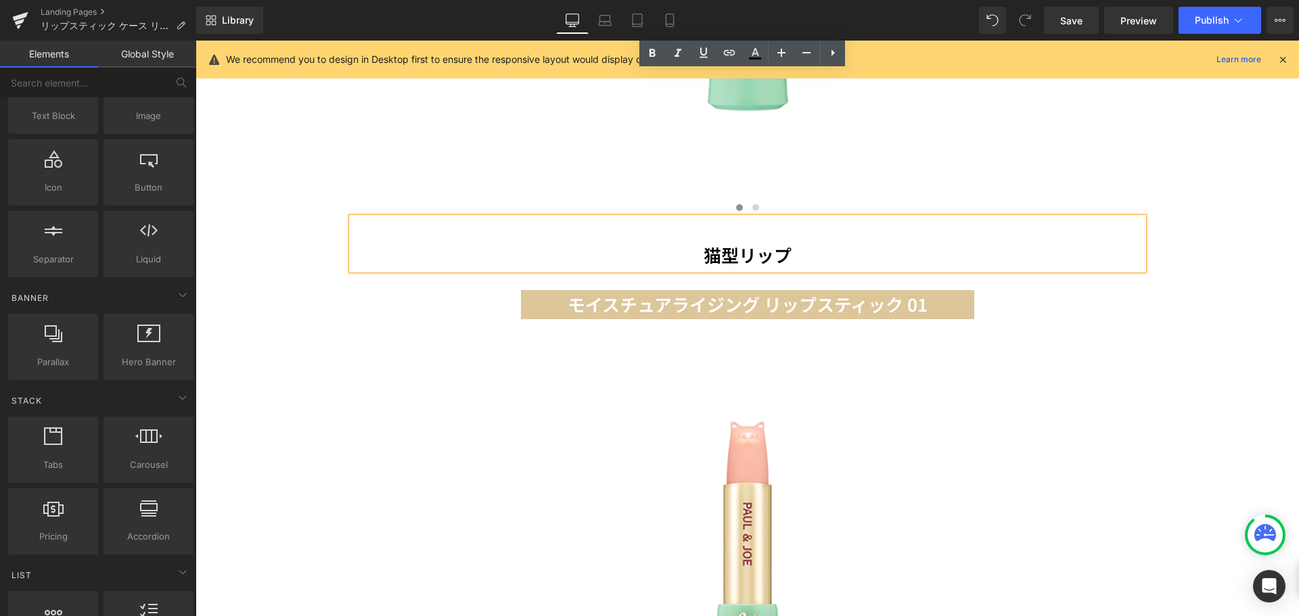
scroll to position [1482, 0]
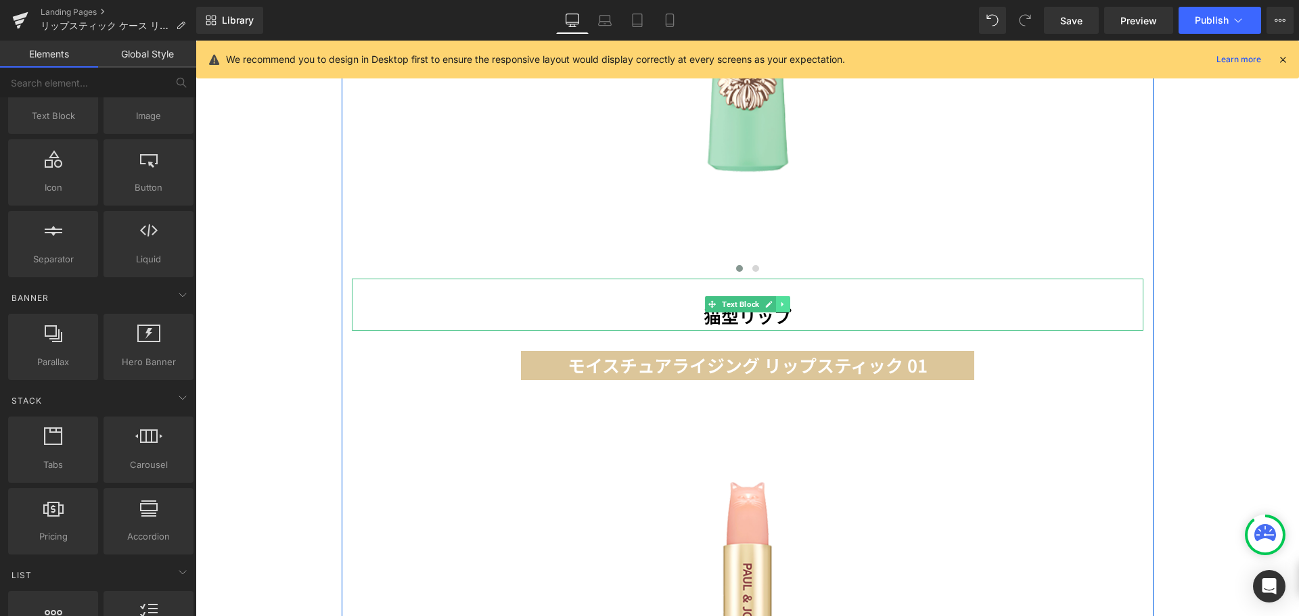
click at [779, 300] on icon at bounding box center [782, 304] width 7 height 8
click at [786, 301] on icon at bounding box center [789, 304] width 7 height 7
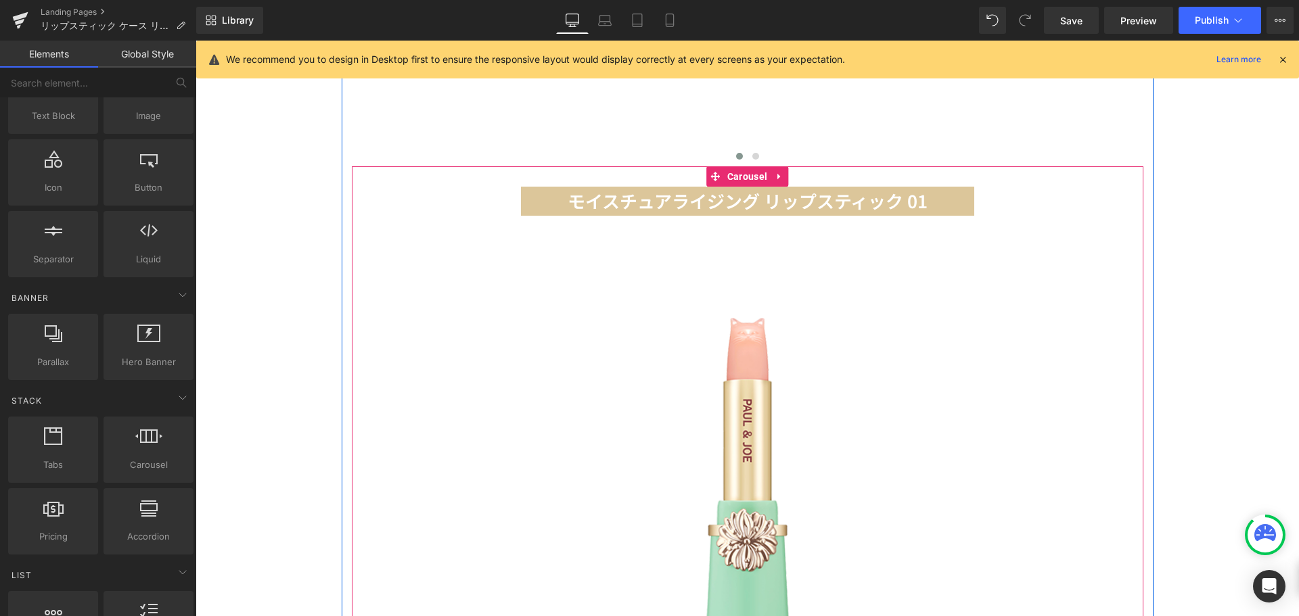
scroll to position [1595, 0]
click at [738, 166] on span "Carousel" at bounding box center [747, 176] width 47 height 20
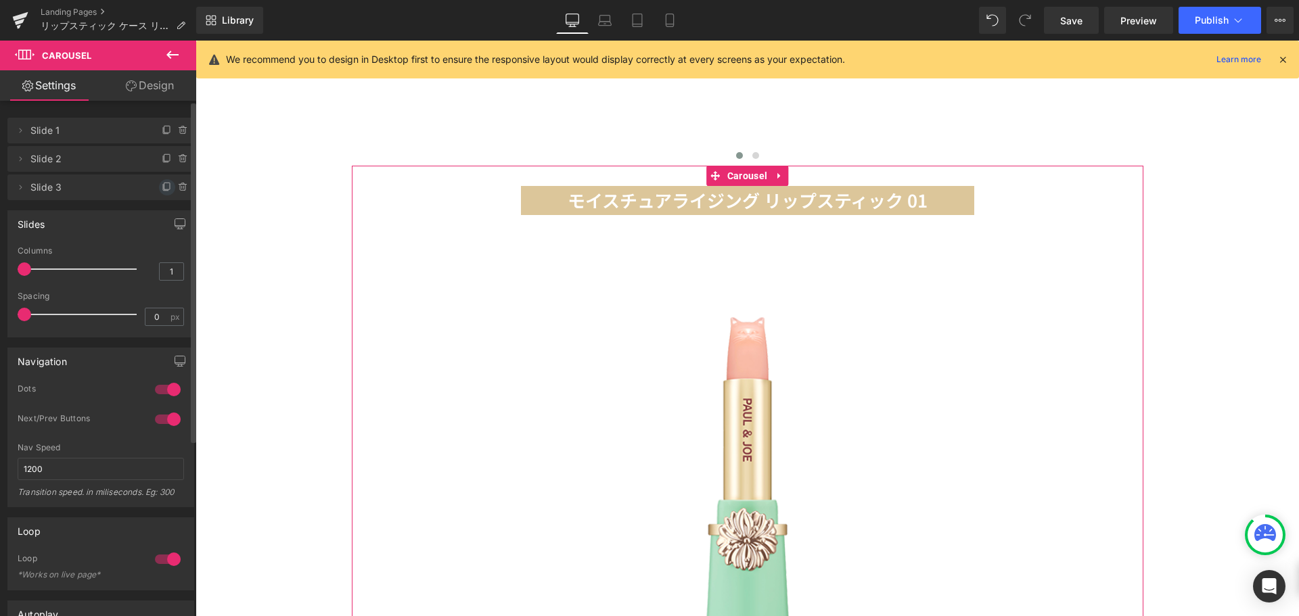
click at [166, 184] on icon at bounding box center [167, 187] width 11 height 11
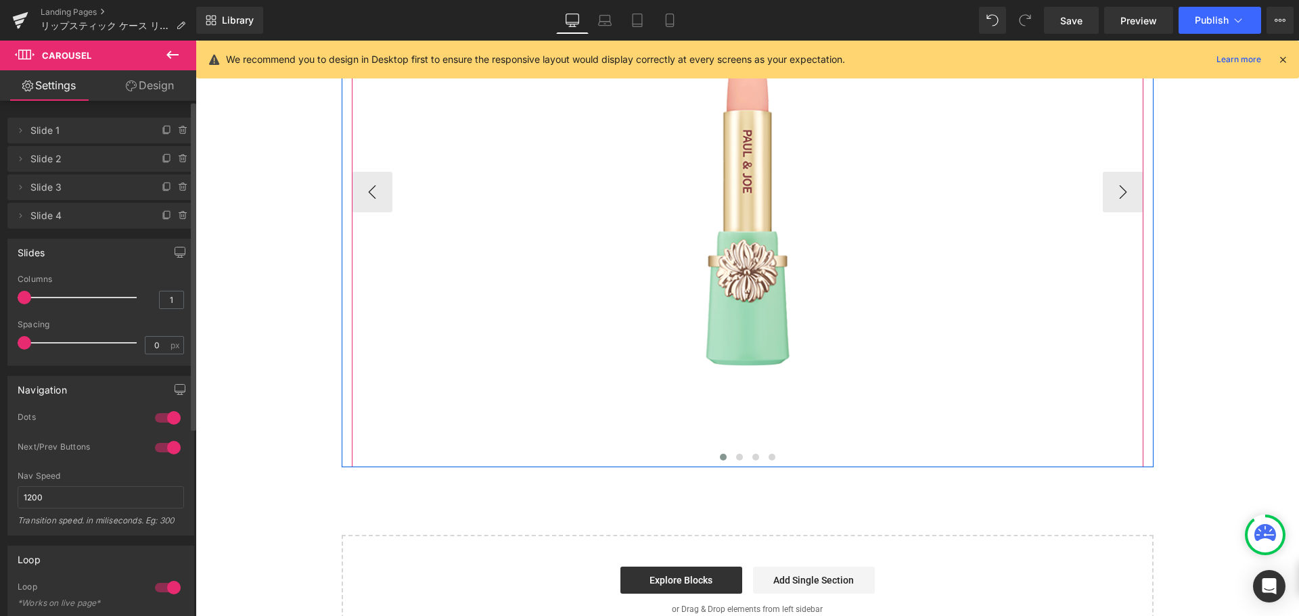
scroll to position [1864, 0]
click at [769, 453] on span at bounding box center [772, 456] width 7 height 7
click at [738, 199] on span "Image" at bounding box center [748, 207] width 28 height 16
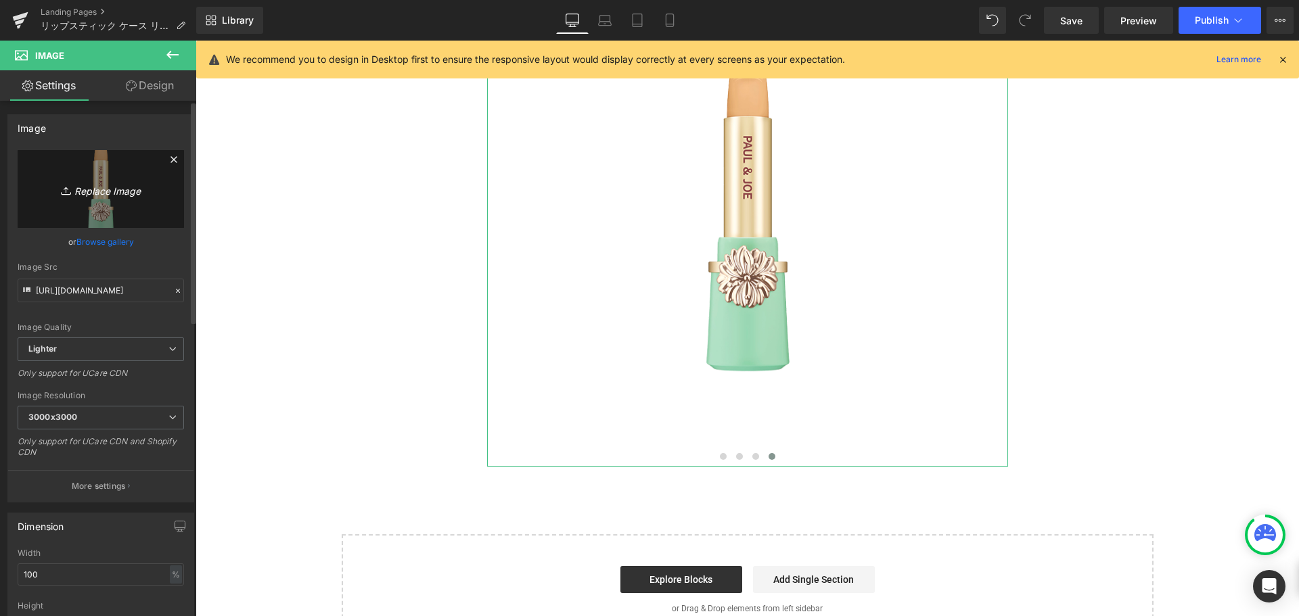
click at [119, 203] on link "Replace Image" at bounding box center [101, 189] width 166 height 78
click at [120, 200] on link "Replace Image" at bounding box center [101, 189] width 166 height 78
click at [149, 199] on link "Replace Image" at bounding box center [101, 189] width 166 height 78
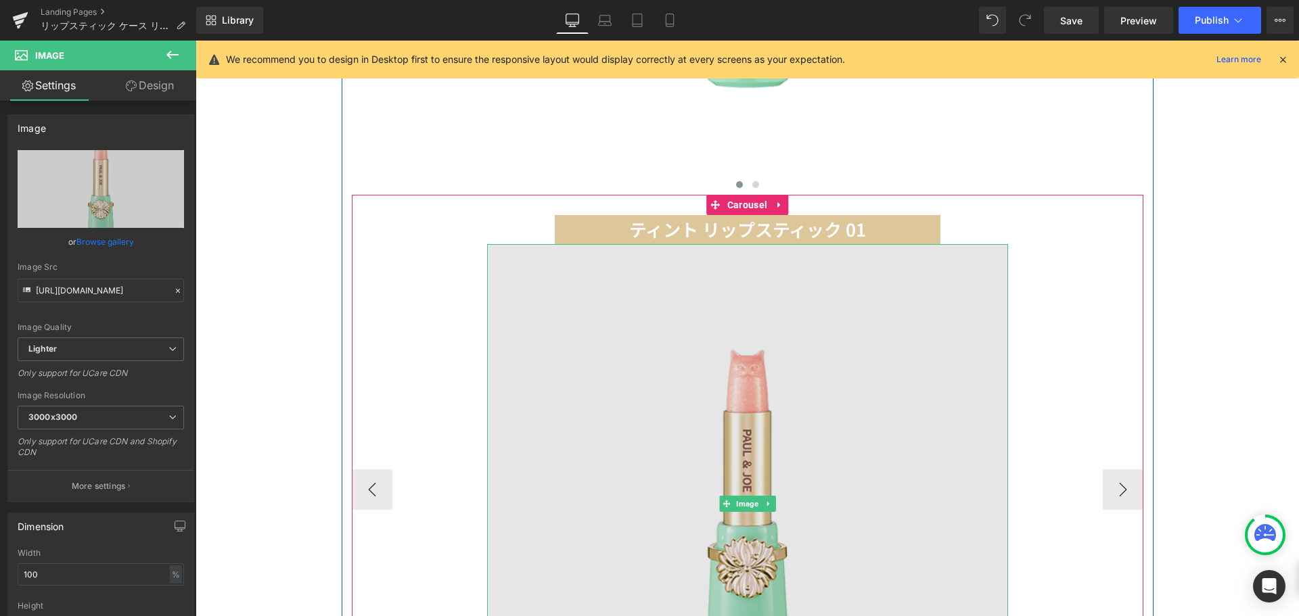
scroll to position [1565, 0]
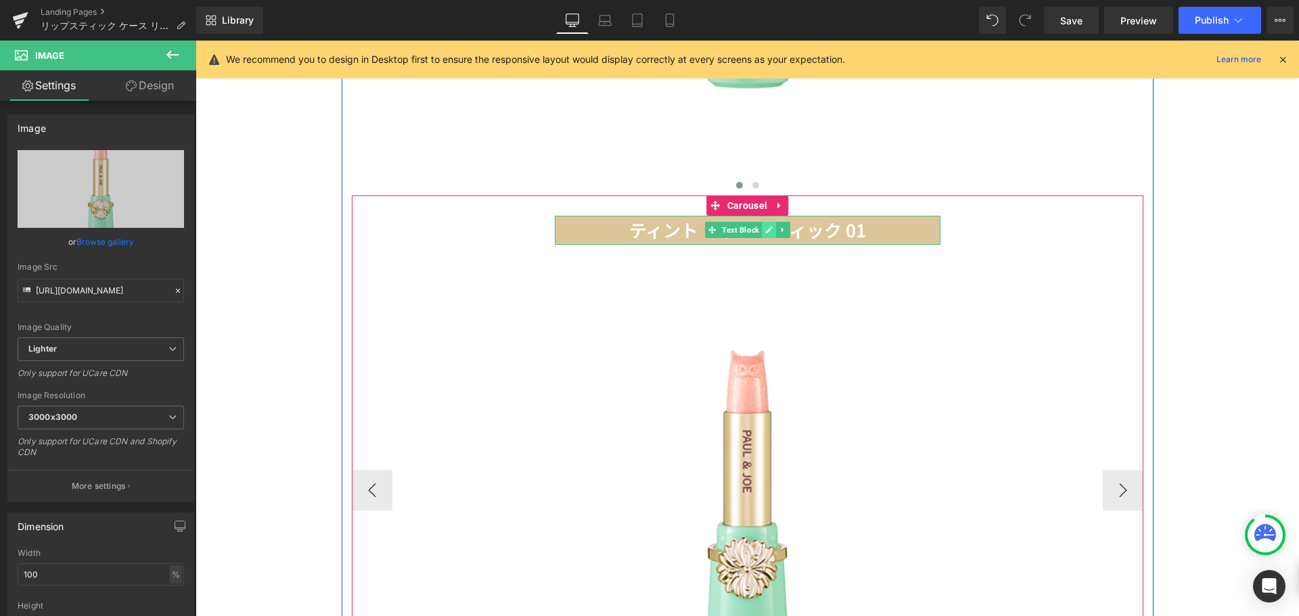
click at [765, 227] on icon at bounding box center [768, 230] width 7 height 7
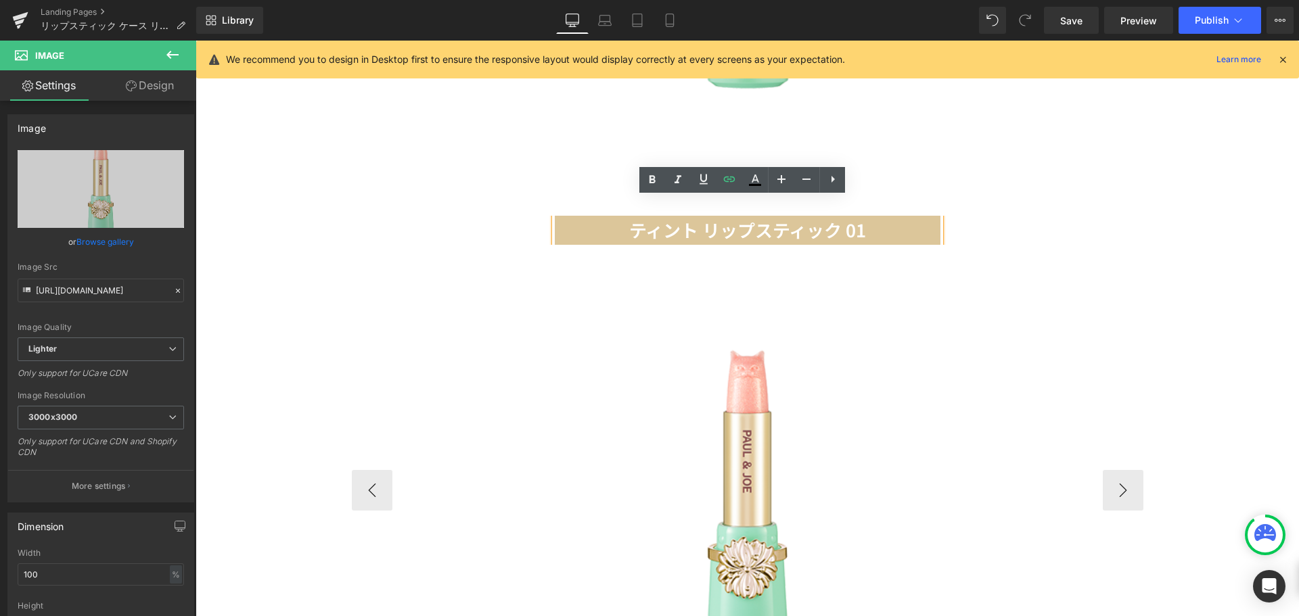
drag, startPoint x: 865, startPoint y: 218, endPoint x: 607, endPoint y: 217, distance: 257.8
click at [607, 217] on p "ティント リップスティック 01" at bounding box center [748, 230] width 386 height 29
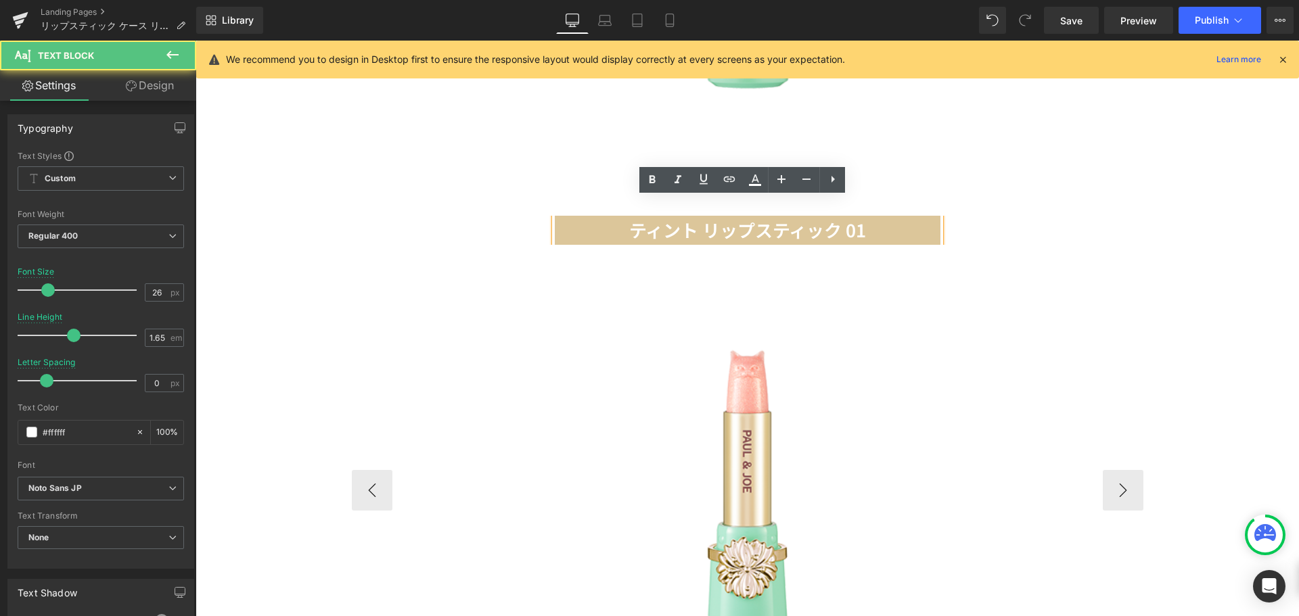
paste div
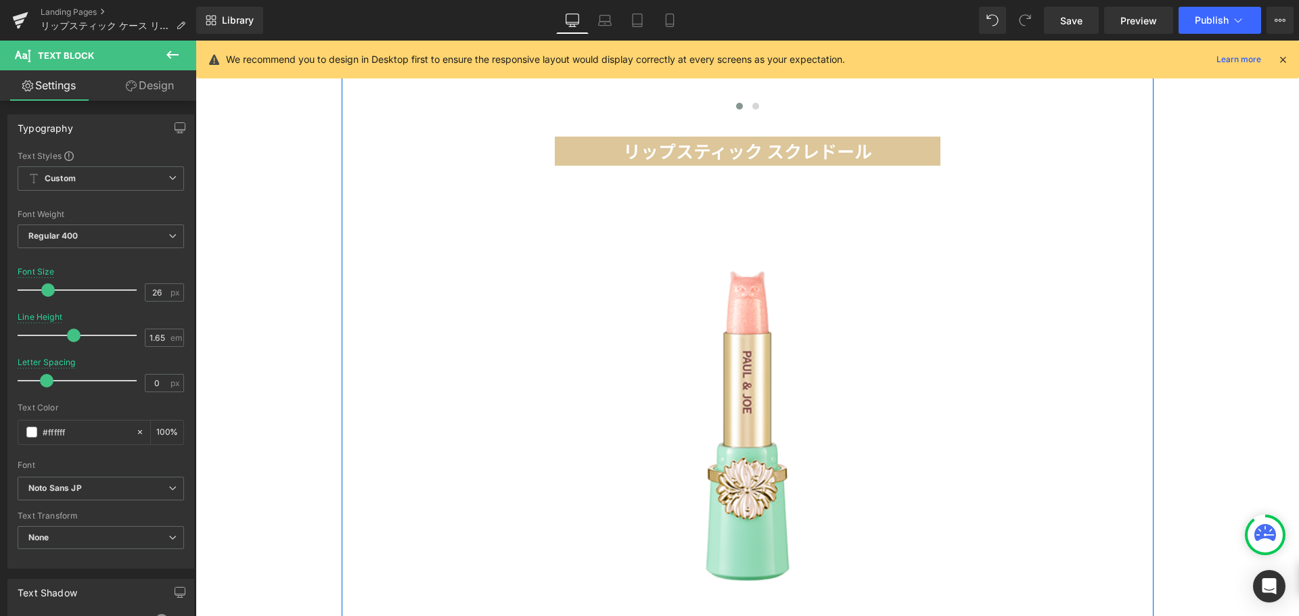
scroll to position [1648, 0]
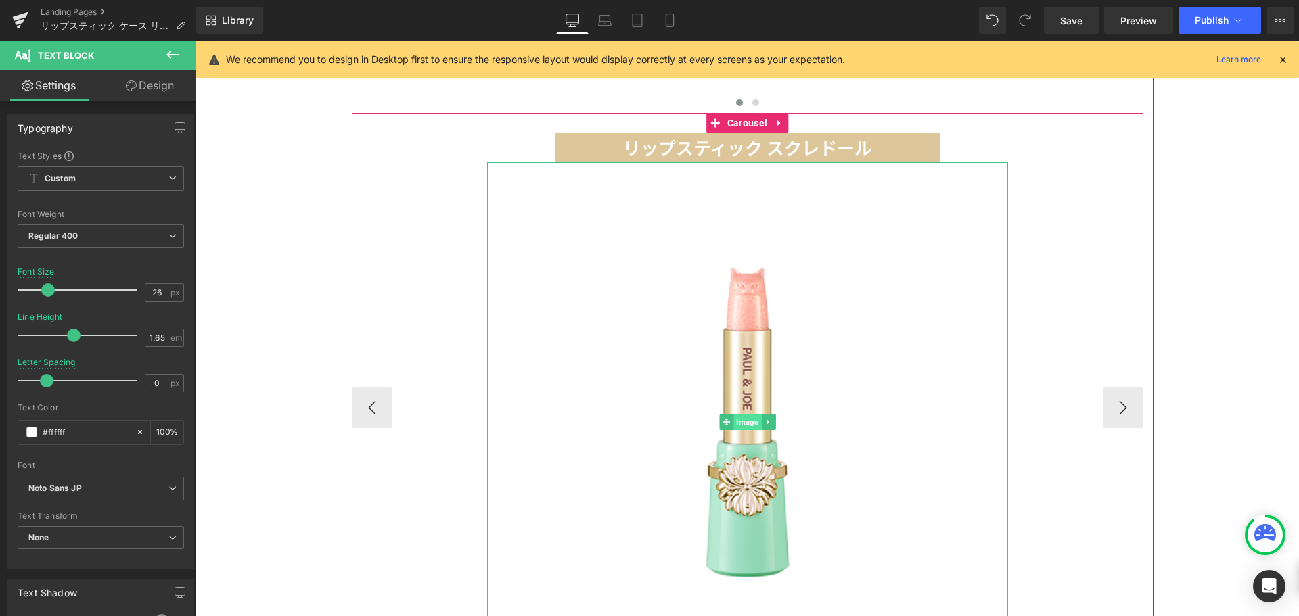
click at [747, 414] on span "Image" at bounding box center [748, 422] width 28 height 16
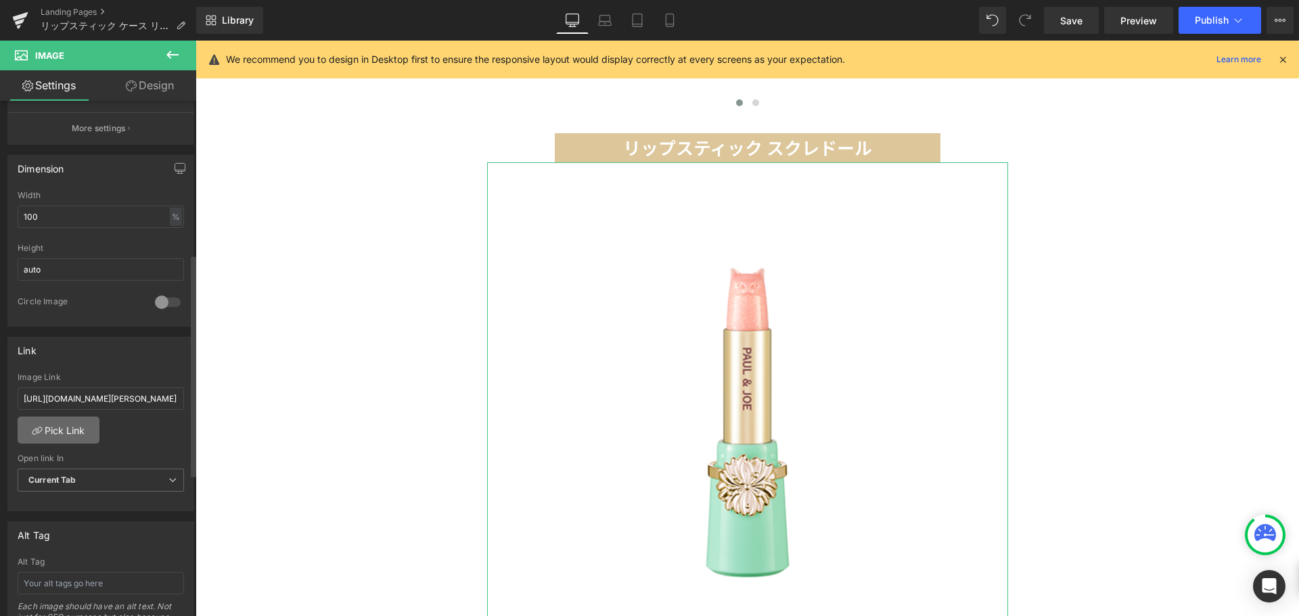
scroll to position [359, 0]
click at [83, 398] on input "[URL][DOMAIN_NAME][PERSON_NAME]" at bounding box center [101, 398] width 166 height 22
click at [91, 398] on input "[URL][DOMAIN_NAME][PERSON_NAME]" at bounding box center [101, 398] width 166 height 22
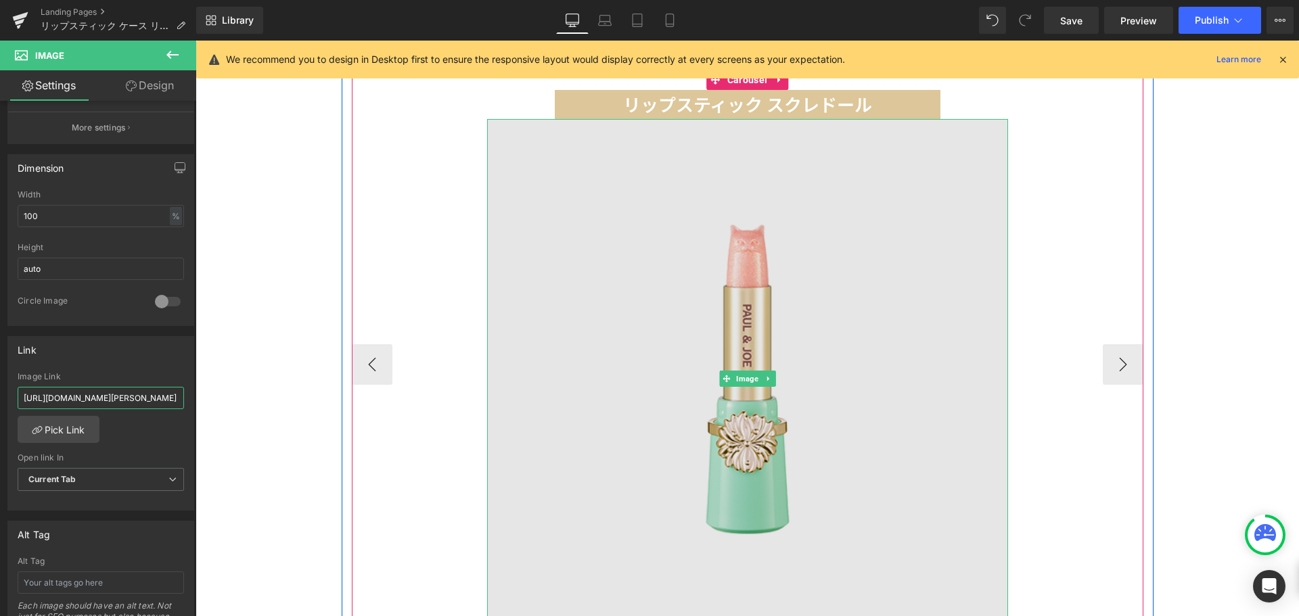
scroll to position [1537, 0]
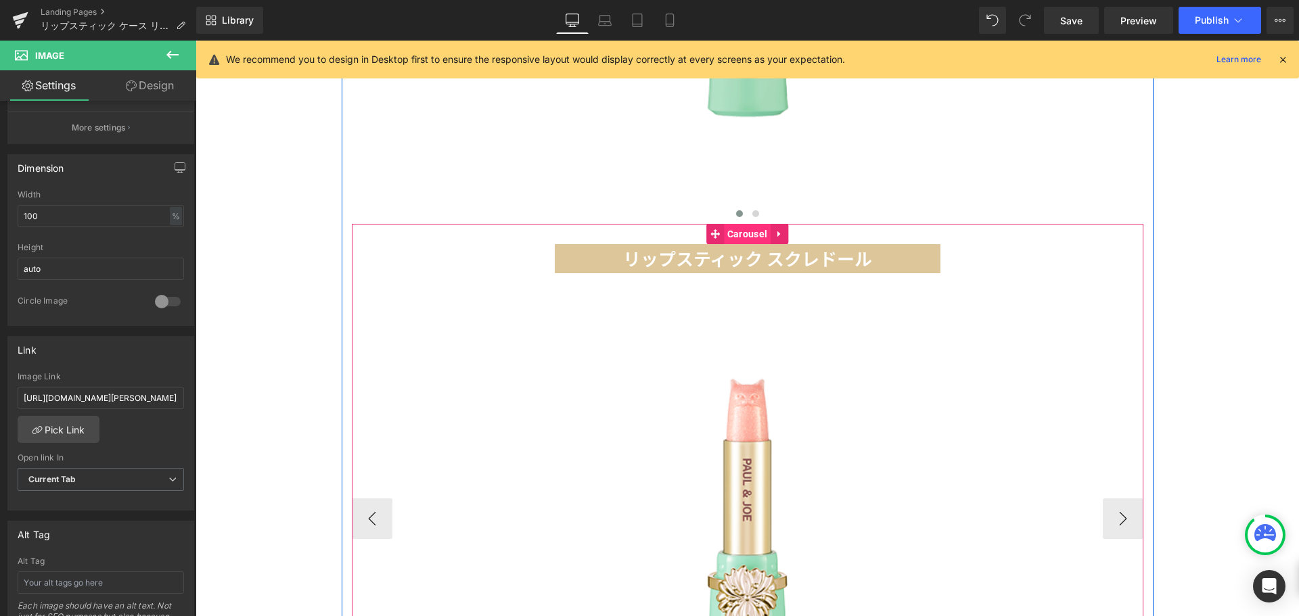
click at [740, 224] on span "Carousel" at bounding box center [747, 234] width 47 height 20
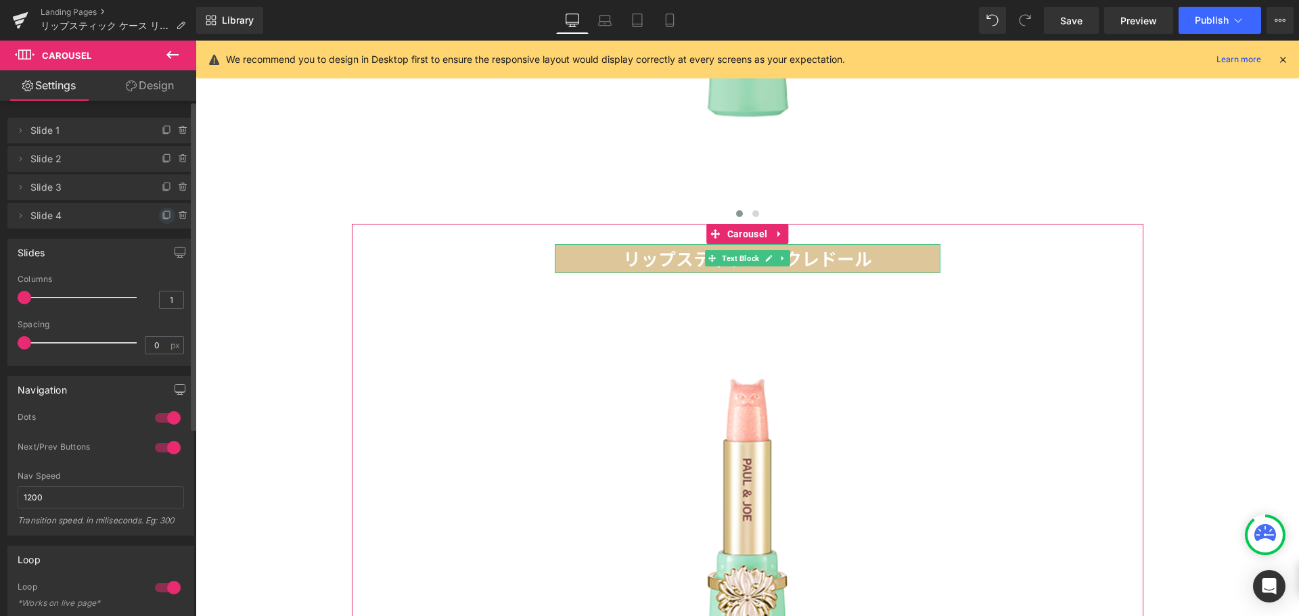
click at [162, 213] on icon at bounding box center [167, 215] width 11 height 11
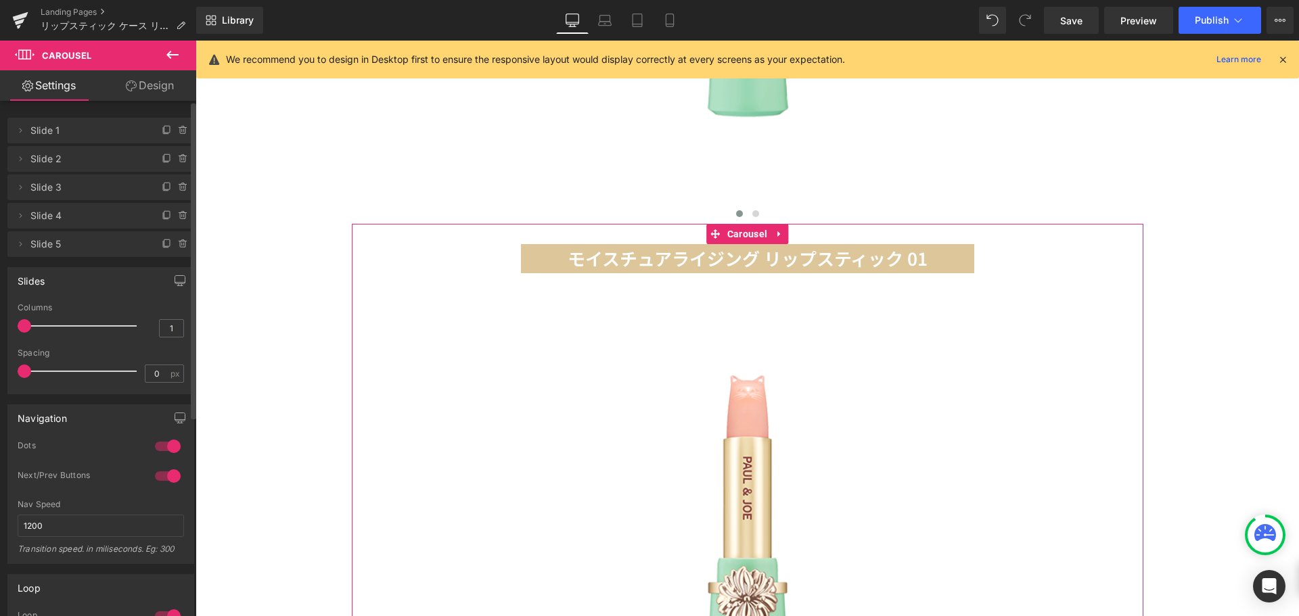
click at [141, 240] on li "Delete Cancel Slide 5 Slide 5" at bounding box center [100, 244] width 187 height 26
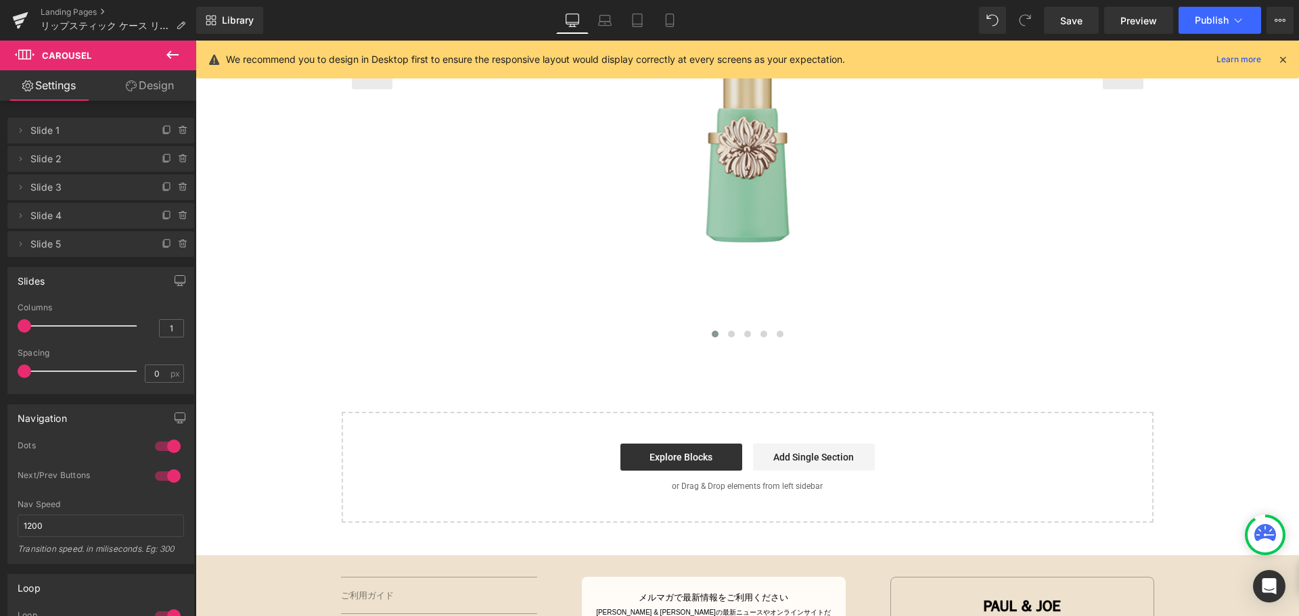
scroll to position [2034, 0]
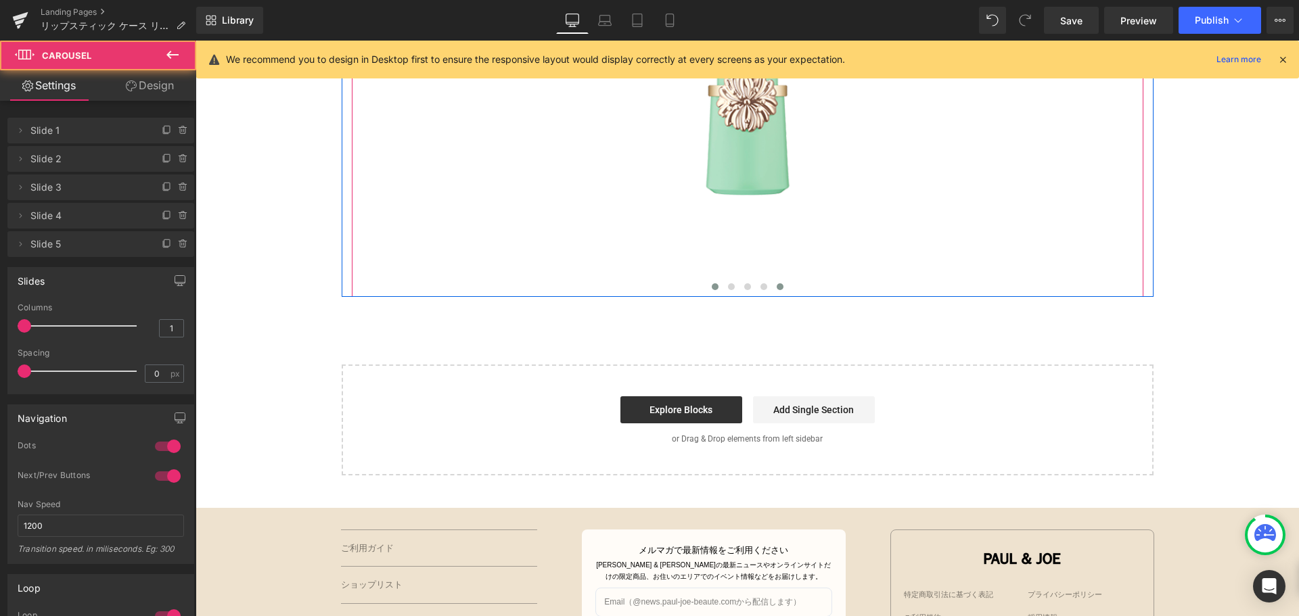
click at [778, 280] on button at bounding box center [780, 287] width 16 height 14
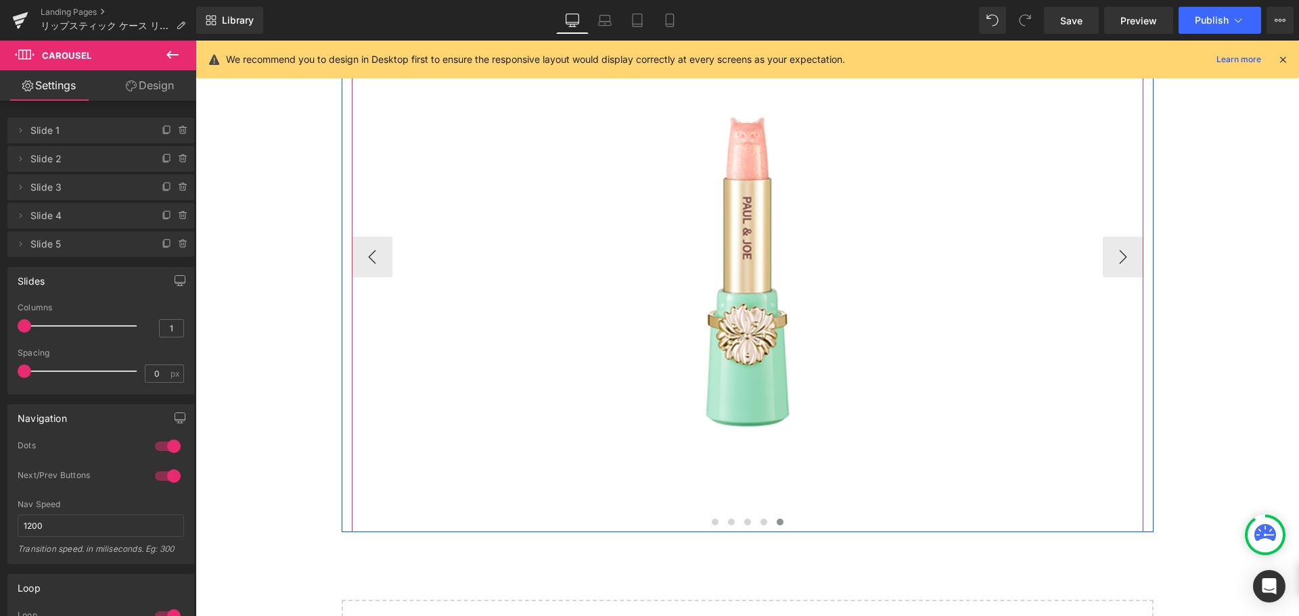
scroll to position [1797, 0]
click at [738, 265] on span "Image" at bounding box center [748, 273] width 28 height 16
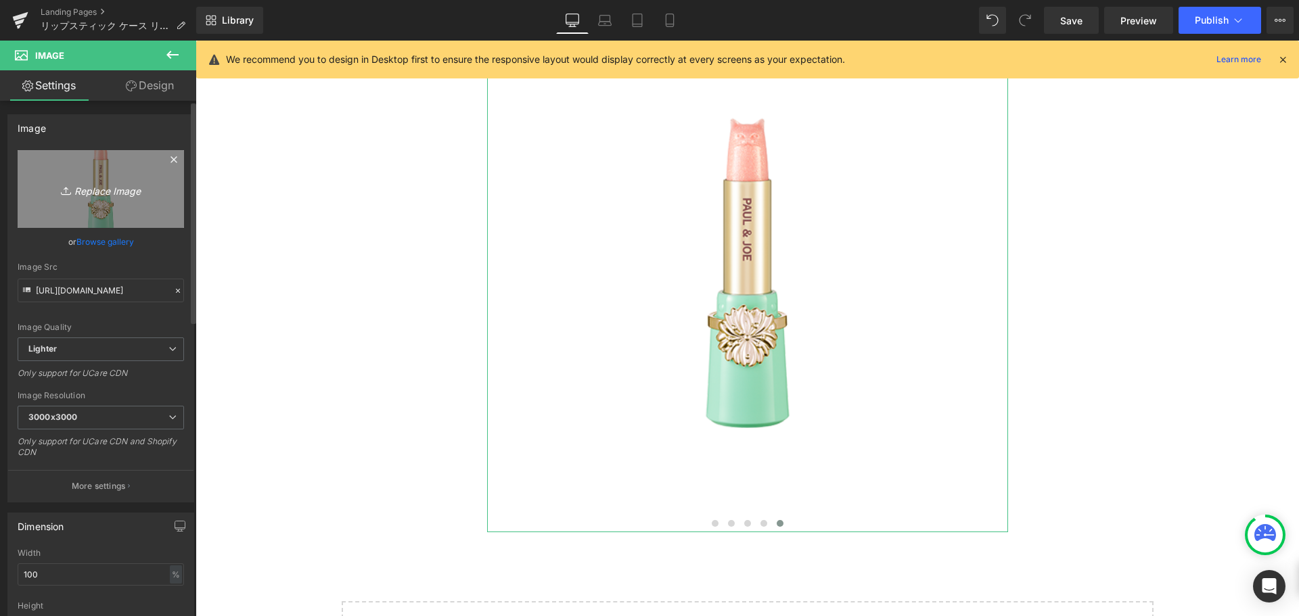
click at [131, 190] on icon "Replace Image" at bounding box center [101, 189] width 108 height 17
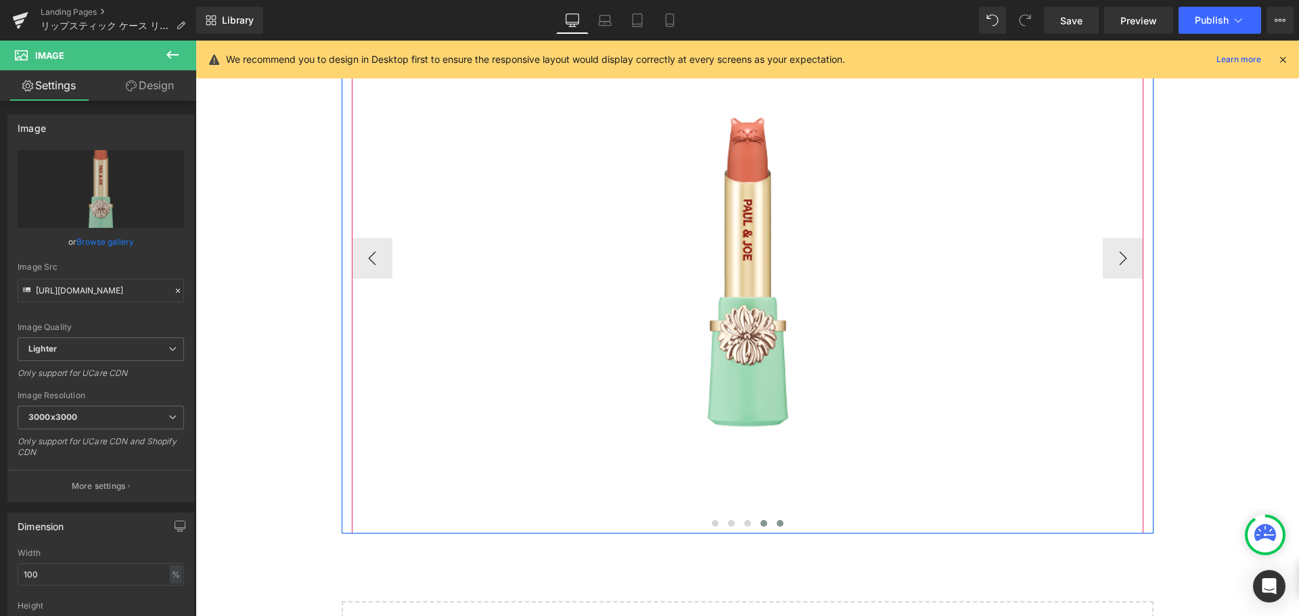
click at [761, 517] on button at bounding box center [764, 524] width 16 height 14
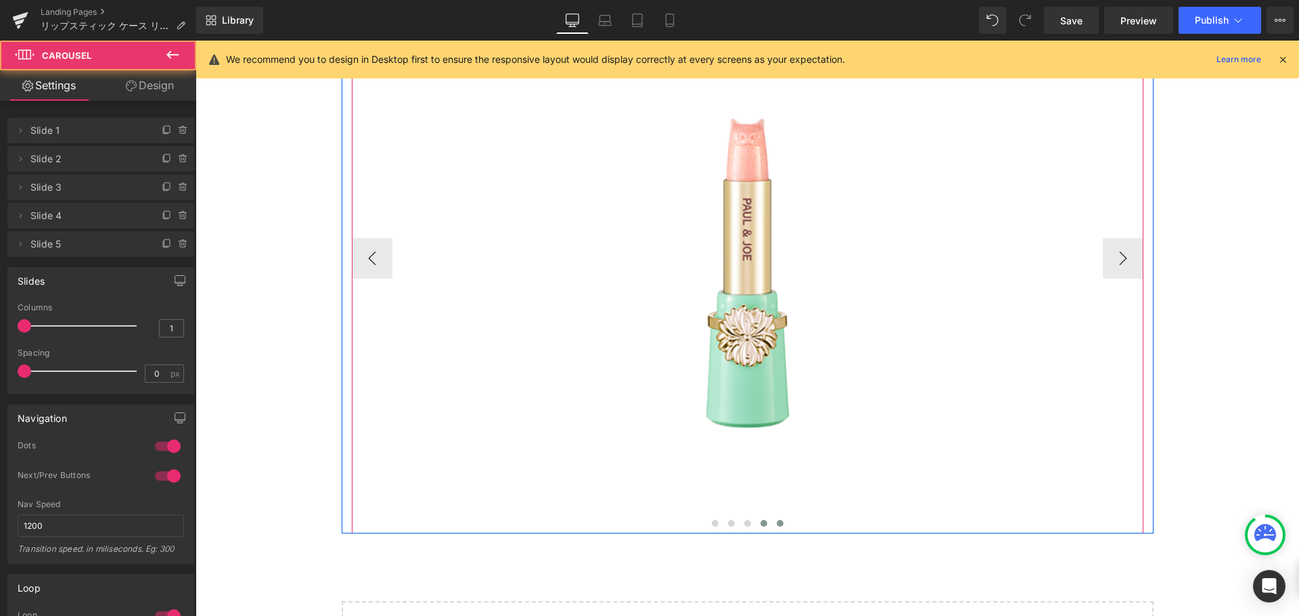
click at [777, 520] on span at bounding box center [780, 523] width 7 height 7
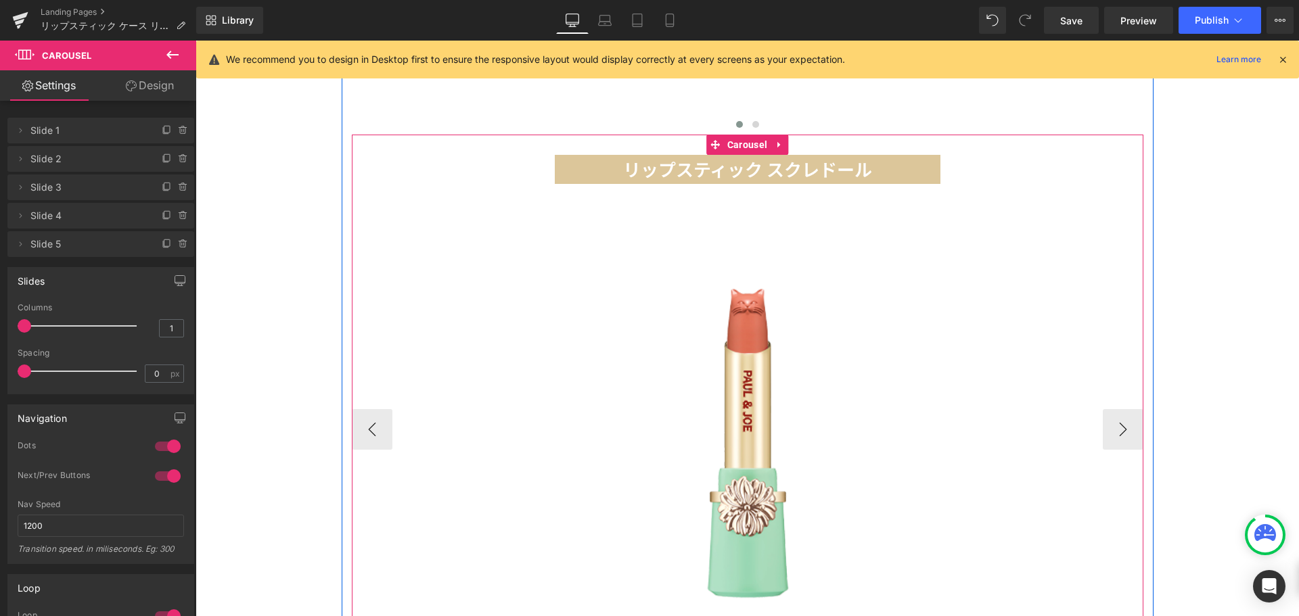
scroll to position [1625, 0]
click at [765, 166] on icon at bounding box center [768, 169] width 7 height 7
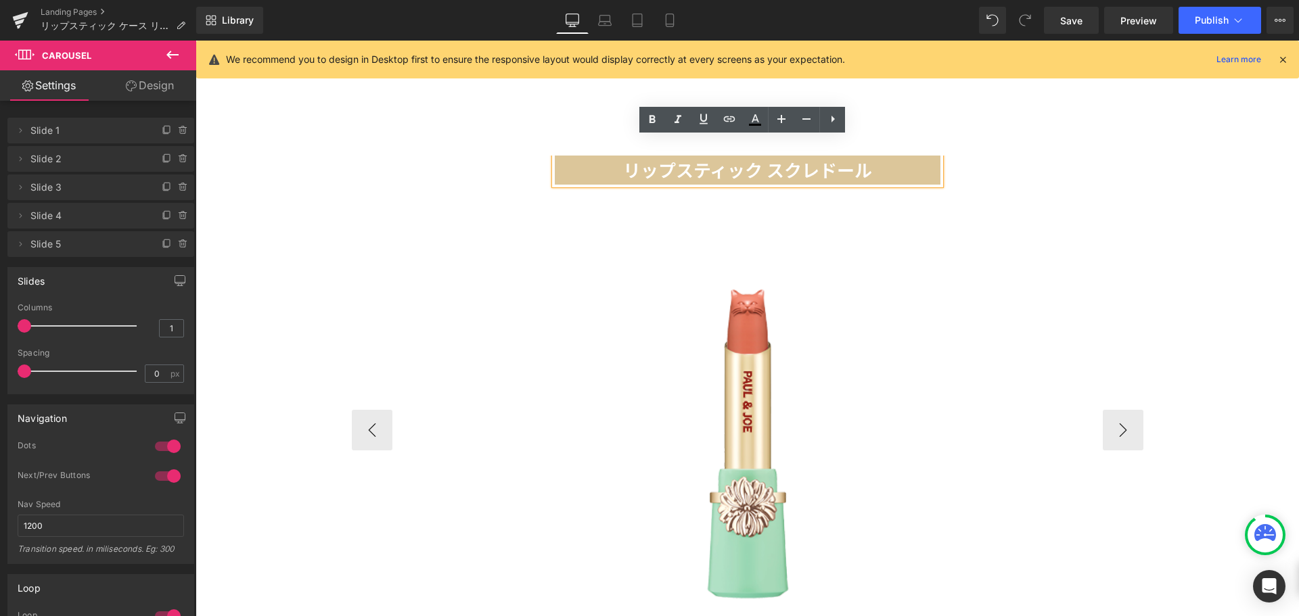
drag, startPoint x: 886, startPoint y: 150, endPoint x: 612, endPoint y: 163, distance: 273.7
click at [612, 163] on p "リップスティック スクレドール" at bounding box center [748, 170] width 386 height 29
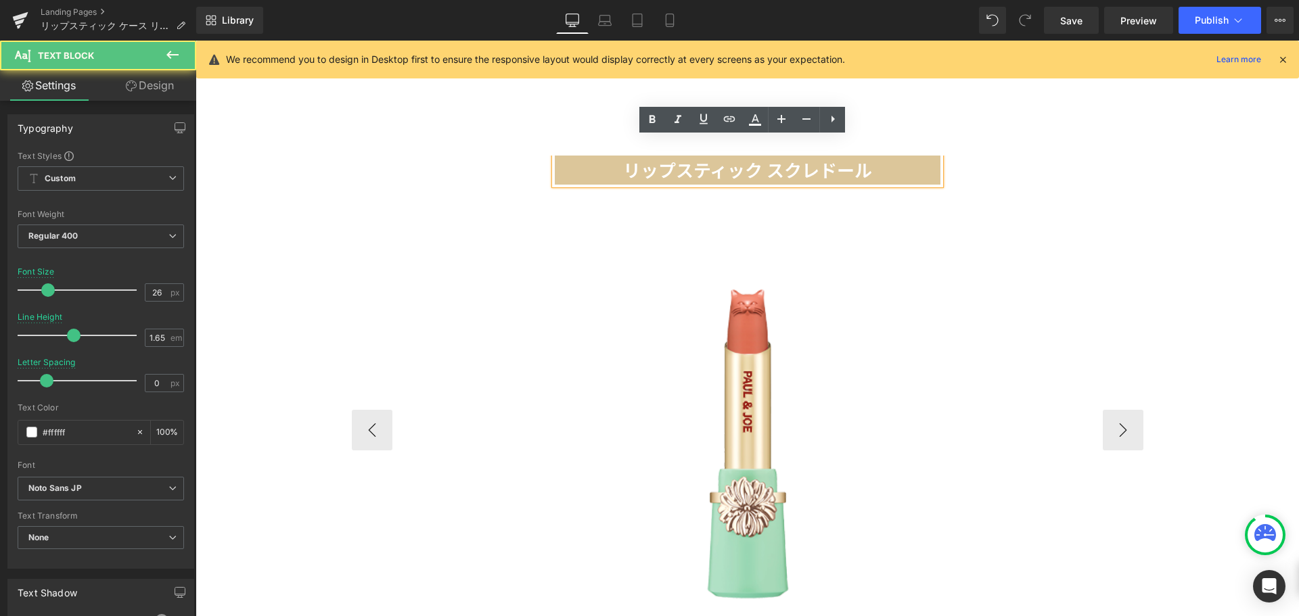
paste div
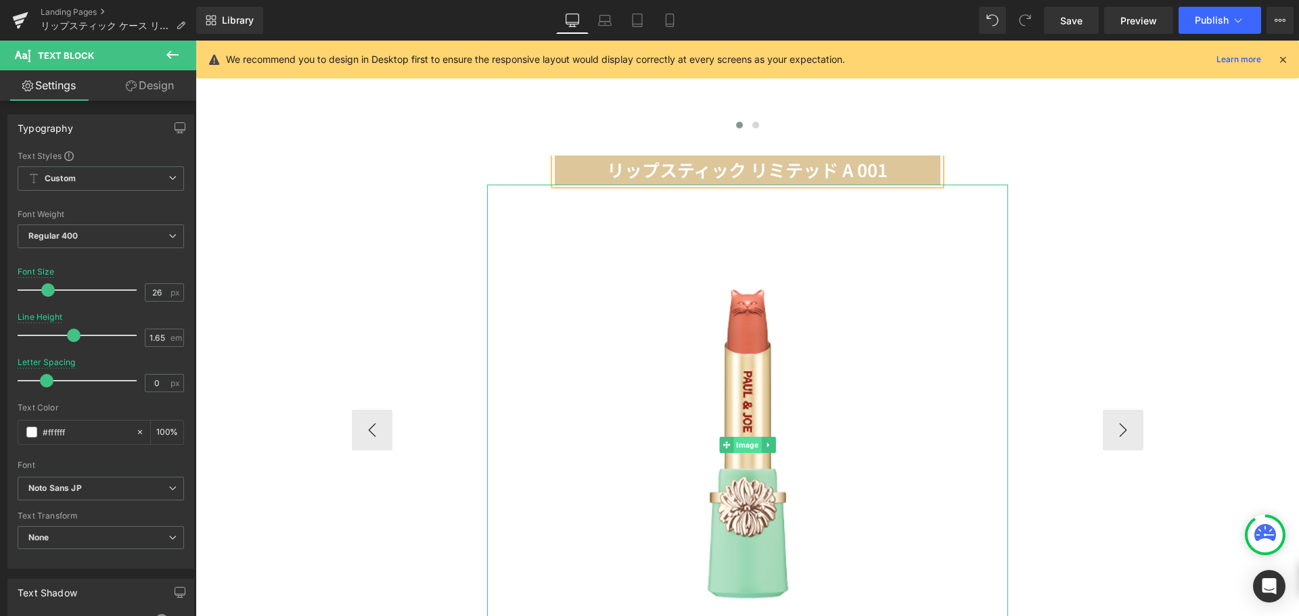
click at [744, 437] on span "Image" at bounding box center [748, 445] width 28 height 16
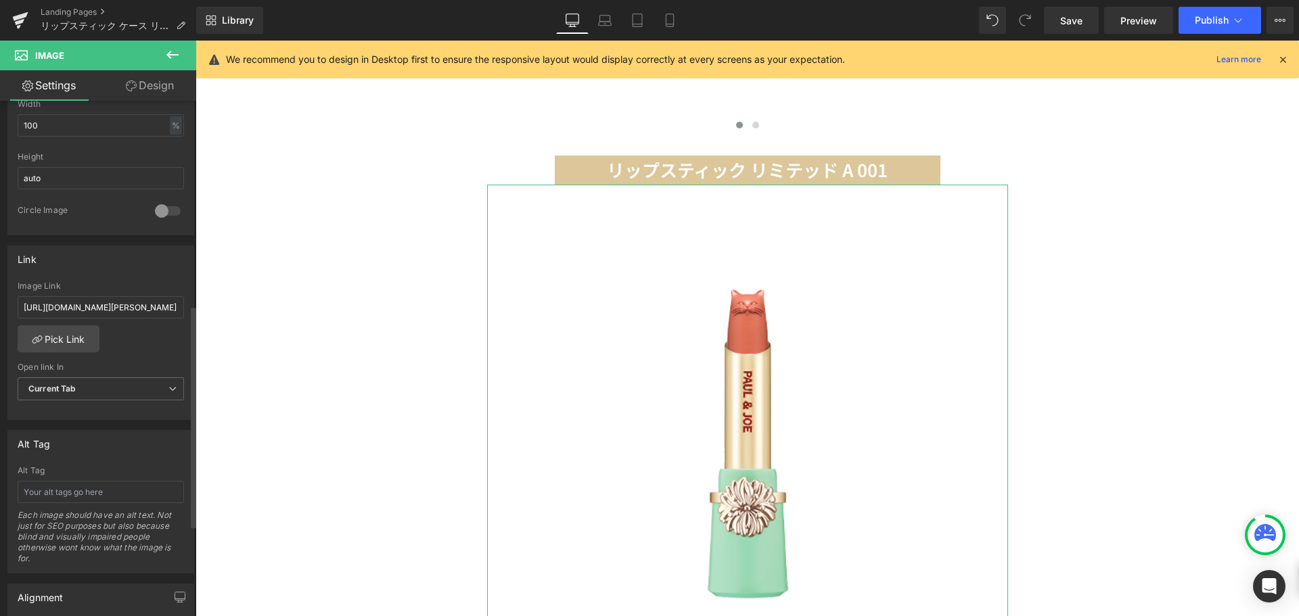
scroll to position [474, 0]
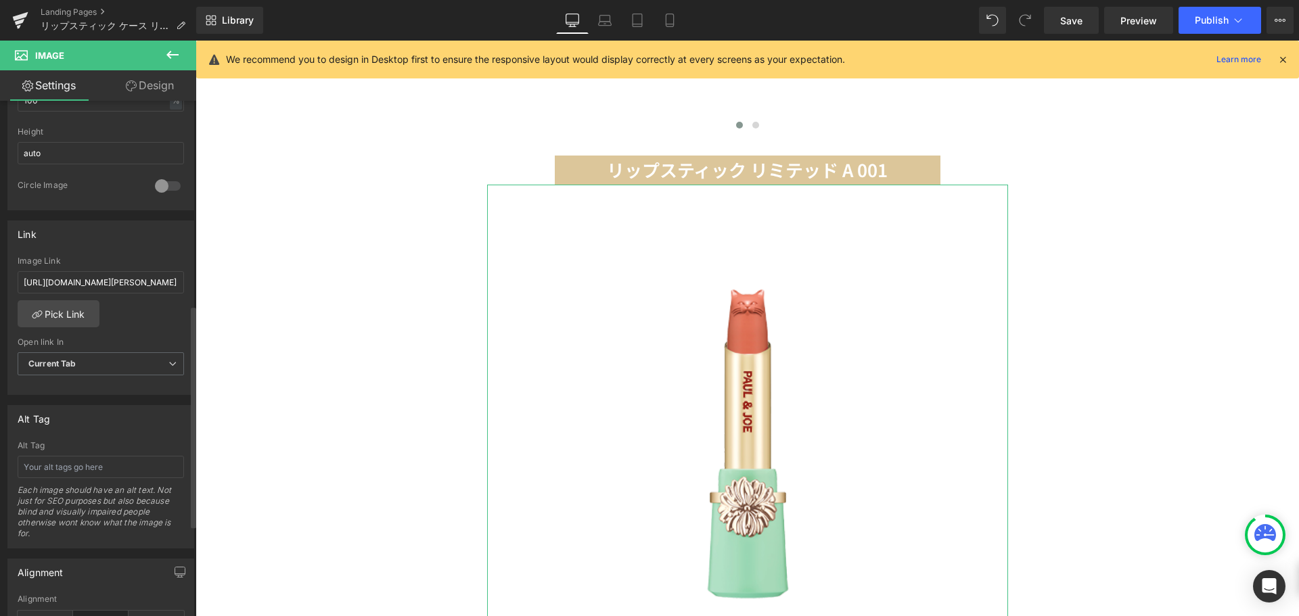
click at [129, 402] on div "Alt Tag Alt Tag Each image should have an alt text. Not just for SEO purposes b…" at bounding box center [101, 472] width 202 height 154
click at [129, 285] on input "[URL][DOMAIN_NAME][PERSON_NAME]" at bounding box center [101, 282] width 166 height 22
paste input "[URL][DOMAIN_NAME][PERSON_NAME]"
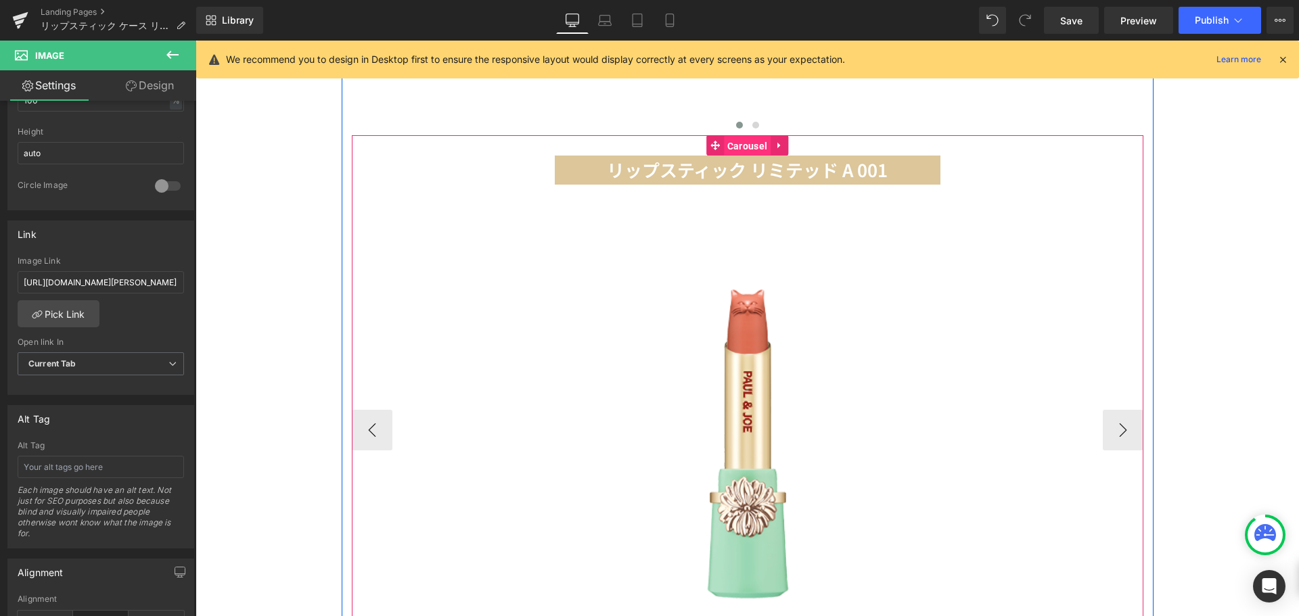
click at [739, 136] on span "Carousel" at bounding box center [747, 146] width 47 height 20
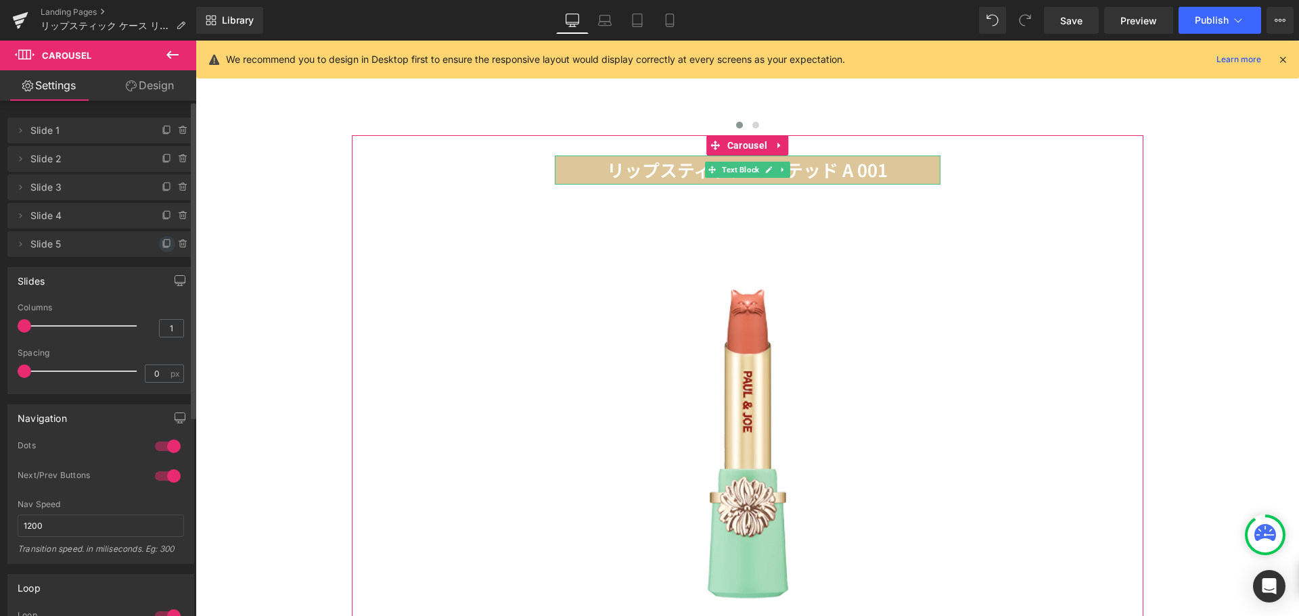
click at [164, 243] on icon at bounding box center [166, 243] width 5 height 7
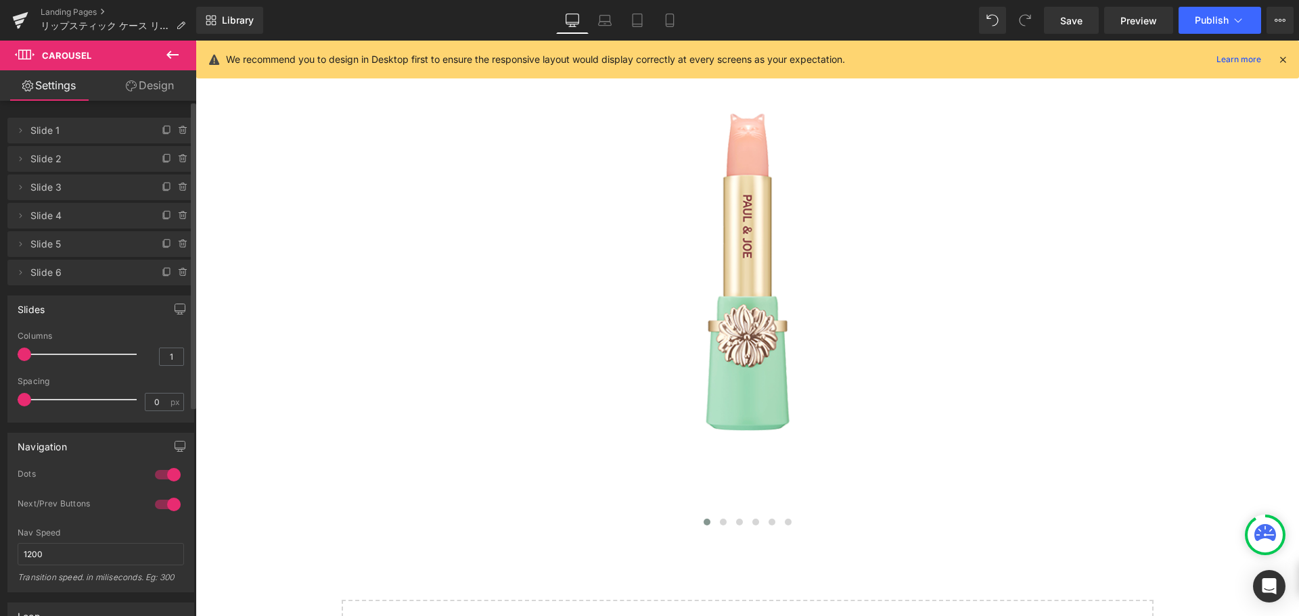
scroll to position [1803, 0]
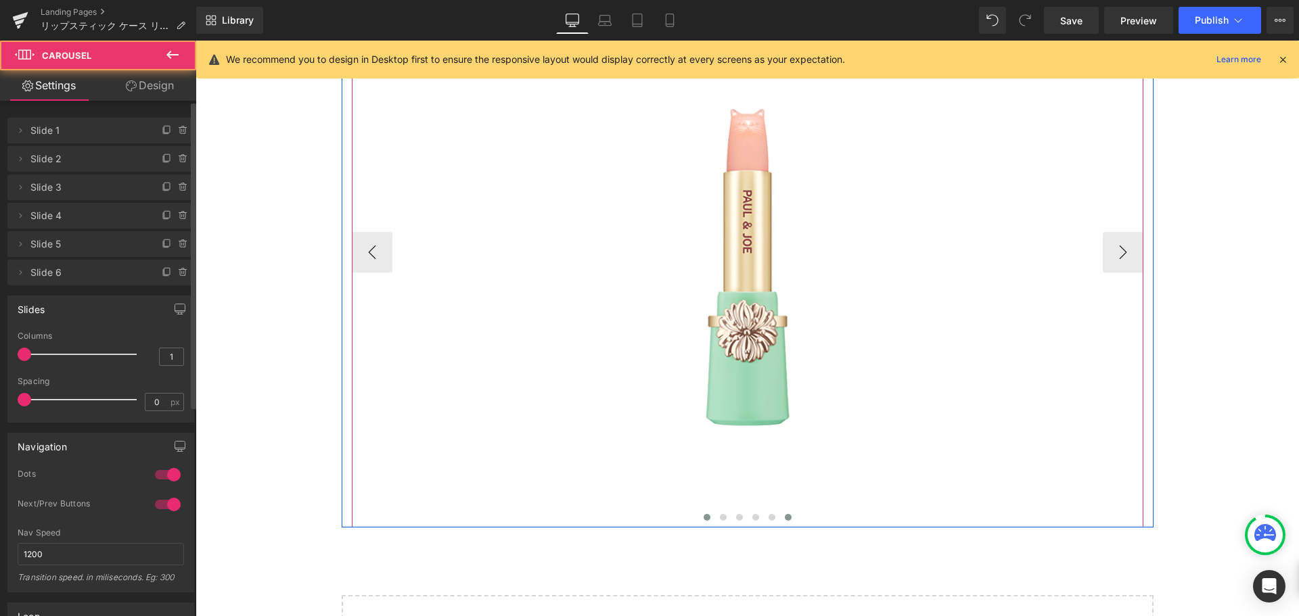
click at [785, 514] on span at bounding box center [788, 517] width 7 height 7
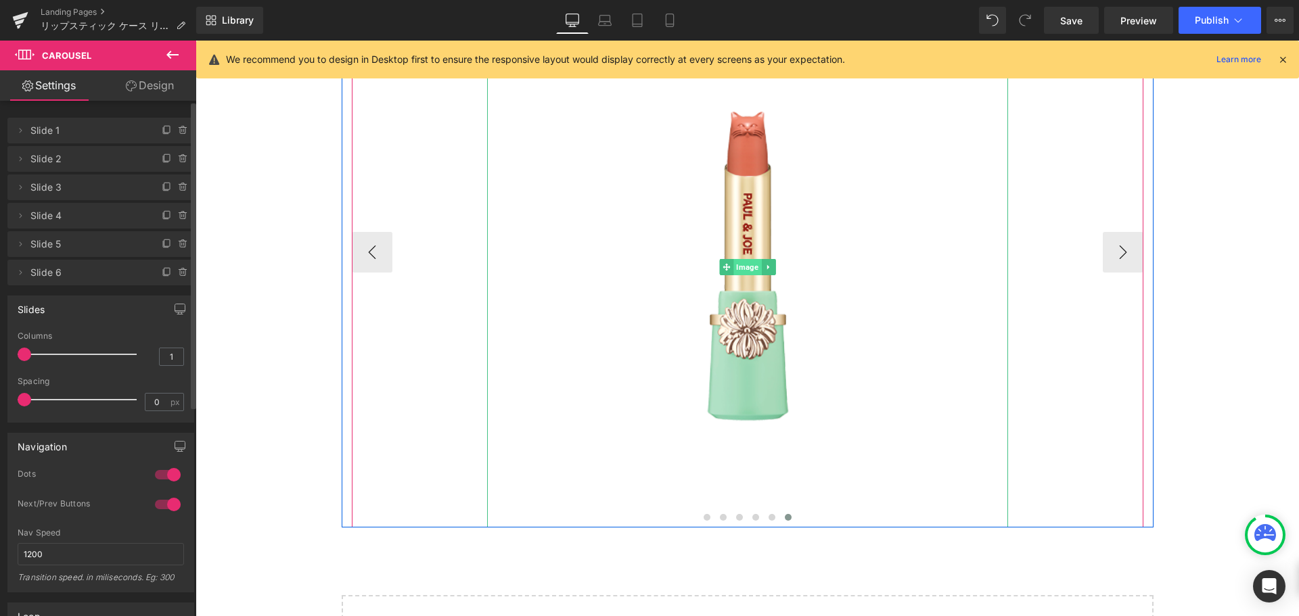
click at [744, 259] on span "Image" at bounding box center [748, 267] width 28 height 16
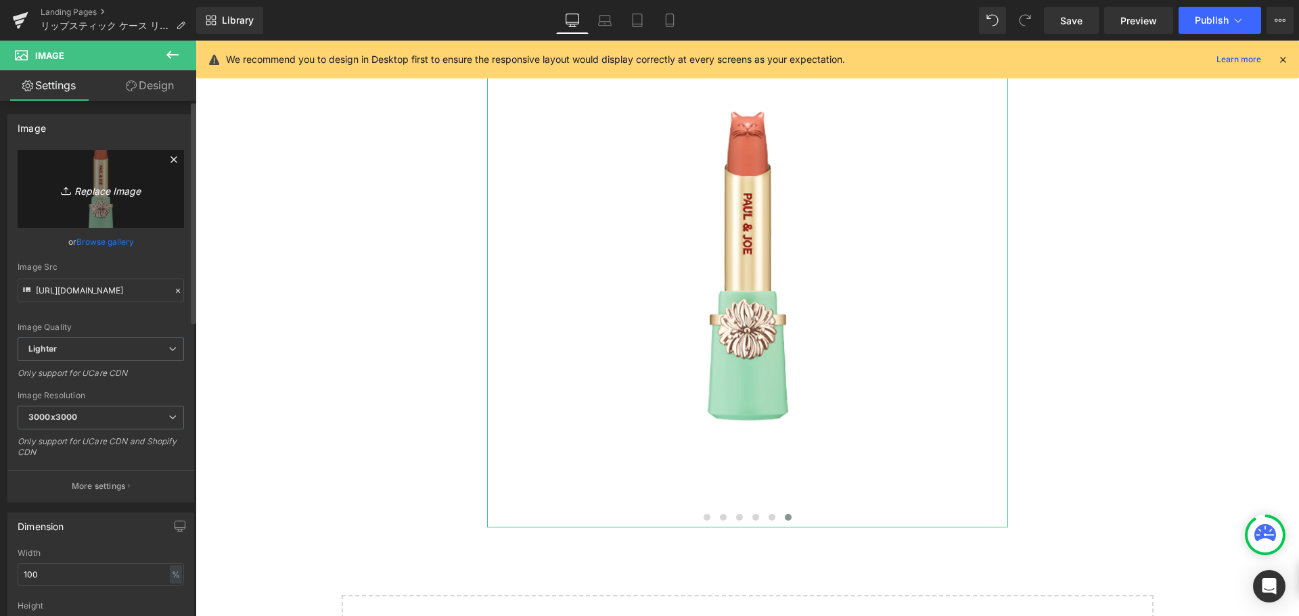
click at [110, 175] on link "Replace Image" at bounding box center [101, 189] width 166 height 78
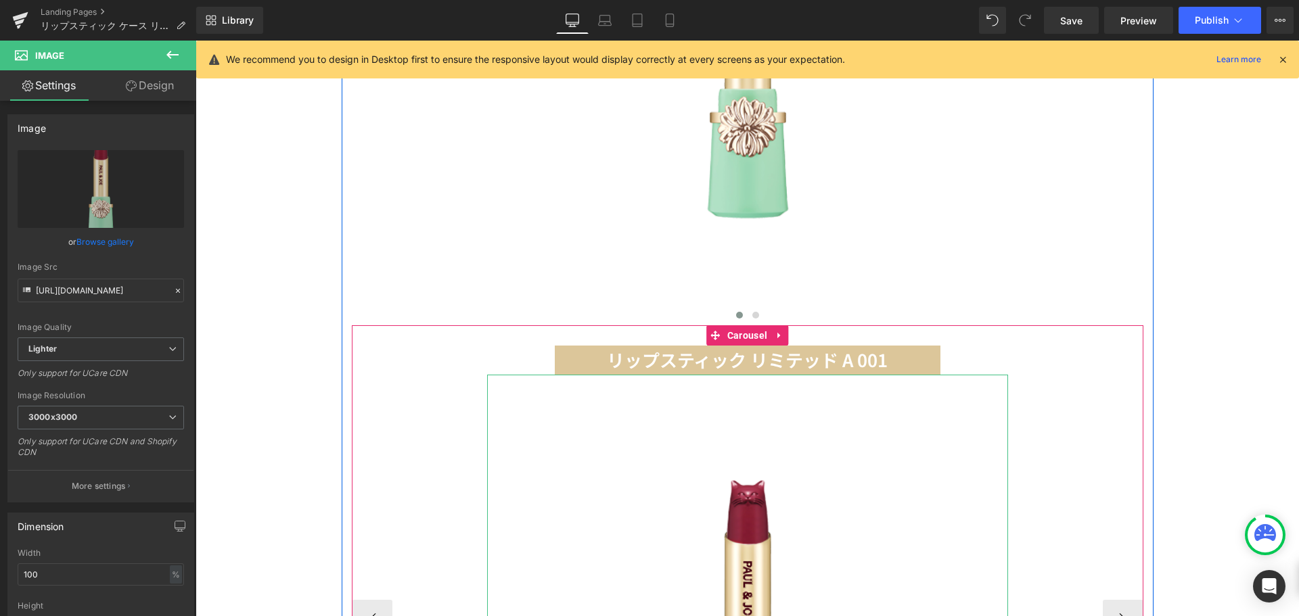
scroll to position [1431, 0]
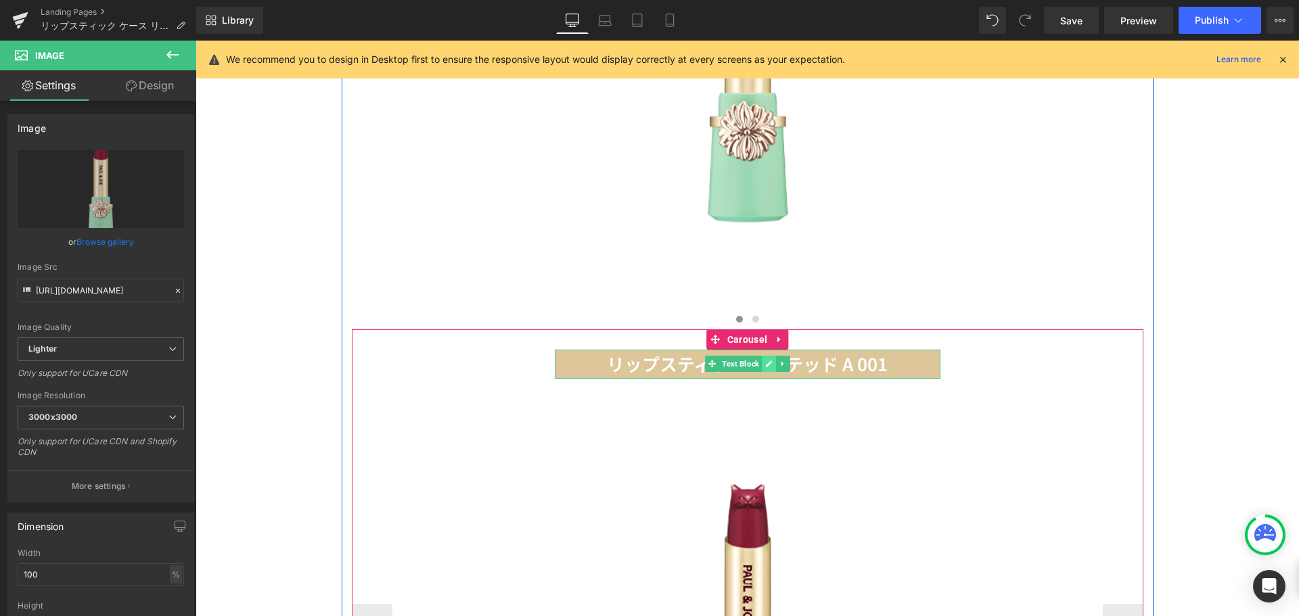
click at [765, 361] on icon at bounding box center [768, 364] width 7 height 7
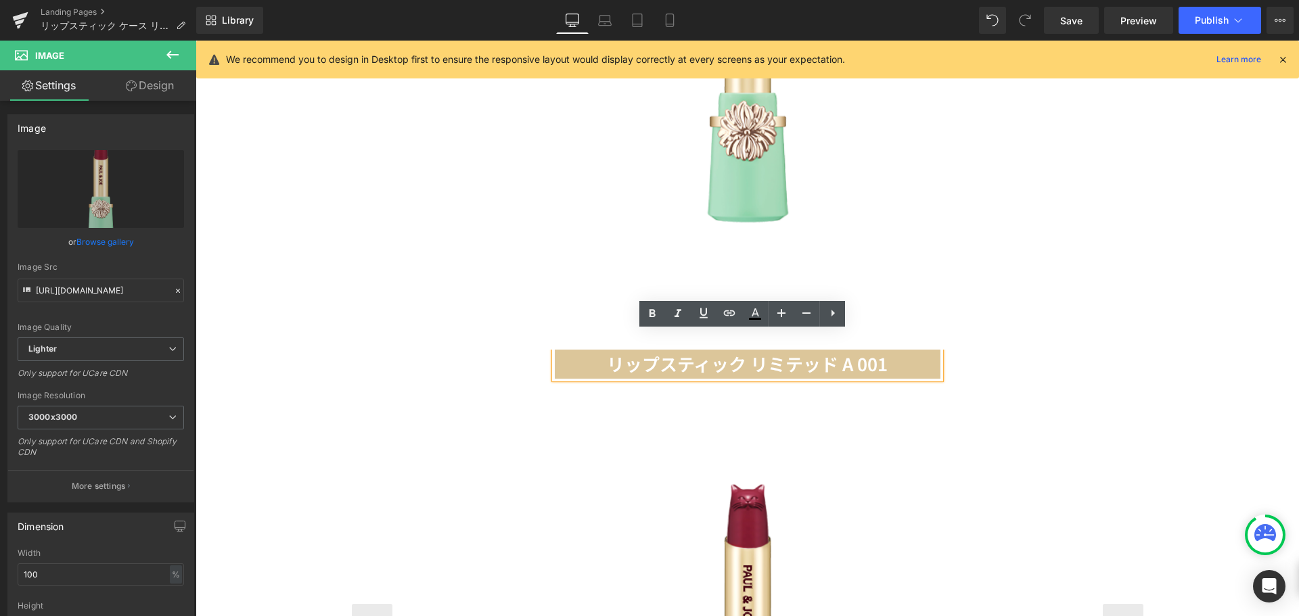
click at [887, 350] on p "リップスティック リミテッド A 001" at bounding box center [748, 364] width 386 height 29
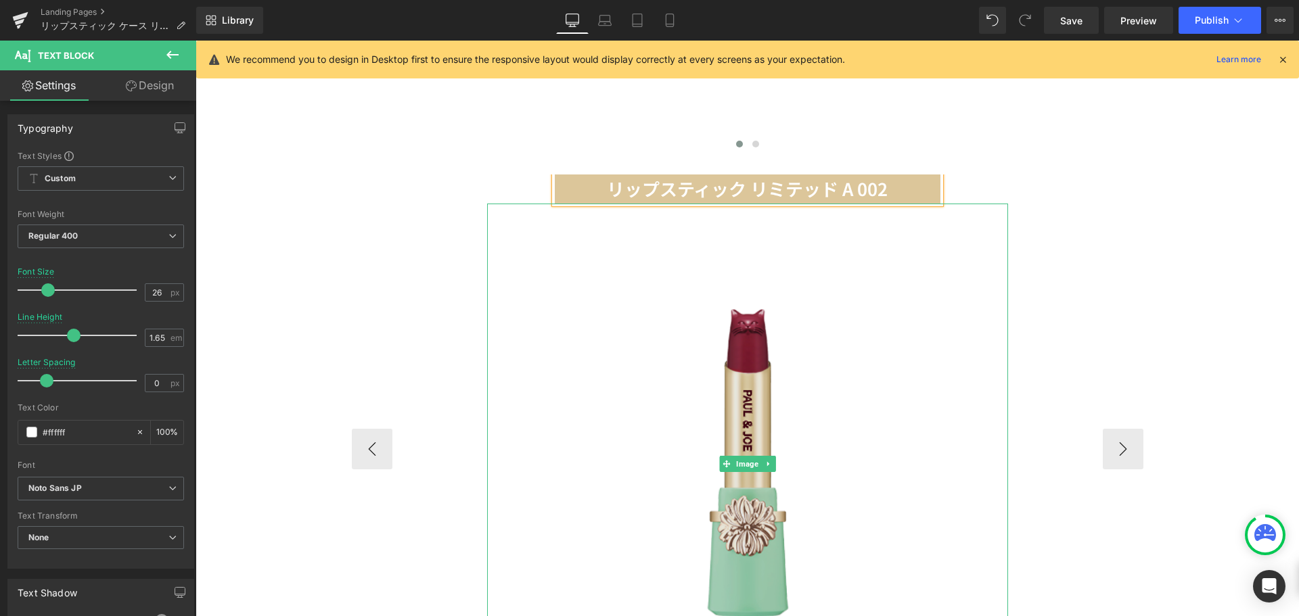
scroll to position [1612, 0]
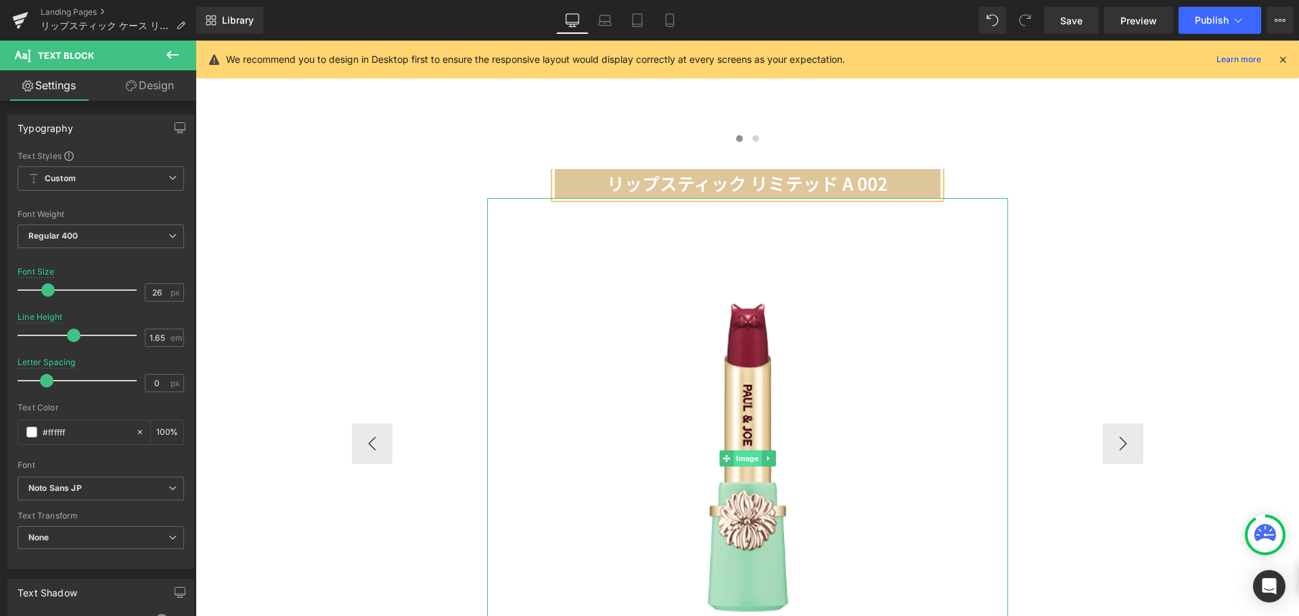
click at [747, 451] on span "Image" at bounding box center [748, 459] width 28 height 16
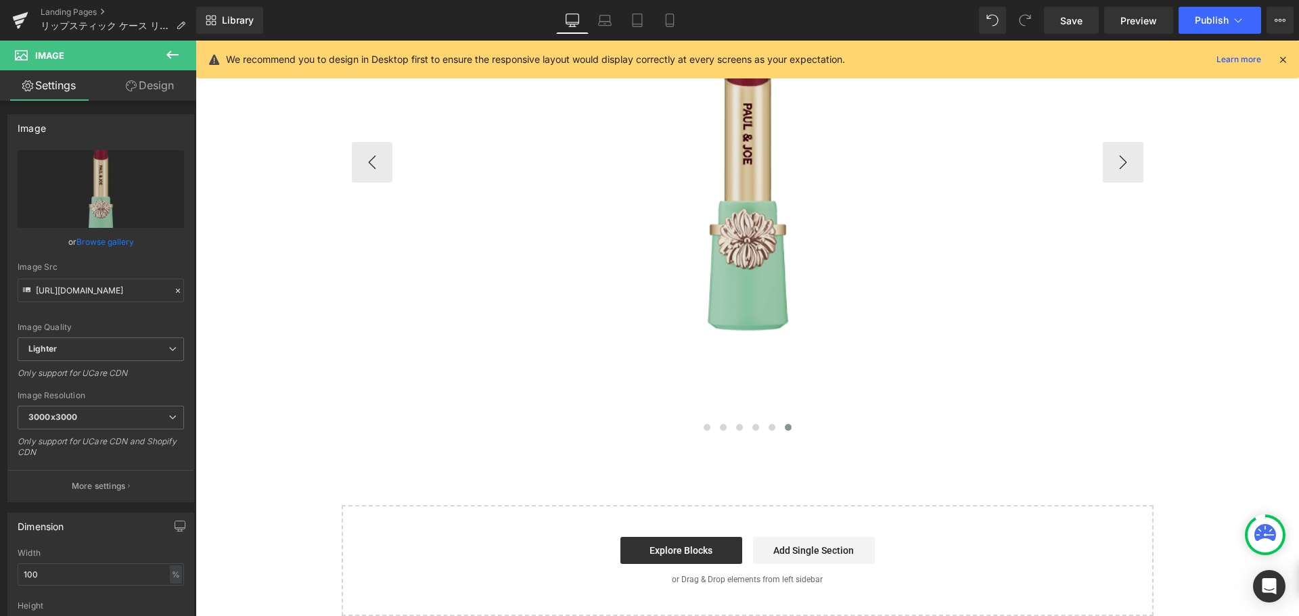
scroll to position [1798, 0]
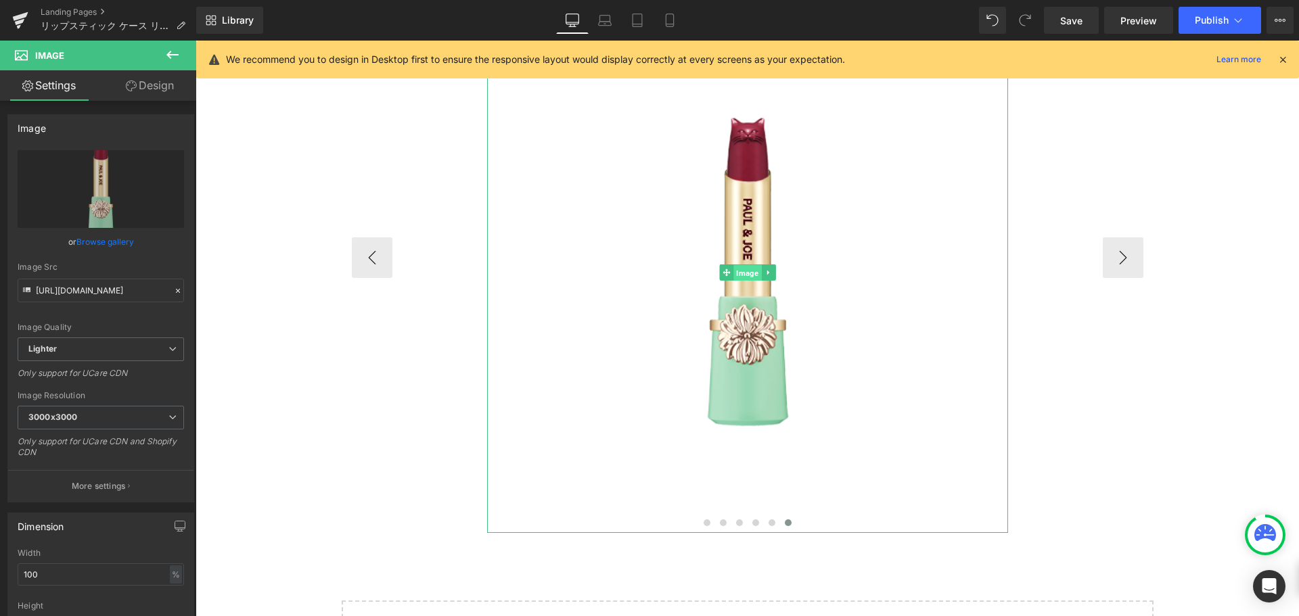
click at [746, 265] on span "Image" at bounding box center [748, 273] width 28 height 16
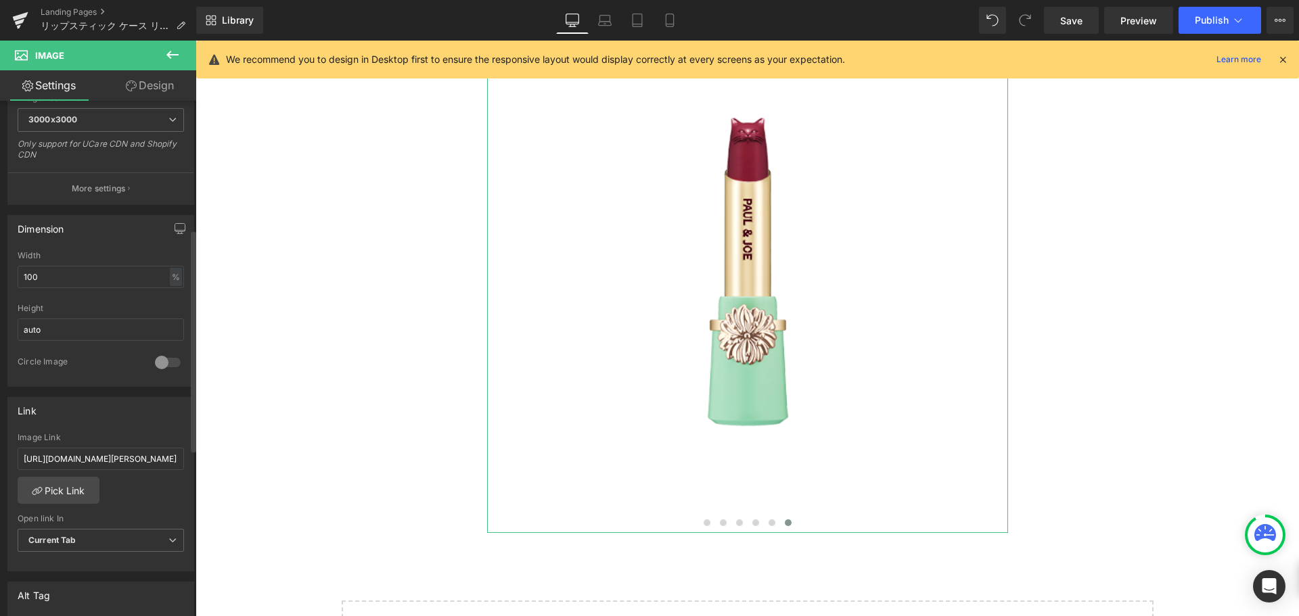
scroll to position [298, 0]
click at [110, 464] on input "[URL][DOMAIN_NAME][PERSON_NAME]" at bounding box center [101, 458] width 166 height 22
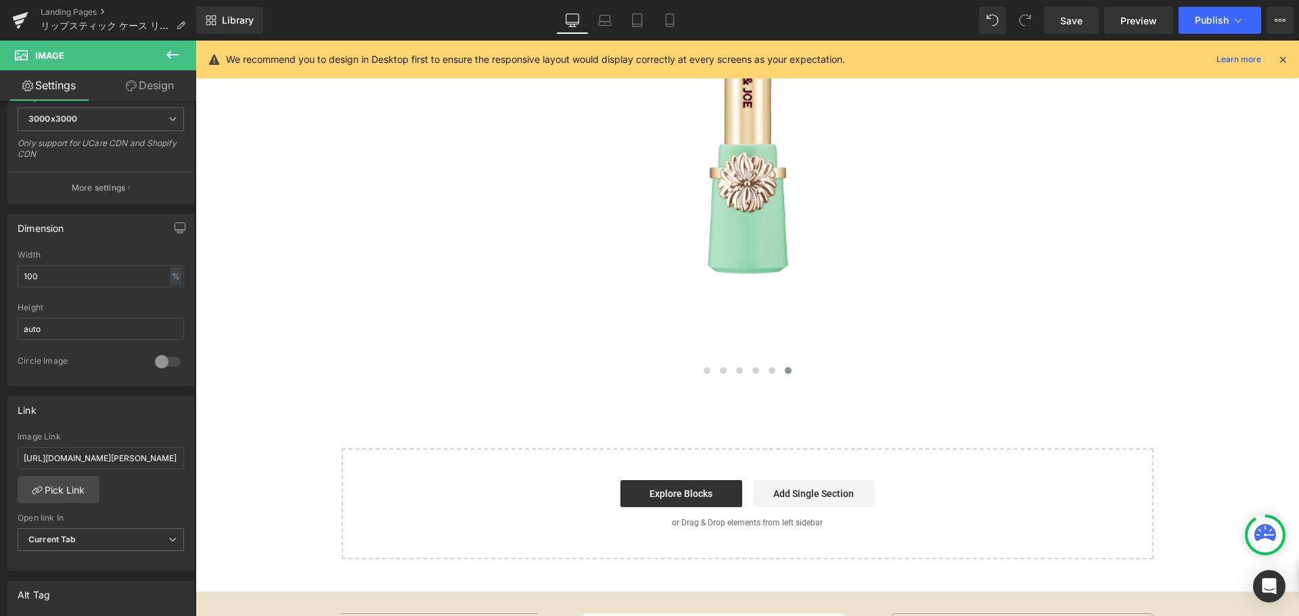
scroll to position [0, 0]
click at [169, 59] on icon at bounding box center [172, 55] width 16 height 16
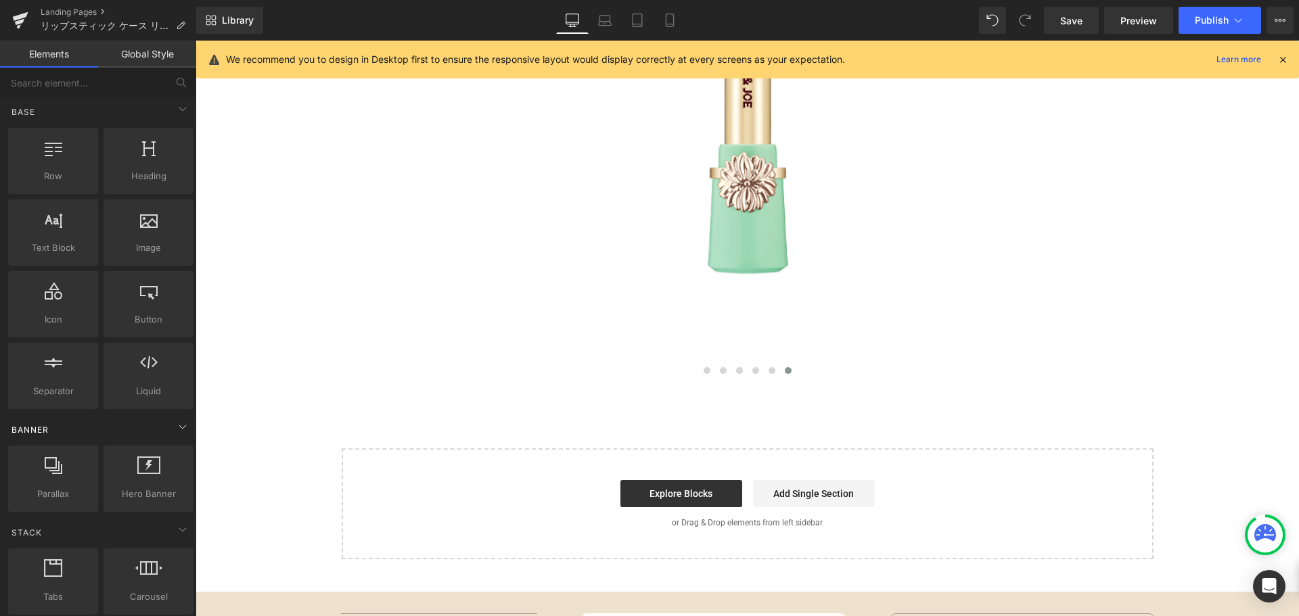
scroll to position [3, 0]
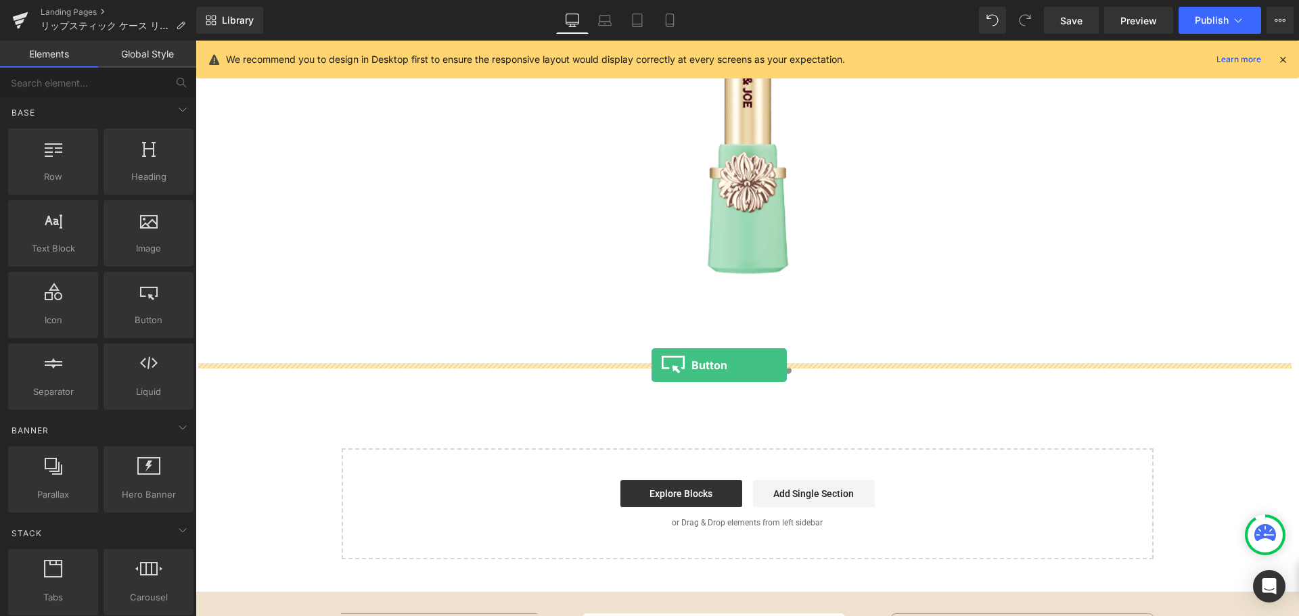
drag, startPoint x: 341, startPoint y: 351, endPoint x: 652, endPoint y: 365, distance: 310.9
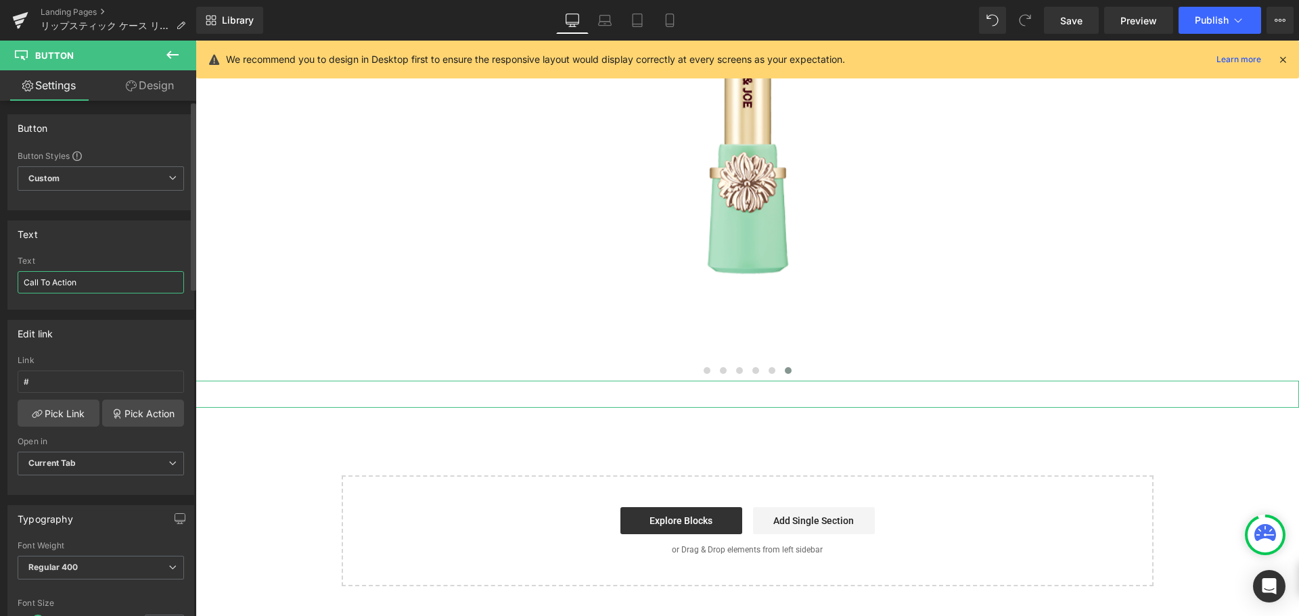
drag, startPoint x: 117, startPoint y: 281, endPoint x: 0, endPoint y: 317, distance: 122.4
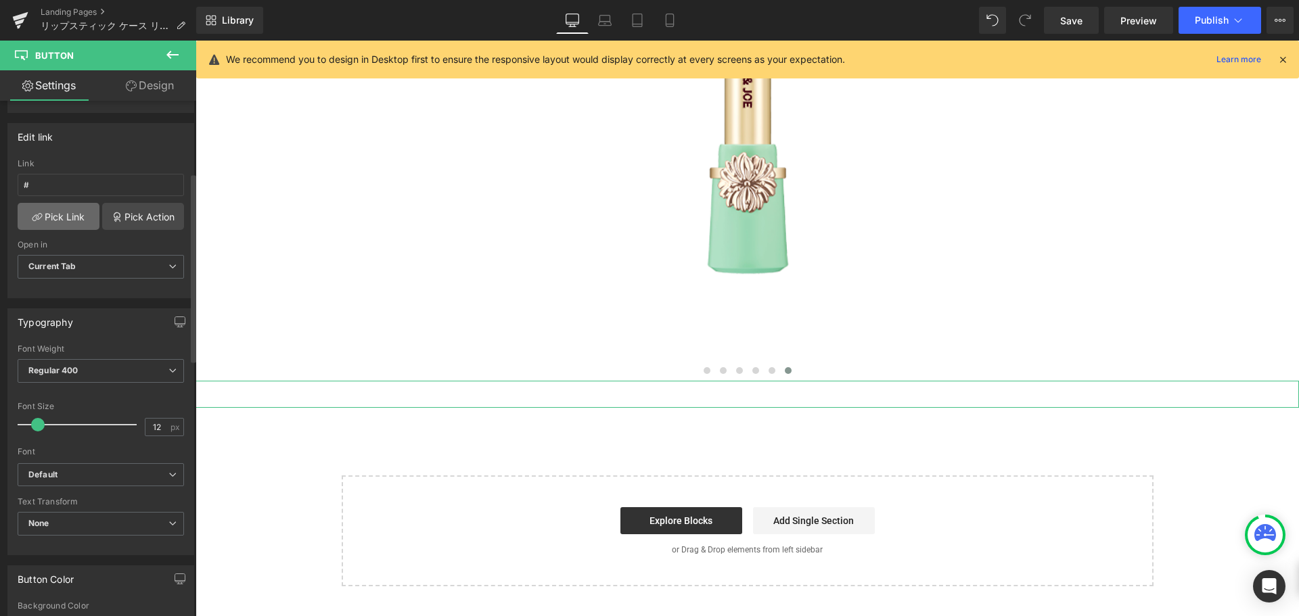
scroll to position [198, 0]
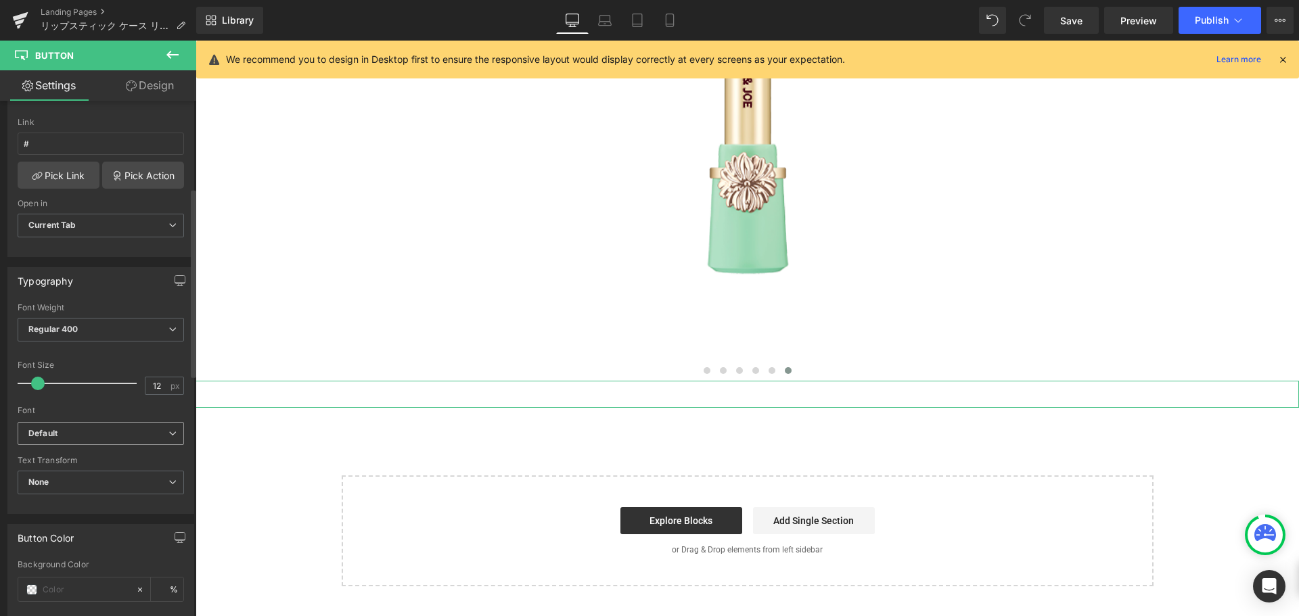
click at [88, 370] on div "Font Size" at bounding box center [101, 365] width 166 height 9
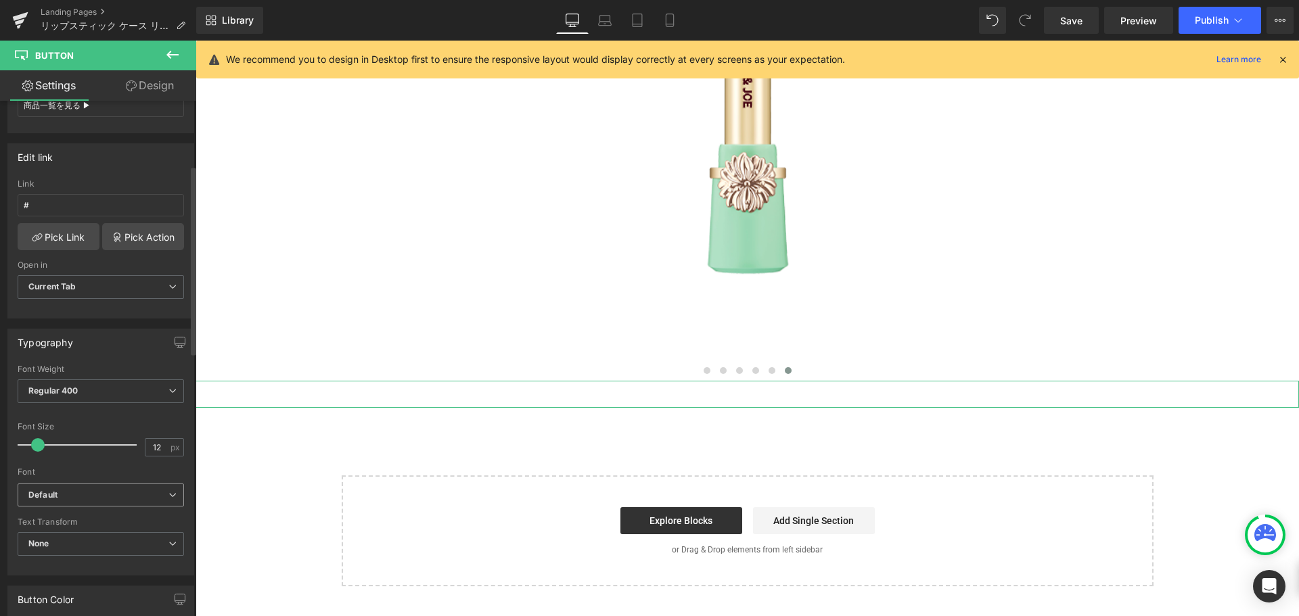
click at [154, 496] on b "Default" at bounding box center [98, 496] width 140 height 12
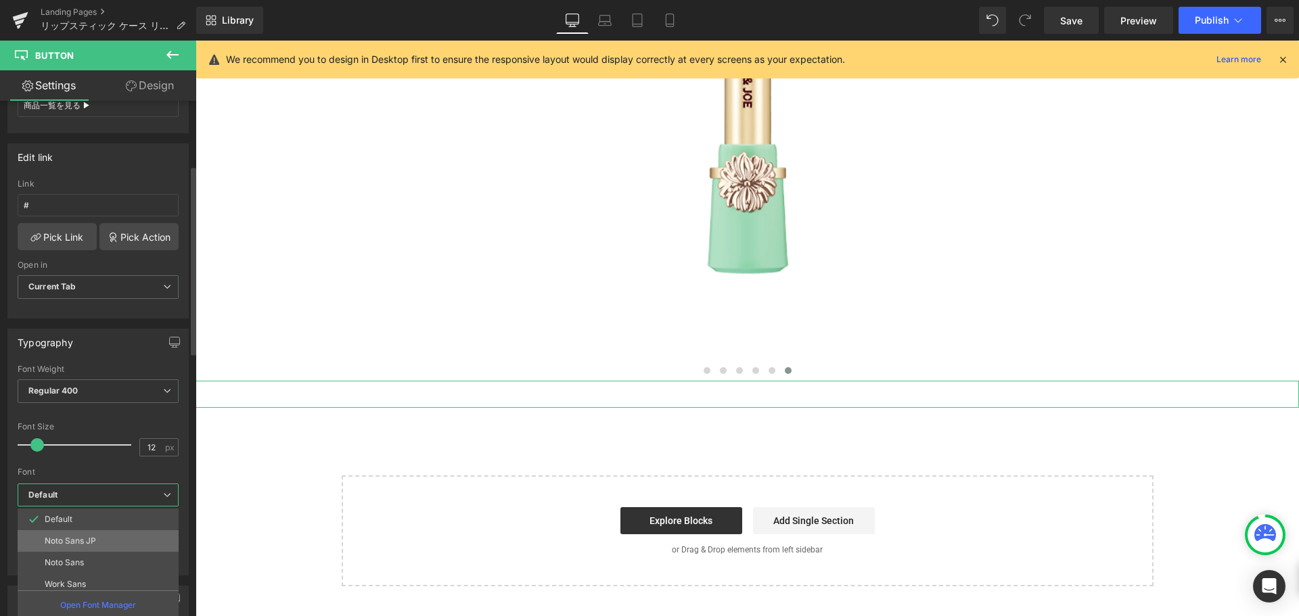
click at [125, 537] on li "Noto Sans JP" at bounding box center [101, 542] width 167 height 22
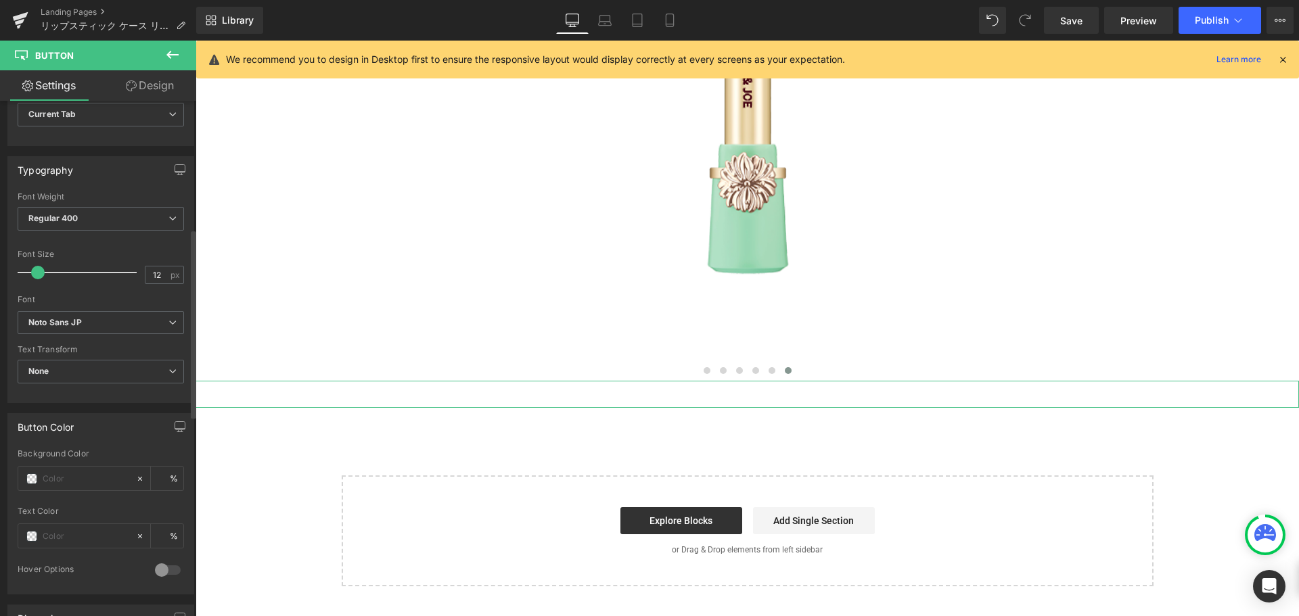
scroll to position [350, 0]
click at [111, 474] on input "text" at bounding box center [86, 478] width 87 height 15
click at [37, 478] on span at bounding box center [31, 478] width 11 height 11
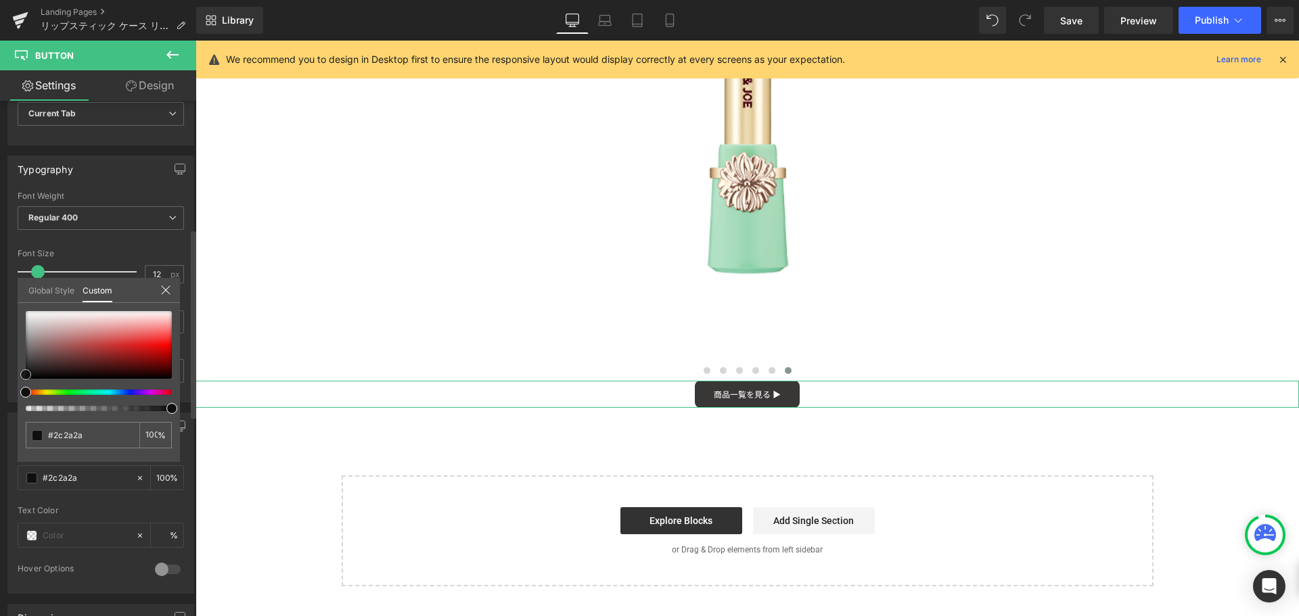
drag, startPoint x: 30, startPoint y: 364, endPoint x: 22, endPoint y: 376, distance: 15.0
click at [26, 376] on div at bounding box center [99, 345] width 146 height 68
click at [163, 283] on div "Global Style Custom" at bounding box center [99, 290] width 162 height 25
click at [167, 286] on icon at bounding box center [165, 290] width 11 height 11
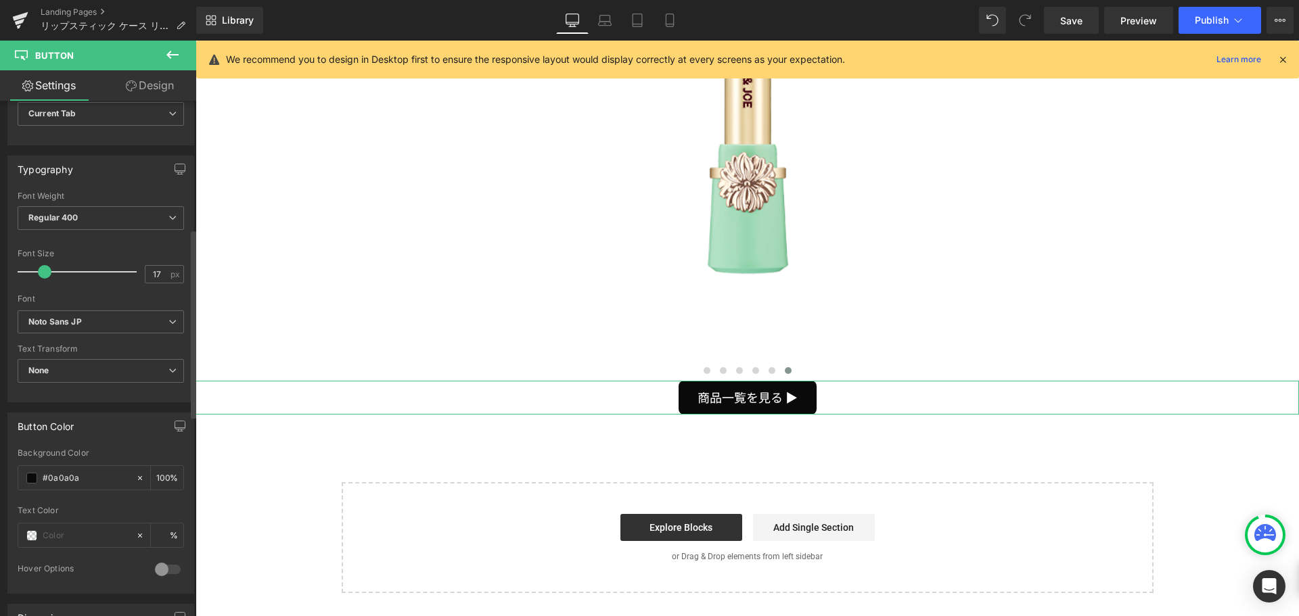
click at [41, 273] on span at bounding box center [45, 272] width 14 height 14
click at [145, 87] on link "Design" at bounding box center [150, 85] width 98 height 30
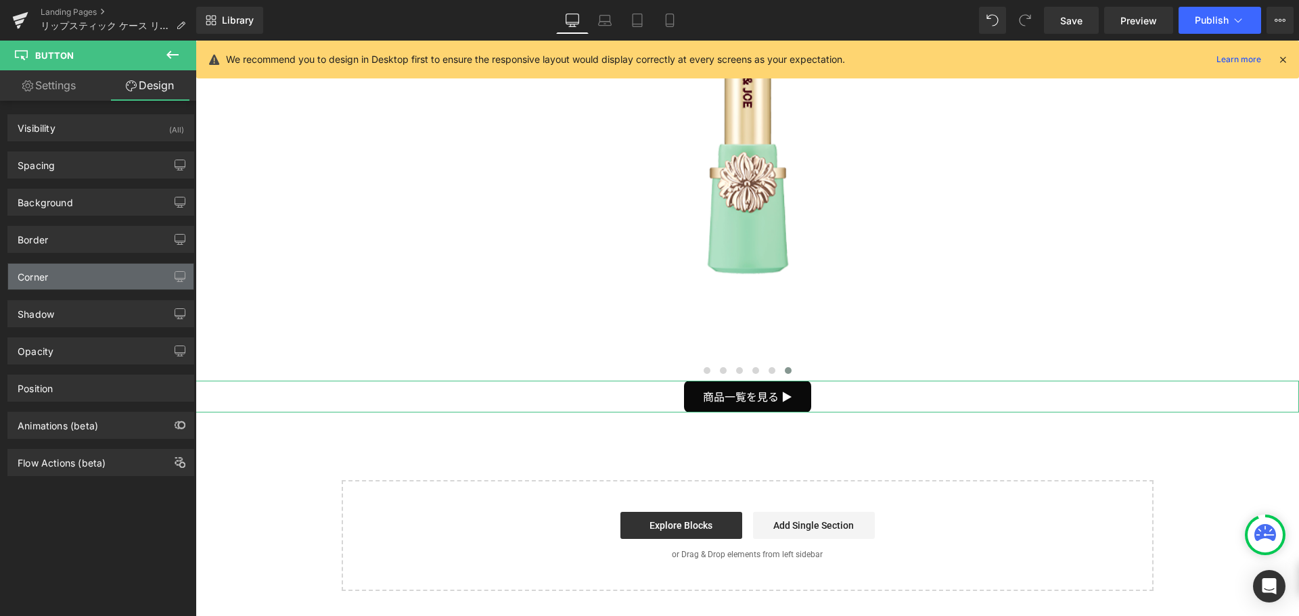
click at [116, 277] on div "Corner" at bounding box center [100, 277] width 185 height 26
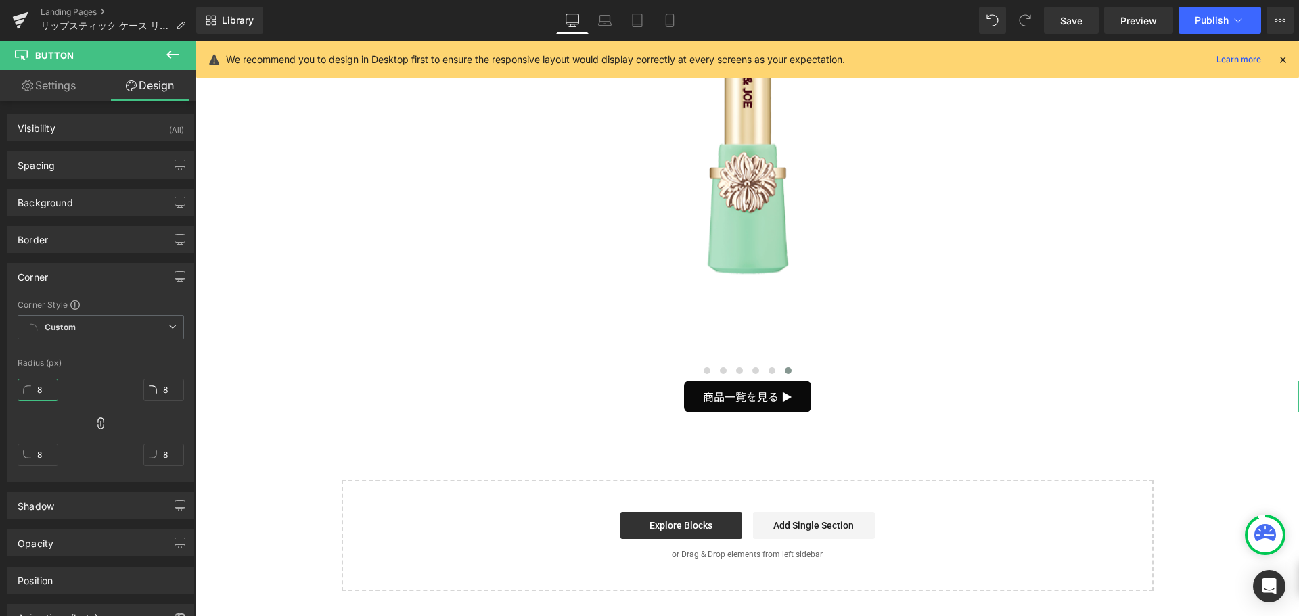
click at [54, 388] on input "8" at bounding box center [38, 390] width 41 height 22
click at [99, 162] on div "Spacing" at bounding box center [100, 165] width 185 height 26
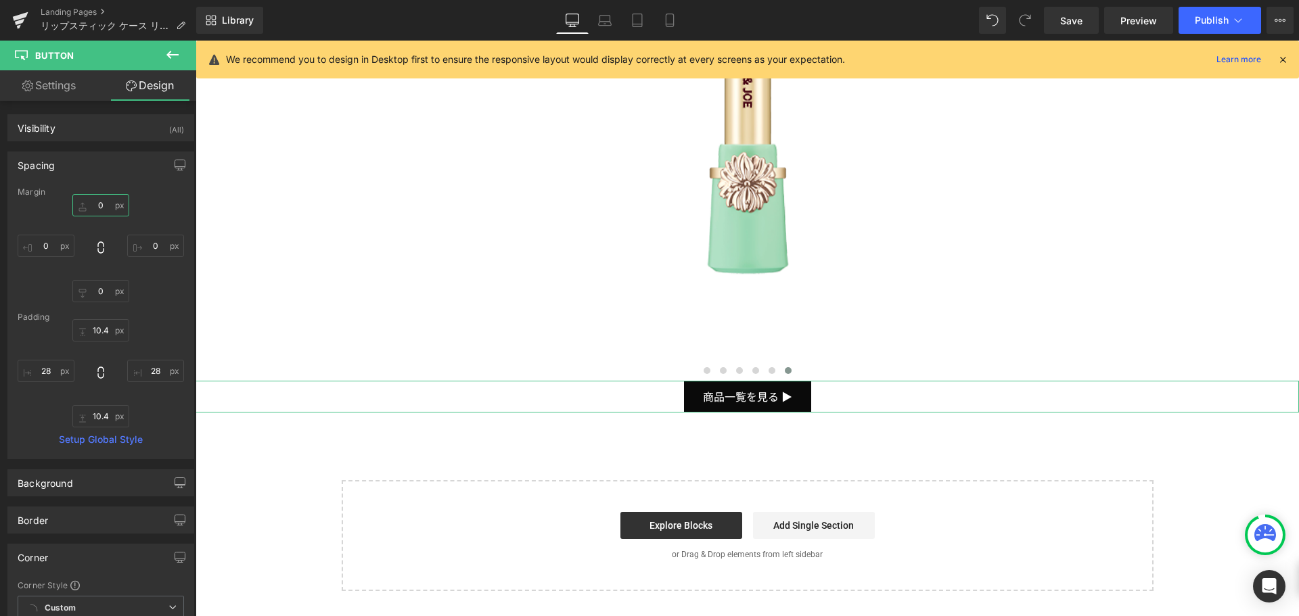
click at [106, 204] on input "0" at bounding box center [100, 205] width 57 height 22
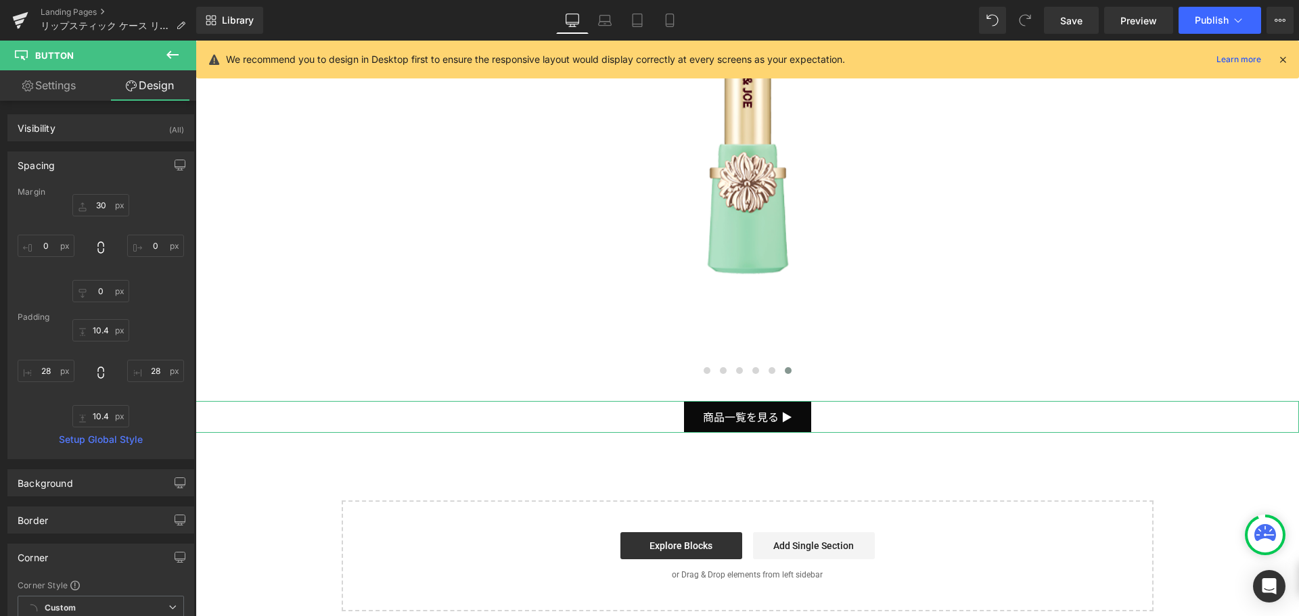
click at [63, 91] on link "Settings" at bounding box center [49, 85] width 98 height 30
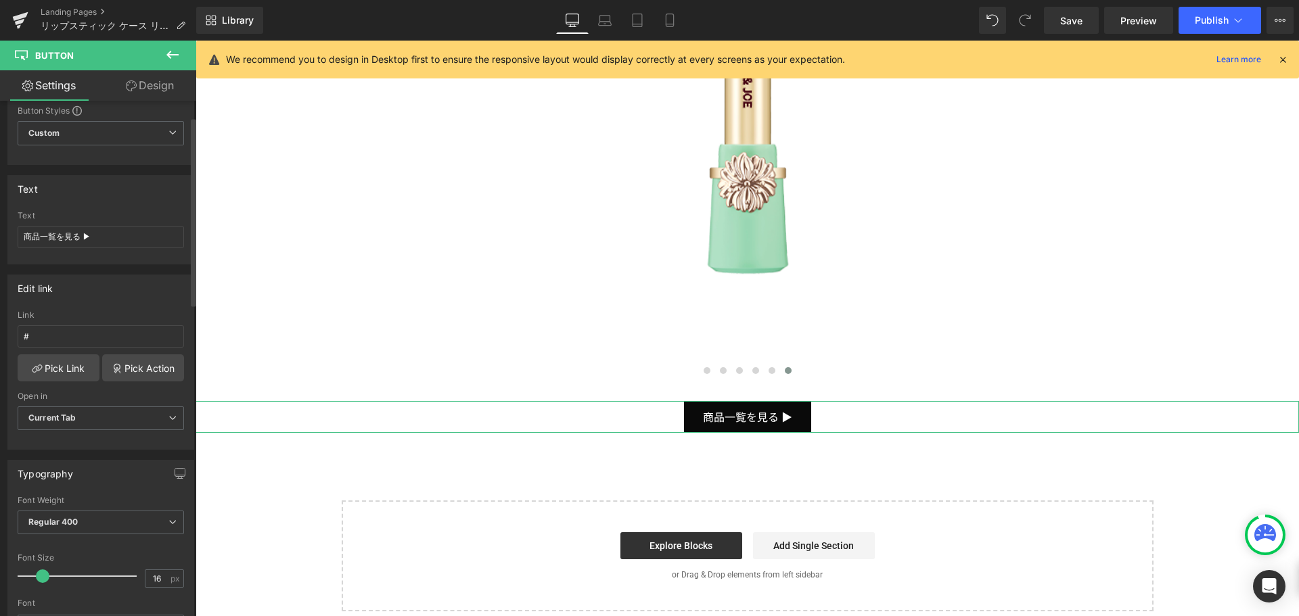
scroll to position [43, 0]
click at [41, 237] on input "商品一覧を見る ▶" at bounding box center [101, 239] width 166 height 22
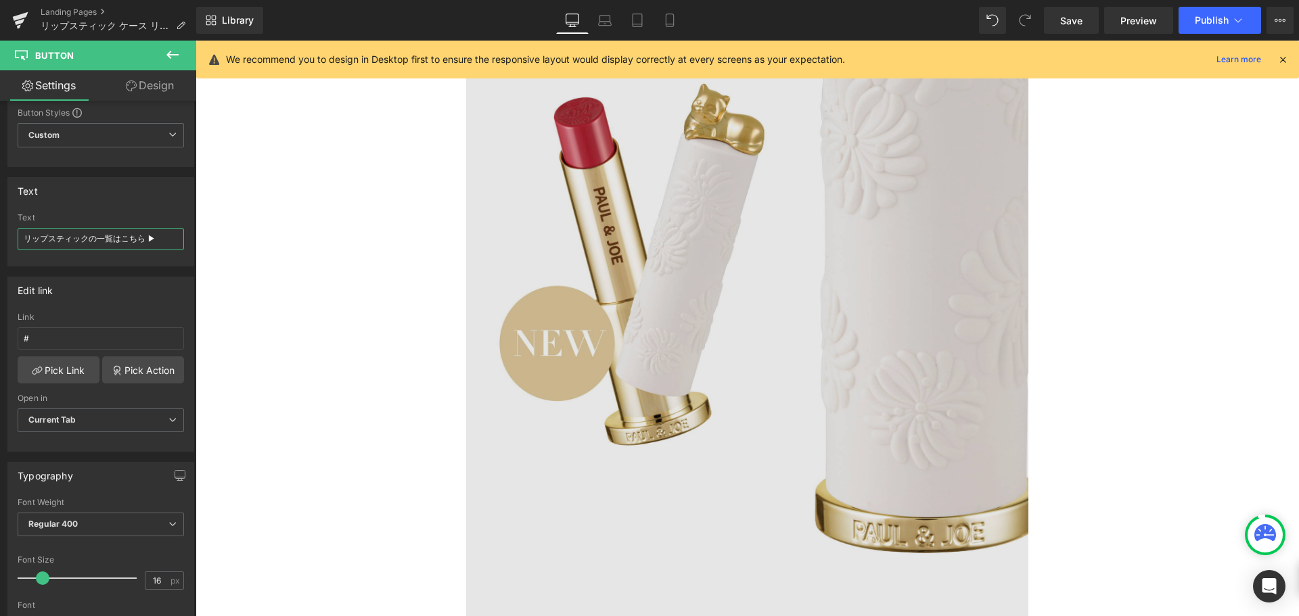
scroll to position [482, 0]
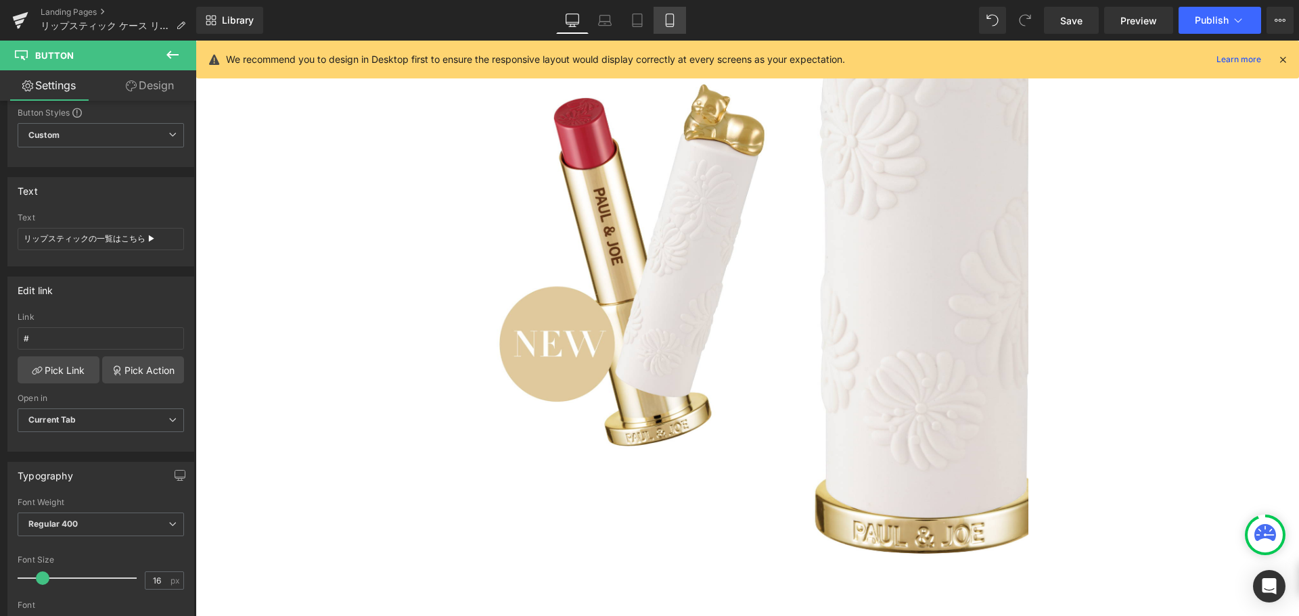
click at [669, 13] on link "Mobile" at bounding box center [670, 20] width 32 height 27
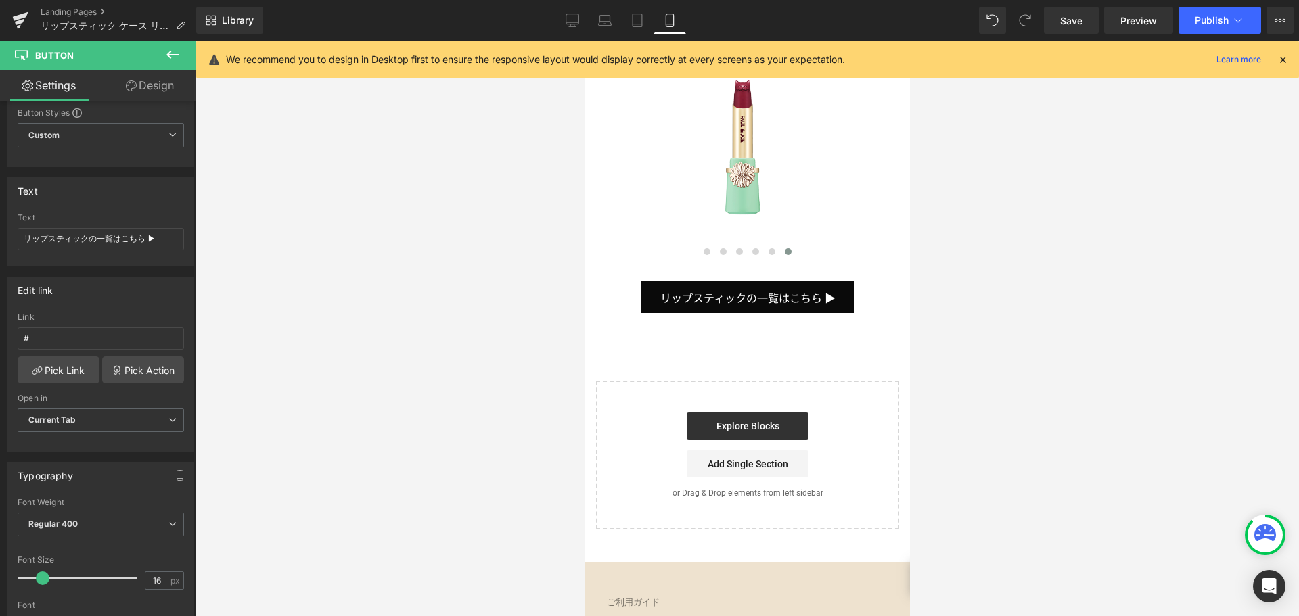
scroll to position [974, 0]
click at [734, 289] on span "Button" at bounding box center [742, 297] width 30 height 16
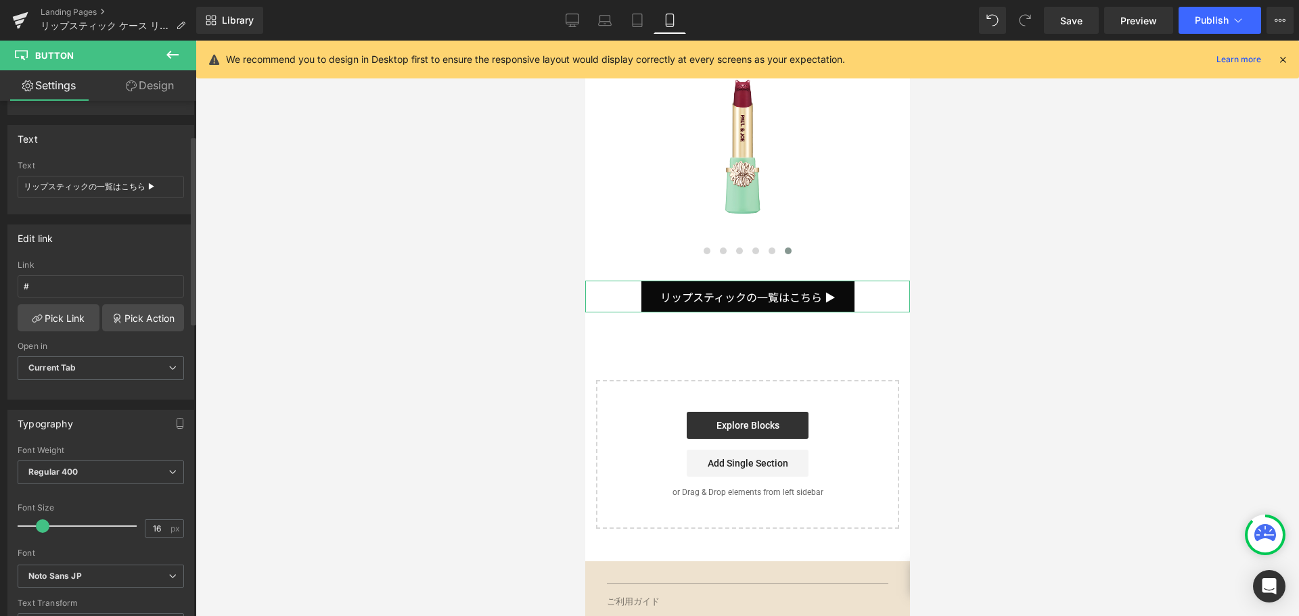
scroll to position [96, 0]
click at [35, 284] on input "#" at bounding box center [101, 286] width 166 height 22
paste input "[URL][DOMAIN_NAME][PERSON_NAME]"
click at [573, 20] on icon at bounding box center [573, 21] width 14 height 14
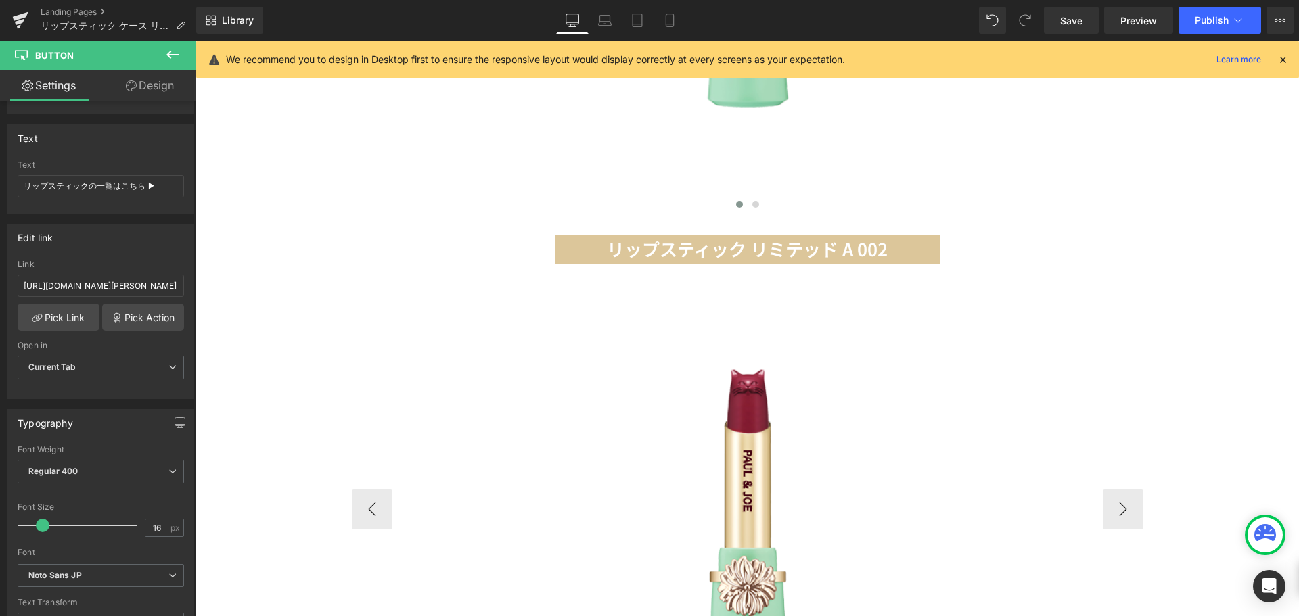
scroll to position [1546, 0]
click at [675, 15] on icon at bounding box center [670, 21] width 14 height 14
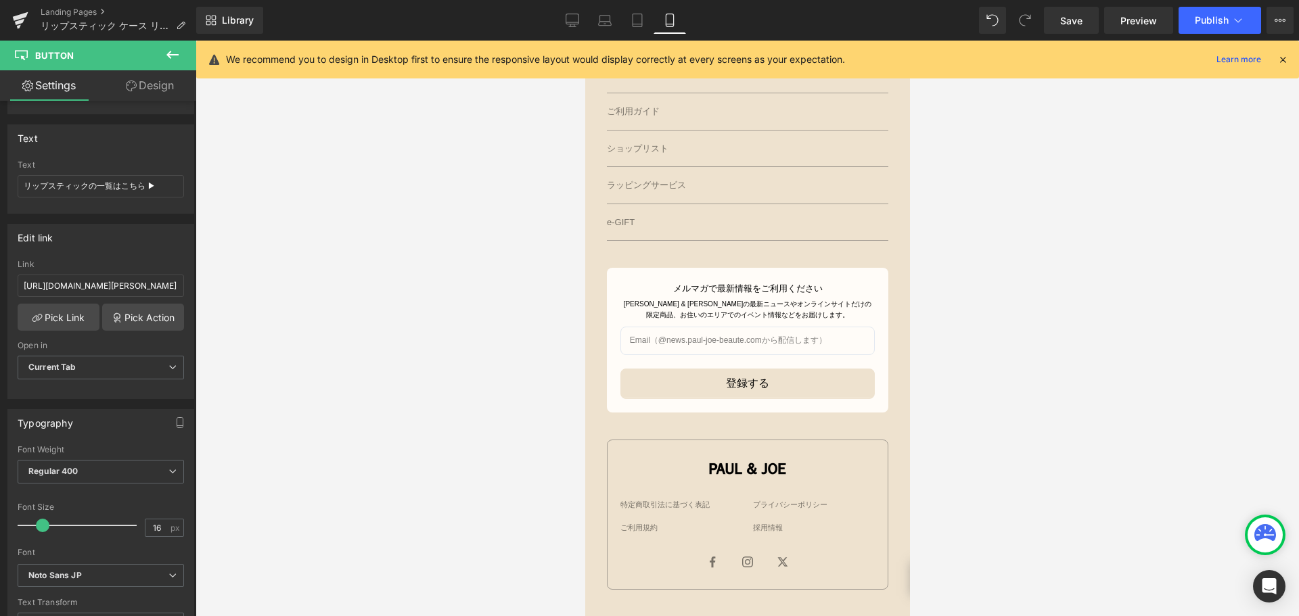
scroll to position [968, 0]
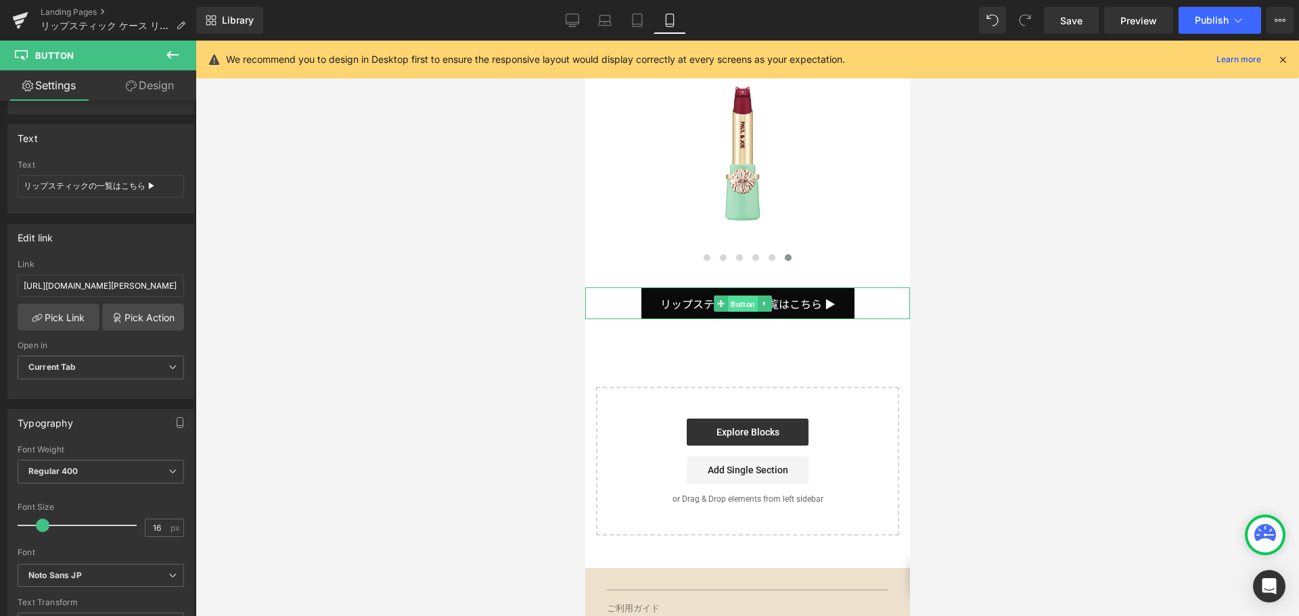
click at [737, 296] on span "Button" at bounding box center [742, 304] width 30 height 16
click at [41, 527] on span at bounding box center [42, 526] width 14 height 14
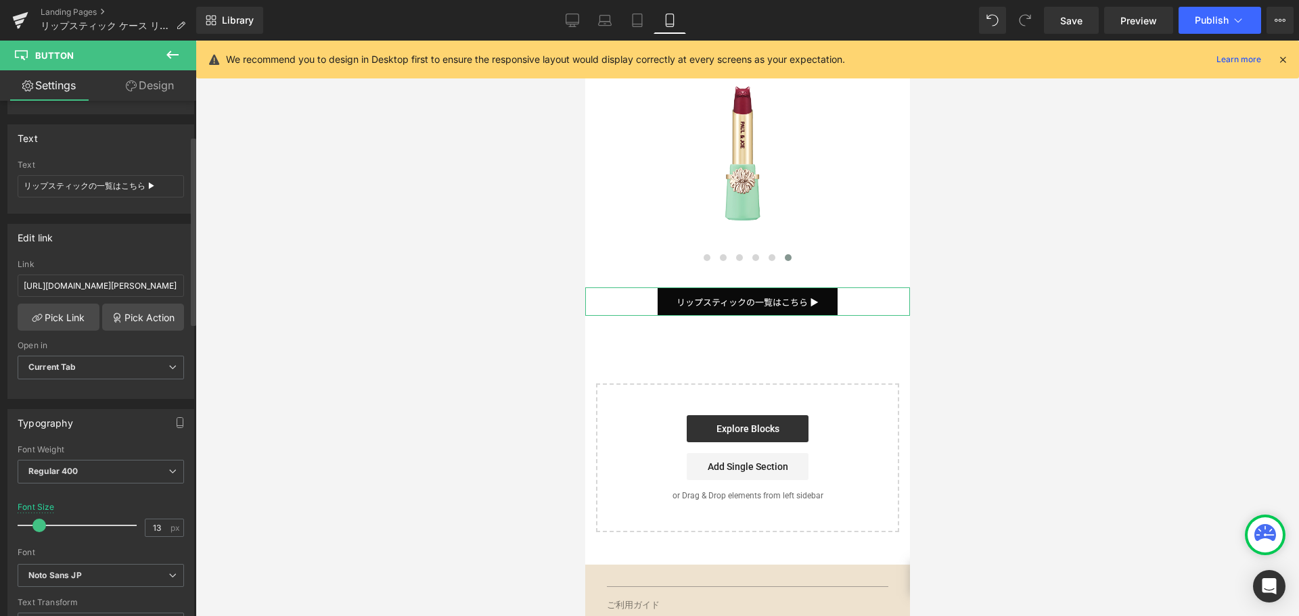
click at [39, 526] on span at bounding box center [39, 526] width 14 height 14
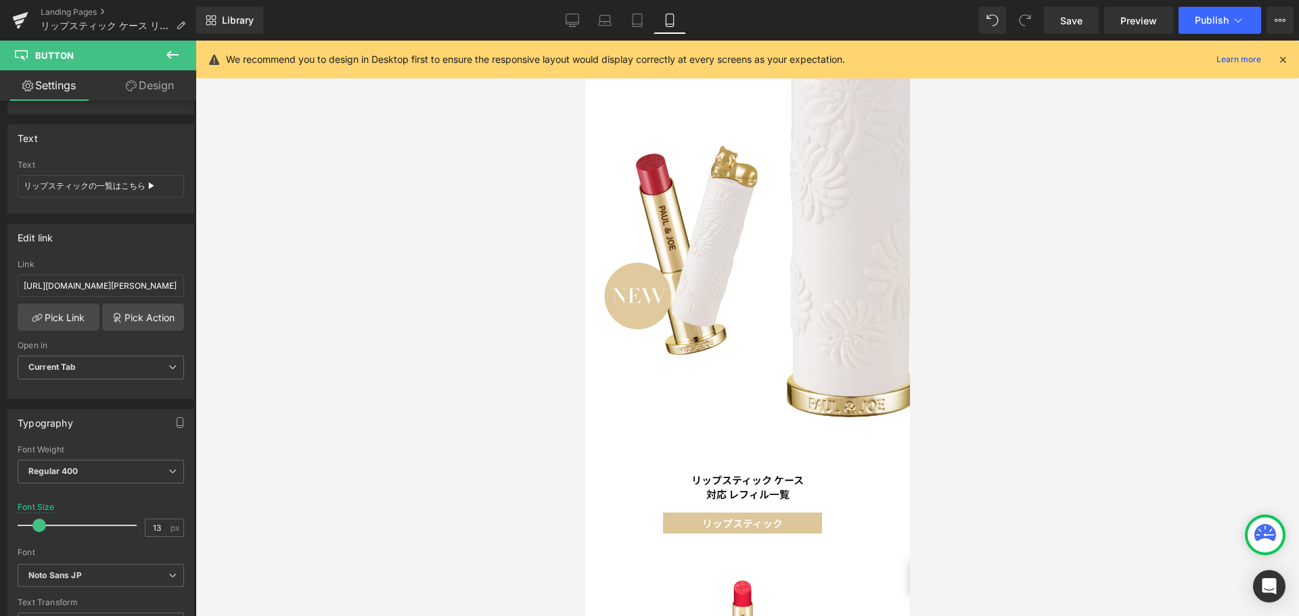
scroll to position [0, 0]
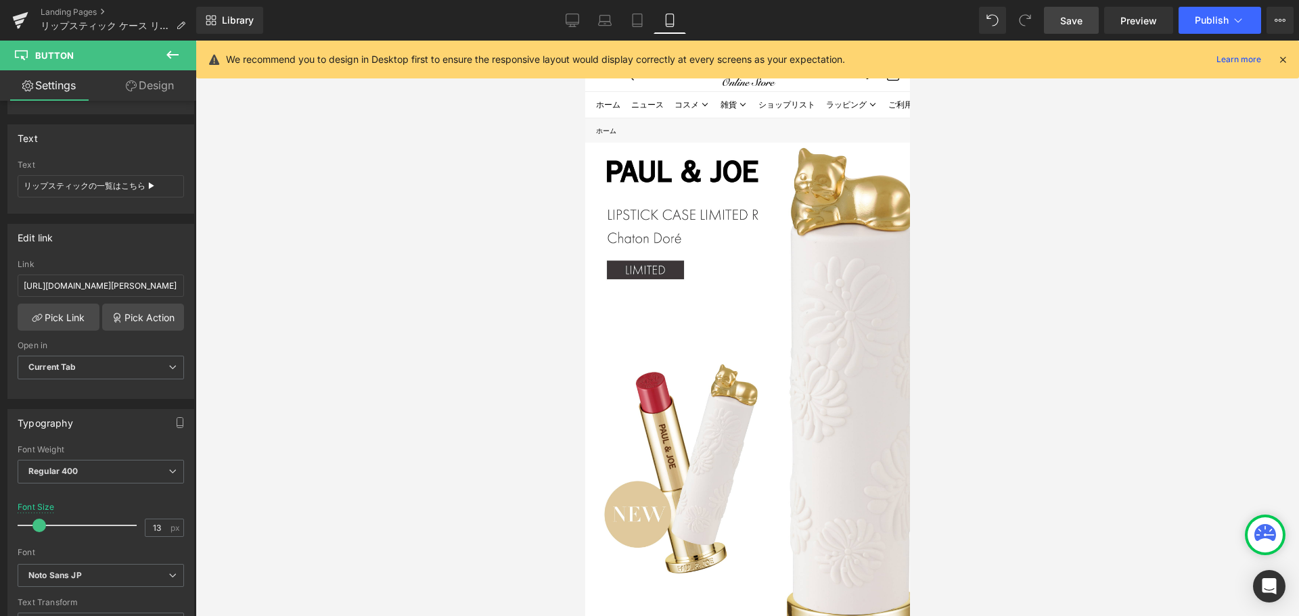
click at [1063, 24] on span "Save" at bounding box center [1071, 21] width 22 height 14
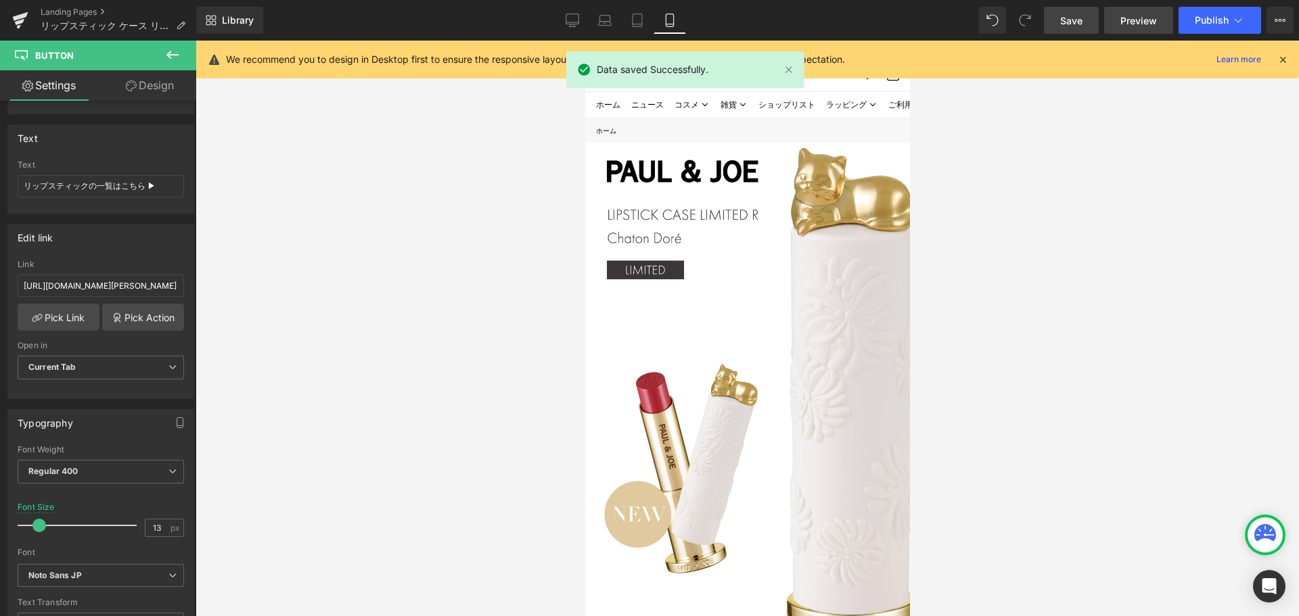
click at [1131, 9] on link "Preview" at bounding box center [1138, 20] width 69 height 27
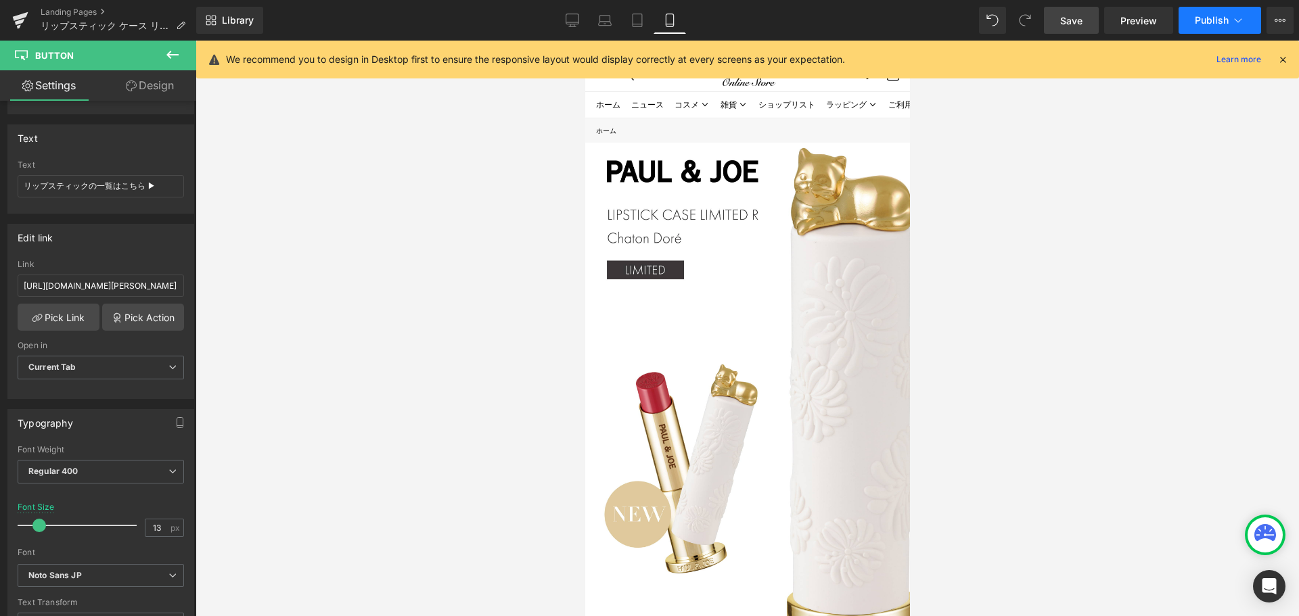
click at [1205, 20] on span "Publish" at bounding box center [1212, 20] width 34 height 11
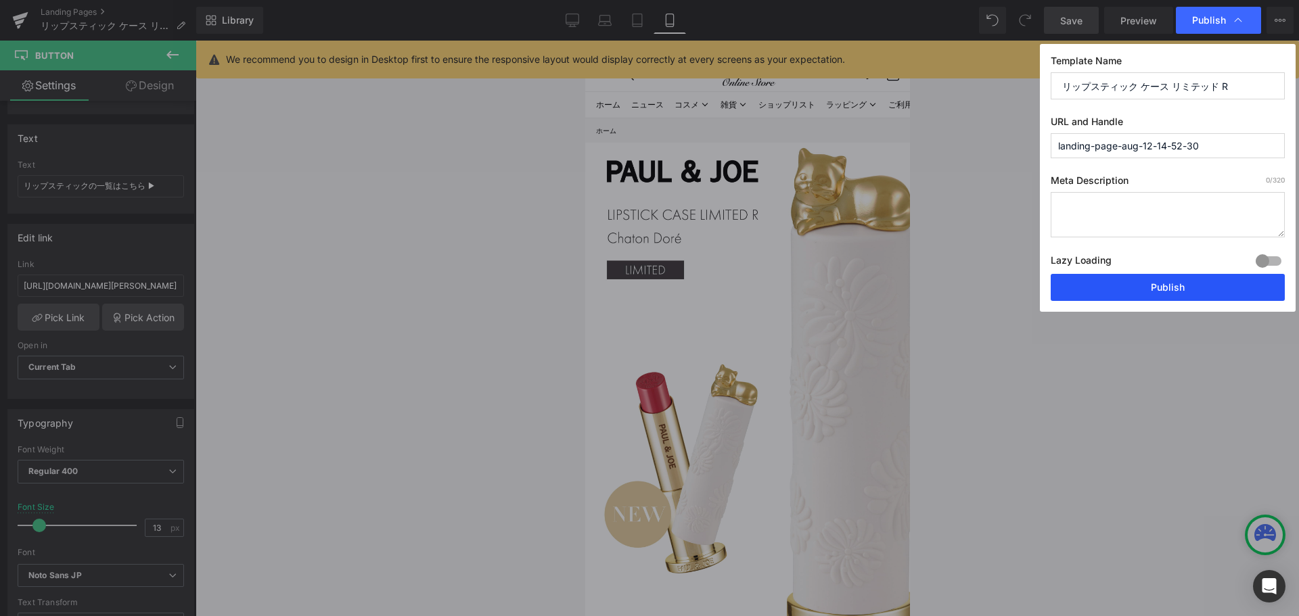
click at [1163, 285] on button "Publish" at bounding box center [1168, 287] width 234 height 27
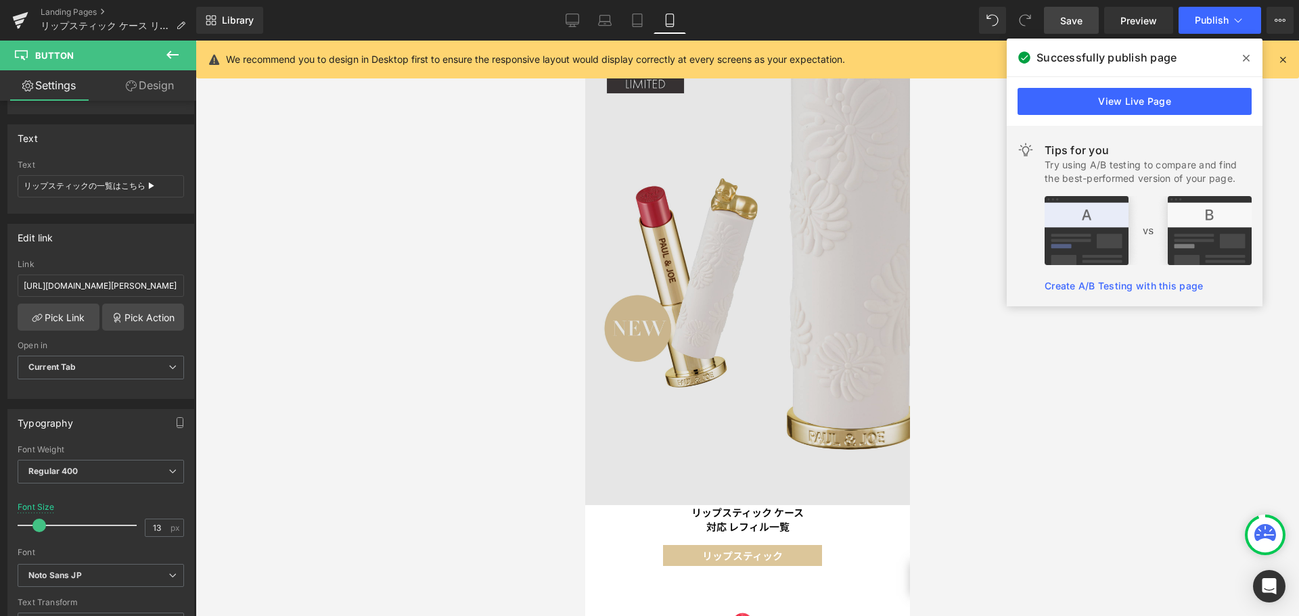
scroll to position [185, 0]
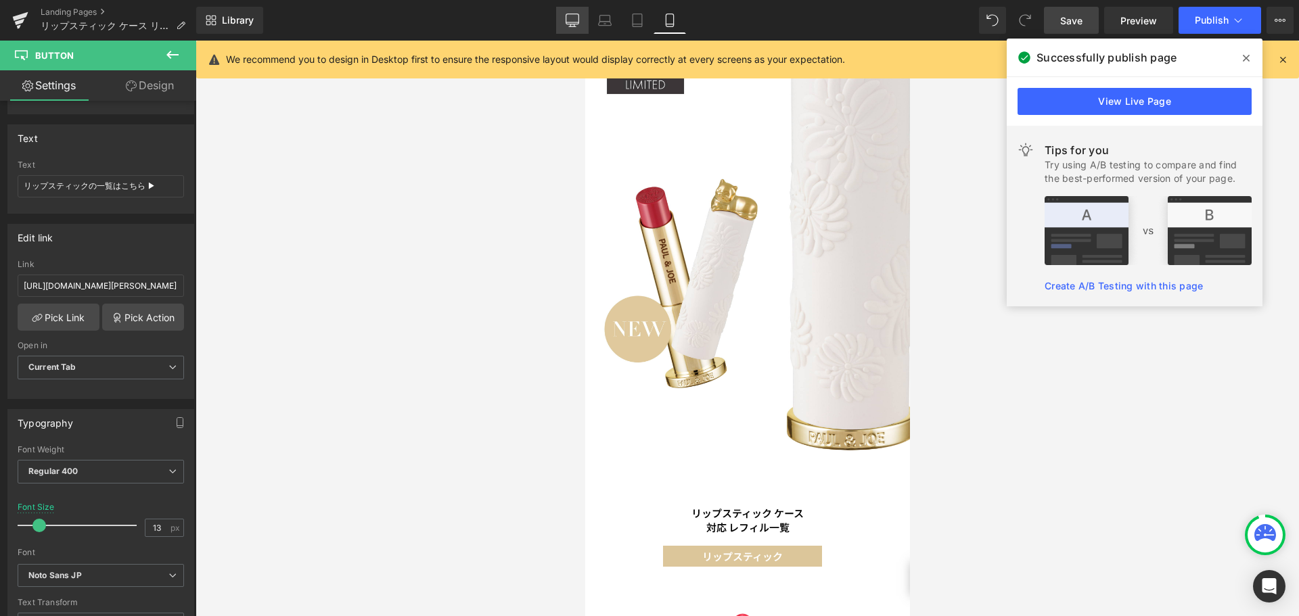
click at [570, 24] on icon at bounding box center [572, 19] width 13 height 10
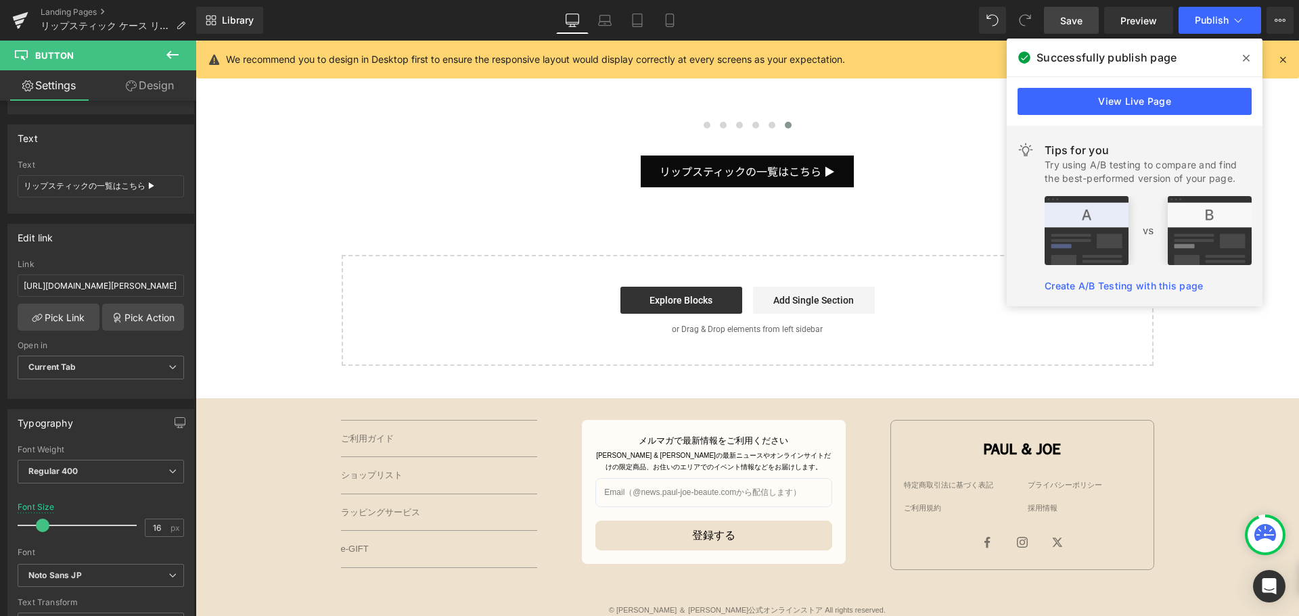
scroll to position [2198, 0]
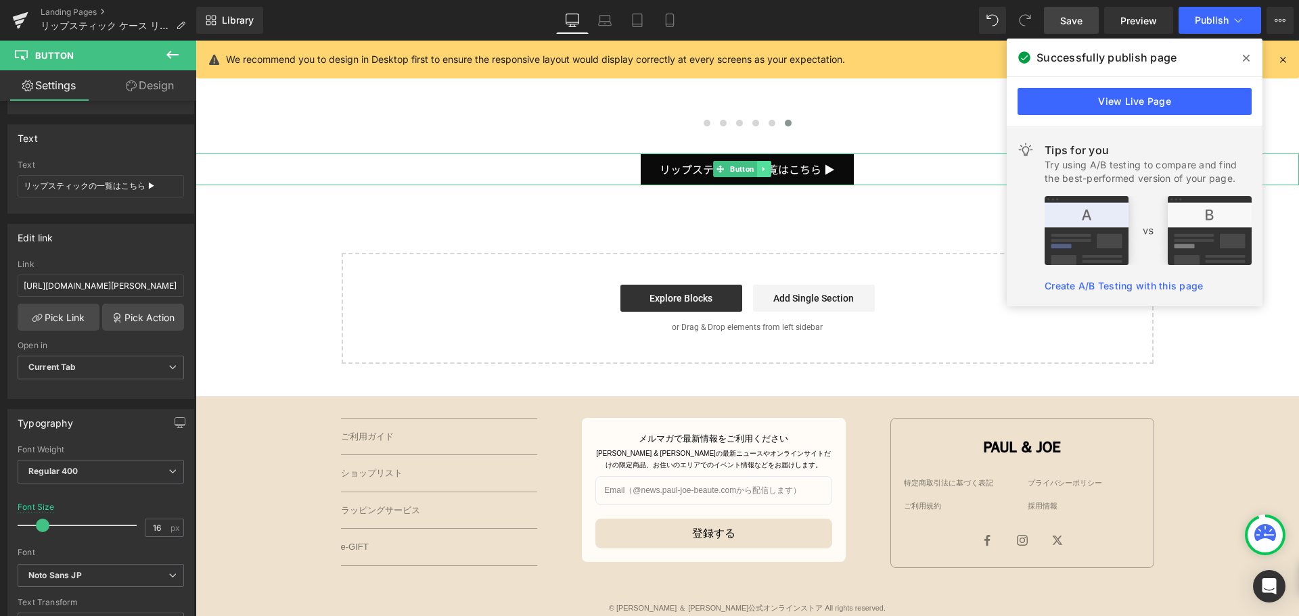
click at [765, 165] on icon at bounding box center [764, 169] width 7 height 8
click at [754, 166] on icon at bounding box center [756, 169] width 7 height 7
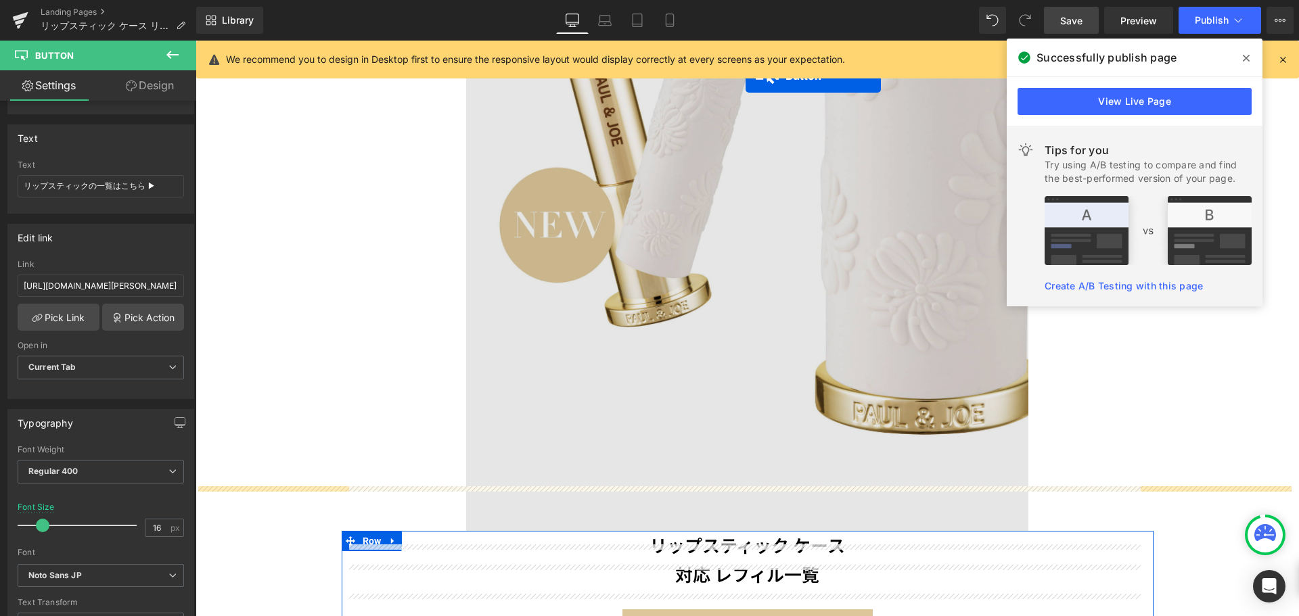
scroll to position [574, 0]
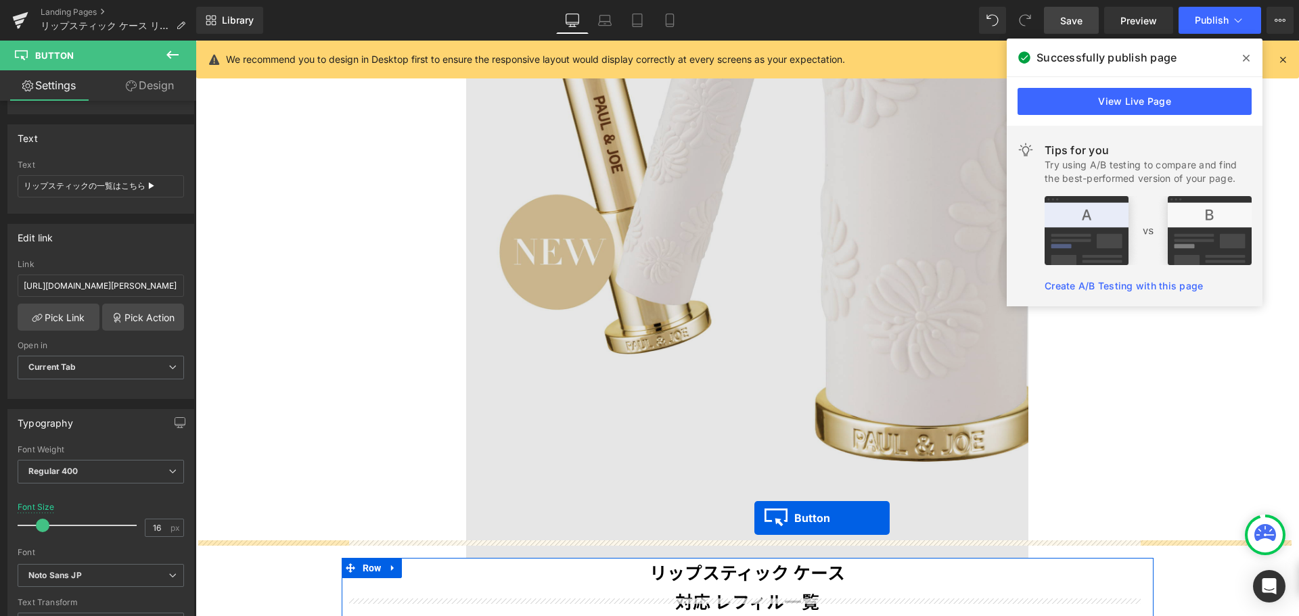
drag, startPoint x: 746, startPoint y: 204, endPoint x: 755, endPoint y: 533, distance: 329.0
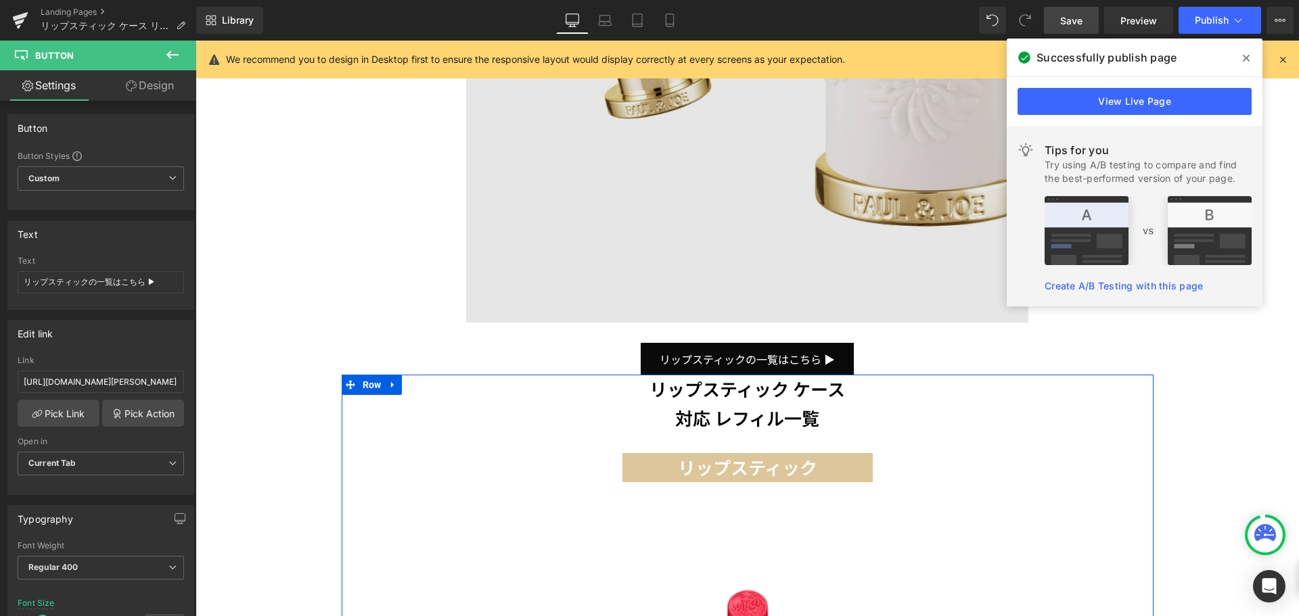
scroll to position [811, 0]
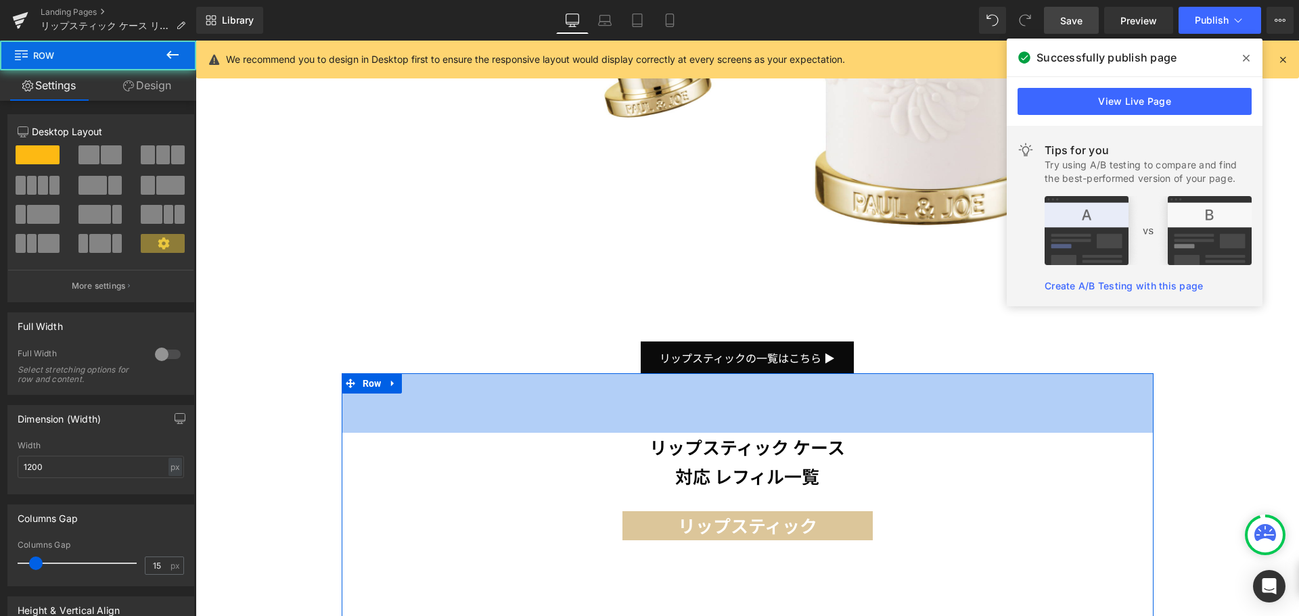
drag, startPoint x: 896, startPoint y: 359, endPoint x: 901, endPoint y: 421, distance: 62.4
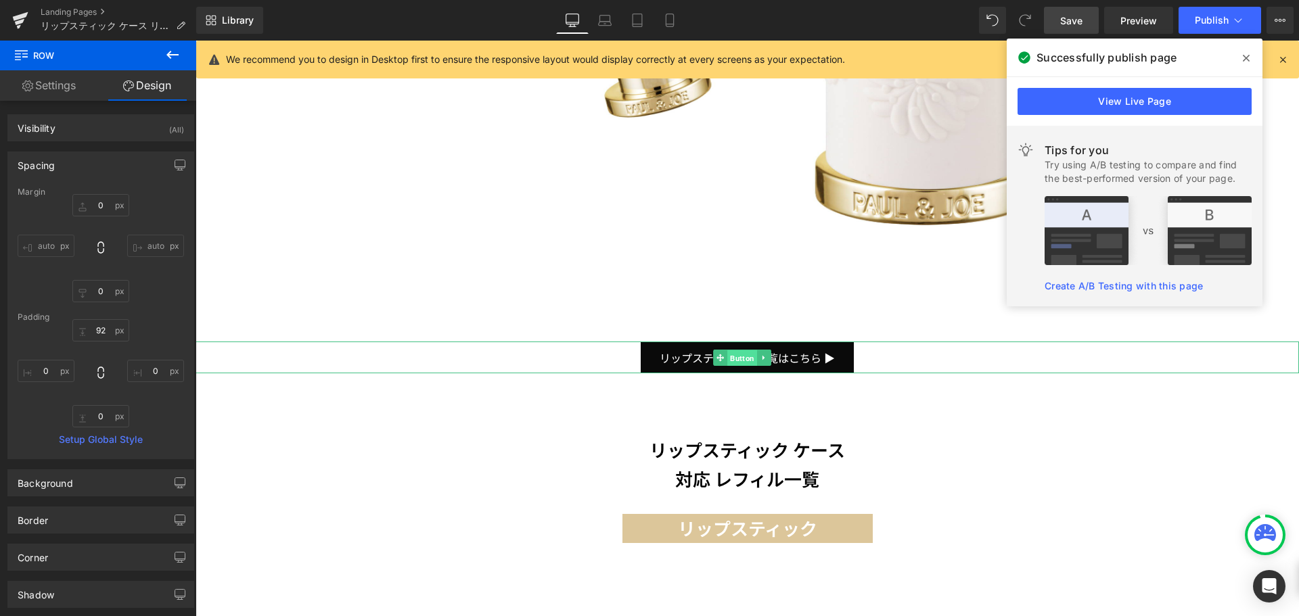
click at [745, 351] on span "Button" at bounding box center [742, 359] width 30 height 16
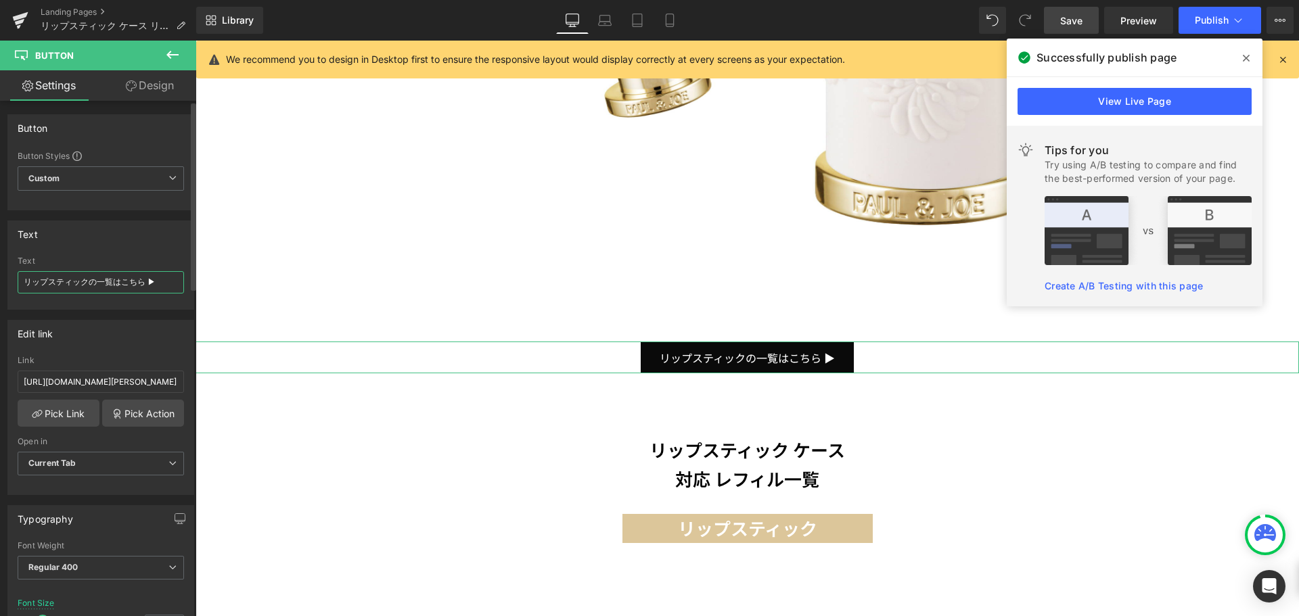
drag, startPoint x: 156, startPoint y: 286, endPoint x: 7, endPoint y: 285, distance: 148.2
click at [7, 285] on div "Text リップスティックの一覧はこちら ▶ Text リップスティックの一覧はこちら ▶" at bounding box center [100, 265] width 187 height 89
paste input "ケース リミテッド R"
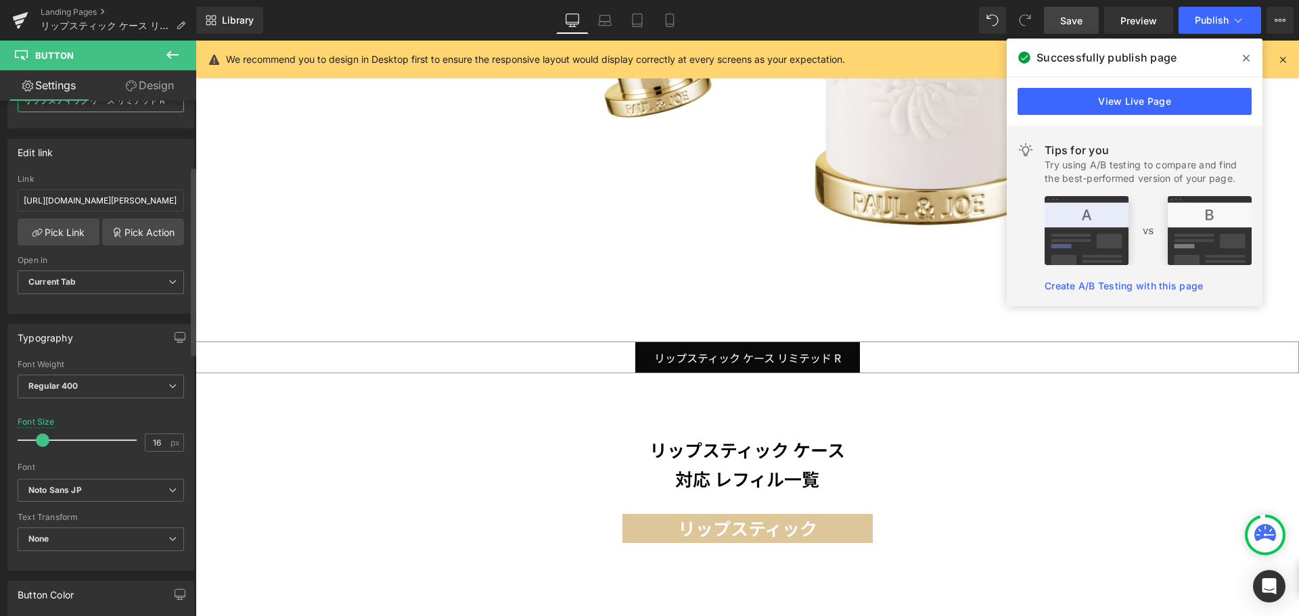
scroll to position [181, 0]
click at [39, 442] on span at bounding box center [44, 441] width 14 height 14
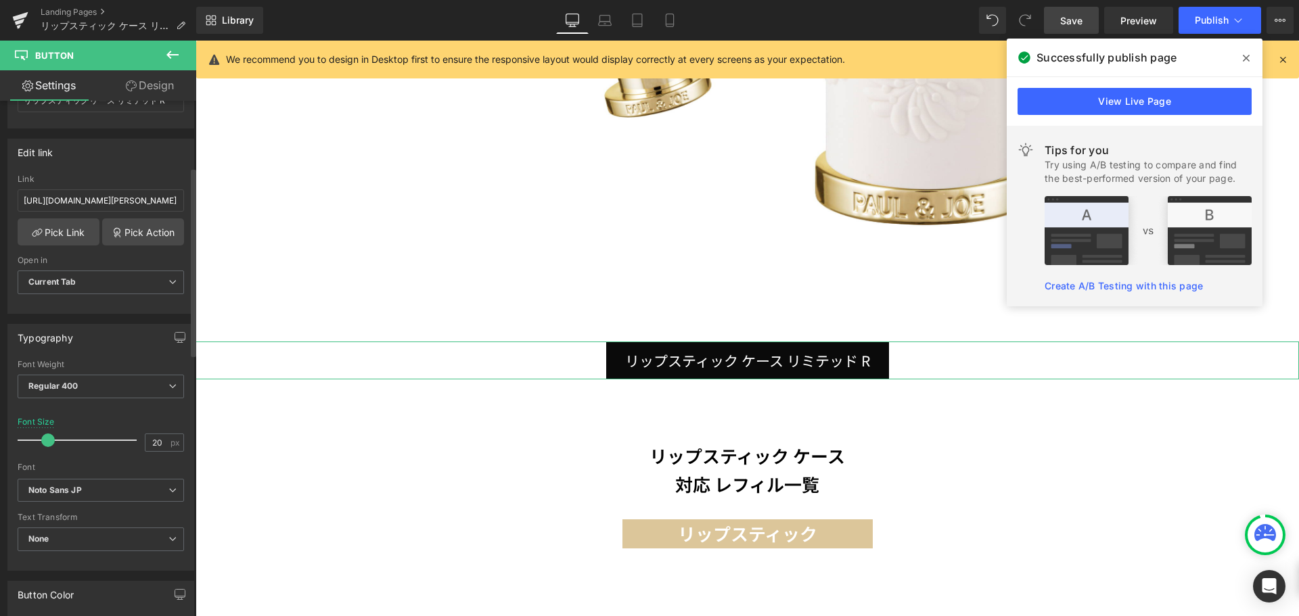
drag, startPoint x: 41, startPoint y: 442, endPoint x: 46, endPoint y: 447, distance: 7.2
click at [46, 447] on div at bounding box center [80, 440] width 112 height 27
click at [139, 201] on input "[URL][DOMAIN_NAME][PERSON_NAME]" at bounding box center [101, 200] width 166 height 22
paste input "[URL][DOMAIN_NAME][PERSON_NAME]"
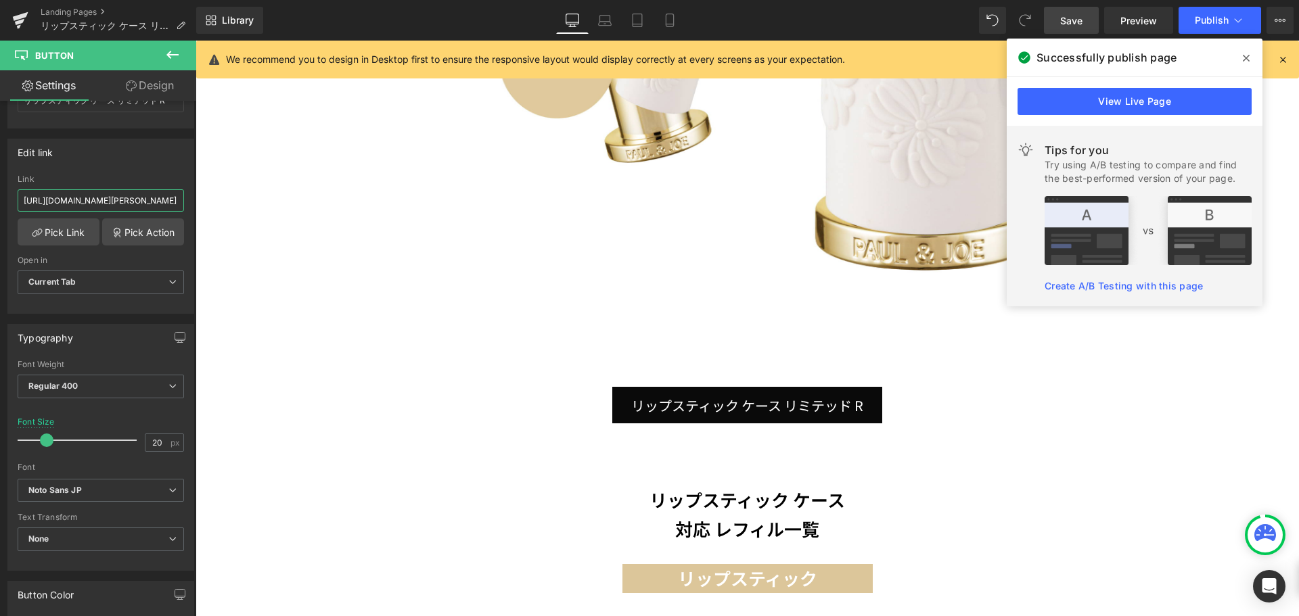
scroll to position [750, 0]
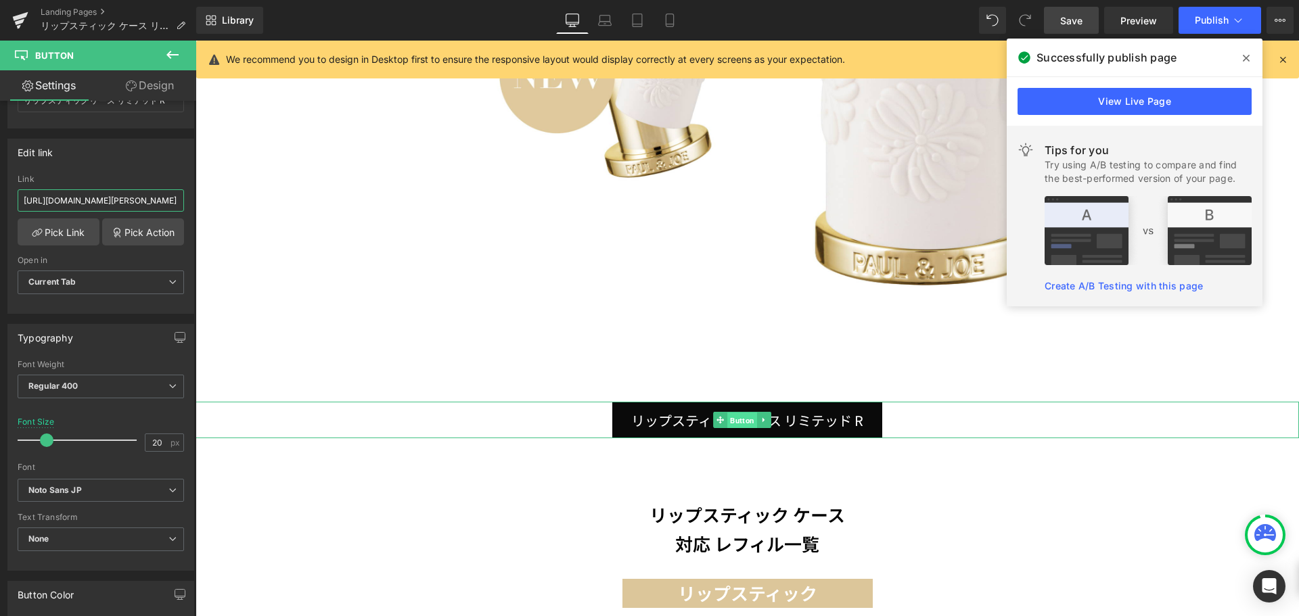
click at [734, 413] on span "Button" at bounding box center [742, 421] width 30 height 16
click at [163, 83] on link "Design" at bounding box center [150, 85] width 98 height 30
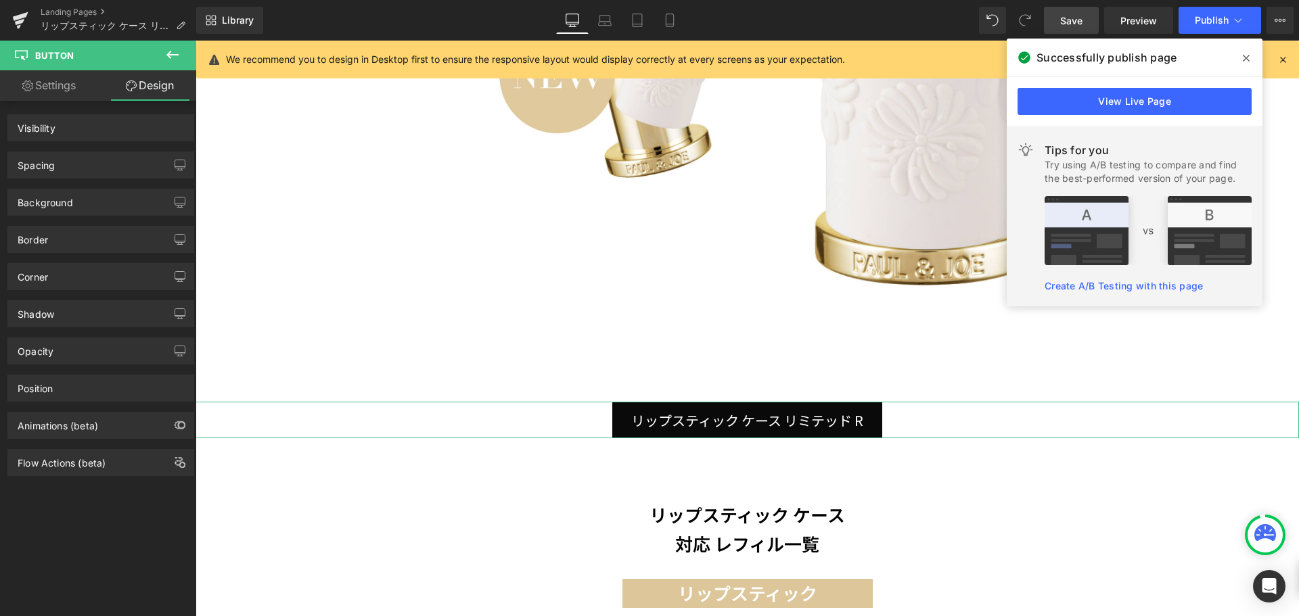
scroll to position [0, 0]
click at [131, 156] on div "Spacing" at bounding box center [100, 165] width 185 height 26
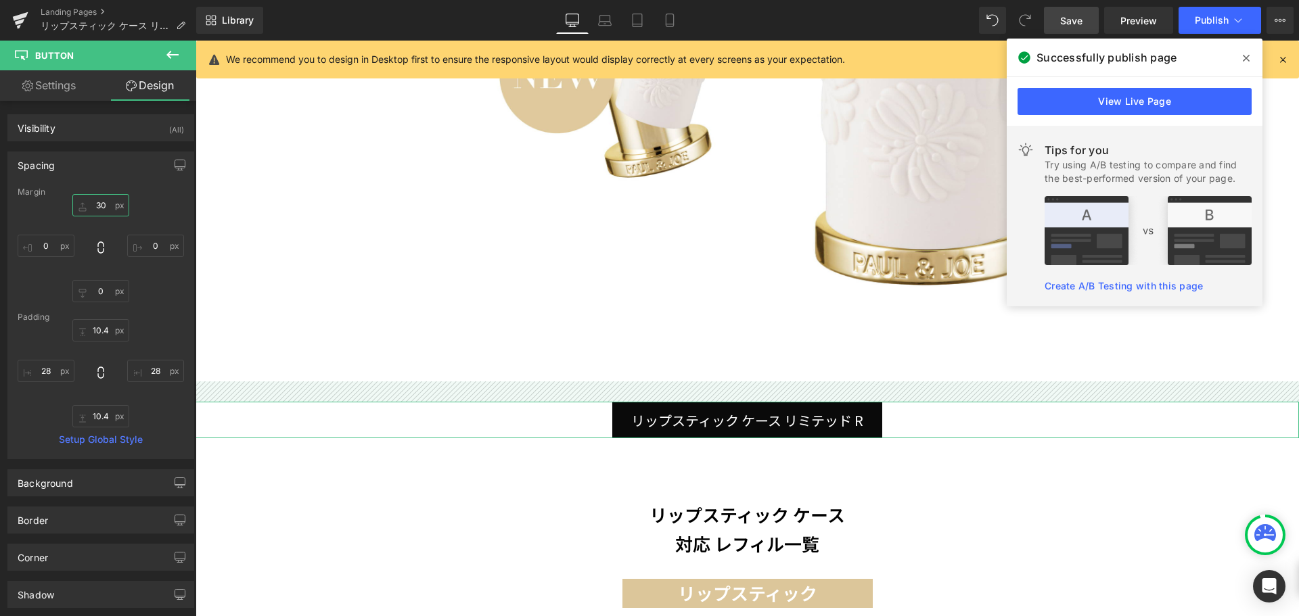
click at [110, 208] on input "30" at bounding box center [100, 205] width 57 height 22
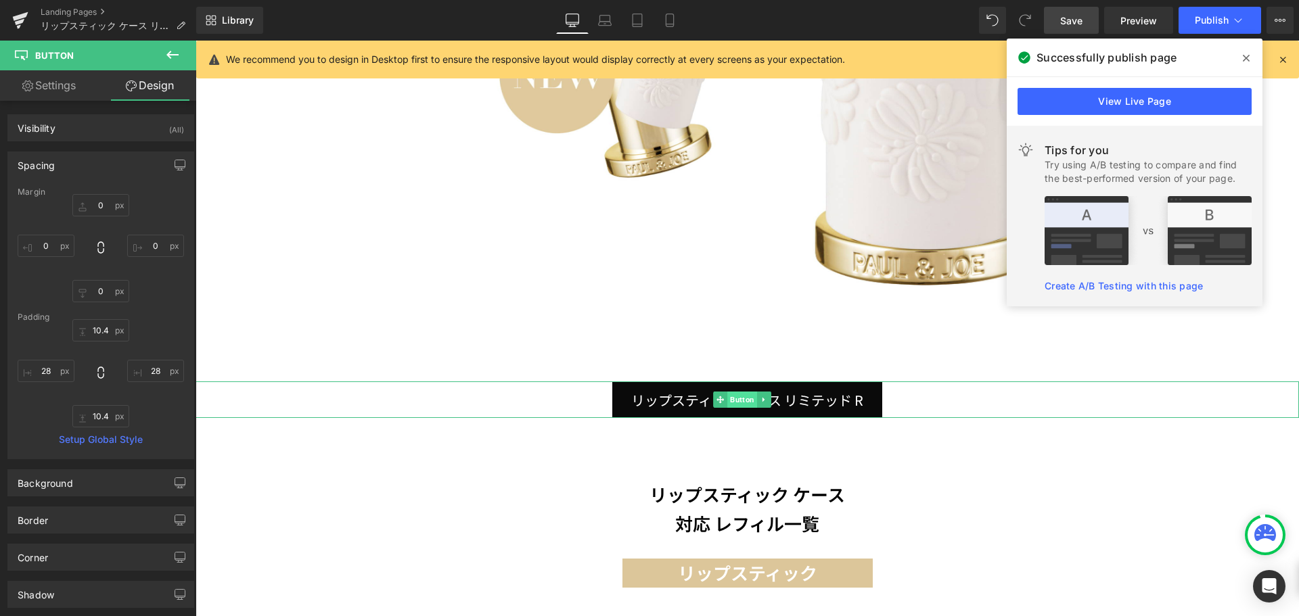
click at [742, 392] on span "Button" at bounding box center [742, 400] width 30 height 16
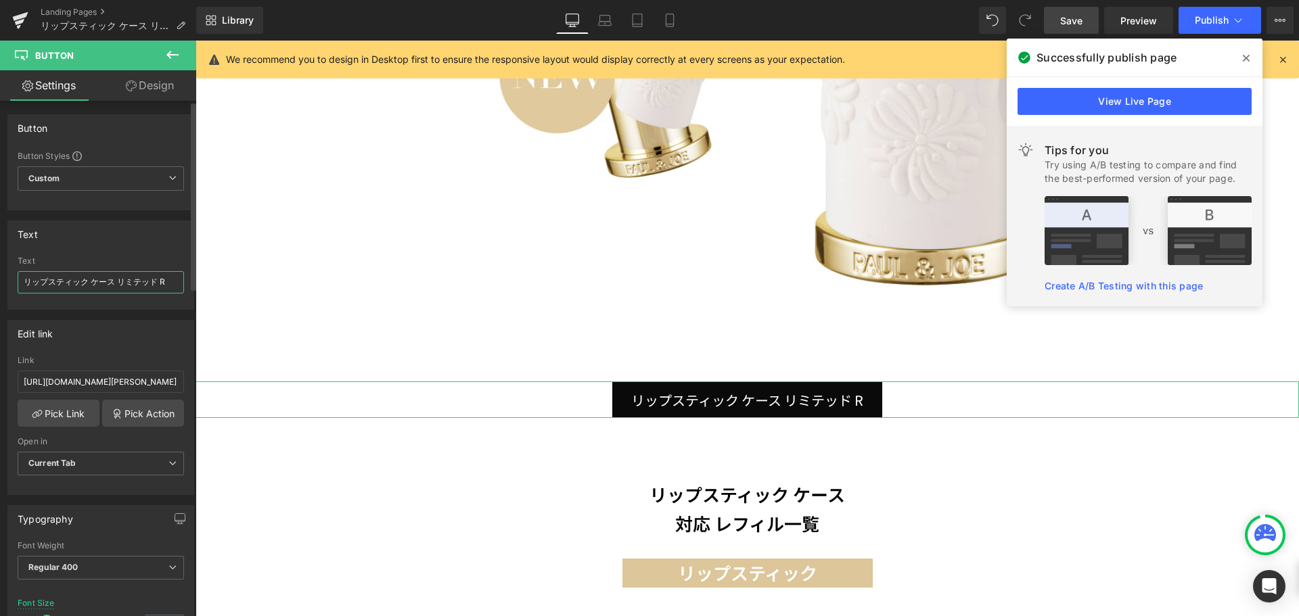
click at [170, 286] on input "リップスティック ケース リミテッド R" at bounding box center [101, 282] width 166 height 22
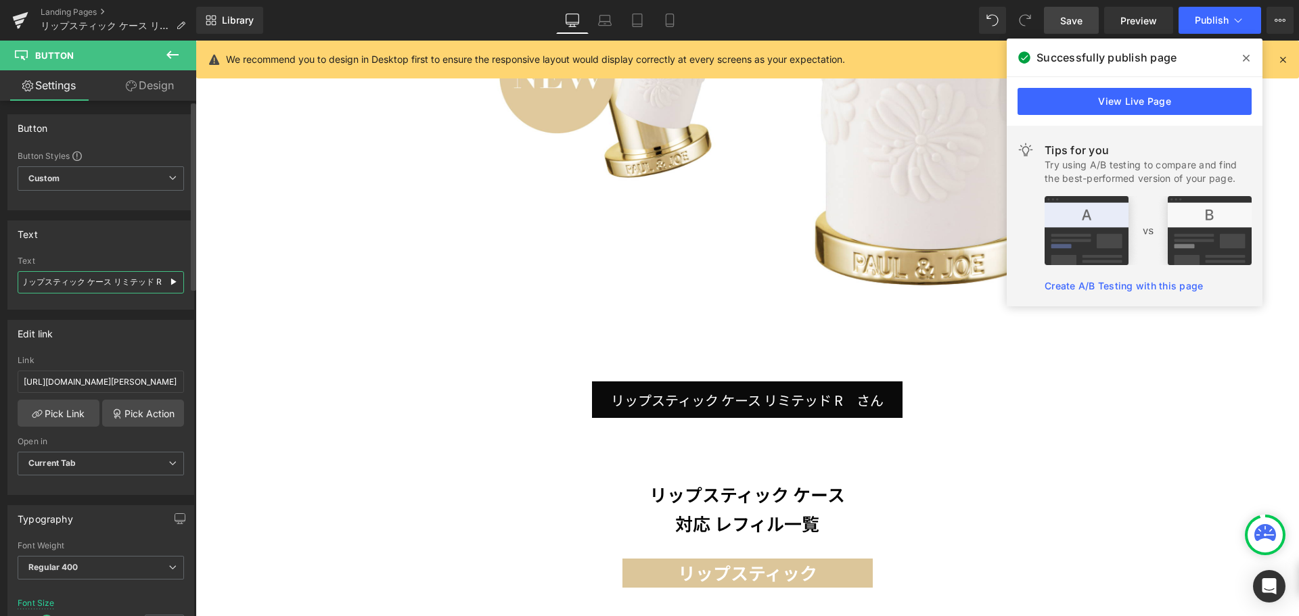
scroll to position [0, 9]
click at [671, 24] on icon at bounding box center [669, 24] width 7 height 0
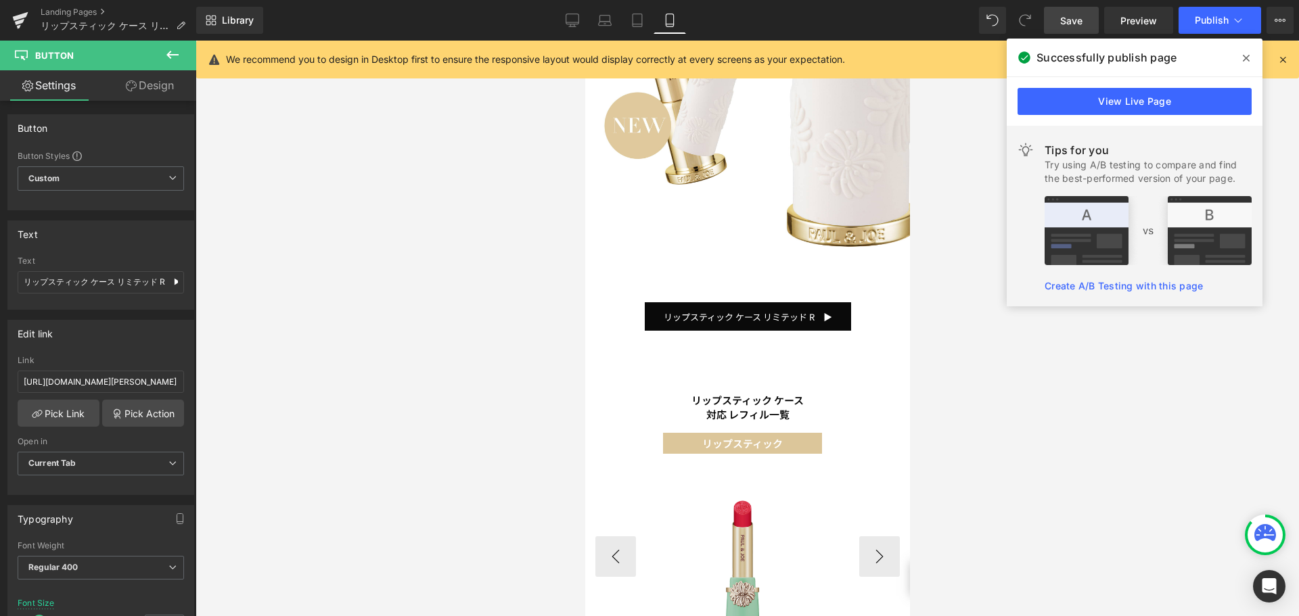
scroll to position [361, 0]
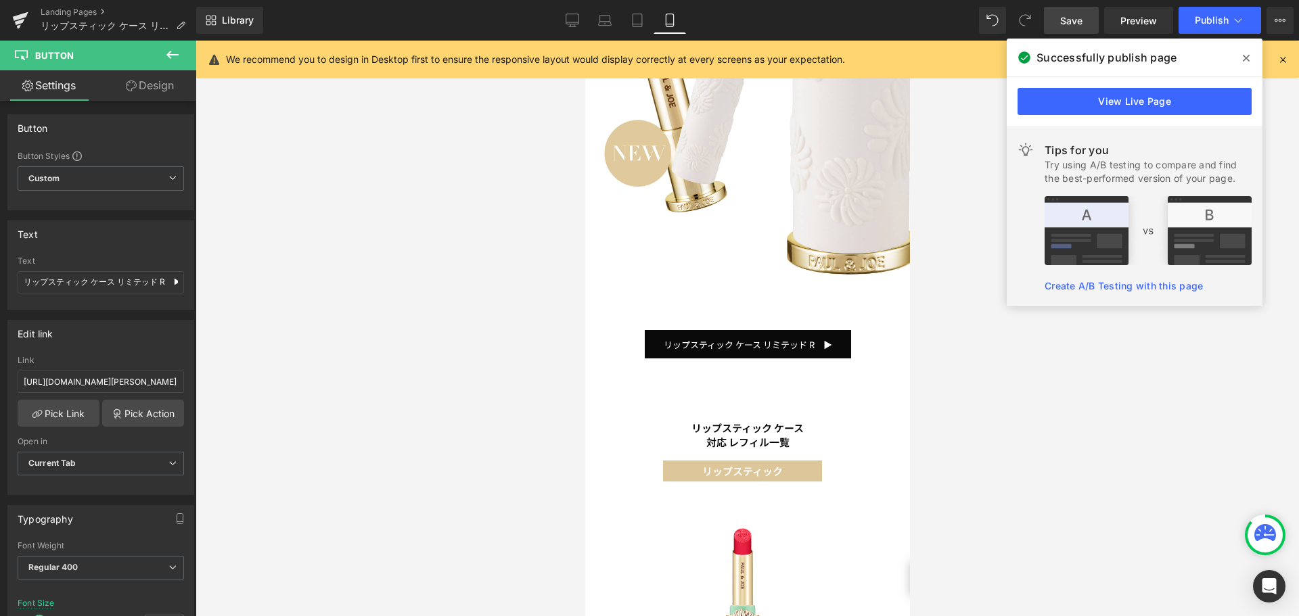
click at [1063, 17] on span "Save" at bounding box center [1071, 21] width 22 height 14
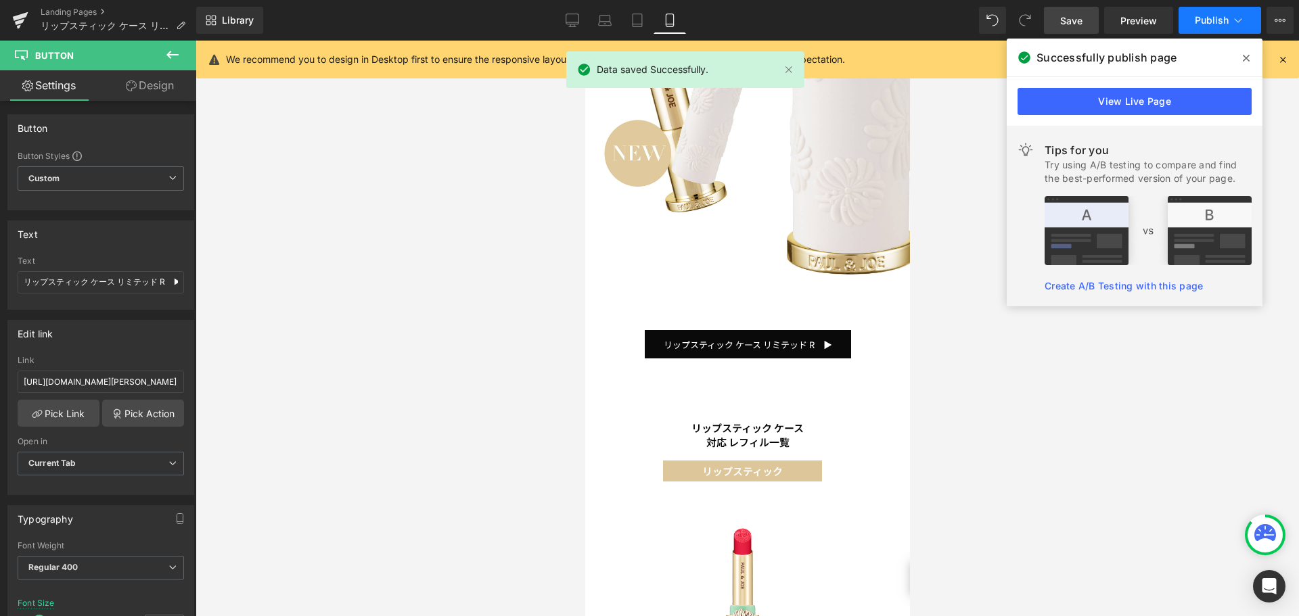
click at [1217, 19] on span "Publish" at bounding box center [1212, 20] width 34 height 11
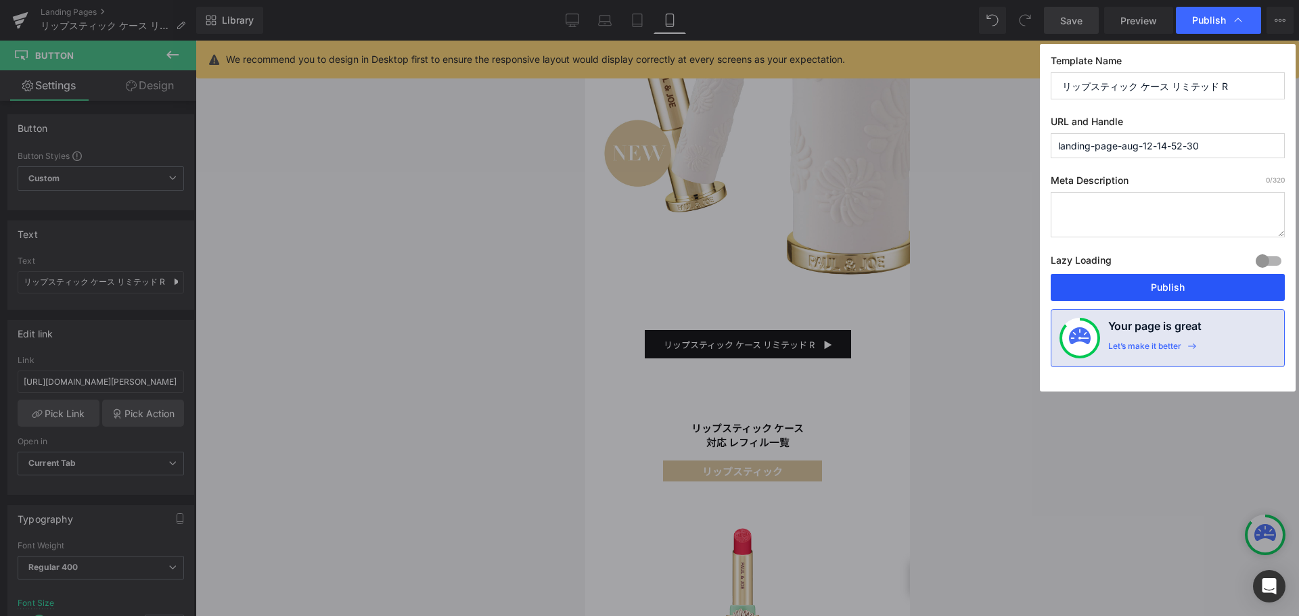
click at [1082, 291] on button "Publish" at bounding box center [1168, 287] width 234 height 27
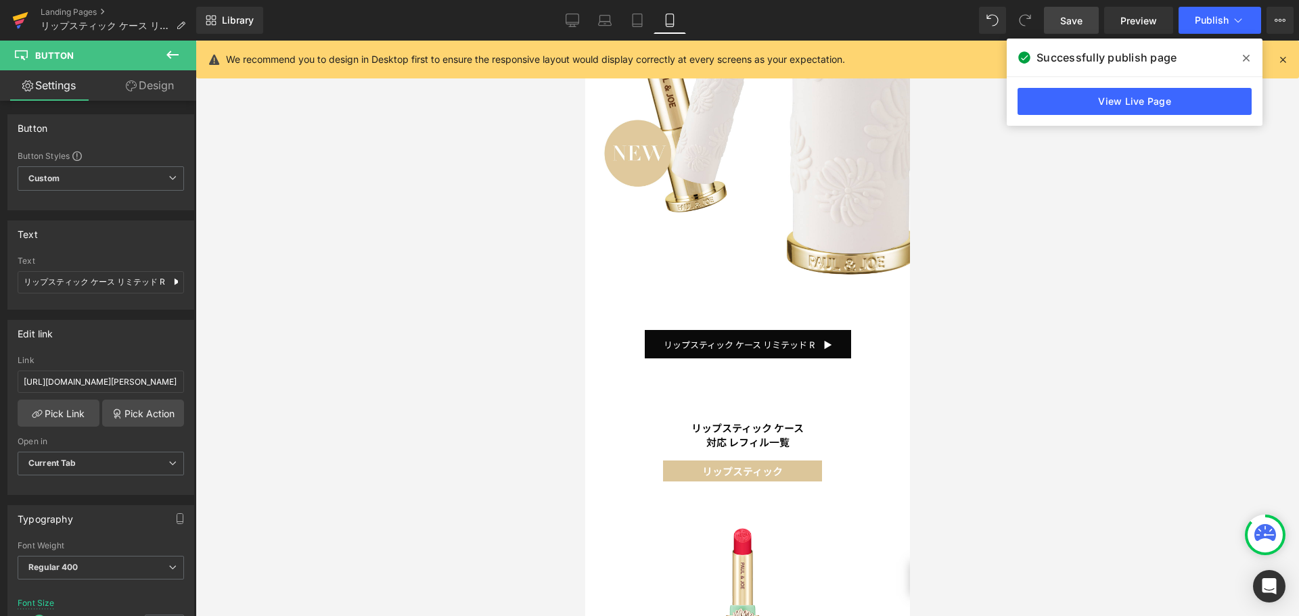
click at [25, 22] on icon at bounding box center [20, 20] width 16 height 34
